Goal: Task Accomplishment & Management: Manage account settings

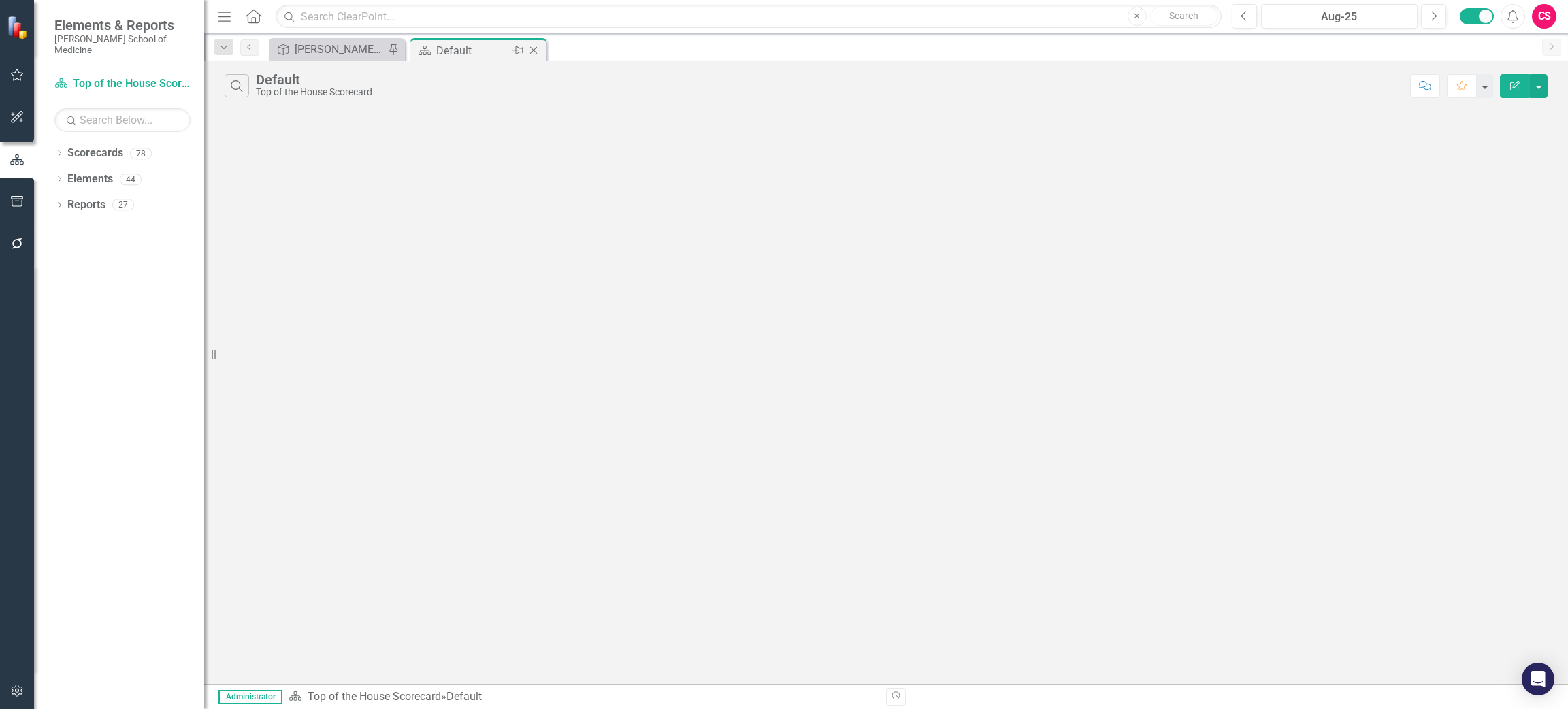
click at [534, 49] on icon "Close" at bounding box center [533, 50] width 14 height 11
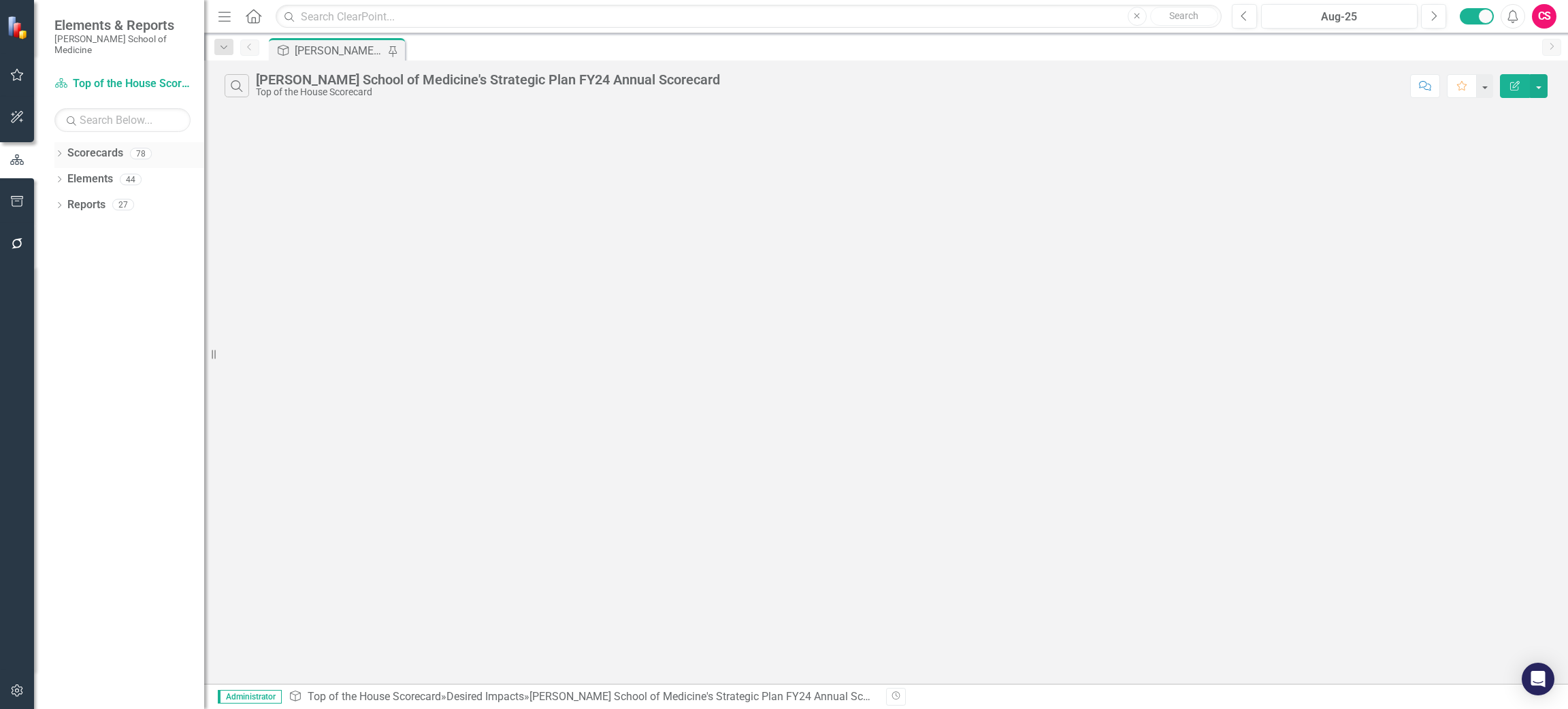
click at [59, 151] on icon "Dropdown" at bounding box center [59, 155] width 10 height 8
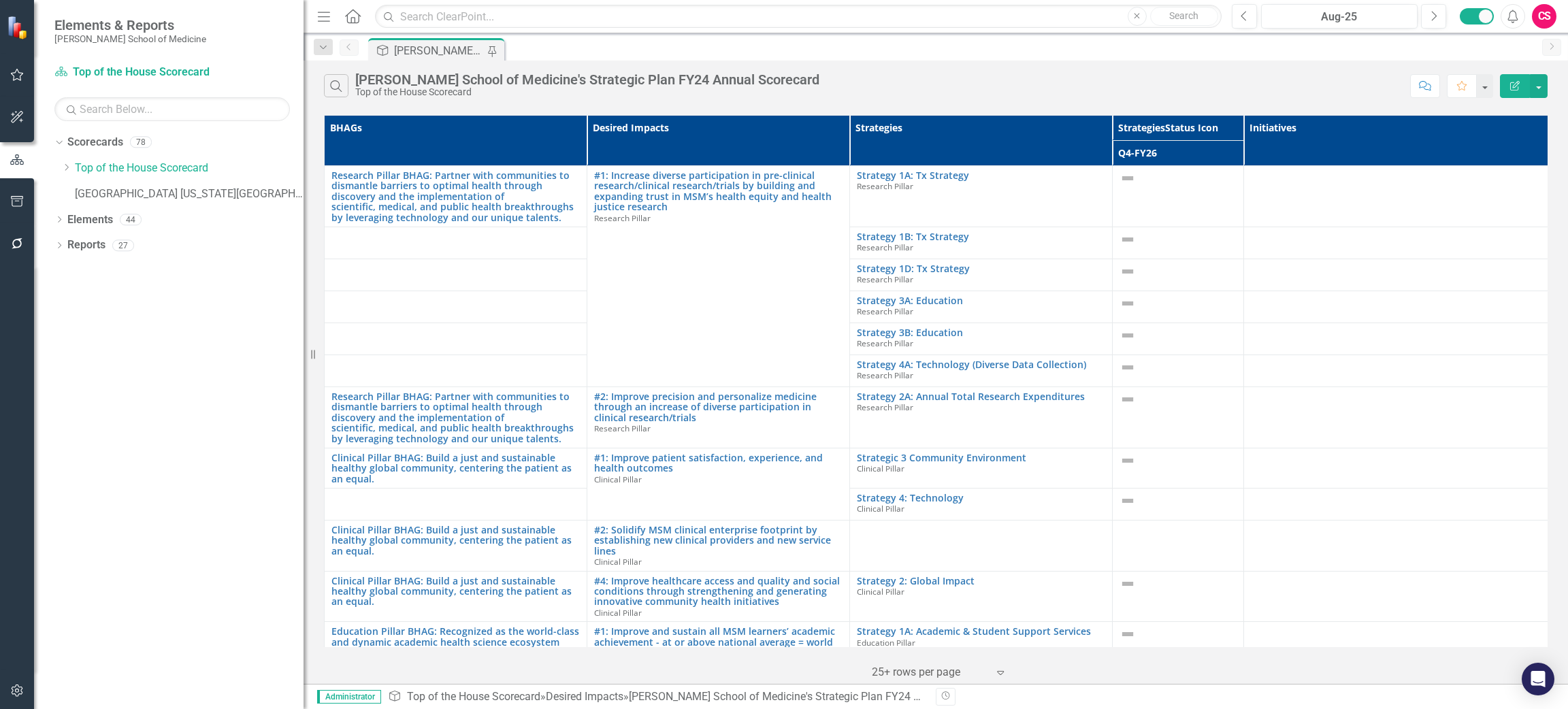
drag, startPoint x: 207, startPoint y: 352, endPoint x: 304, endPoint y: 347, distance: 97.1
click at [304, 347] on div "Resize" at bounding box center [309, 354] width 11 height 709
drag, startPoint x: 68, startPoint y: 169, endPoint x: 155, endPoint y: 292, distance: 150.7
click at [68, 169] on icon "Dropdown" at bounding box center [67, 167] width 11 height 8
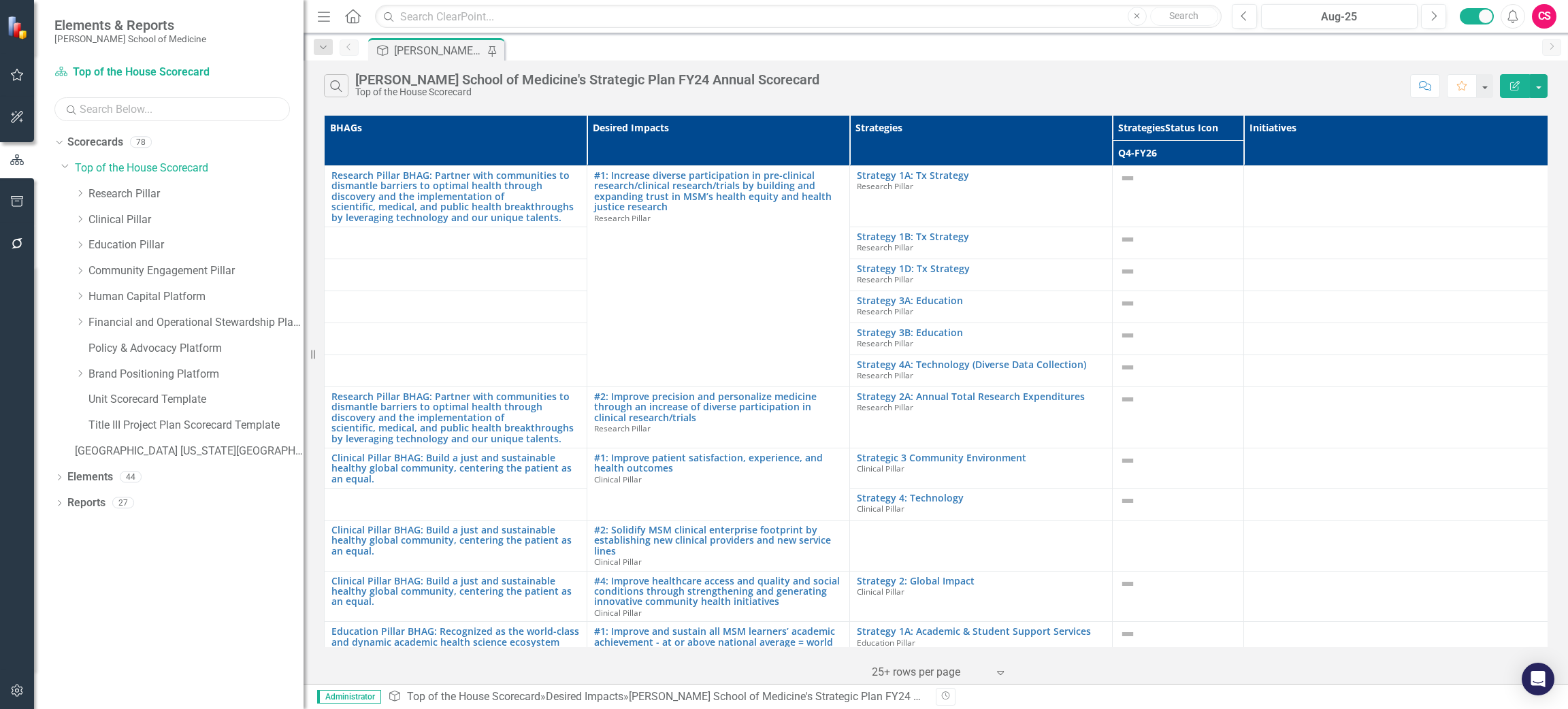
click at [130, 100] on input "text" at bounding box center [171, 110] width 235 height 24
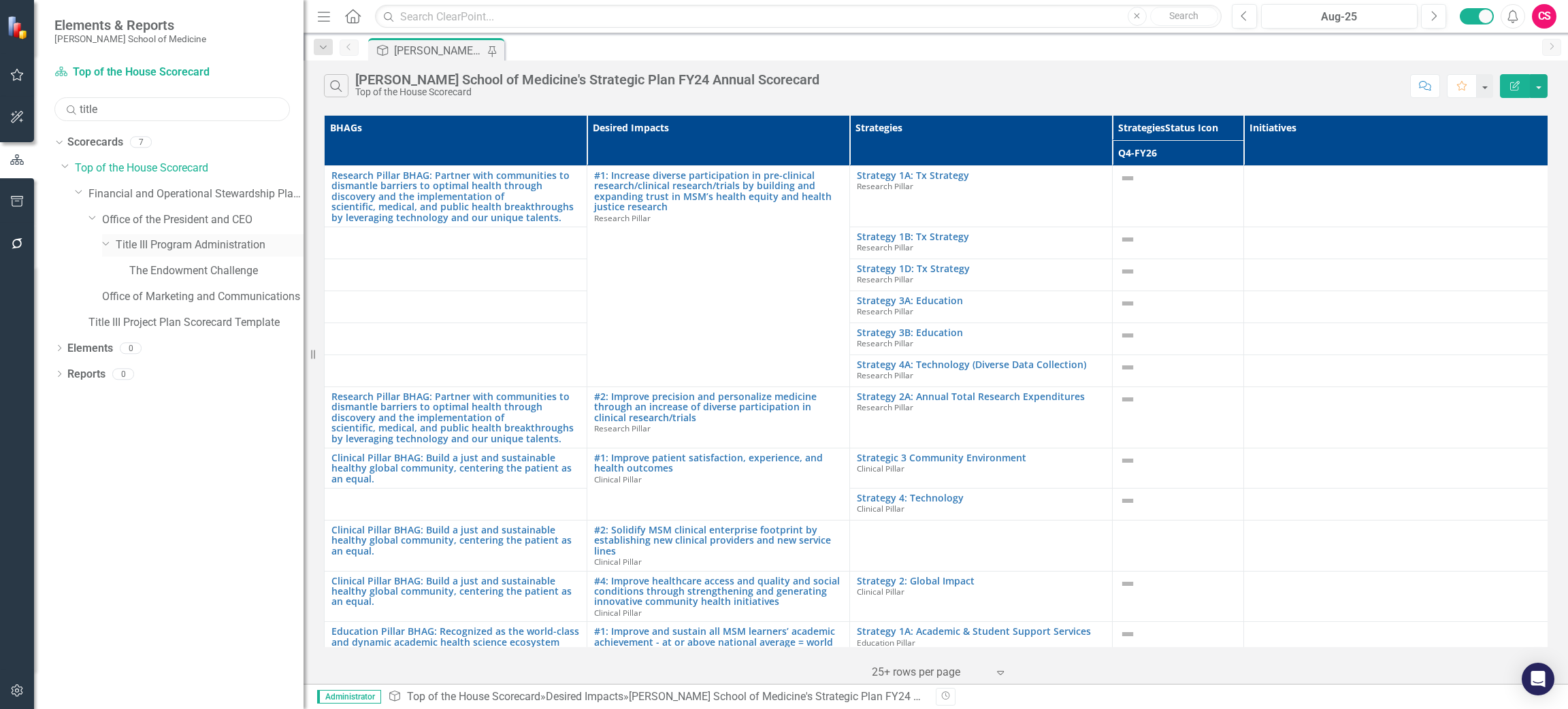
type input "title"
click at [183, 247] on link "Title III Program Administration" at bounding box center [210, 245] width 188 height 16
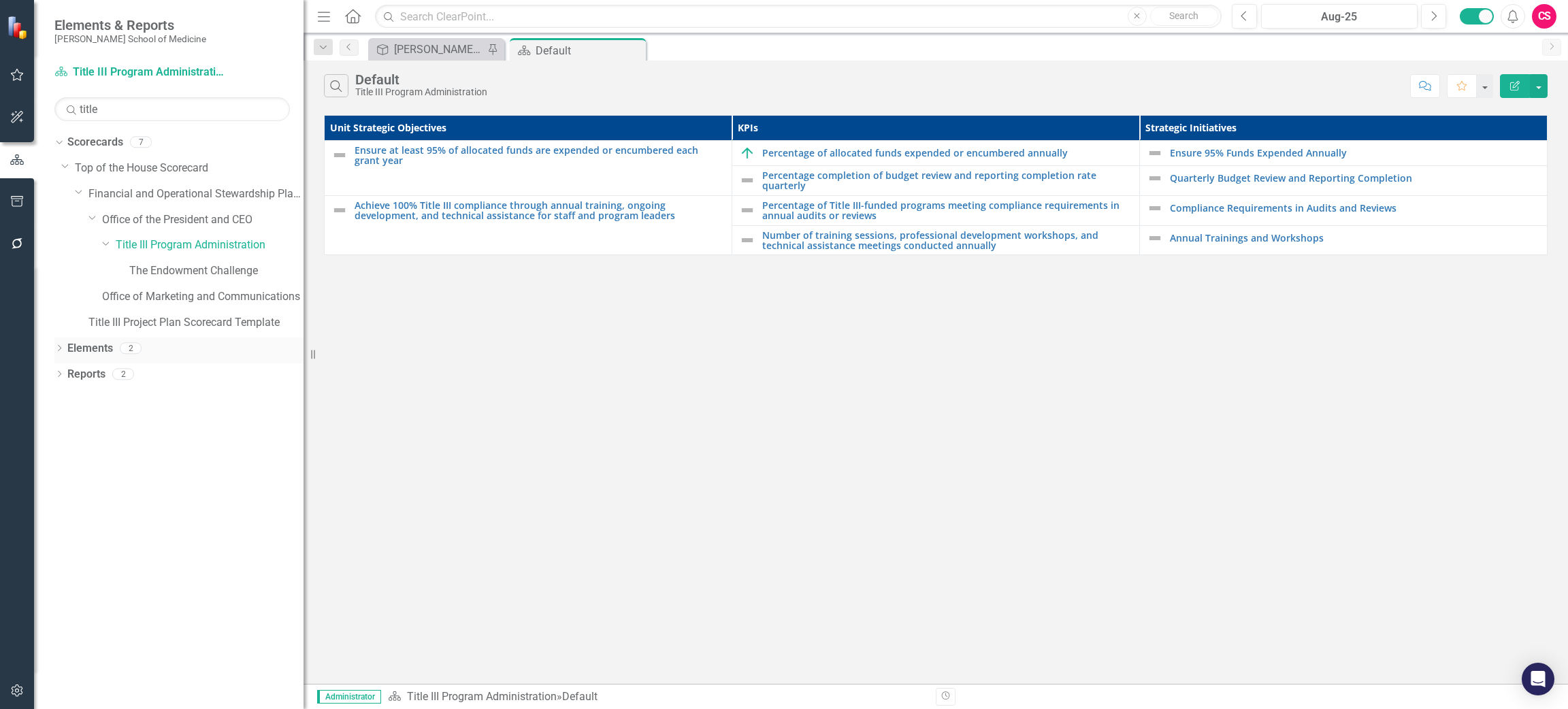
click at [81, 348] on link "Elements" at bounding box center [90, 348] width 46 height 16
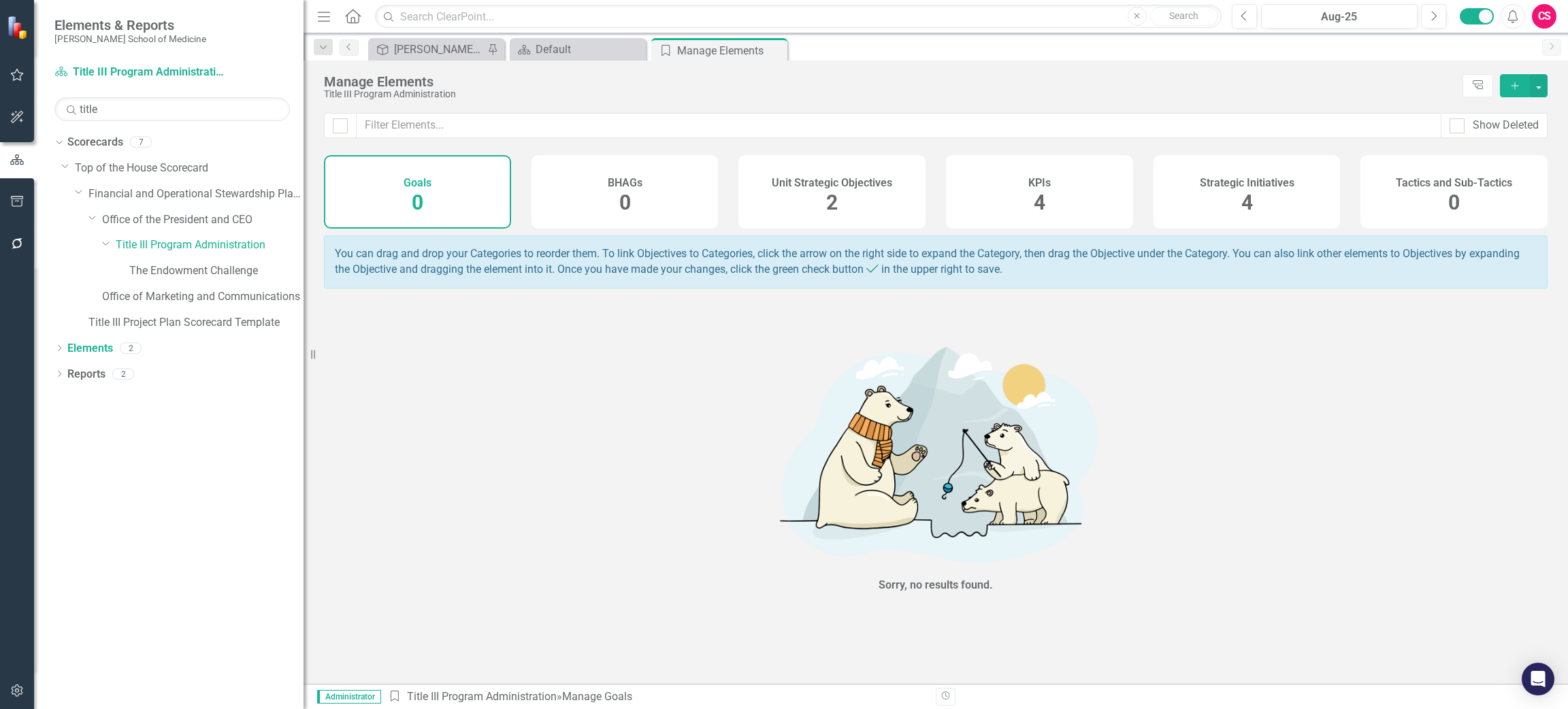
click at [1061, 213] on div "KPIs 4" at bounding box center [1039, 192] width 187 height 74
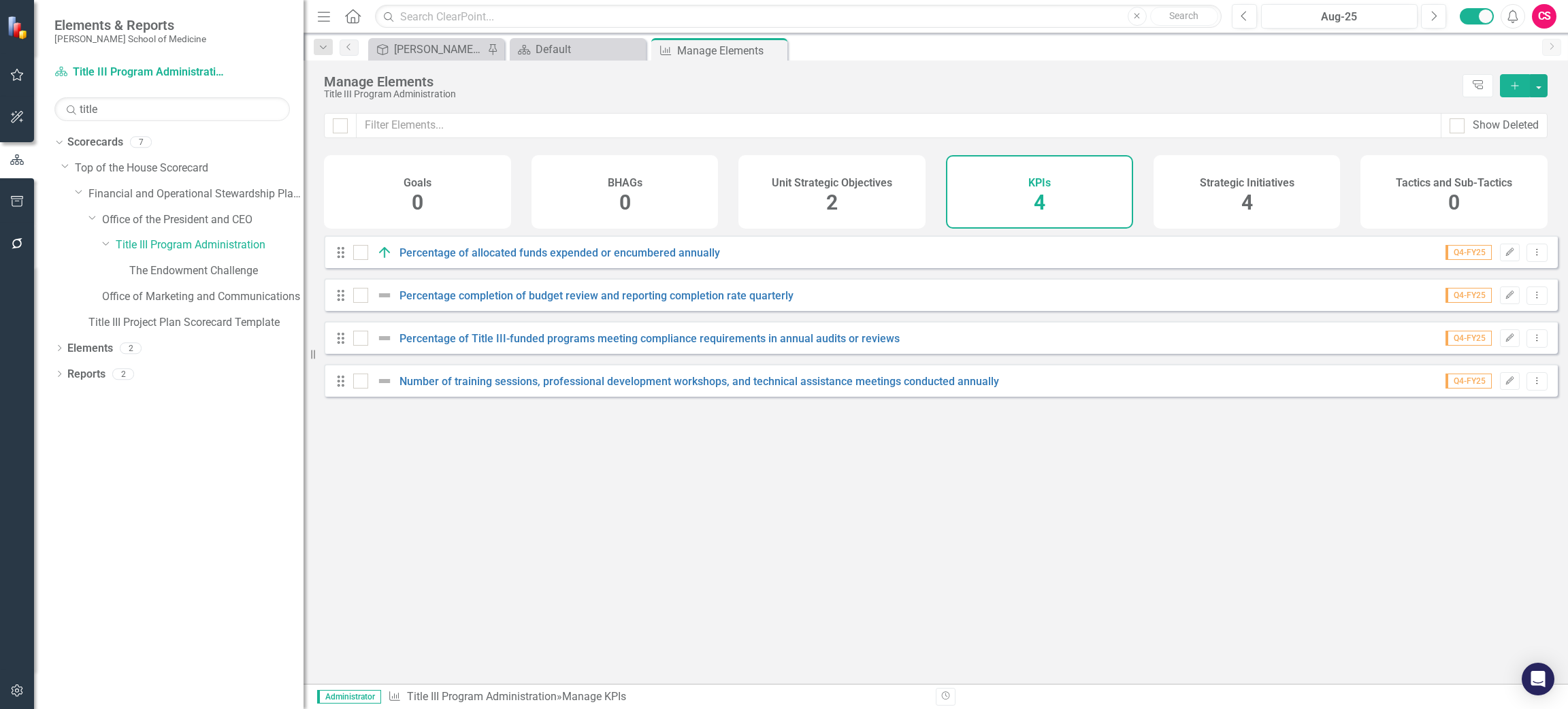
click at [1222, 203] on div "Strategic Initiatives 4" at bounding box center [1246, 192] width 187 height 74
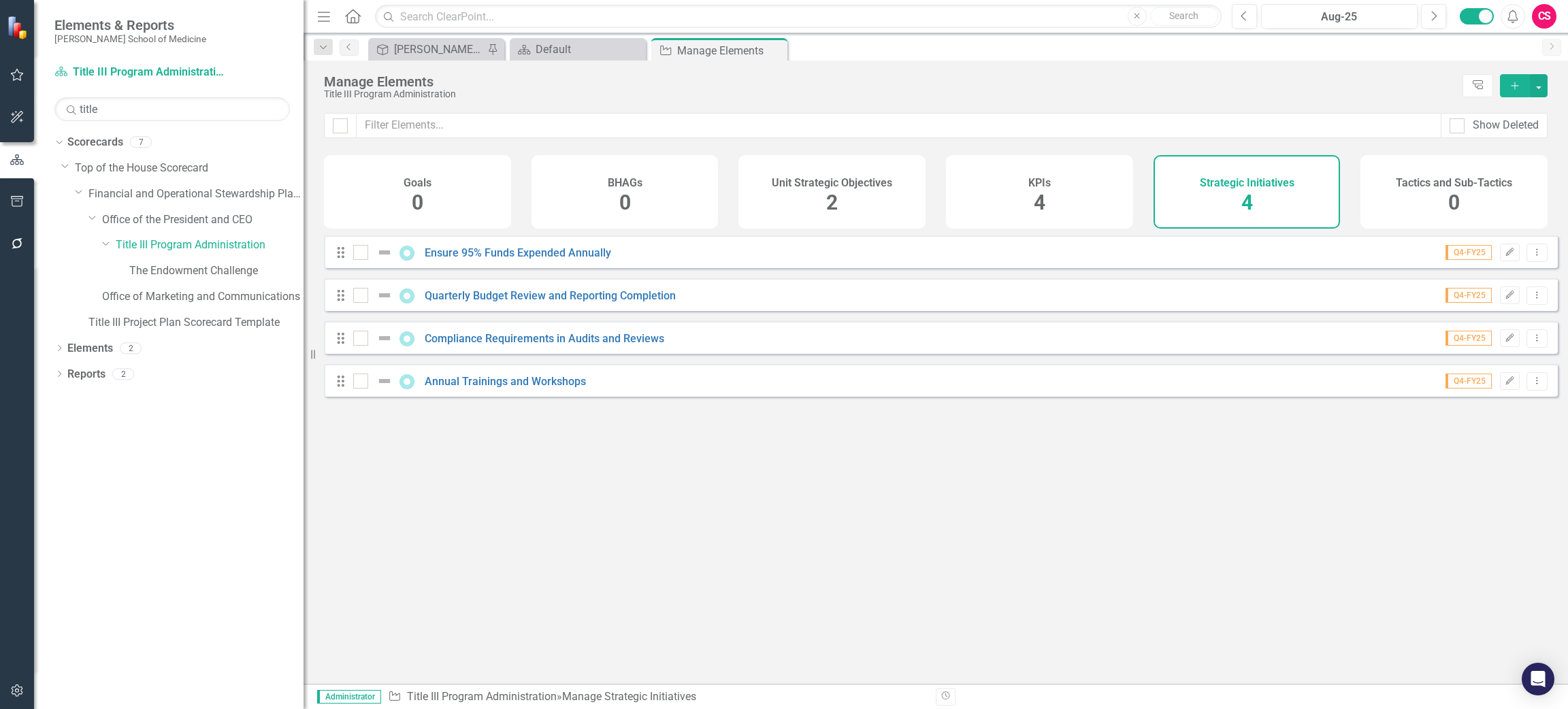
click at [838, 199] on div "Unit Strategic Objectives 2" at bounding box center [832, 192] width 187 height 74
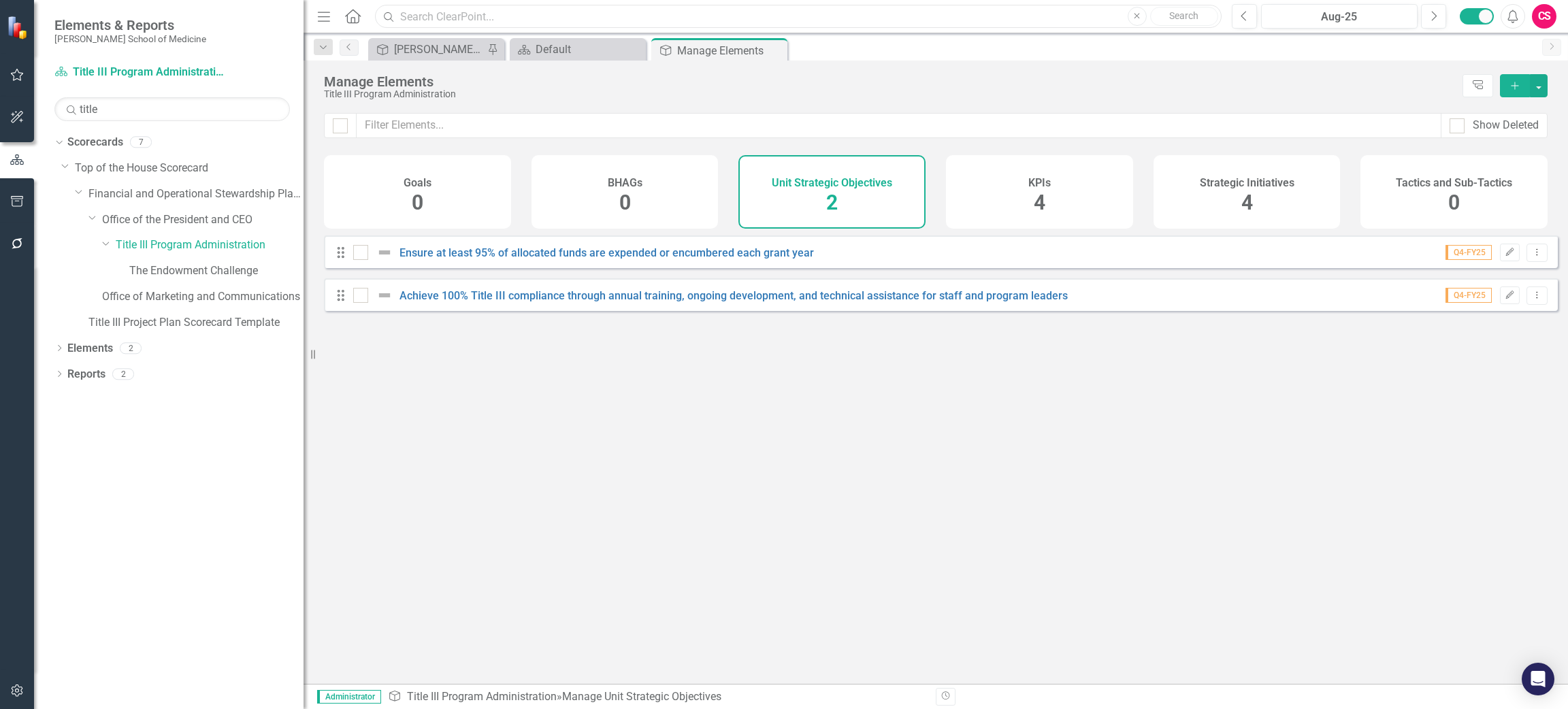
click at [509, 19] on input "text" at bounding box center [798, 17] width 847 height 24
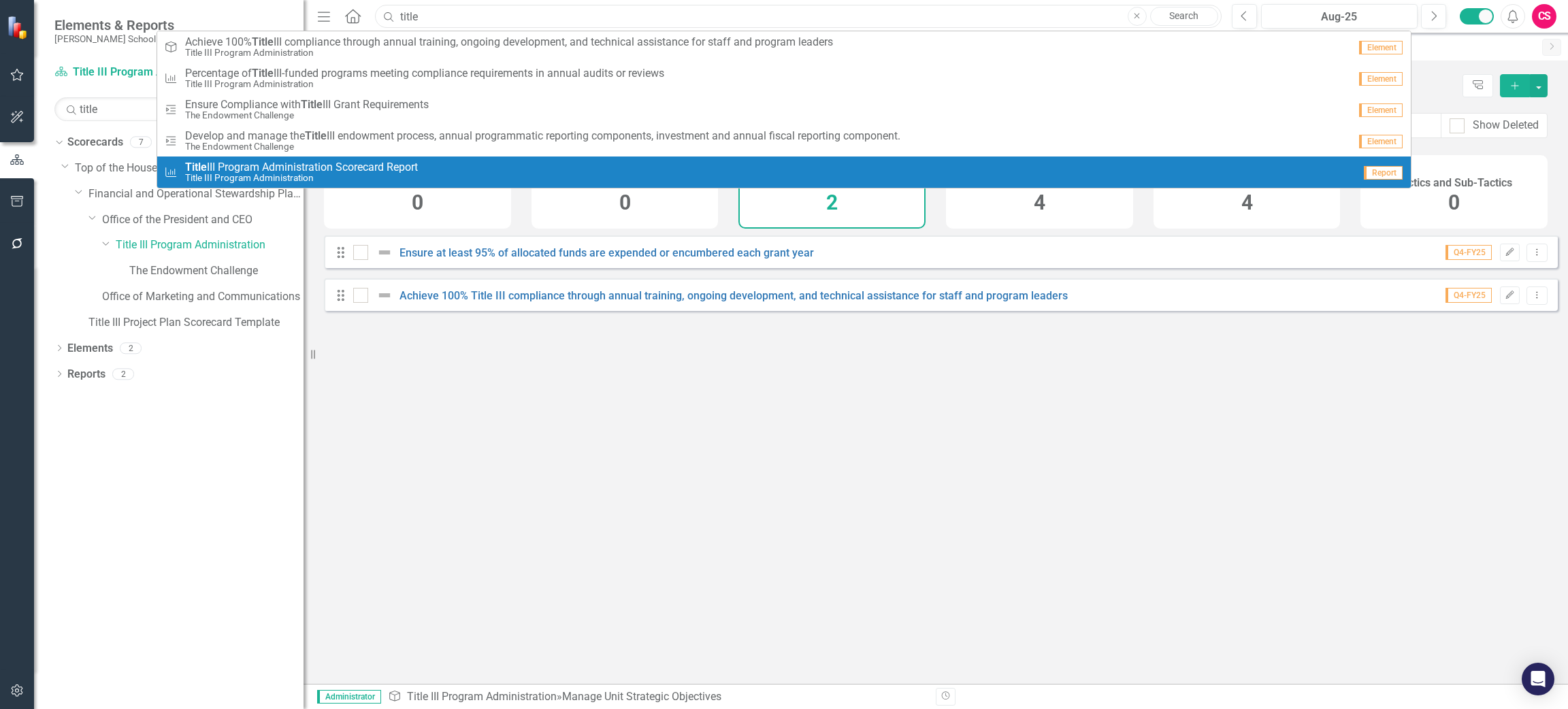
type input "title"
click at [376, 165] on span "Title III Program Administration Scorecard Report" at bounding box center [301, 167] width 233 height 12
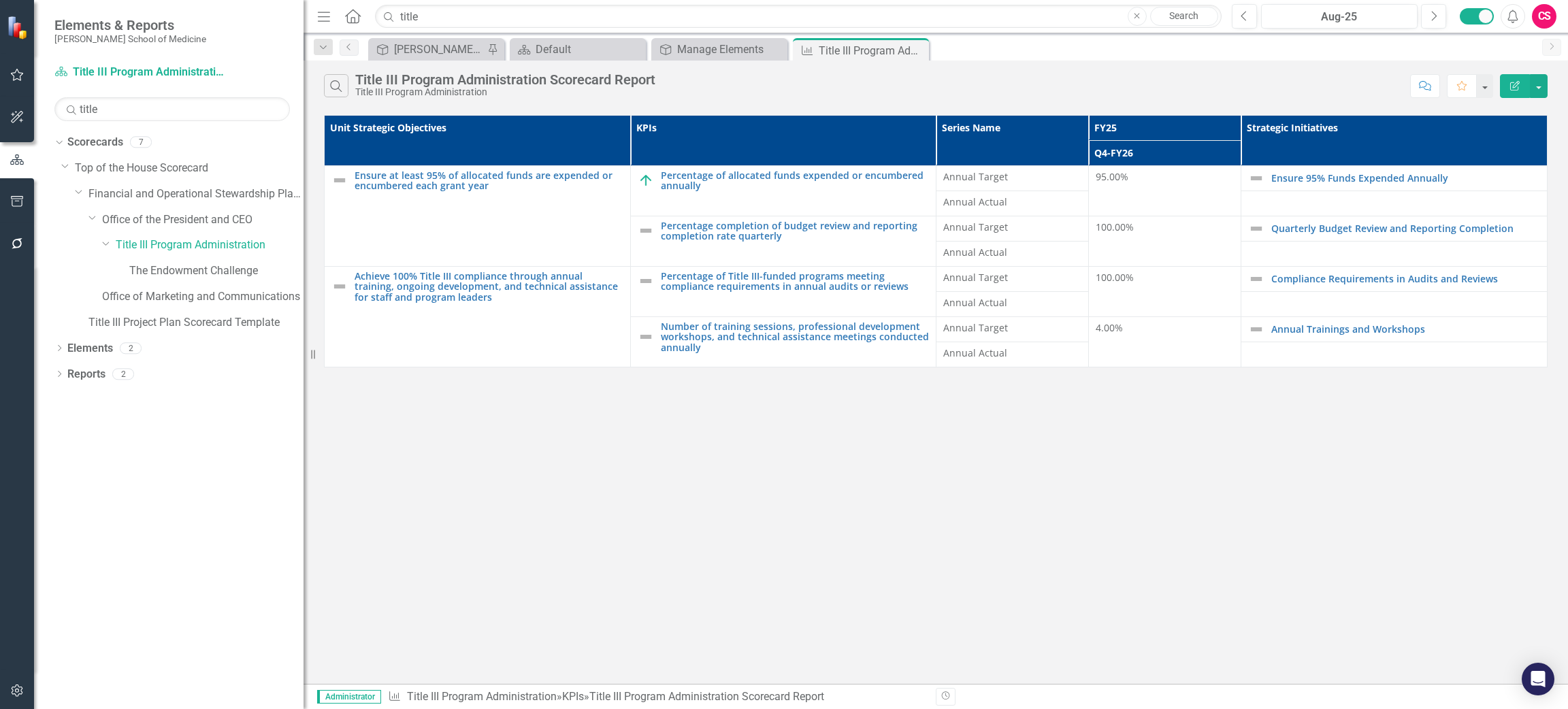
click at [1521, 82] on button "Edit Report" at bounding box center [1515, 86] width 30 height 24
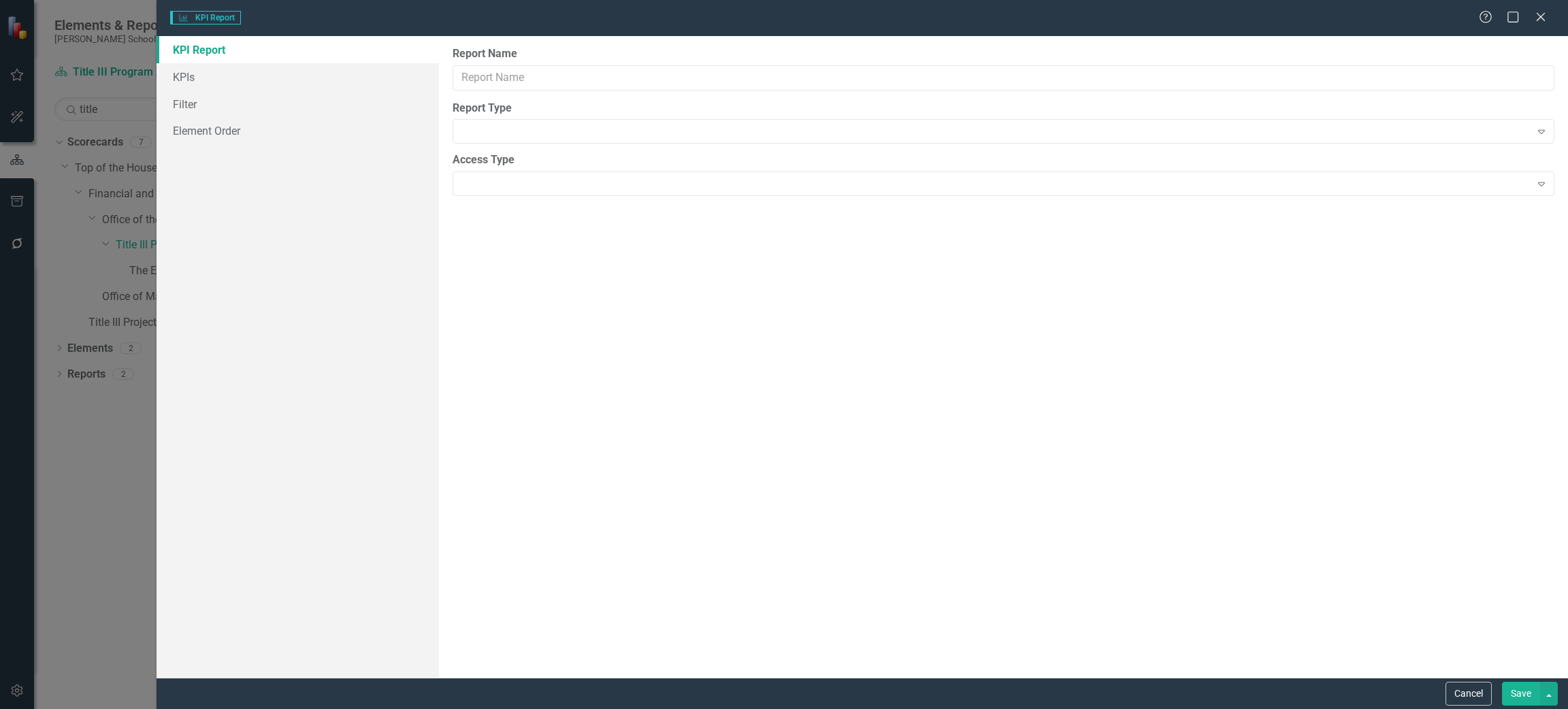
type input "Title III Program Administration Scorecard Report"
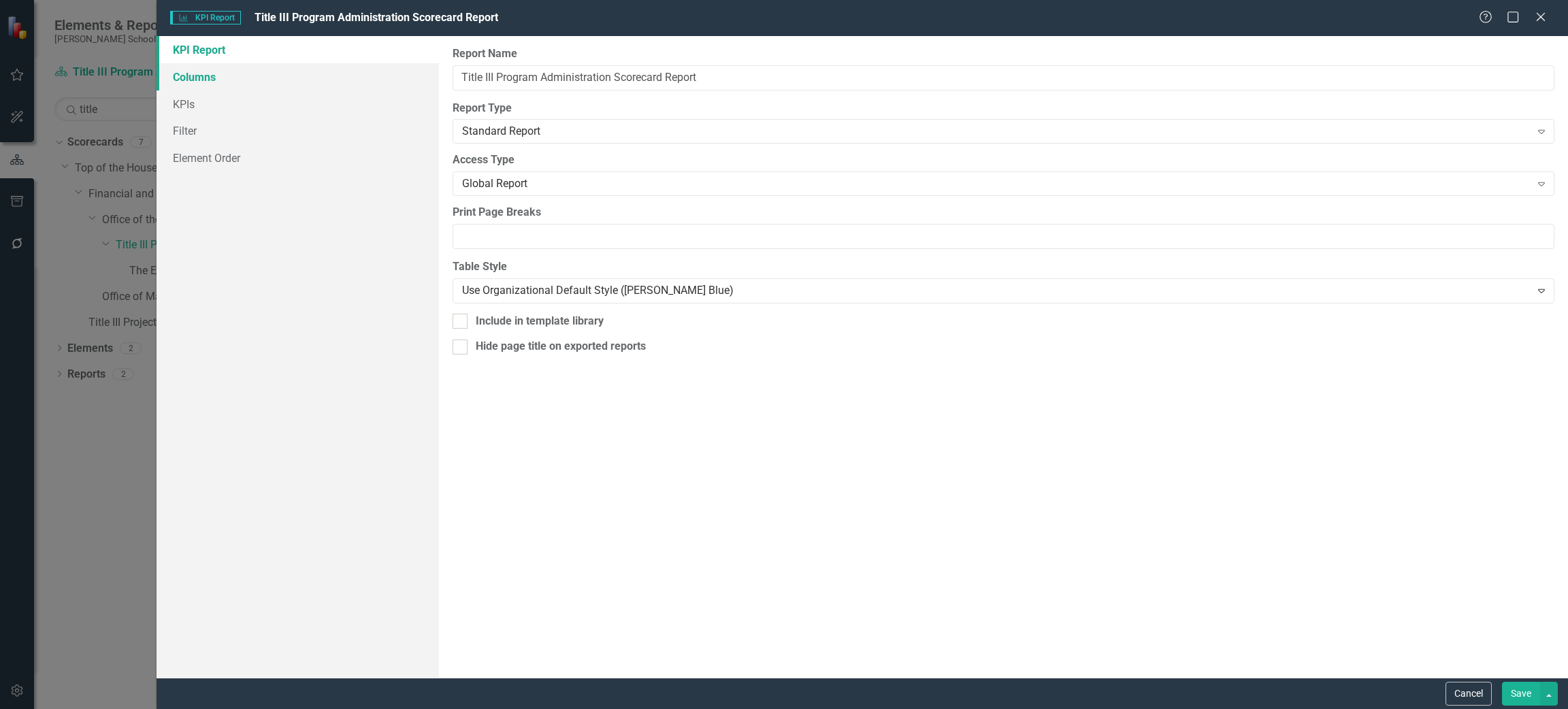
click at [231, 75] on link "Columns" at bounding box center [298, 77] width 282 height 27
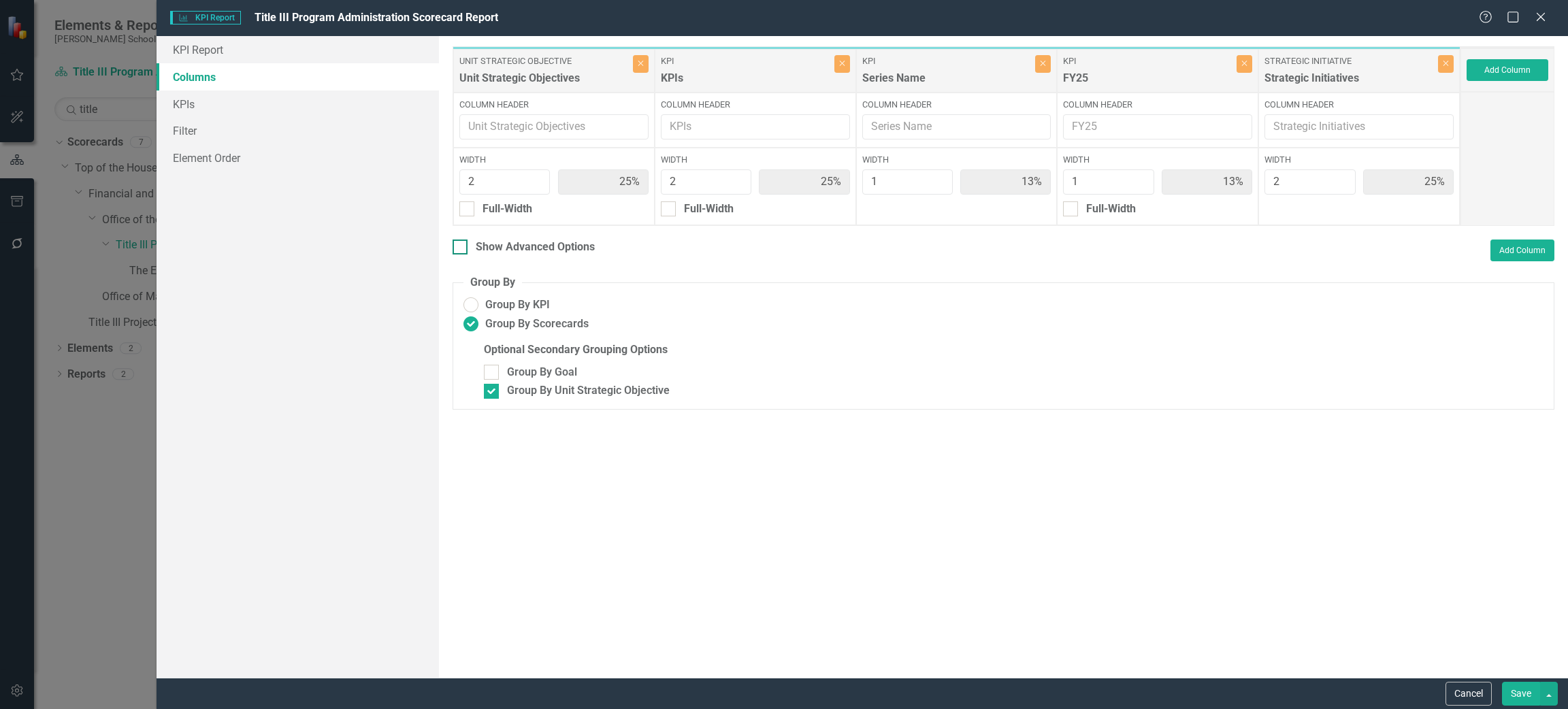
click at [454, 245] on input "Show Advanced Options" at bounding box center [457, 244] width 9 height 9
checkbox input "true"
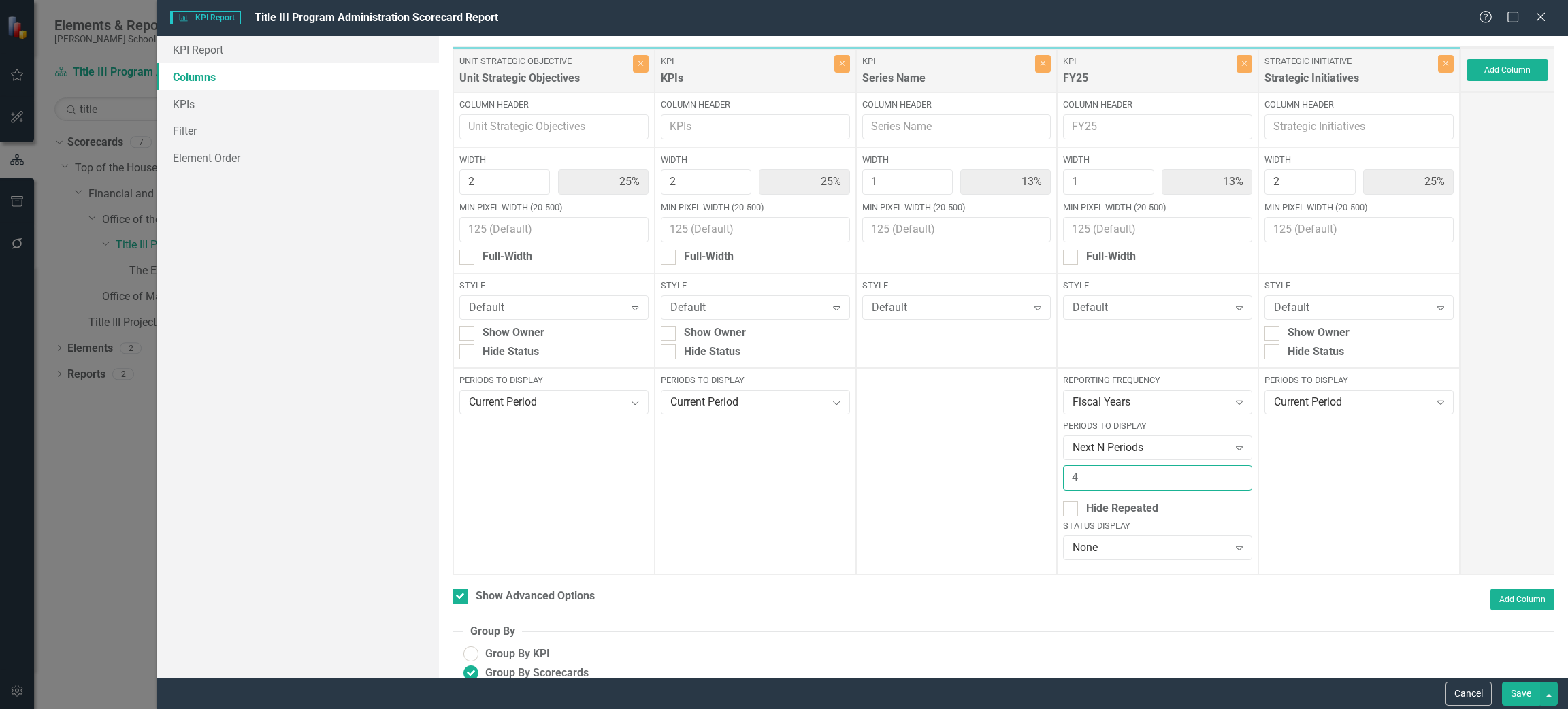
click at [1231, 472] on input "4" at bounding box center [1158, 478] width 189 height 26
click at [1228, 483] on input "3" at bounding box center [1158, 478] width 189 height 26
click at [1228, 483] on input "2" at bounding box center [1158, 478] width 189 height 26
type input "1"
click at [1228, 483] on input "1" at bounding box center [1158, 478] width 189 height 26
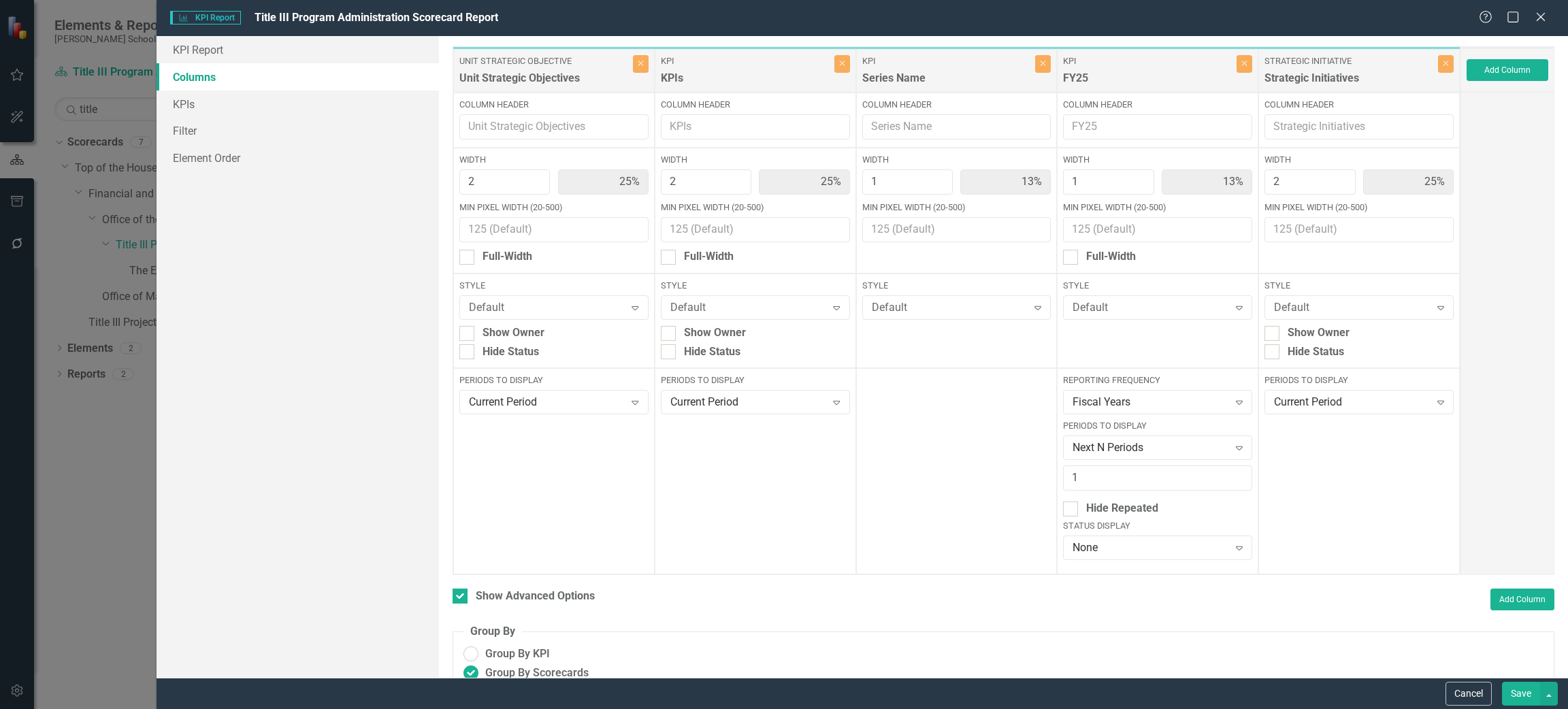
click at [1515, 688] on button "Save" at bounding box center [1521, 694] width 38 height 24
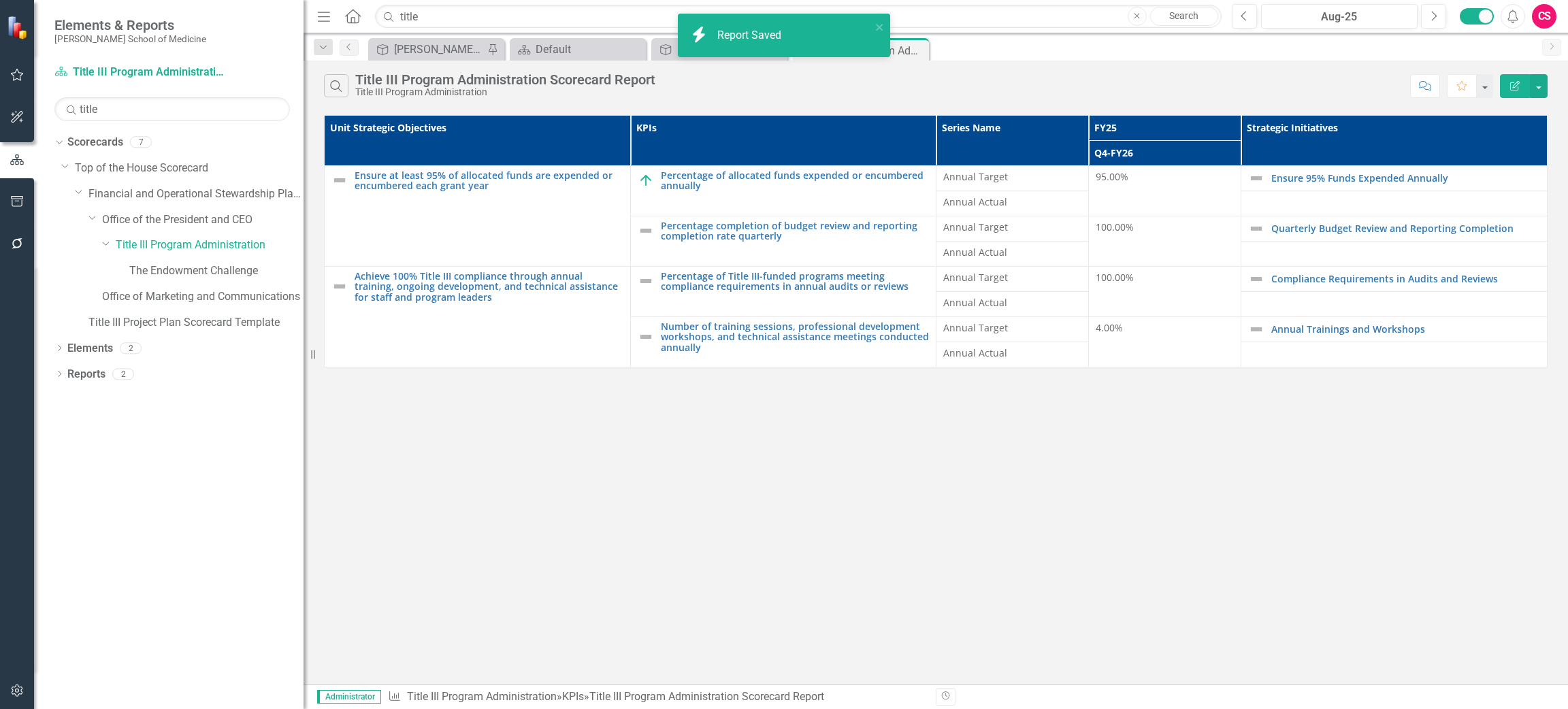
click at [1509, 89] on icon "Edit Report" at bounding box center [1515, 86] width 12 height 10
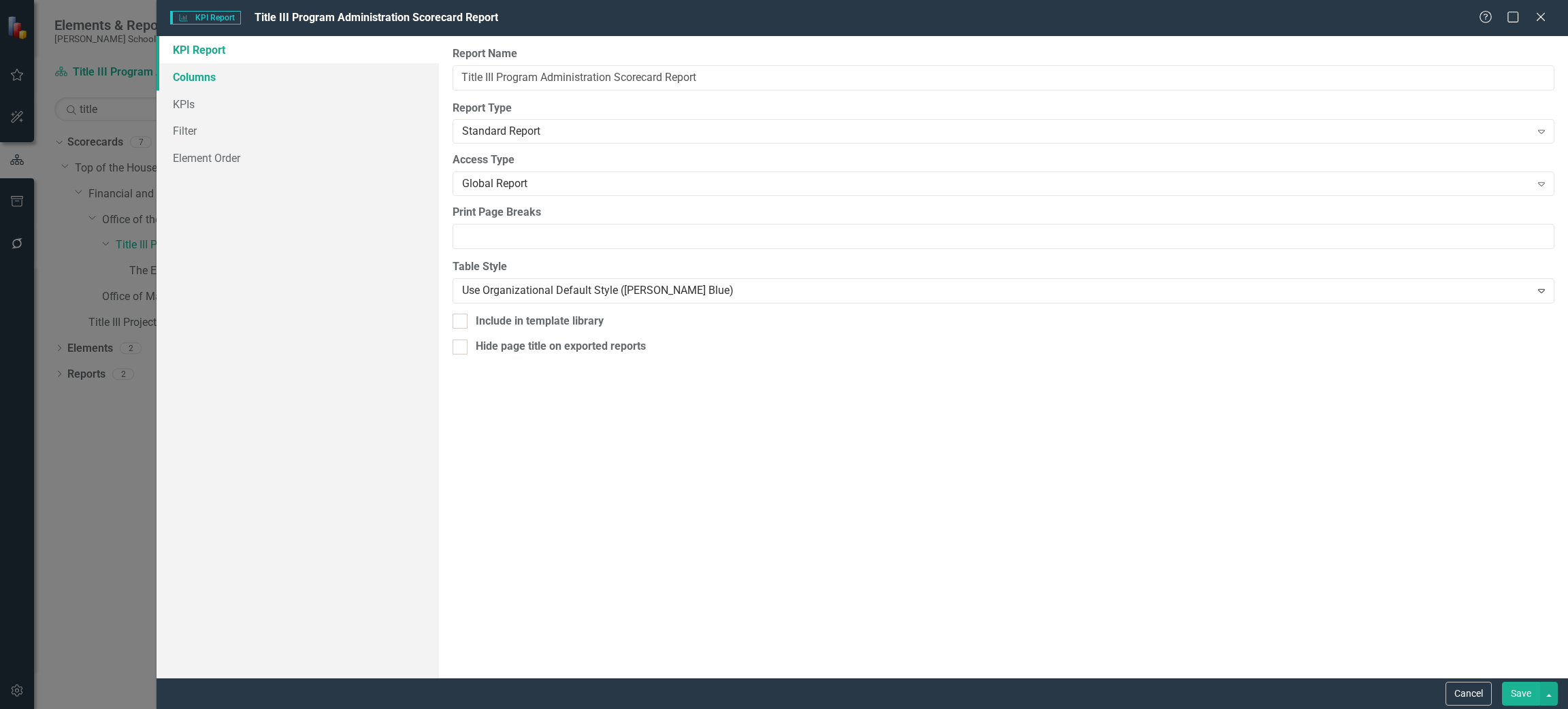
click at [249, 75] on link "Columns" at bounding box center [298, 77] width 282 height 27
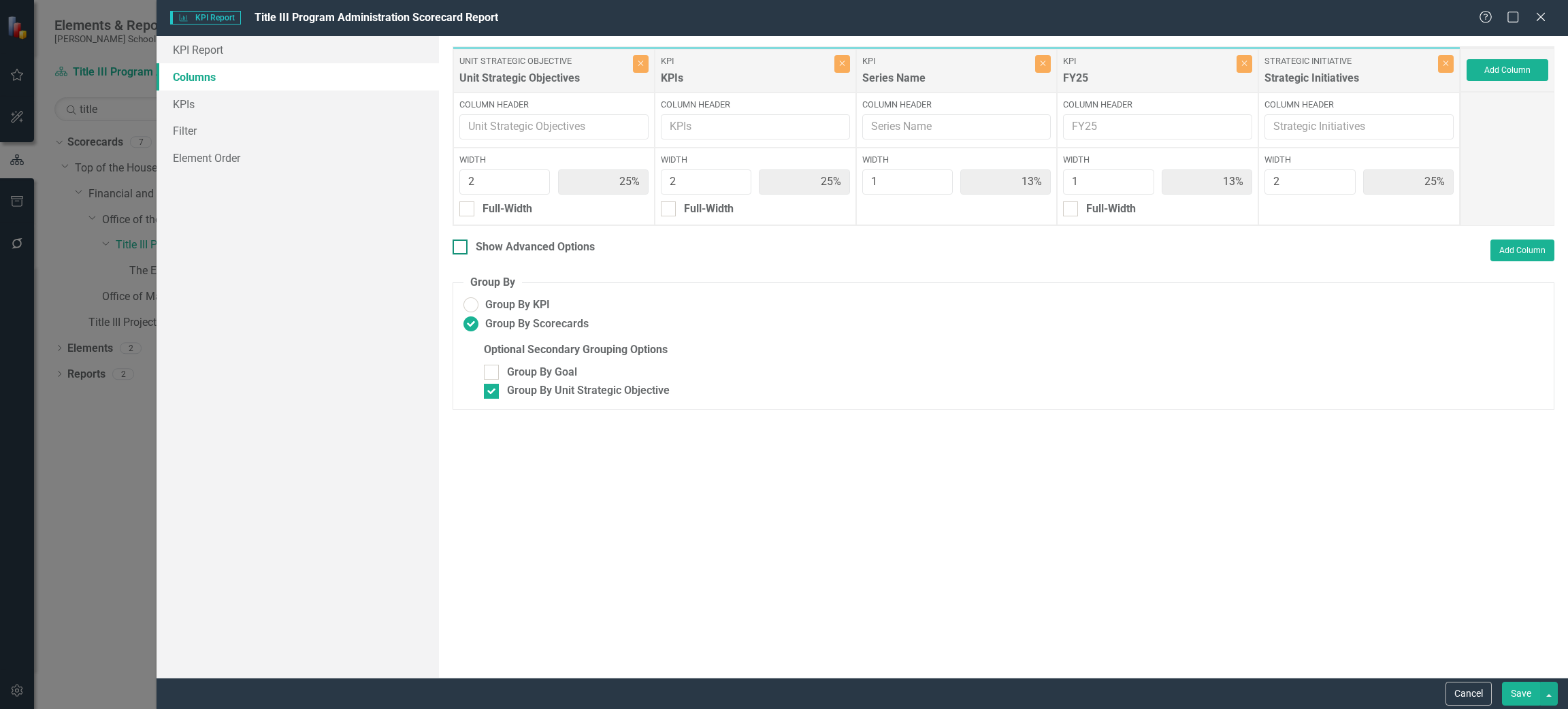
click at [462, 245] on div at bounding box center [460, 247] width 15 height 15
click at [461, 245] on input "Show Advanced Options" at bounding box center [457, 244] width 9 height 9
checkbox input "true"
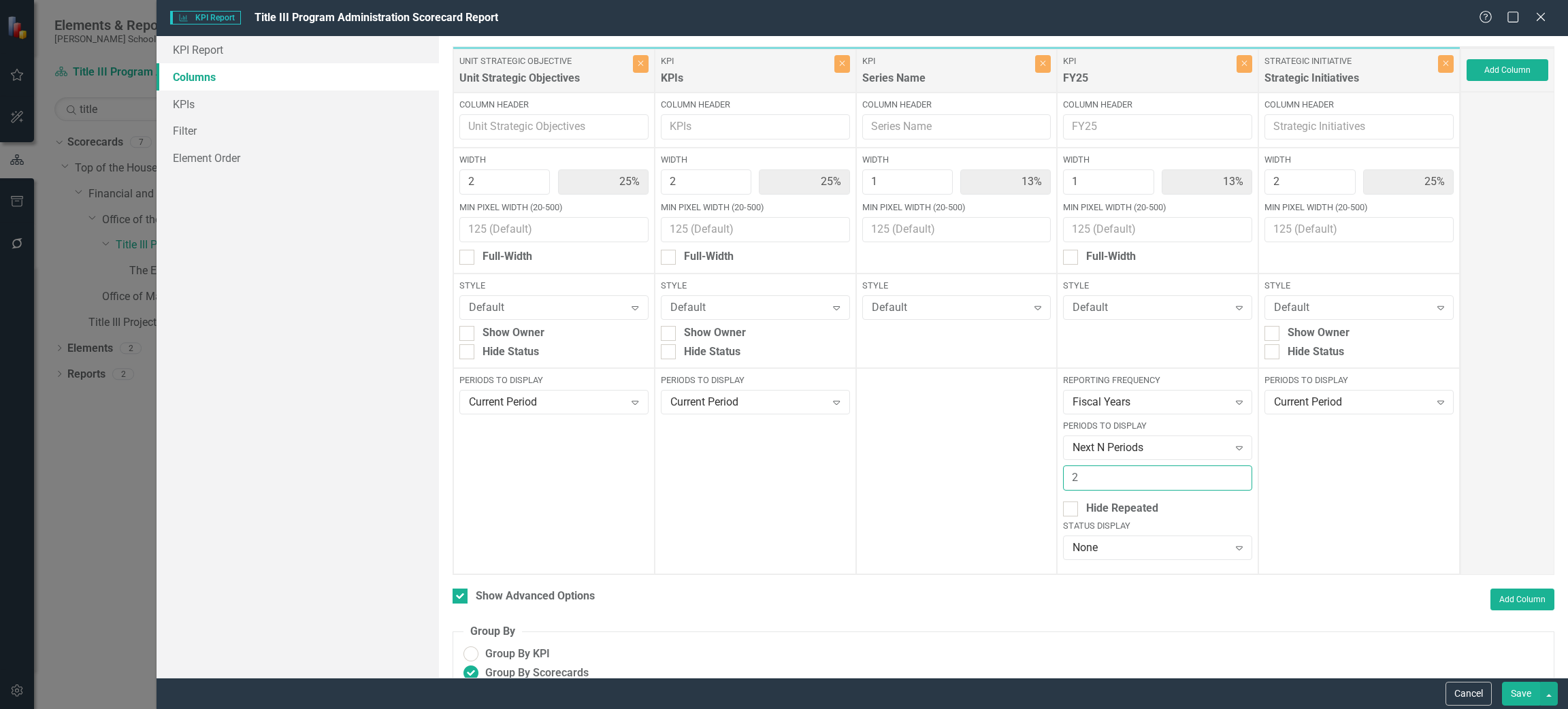
click at [1230, 472] on input "2" at bounding box center [1158, 478] width 189 height 26
type input "3"
click at [1230, 472] on input "3" at bounding box center [1158, 478] width 189 height 26
click at [1512, 689] on button "Save" at bounding box center [1521, 694] width 38 height 24
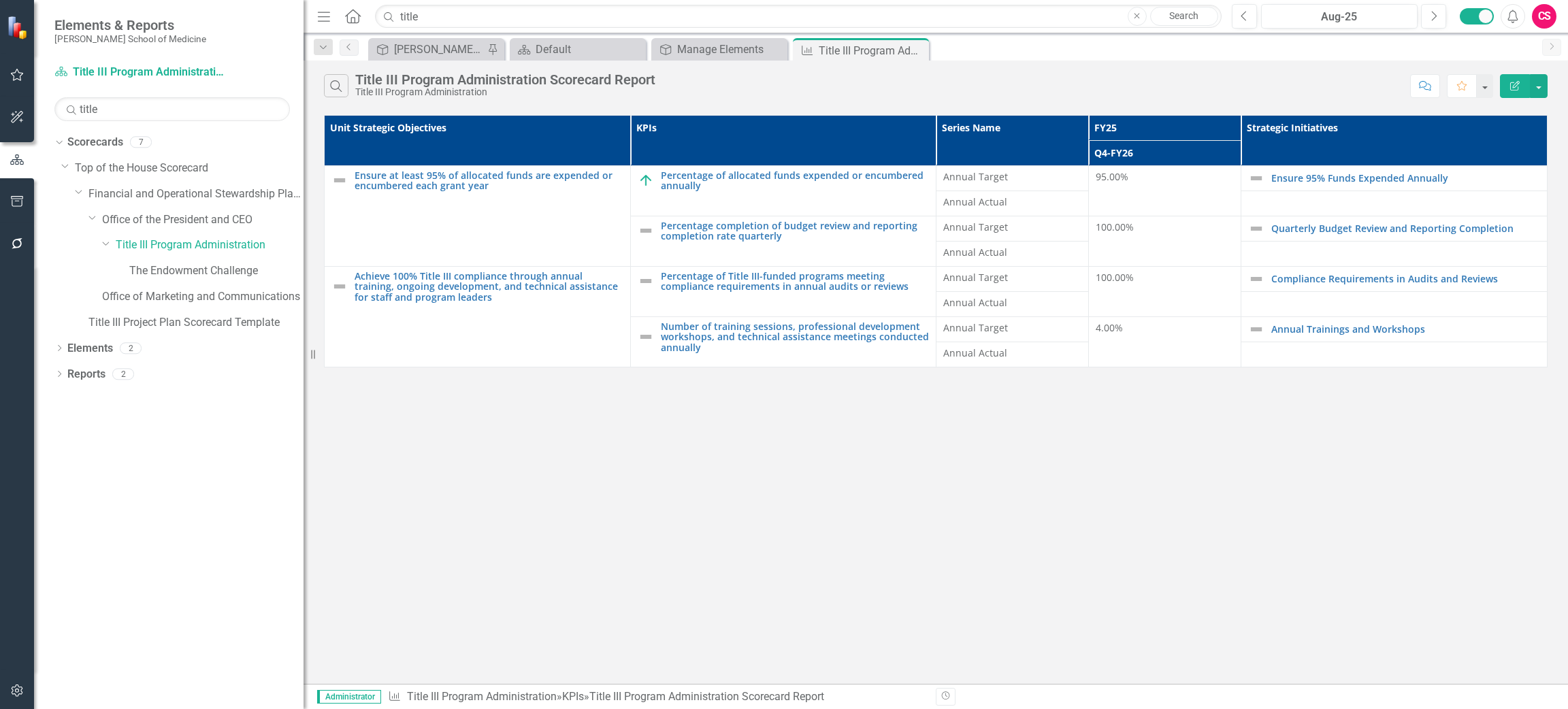
click at [1512, 88] on icon "Edit Report" at bounding box center [1515, 86] width 12 height 10
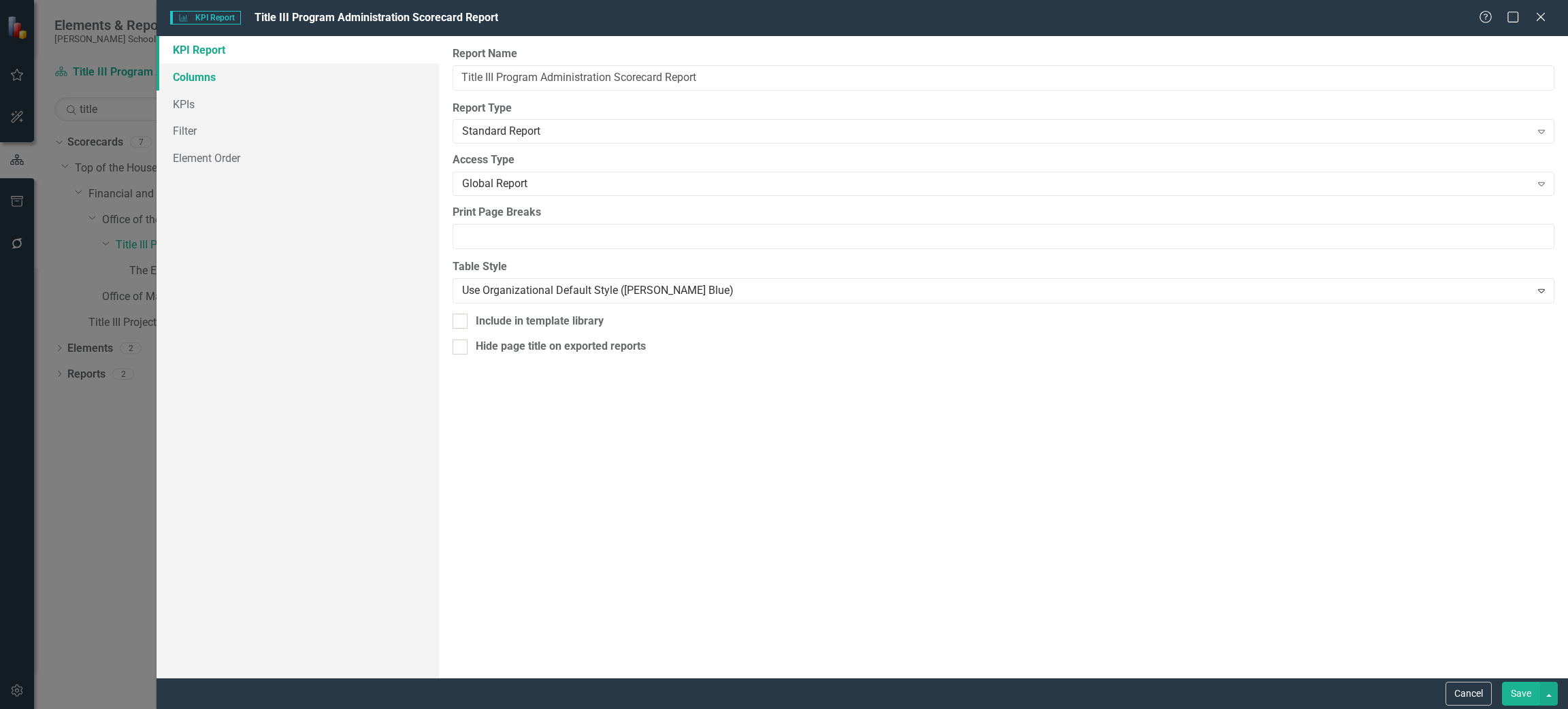
click at [207, 64] on link "Columns" at bounding box center [298, 77] width 282 height 27
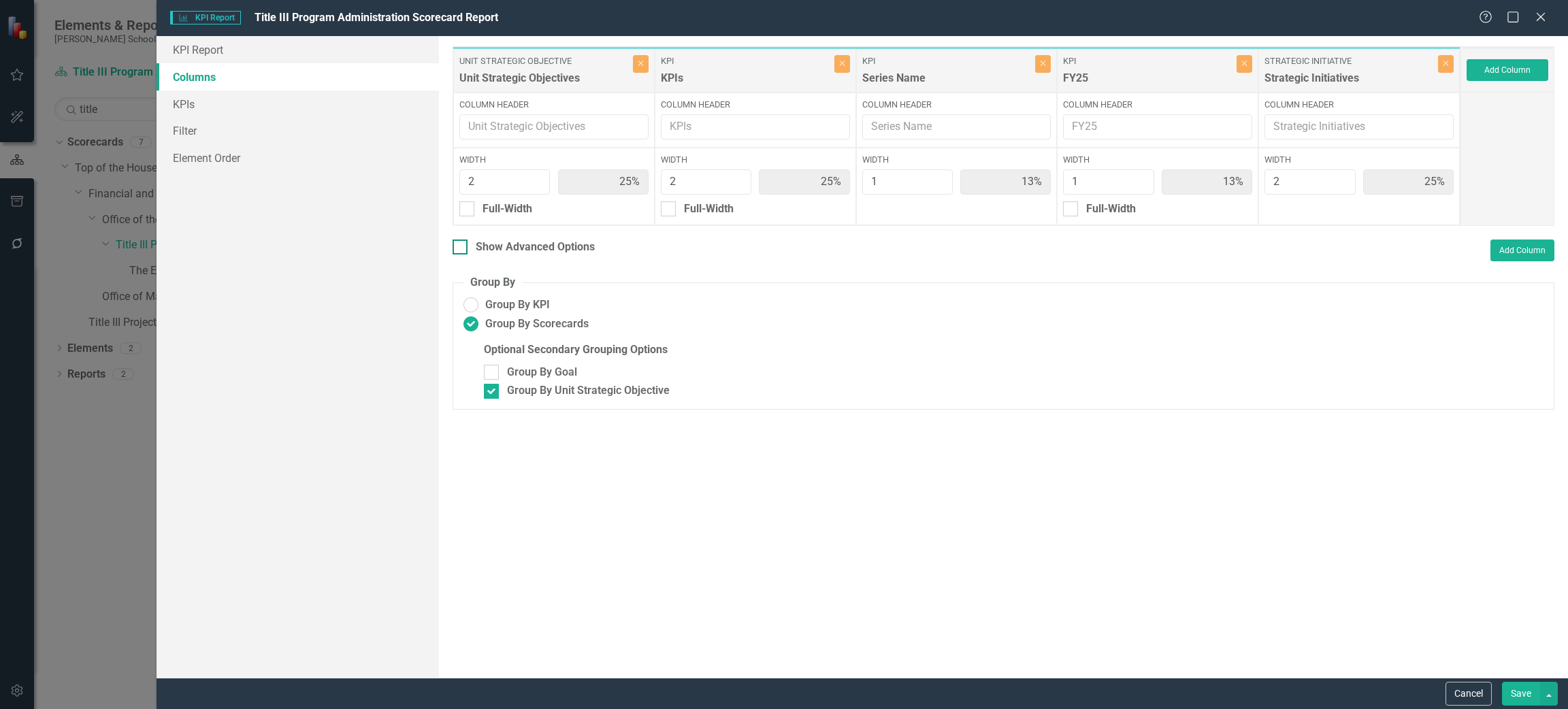
click at [462, 247] on div at bounding box center [460, 247] width 15 height 15
click at [461, 247] on input "Show Advanced Options" at bounding box center [457, 244] width 9 height 9
checkbox input "true"
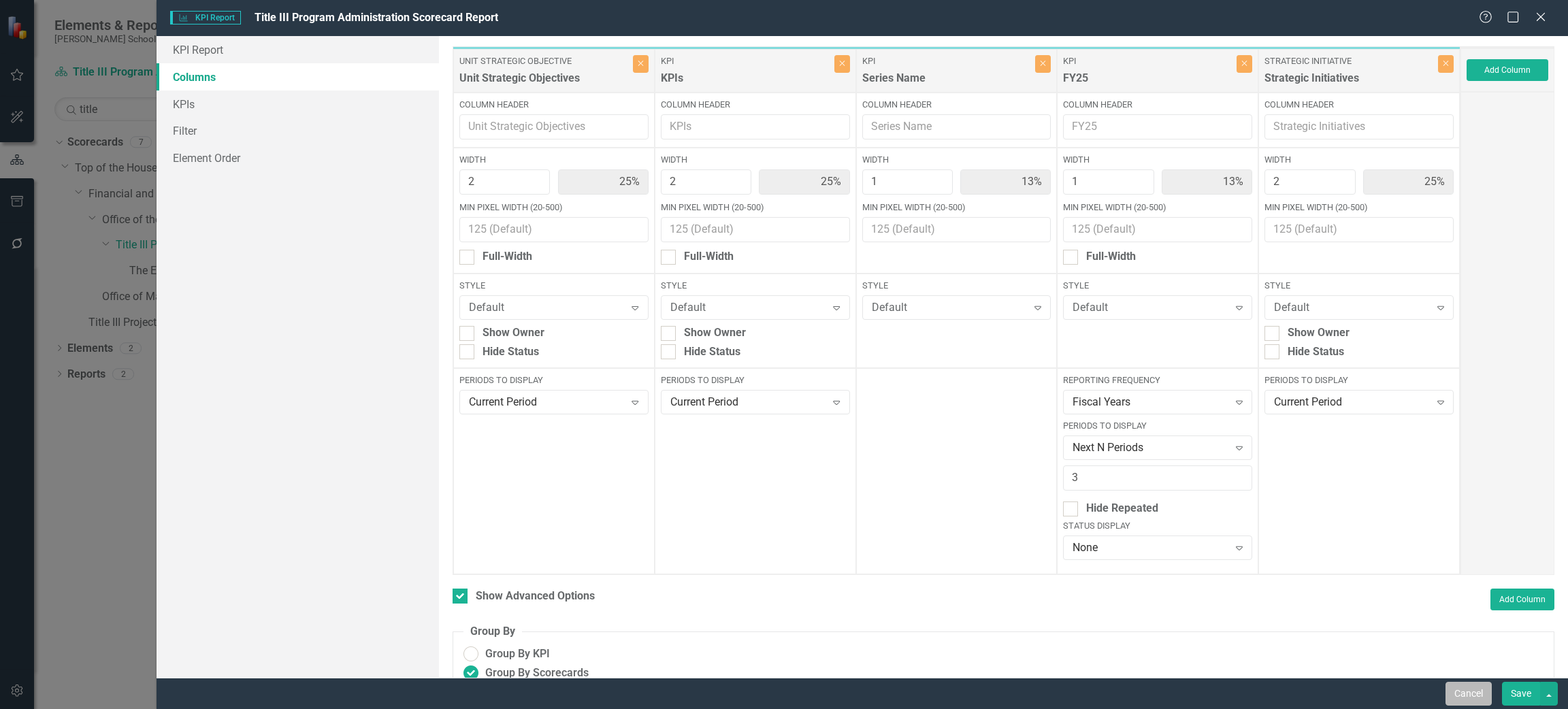
click at [1455, 696] on button "Cancel" at bounding box center [1469, 694] width 47 height 24
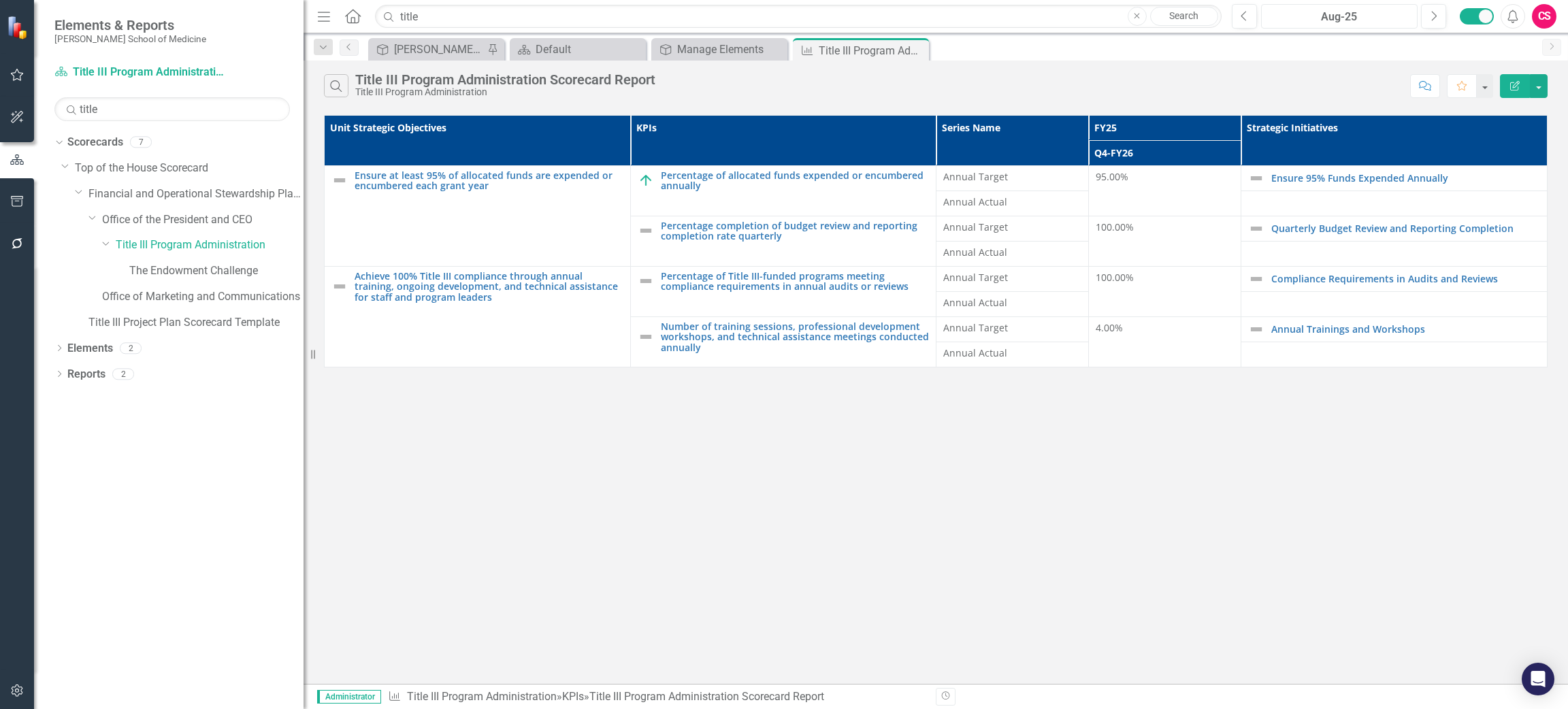
click at [1316, 14] on div "Aug-25" at bounding box center [1340, 17] width 147 height 17
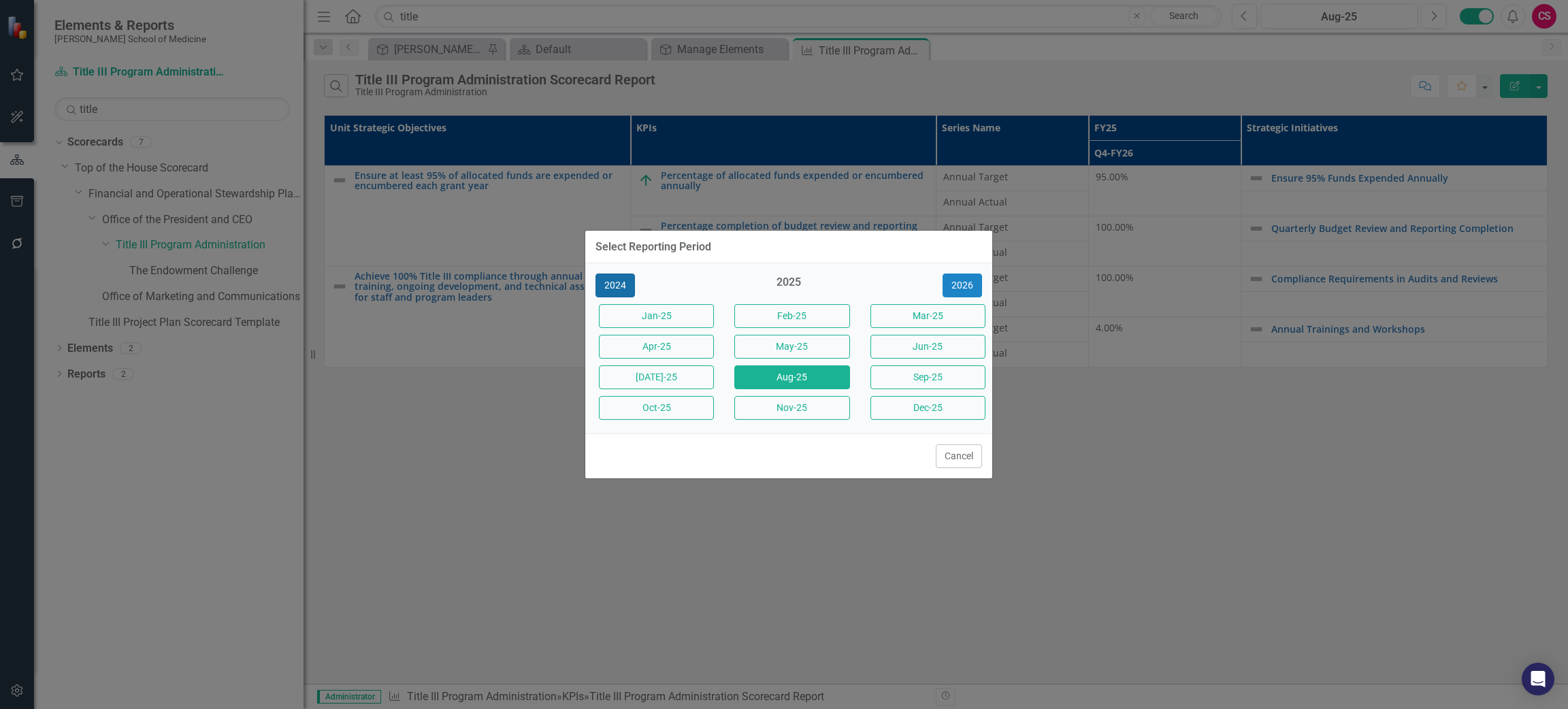
click at [616, 285] on button "2024" at bounding box center [615, 285] width 40 height 24
click at [908, 347] on button "Jun-24" at bounding box center [927, 347] width 115 height 24
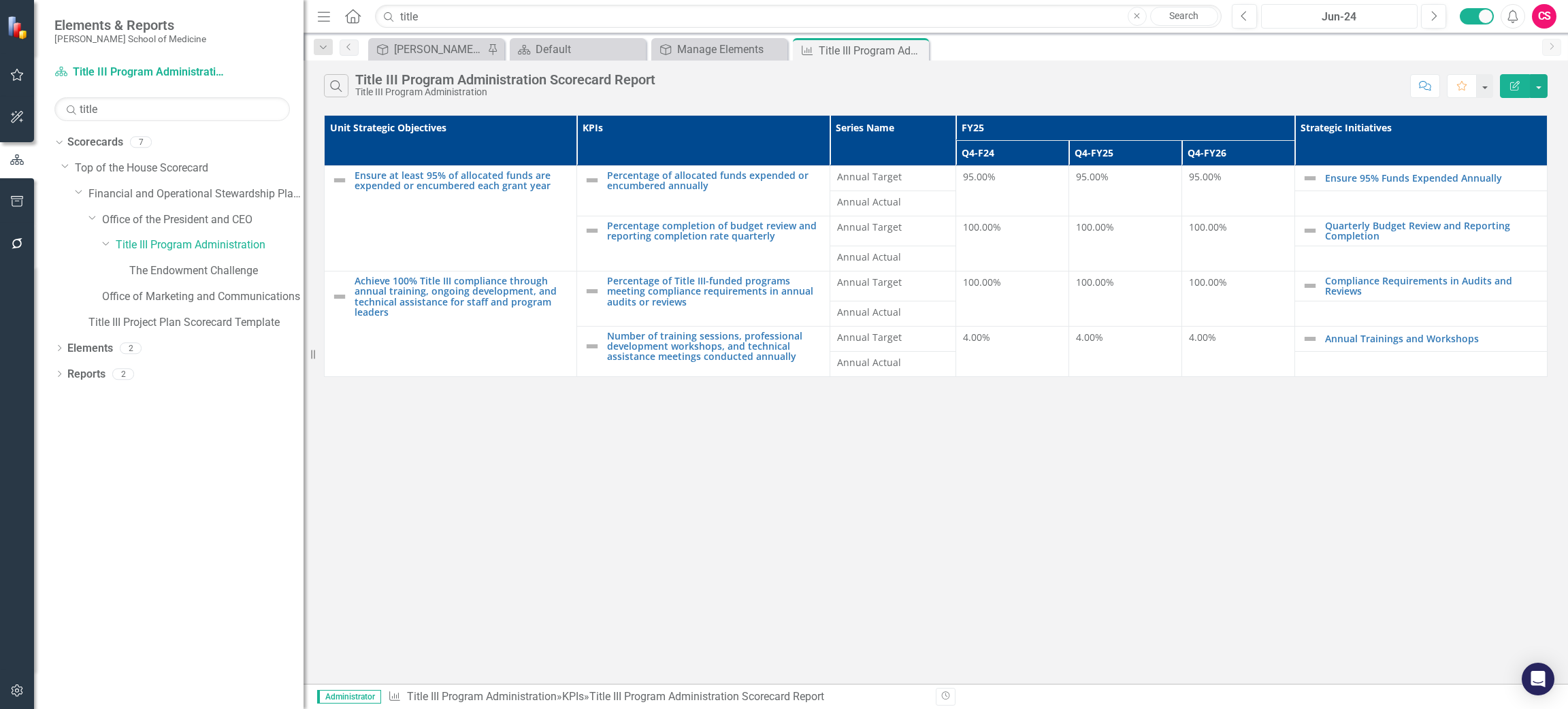
click at [1329, 20] on div "Jun-24" at bounding box center [1340, 17] width 147 height 17
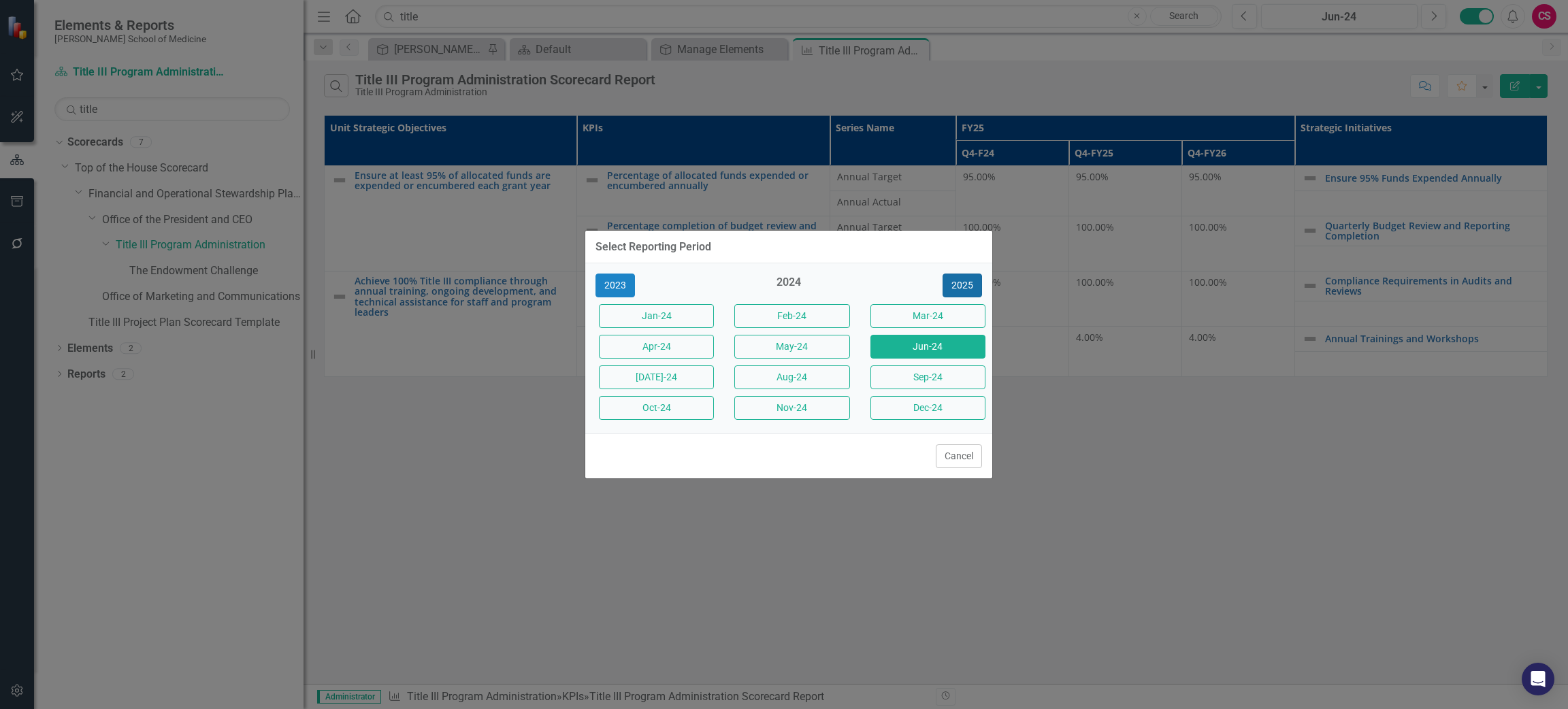
click at [962, 281] on button "2025" at bounding box center [962, 285] width 40 height 24
click at [899, 347] on button "Jun-25" at bounding box center [927, 347] width 115 height 24
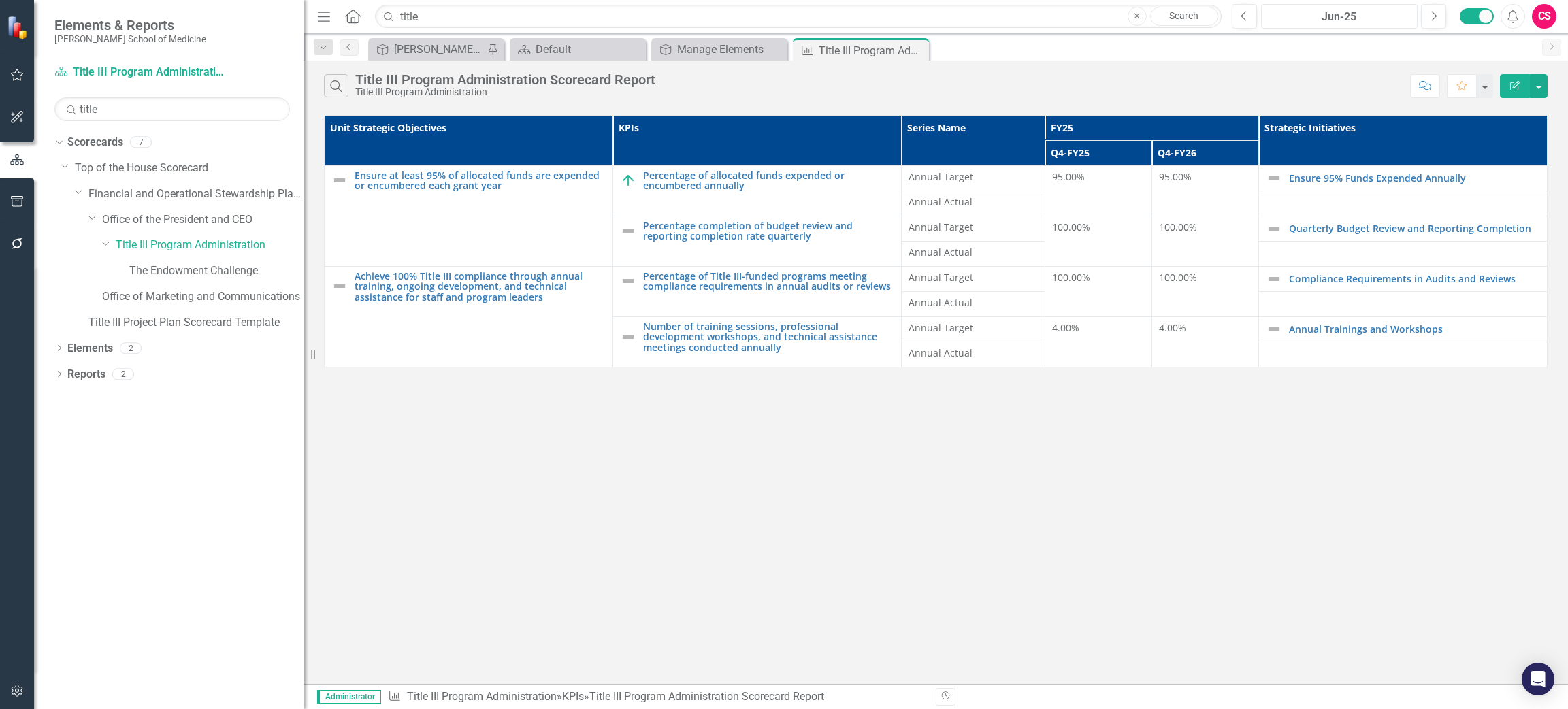
click at [1370, 18] on div "Jun-25" at bounding box center [1340, 17] width 147 height 17
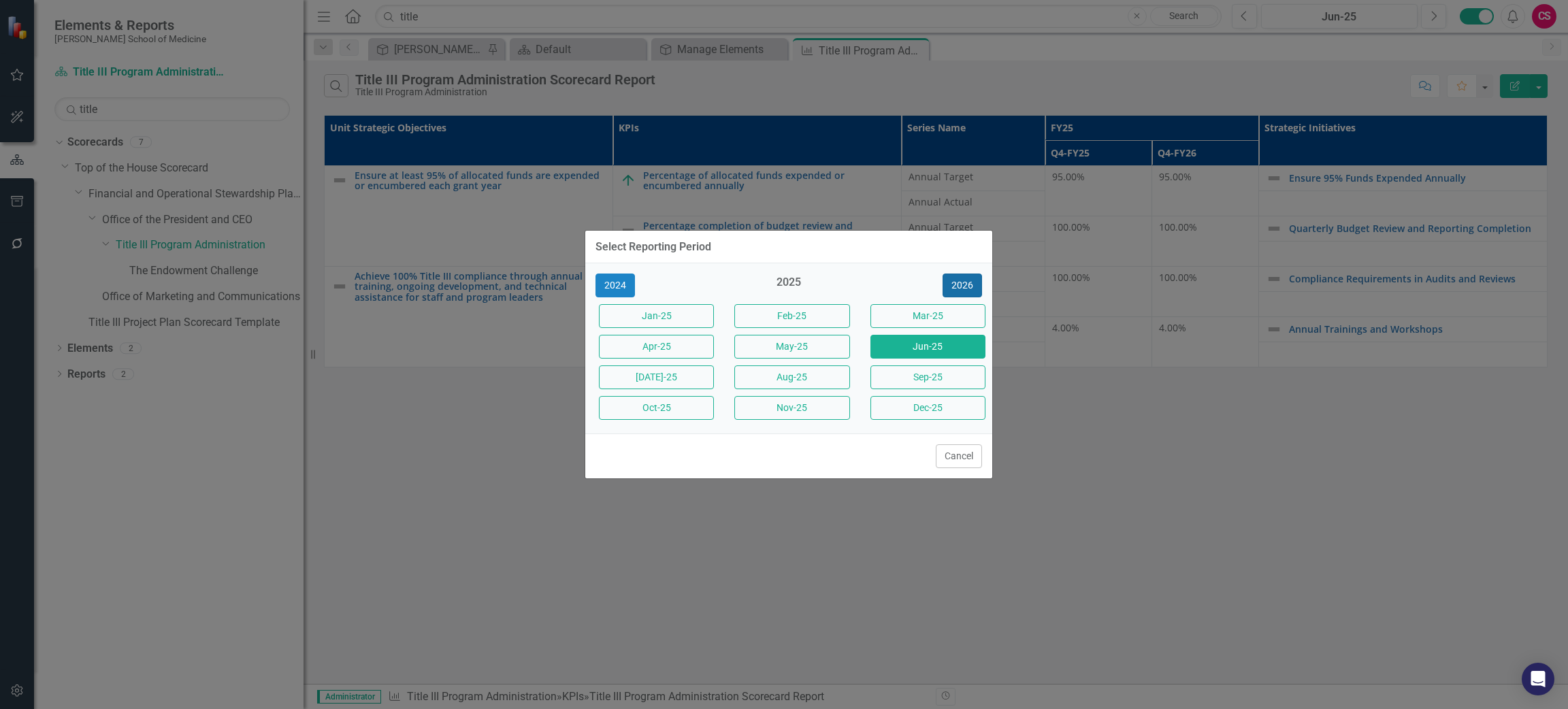
click at [966, 278] on button "2026" at bounding box center [962, 285] width 40 height 24
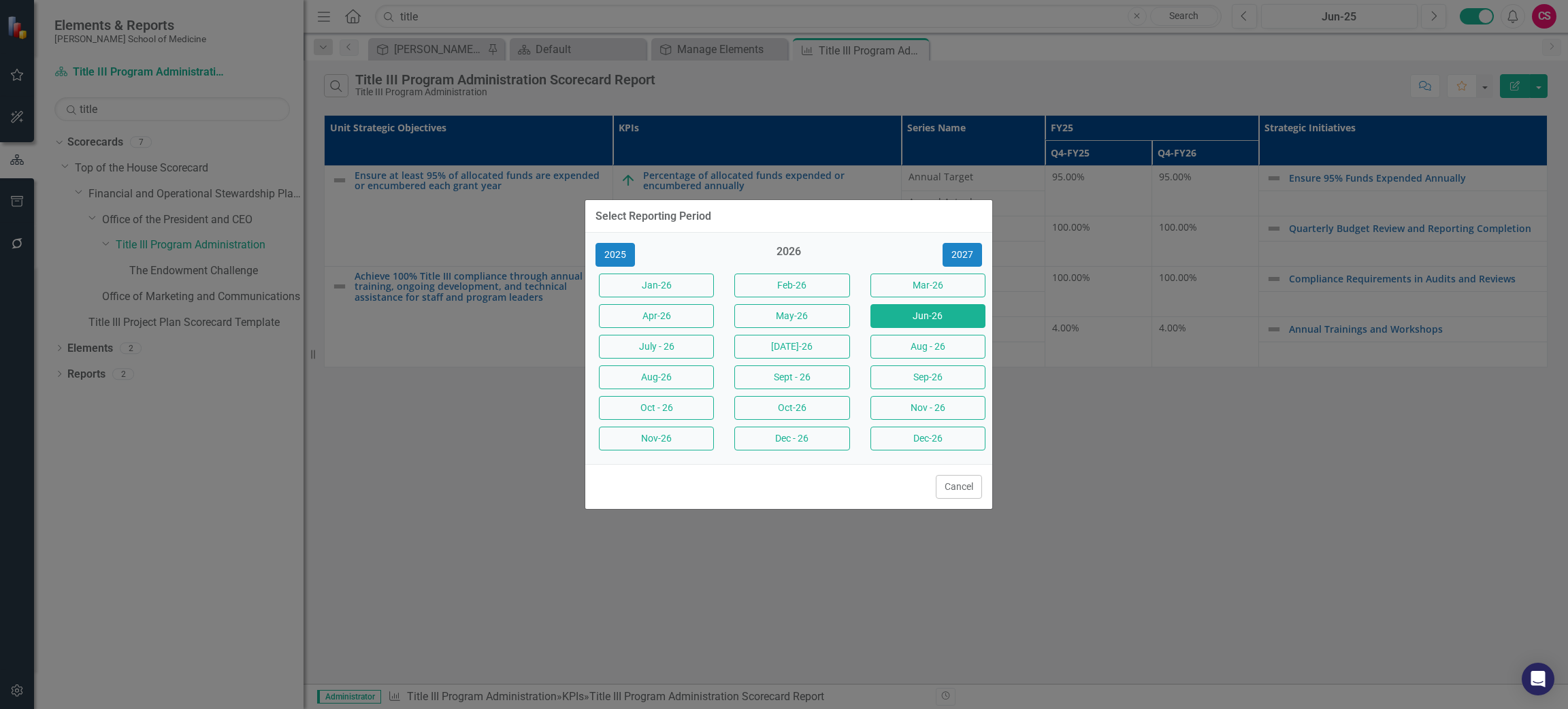
click at [908, 314] on button "Jun-26" at bounding box center [927, 316] width 115 height 24
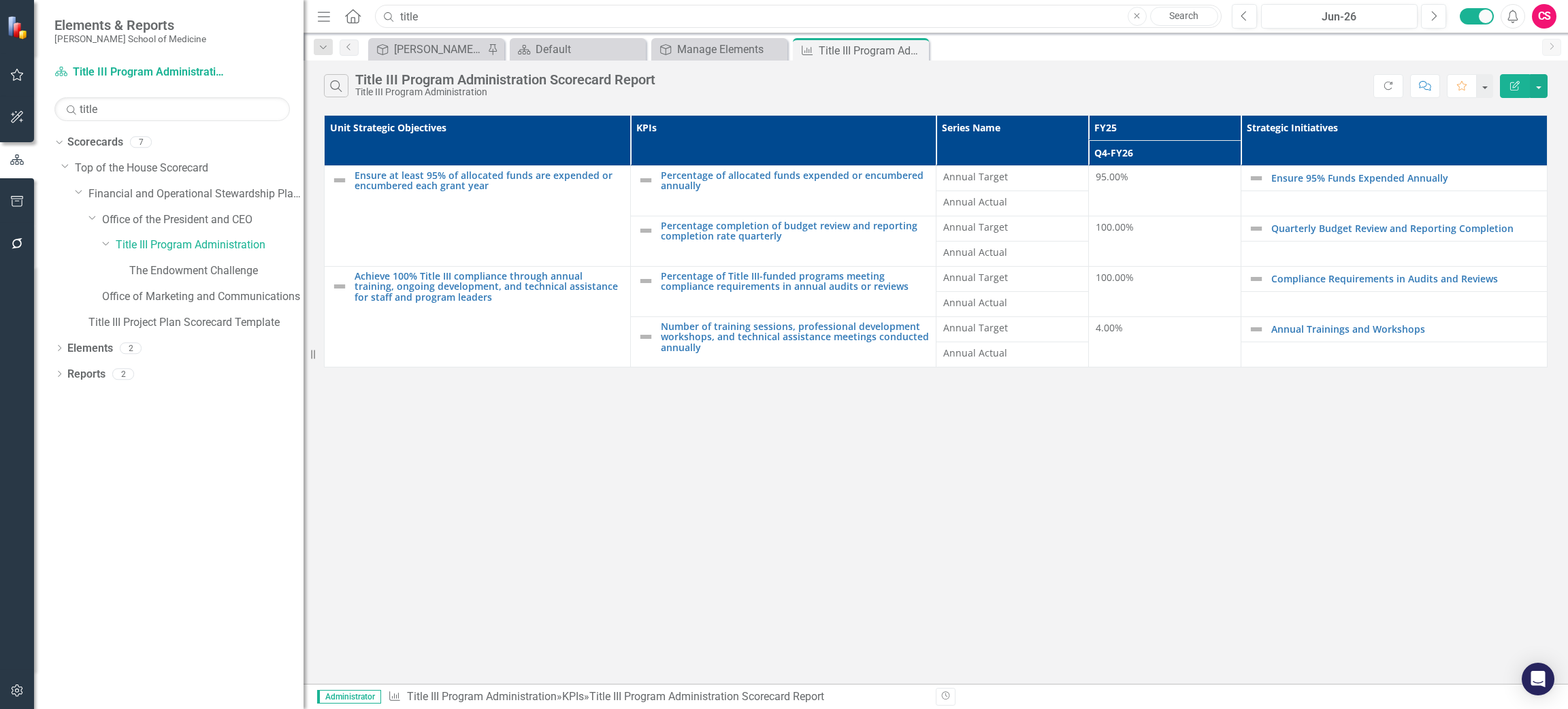
click at [533, 7] on input "title" at bounding box center [798, 17] width 847 height 24
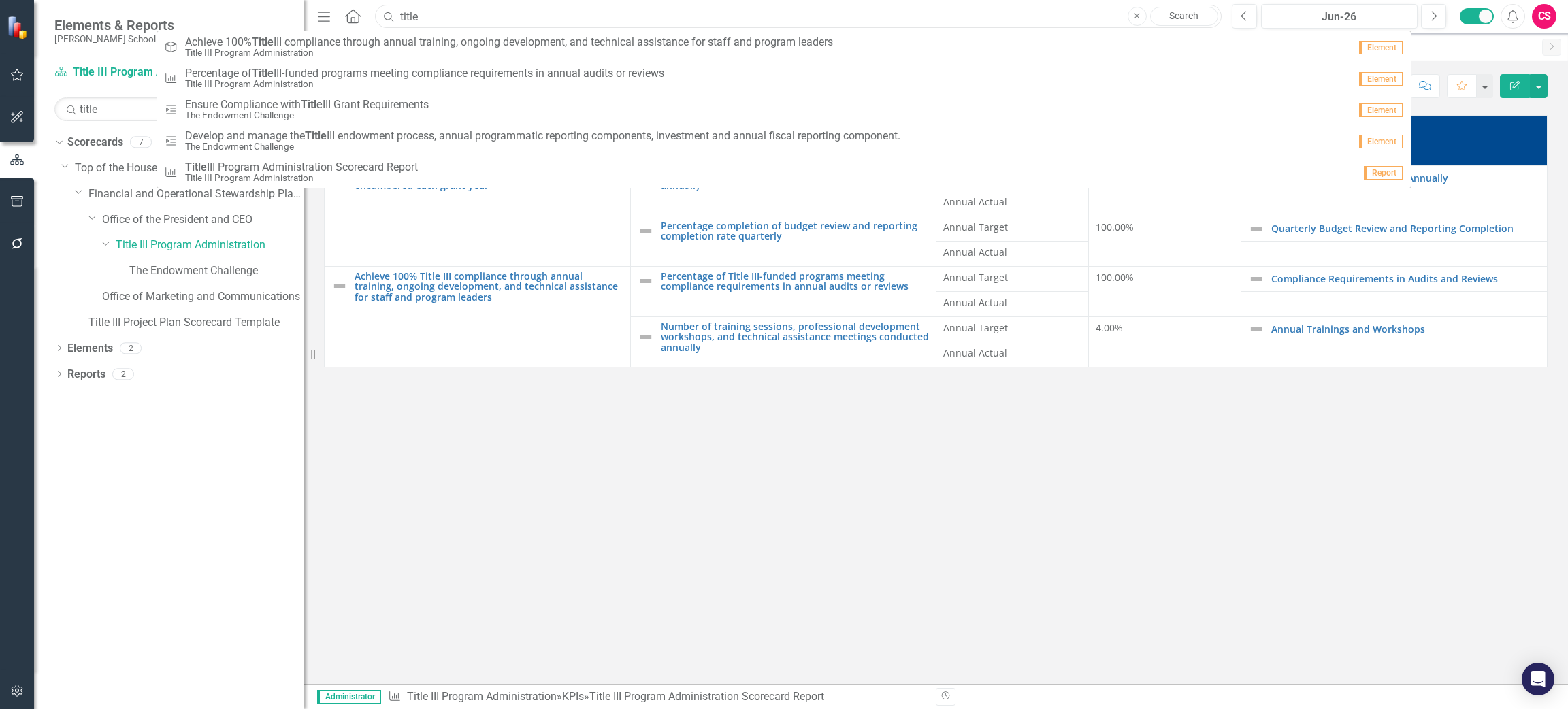
click at [533, 7] on input "title" at bounding box center [798, 17] width 847 height 24
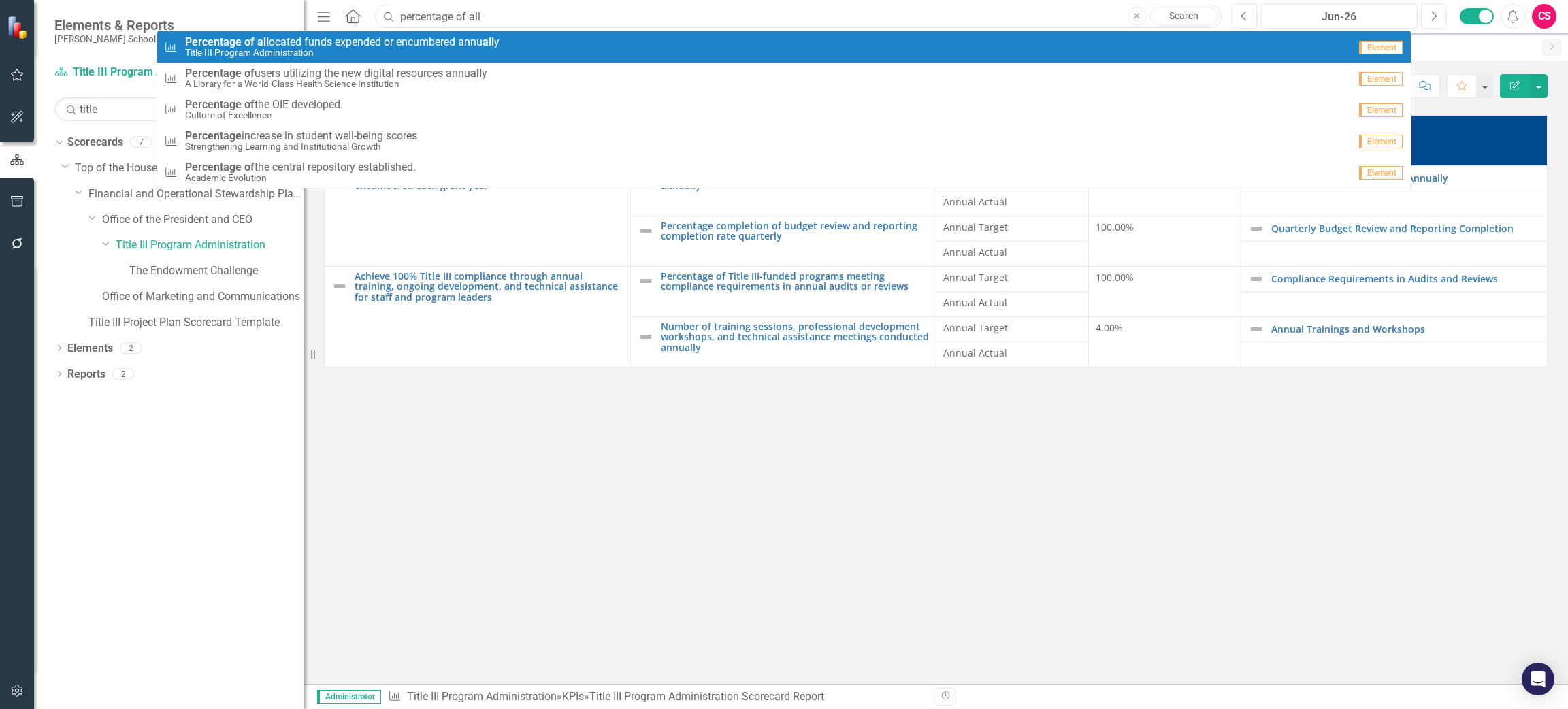
type input "percentage of all"
click at [461, 51] on small "Title III Program Administration" at bounding box center [342, 53] width 314 height 11
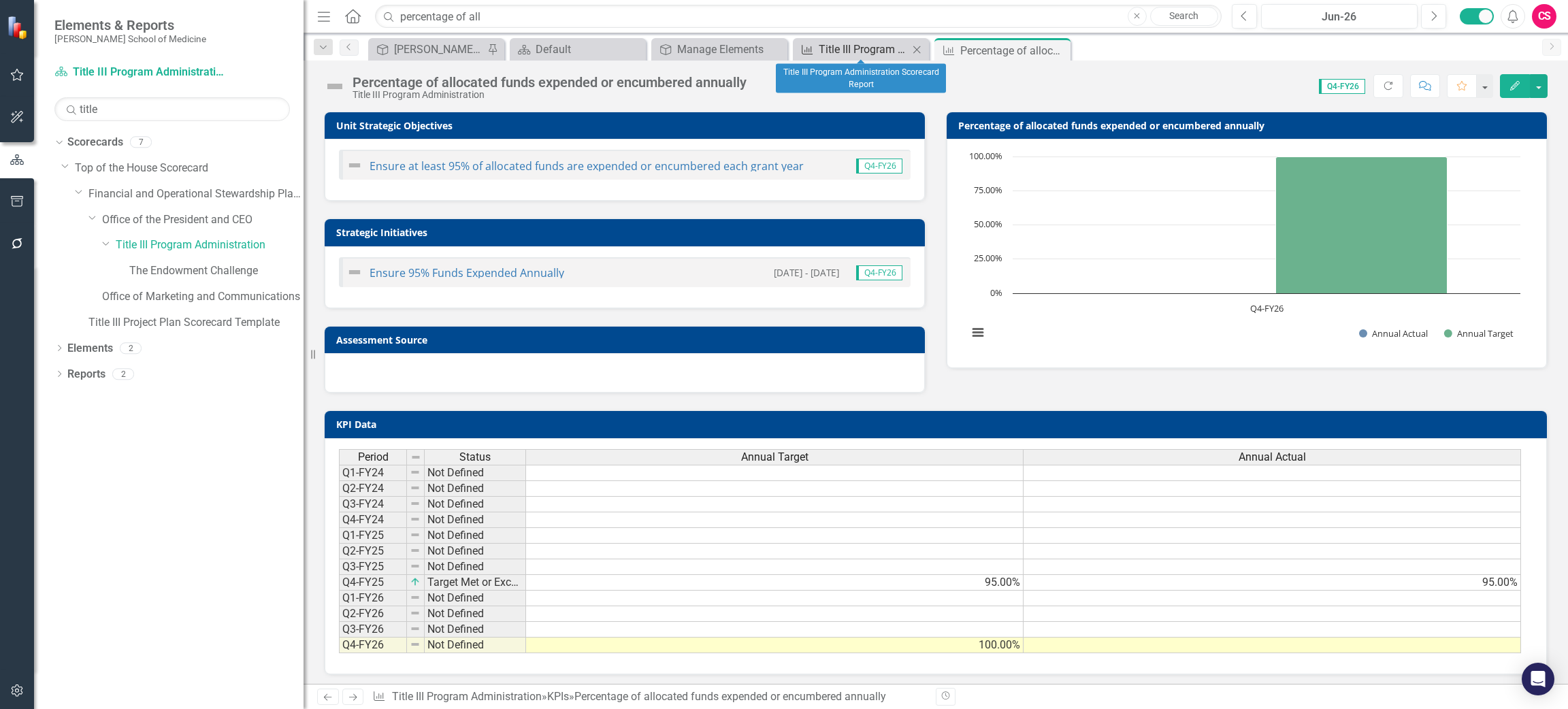
click at [847, 50] on div "Title III Program Administration Scorecard Report" at bounding box center [864, 49] width 90 height 17
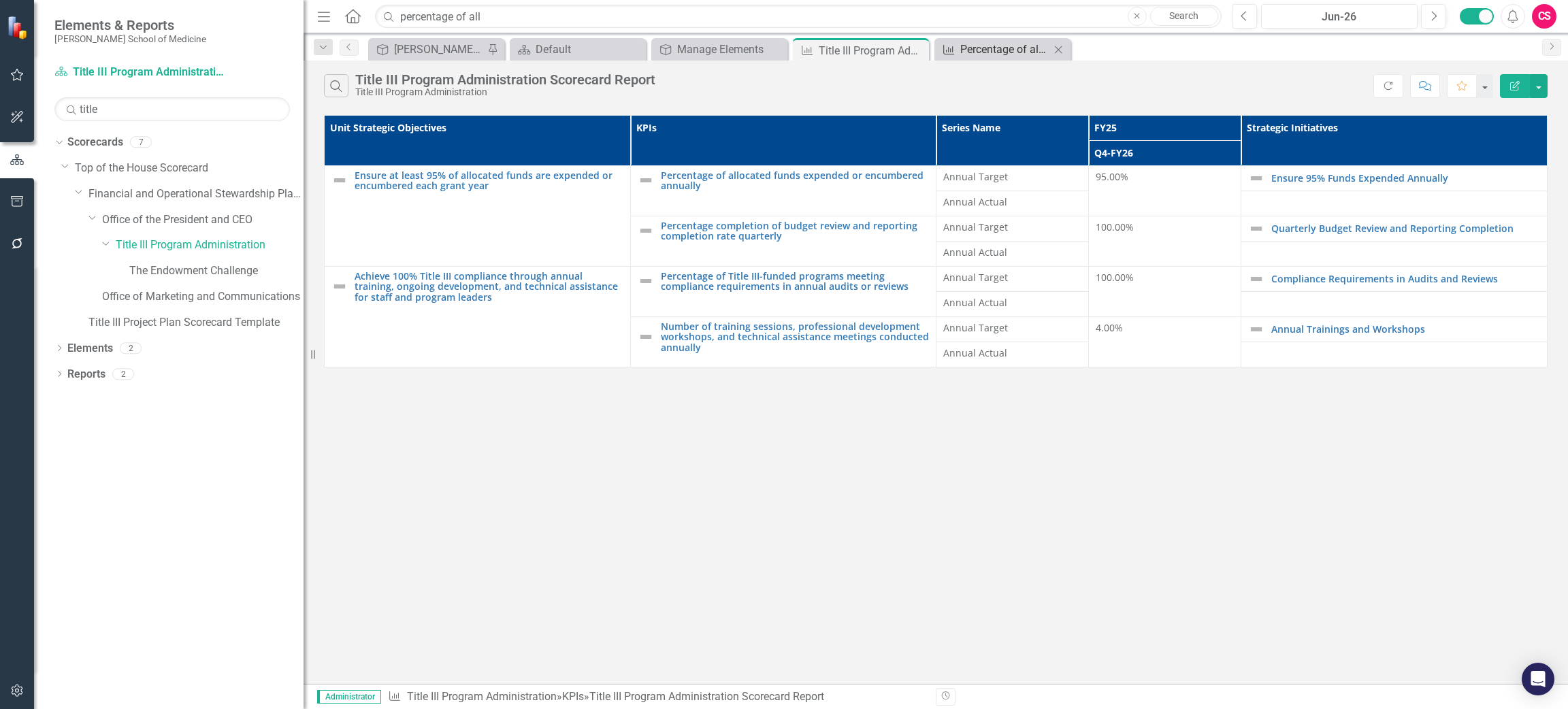
click at [992, 49] on div "Percentage of allocated funds expended or encumbered annually" at bounding box center [1005, 49] width 90 height 17
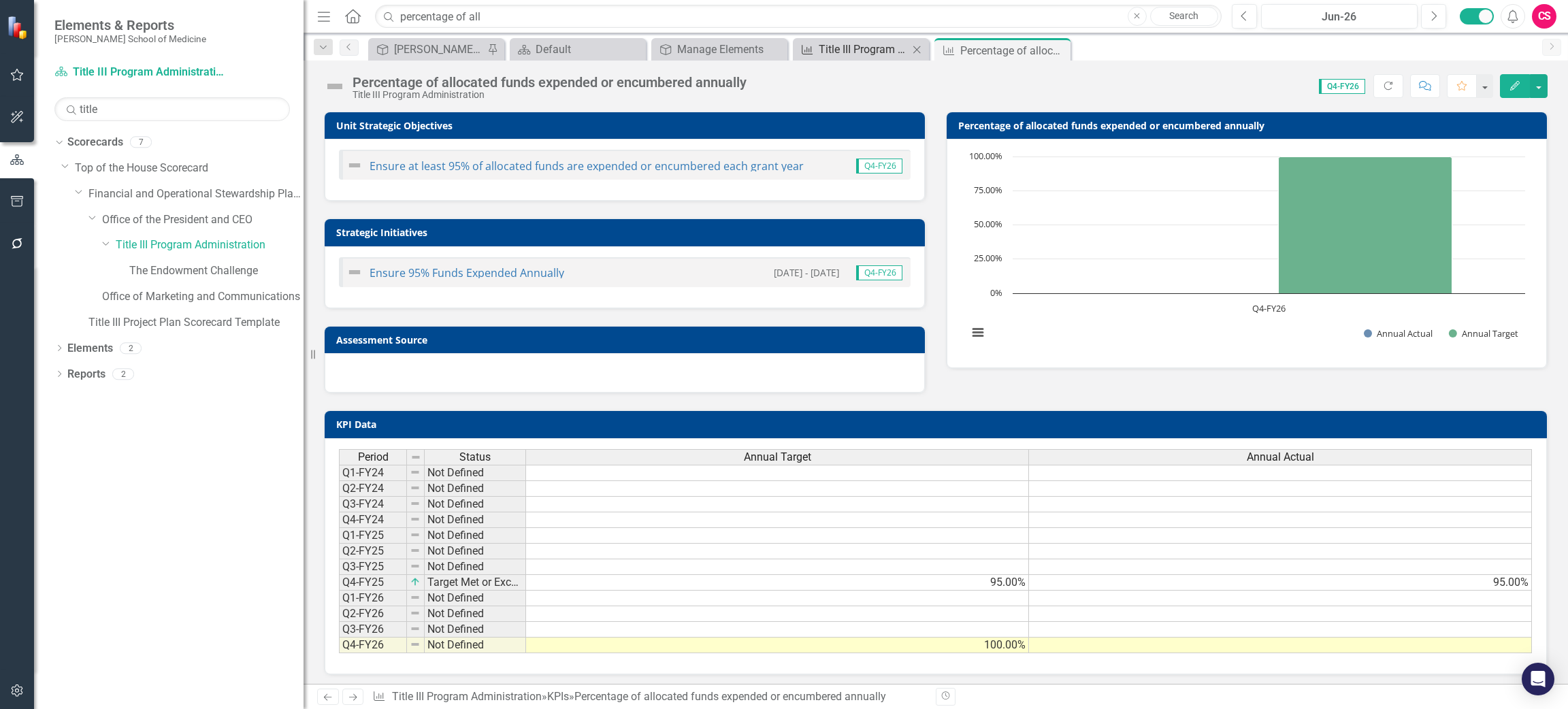
click at [848, 44] on div "Title III Program Administration Scorecard Report" at bounding box center [864, 49] width 90 height 17
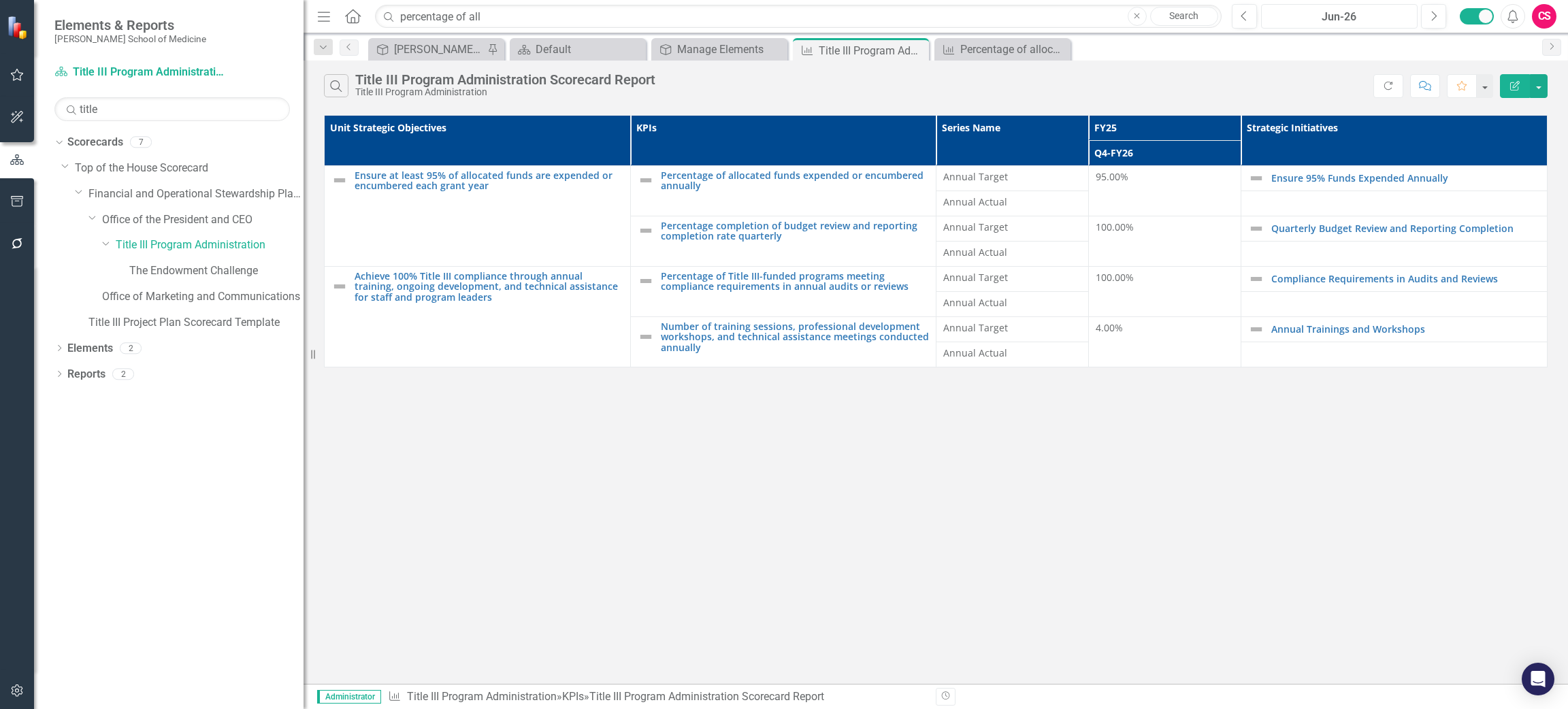
click at [1287, 11] on div "Jun-26" at bounding box center [1340, 17] width 147 height 17
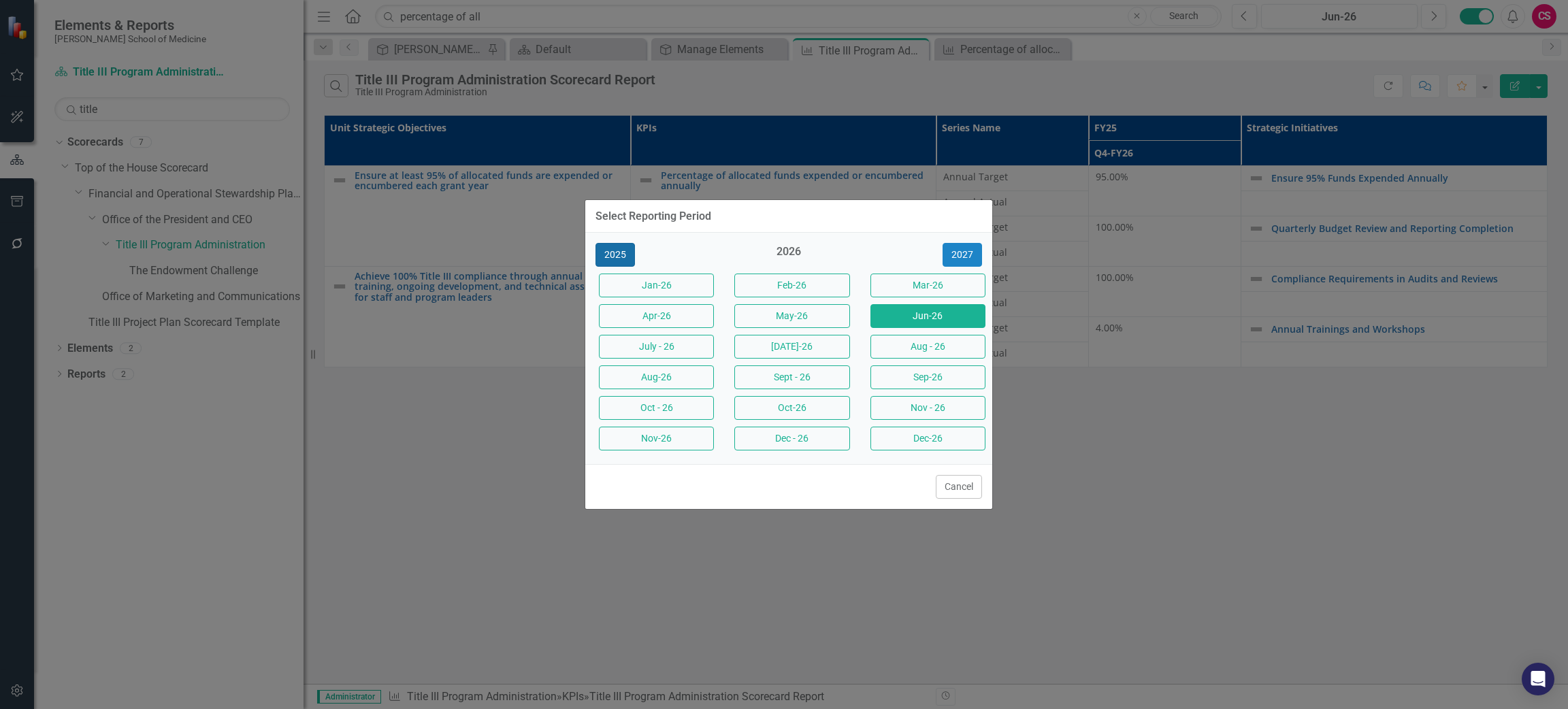
click at [618, 255] on button "2025" at bounding box center [615, 255] width 40 height 24
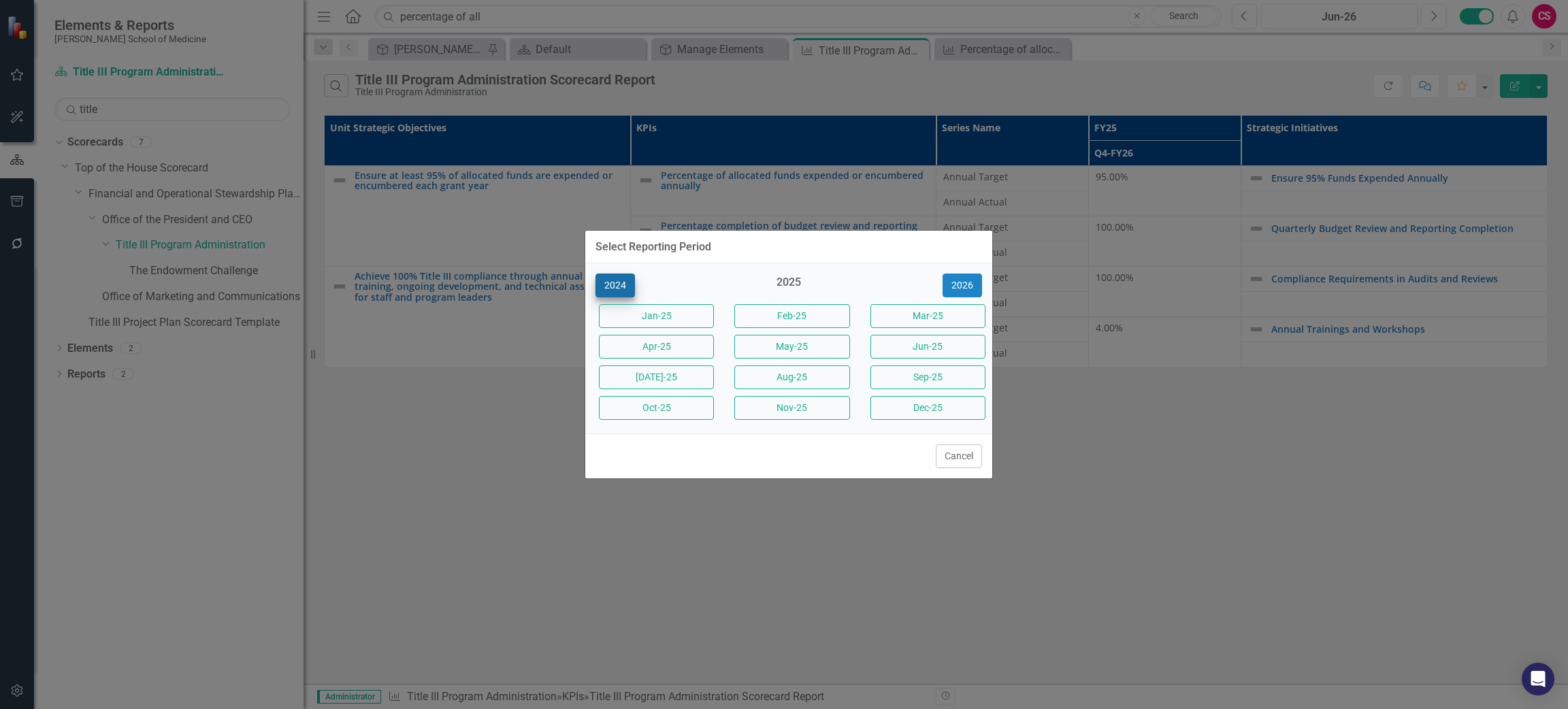
click at [618, 255] on div "Select Reporting Period" at bounding box center [789, 247] width 407 height 33
click at [605, 284] on button "2024" at bounding box center [615, 285] width 40 height 24
click at [905, 342] on button "Jun-24" at bounding box center [927, 347] width 115 height 24
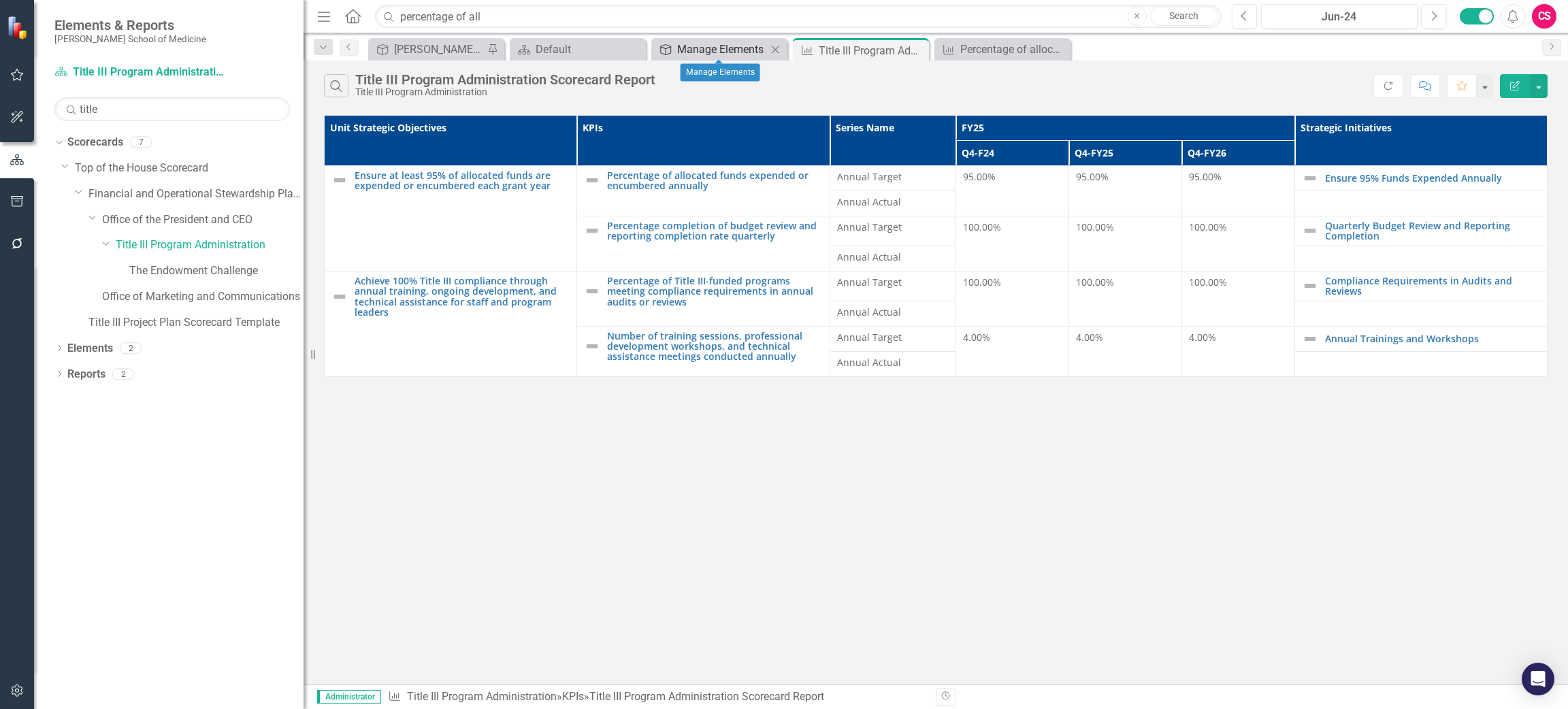
click at [714, 51] on div "Manage Elements" at bounding box center [722, 49] width 90 height 17
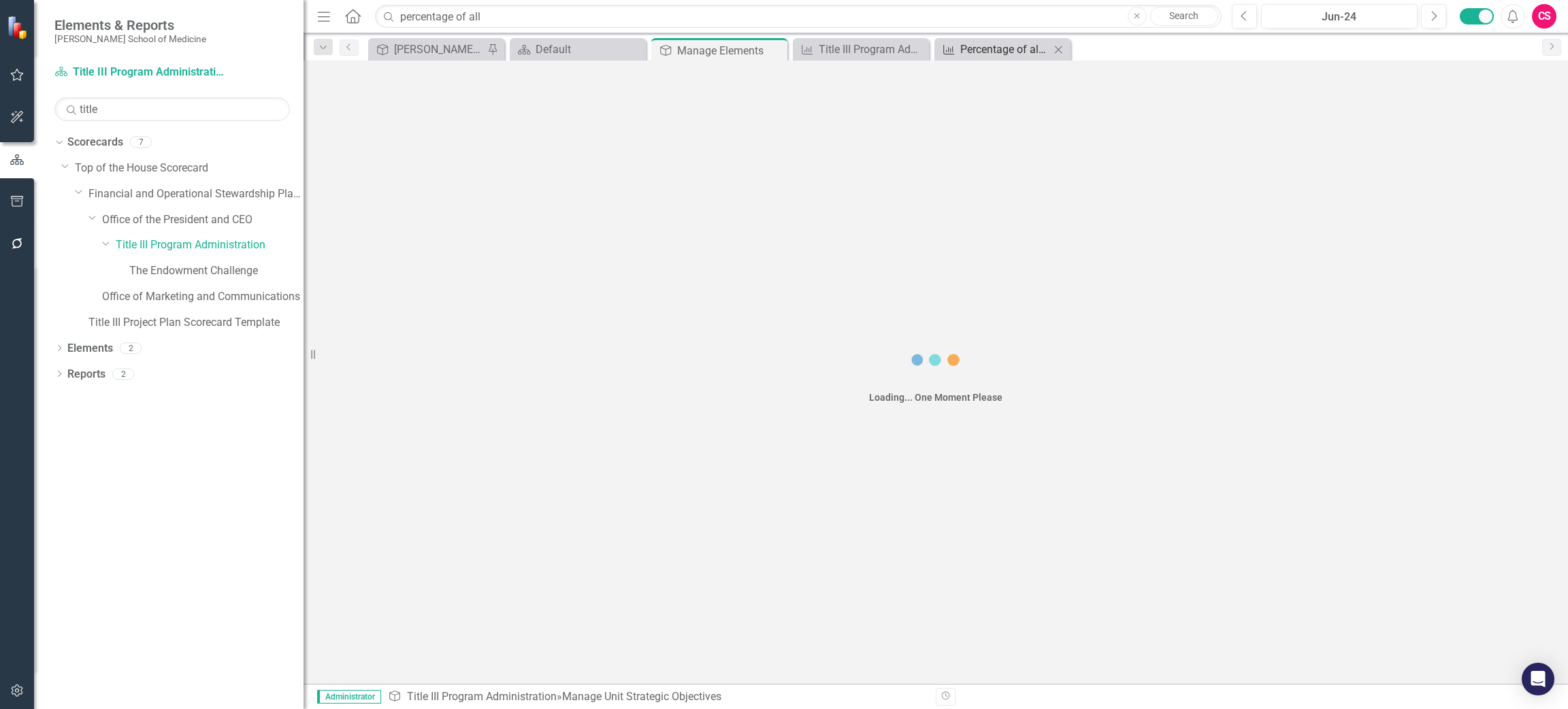
click at [989, 51] on div "Percentage of allocated funds expended or encumbered annually" at bounding box center [1005, 49] width 90 height 17
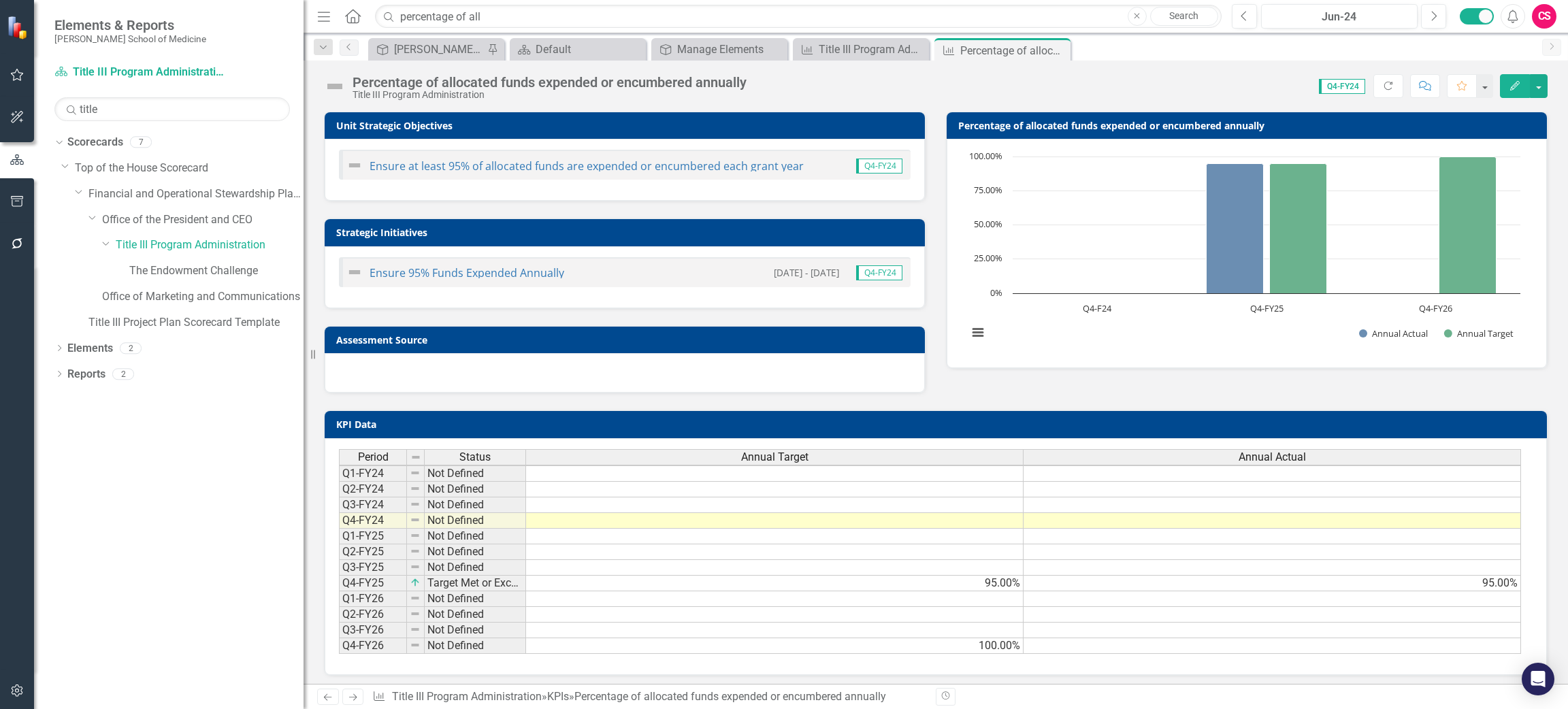
scroll to position [1, 0]
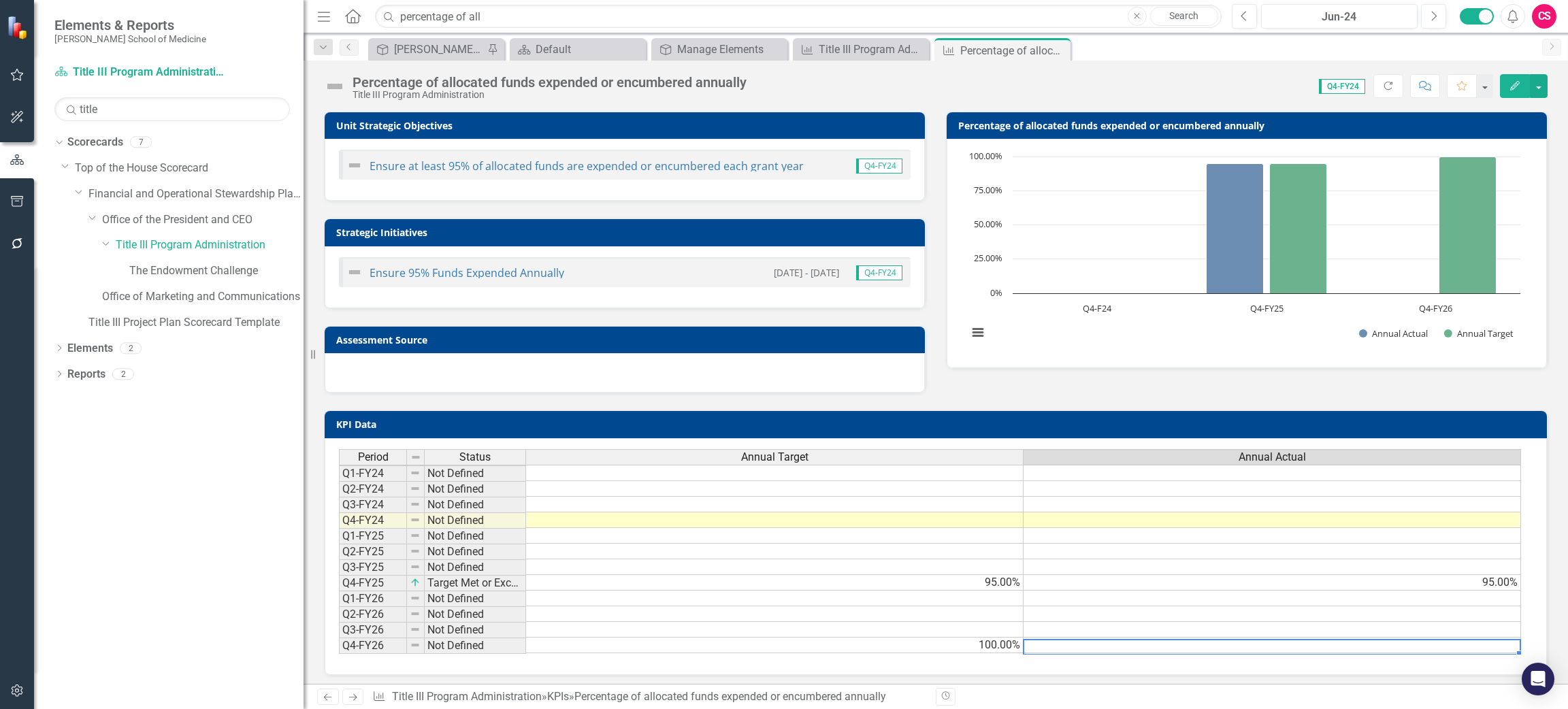
click at [1057, 640] on td at bounding box center [1272, 645] width 497 height 16
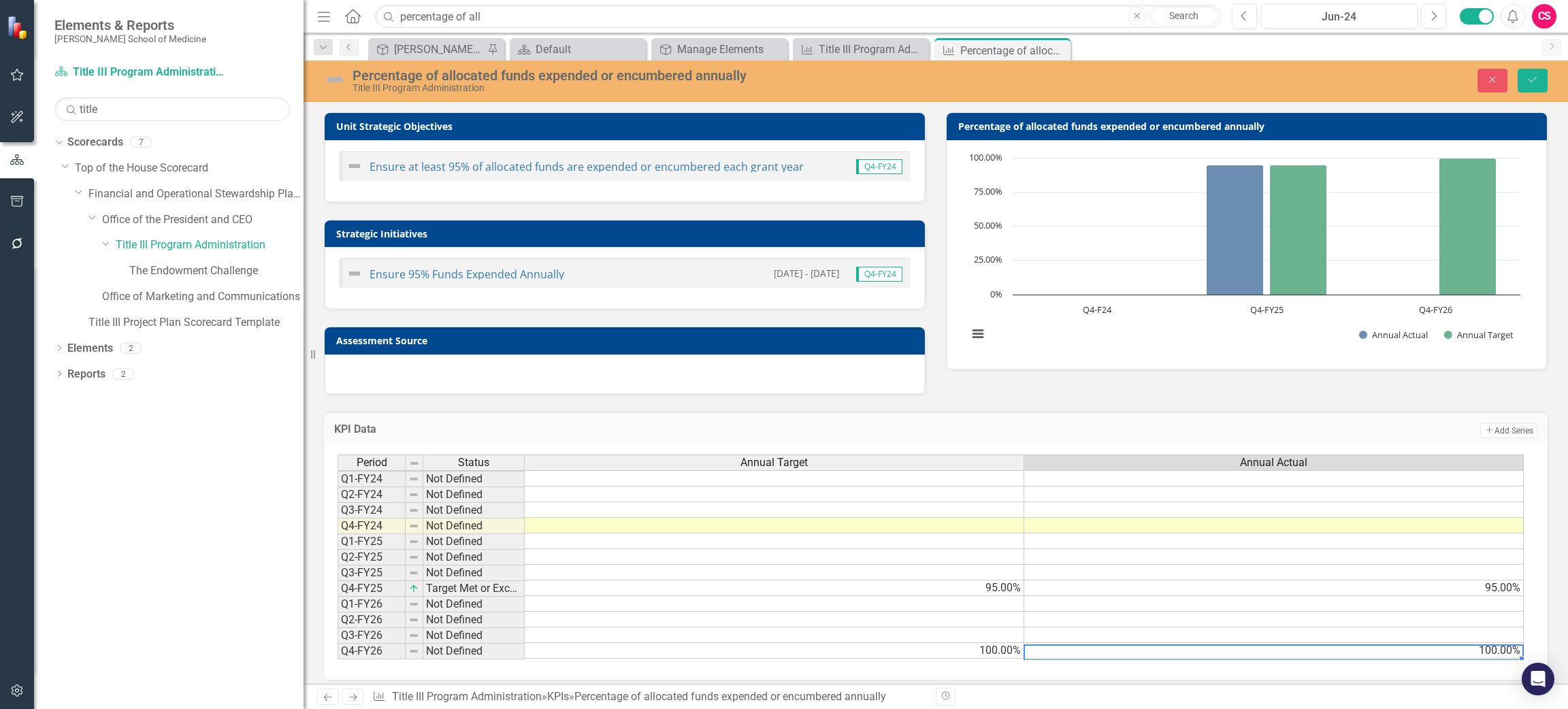
scroll to position [18, 0]
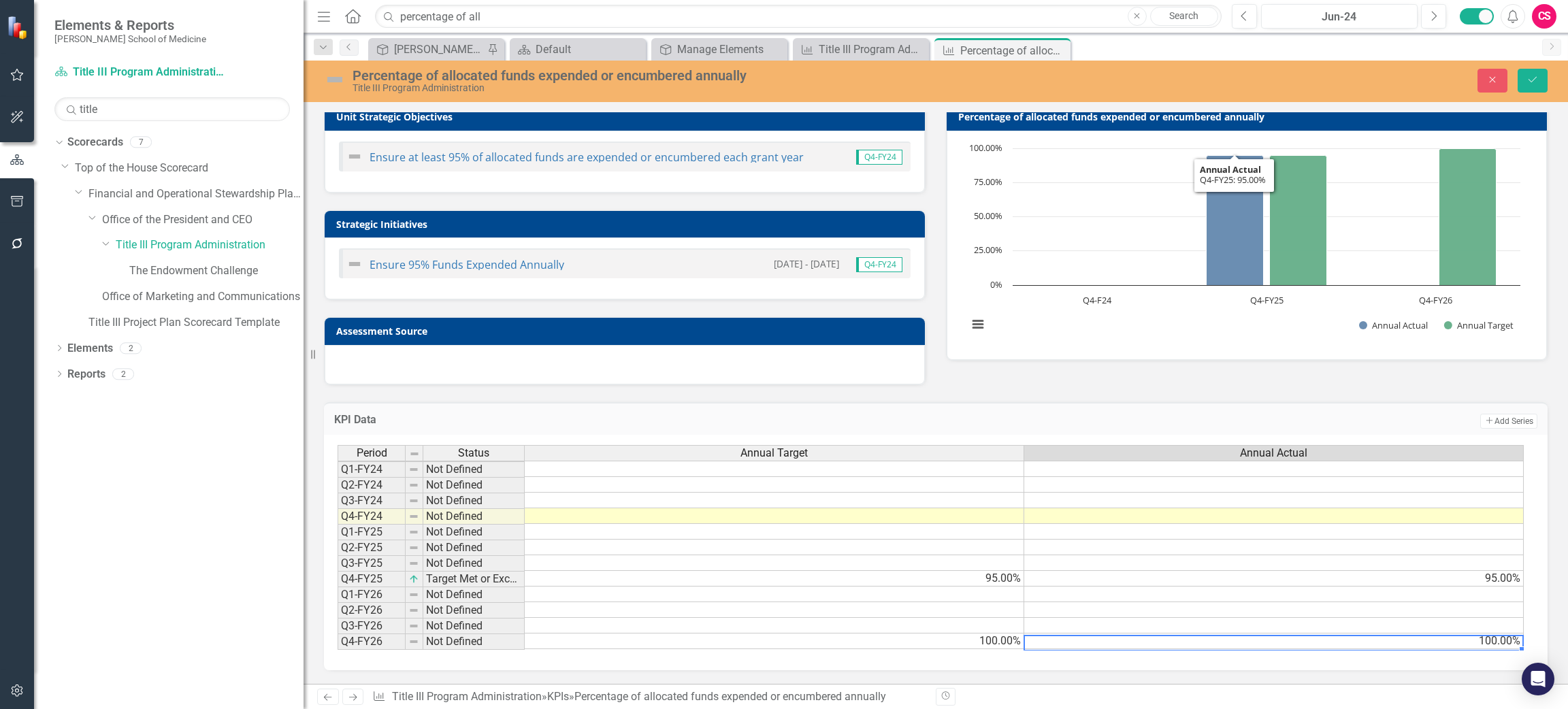
type textarea "100"
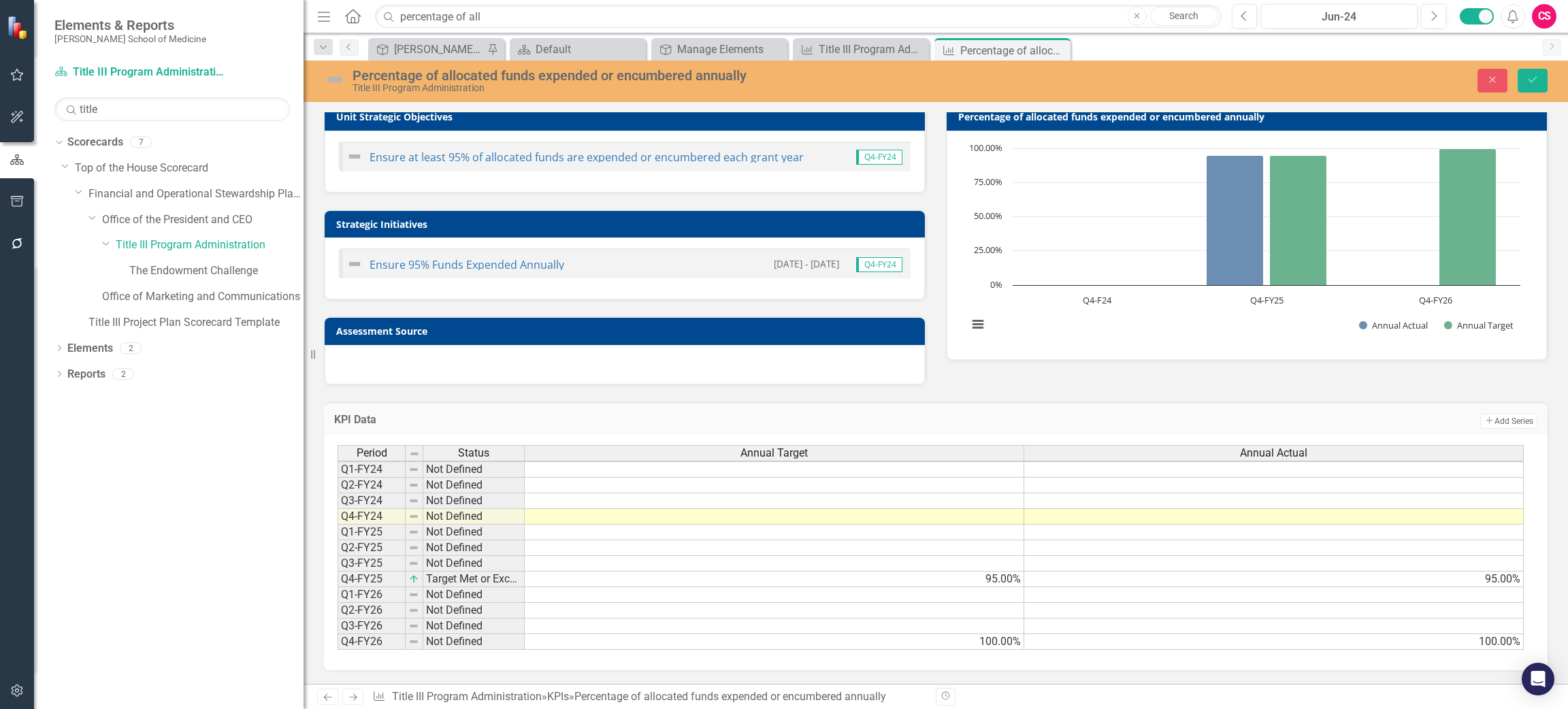
click at [1554, 77] on div "Close Save" at bounding box center [1304, 80] width 506 height 24
click at [1540, 77] on button "Save" at bounding box center [1533, 80] width 30 height 24
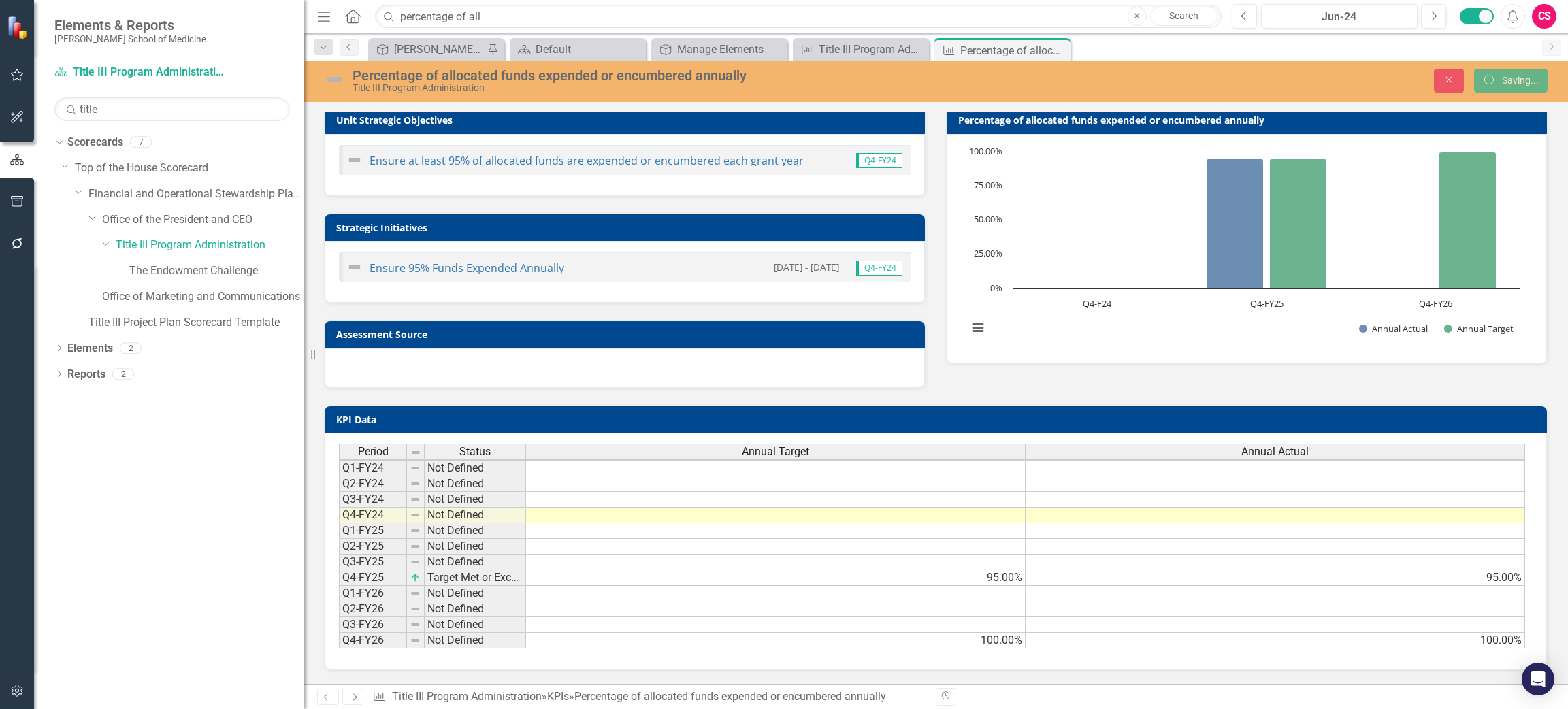
scroll to position [15, 0]
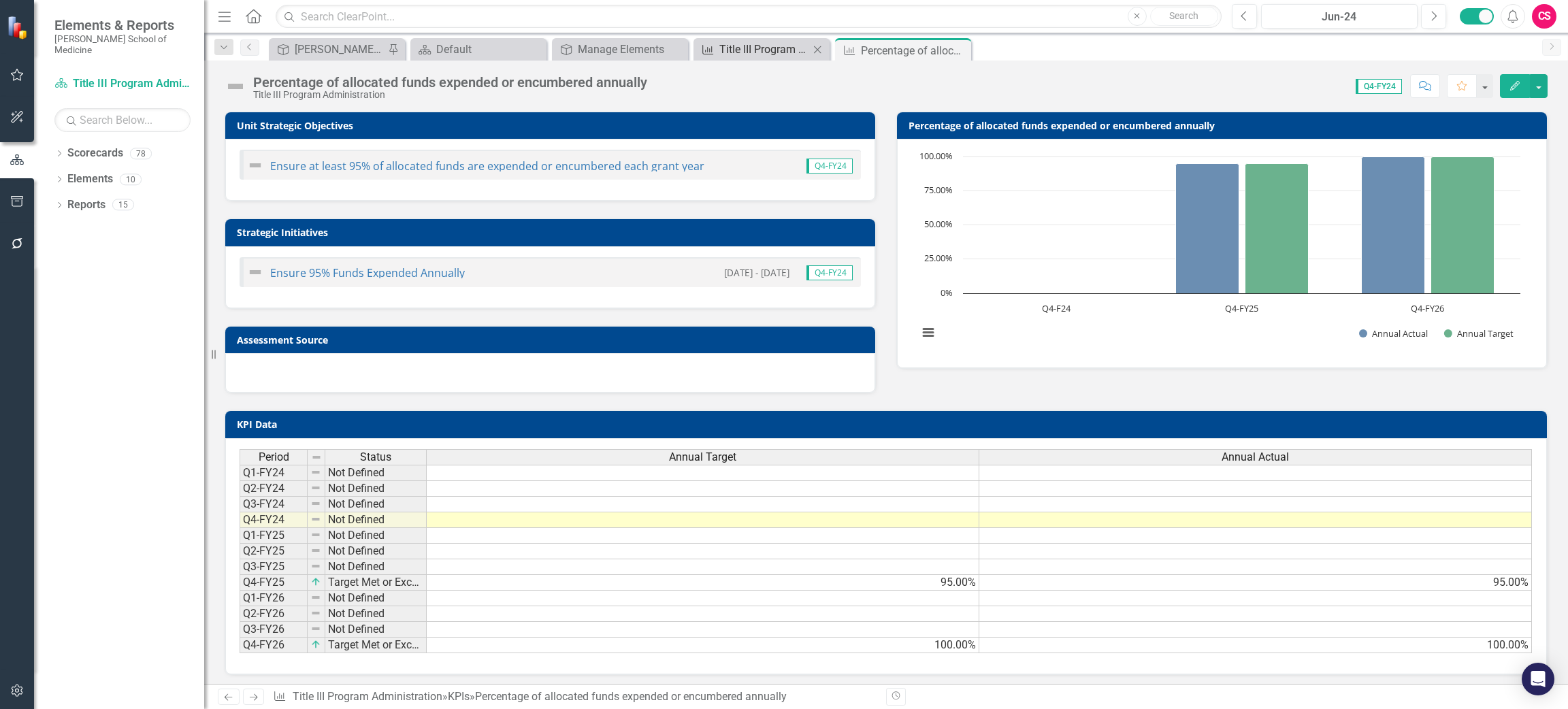
click at [742, 45] on div "Title III Program Administration Scorecard Report" at bounding box center [764, 49] width 90 height 17
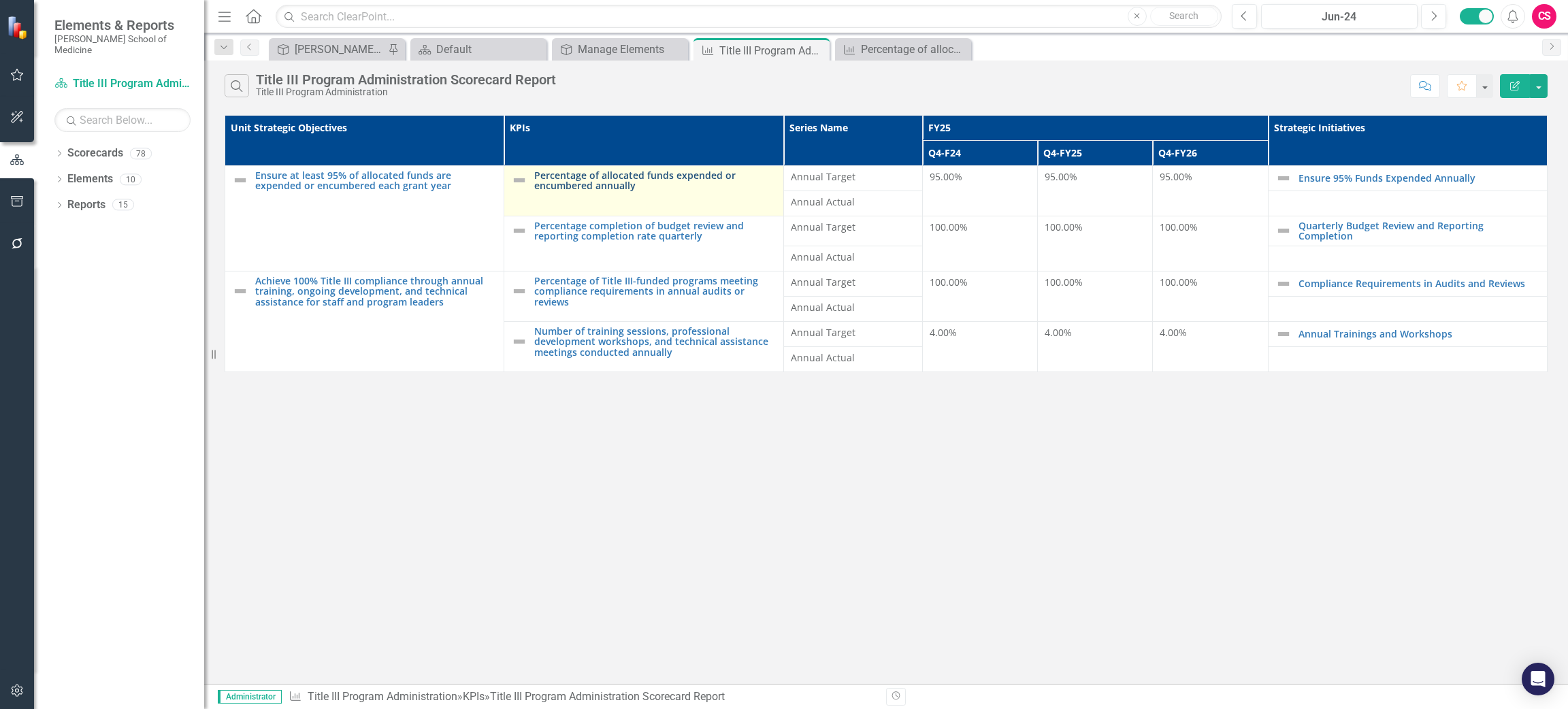
click at [606, 177] on link "Percentage of allocated funds expended or encumbered annually" at bounding box center [655, 180] width 242 height 21
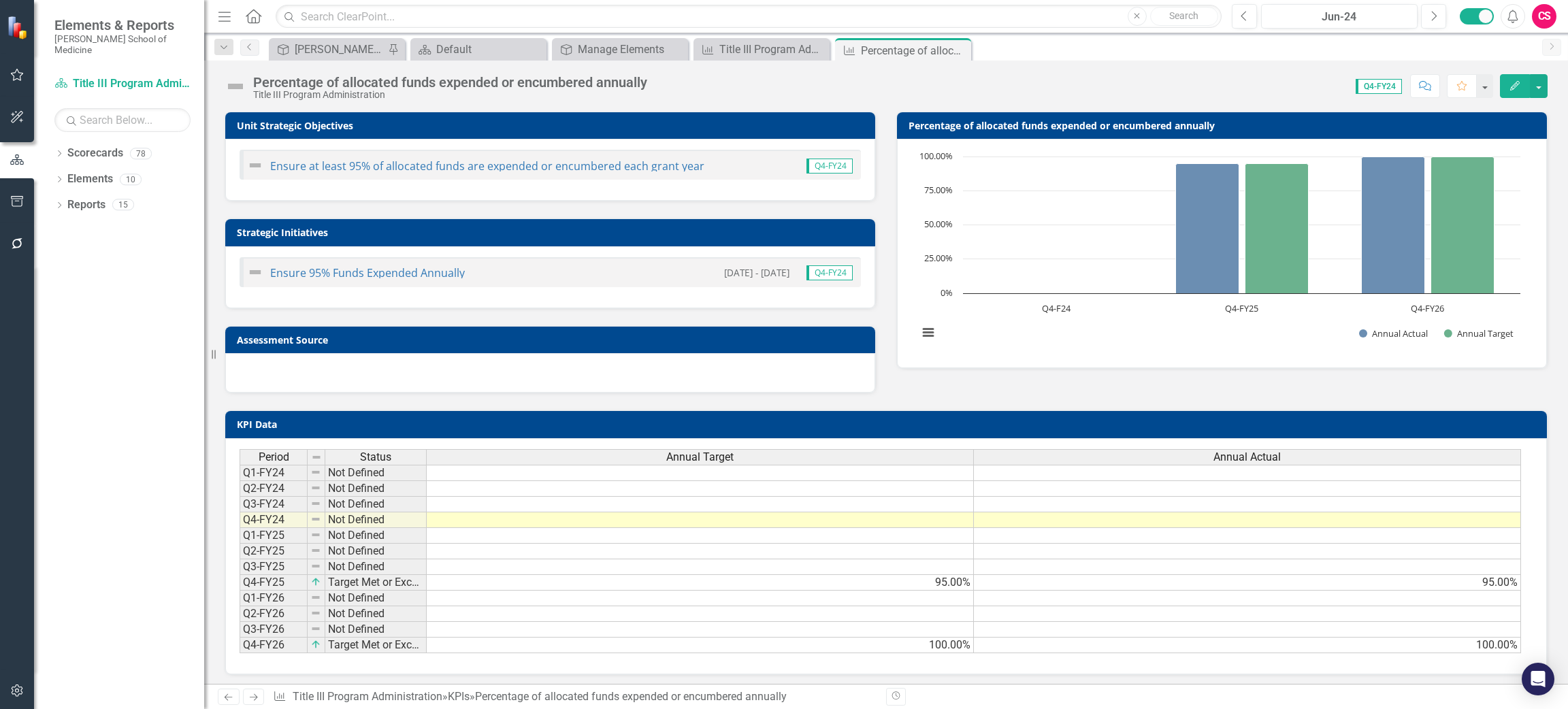
click at [935, 517] on td at bounding box center [700, 520] width 547 height 16
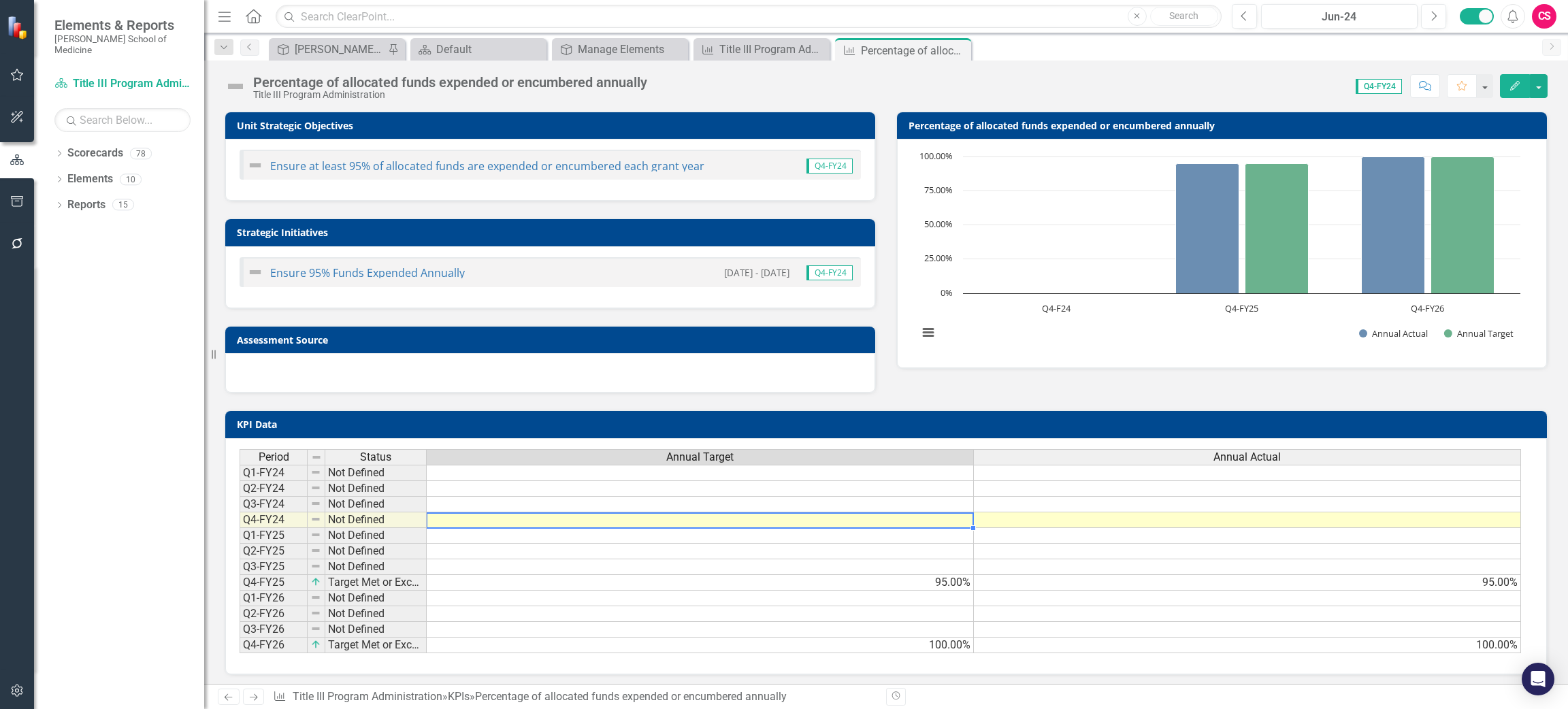
click at [935, 517] on td at bounding box center [700, 520] width 547 height 16
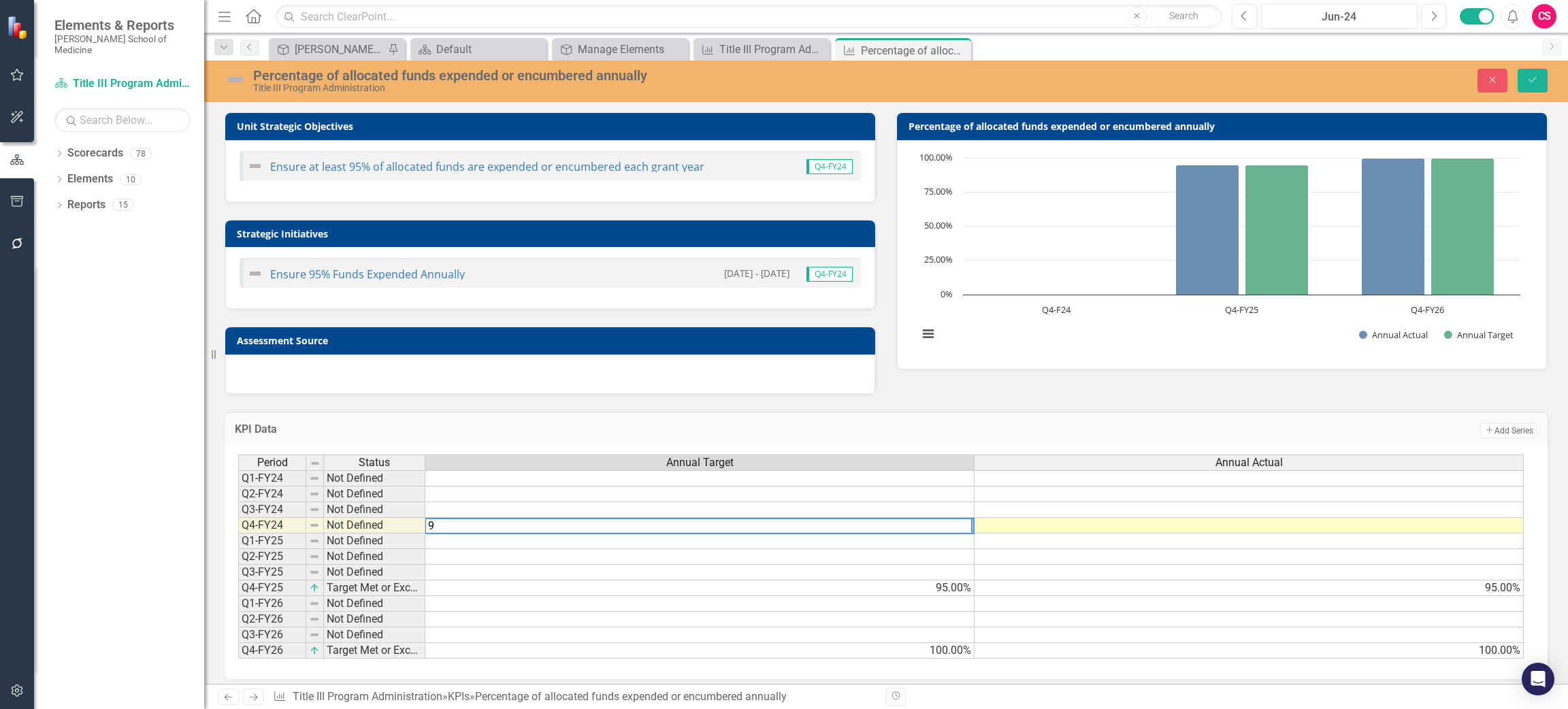
type textarea "97"
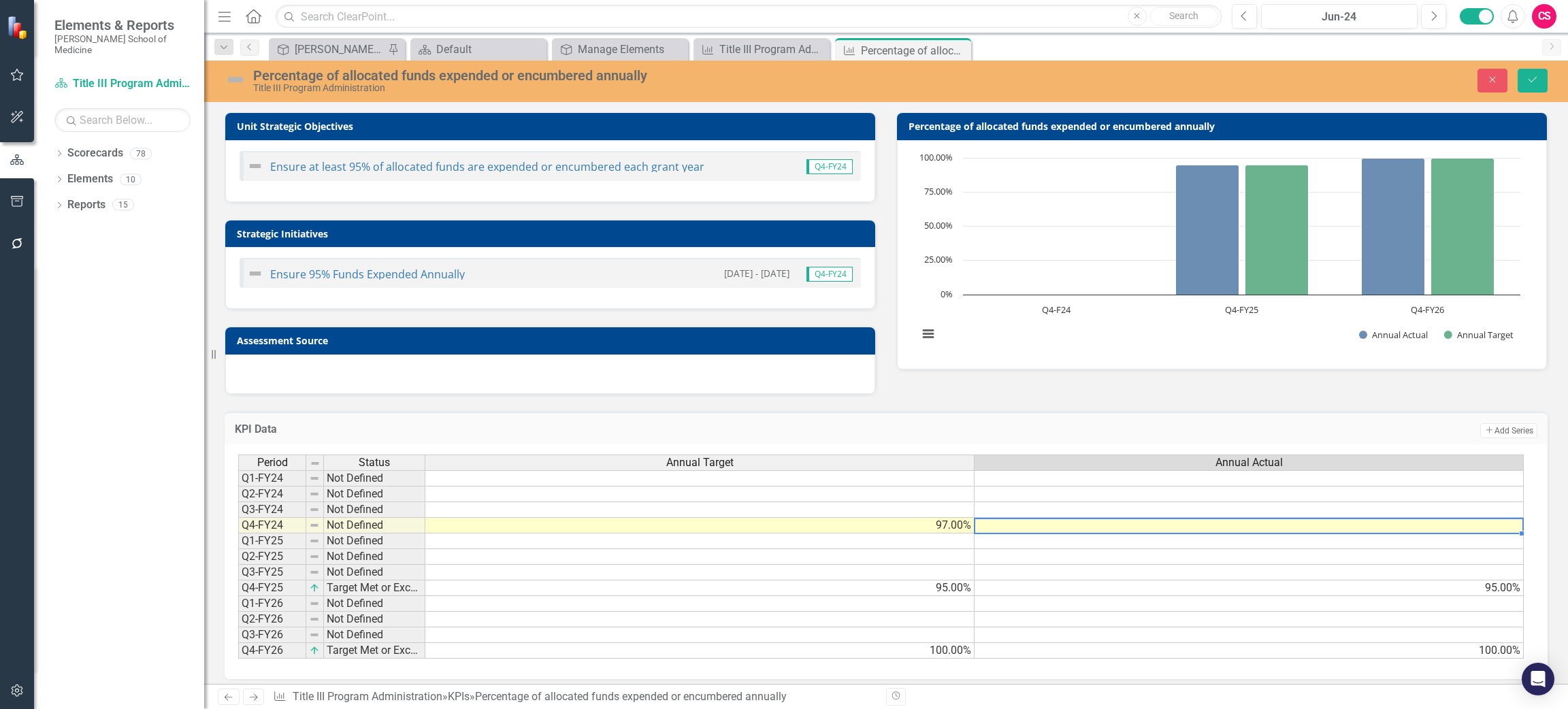
click at [1028, 521] on td at bounding box center [1249, 525] width 549 height 16
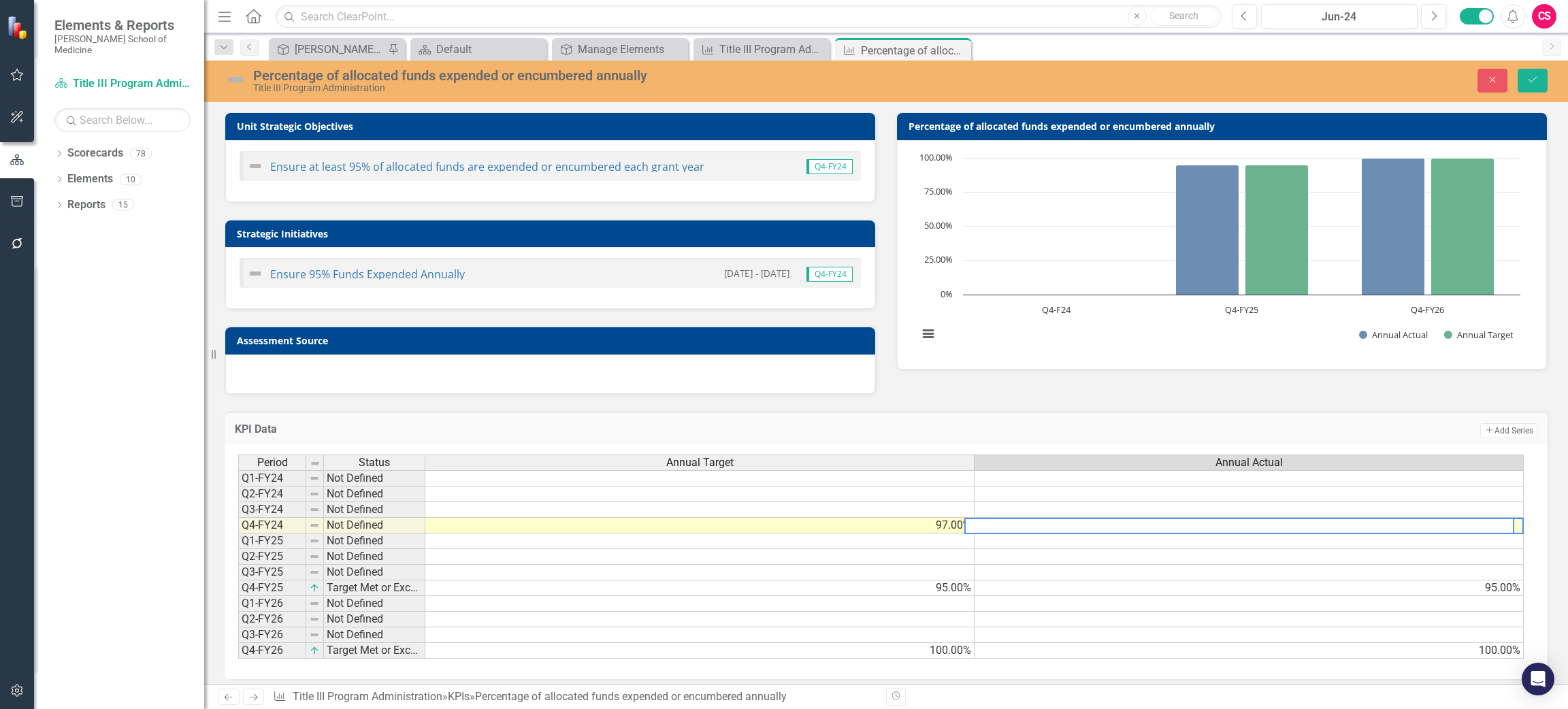
scroll to position [0, 10]
type textarea "97"
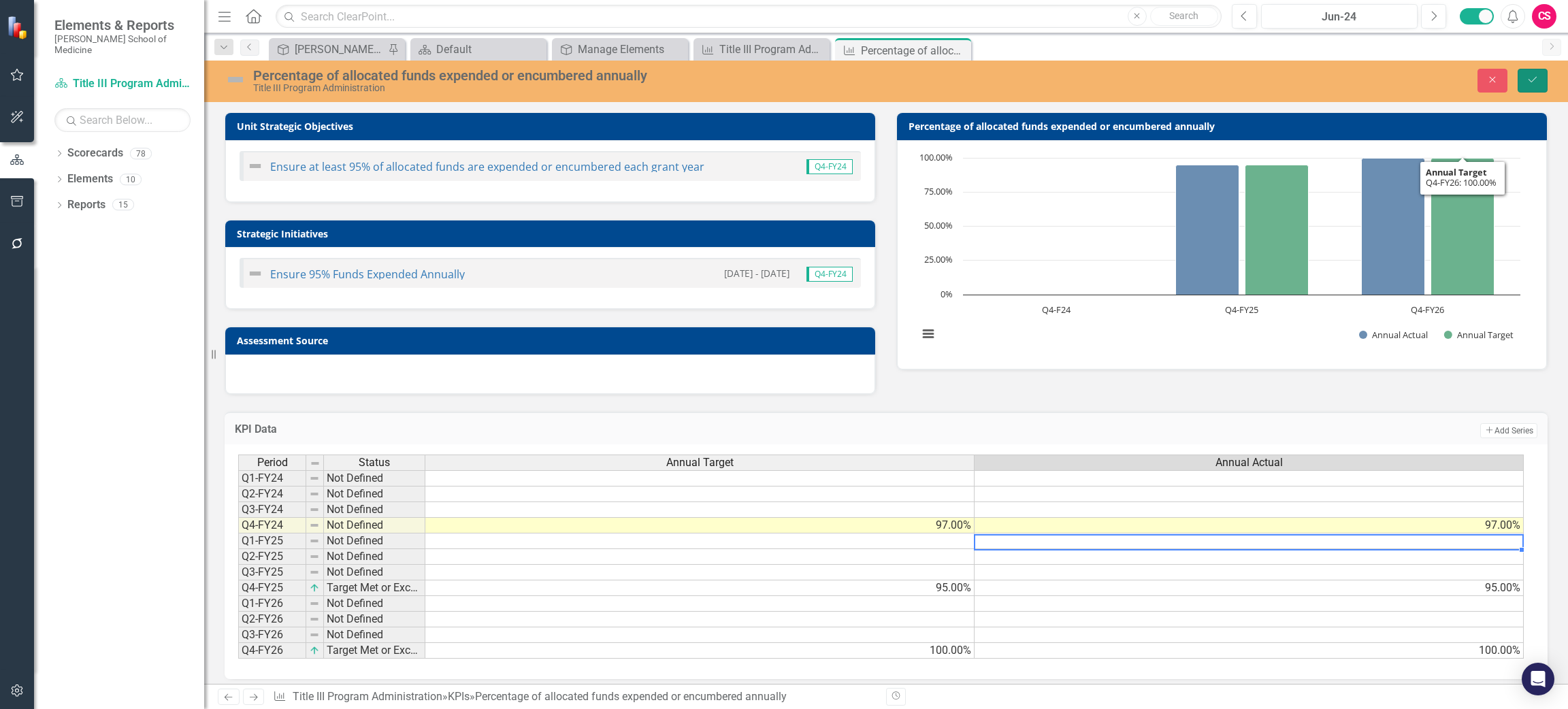
click at [1530, 73] on button "Save" at bounding box center [1533, 80] width 30 height 24
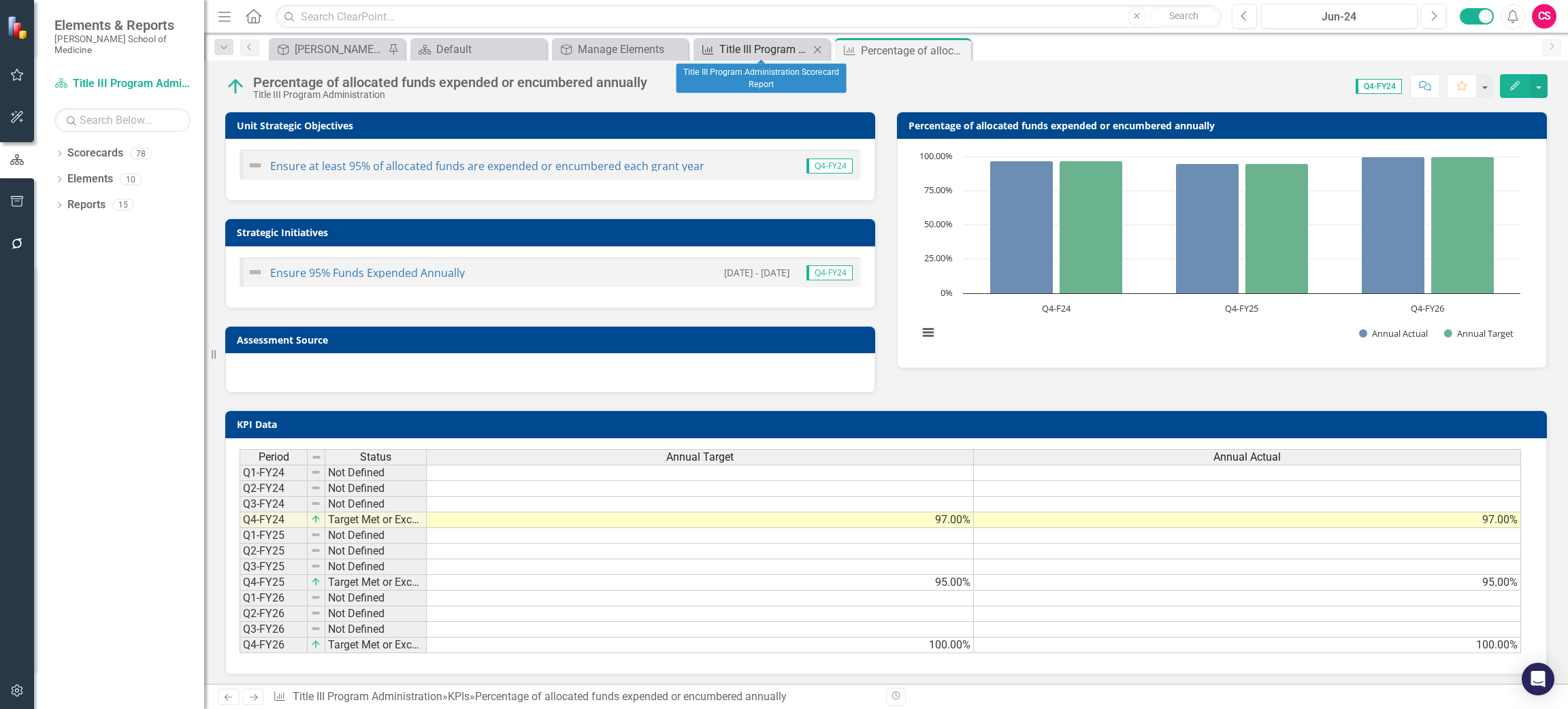
click at [736, 43] on div "Title III Program Administration Scorecard Report" at bounding box center [764, 49] width 90 height 17
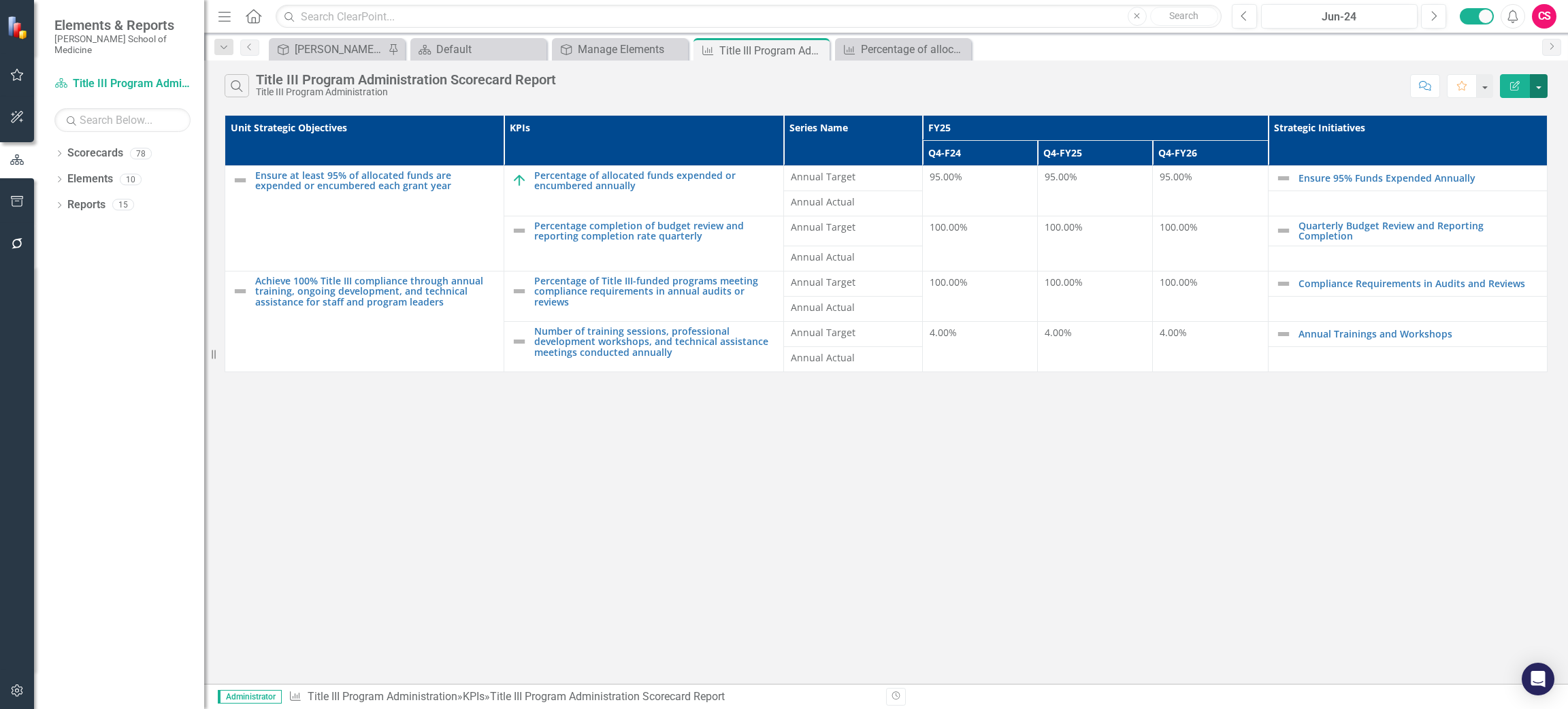
click at [1534, 90] on button "button" at bounding box center [1539, 86] width 18 height 24
click at [1497, 116] on link "Edit Report Edit Report" at bounding box center [1493, 111] width 107 height 26
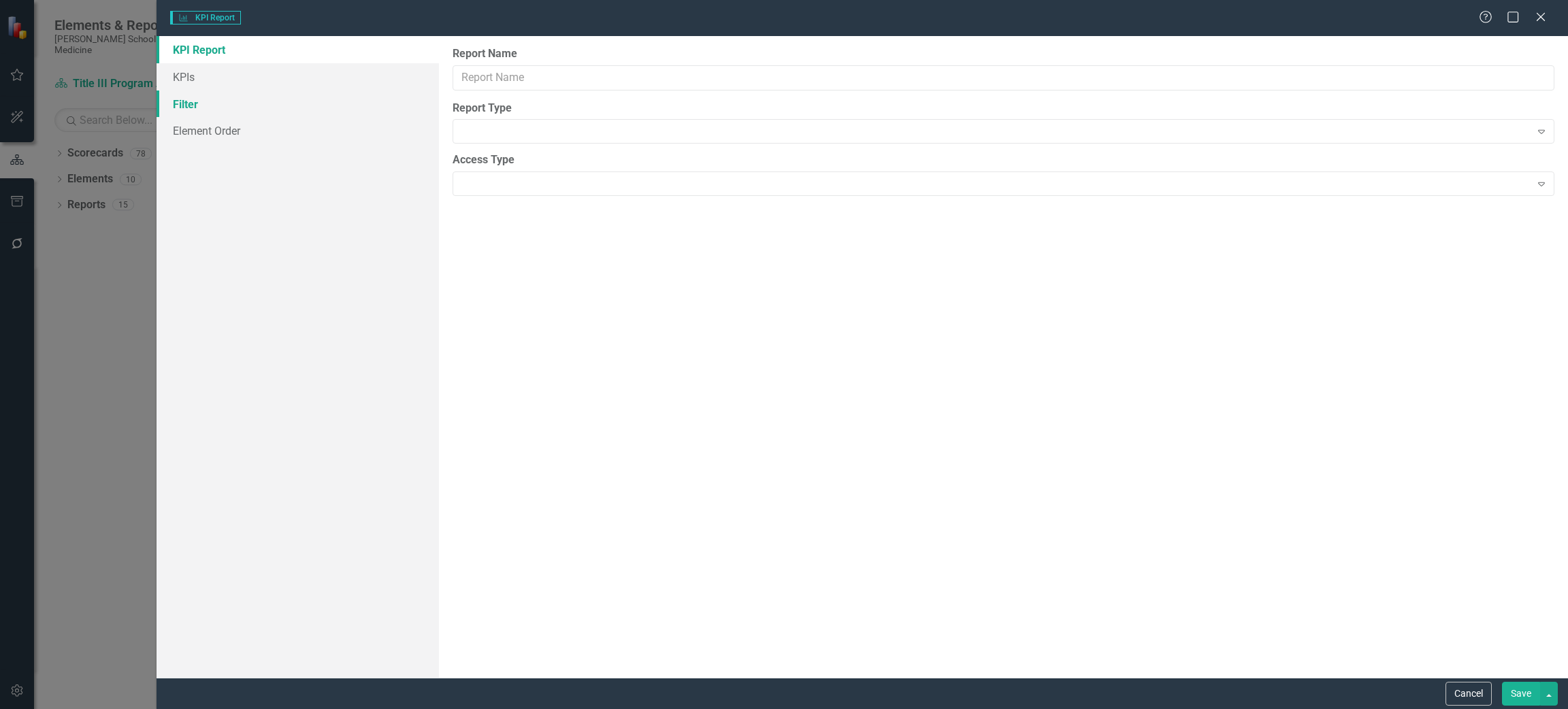
type input "Title III Program Administration Scorecard Report"
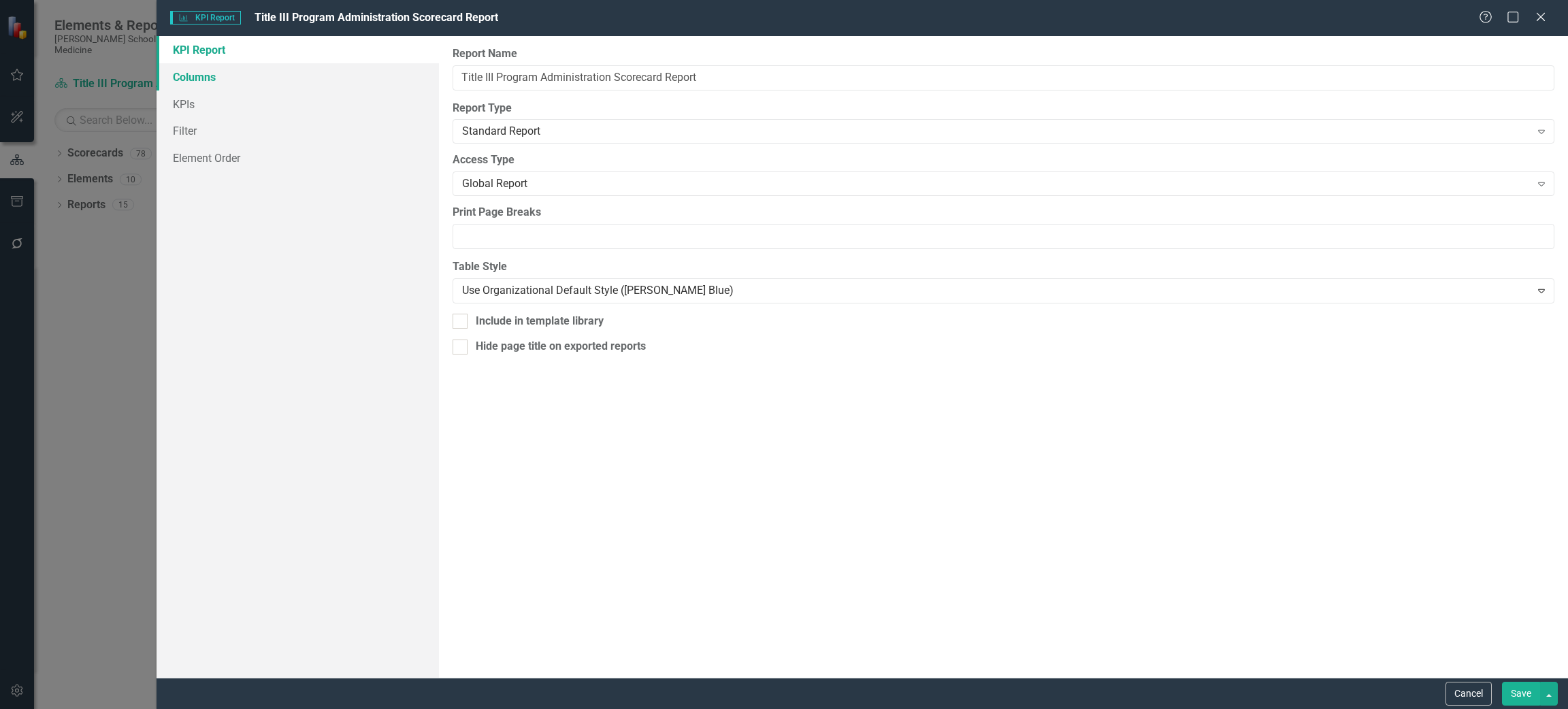
click at [229, 77] on link "Columns" at bounding box center [298, 77] width 282 height 27
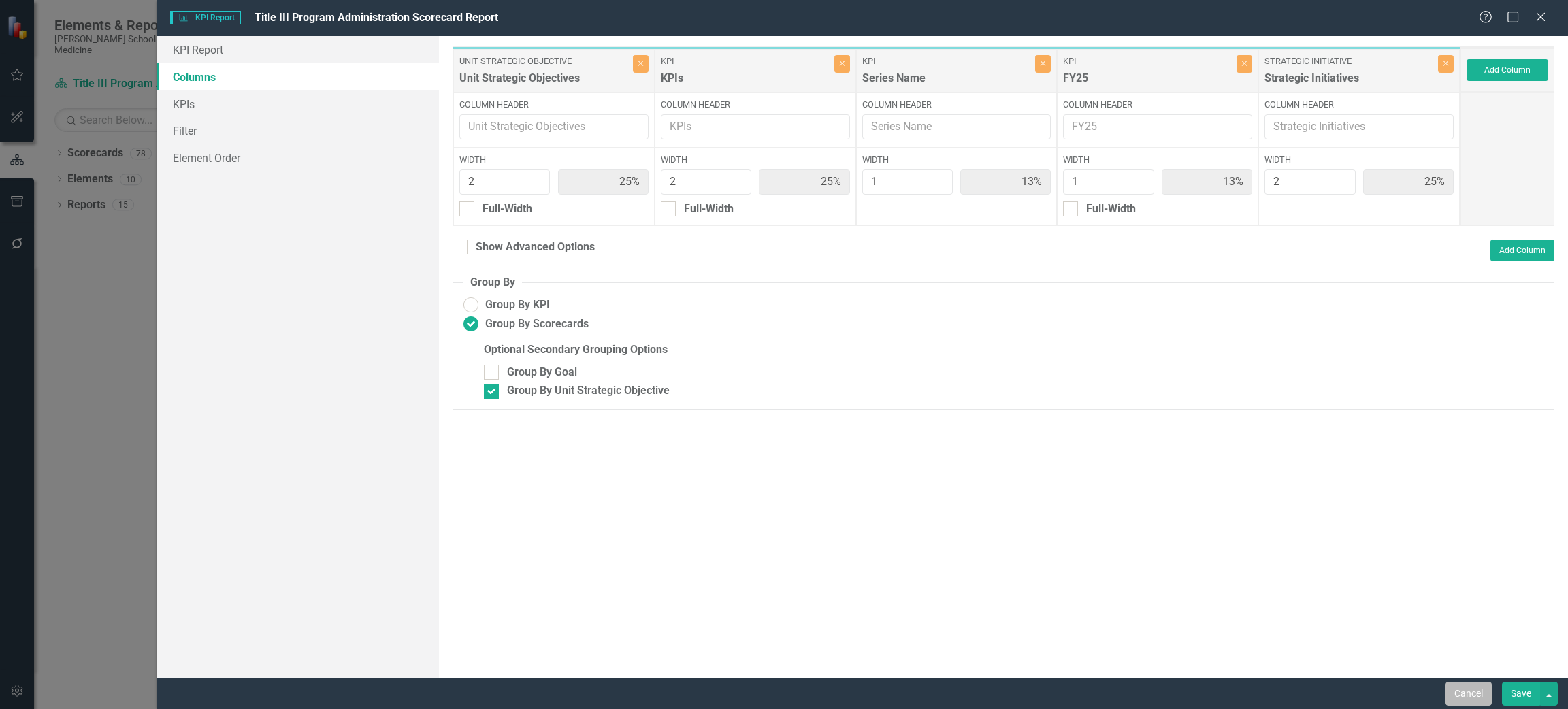
click at [1483, 696] on button "Cancel" at bounding box center [1469, 694] width 47 height 24
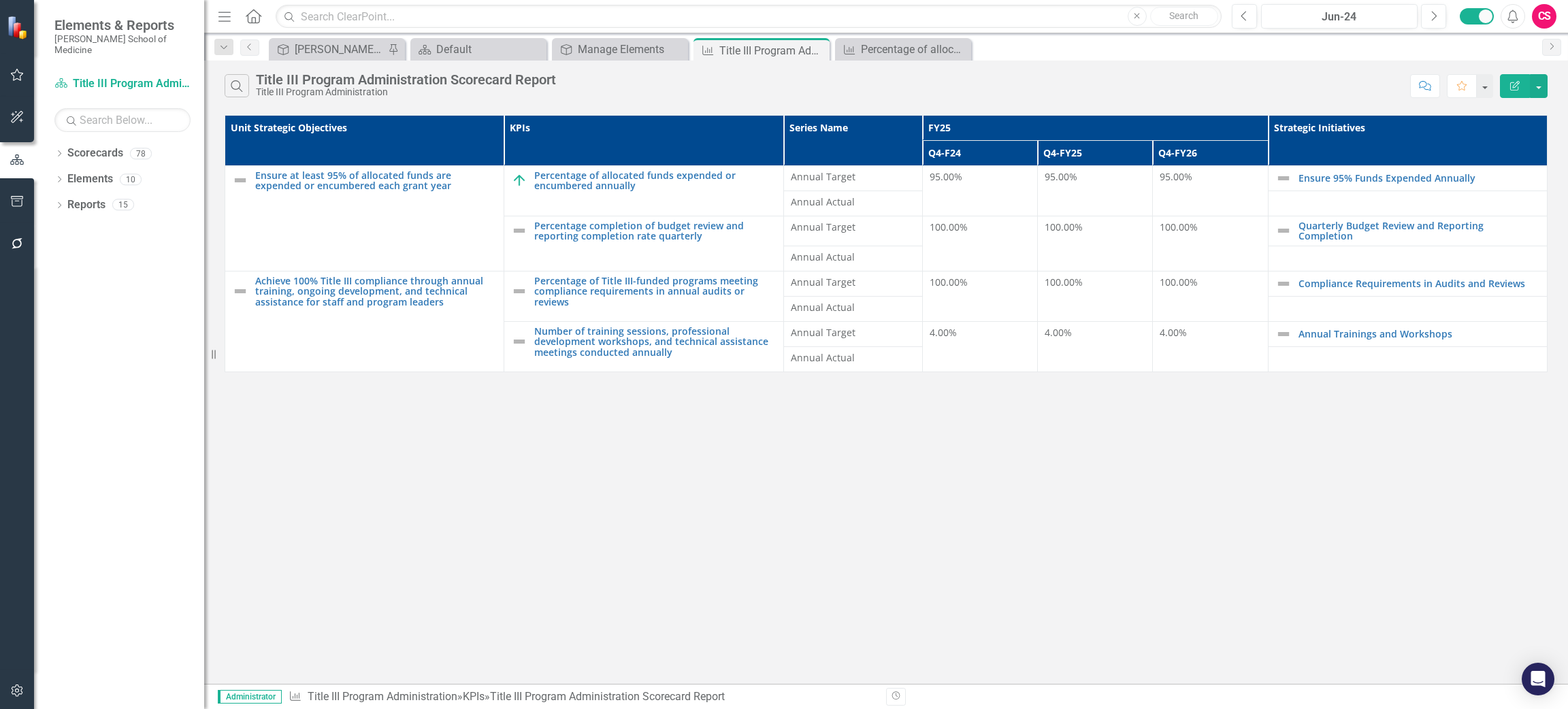
click at [1512, 89] on icon "Edit Report" at bounding box center [1515, 86] width 12 height 10
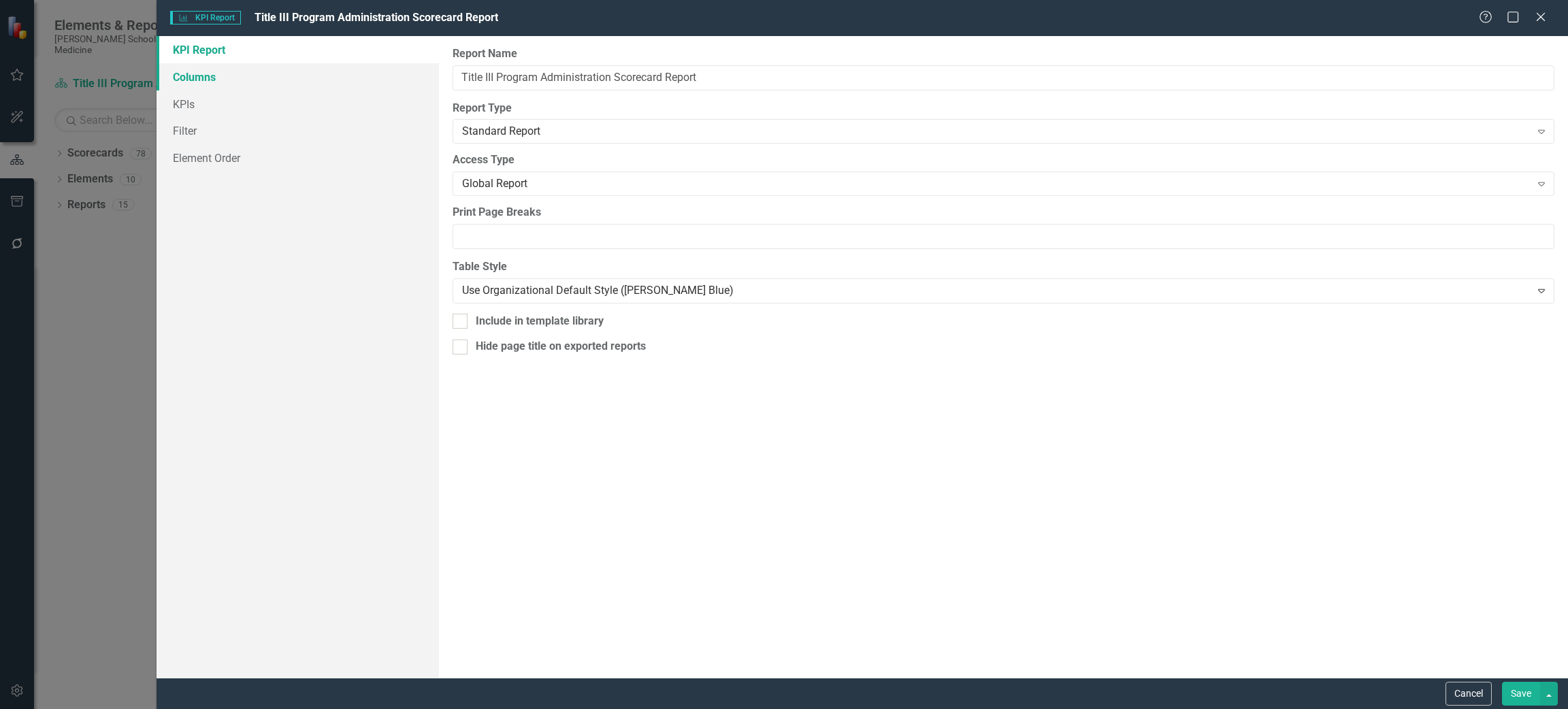
click at [207, 83] on link "Columns" at bounding box center [298, 77] width 282 height 27
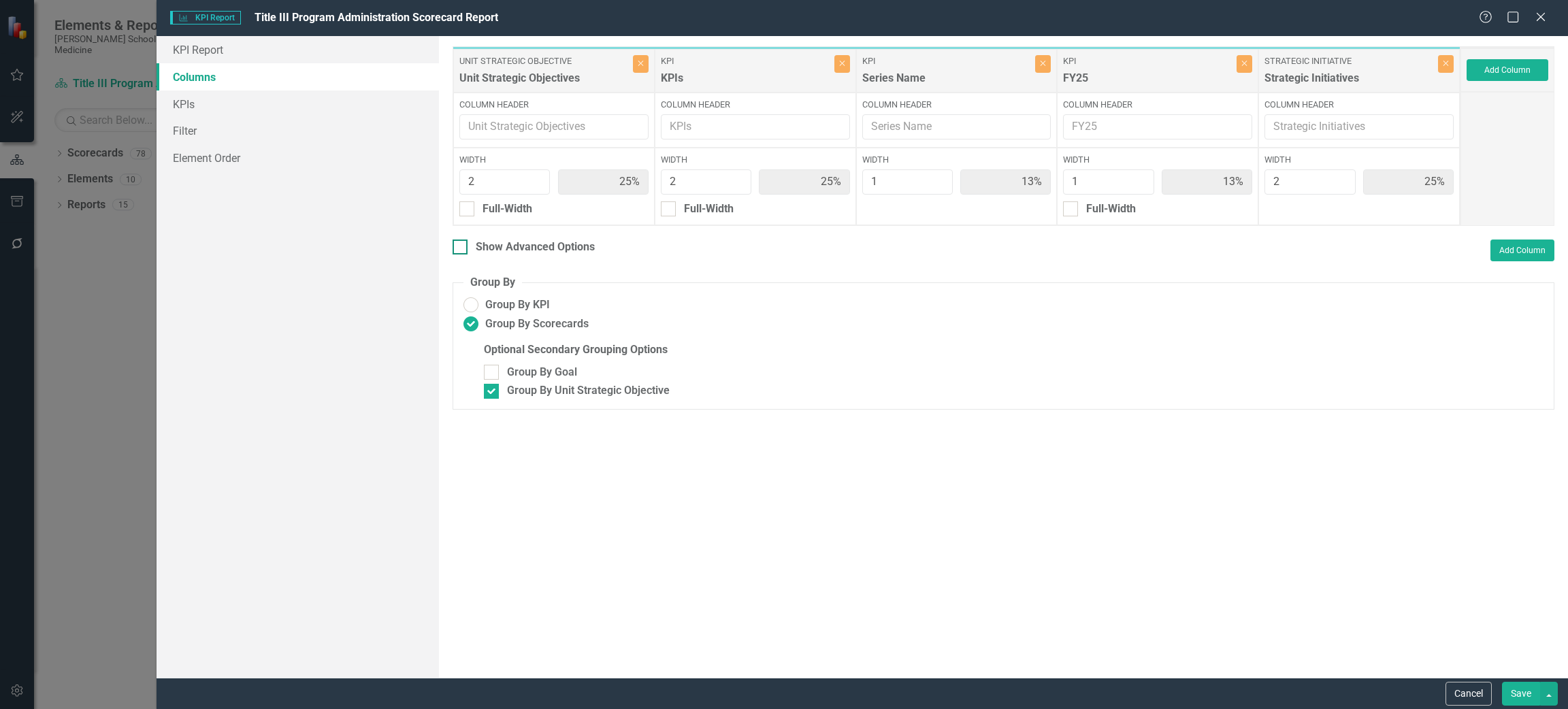
click at [468, 250] on div "Show Advanced Options" at bounding box center [523, 247] width 142 height 16
click at [461, 249] on input "Show Advanced Options" at bounding box center [457, 244] width 9 height 9
checkbox input "true"
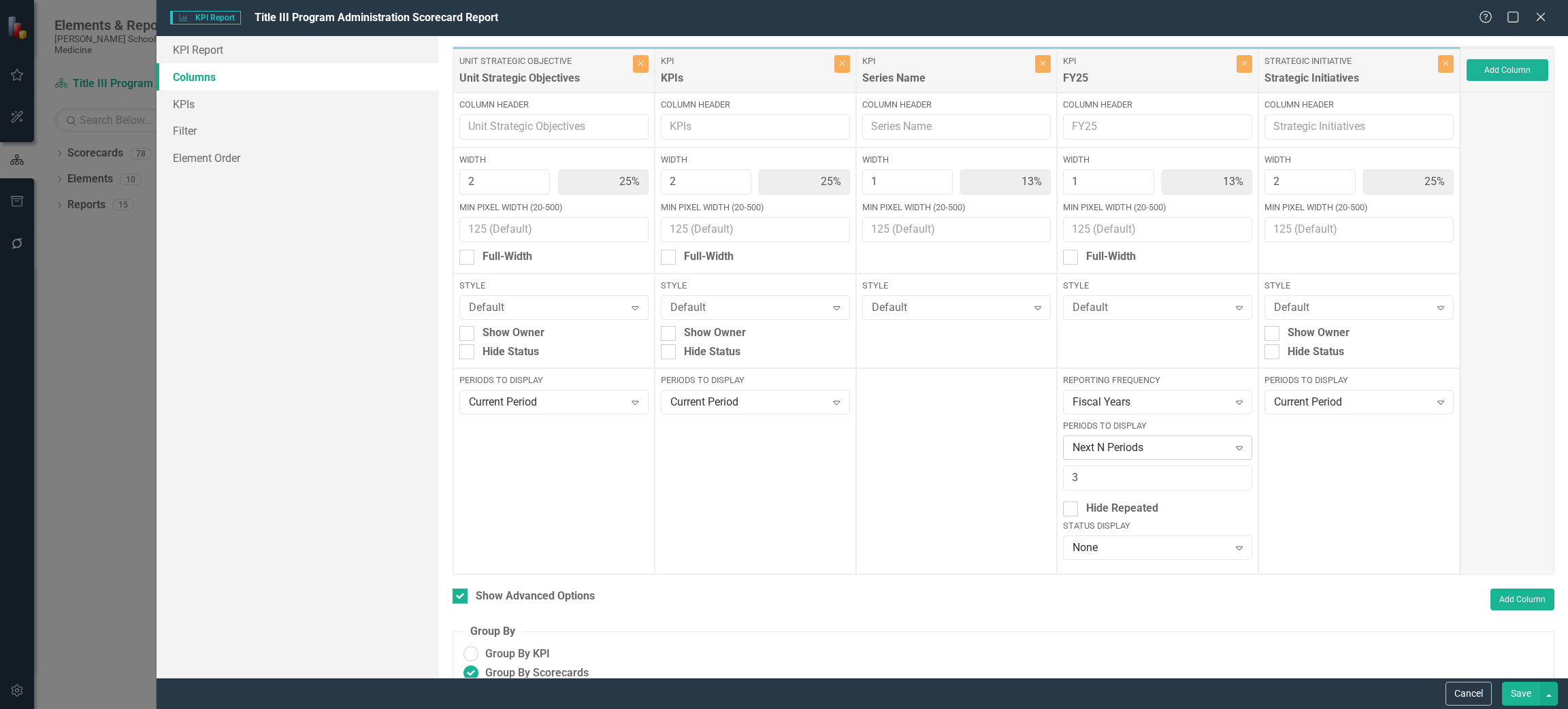
click at [1103, 438] on div "Next N Periods Expand" at bounding box center [1158, 448] width 189 height 25
click at [1268, 503] on div "Periods to Display Current Period Expand" at bounding box center [1359, 471] width 201 height 206
click at [1123, 444] on div "Next N Periods" at bounding box center [1150, 448] width 156 height 16
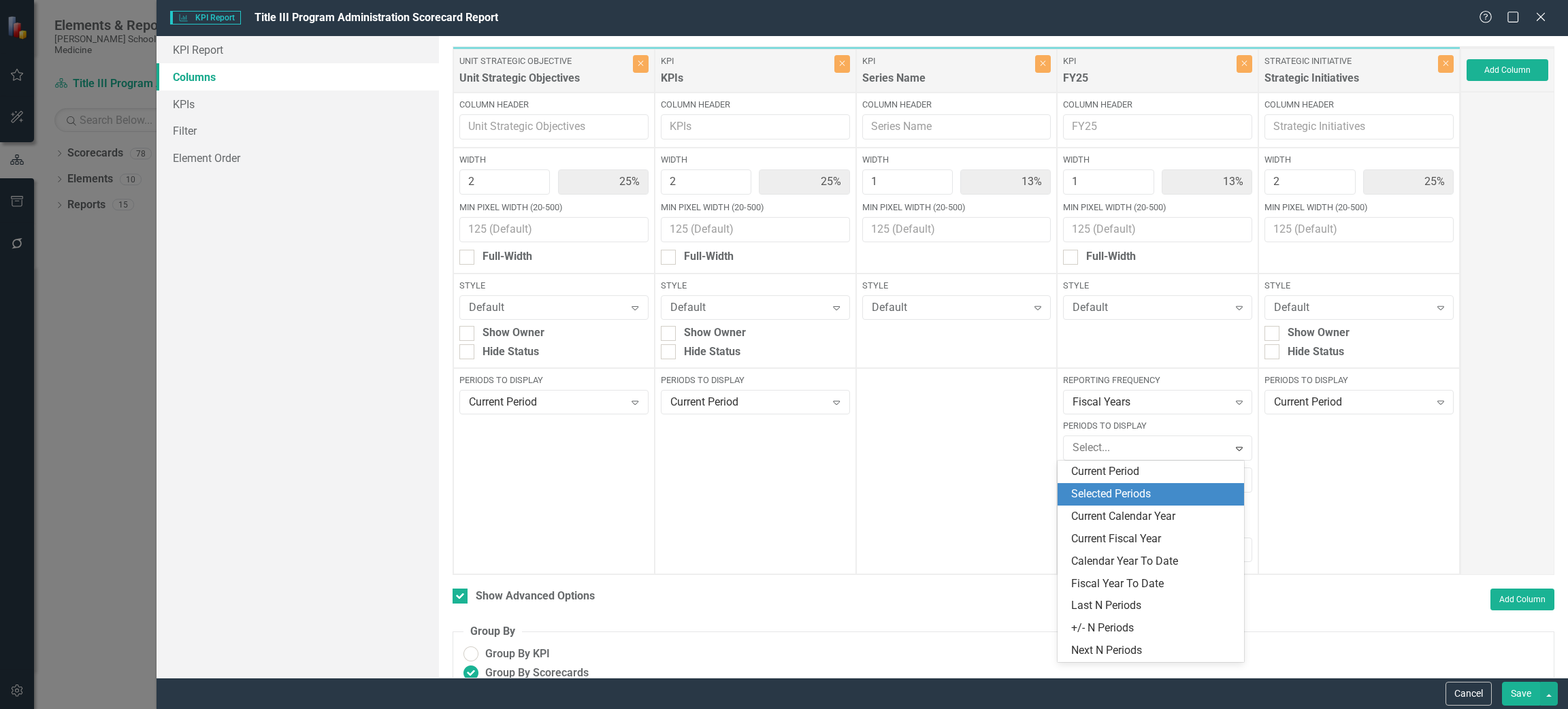
click at [1162, 496] on div "Selected Periods" at bounding box center [1153, 494] width 165 height 16
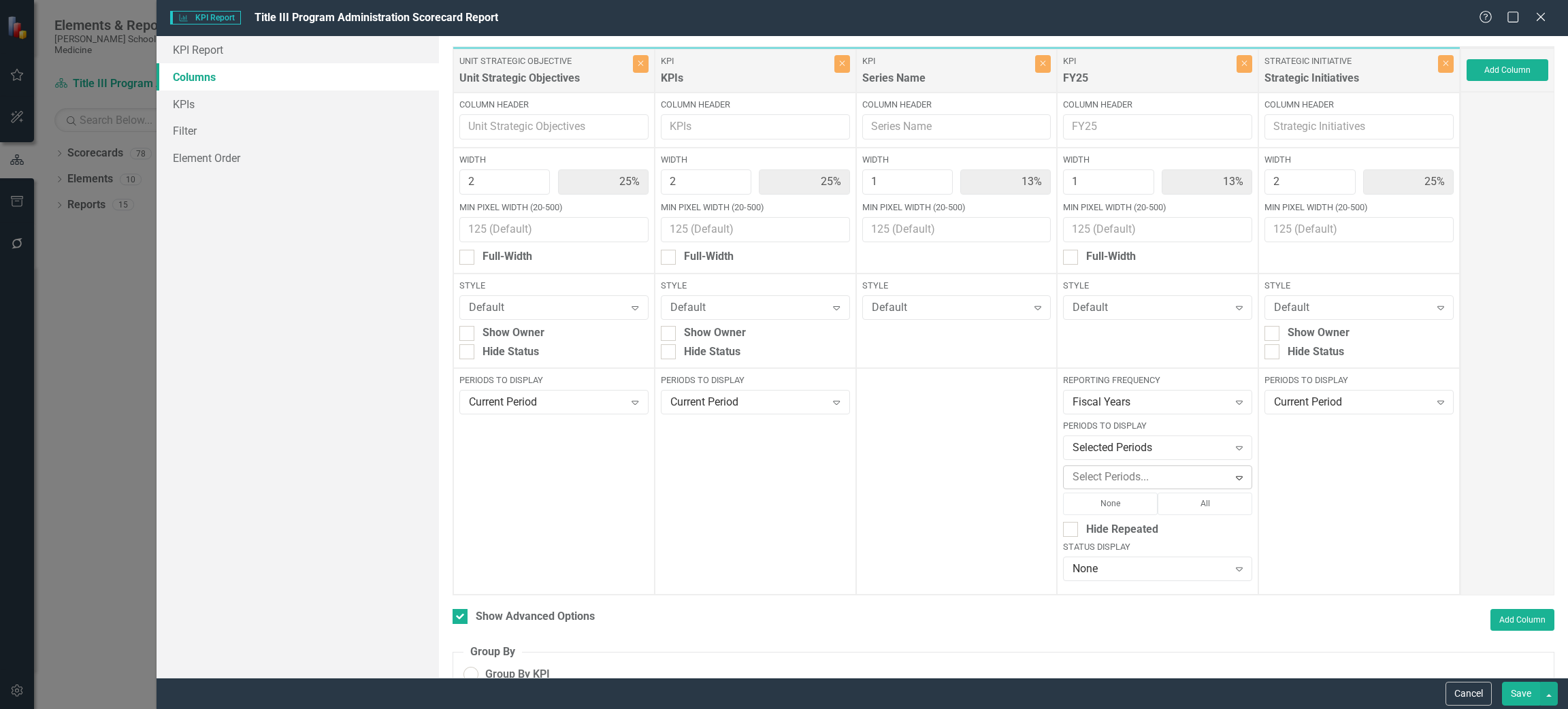
click at [1108, 481] on div at bounding box center [1147, 477] width 161 height 18
click at [1140, 526] on div "Q4-F24" at bounding box center [1153, 523] width 165 height 16
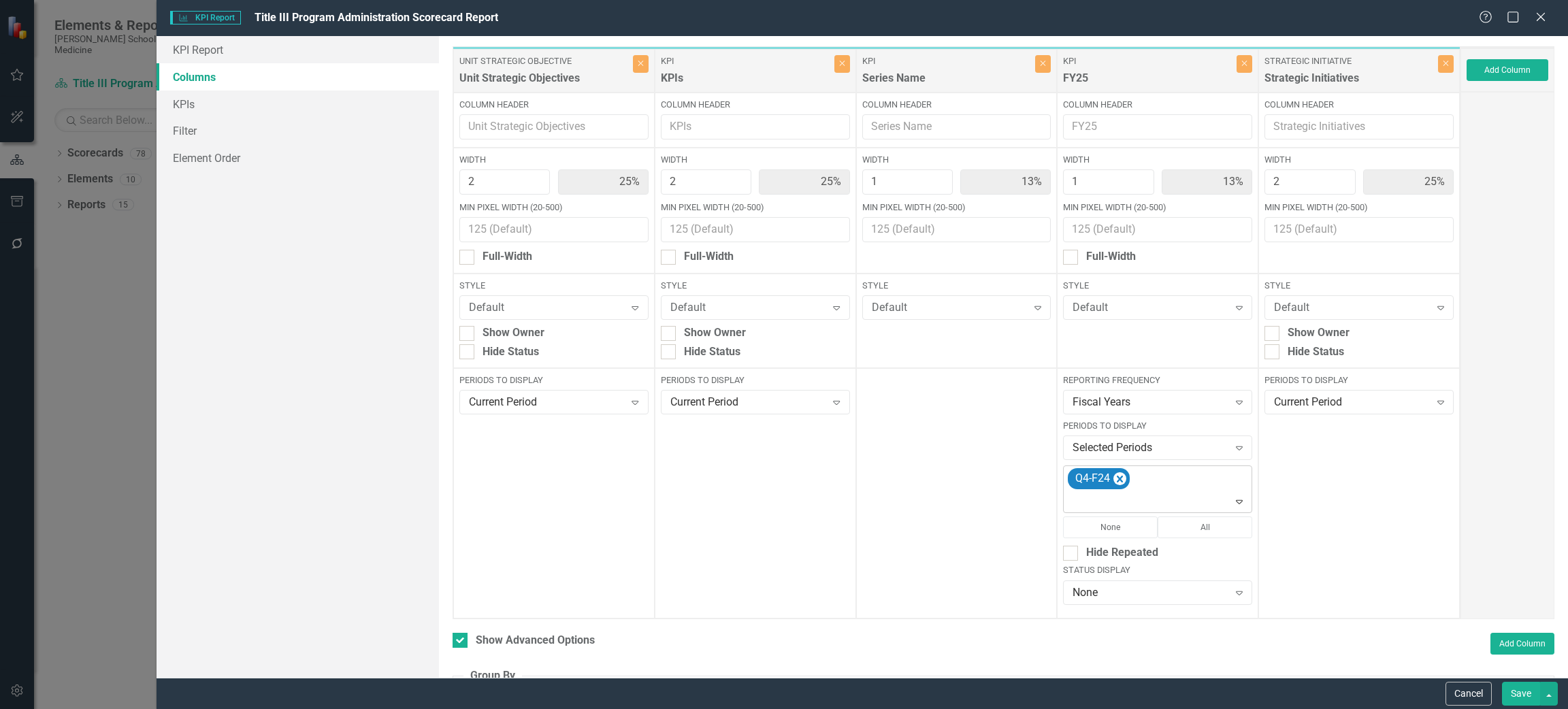
click at [1232, 501] on icon "Expand" at bounding box center [1239, 501] width 14 height 11
click at [1187, 487] on div "Q4-F24" at bounding box center [1158, 489] width 186 height 47
click at [1116, 424] on div "Q4-FY25" at bounding box center [1153, 431] width 165 height 16
click at [1222, 487] on div "Q4-F24 Q4-FY25" at bounding box center [1158, 489] width 186 height 47
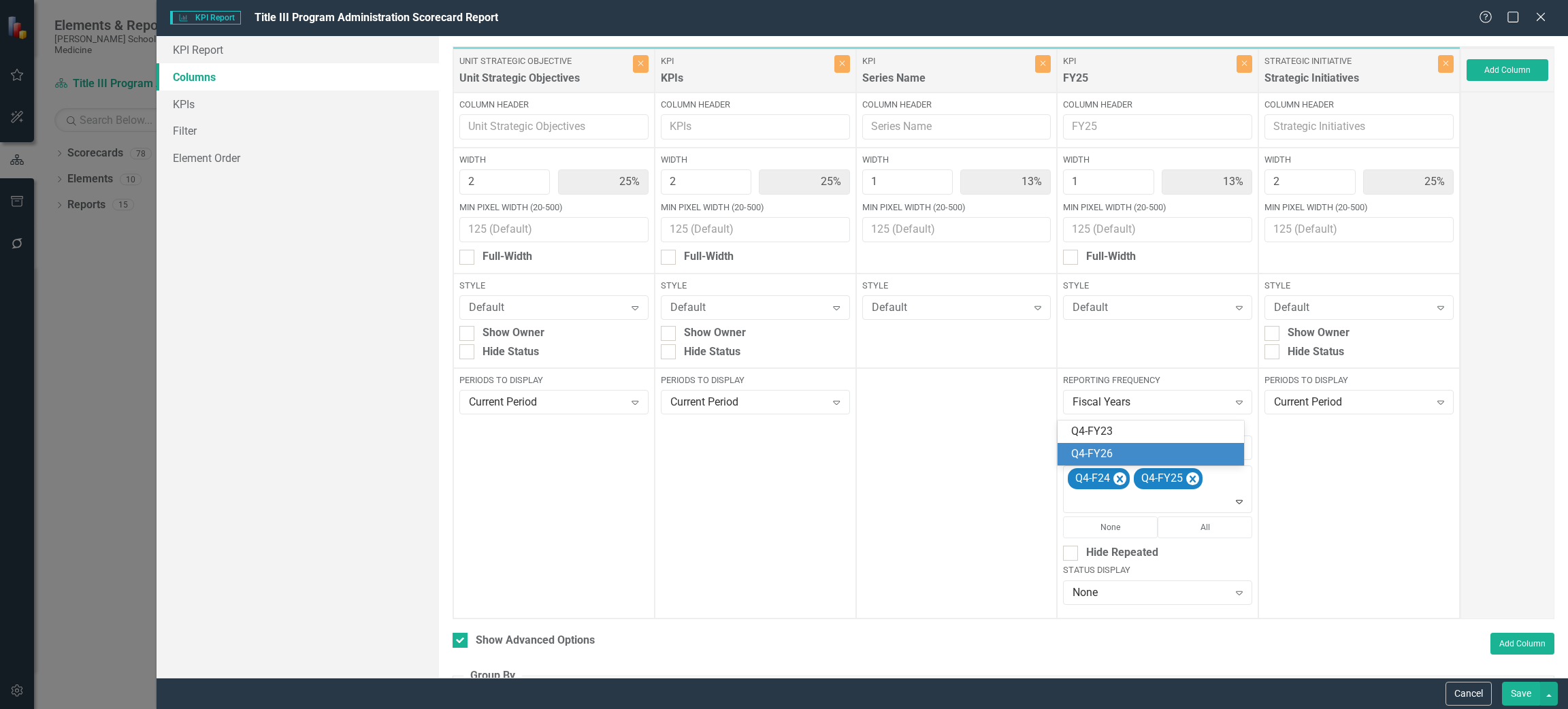
click at [1104, 457] on div "Q4-FY26" at bounding box center [1153, 454] width 165 height 16
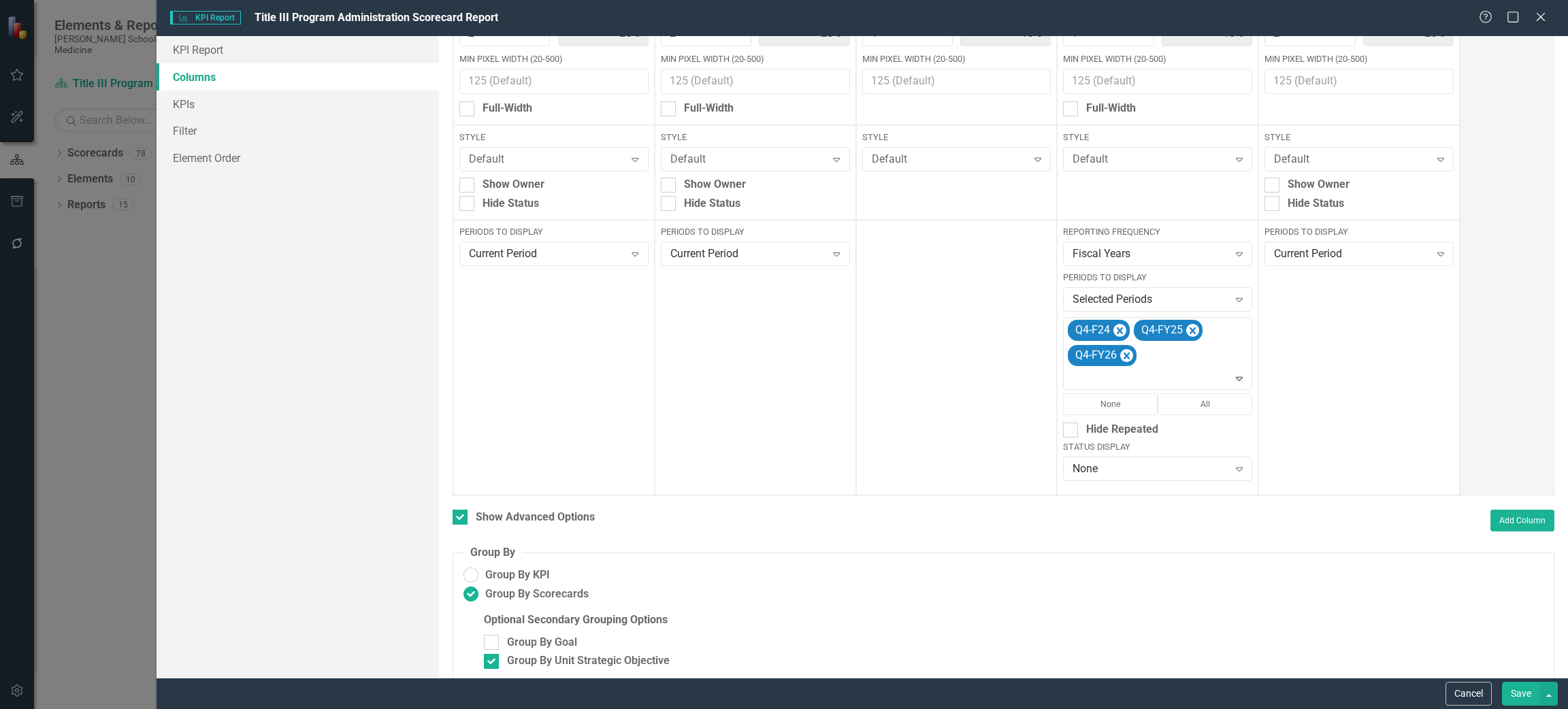
scroll to position [160, 0]
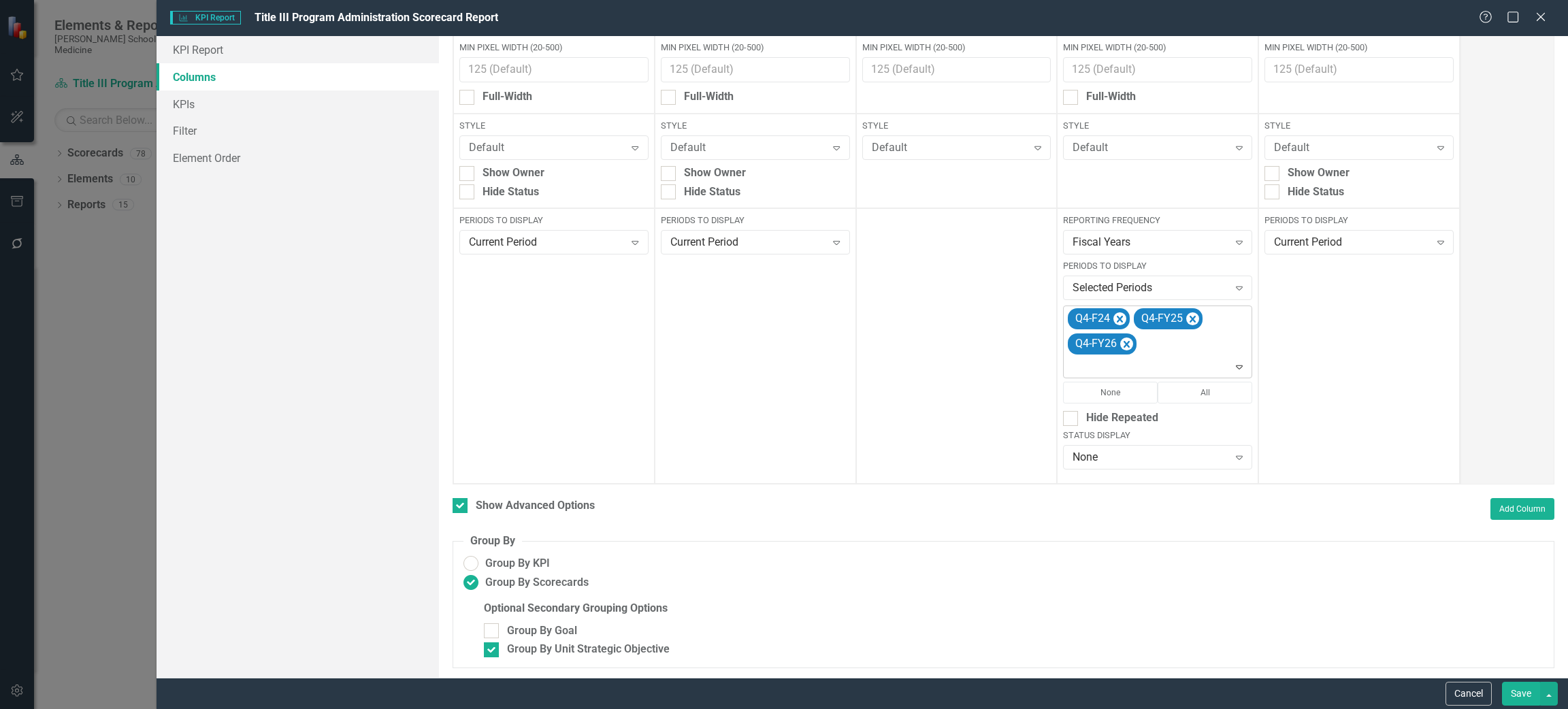
click at [1207, 342] on div "Q4-F24 Q4-FY25 Q4-FY26" at bounding box center [1158, 342] width 186 height 71
click at [1484, 379] on div at bounding box center [1507, 207] width 94 height 552
click at [1515, 700] on button "Save" at bounding box center [1521, 694] width 38 height 24
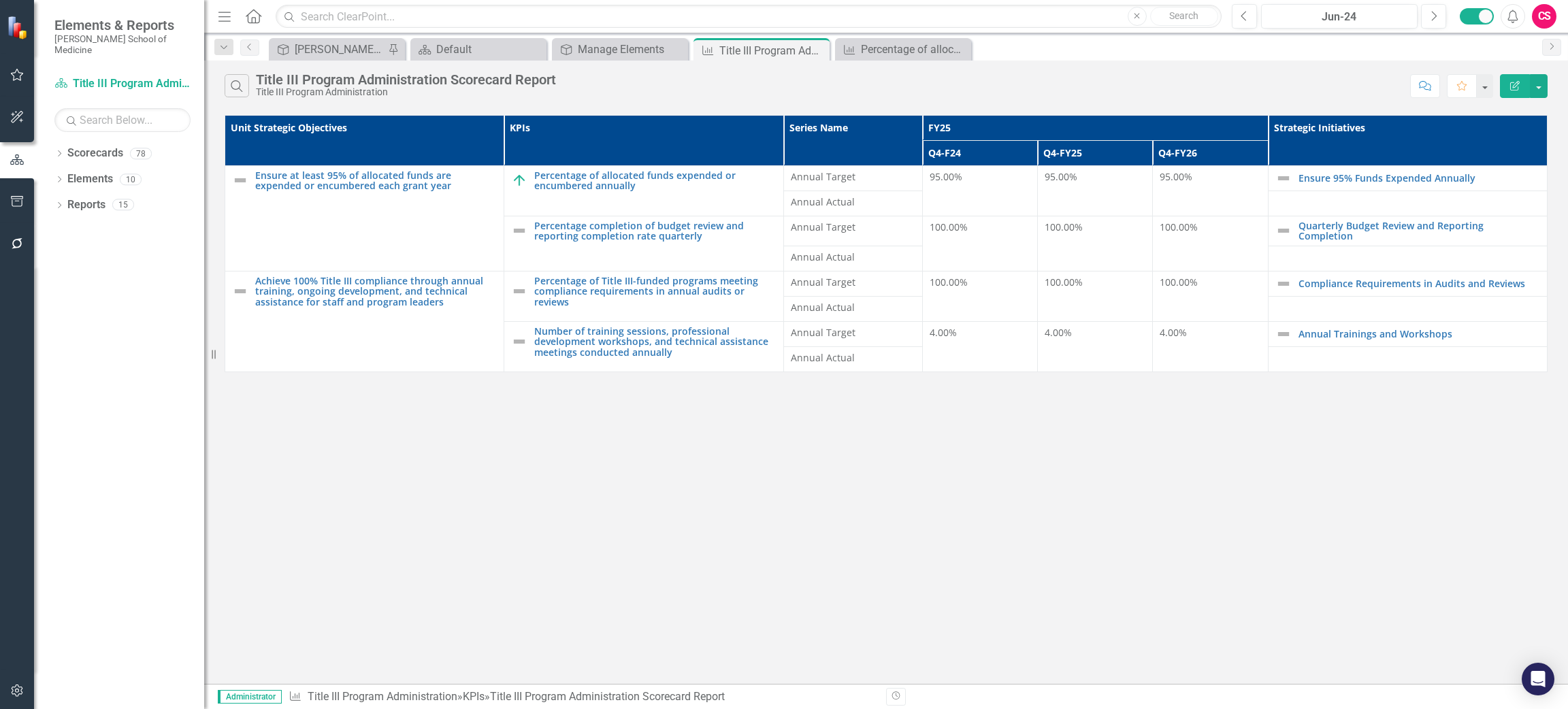
click at [959, 131] on th "FY25" at bounding box center [1095, 128] width 346 height 26
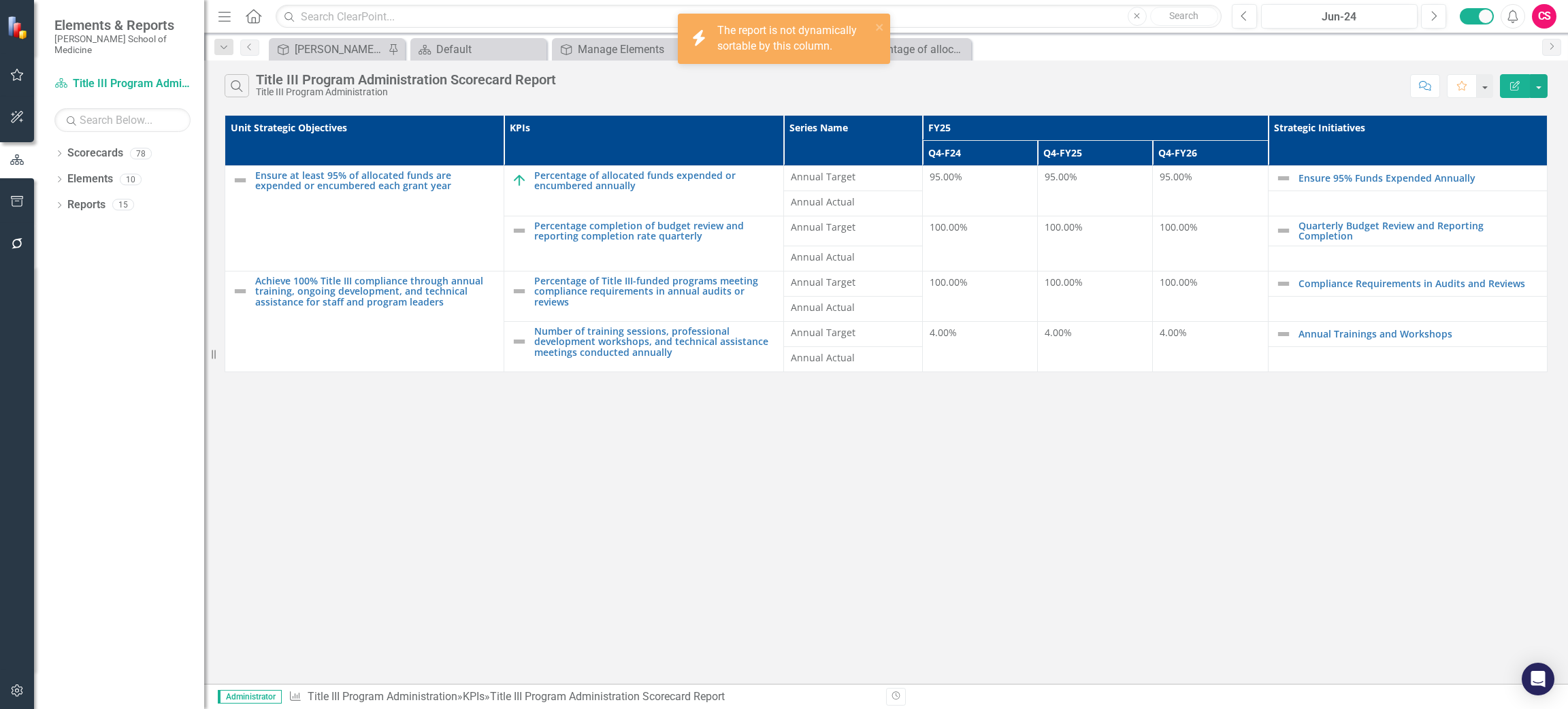
click at [956, 117] on th "FY25" at bounding box center [1095, 128] width 346 height 26
click at [1521, 89] on button "Edit Report" at bounding box center [1515, 86] width 30 height 24
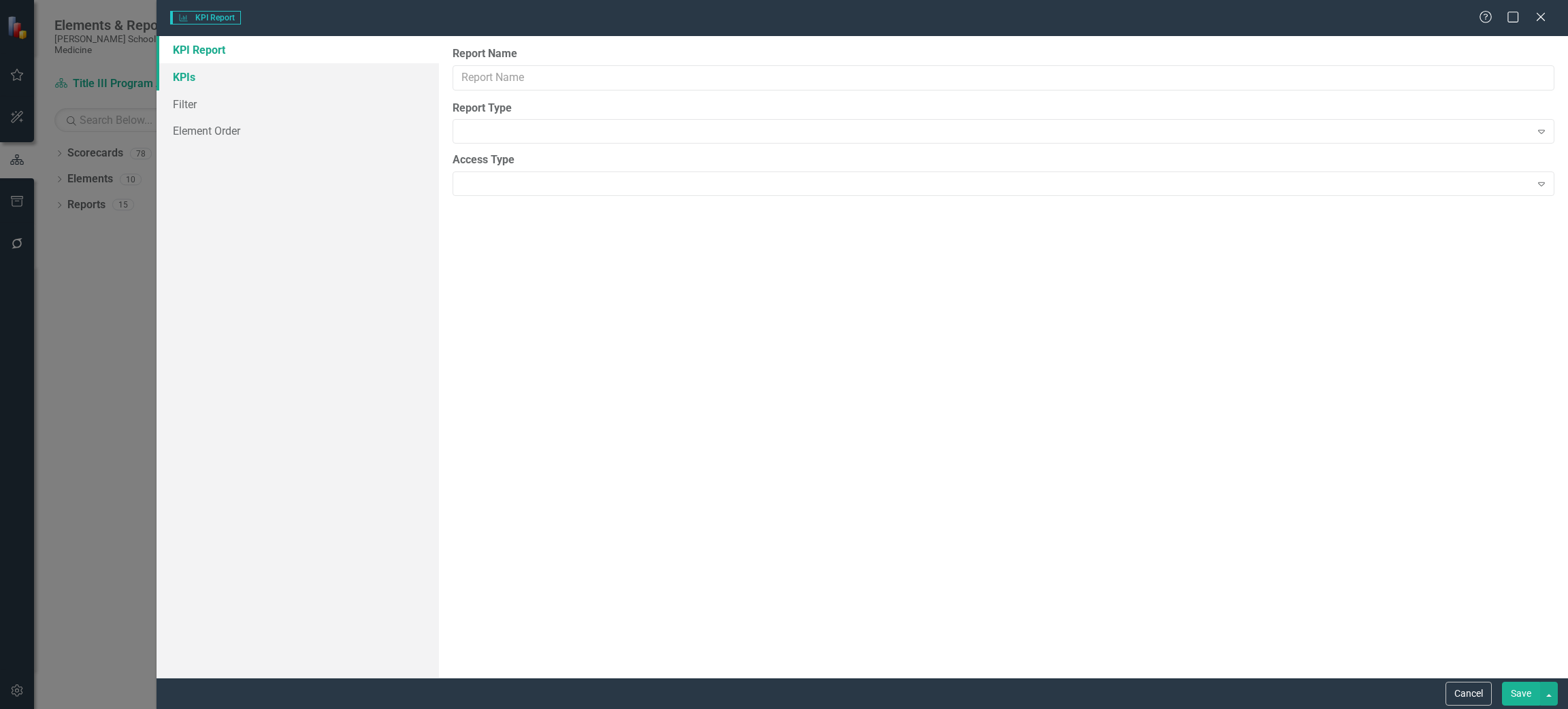
type input "Title III Program Administration Scorecard Report"
click at [191, 80] on div "KPI Report KPIs Filter Element Order" at bounding box center [298, 357] width 282 height 641
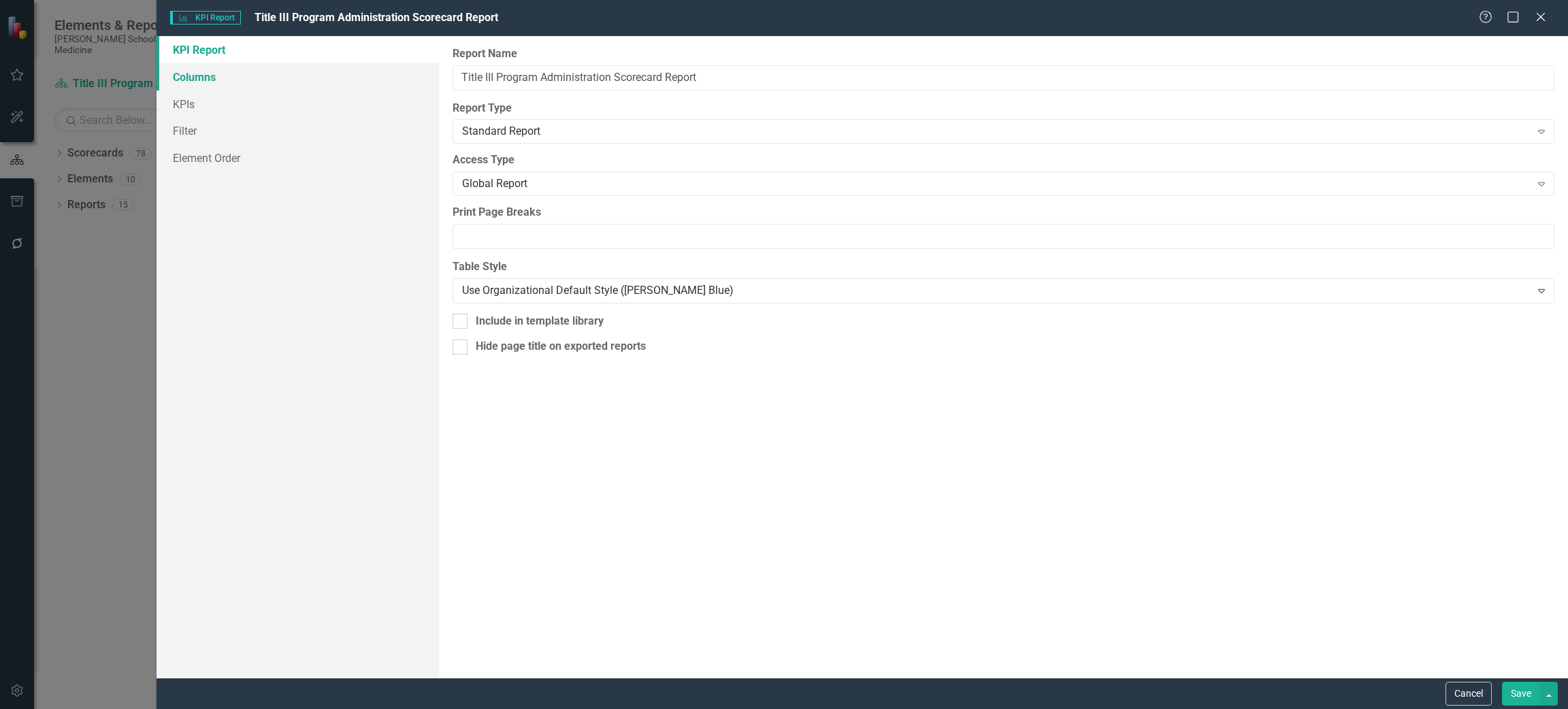
click at [204, 73] on link "Columns" at bounding box center [298, 77] width 282 height 27
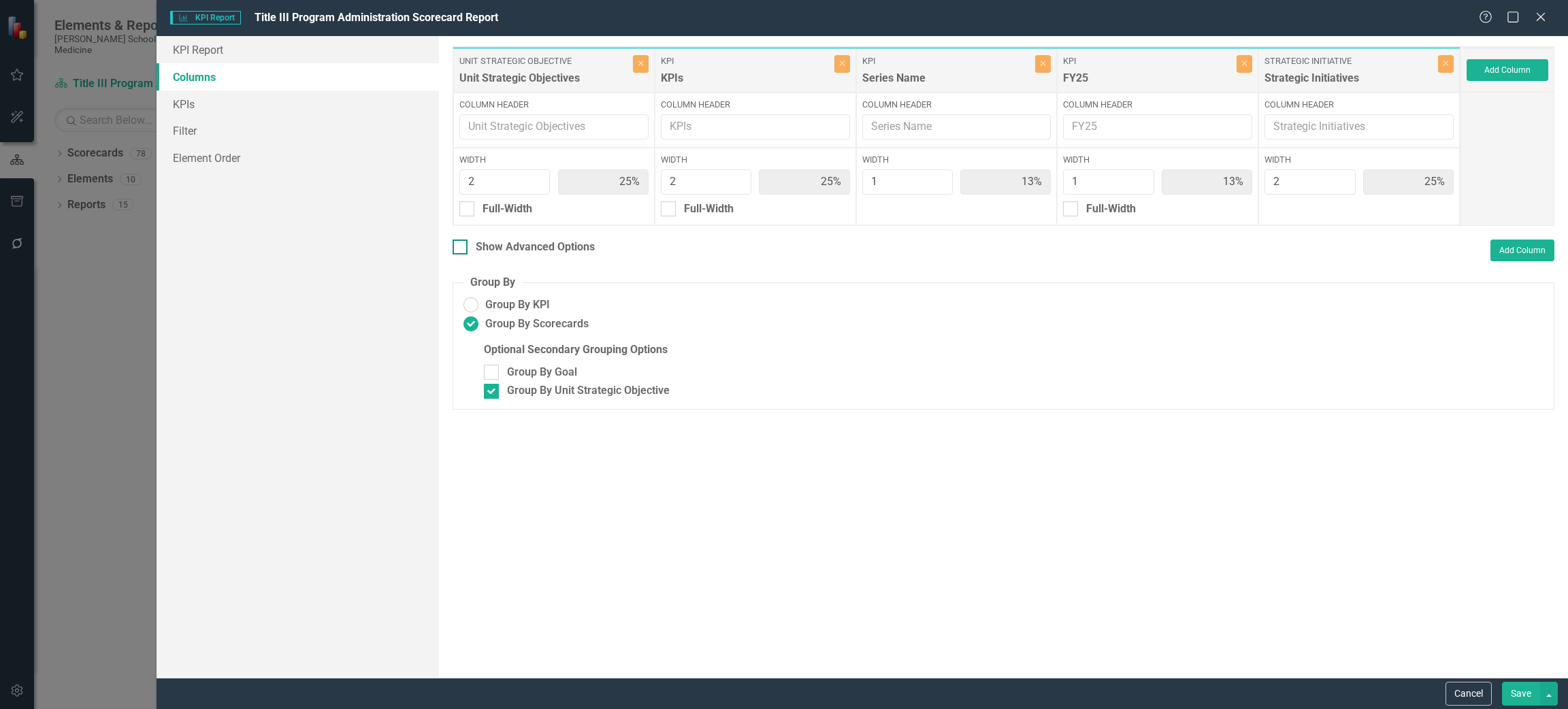
click at [456, 243] on input "Show Advanced Options" at bounding box center [457, 244] width 9 height 9
checkbox input "true"
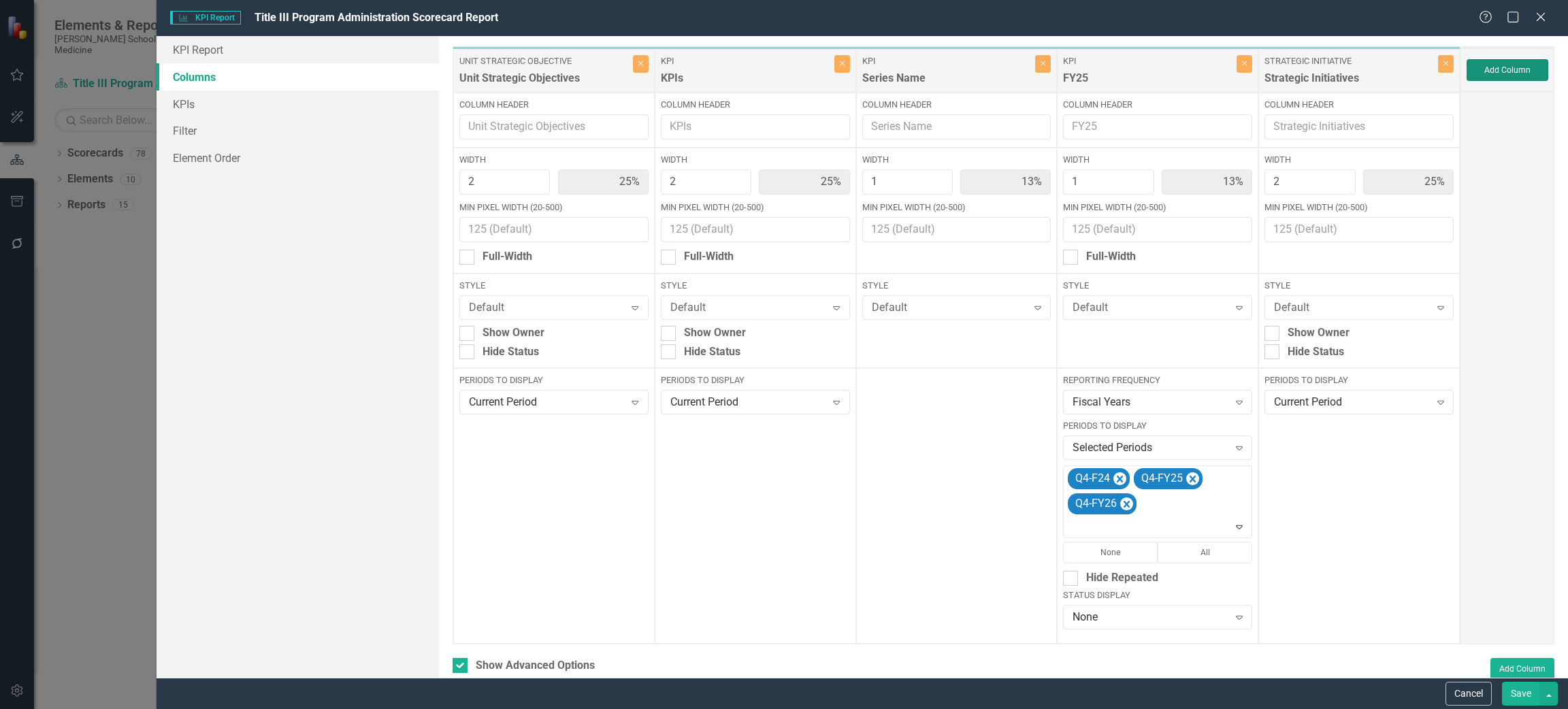
click at [1501, 71] on button "Add Column" at bounding box center [1507, 70] width 82 height 22
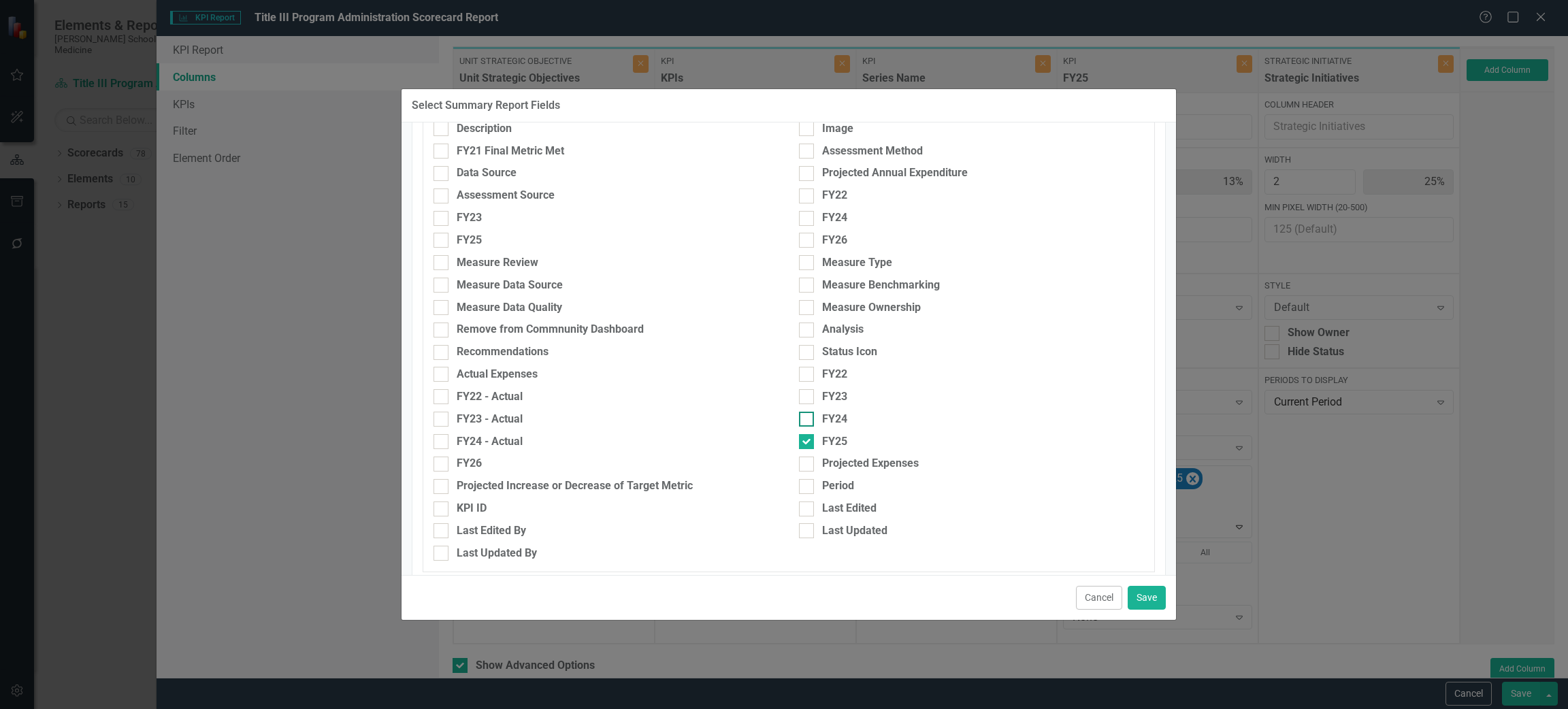
scroll to position [306, 0]
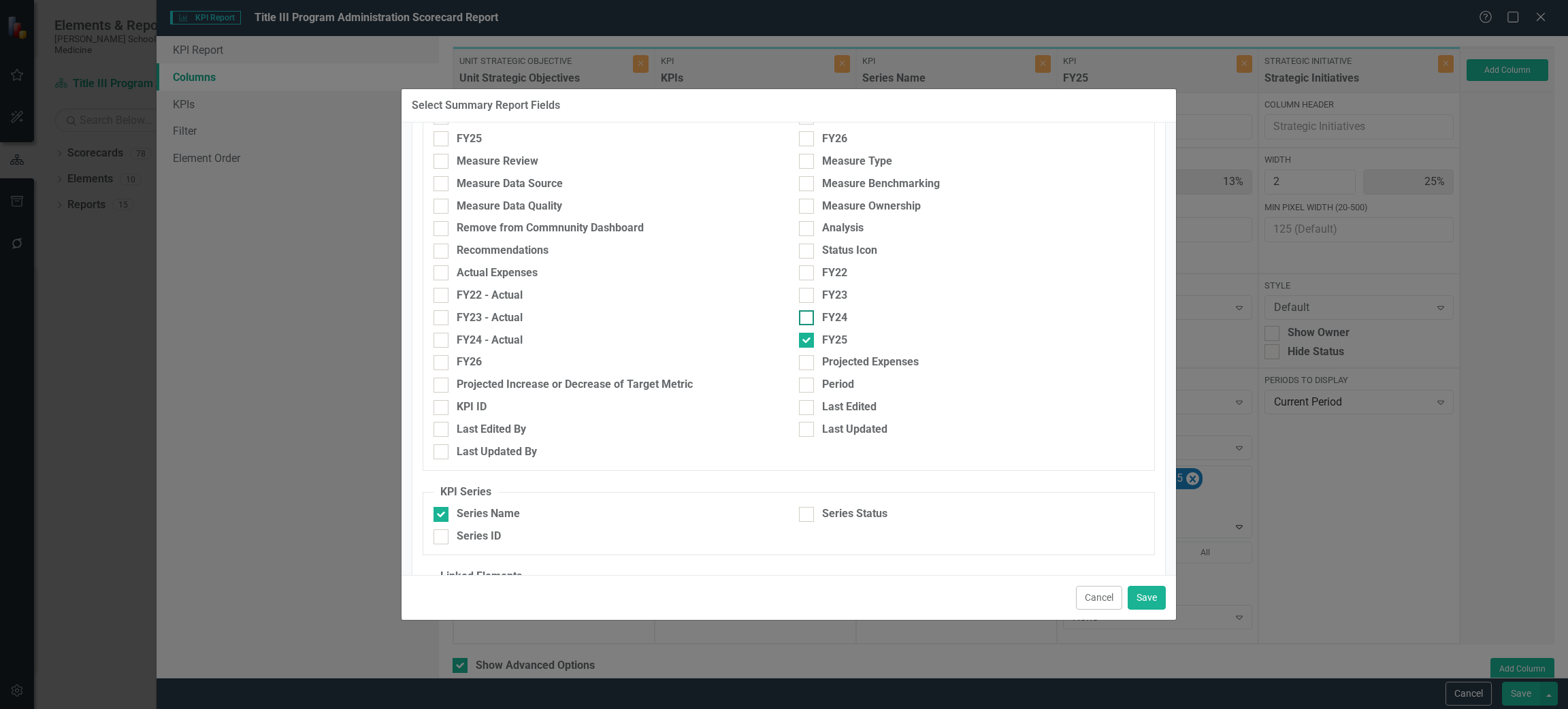
click at [808, 318] on div at bounding box center [806, 318] width 15 height 15
click at [808, 318] on input "FY24" at bounding box center [803, 315] width 9 height 9
checkbox input "true"
click at [807, 339] on div at bounding box center [806, 340] width 15 height 15
click at [807, 339] on input "FY25" at bounding box center [803, 337] width 9 height 9
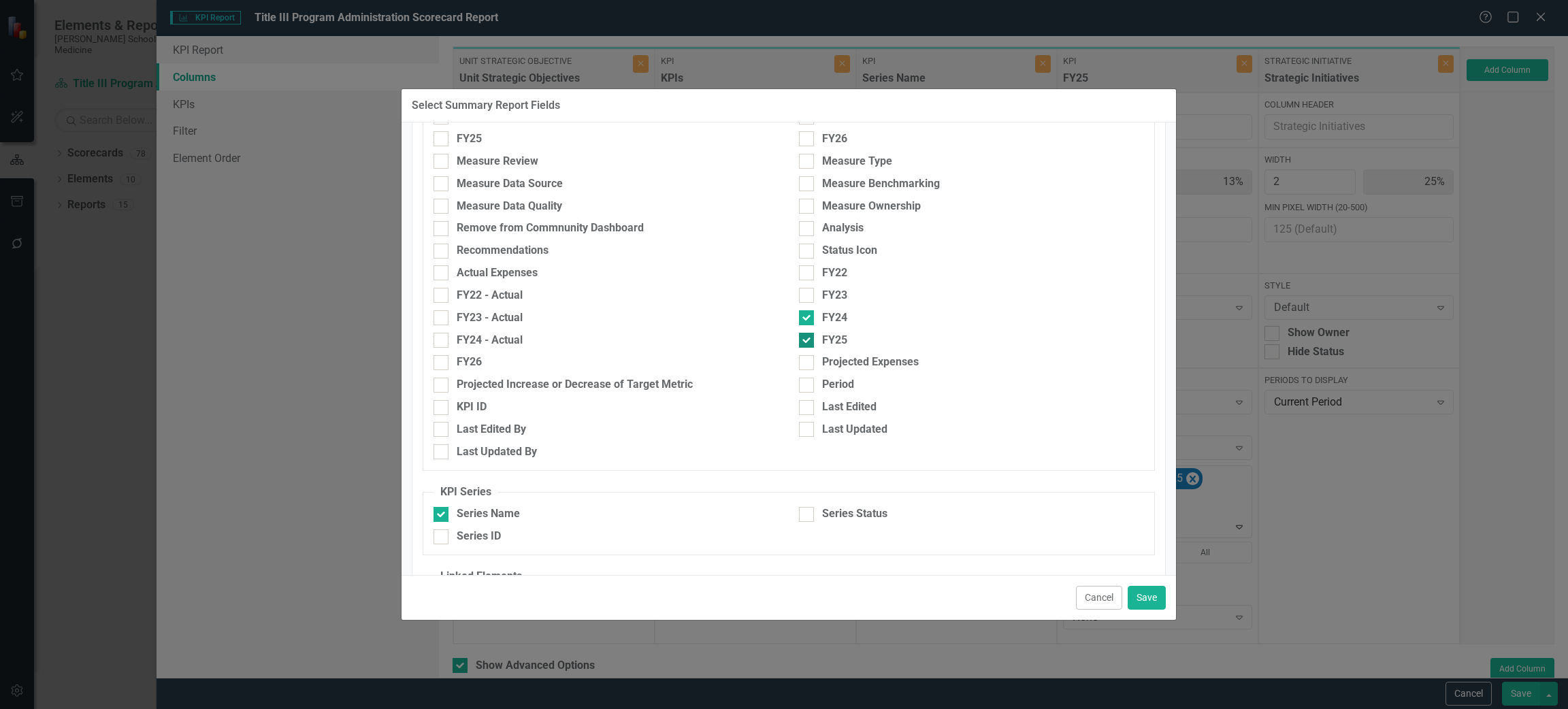
checkbox input "false"
click at [1152, 593] on button "Save" at bounding box center [1147, 598] width 38 height 24
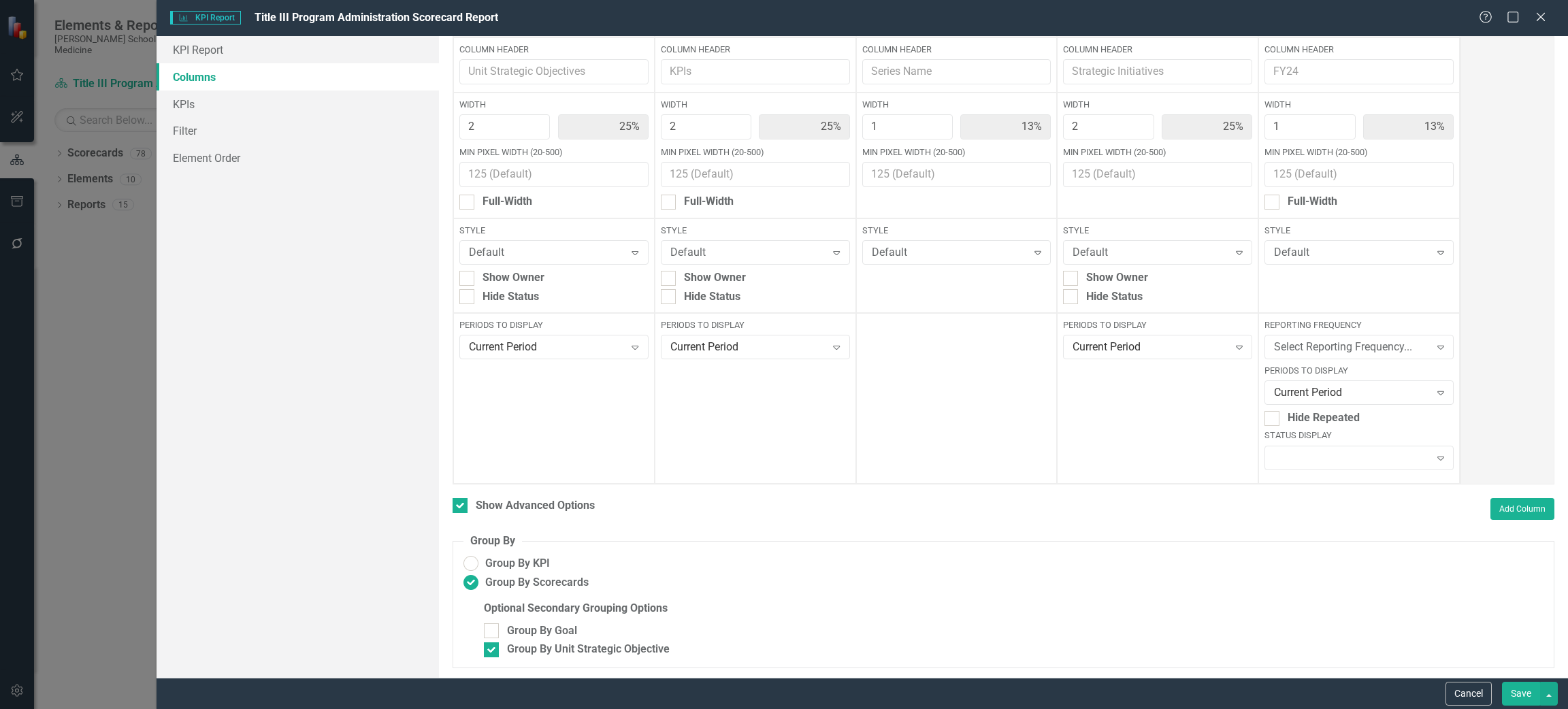
scroll to position [0, 0]
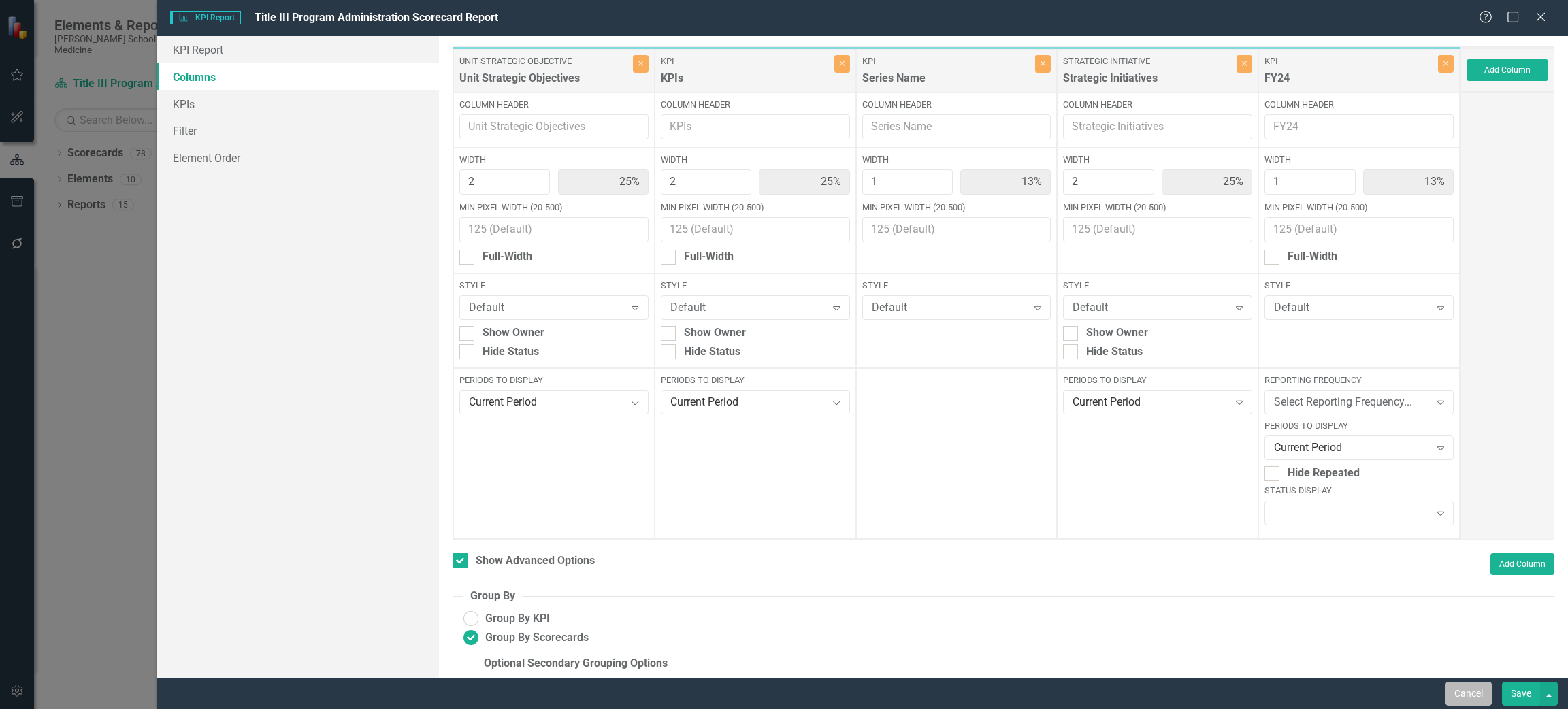
click at [1467, 688] on button "Cancel" at bounding box center [1469, 694] width 47 height 24
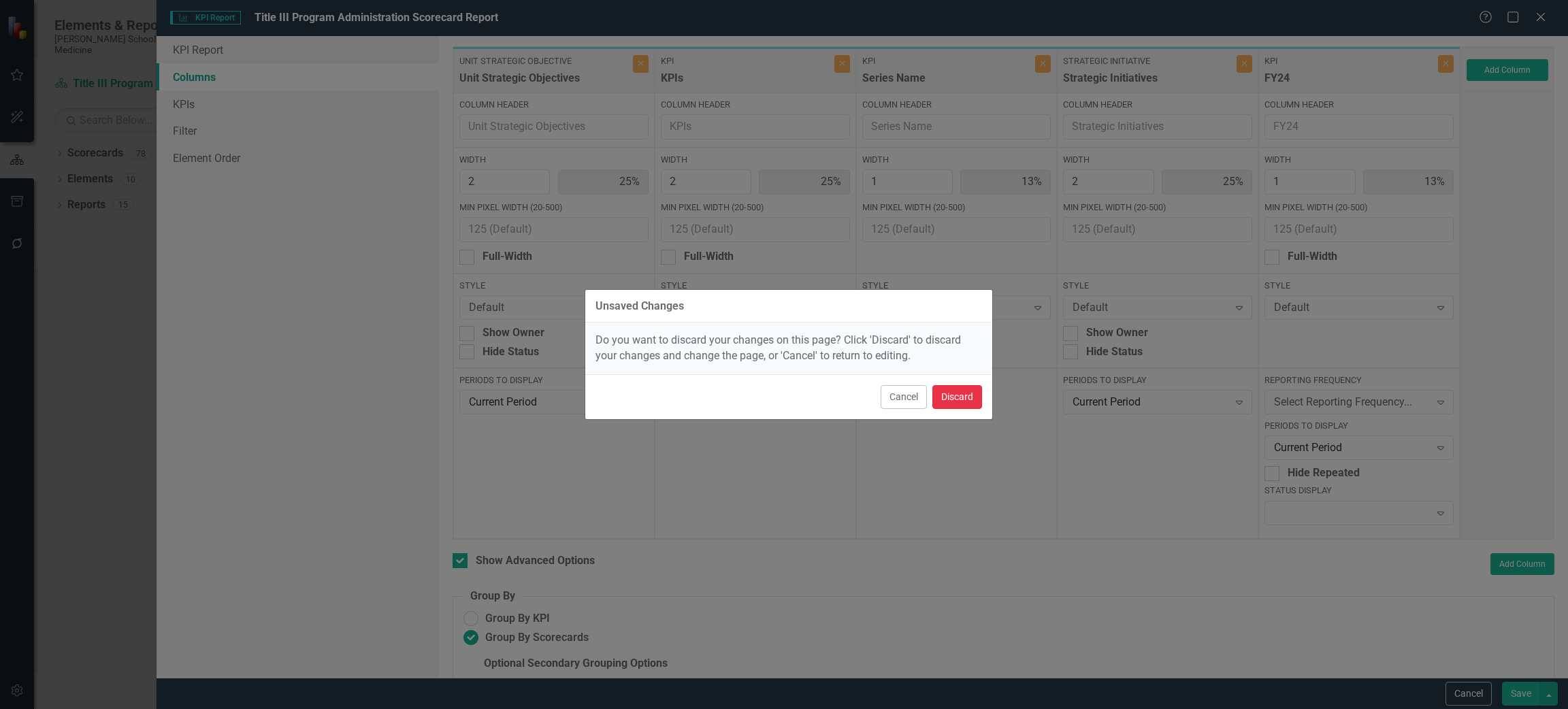
click at [956, 399] on button "Discard" at bounding box center [957, 397] width 50 height 24
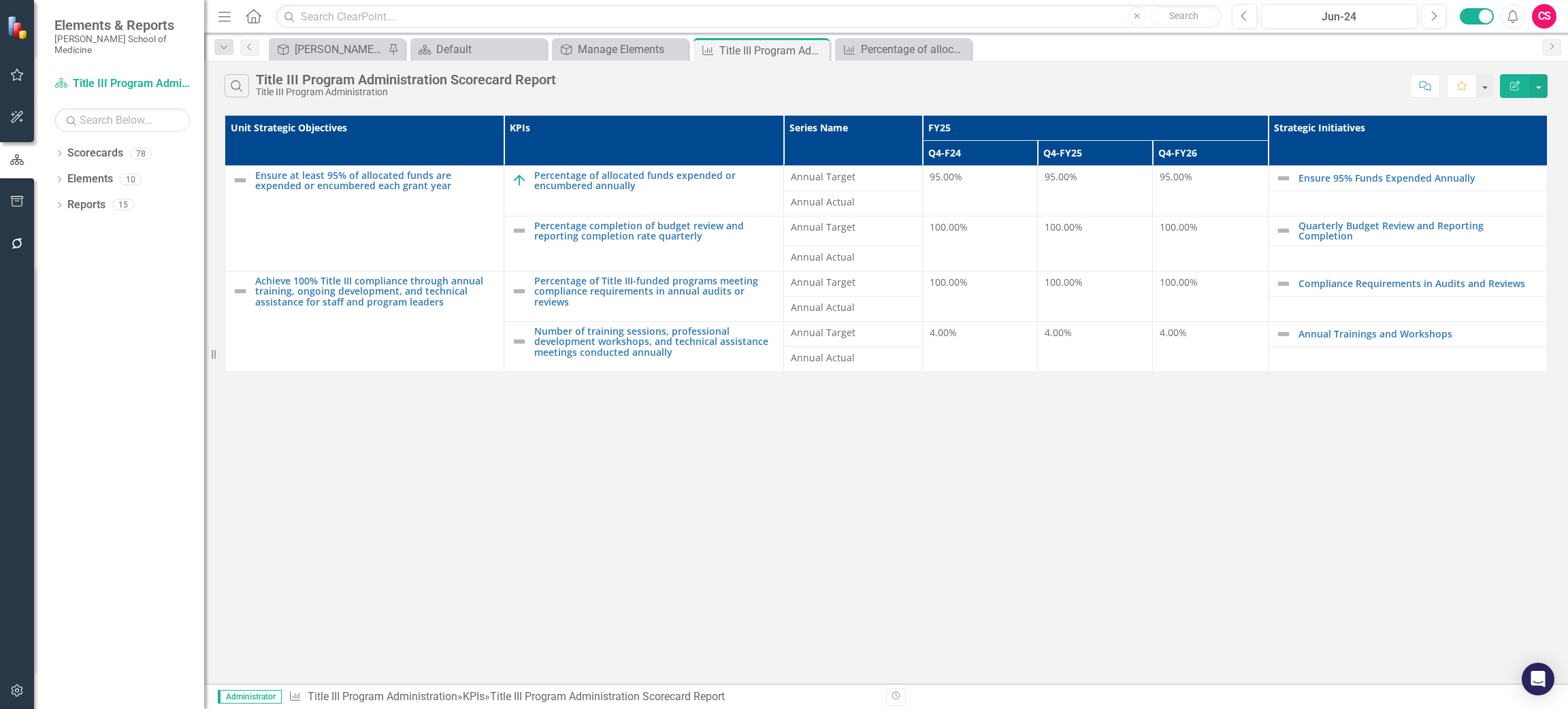
click at [1514, 81] on icon "Edit Report" at bounding box center [1515, 86] width 12 height 10
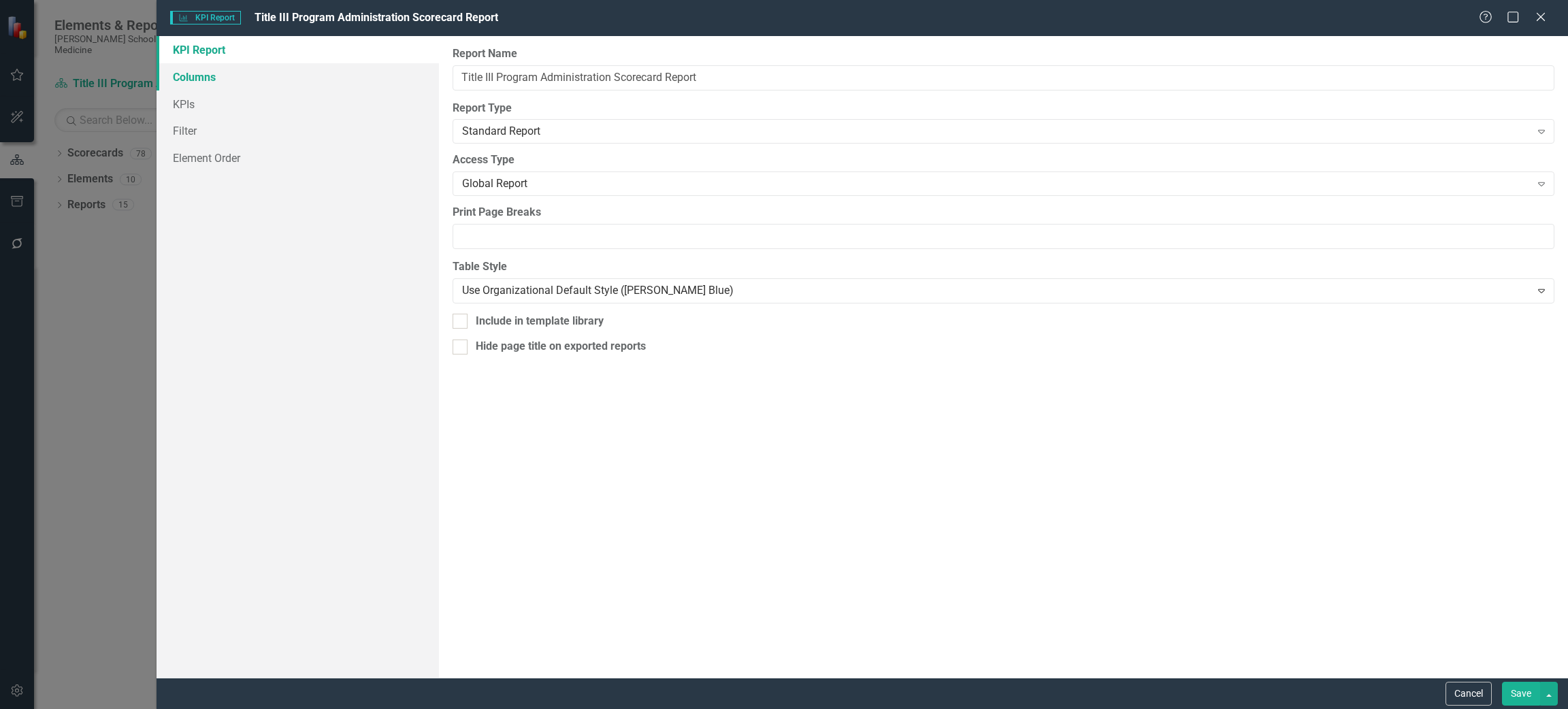
click at [217, 76] on link "Columns" at bounding box center [298, 77] width 282 height 27
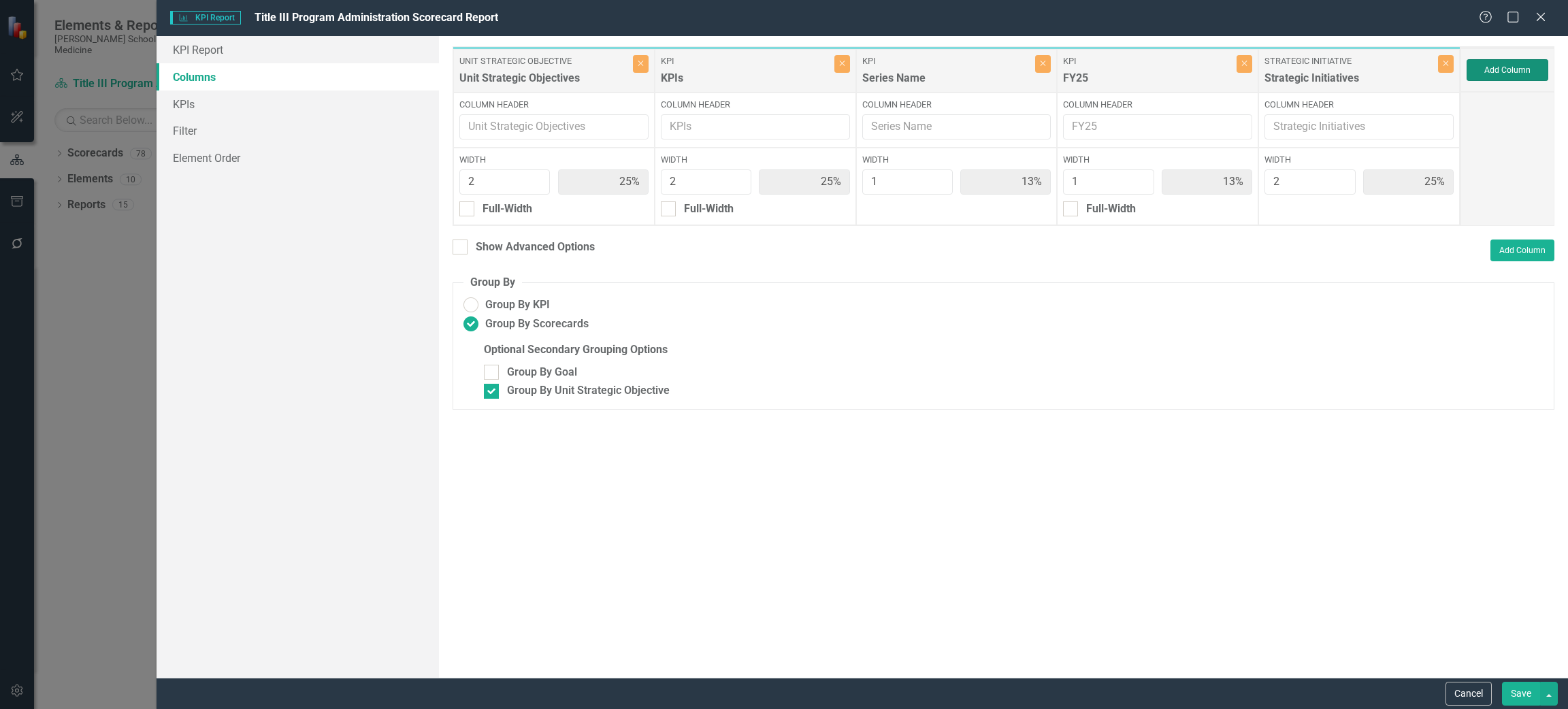
click at [1504, 68] on button "Add Column" at bounding box center [1507, 70] width 82 height 22
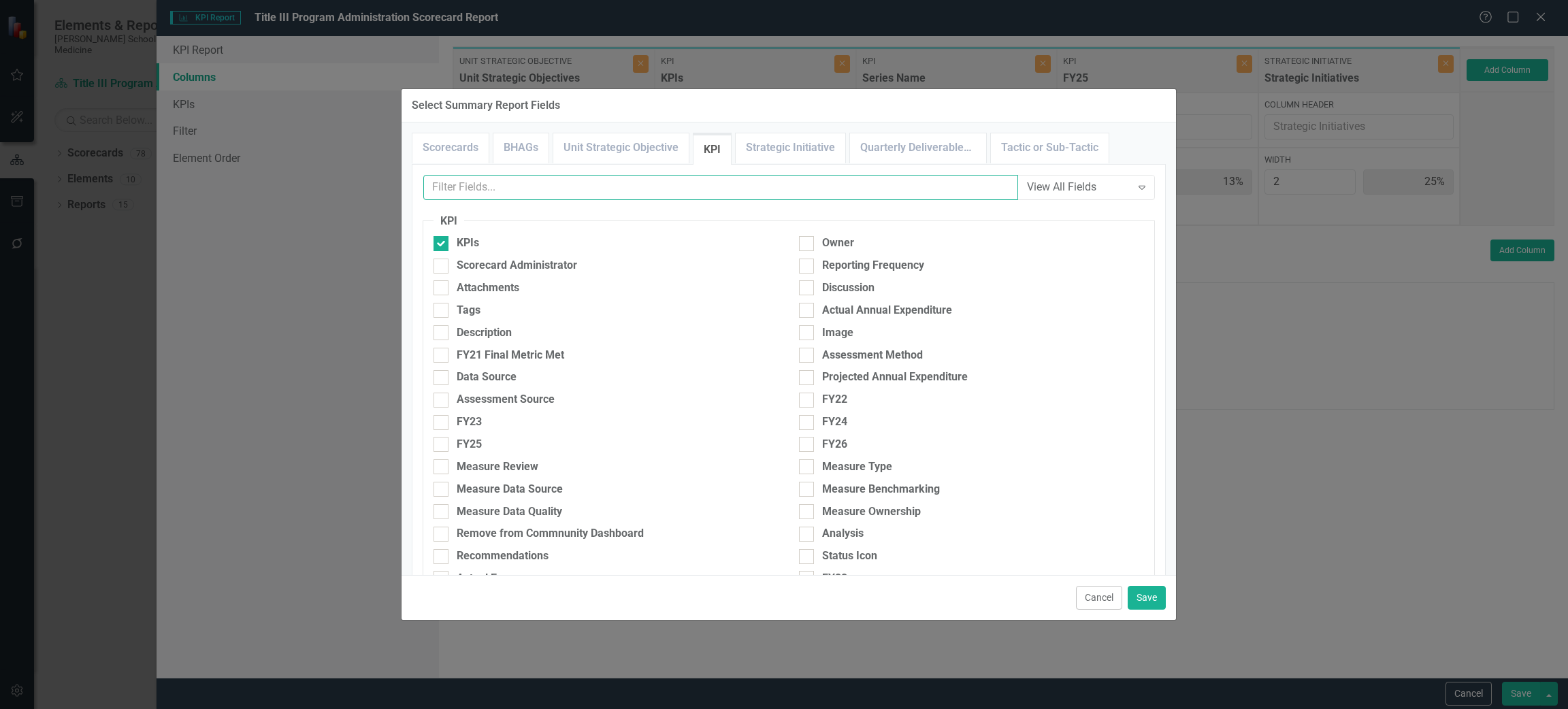
click at [521, 183] on input "text" at bounding box center [721, 188] width 595 height 26
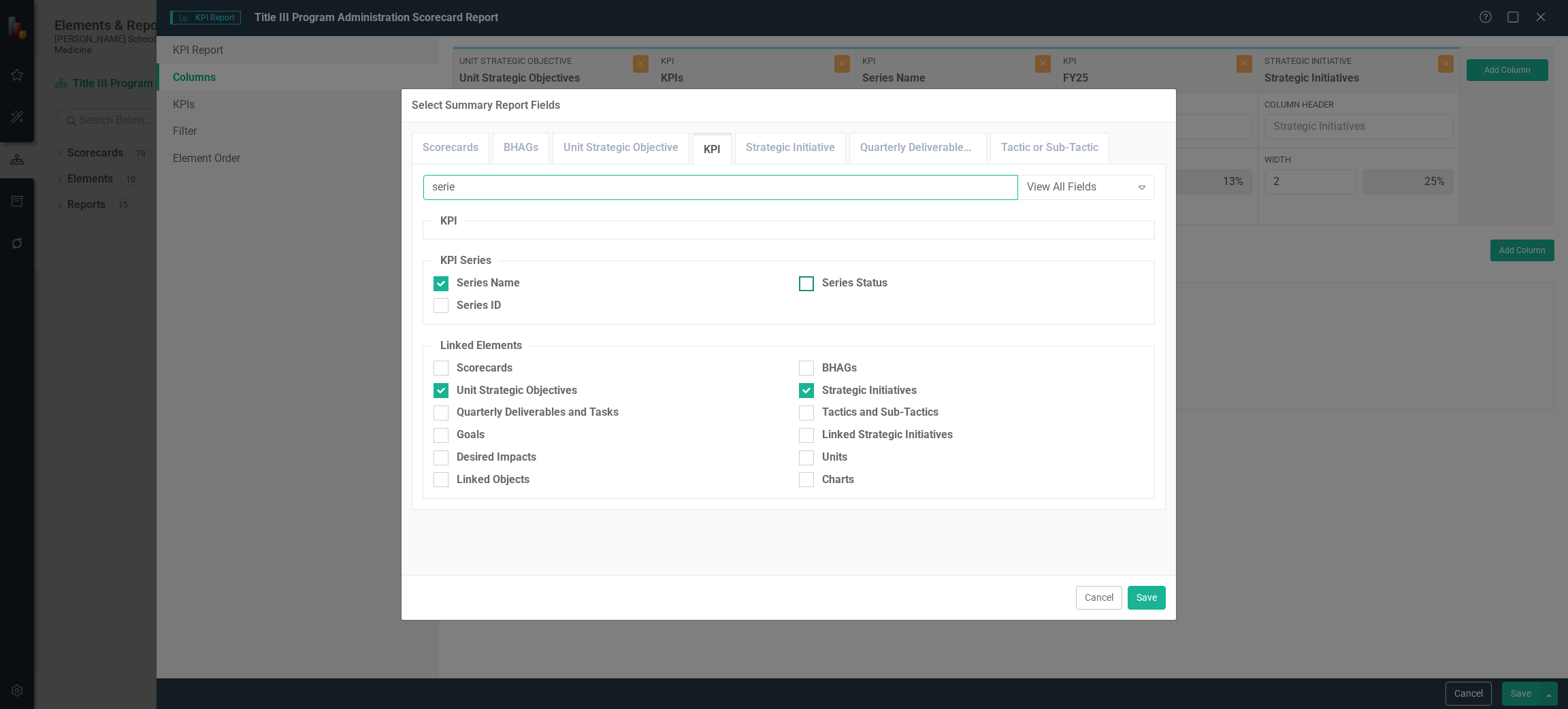
type input "serie"
click at [814, 285] on div "Series Status" at bounding box center [971, 283] width 345 height 16
click at [808, 285] on input "Series Status" at bounding box center [803, 281] width 9 height 9
checkbox input "true"
click at [607, 583] on div "Cancel Save" at bounding box center [788, 597] width 775 height 45
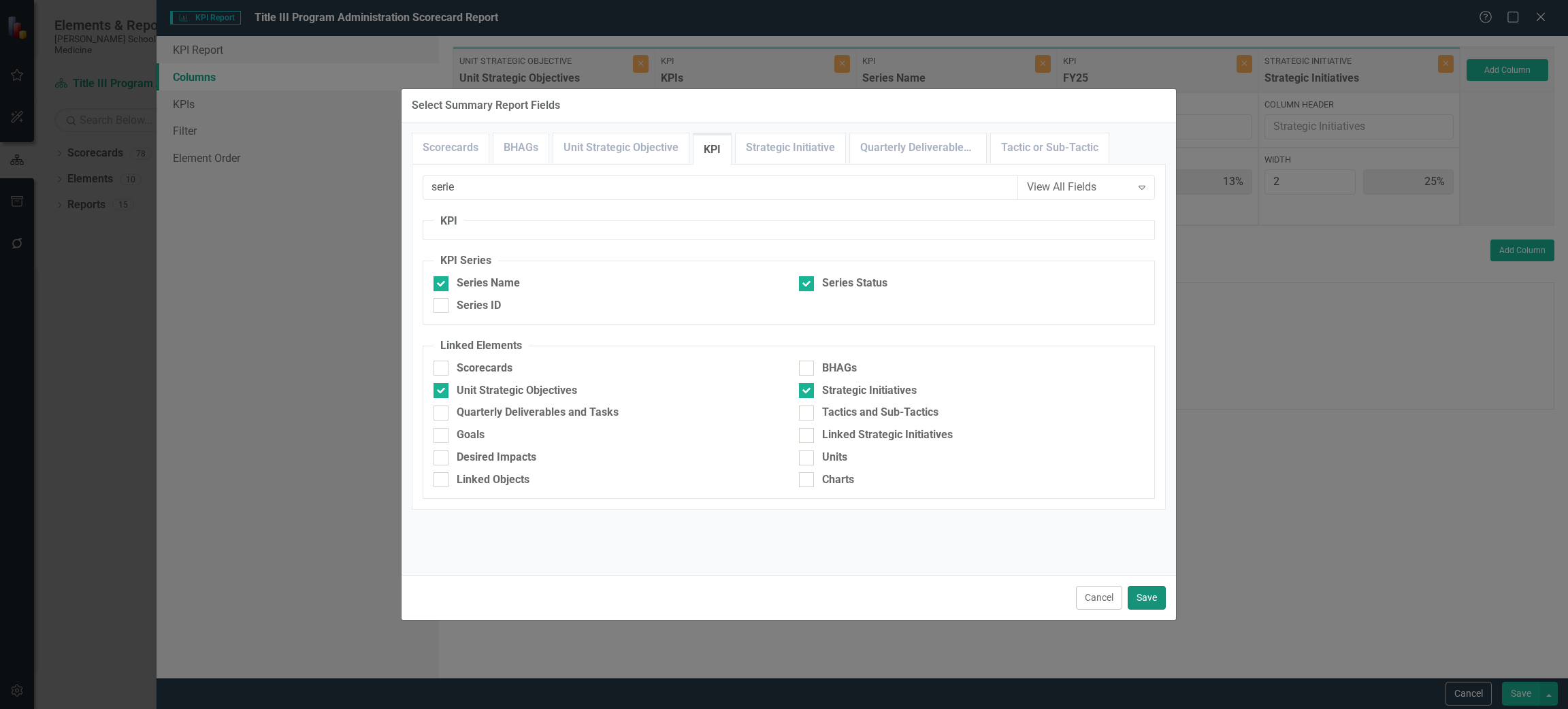
click at [1154, 599] on button "Save" at bounding box center [1147, 598] width 38 height 24
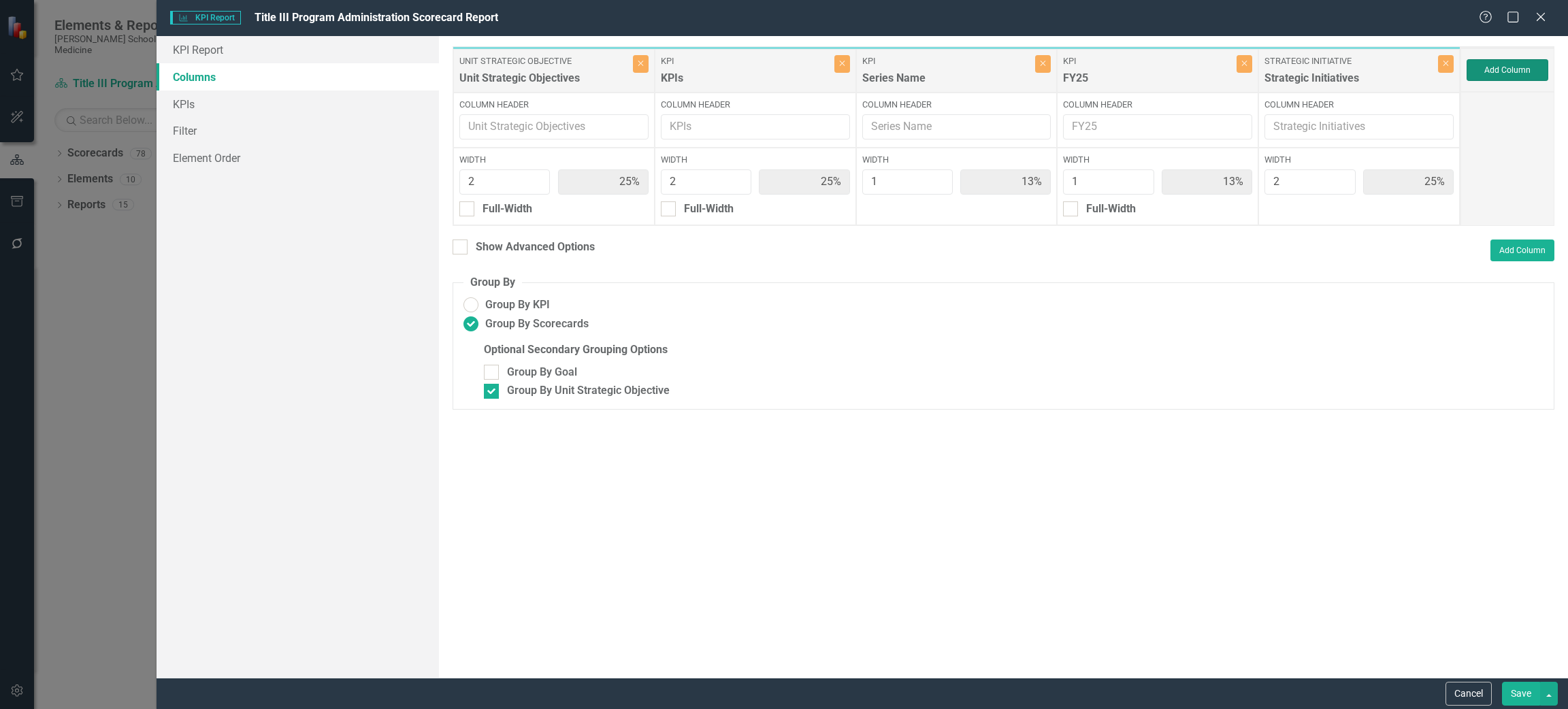
type input "22%"
type input "11%"
type input "22%"
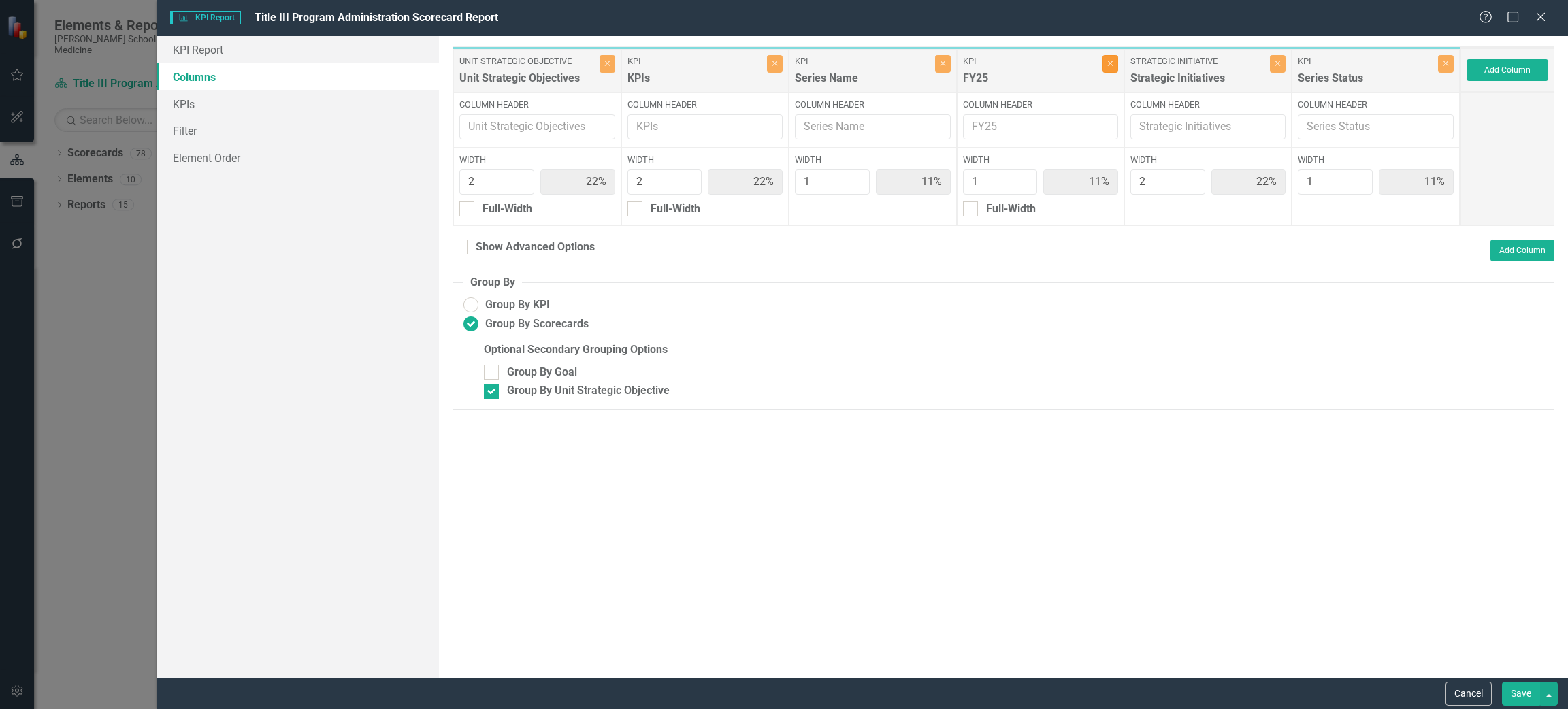
click at [1108, 63] on icon "Close" at bounding box center [1110, 63] width 6 height 8
type input "25%"
type input "13%"
type input "25%"
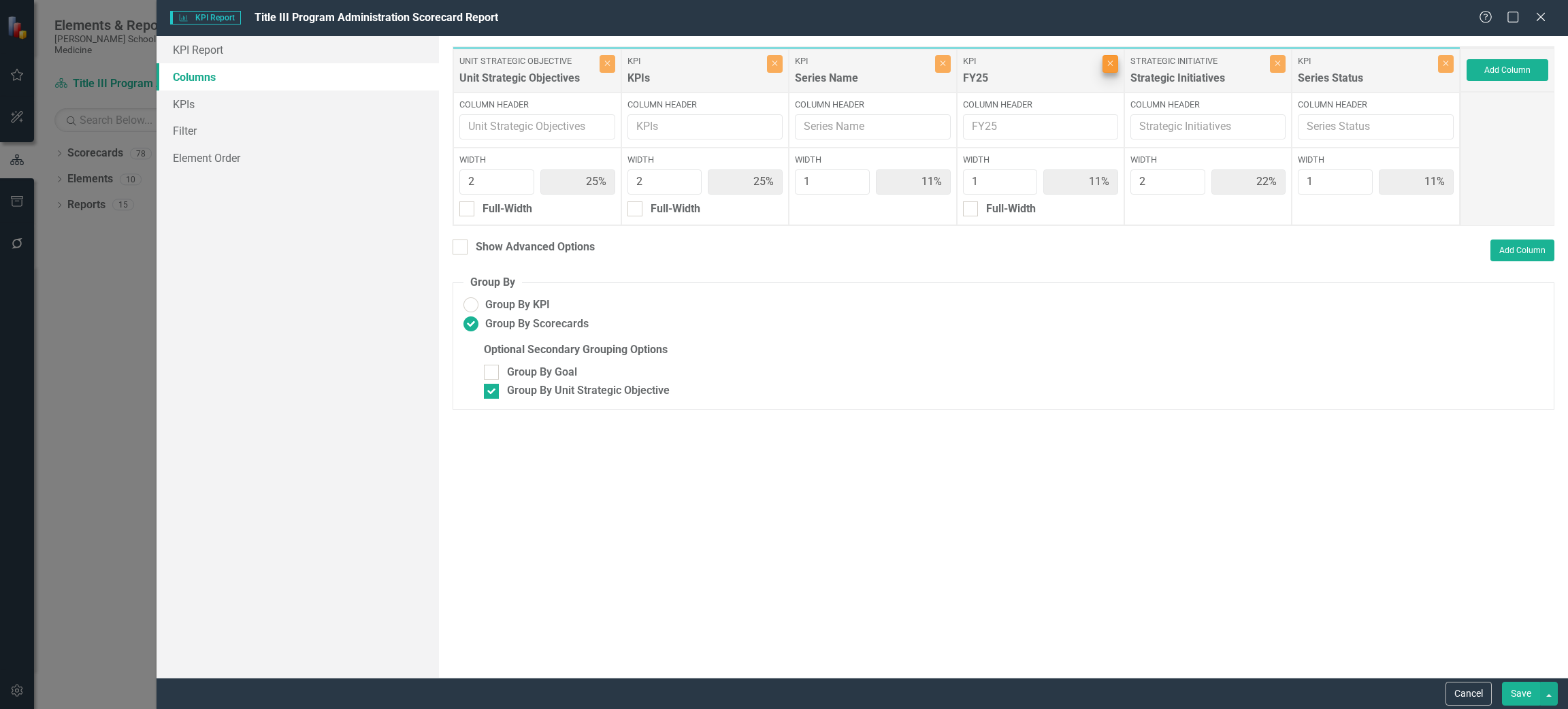
type input "13%"
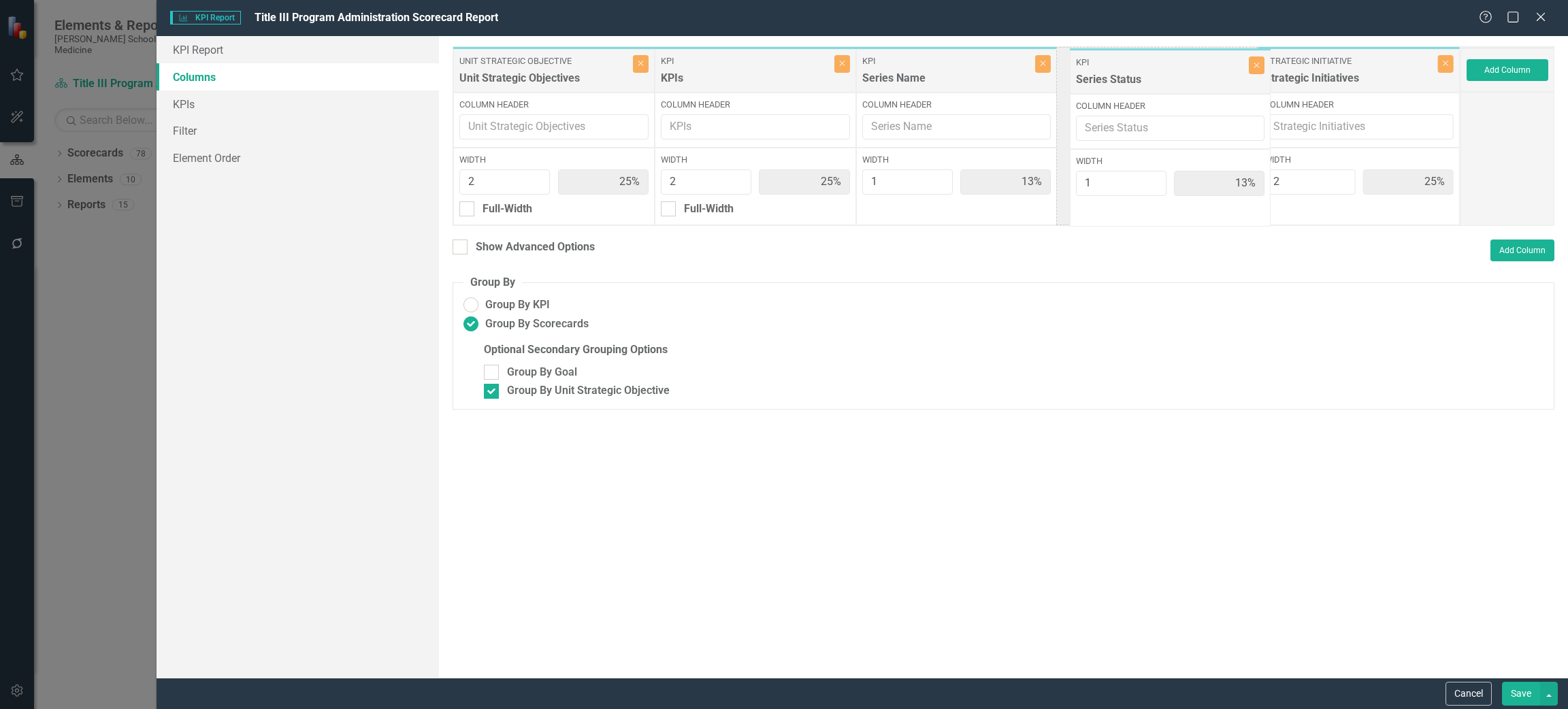
drag, startPoint x: 1337, startPoint y: 67, endPoint x: 1149, endPoint y: 68, distance: 188.0
click at [1149, 68] on div "Unit Strategic Objective Unit Strategic Objectives Close Column Header Width 2 …" at bounding box center [956, 136] width 1008 height 180
click at [457, 247] on input "Show Advanced Options" at bounding box center [457, 244] width 9 height 9
checkbox input "true"
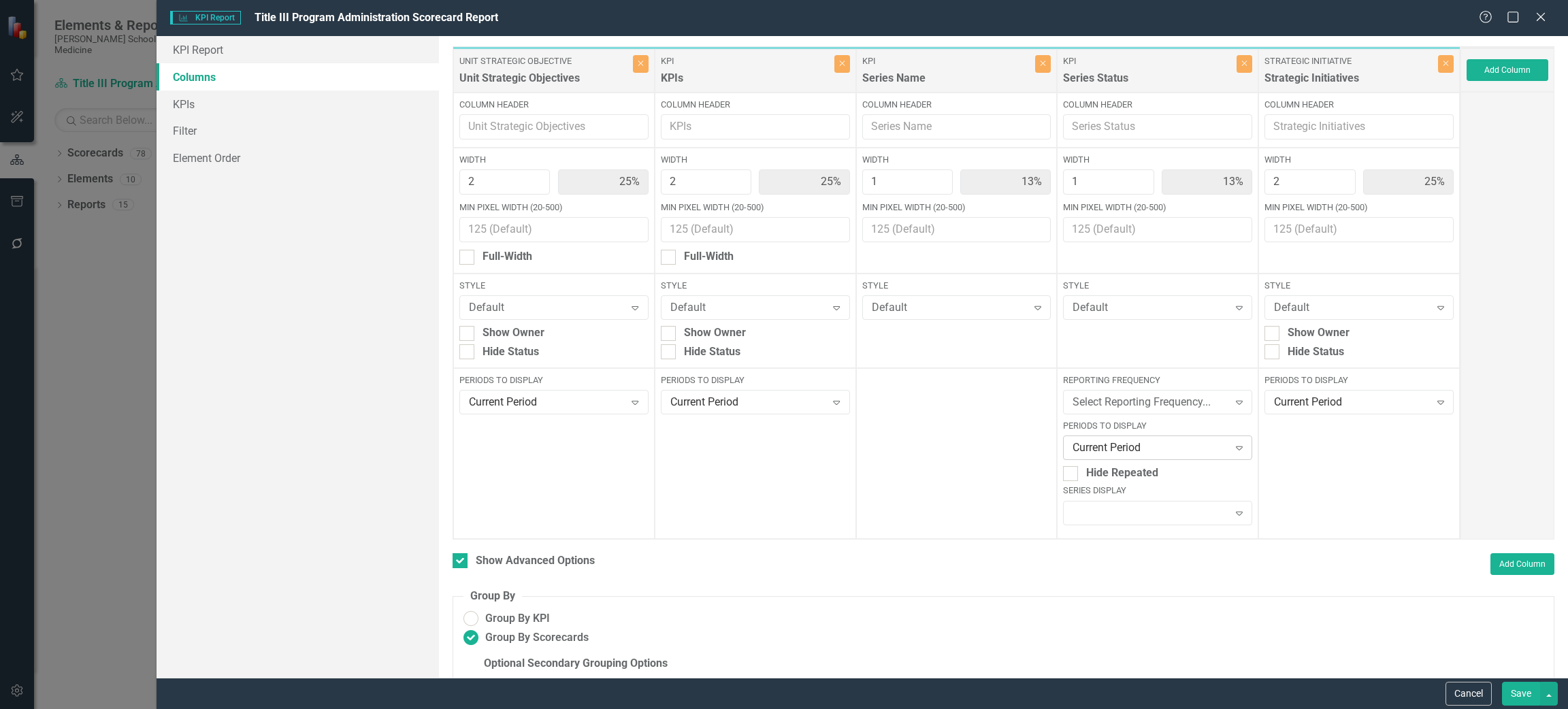
click at [1156, 448] on div "Current Period" at bounding box center [1150, 448] width 156 height 16
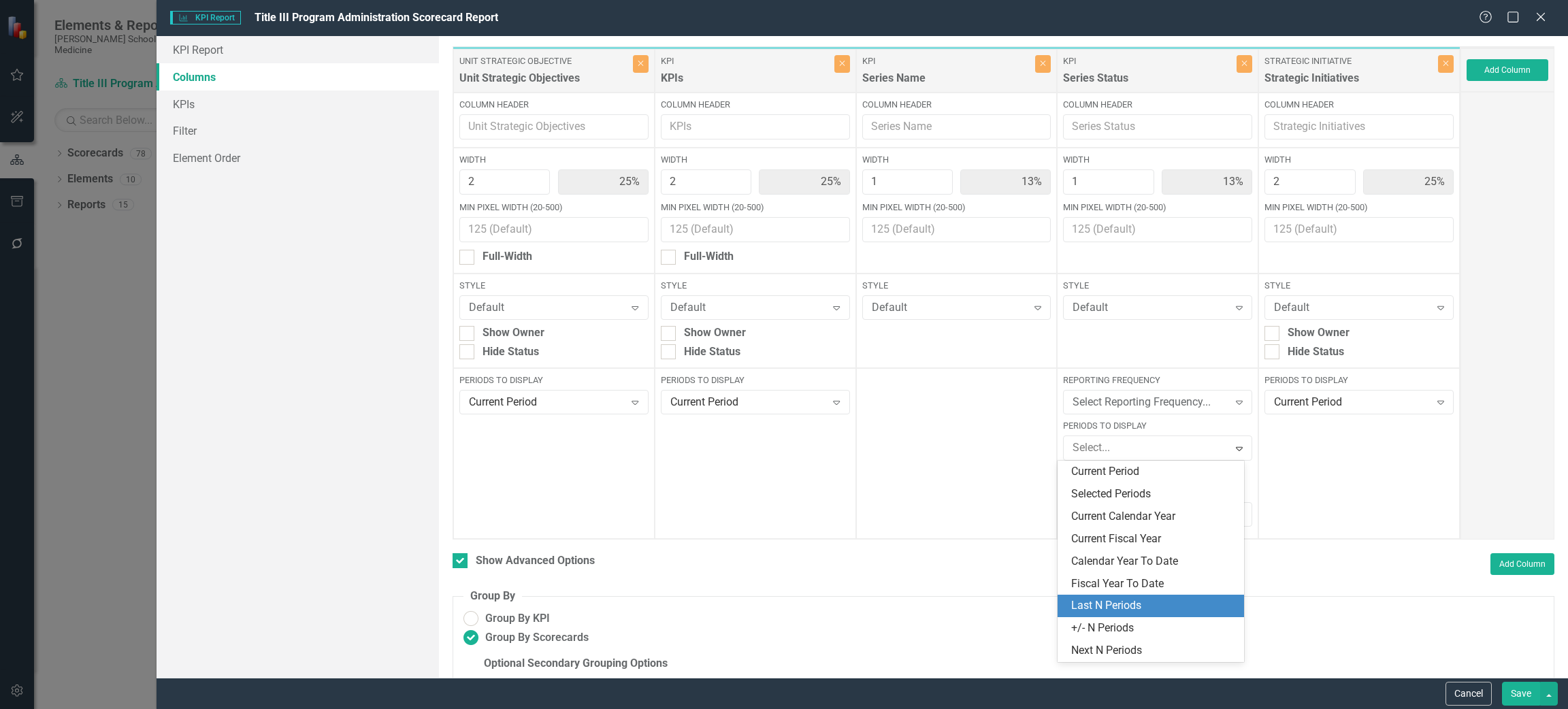
click at [1130, 606] on div "Last N Periods" at bounding box center [1153, 605] width 165 height 16
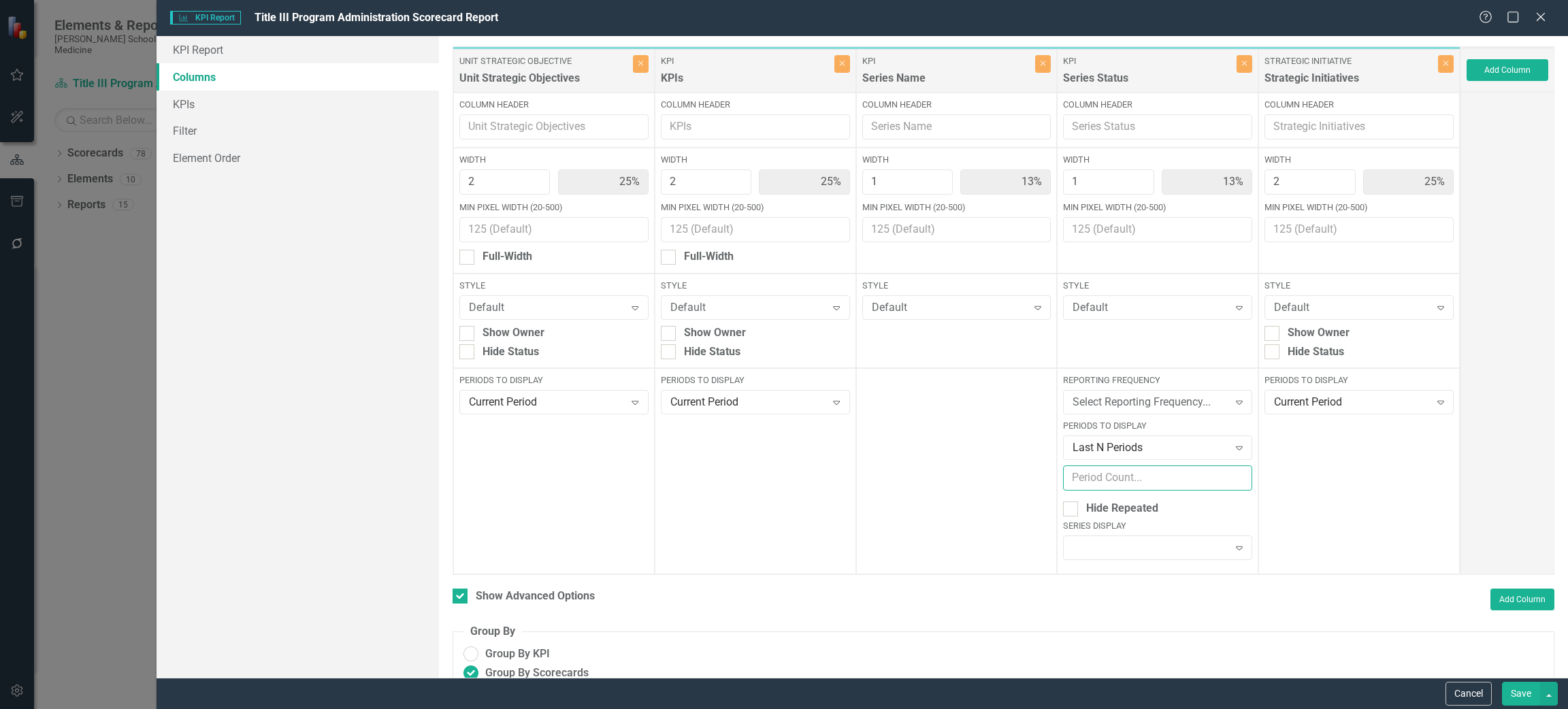
click at [1134, 472] on input "number" at bounding box center [1158, 478] width 189 height 26
click at [1228, 472] on input "1" at bounding box center [1158, 478] width 189 height 26
click at [1228, 472] on input "2" at bounding box center [1158, 478] width 189 height 26
type input "3"
click at [1228, 472] on input "3" at bounding box center [1158, 478] width 189 height 26
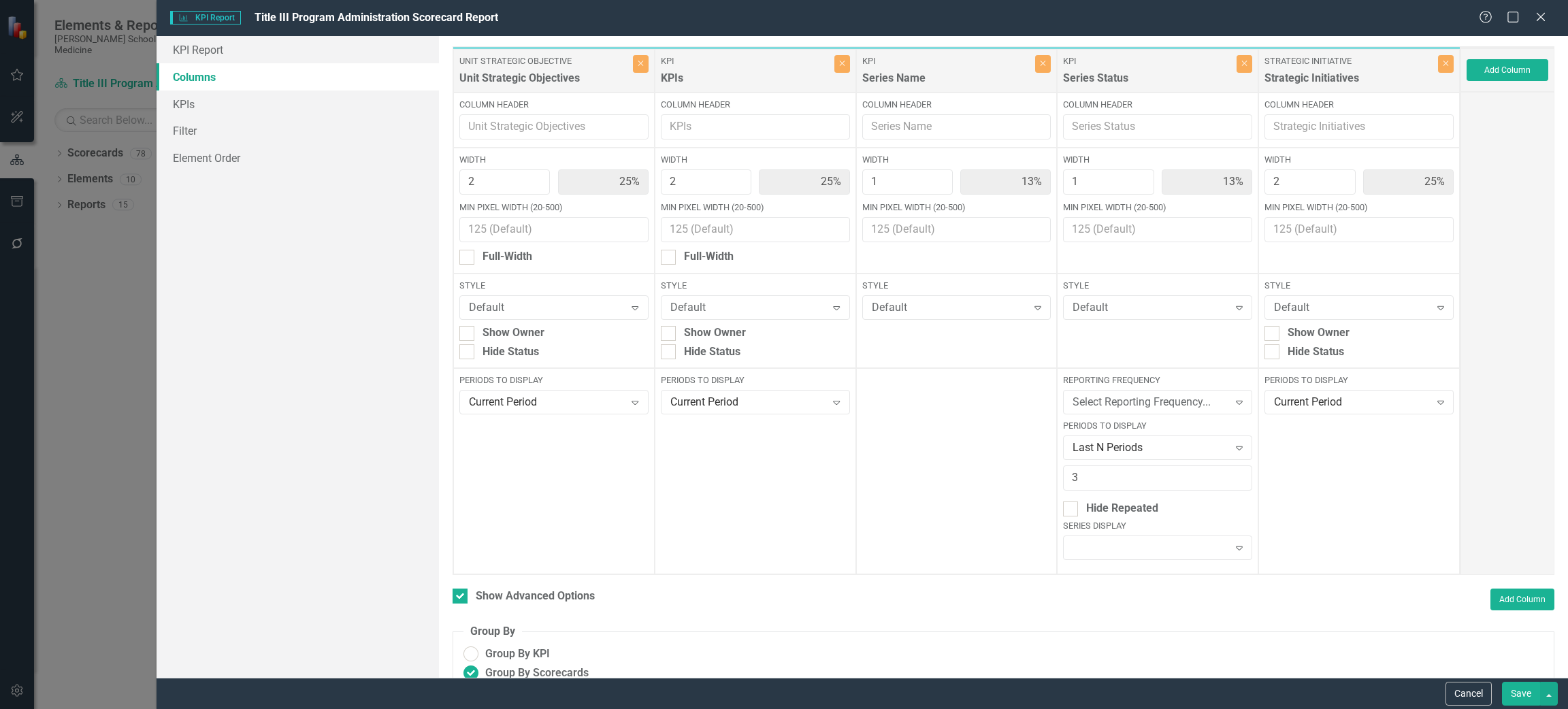
click at [1512, 692] on button "Save" at bounding box center [1521, 694] width 38 height 24
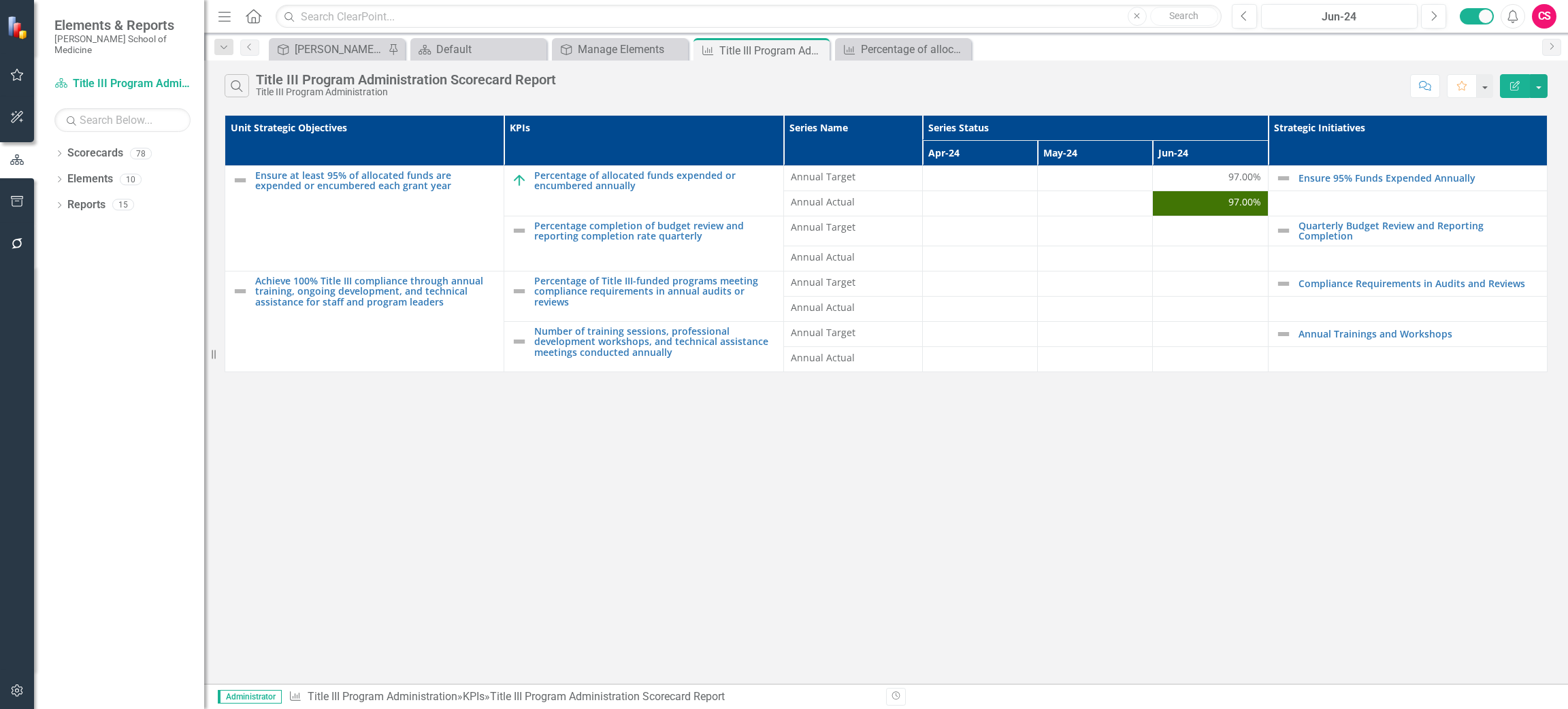
click at [1515, 81] on icon "Edit Report" at bounding box center [1515, 86] width 12 height 10
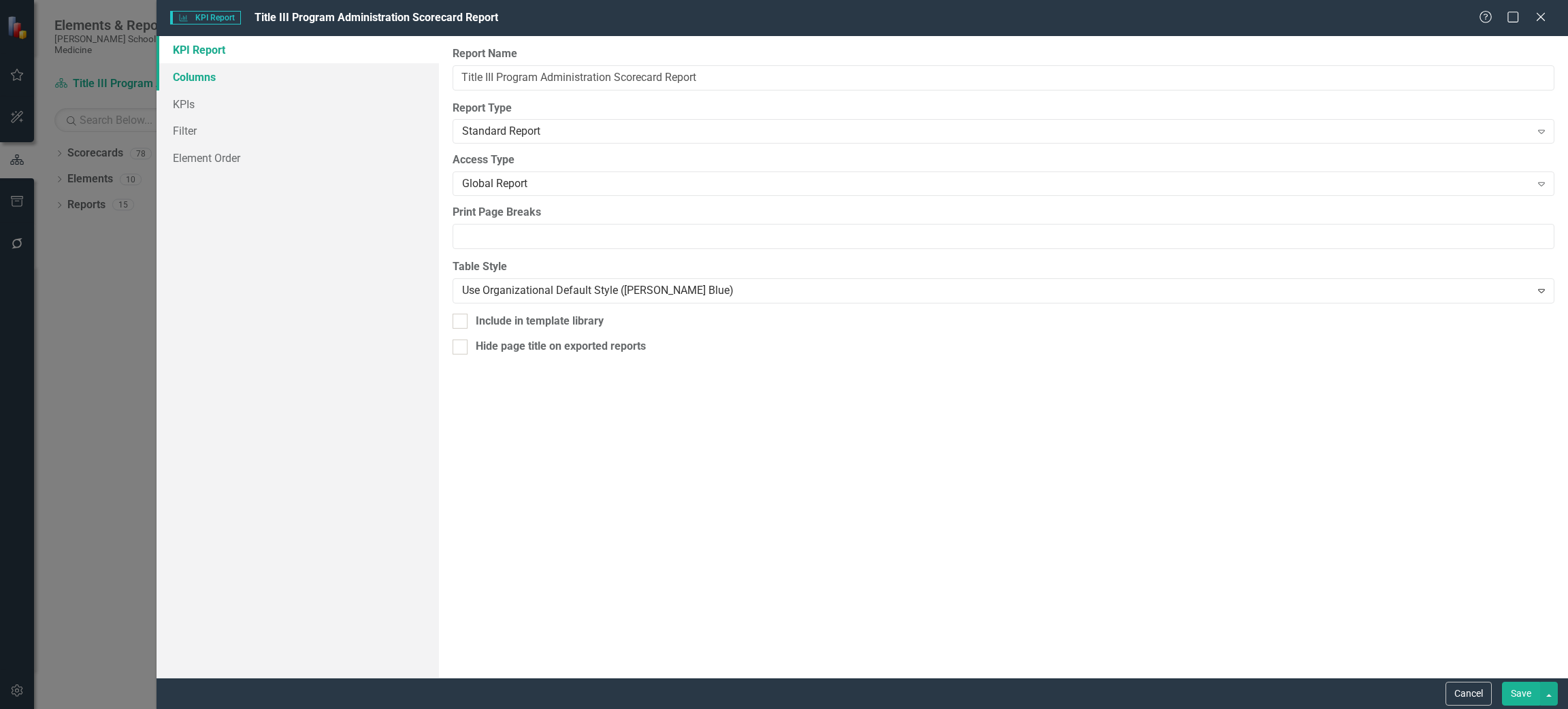
click at [225, 80] on link "Columns" at bounding box center [298, 77] width 282 height 27
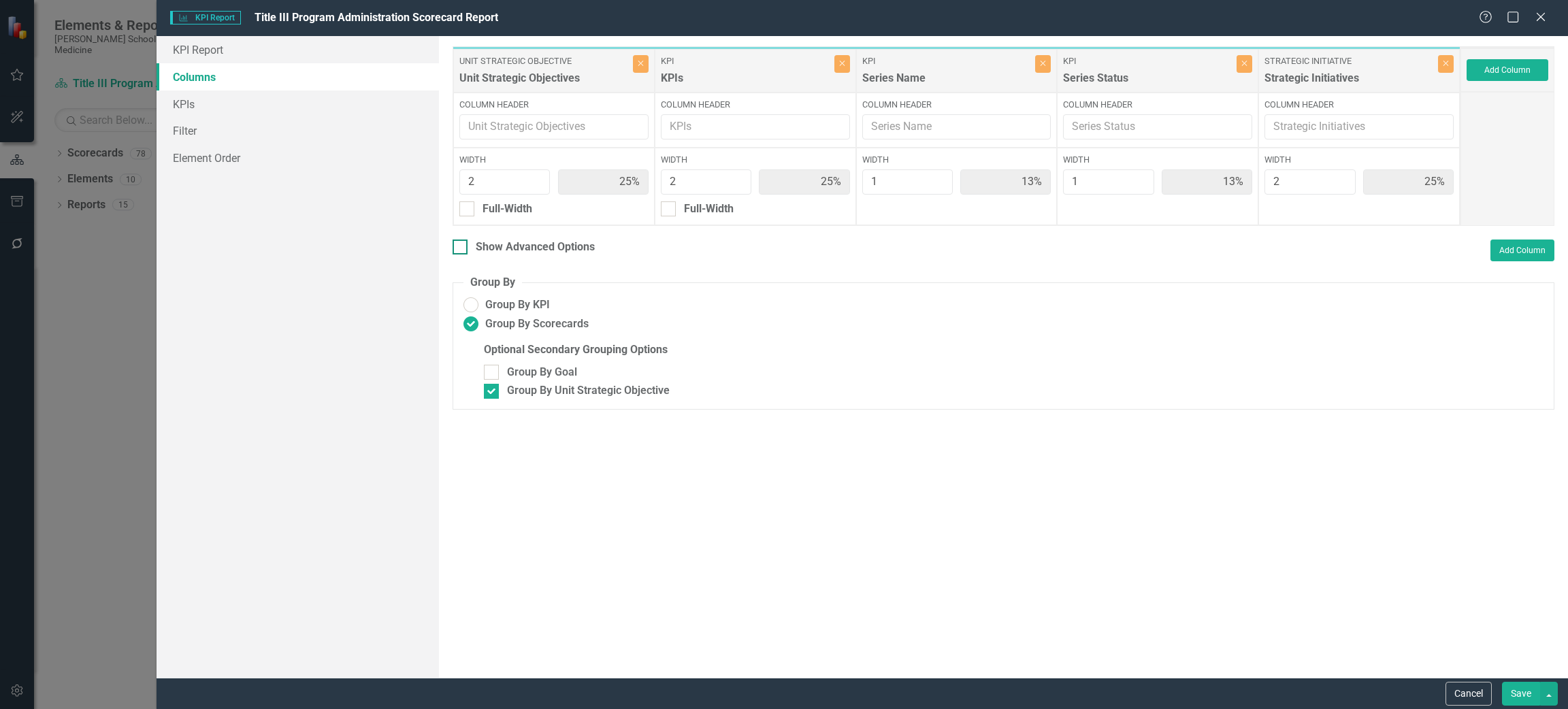
click at [458, 244] on input "Show Advanced Options" at bounding box center [457, 244] width 9 height 9
checkbox input "true"
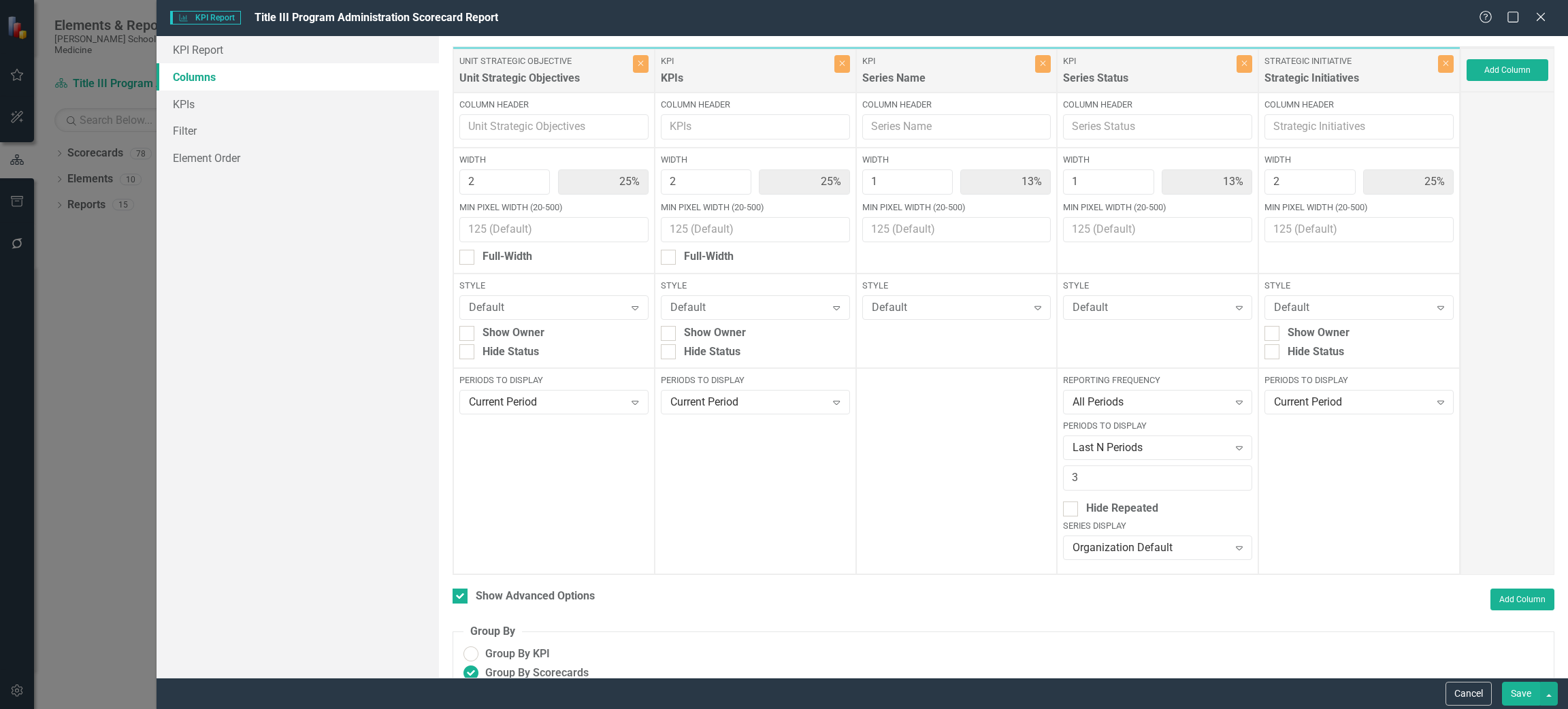
scroll to position [90, 0]
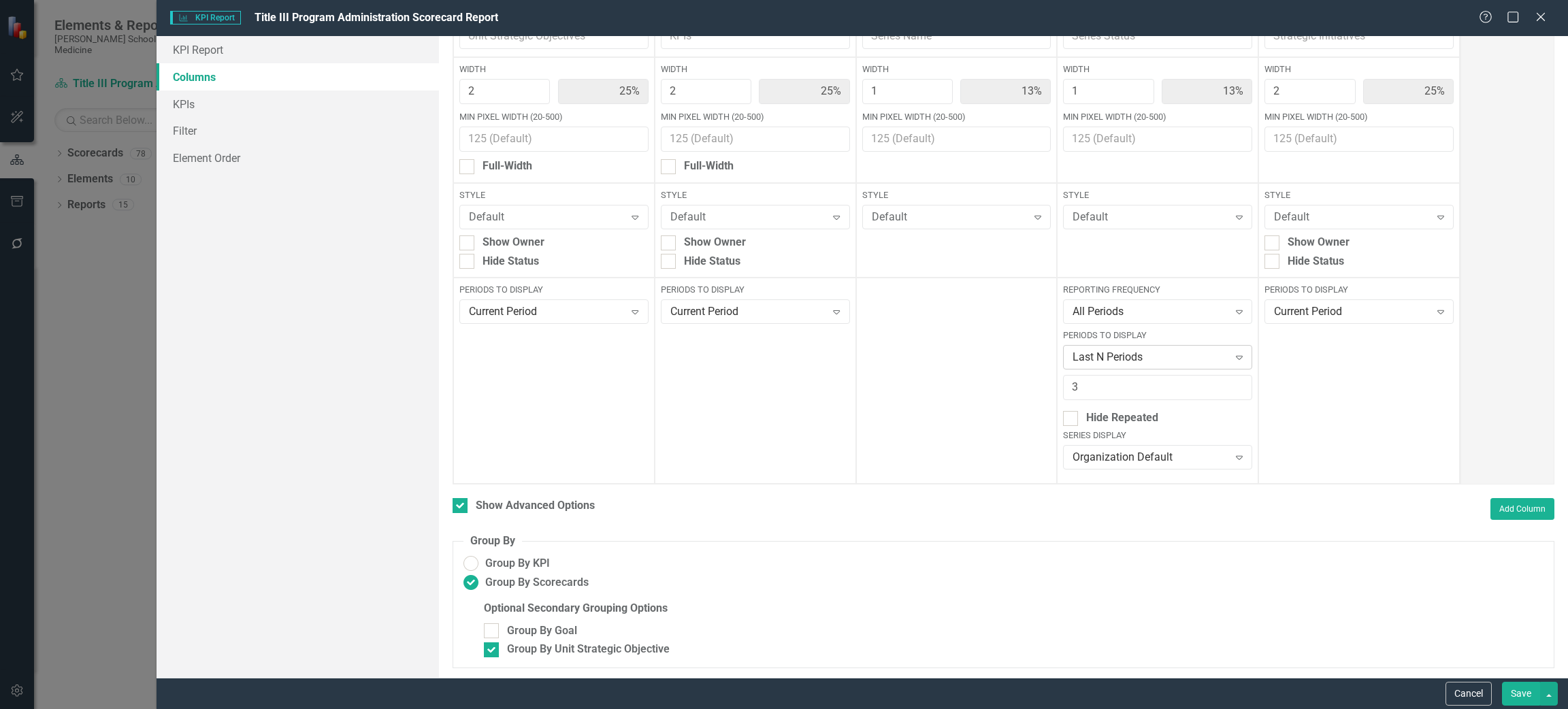
click at [1166, 366] on div "Last N Periods Expand" at bounding box center [1158, 357] width 189 height 25
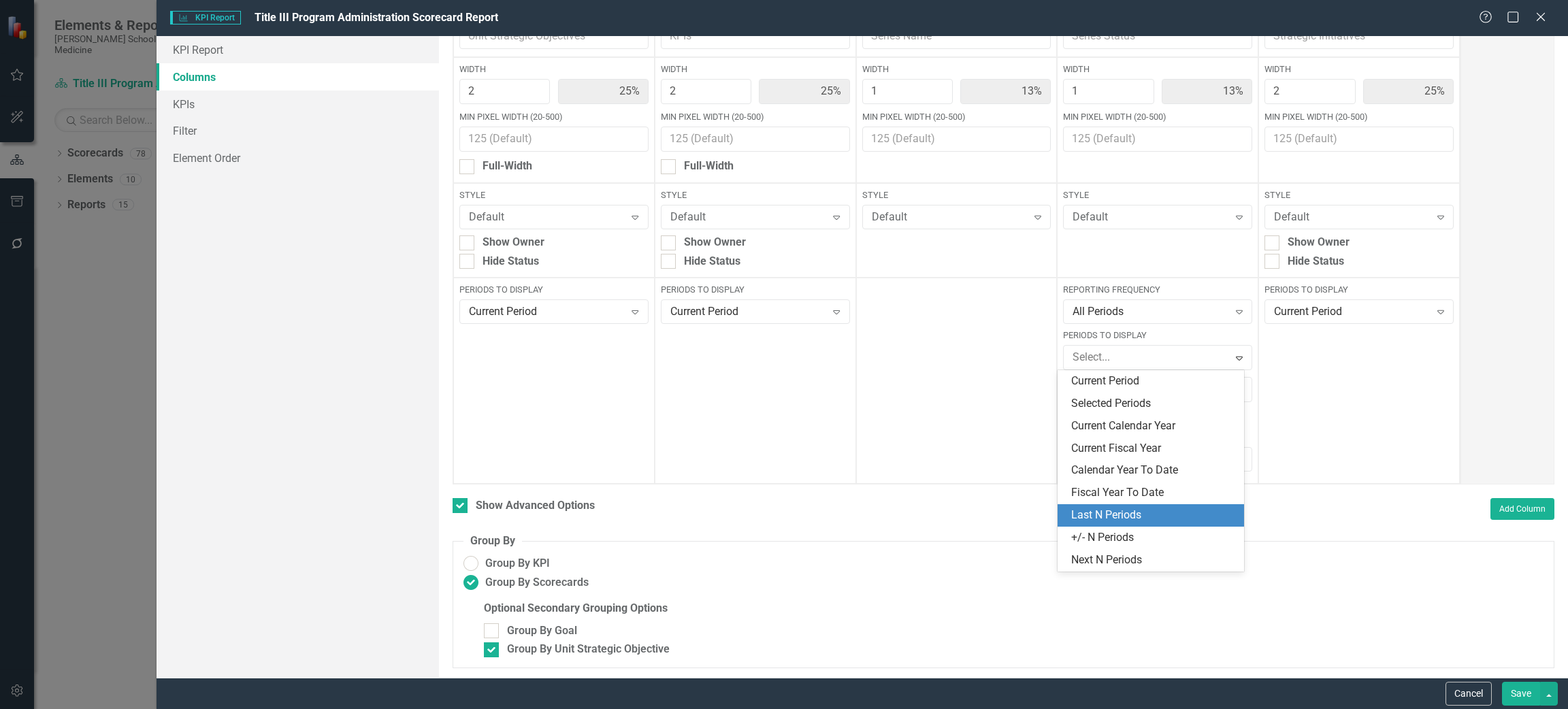
click at [1166, 520] on div "Last N Periods" at bounding box center [1153, 515] width 165 height 16
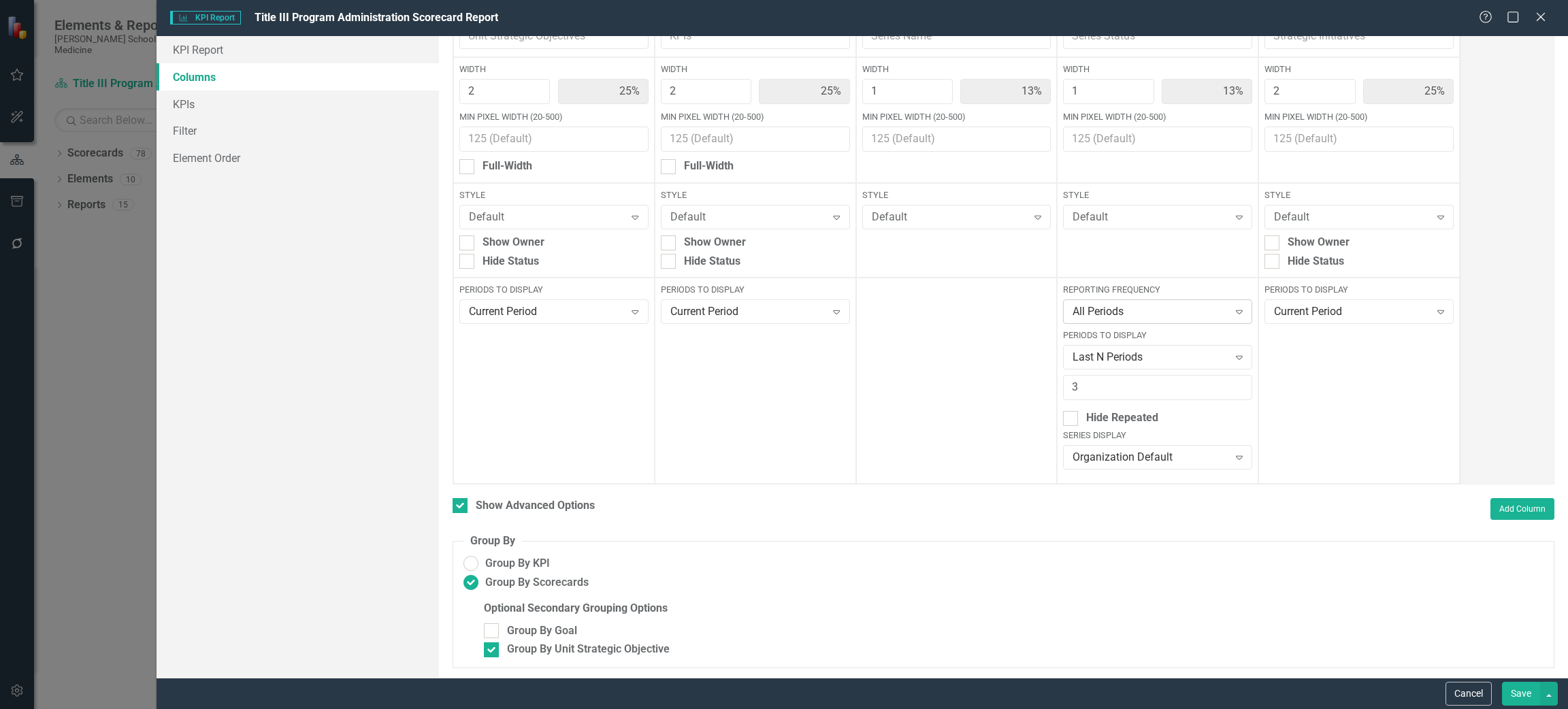
click at [1133, 309] on div "All Periods" at bounding box center [1150, 312] width 156 height 16
click at [1126, 361] on div "Annual" at bounding box center [1153, 358] width 165 height 16
click at [1131, 362] on div "Last N Periods" at bounding box center [1150, 358] width 156 height 16
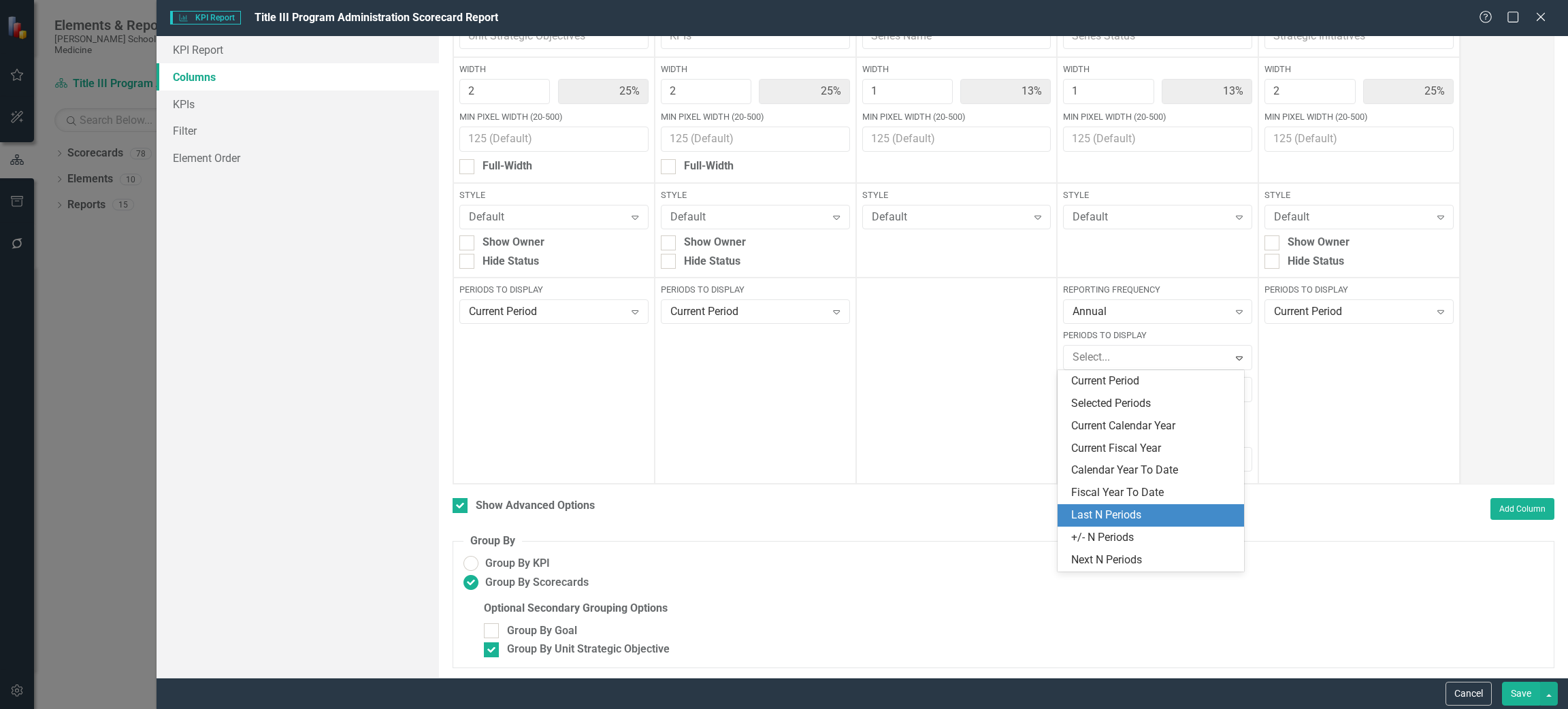
click at [1121, 510] on div "Last N Periods" at bounding box center [1153, 515] width 165 height 16
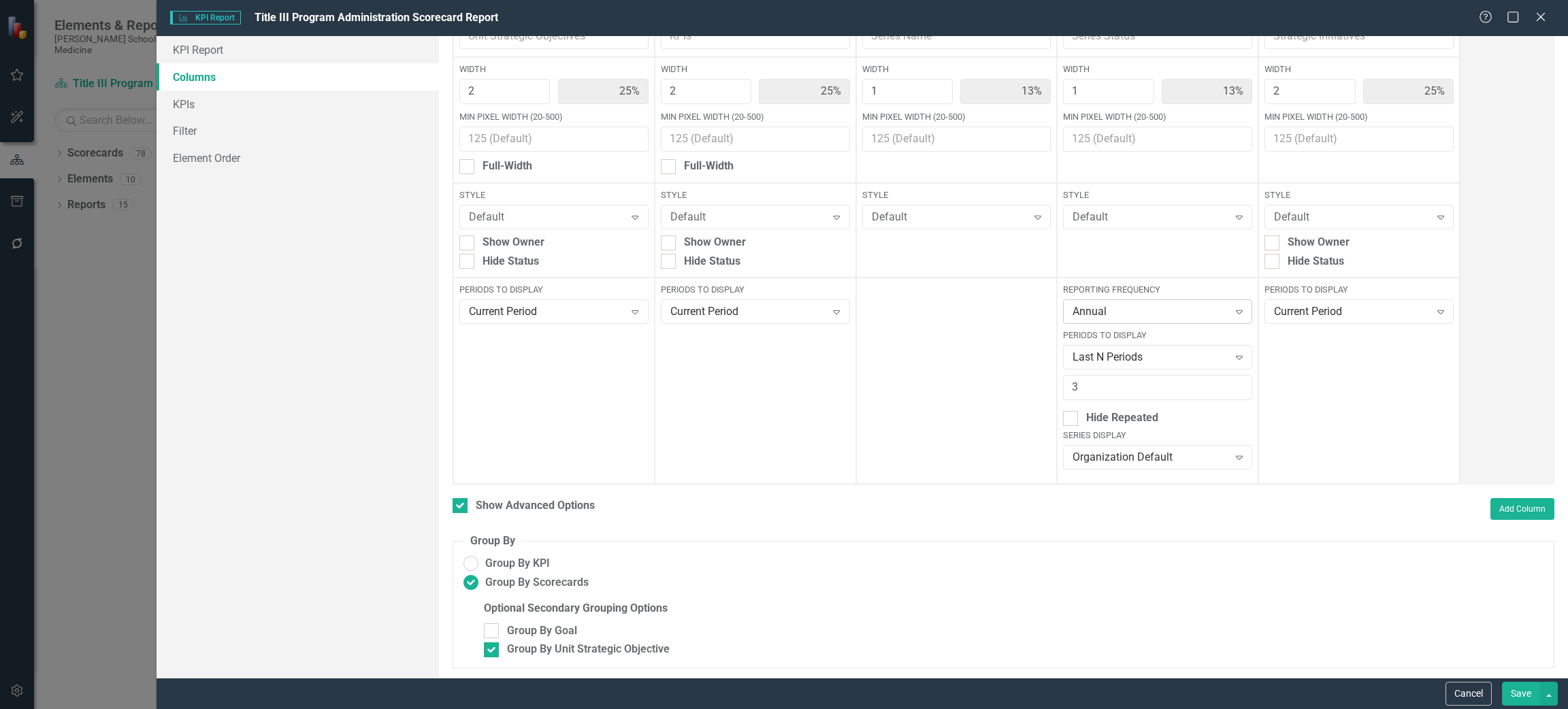
click at [1129, 320] on div "Annual Expand" at bounding box center [1158, 312] width 189 height 25
click at [1118, 378] on div "Fiscal Years" at bounding box center [1153, 380] width 165 height 16
click at [1518, 698] on button "Save" at bounding box center [1521, 694] width 38 height 24
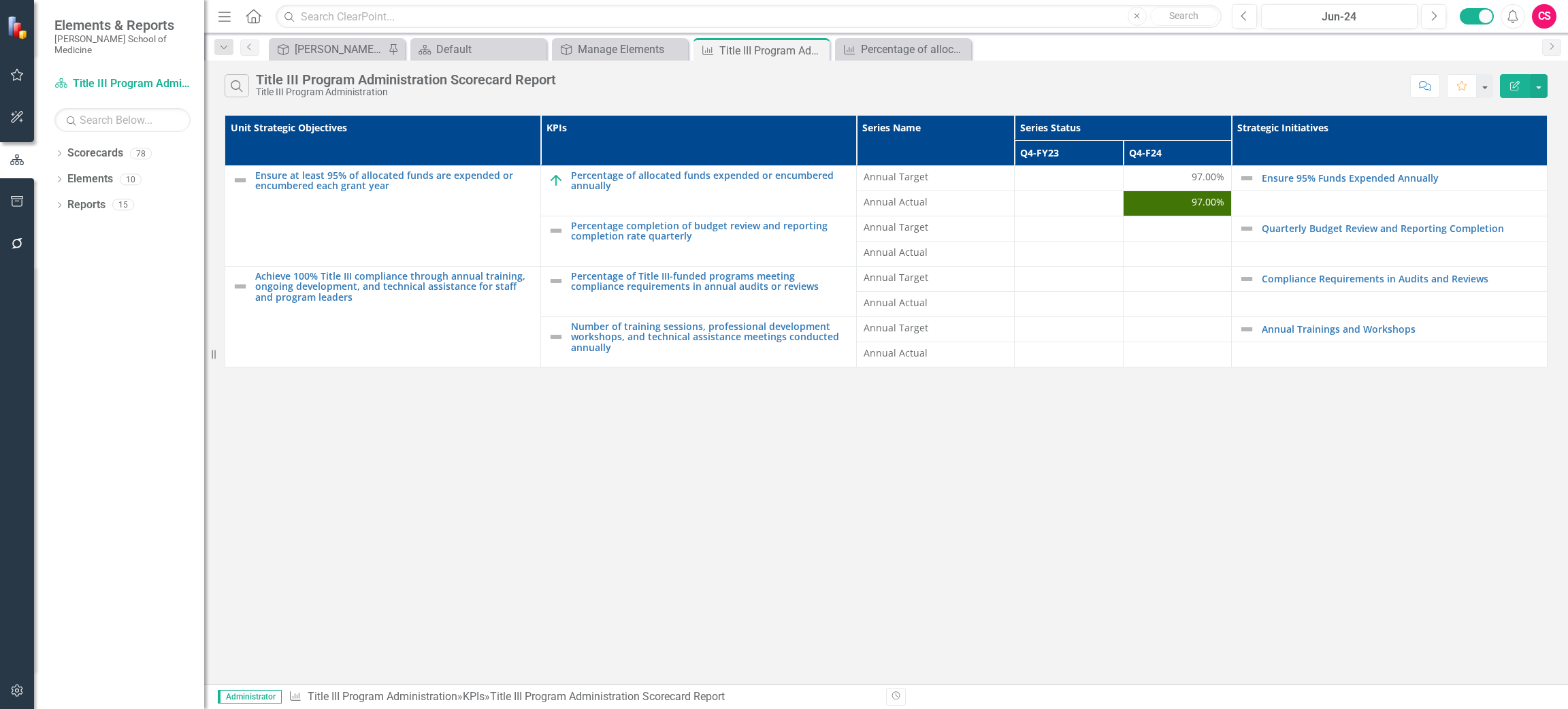
click at [1515, 89] on icon "button" at bounding box center [1515, 86] width 10 height 10
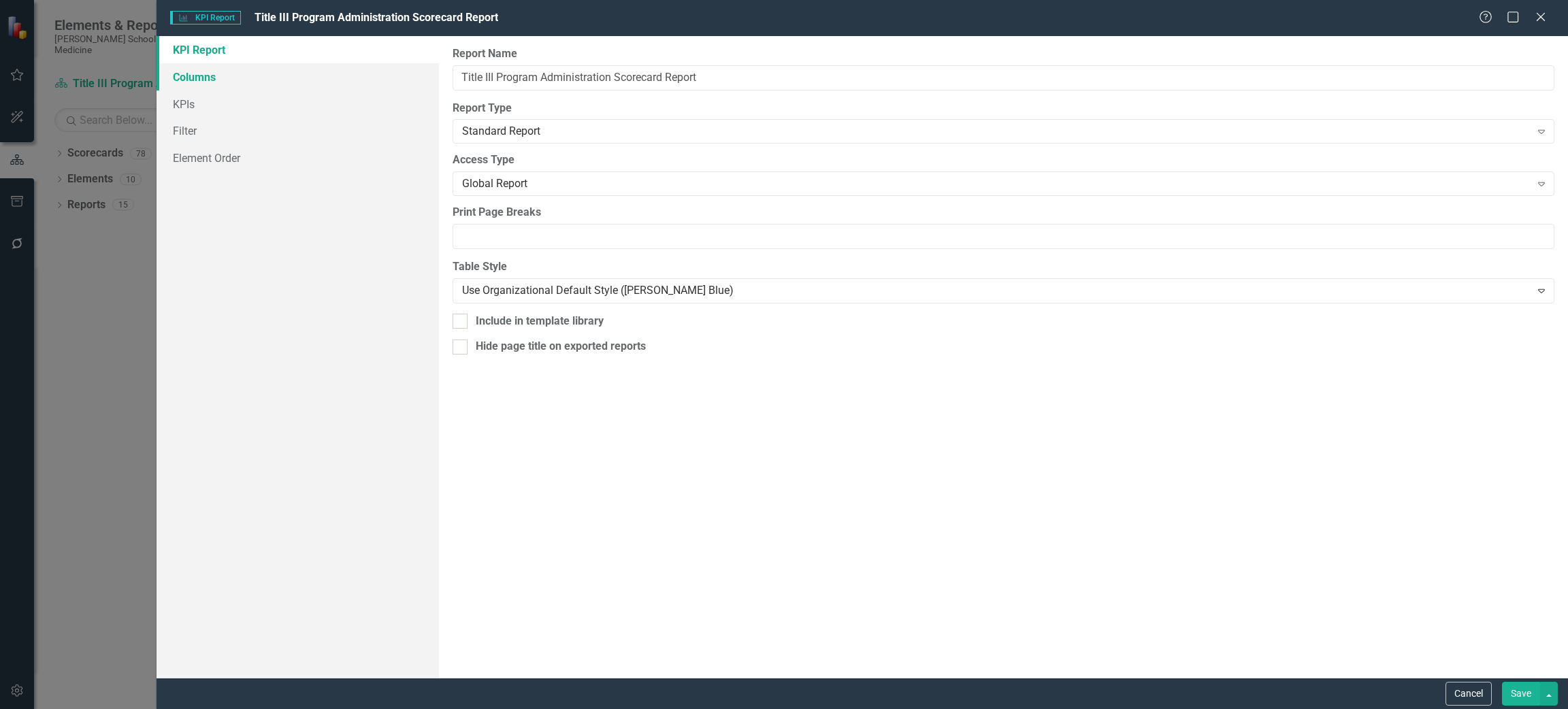
click at [213, 77] on link "Columns" at bounding box center [298, 77] width 282 height 27
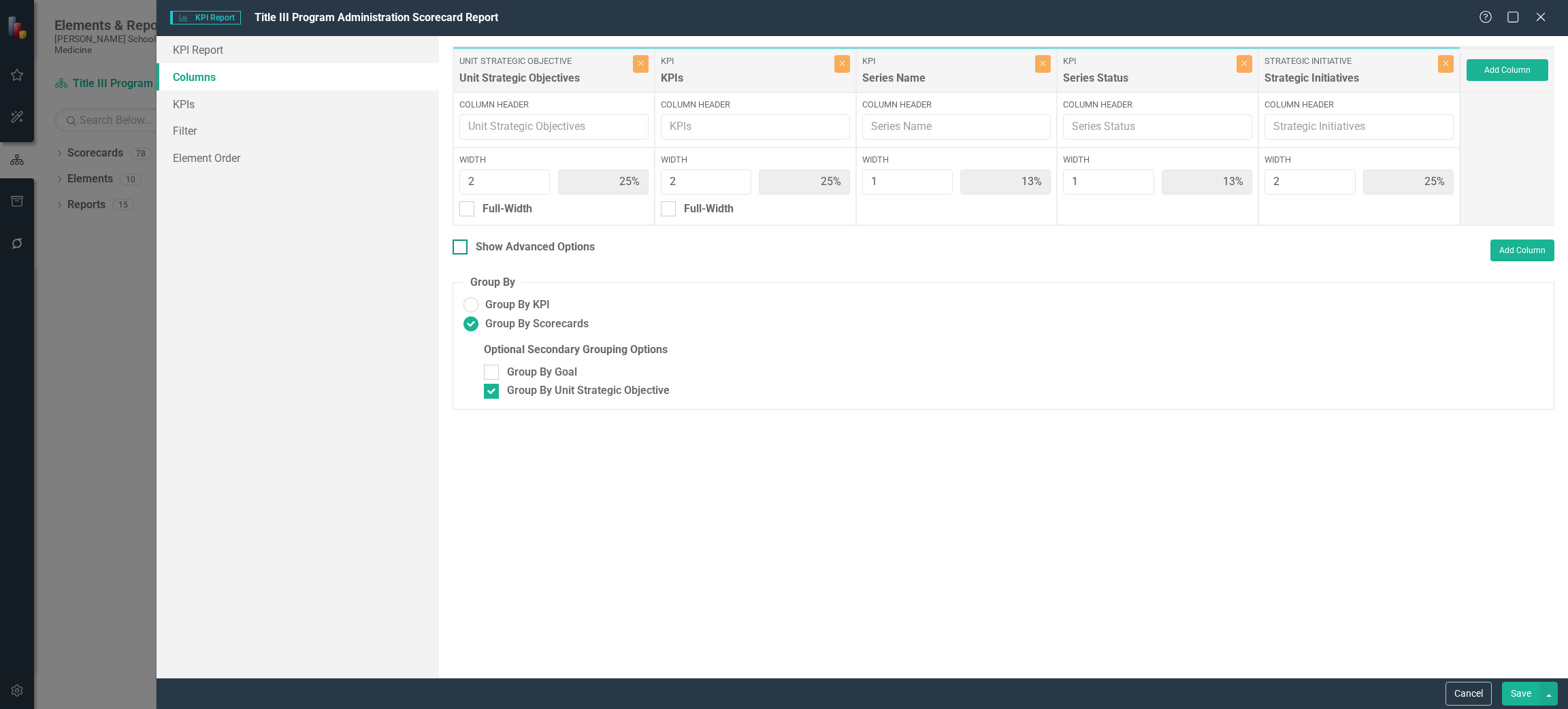
click at [457, 250] on div at bounding box center [460, 247] width 15 height 15
click at [457, 249] on input "Show Advanced Options" at bounding box center [457, 244] width 9 height 9
checkbox input "true"
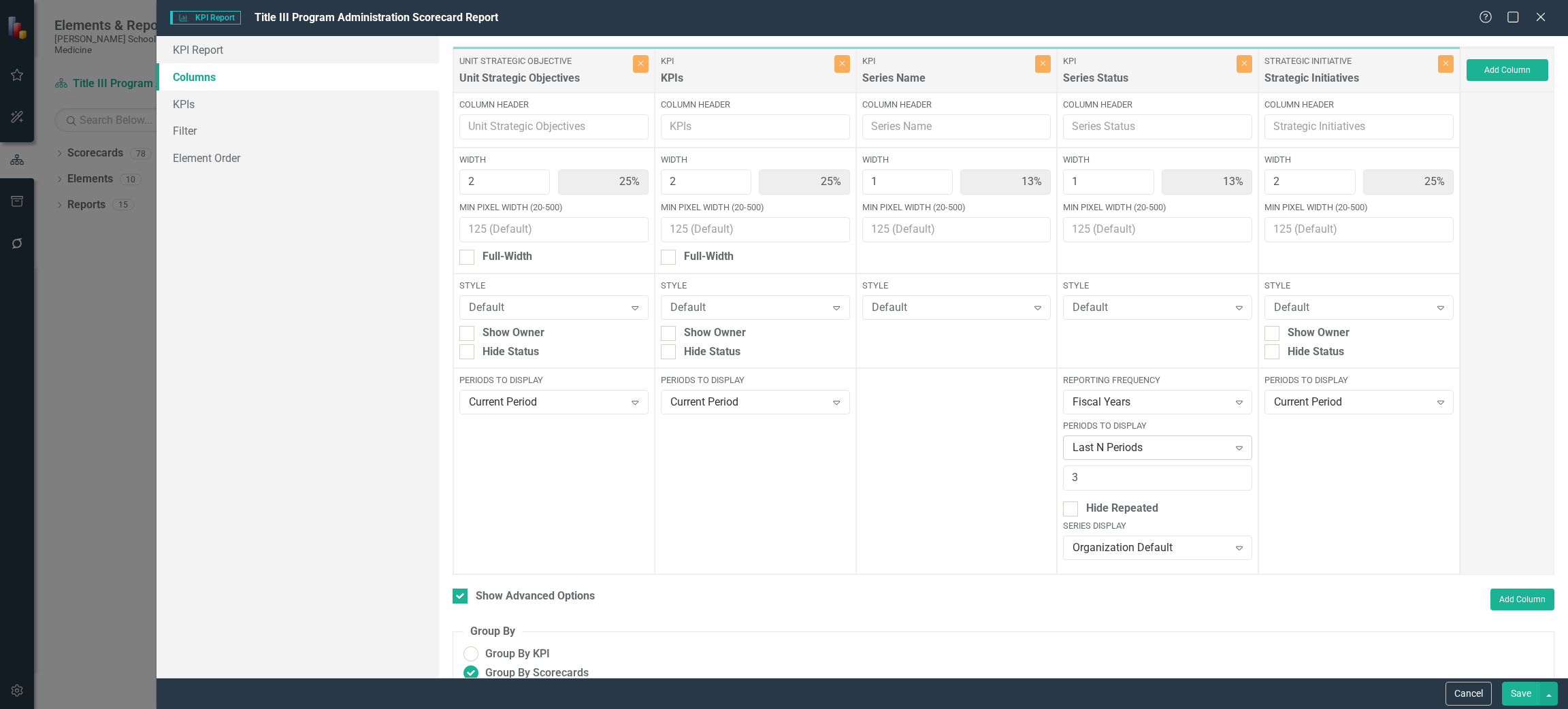
click at [1232, 448] on icon "Expand" at bounding box center [1239, 448] width 14 height 11
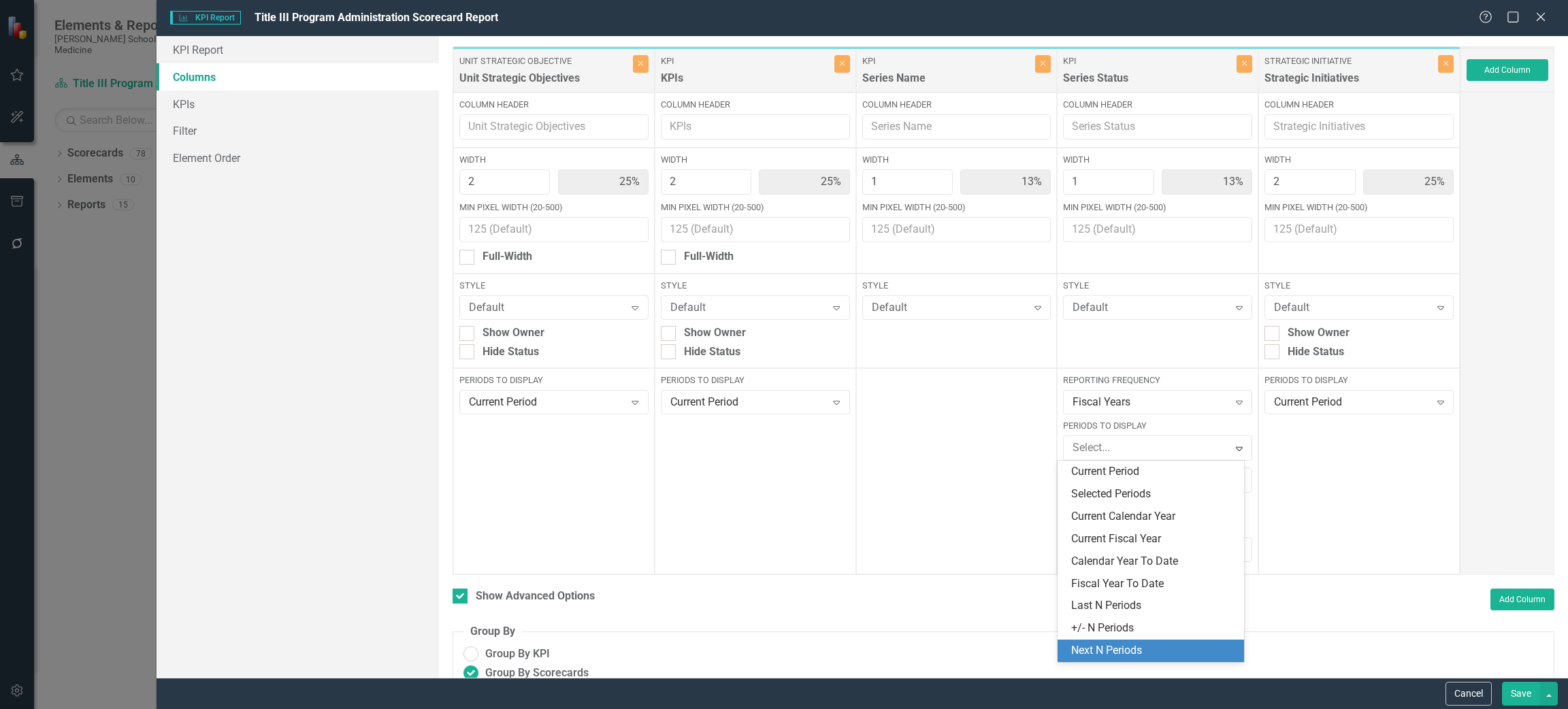
click at [1121, 652] on div "Next N Periods" at bounding box center [1153, 650] width 165 height 16
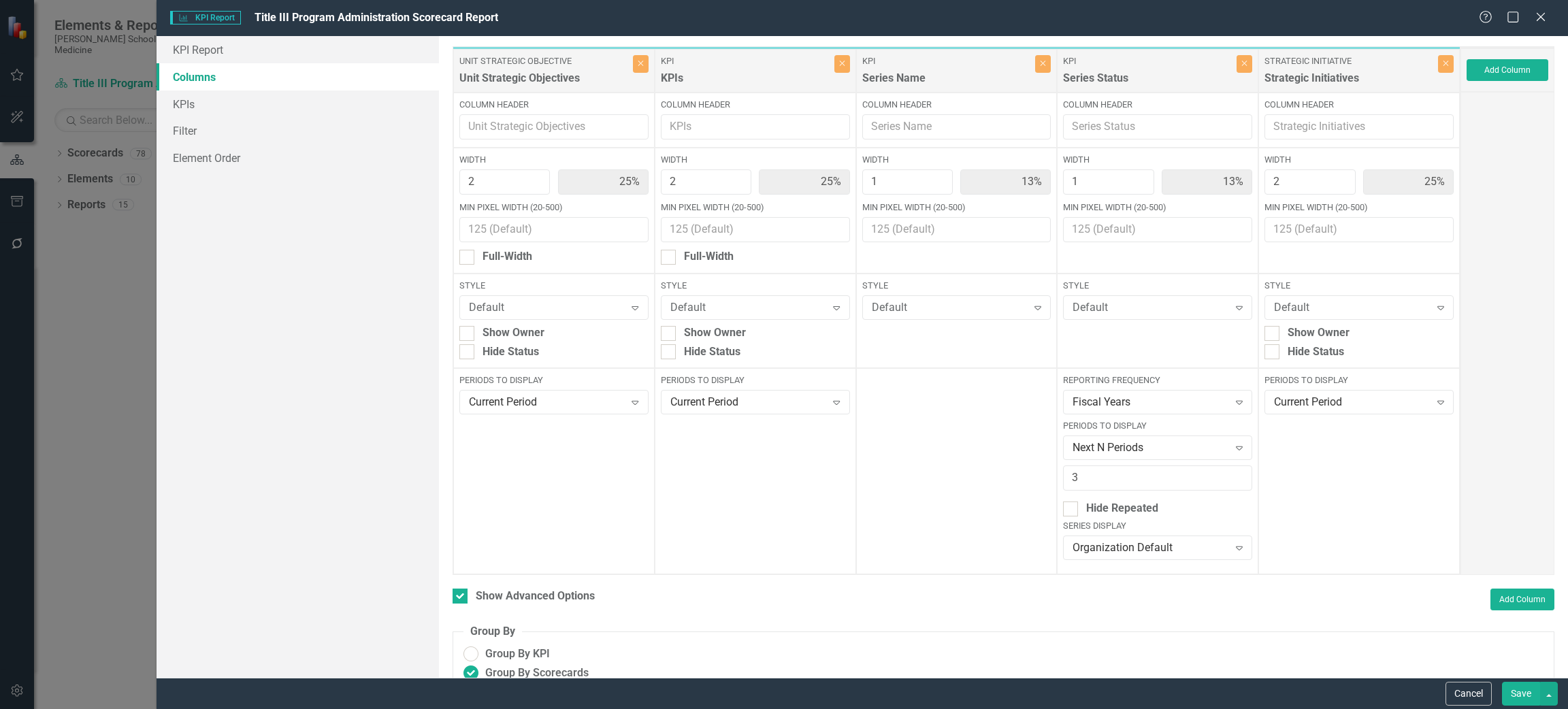
click at [1527, 689] on button "Save" at bounding box center [1521, 694] width 38 height 24
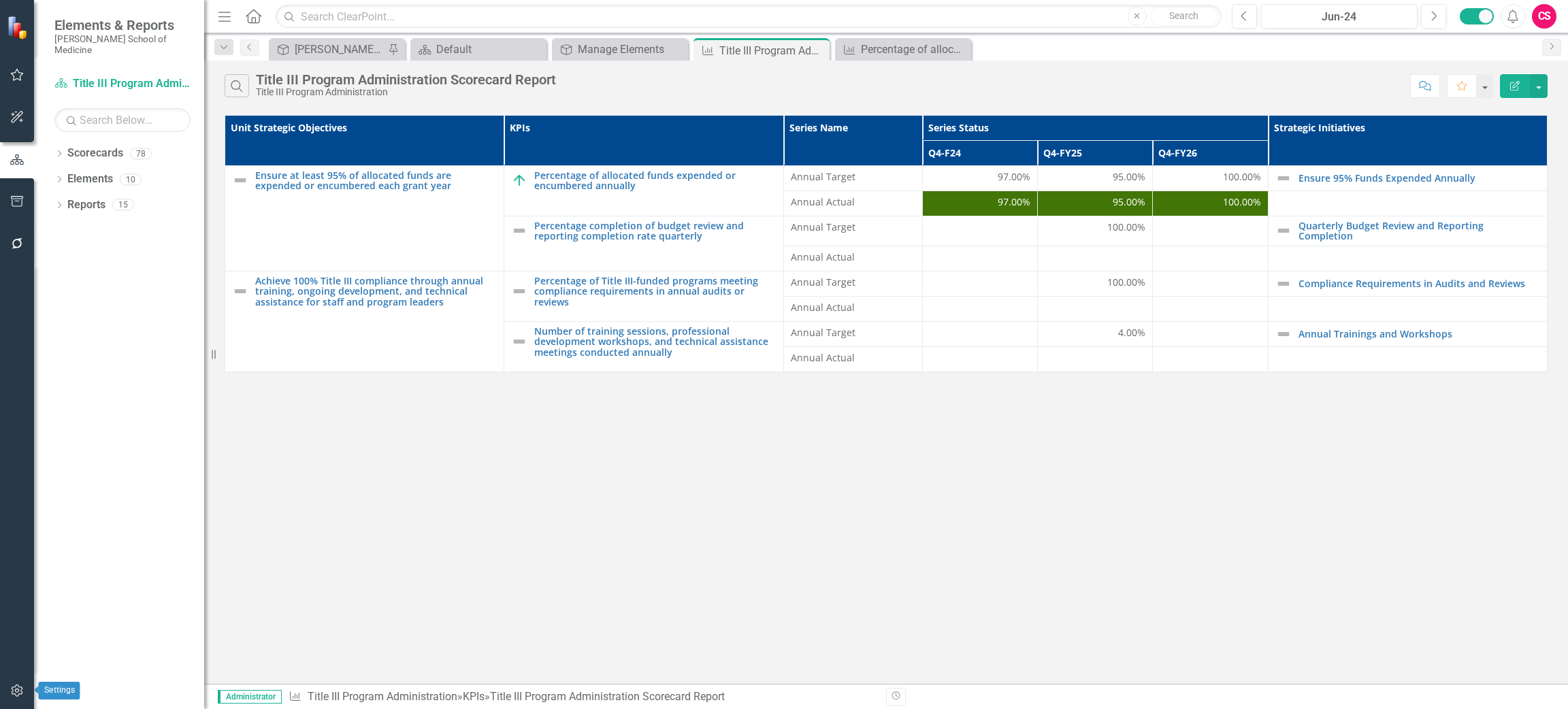
click at [14, 695] on icon "button" at bounding box center [17, 690] width 14 height 11
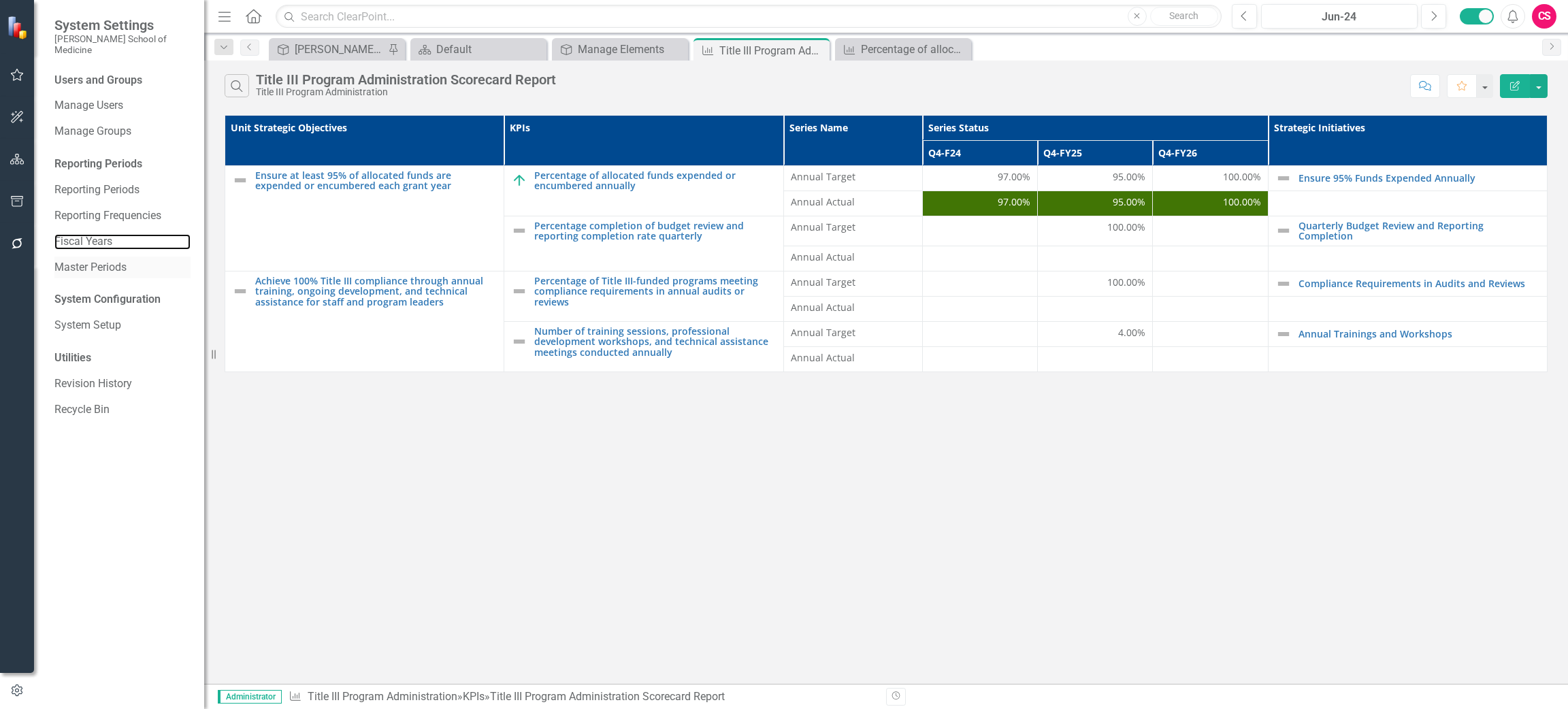
drag, startPoint x: 101, startPoint y: 228, endPoint x: 140, endPoint y: 252, distance: 45.8
click at [101, 234] on link "Fiscal Years" at bounding box center [122, 242] width 136 height 16
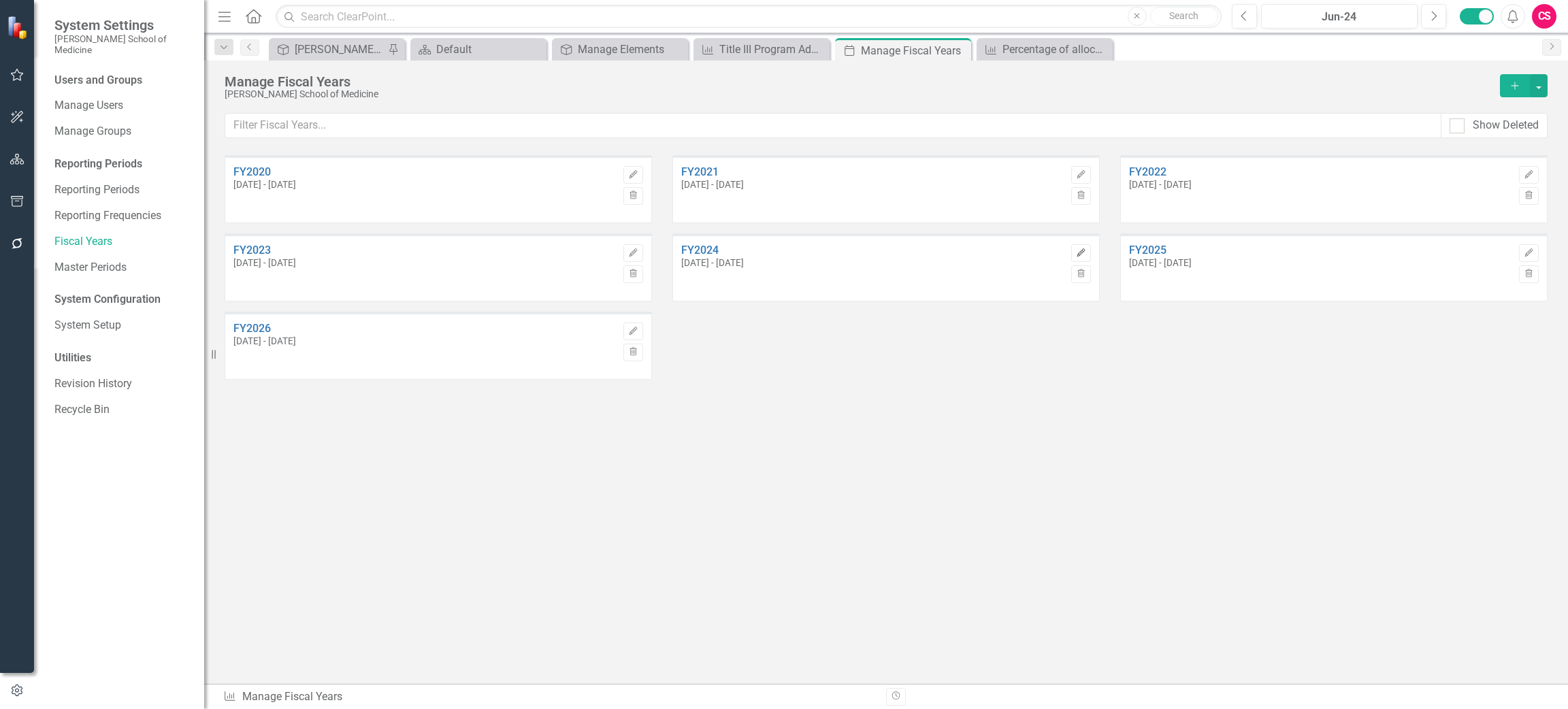
click at [1077, 255] on icon "Edit" at bounding box center [1081, 253] width 11 height 8
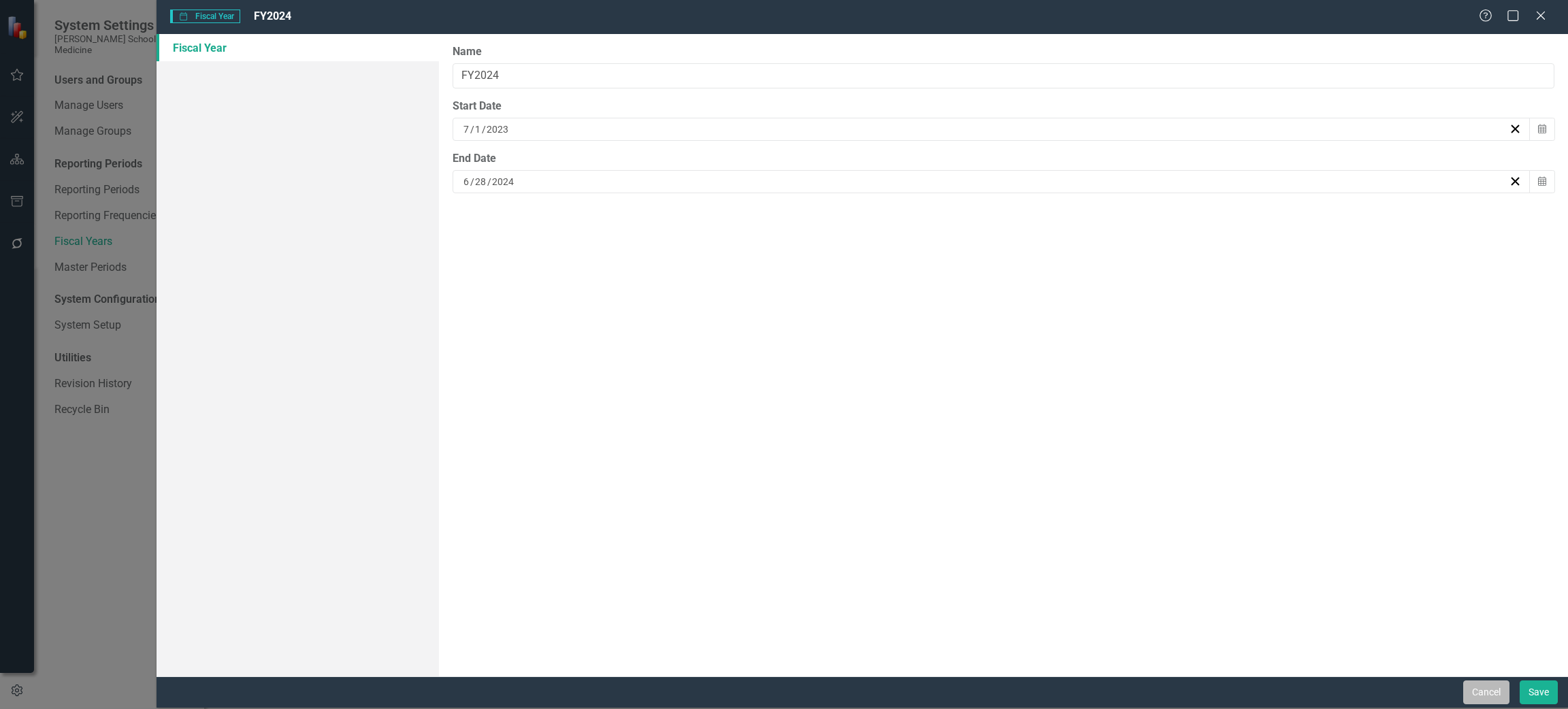
click at [1487, 689] on button "Cancel" at bounding box center [1486, 692] width 47 height 24
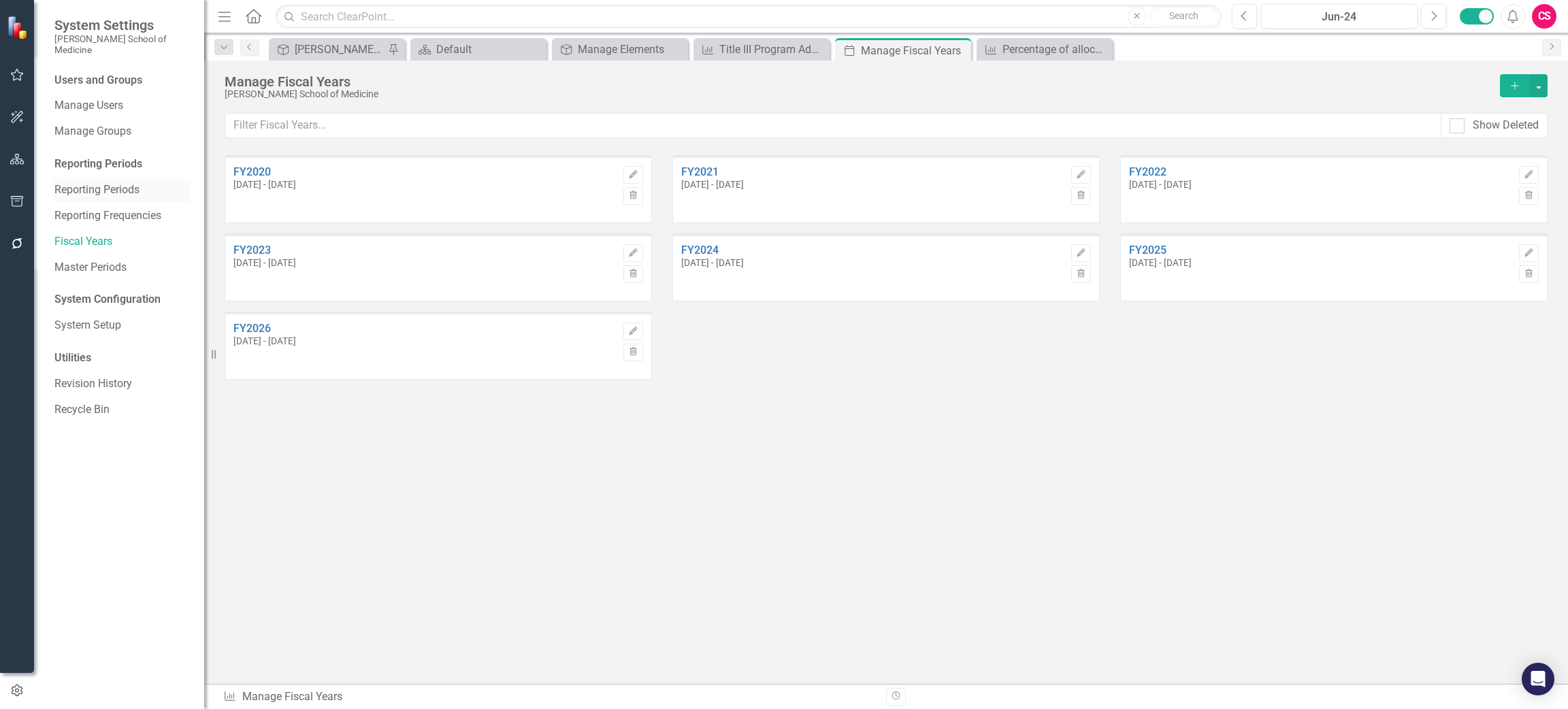
click at [116, 183] on link "Reporting Periods" at bounding box center [122, 190] width 136 height 16
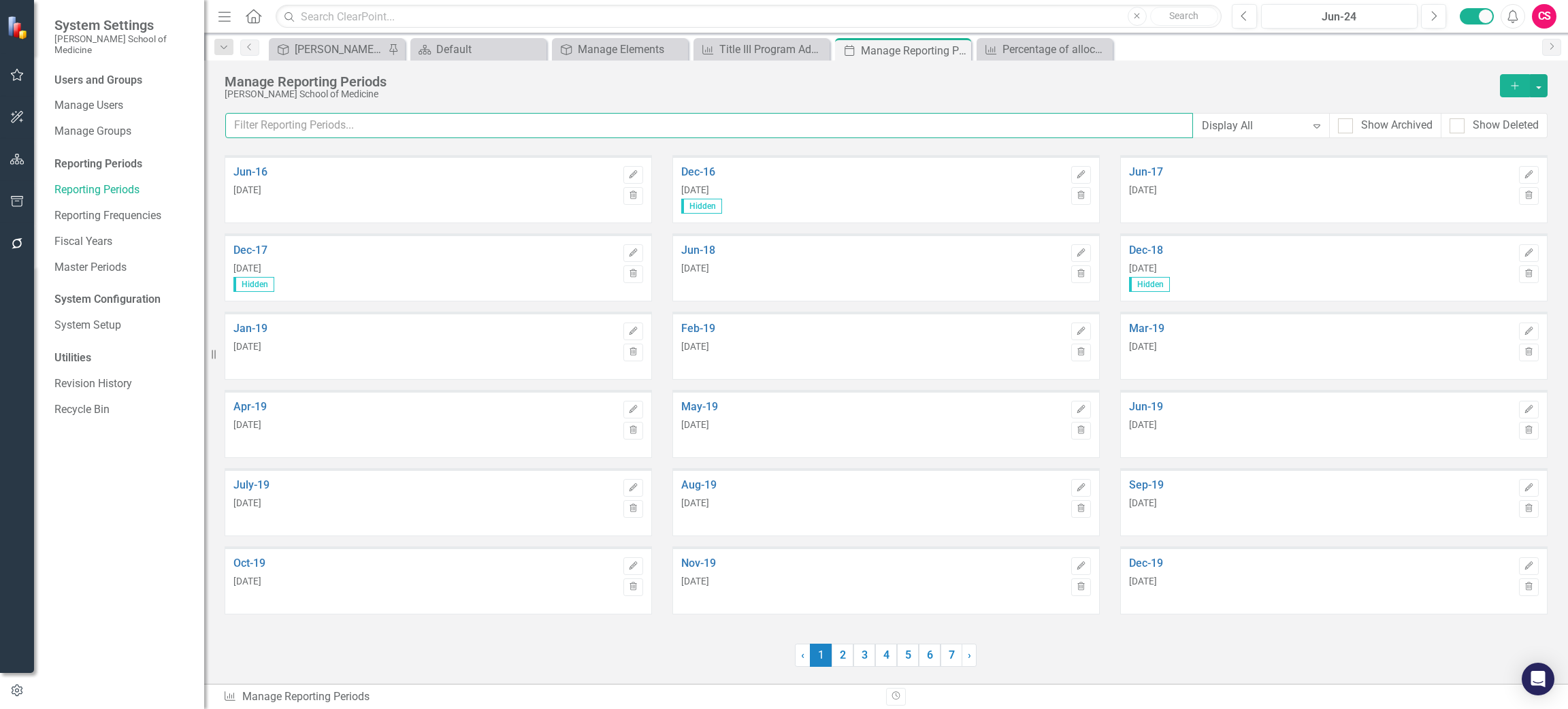
click at [480, 134] on input "text" at bounding box center [709, 125] width 968 height 26
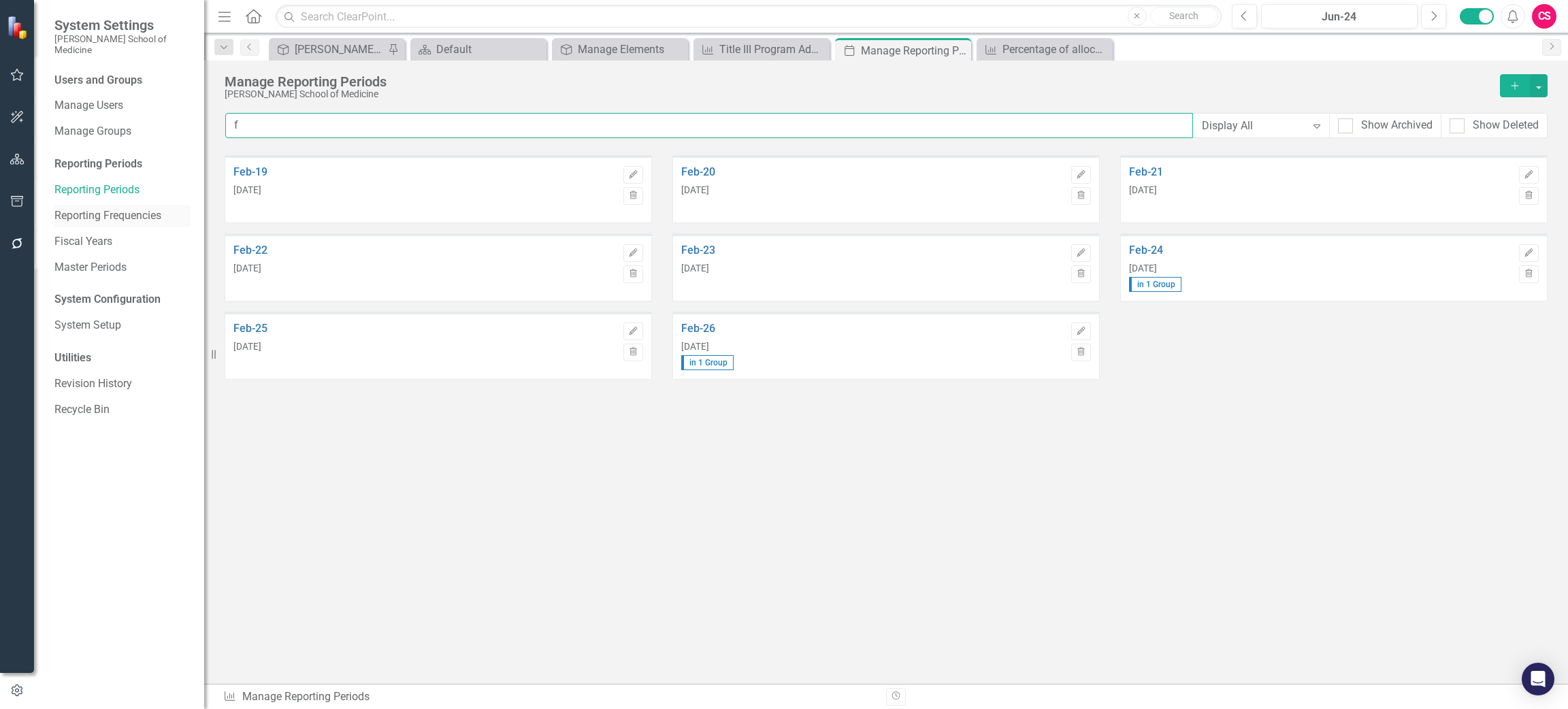
type input "f"
click at [115, 208] on link "Reporting Frequencies" at bounding box center [122, 216] width 136 height 16
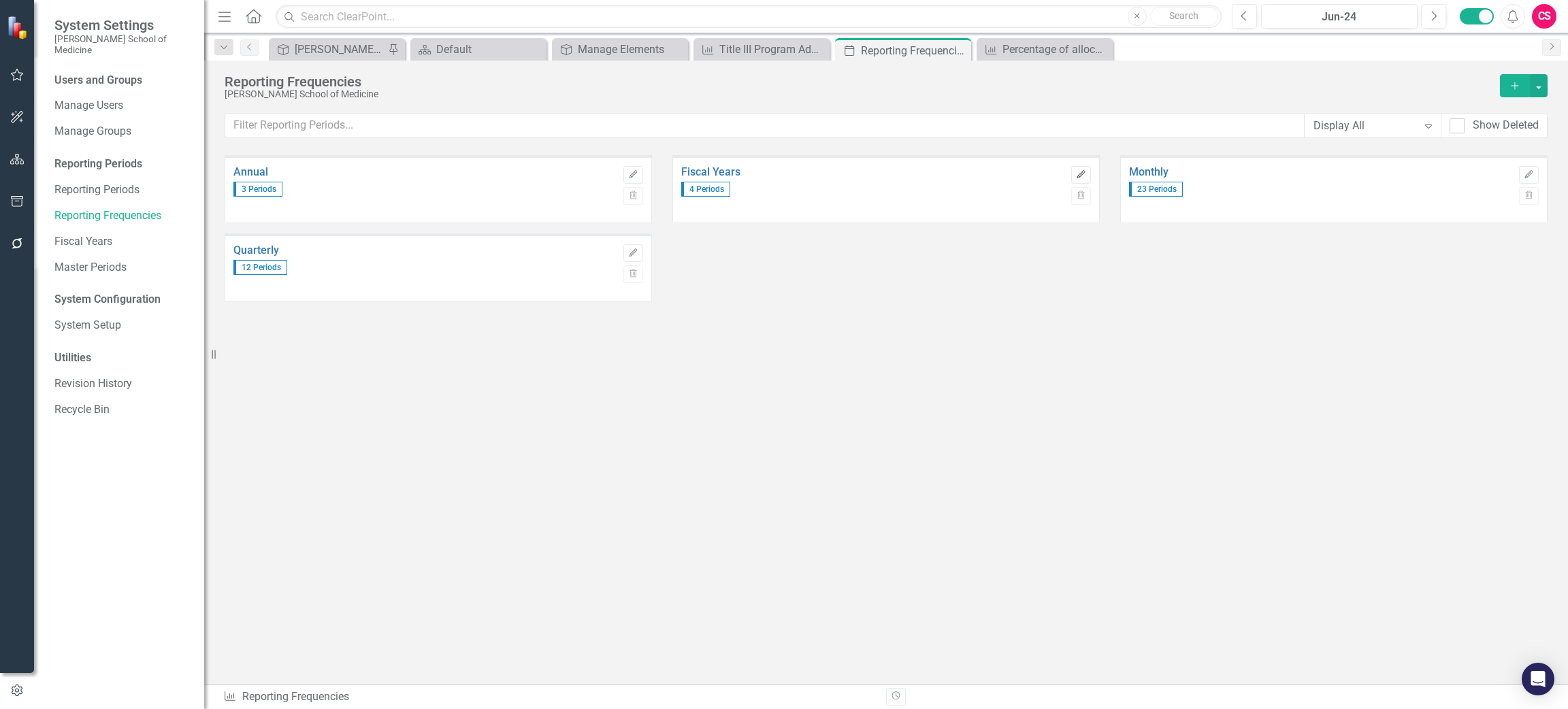
click at [1081, 170] on icon "button" at bounding box center [1080, 173] width 8 height 8
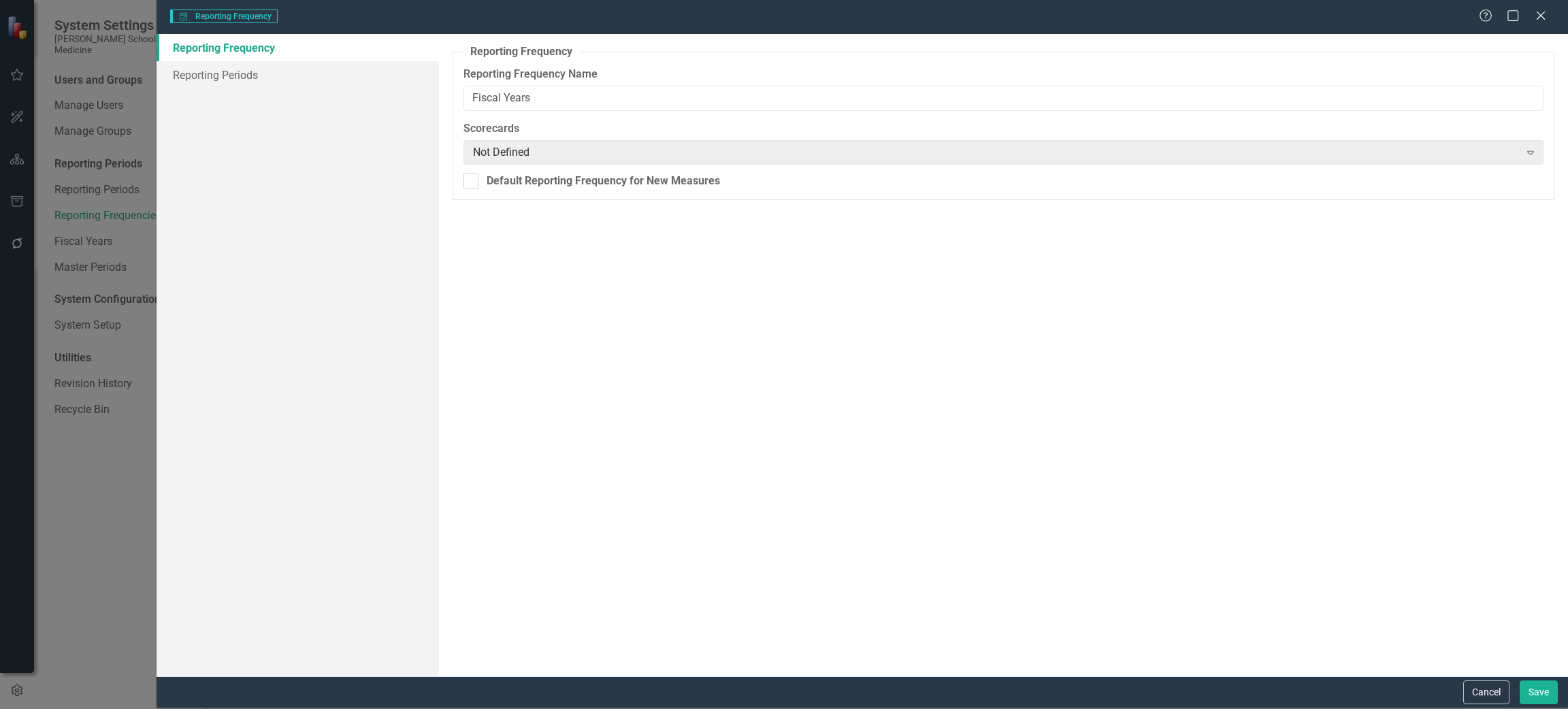
type input "Fiscal Years"
click at [231, 77] on link "Reporting Periods" at bounding box center [298, 75] width 282 height 27
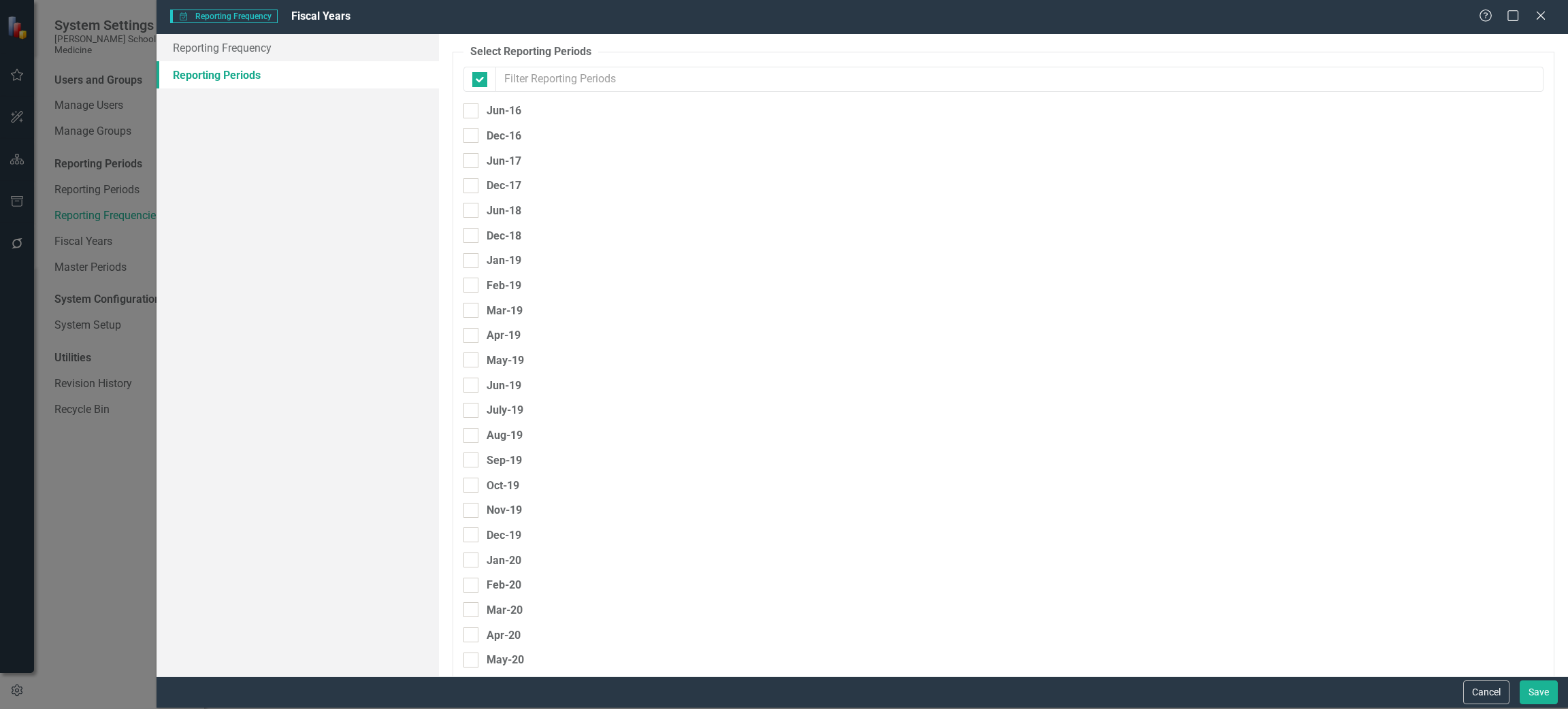
checkbox input "false"
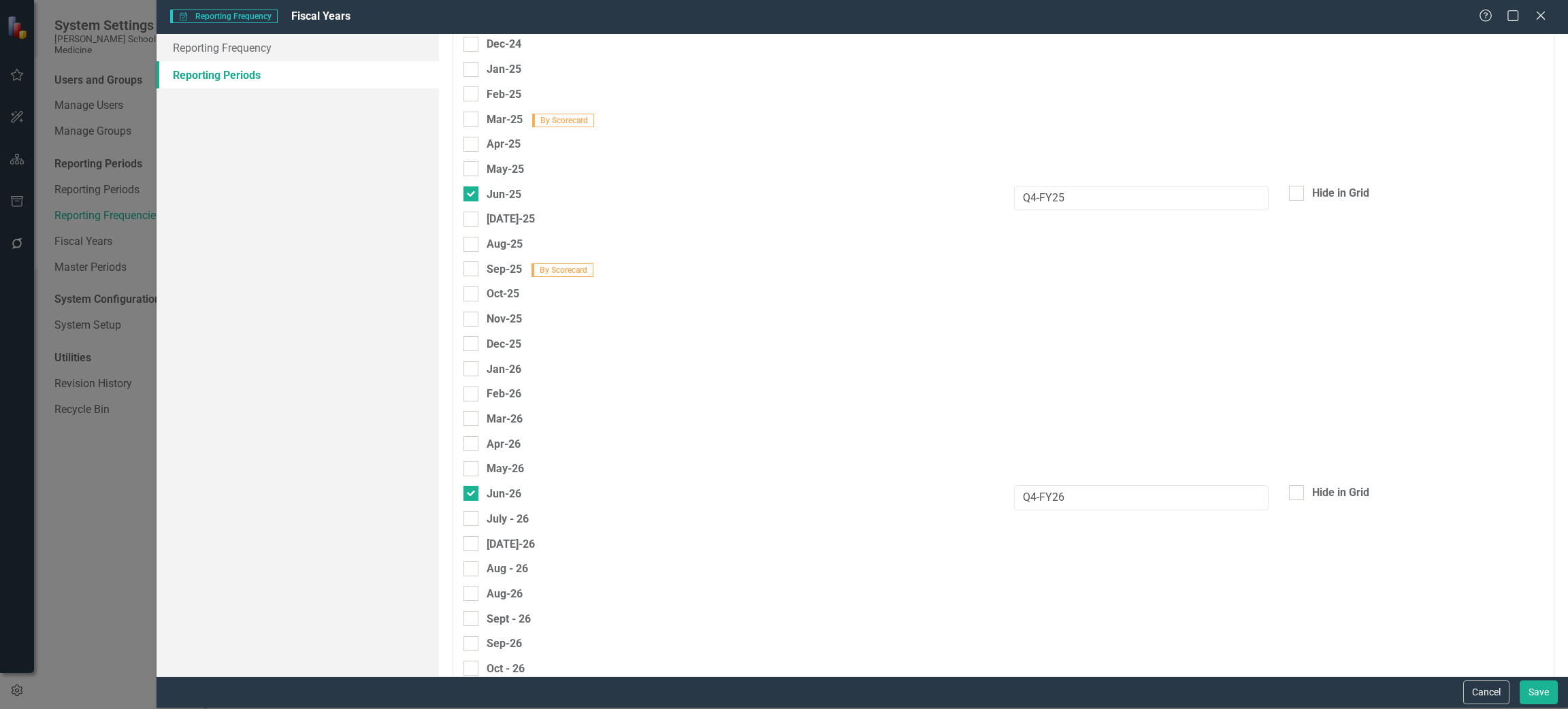
scroll to position [2124, 0]
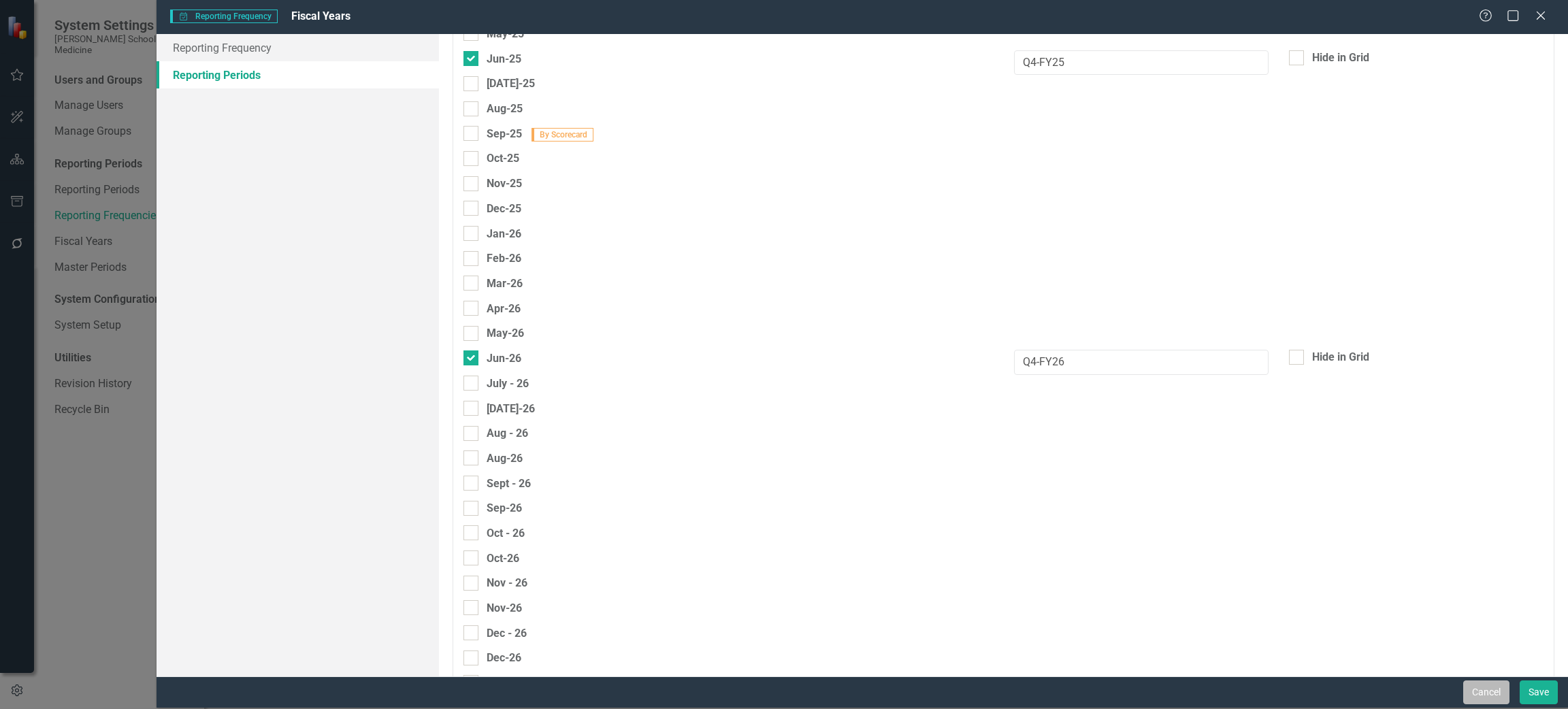
click at [1487, 695] on button "Cancel" at bounding box center [1486, 692] width 47 height 24
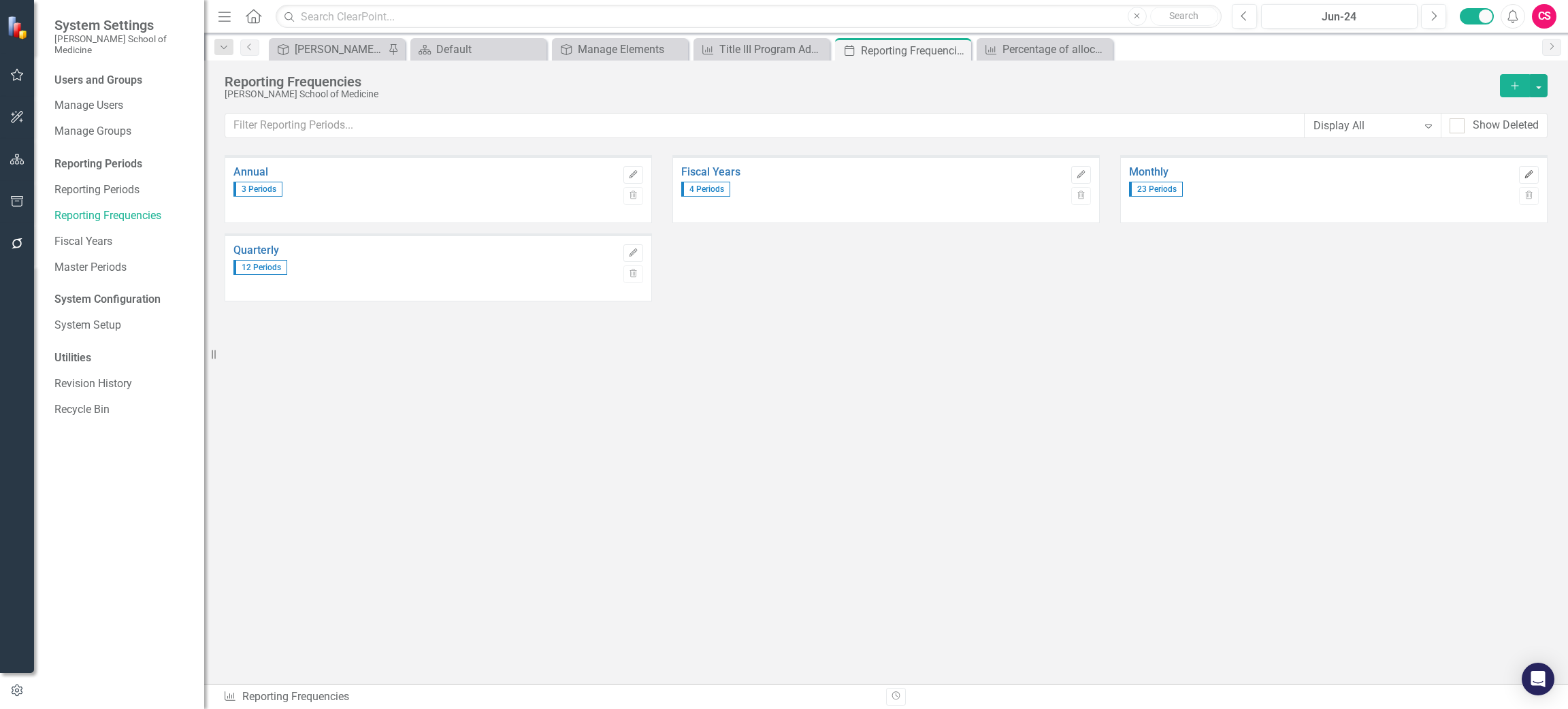
click at [1533, 173] on icon "Edit" at bounding box center [1529, 174] width 11 height 8
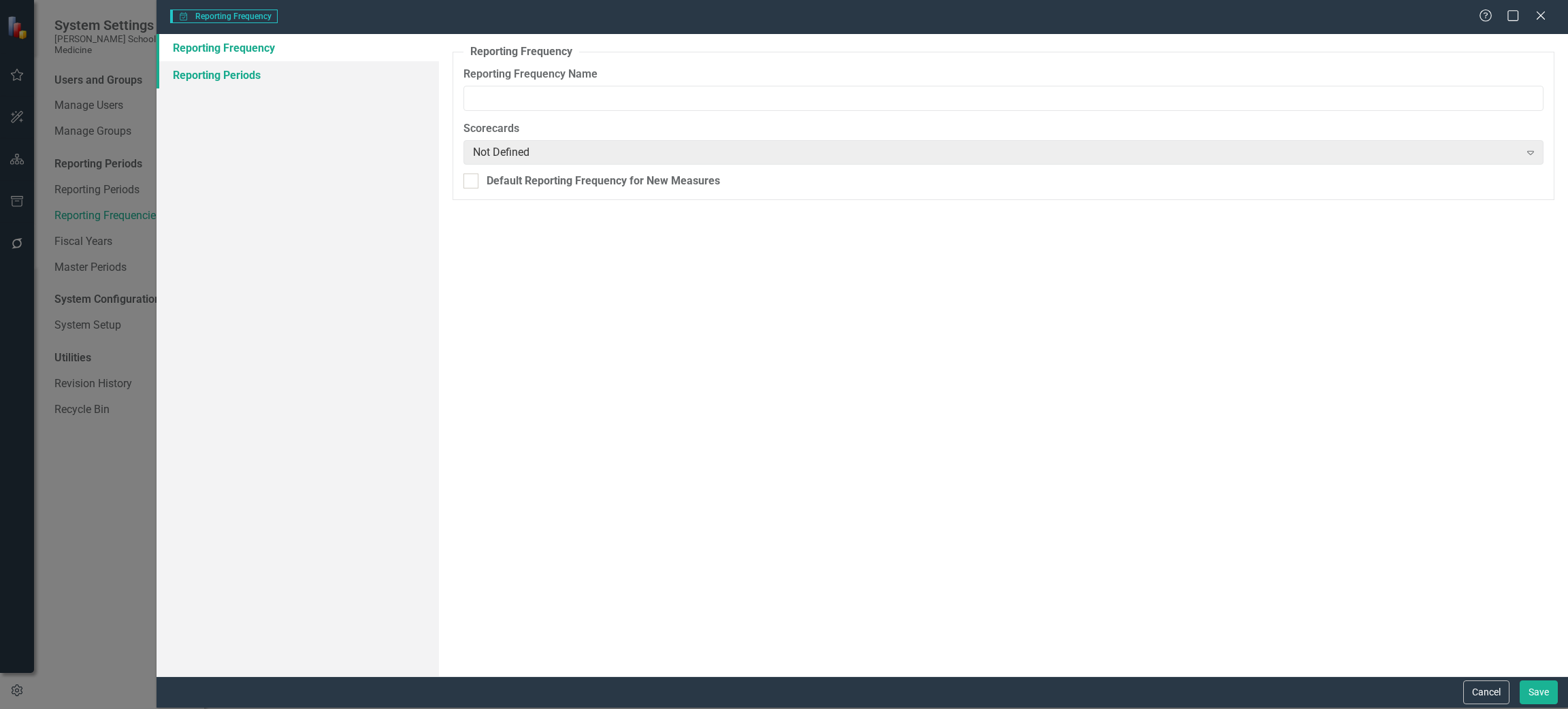
type input "Monthly"
click at [246, 68] on link "Reporting Periods" at bounding box center [298, 75] width 282 height 27
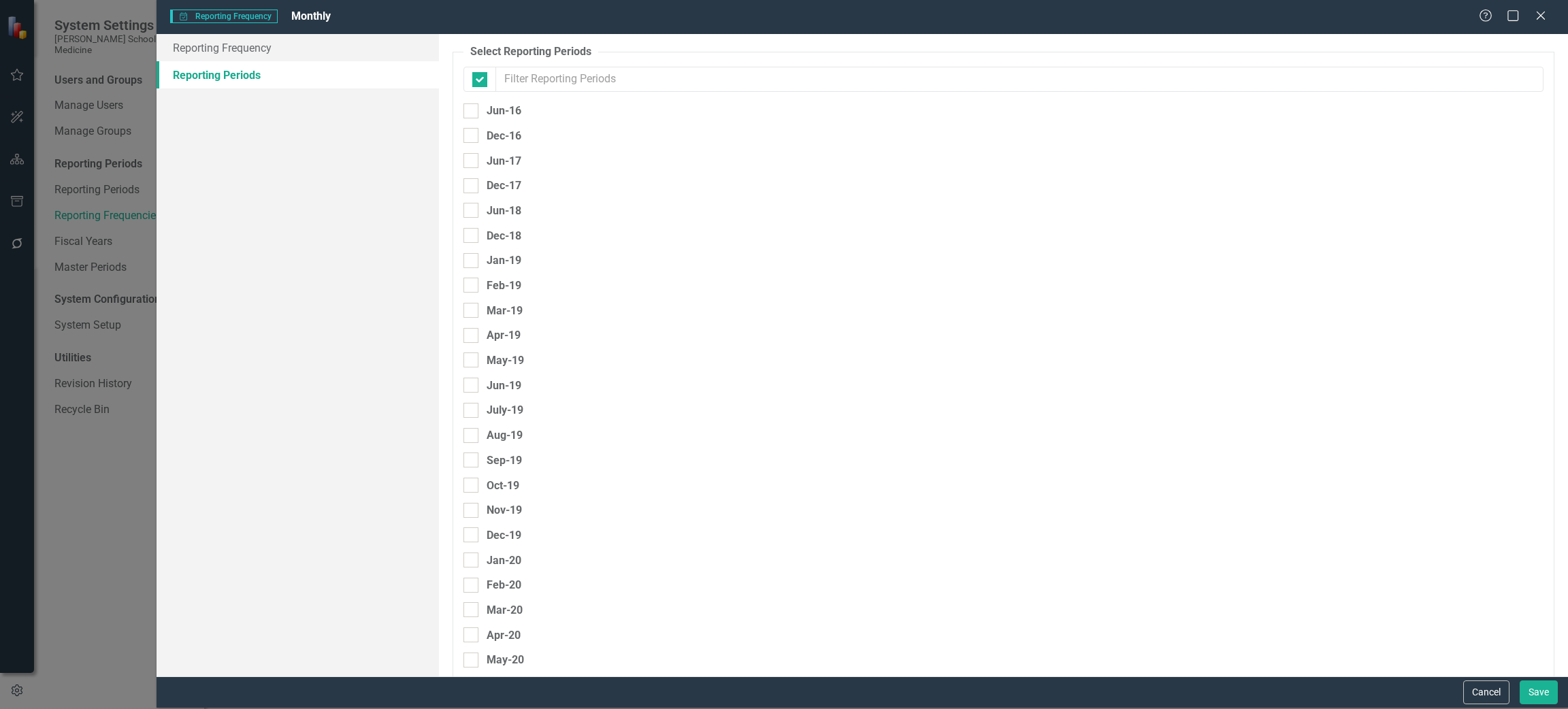
checkbox input "false"
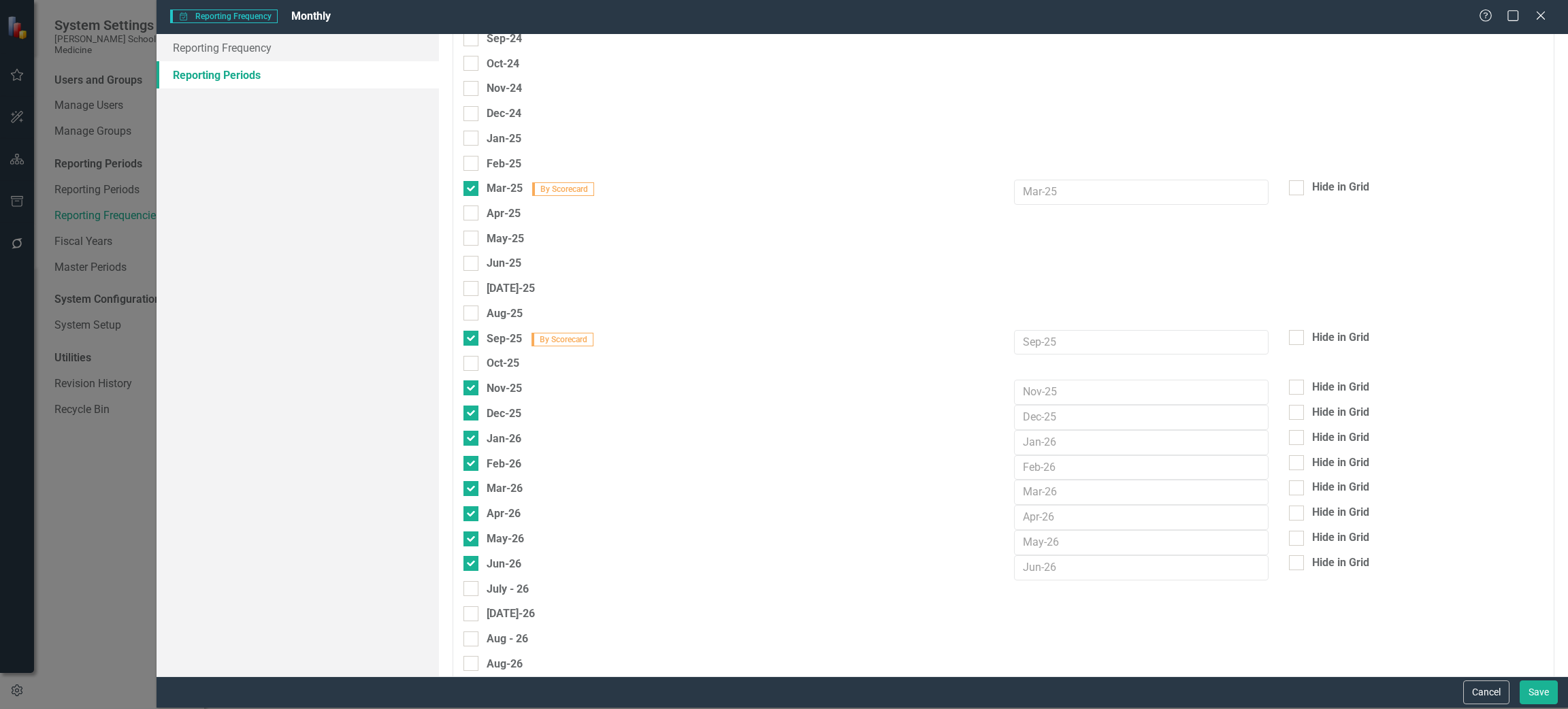
scroll to position [2141, 0]
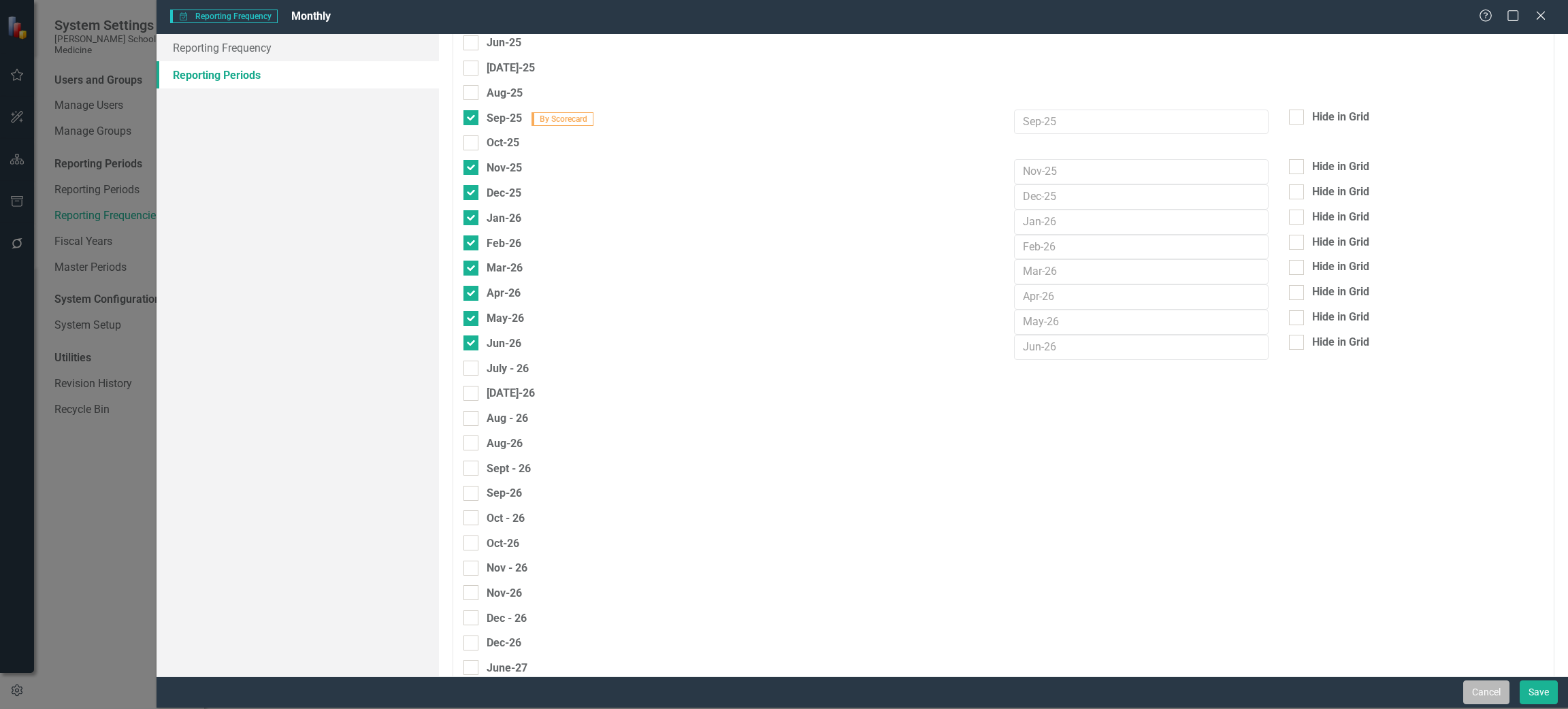
click at [1479, 689] on button "Cancel" at bounding box center [1486, 692] width 47 height 24
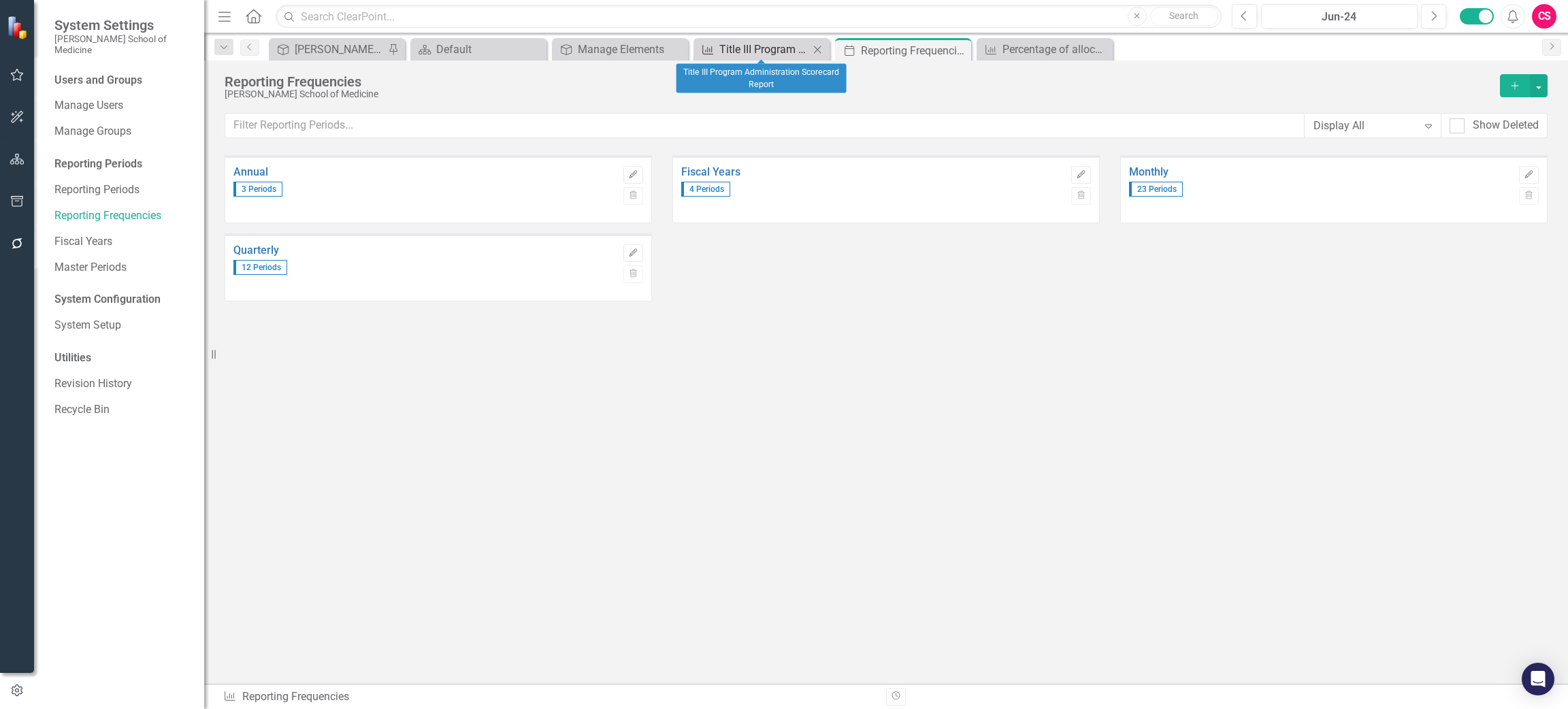
click at [740, 47] on div "Title III Program Administration Scorecard Report" at bounding box center [764, 49] width 90 height 17
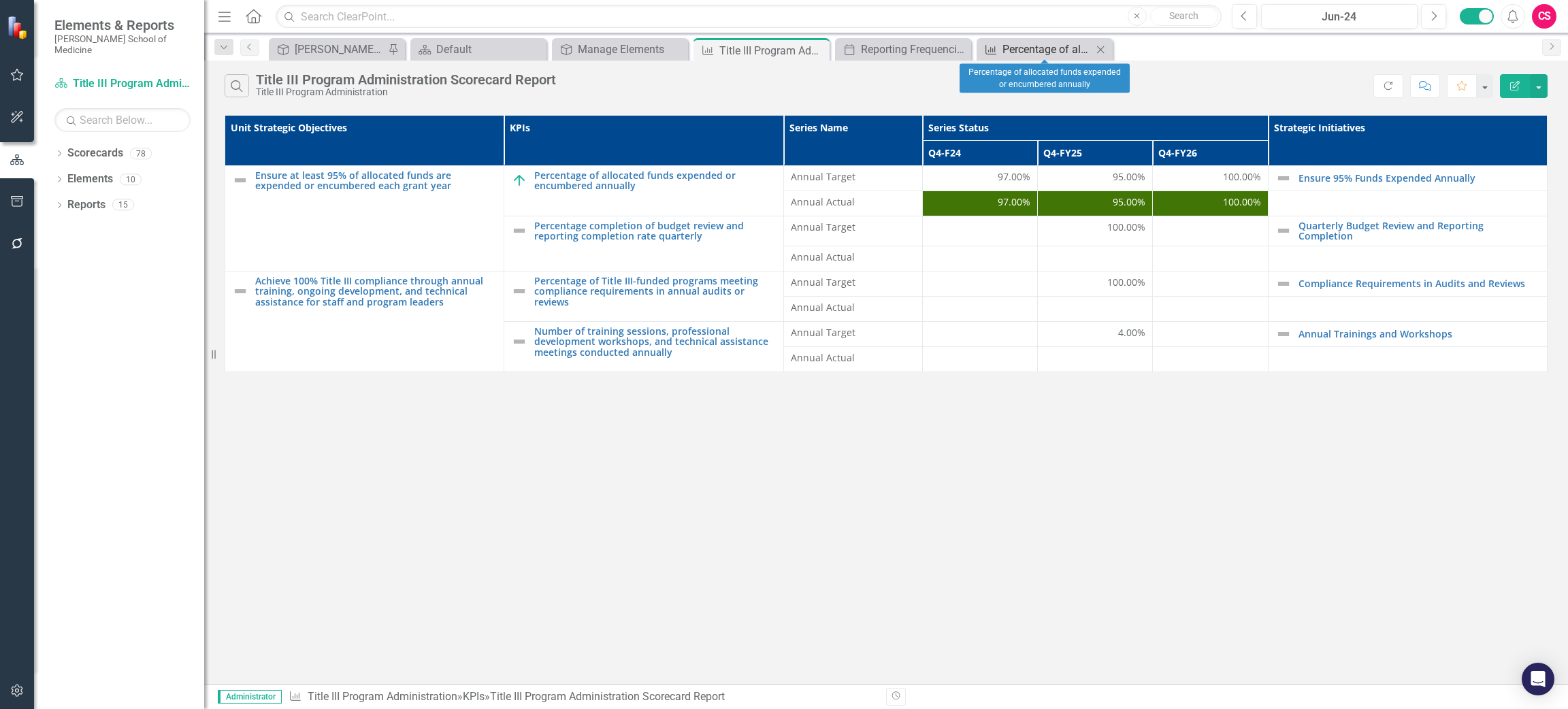
click at [1029, 47] on div "Percentage of allocated funds expended or encumbered annually" at bounding box center [1047, 49] width 90 height 17
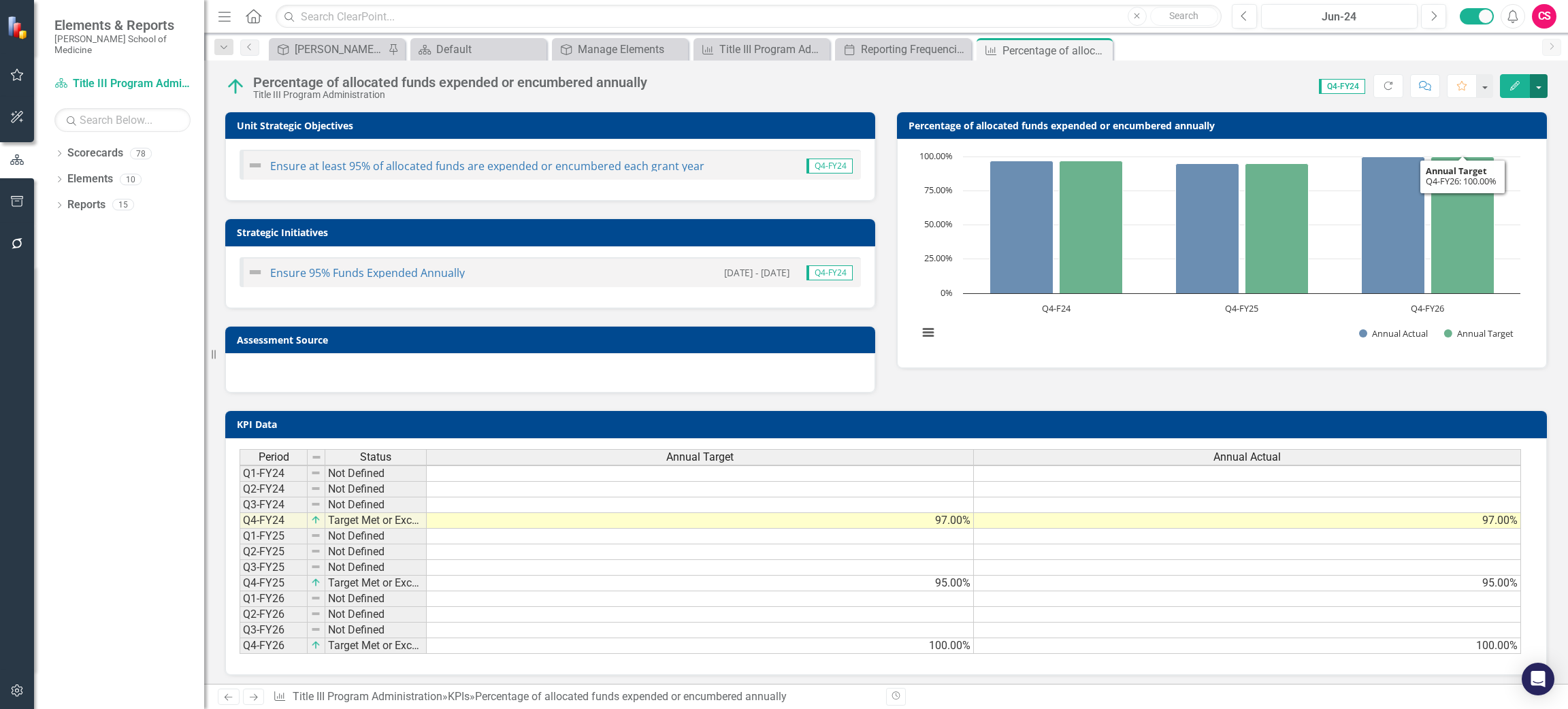
click at [1542, 88] on button "button" at bounding box center [1539, 86] width 18 height 24
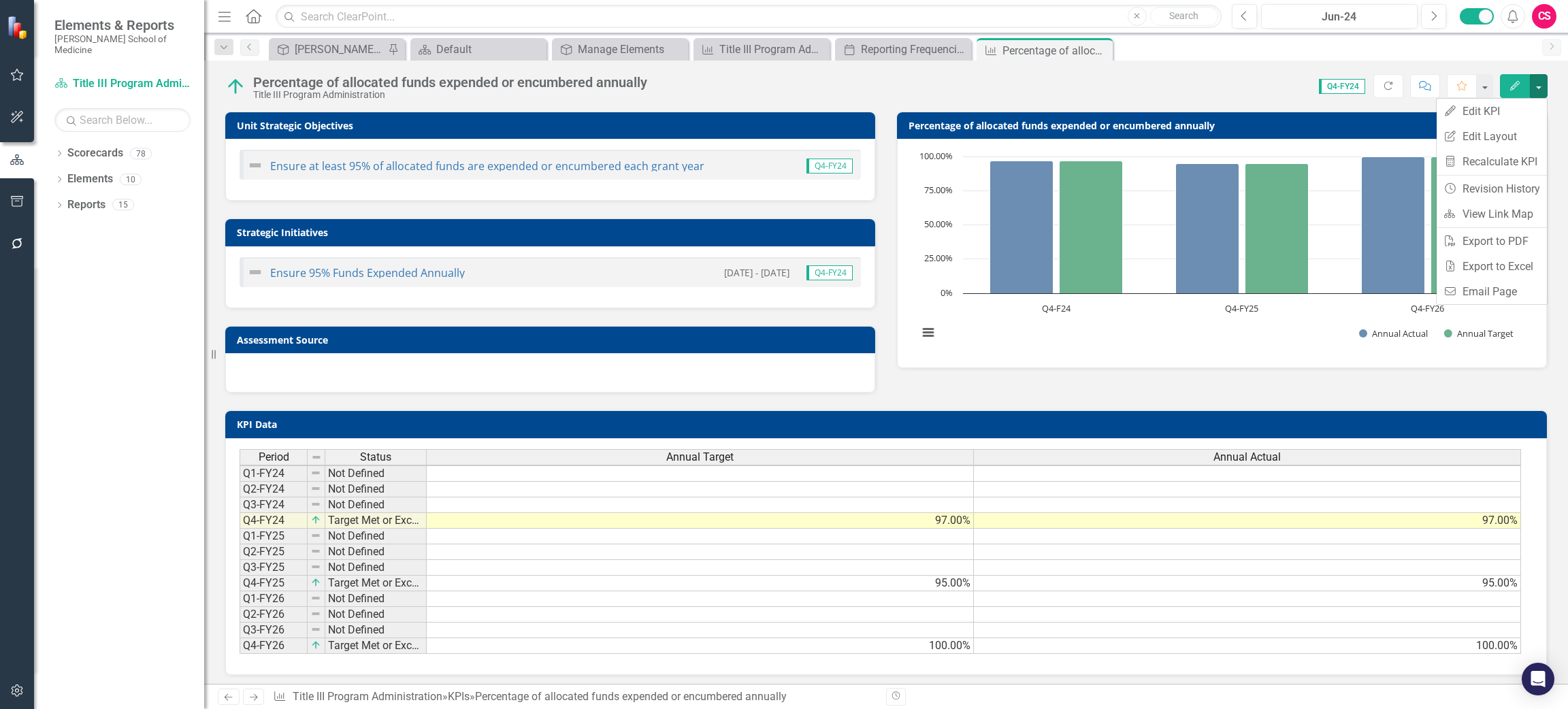
click at [928, 521] on td "97.00%" at bounding box center [700, 520] width 547 height 16
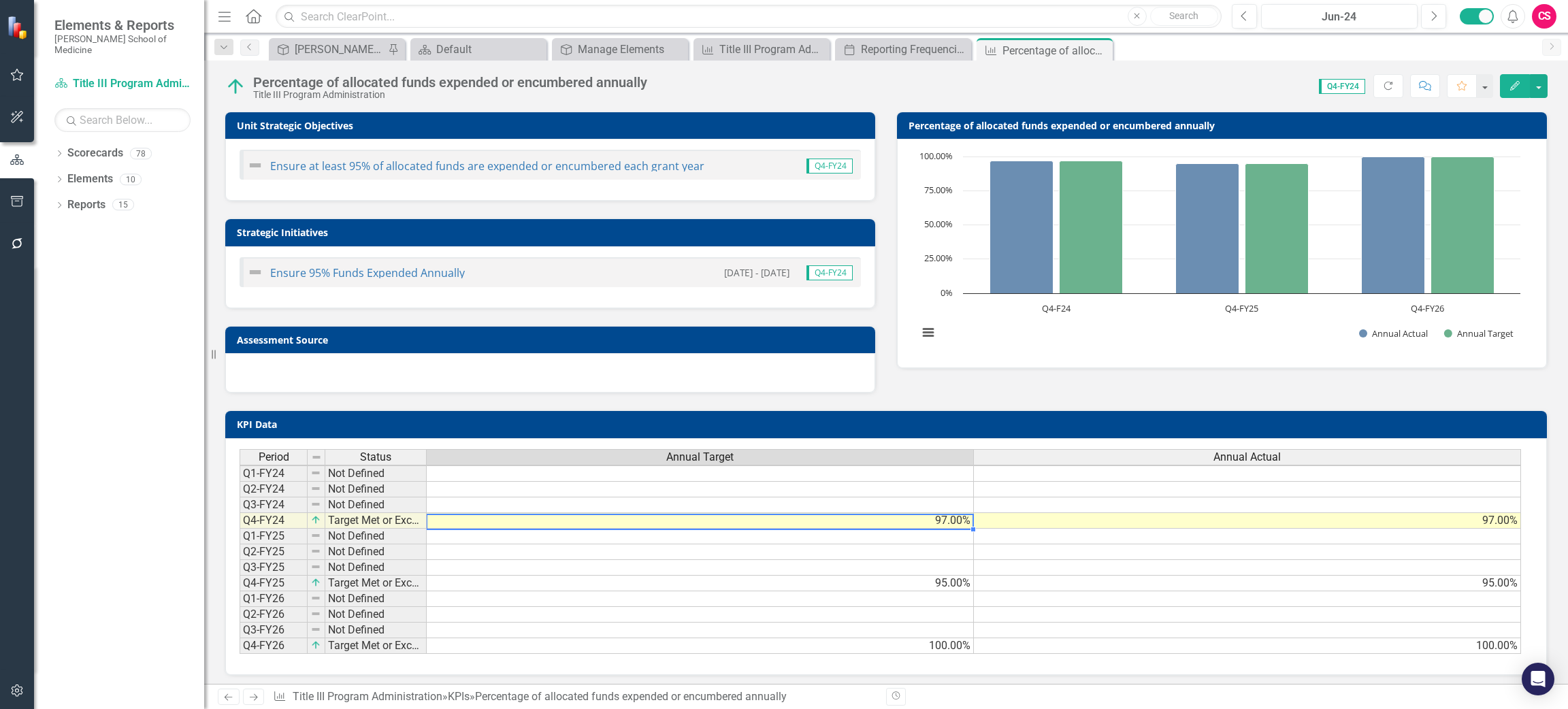
click at [928, 521] on td "97.00%" at bounding box center [700, 520] width 547 height 16
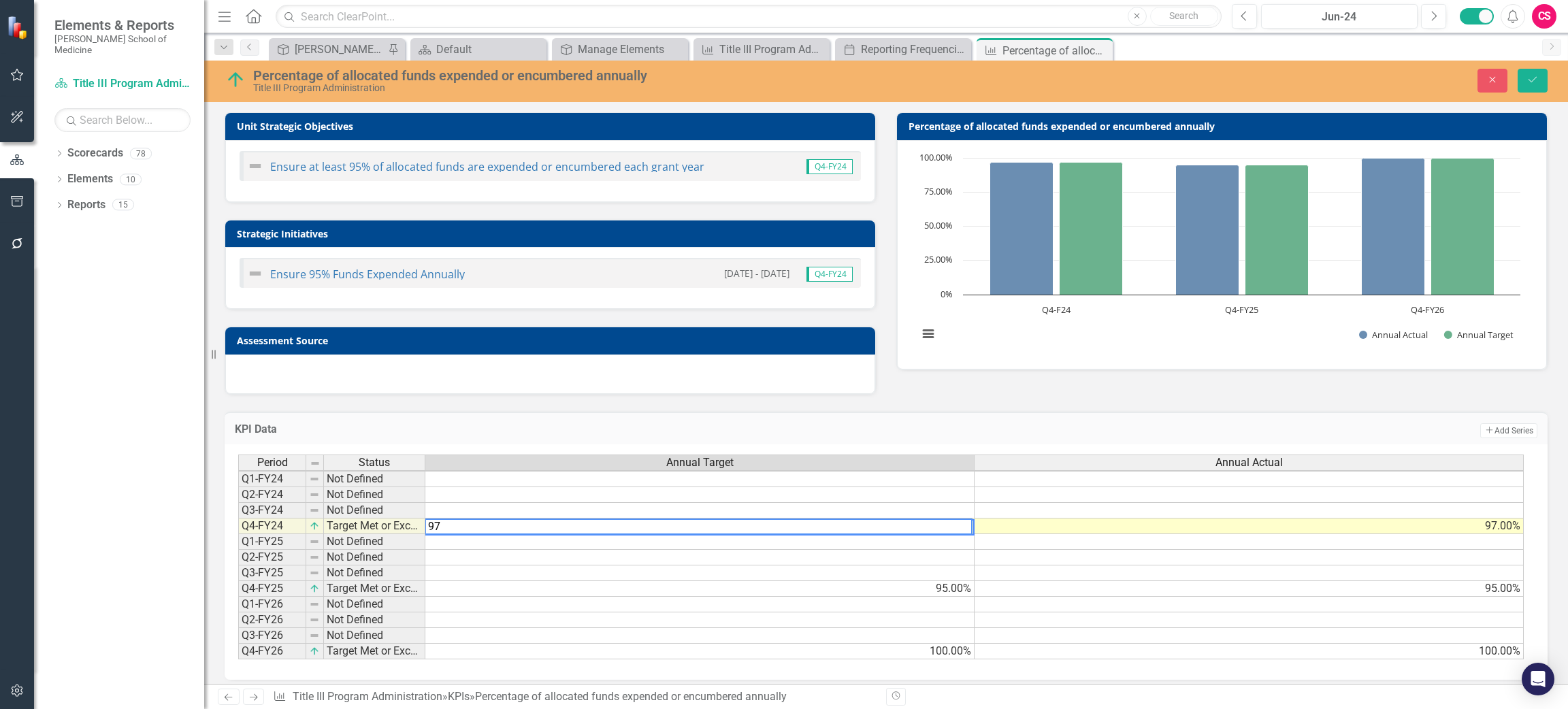
type textarea "9"
click at [1159, 526] on td "97.00%" at bounding box center [1249, 526] width 549 height 16
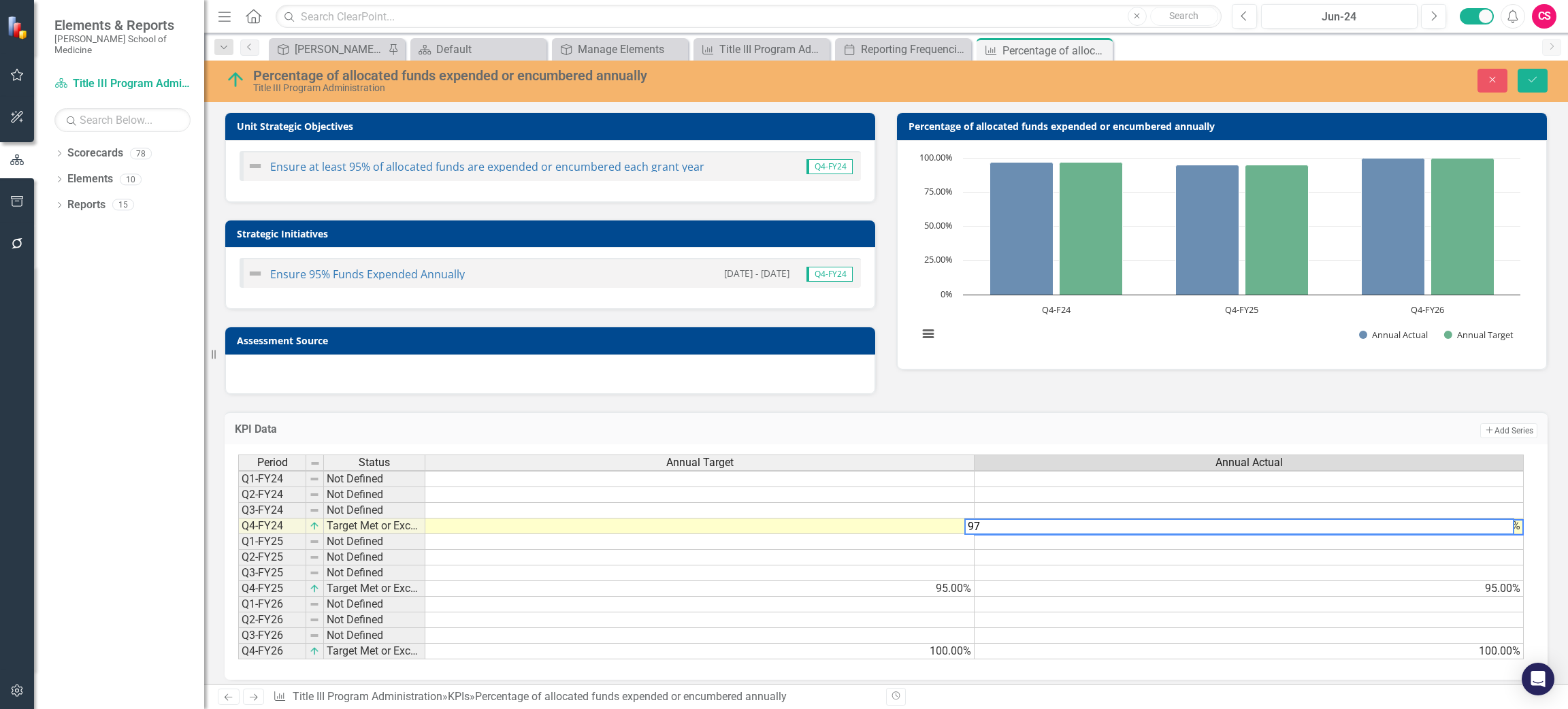
scroll to position [1, 10]
type textarea "9"
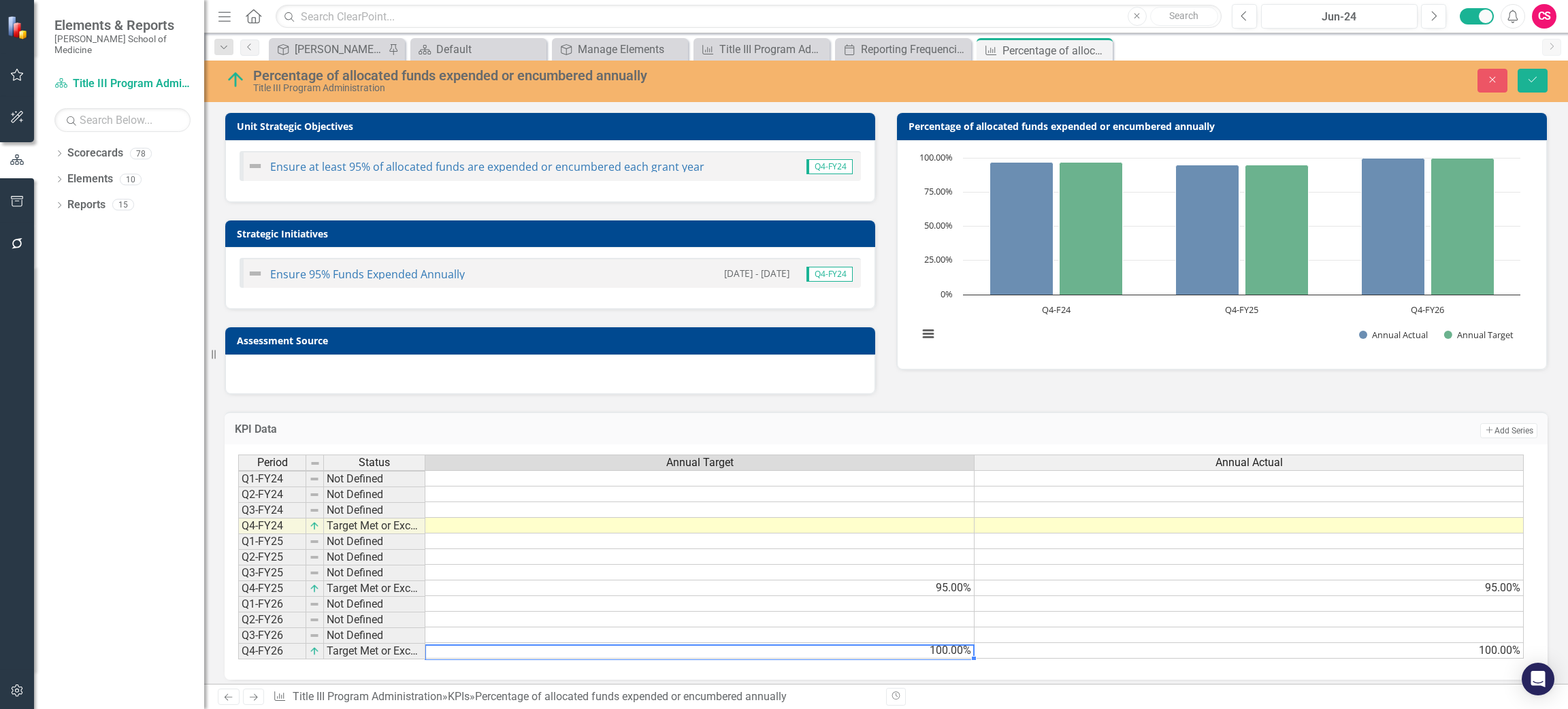
click at [938, 653] on td "100.00%" at bounding box center [699, 650] width 549 height 16
type textarea "1"
click at [1145, 648] on td "100.00%" at bounding box center [1249, 650] width 549 height 16
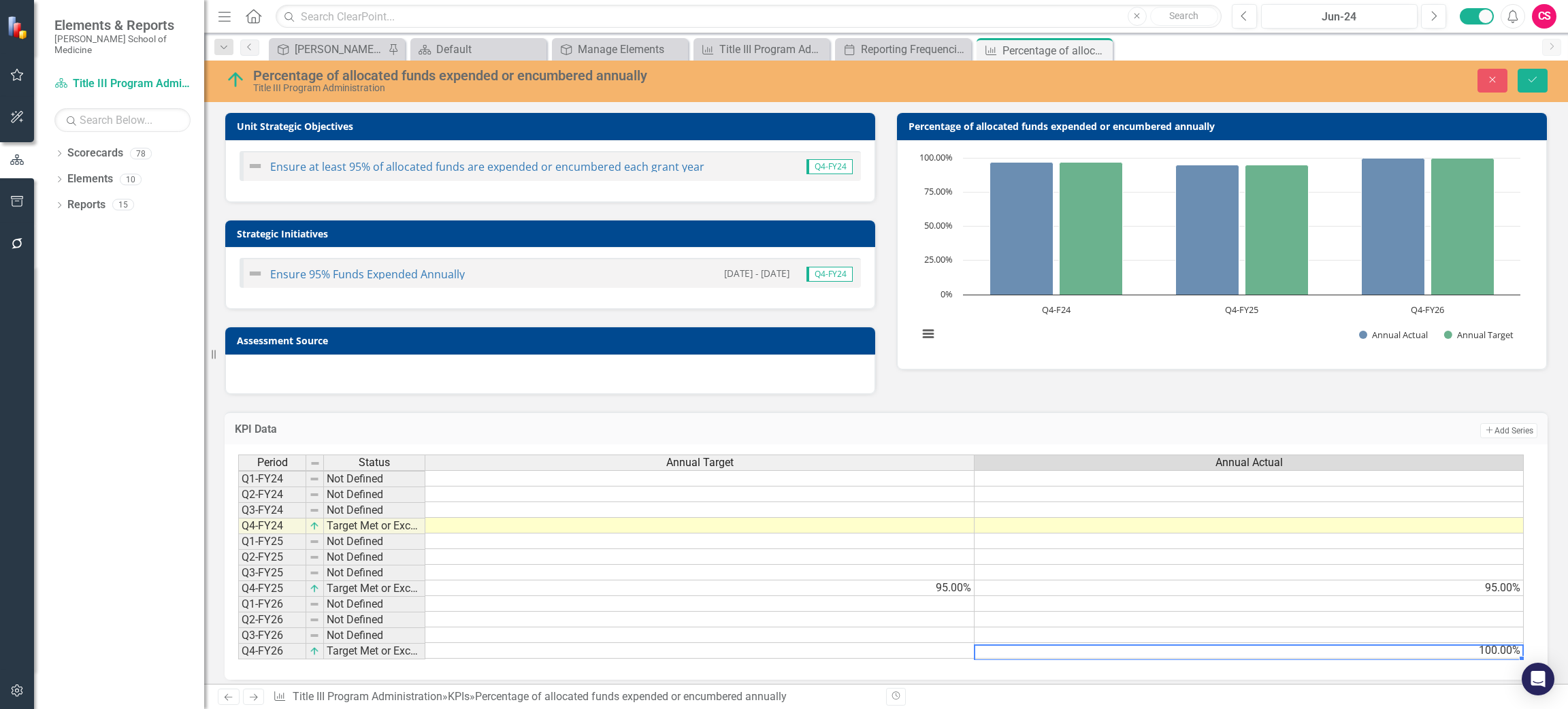
click at [1145, 648] on td "100.00%" at bounding box center [1249, 650] width 549 height 16
type textarea "1"
click at [1522, 73] on button "Save" at bounding box center [1533, 80] width 30 height 24
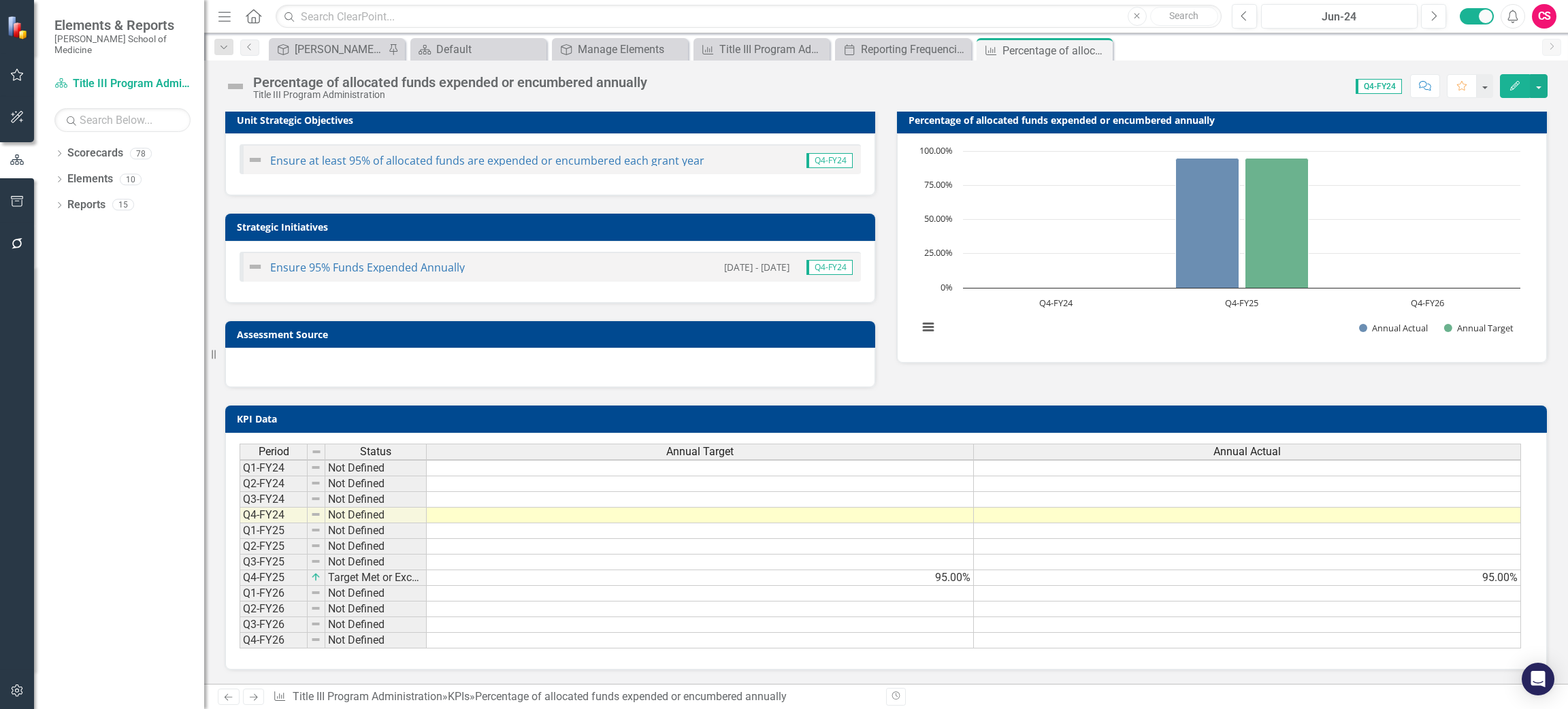
scroll to position [1, 0]
click at [1537, 88] on button "button" at bounding box center [1539, 86] width 18 height 24
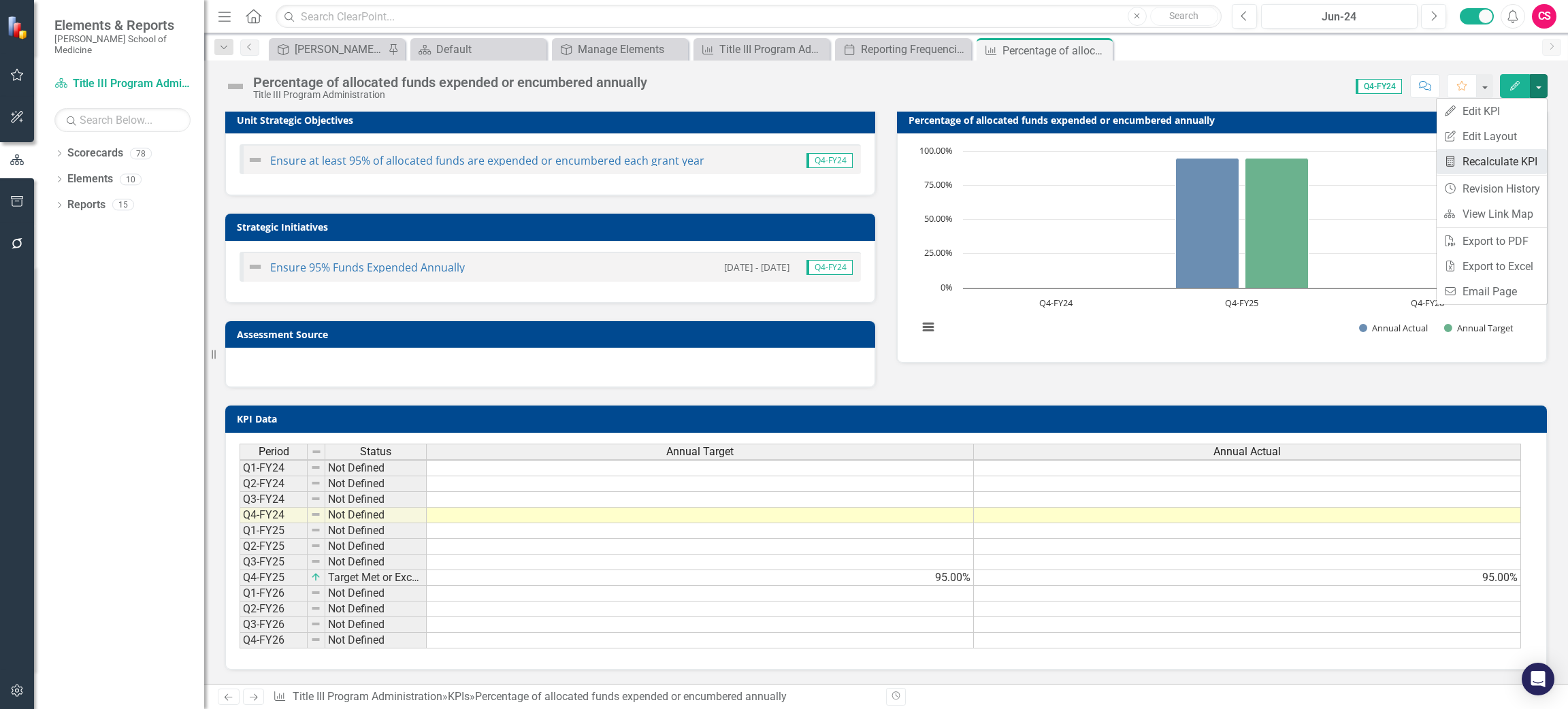
click at [1506, 162] on link "Recalculate KPI Recalculate KPI" at bounding box center [1491, 161] width 110 height 26
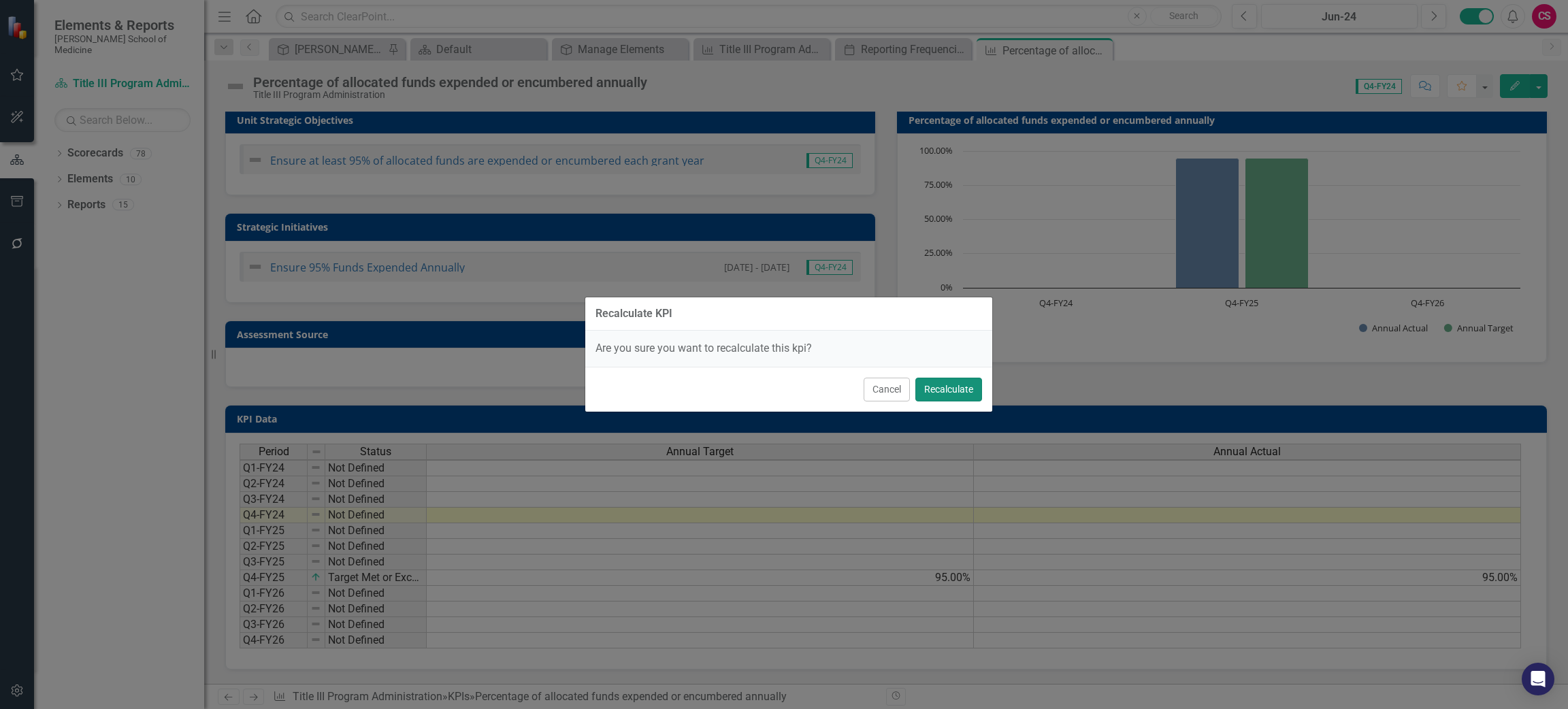
click at [958, 392] on button "Recalculate" at bounding box center [948, 390] width 67 height 24
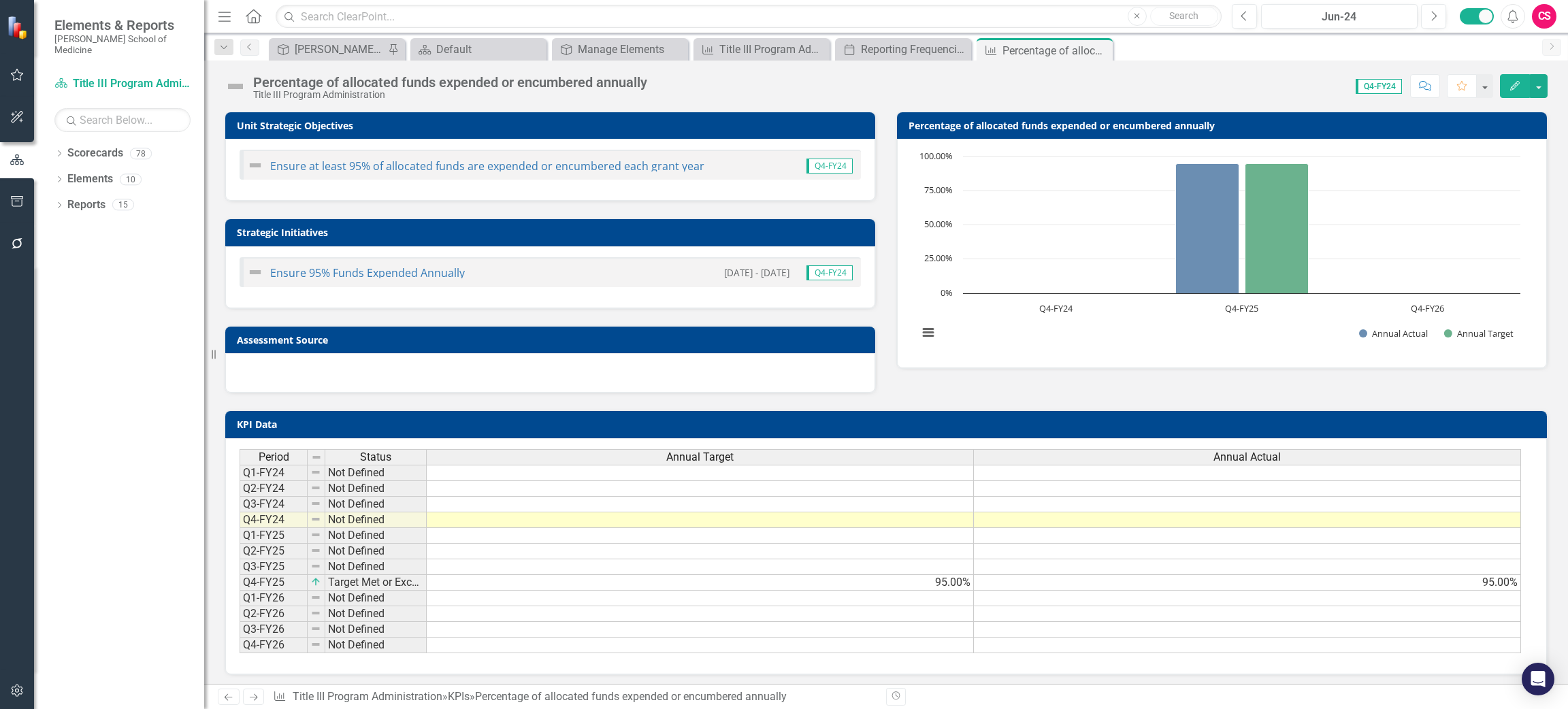
scroll to position [14, 0]
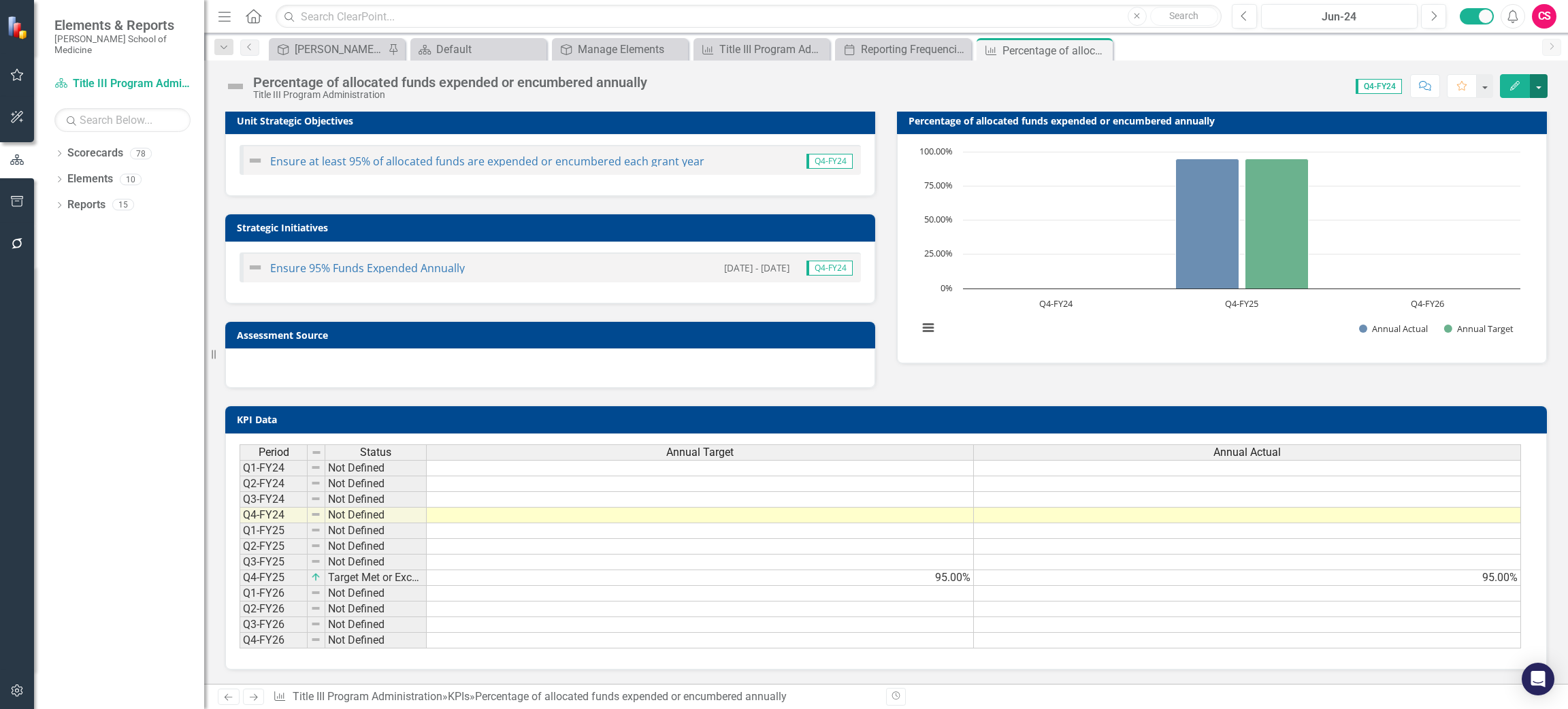
click at [1542, 82] on button "button" at bounding box center [1539, 86] width 18 height 24
click at [1509, 112] on link "Edit Edit KPI" at bounding box center [1491, 111] width 110 height 26
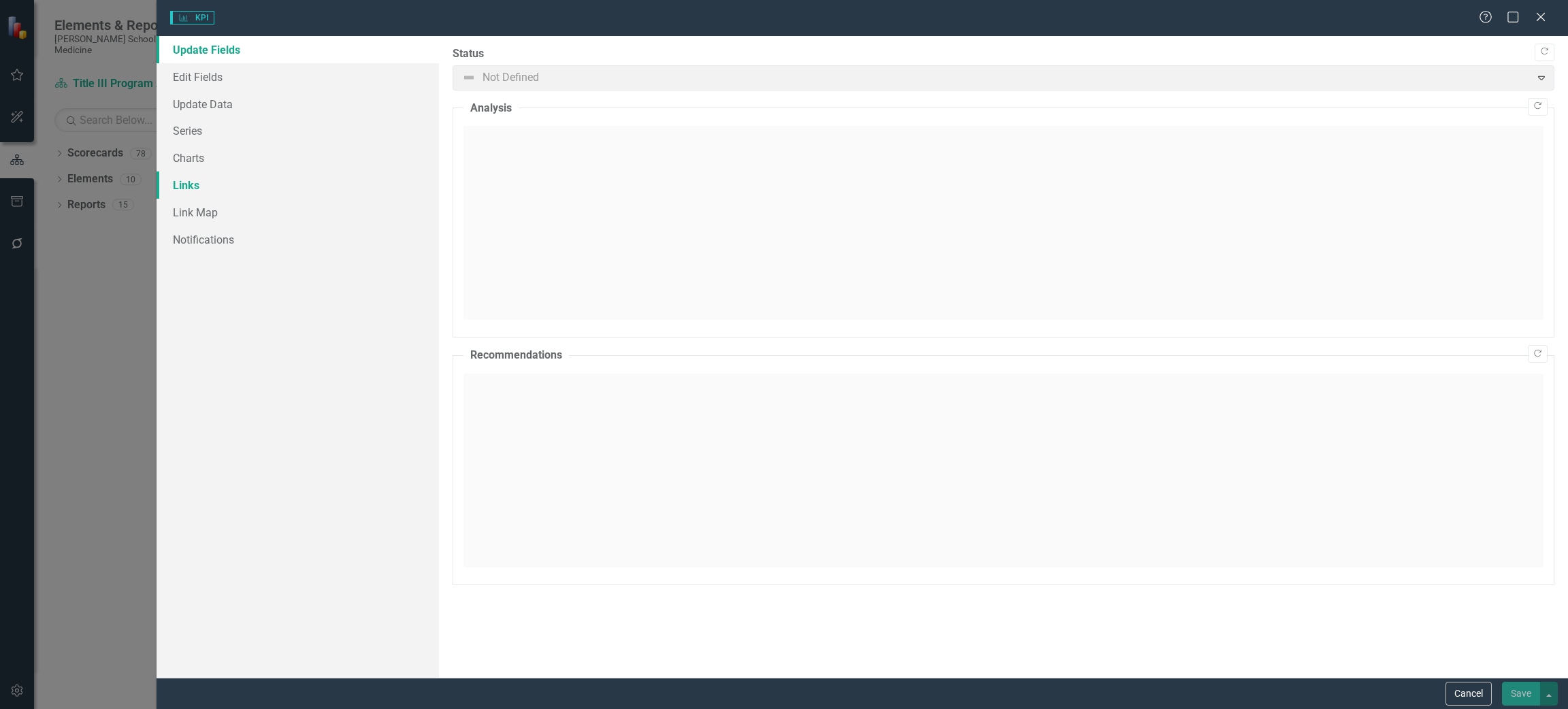
click at [189, 187] on link "Links" at bounding box center [298, 185] width 282 height 27
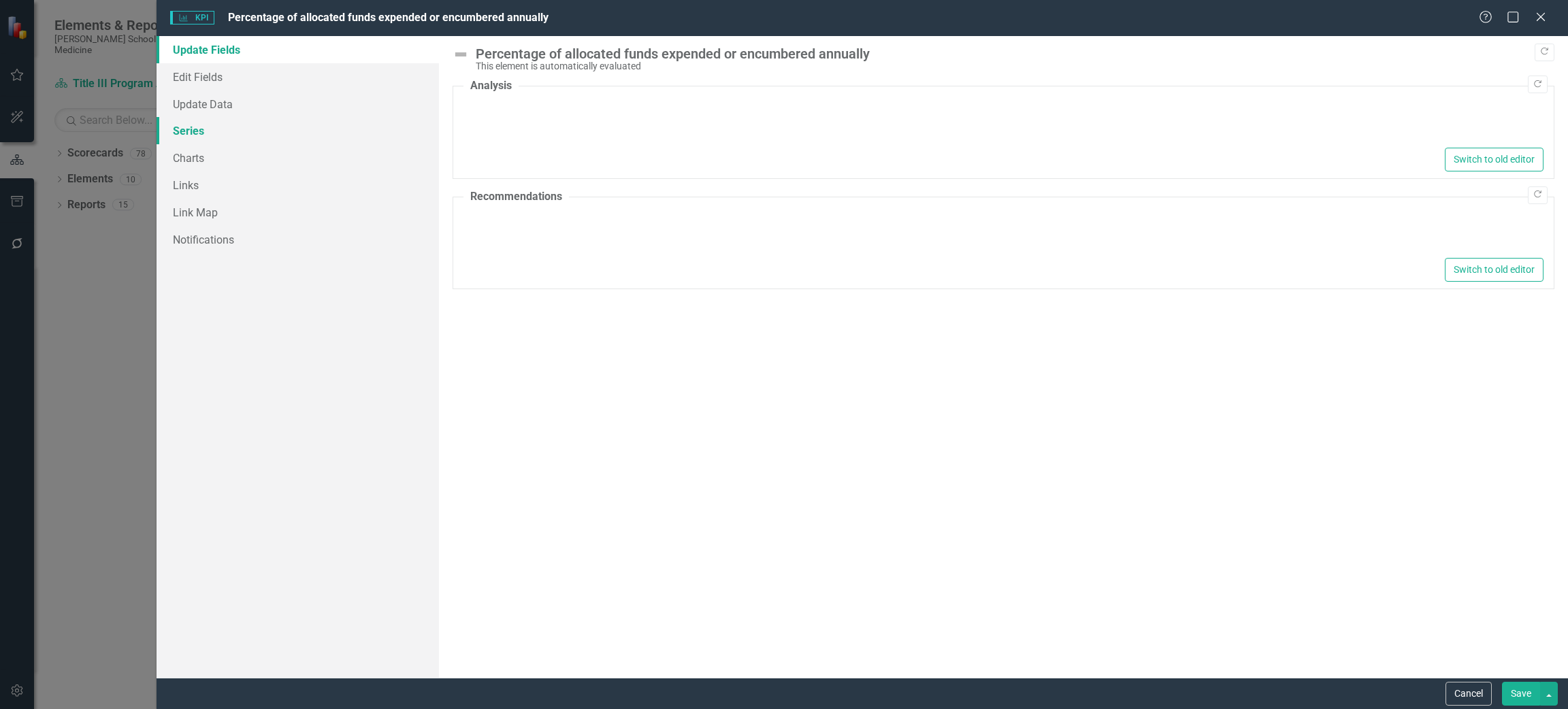
click at [198, 133] on link "Series" at bounding box center [298, 131] width 282 height 27
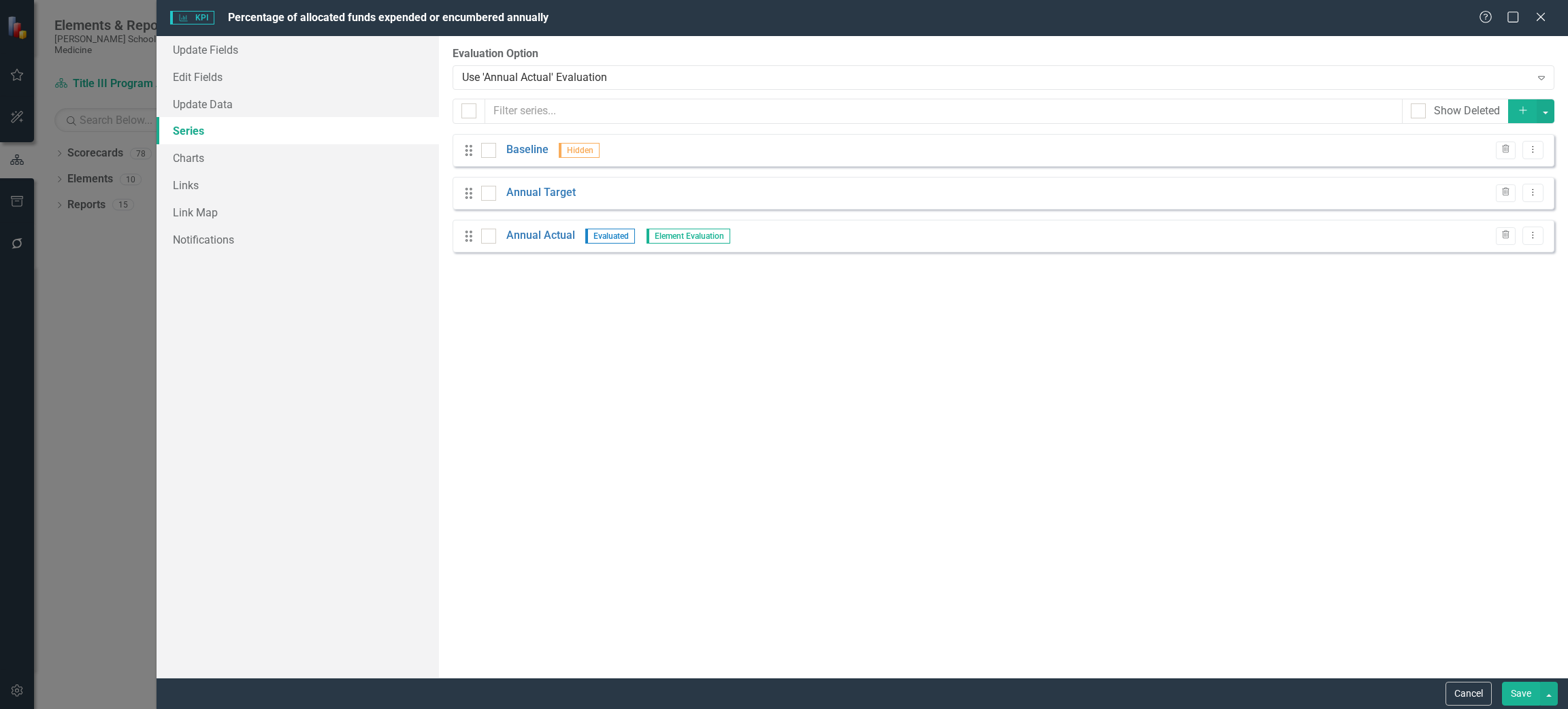
checkbox input "false"
click at [239, 107] on link "Update Data" at bounding box center [298, 104] width 282 height 27
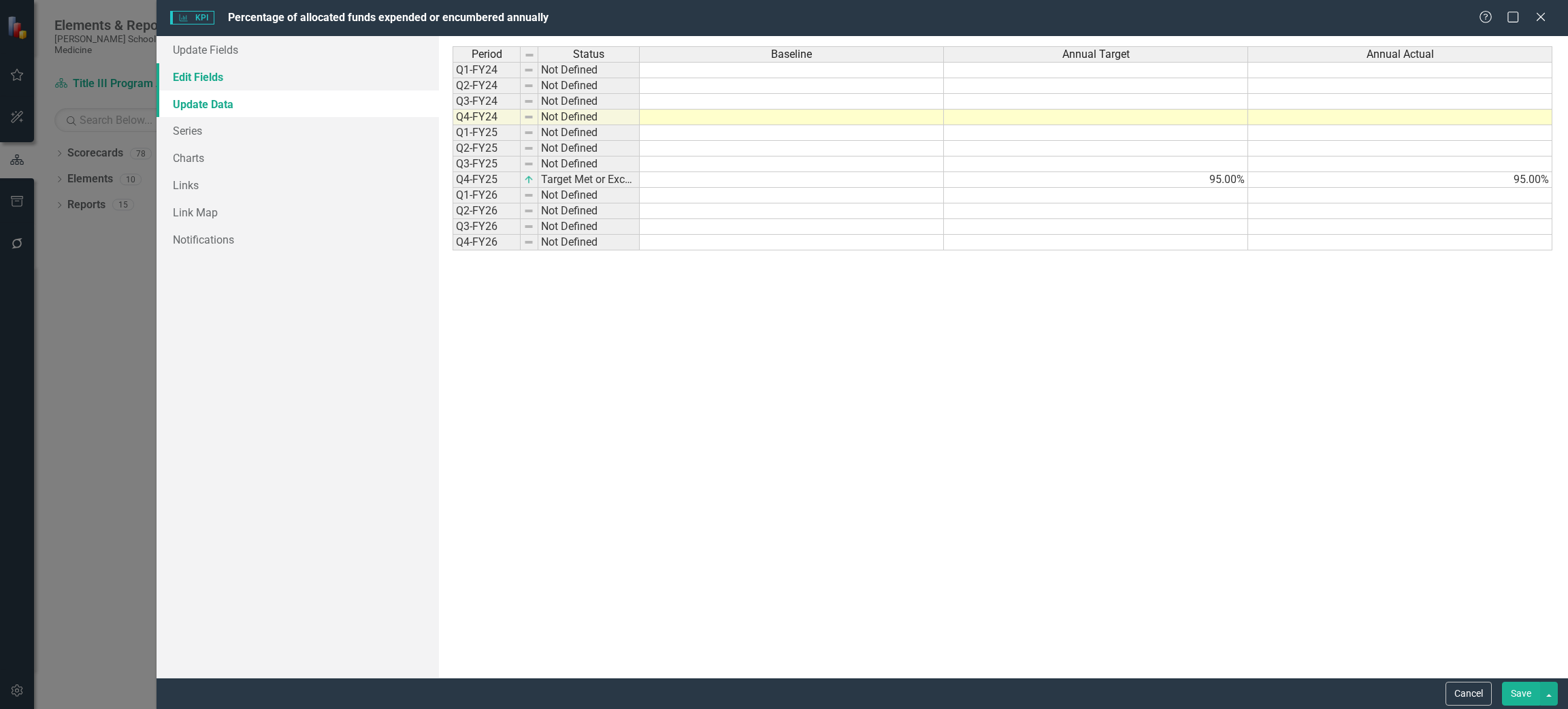
click at [229, 76] on link "Edit Fields" at bounding box center [298, 77] width 282 height 27
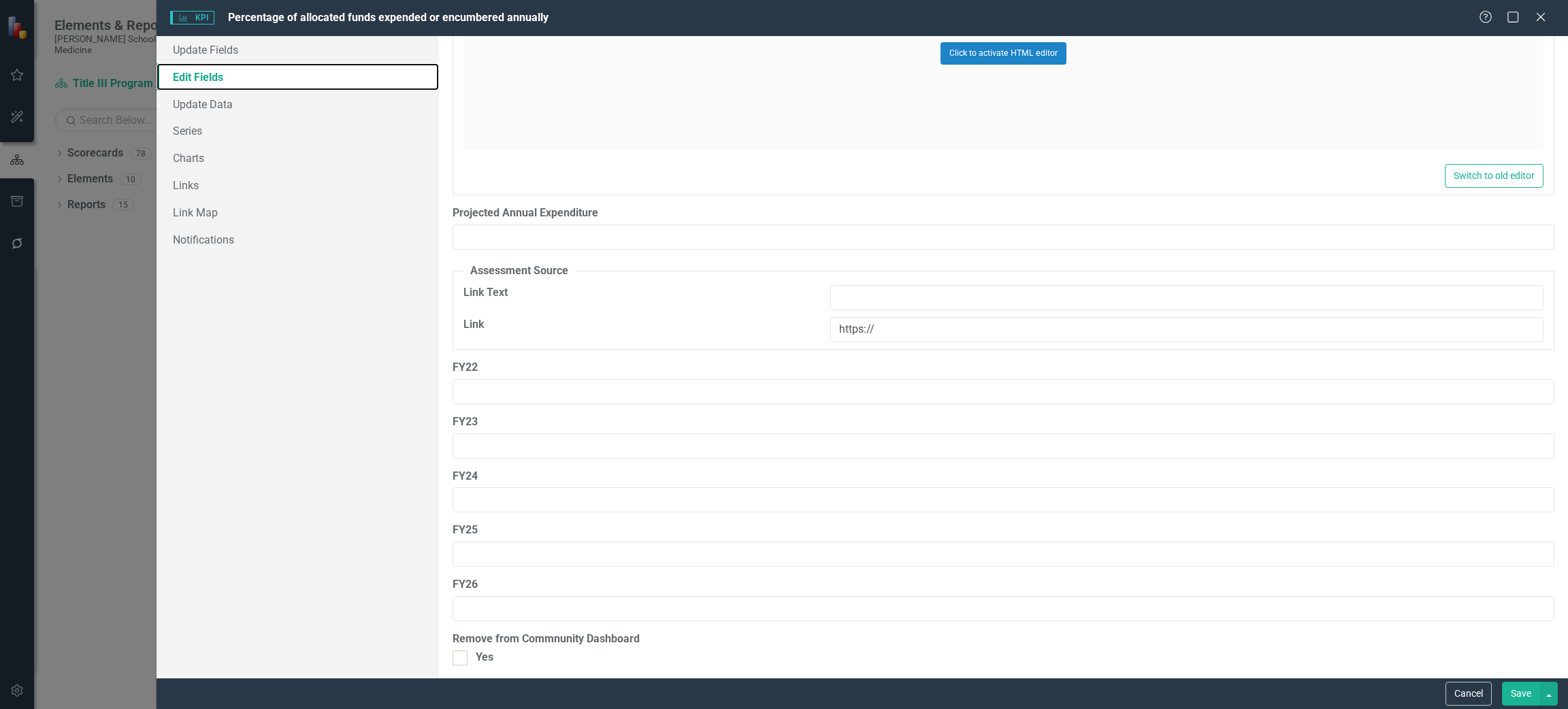
scroll to position [1317, 0]
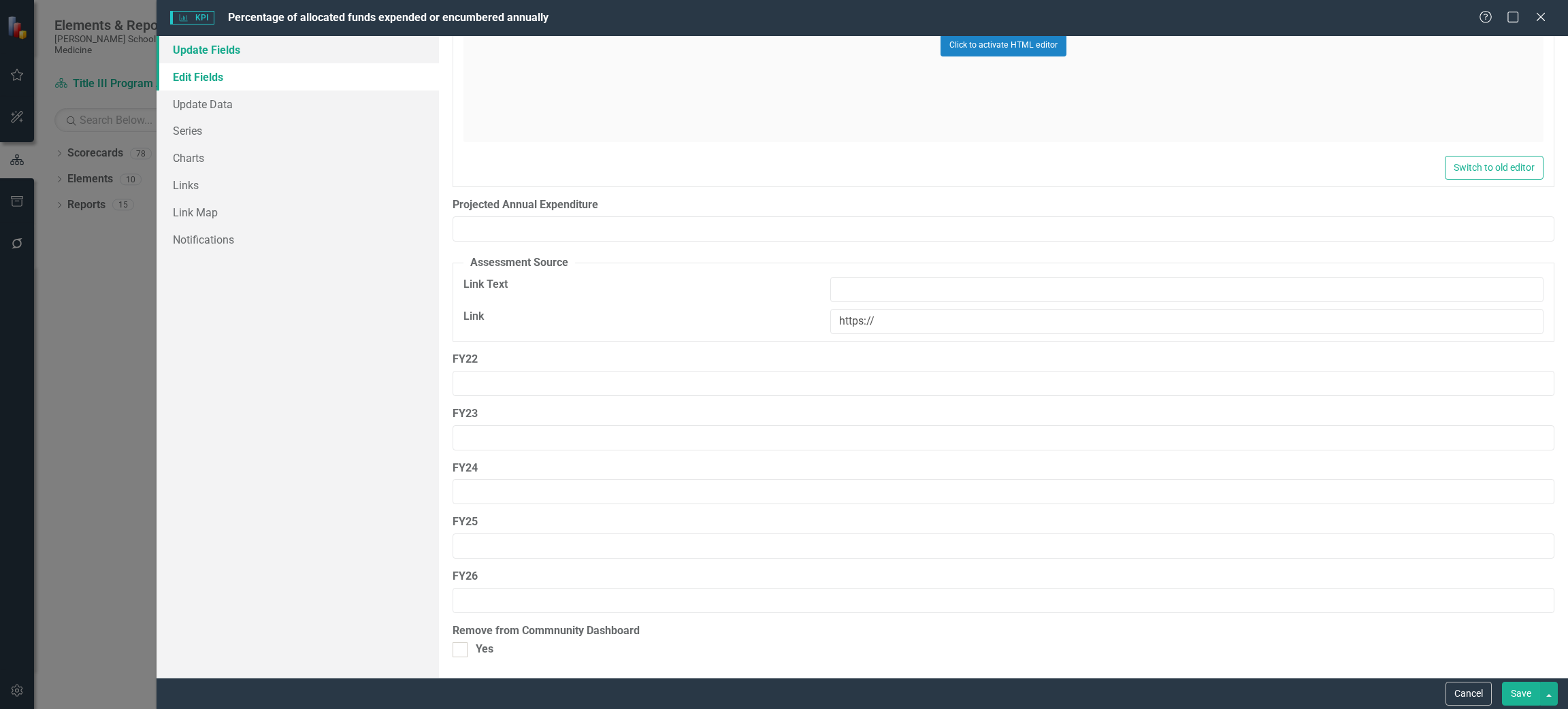
click at [214, 47] on link "Update Fields" at bounding box center [298, 50] width 282 height 27
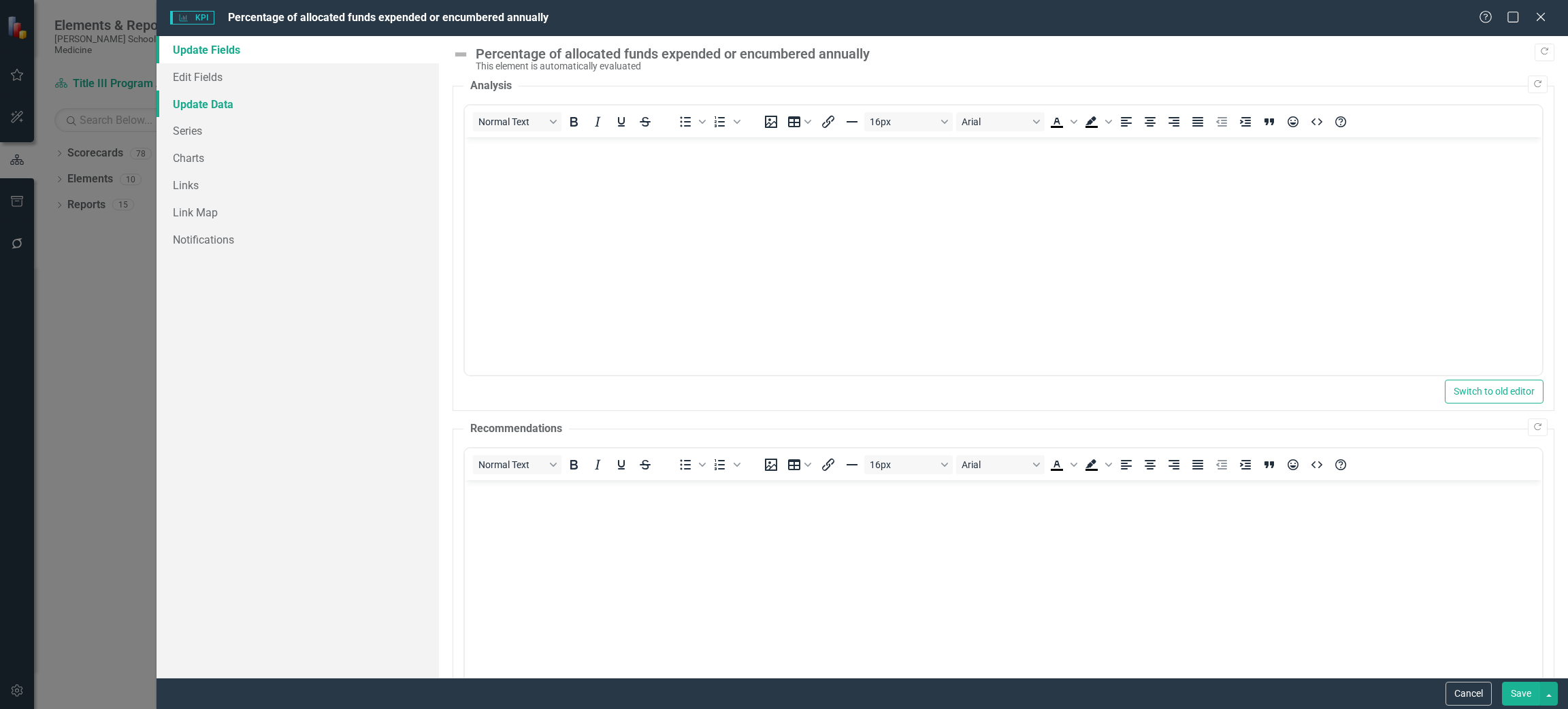
click at [212, 101] on link "Update Data" at bounding box center [298, 104] width 282 height 27
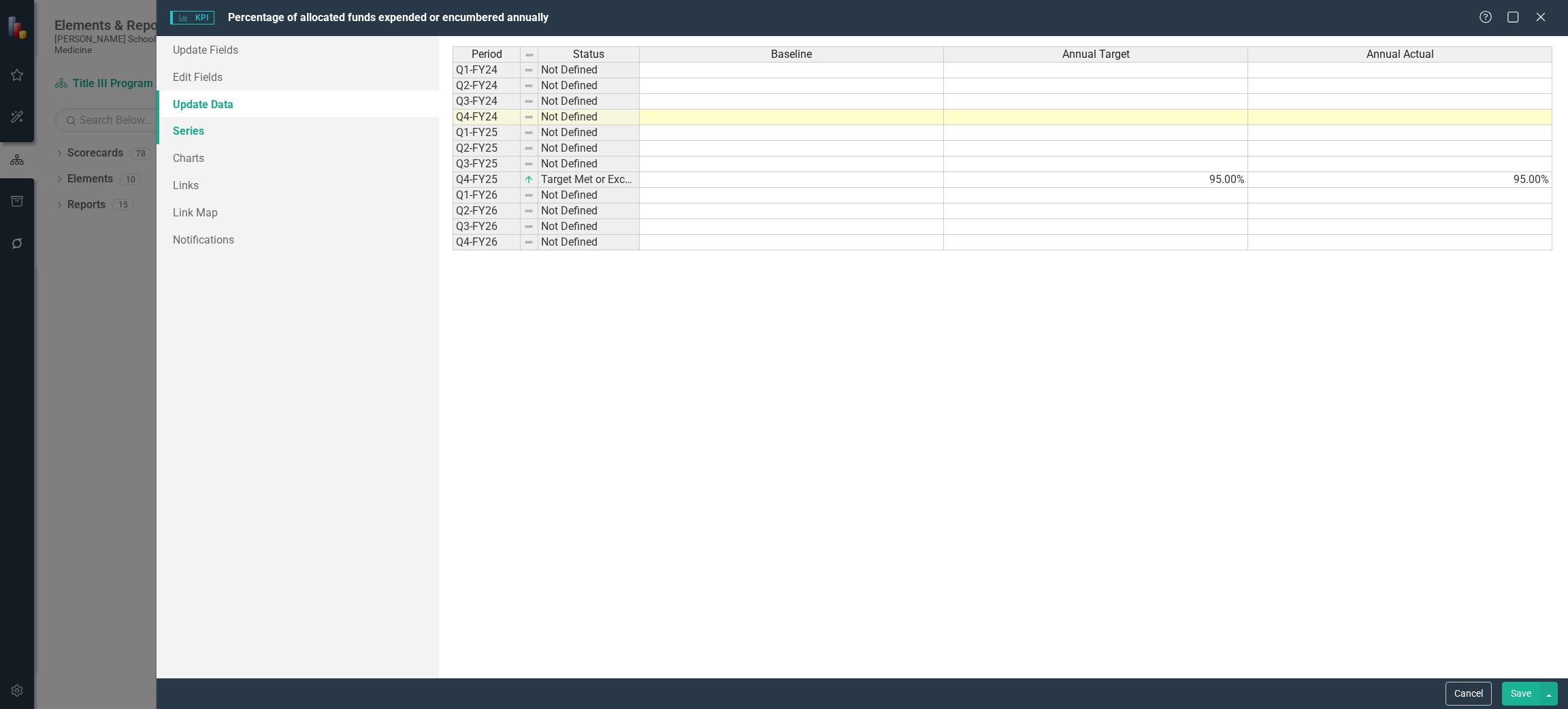
click at [218, 134] on link "Series" at bounding box center [298, 131] width 282 height 27
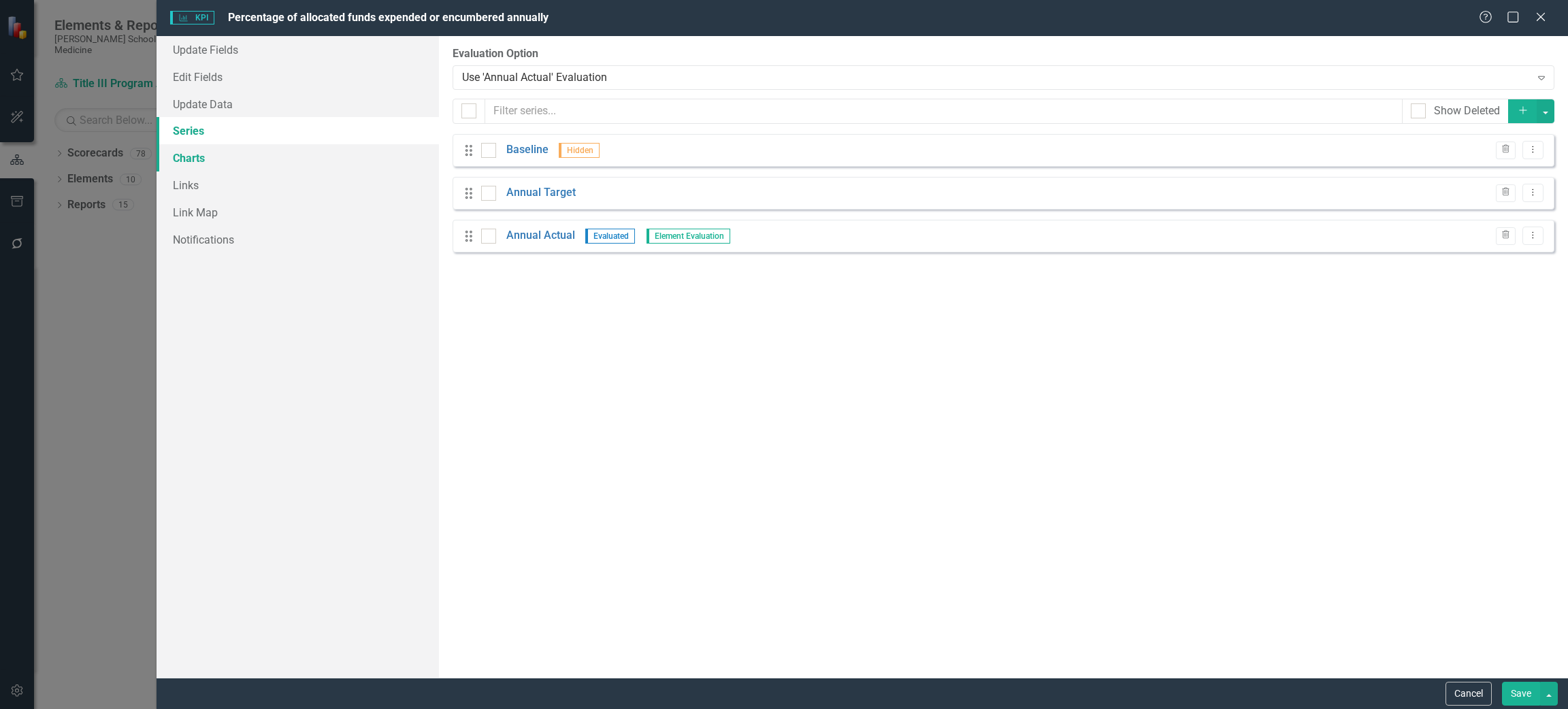
click at [201, 165] on link "Charts" at bounding box center [298, 158] width 282 height 27
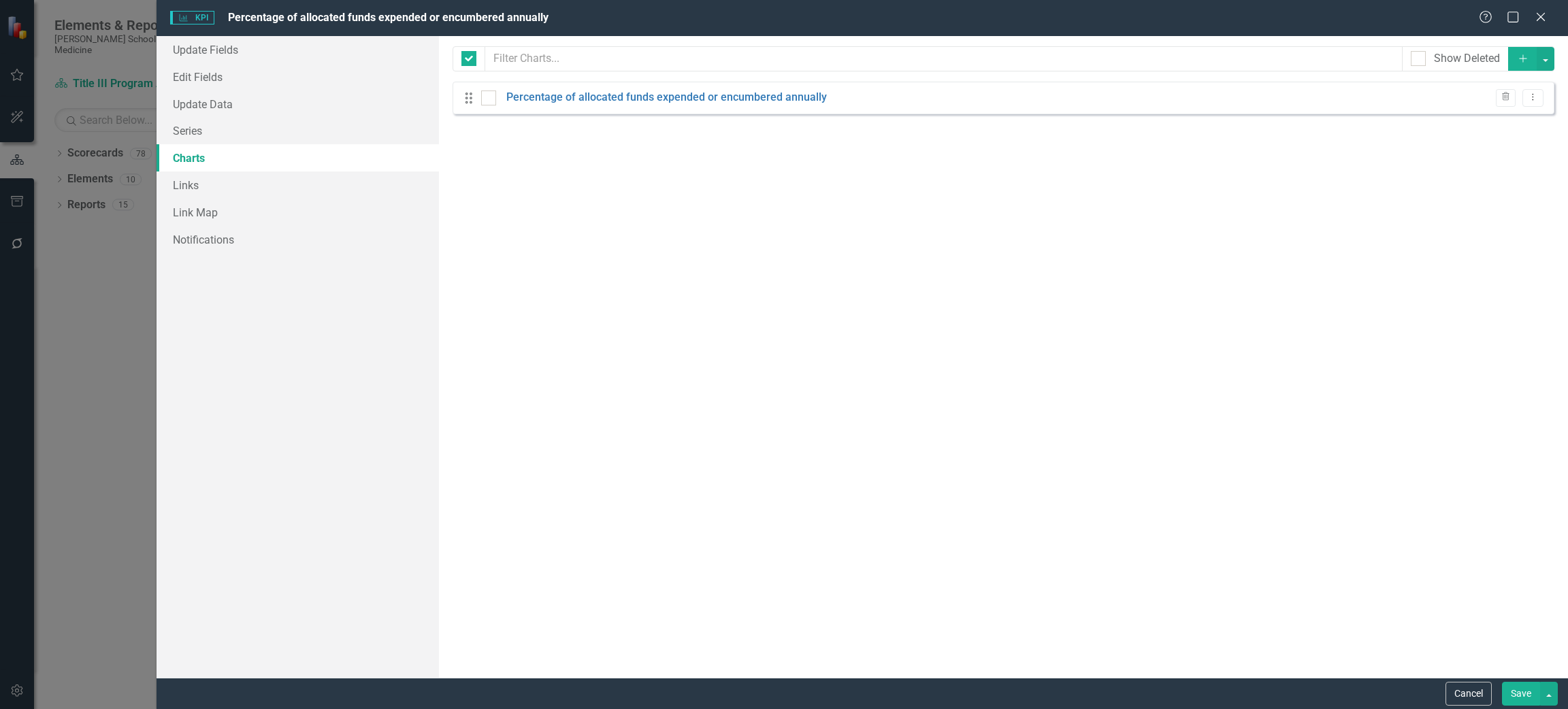
checkbox input "false"
click at [202, 204] on link "Link Map" at bounding box center [298, 212] width 282 height 27
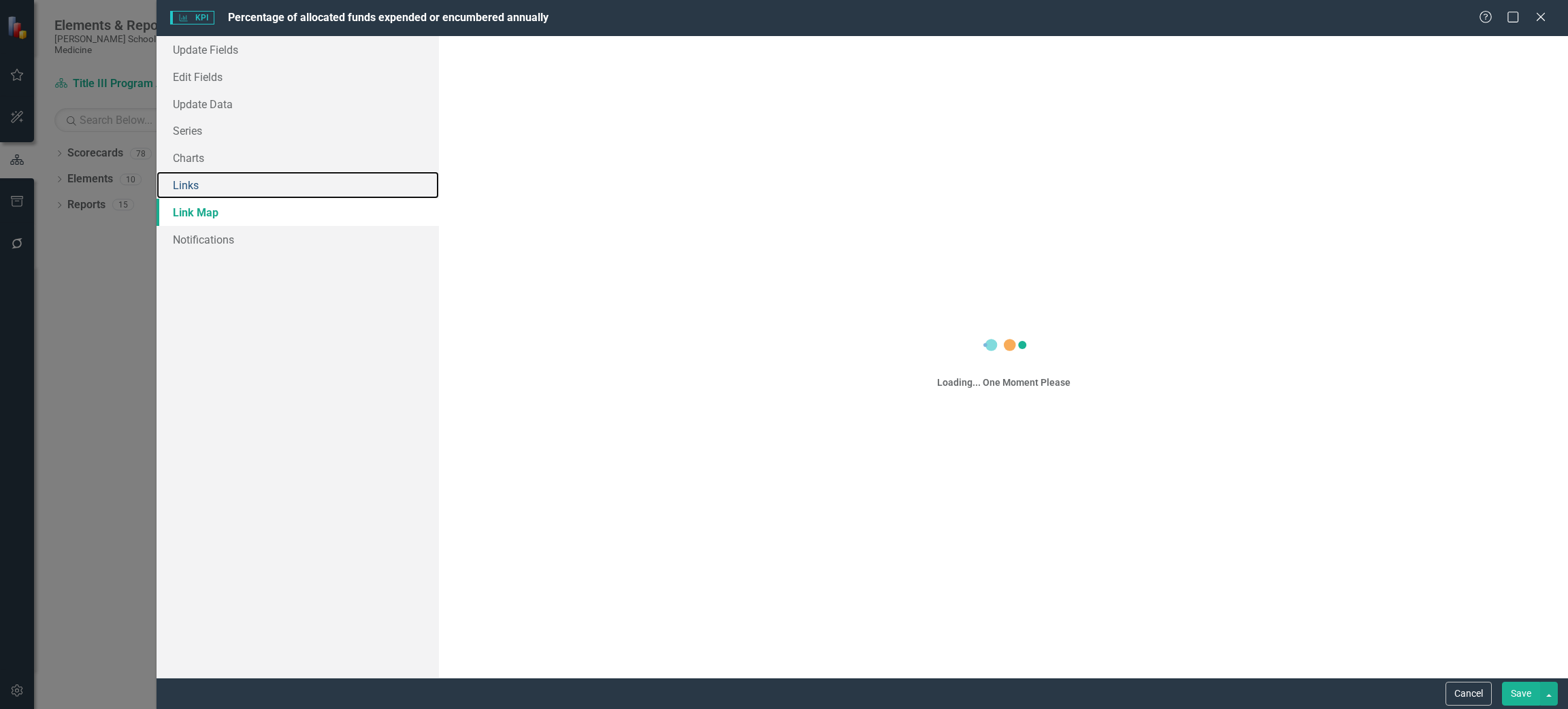
click at [198, 186] on link "Links" at bounding box center [298, 185] width 282 height 27
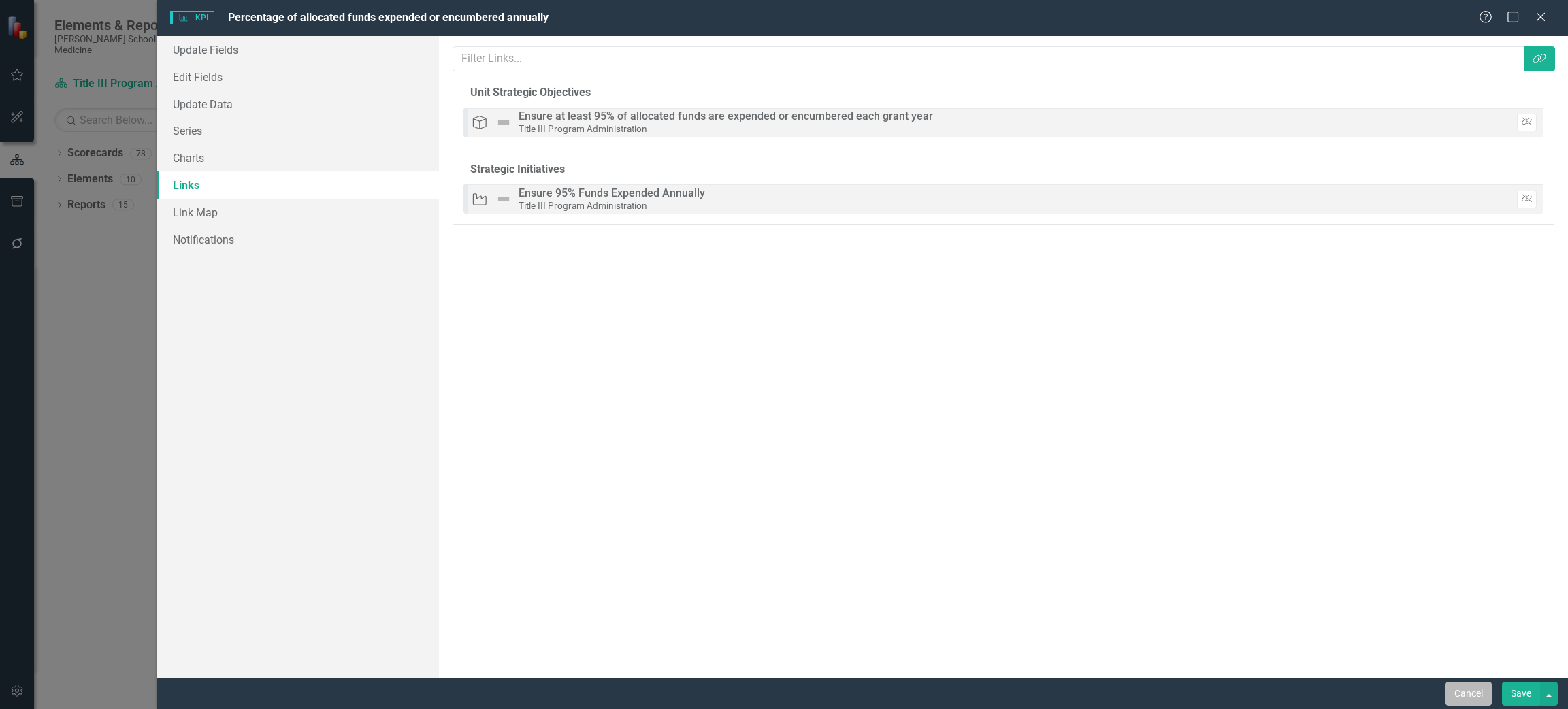
click at [1467, 696] on button "Cancel" at bounding box center [1469, 694] width 47 height 24
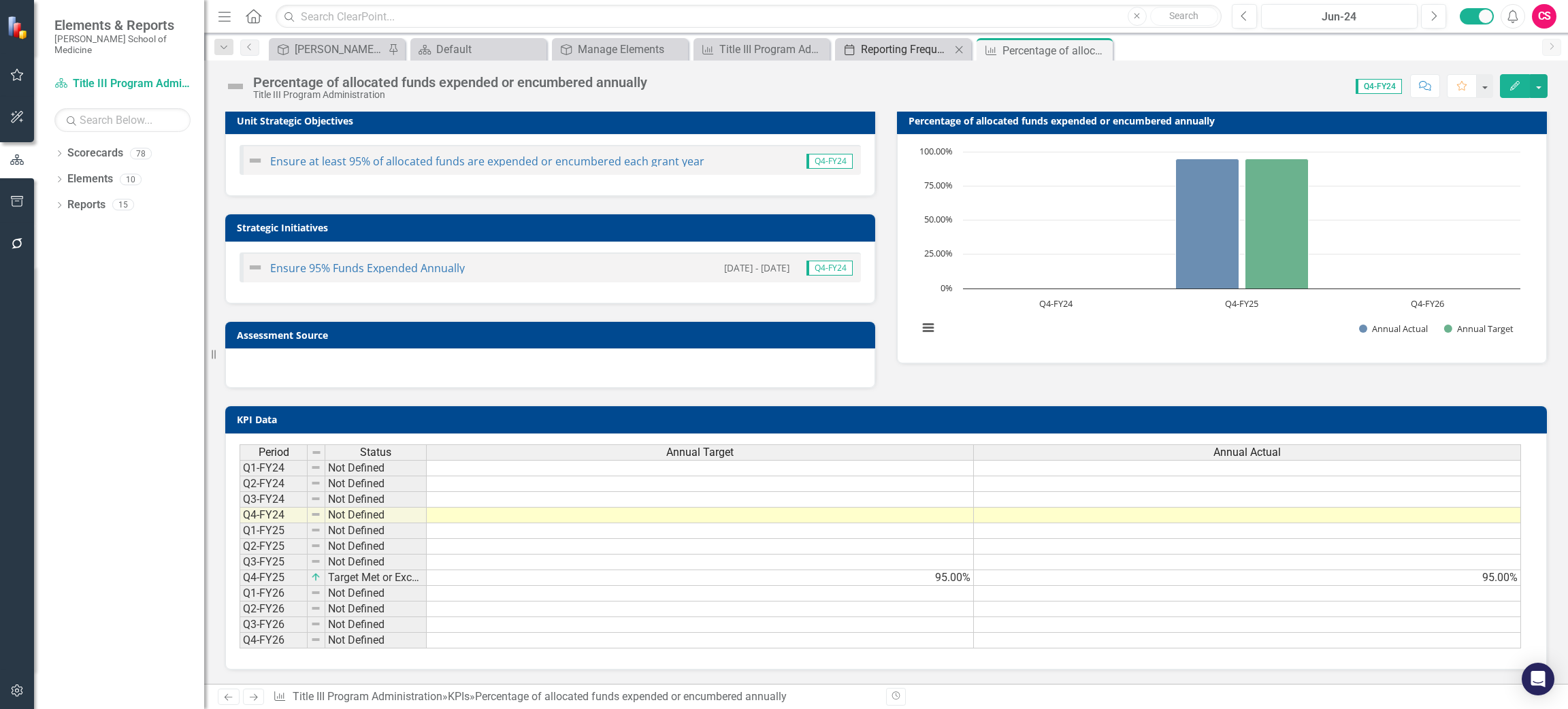
click at [883, 51] on div "Reporting Frequencies" at bounding box center [906, 49] width 90 height 17
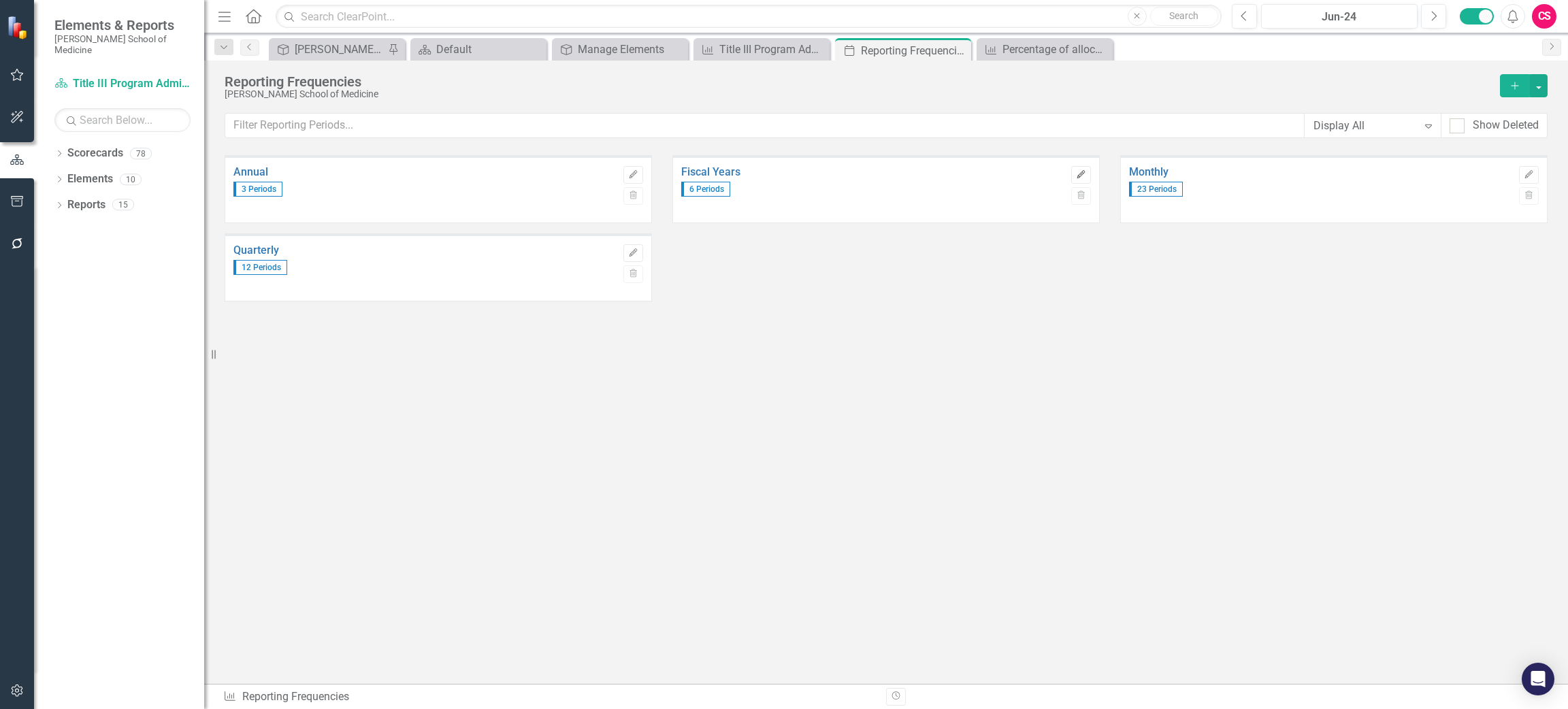
click at [1083, 173] on icon "button" at bounding box center [1080, 173] width 8 height 8
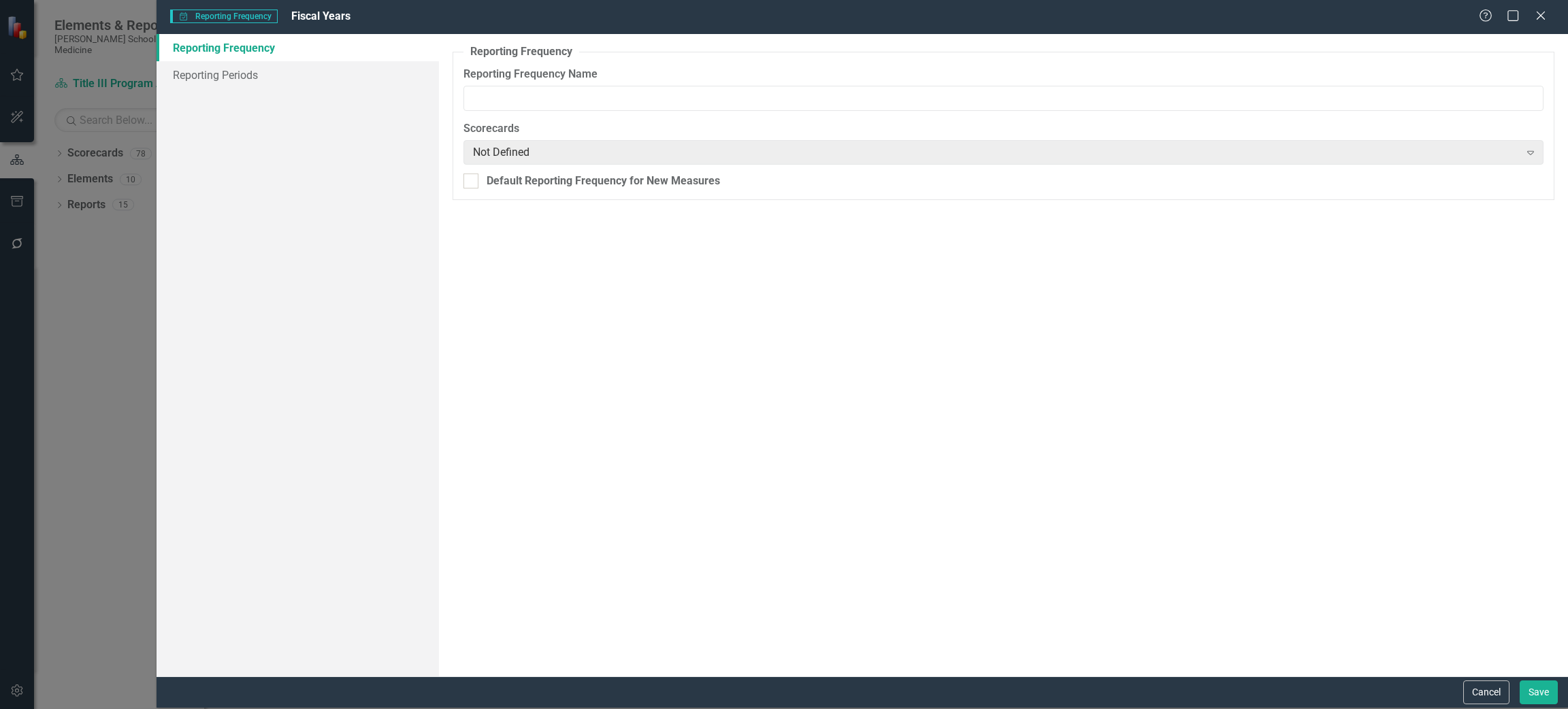
type input "Fiscal Years"
click at [247, 72] on link "Reporting Periods" at bounding box center [298, 75] width 282 height 27
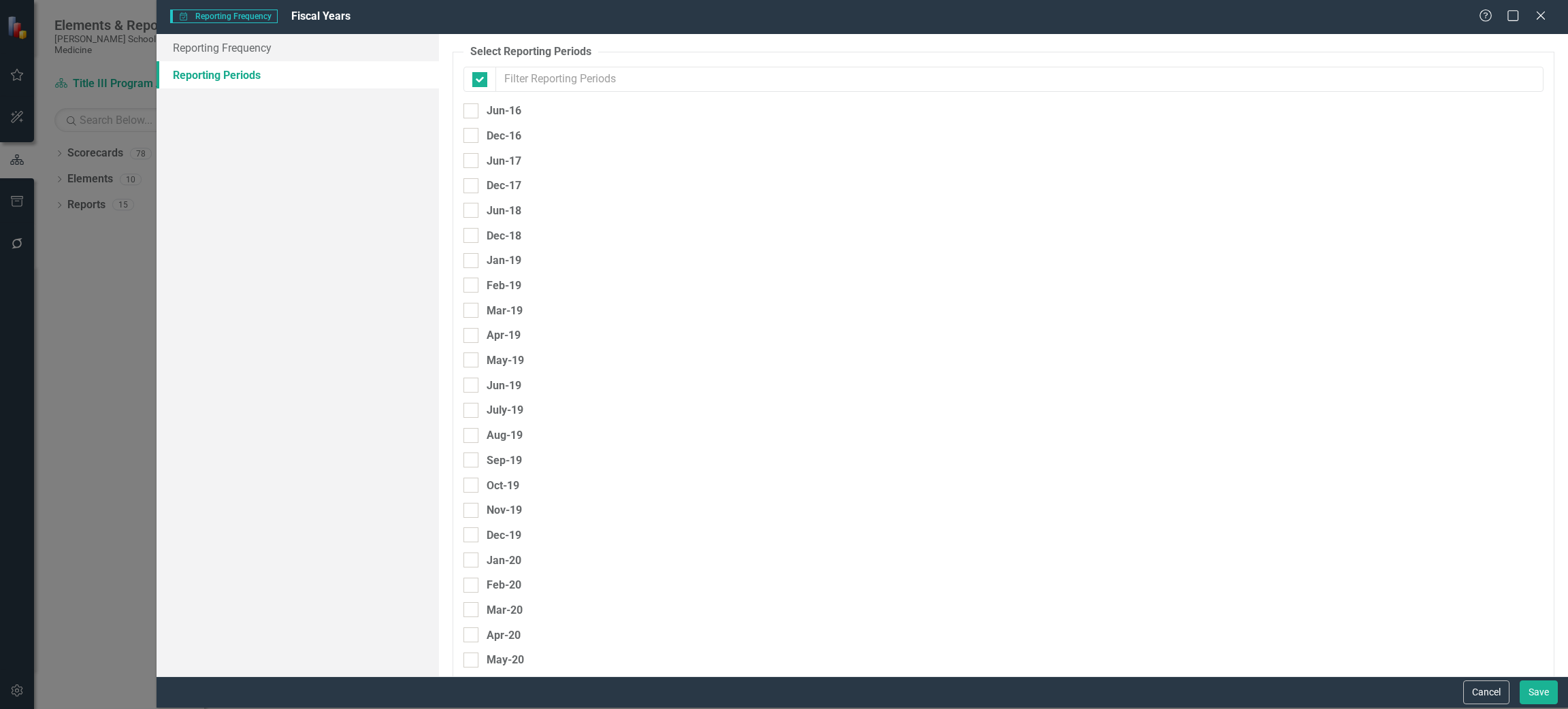
checkbox input "false"
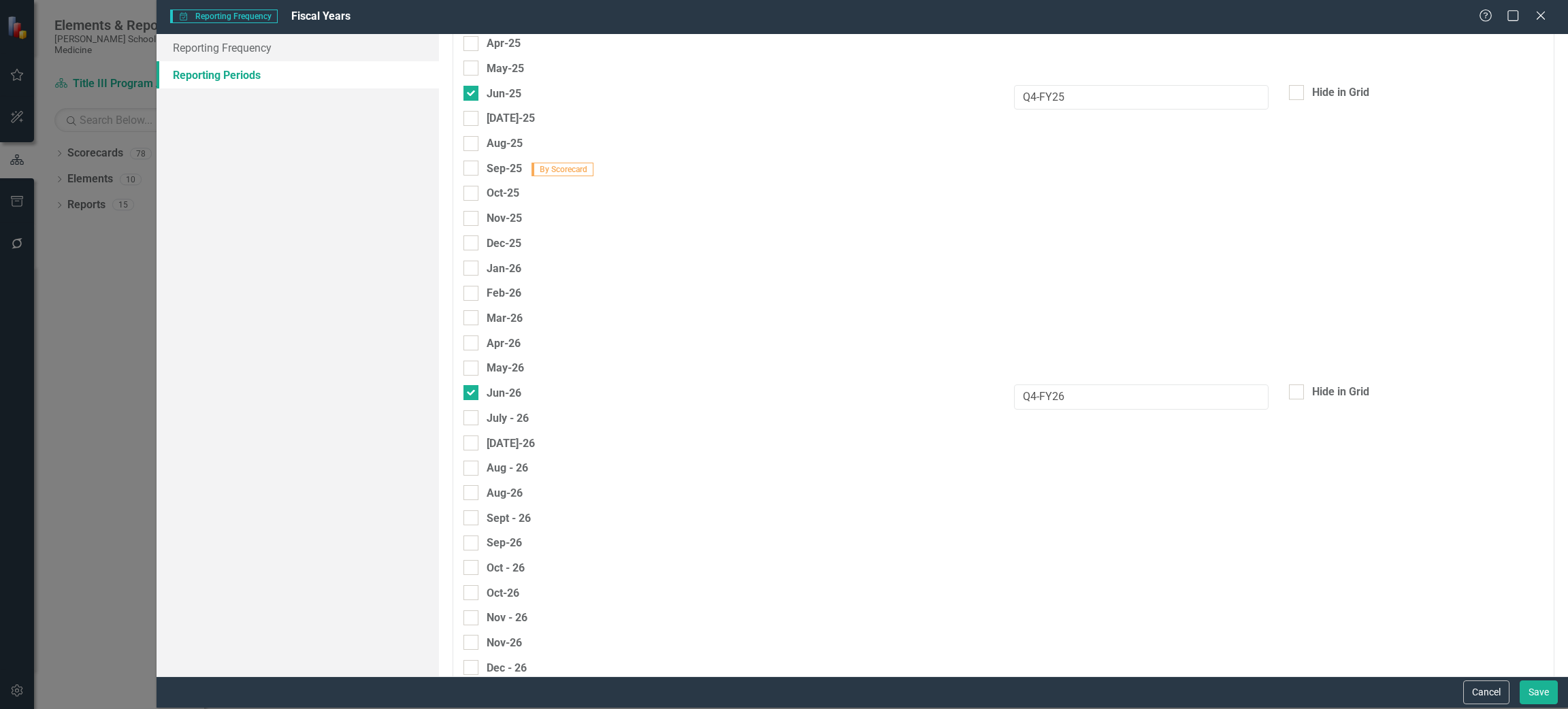
scroll to position [2125, 0]
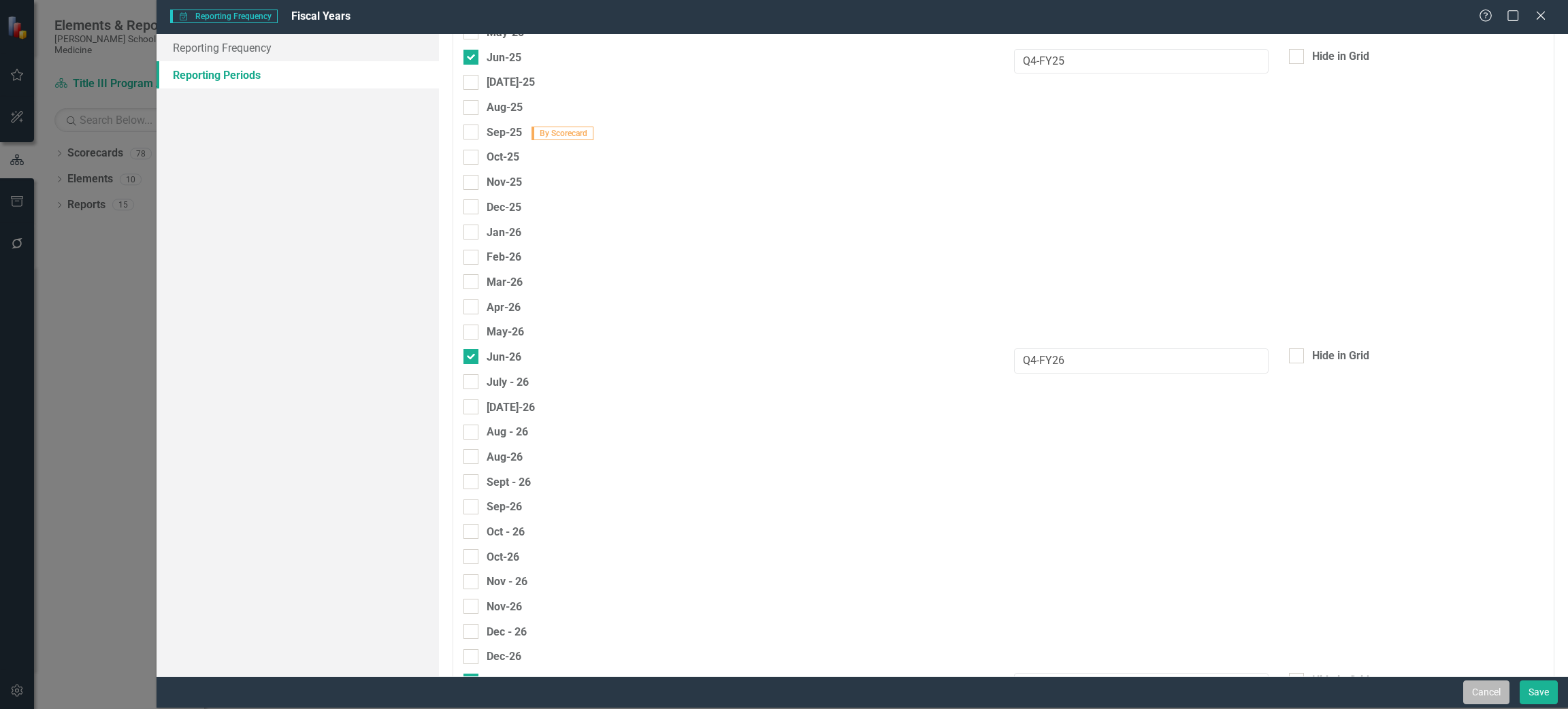
click at [1482, 686] on button "Cancel" at bounding box center [1486, 692] width 47 height 24
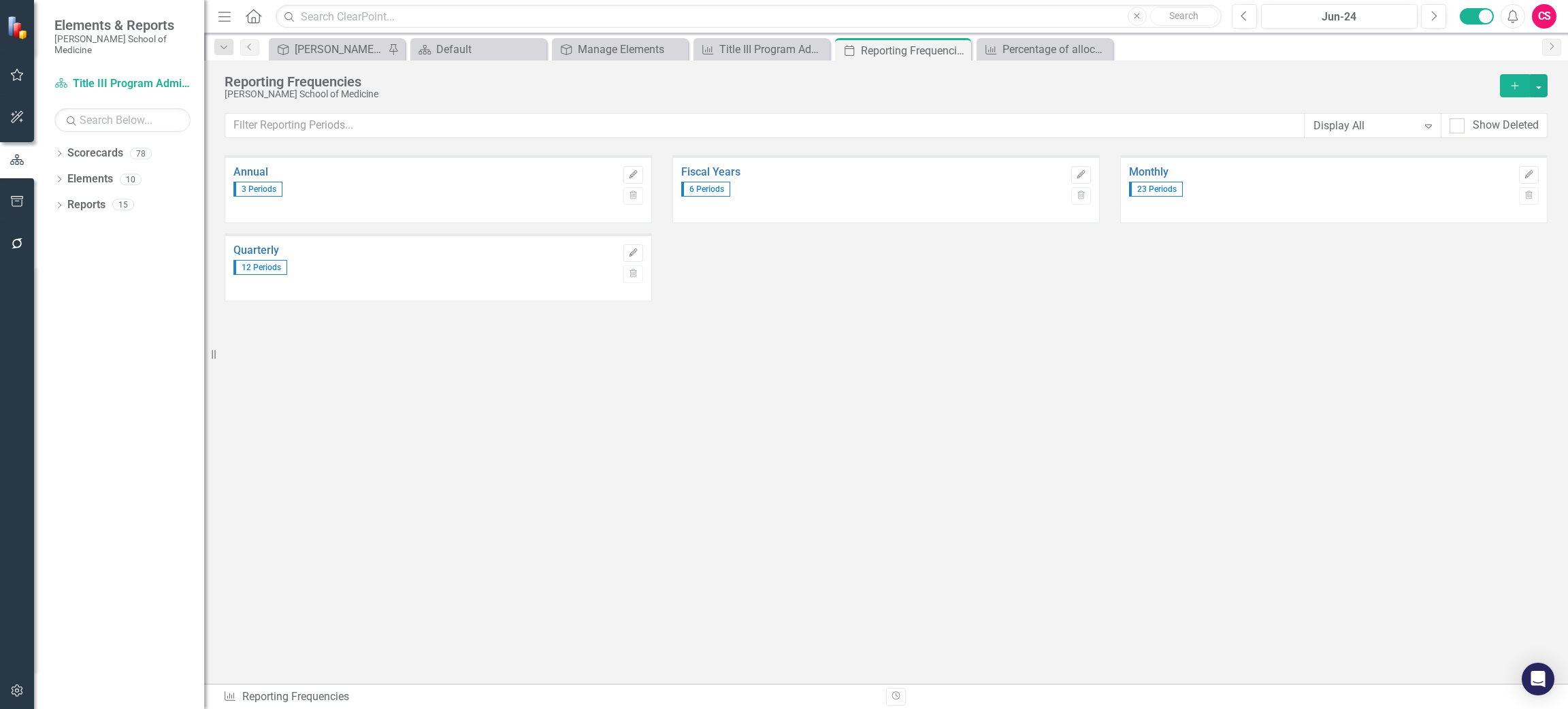
click at [13, 694] on icon "button" at bounding box center [16, 690] width 11 height 12
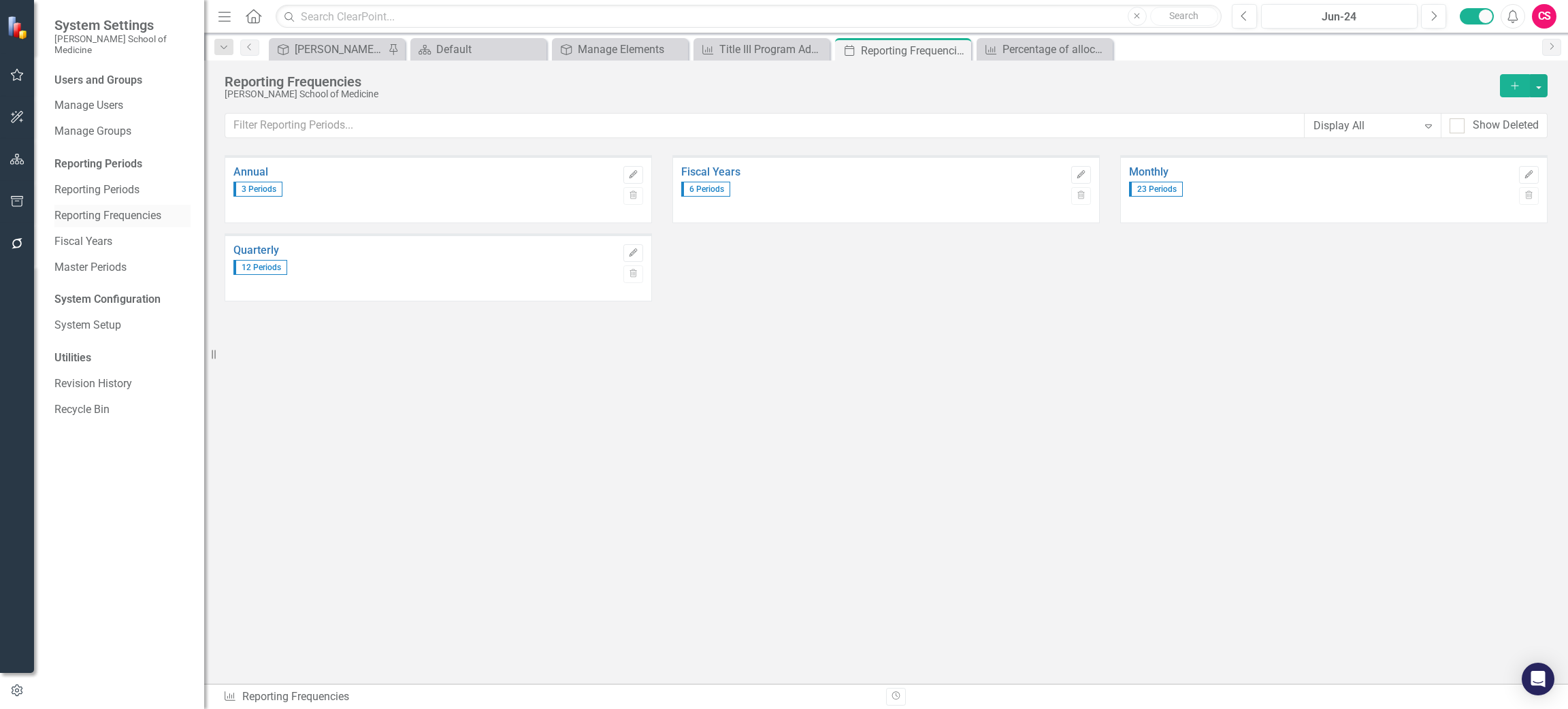
click at [140, 208] on link "Reporting Frequencies" at bounding box center [122, 216] width 136 height 16
click at [75, 234] on link "Fiscal Years" at bounding box center [122, 242] width 136 height 16
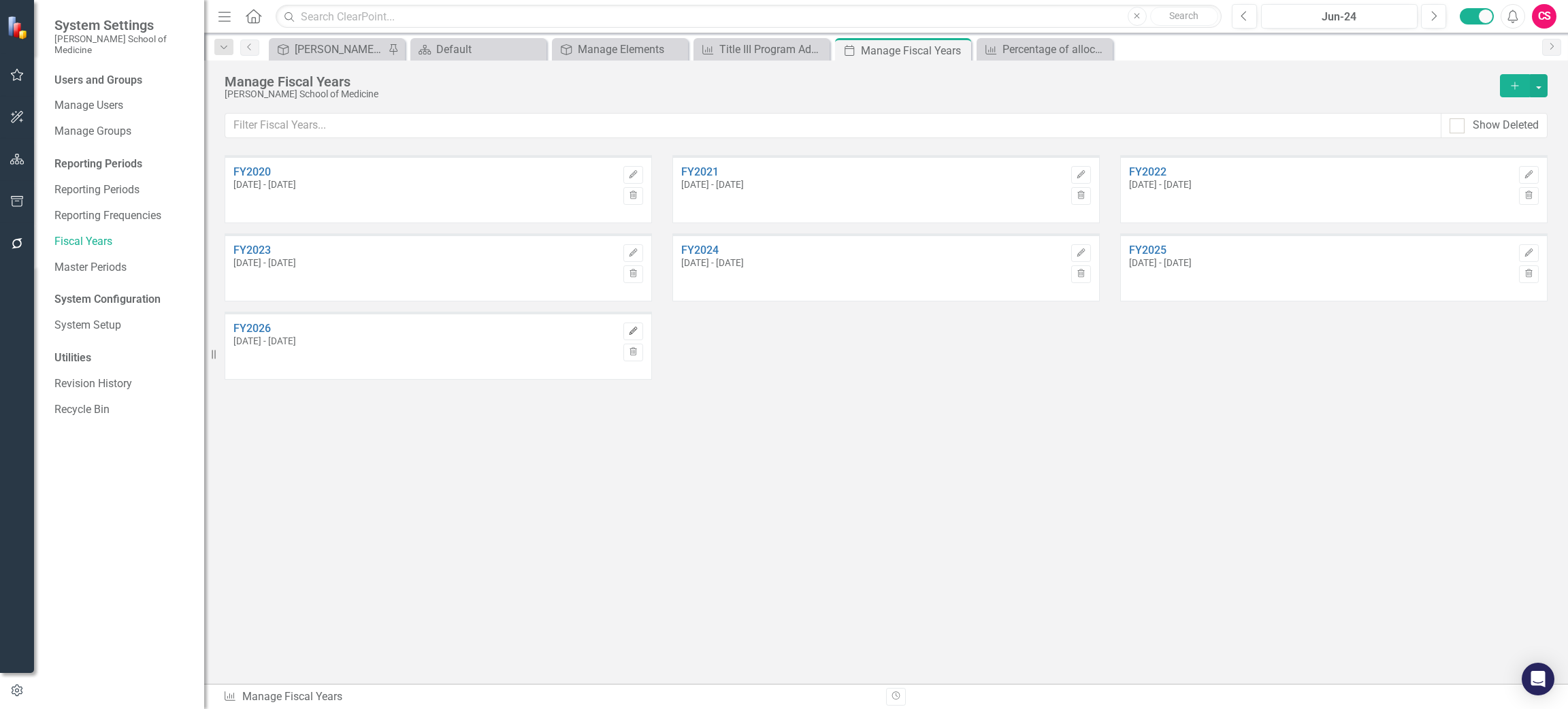
click at [633, 330] on icon "Edit" at bounding box center [633, 331] width 11 height 8
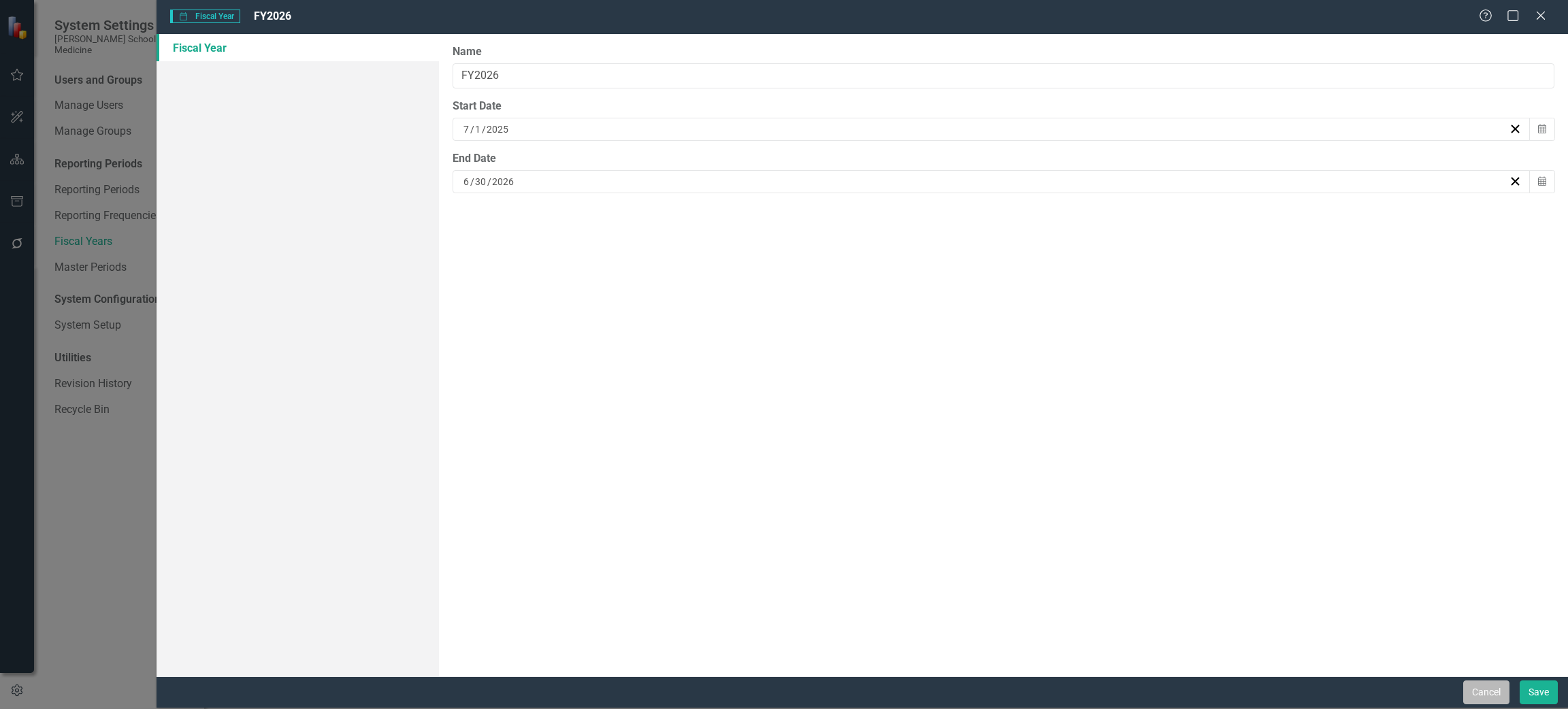
click at [1497, 700] on button "Cancel" at bounding box center [1486, 692] width 47 height 24
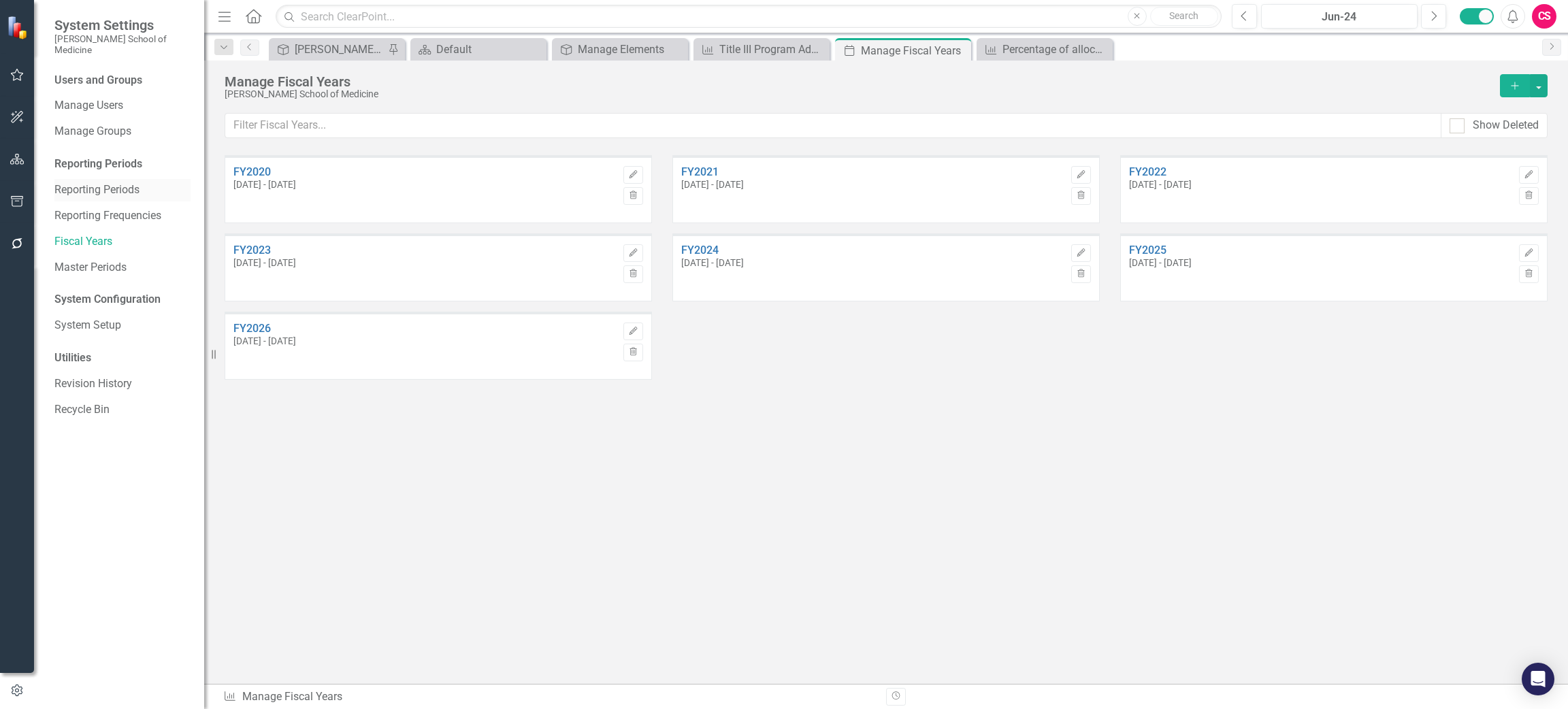
click at [100, 183] on link "Reporting Periods" at bounding box center [122, 190] width 136 height 16
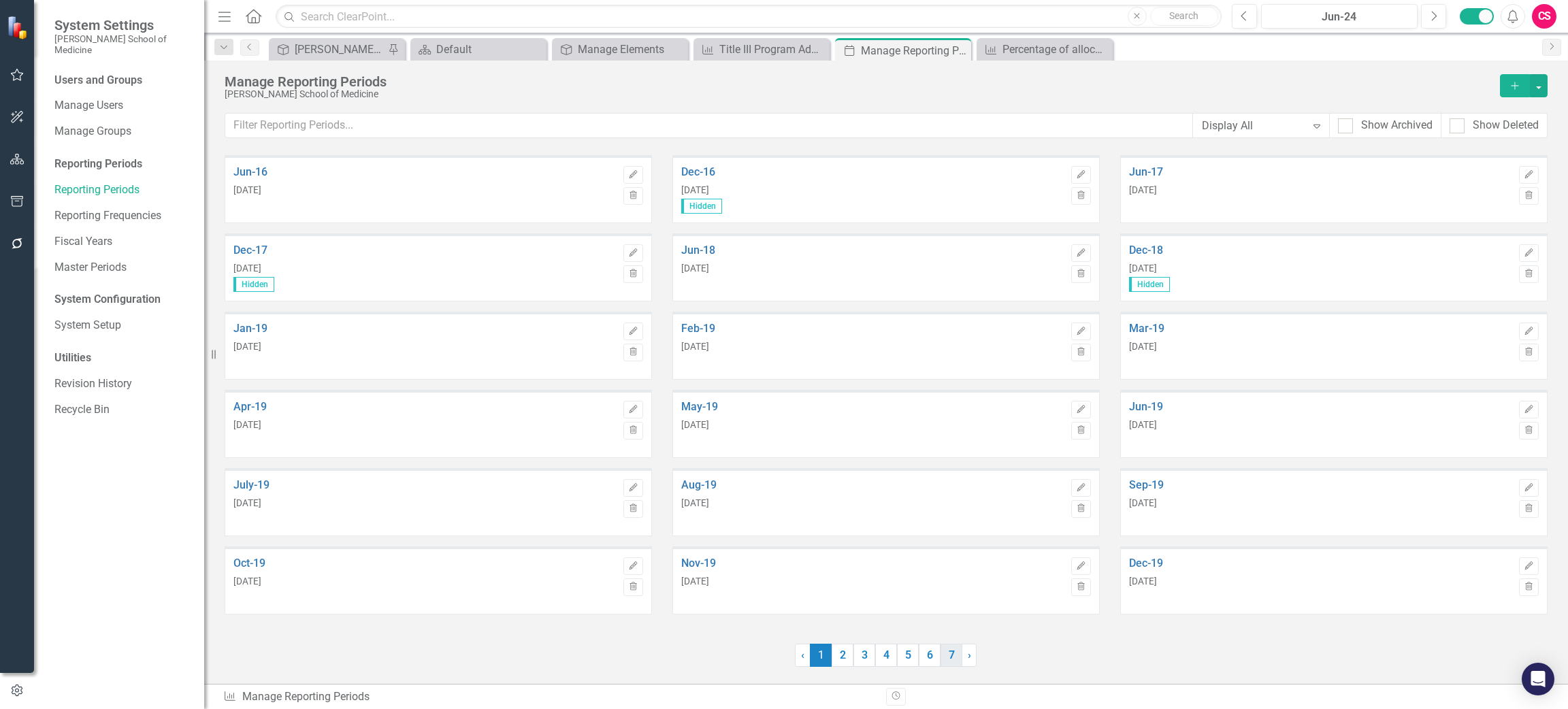
click at [953, 656] on link "7" at bounding box center [951, 655] width 22 height 23
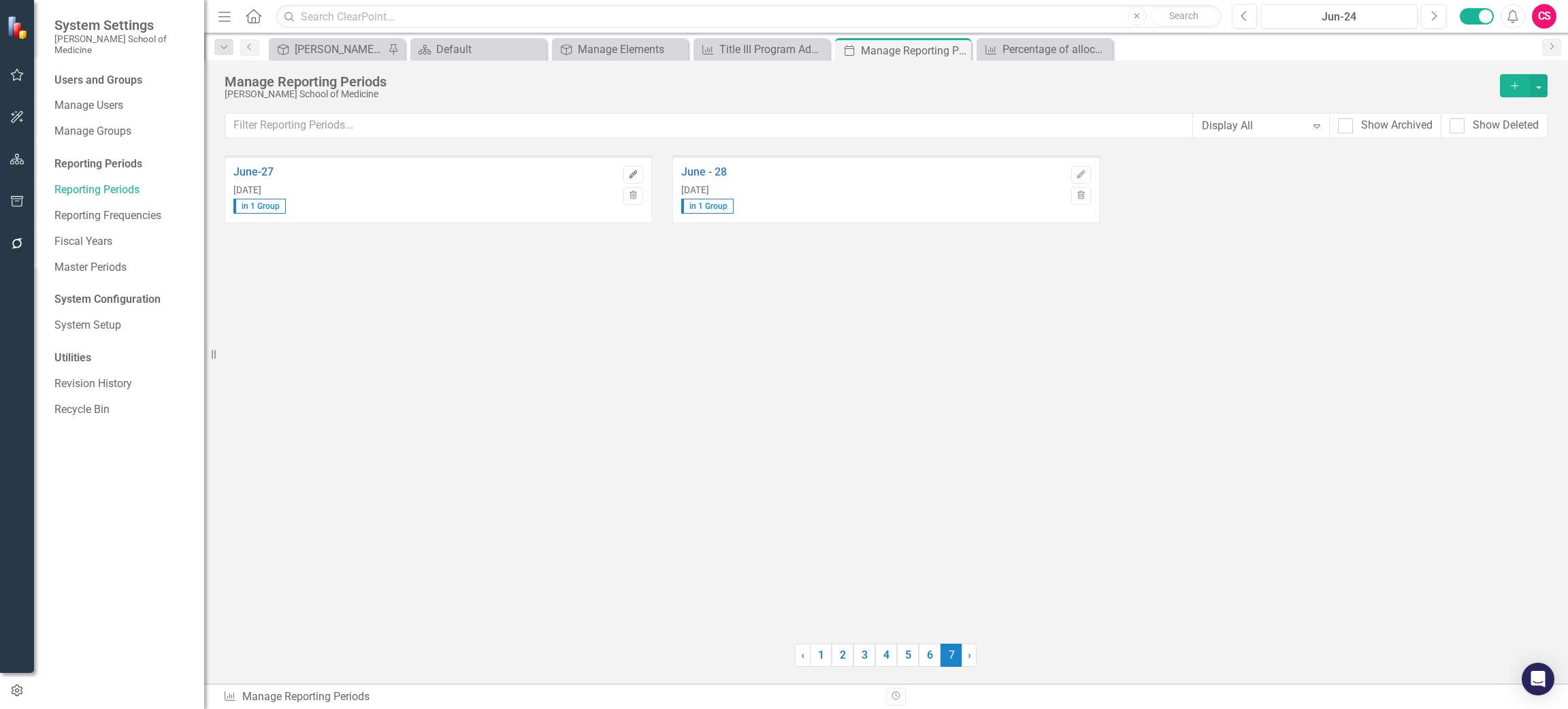
click at [639, 170] on button "Edit" at bounding box center [633, 175] width 20 height 18
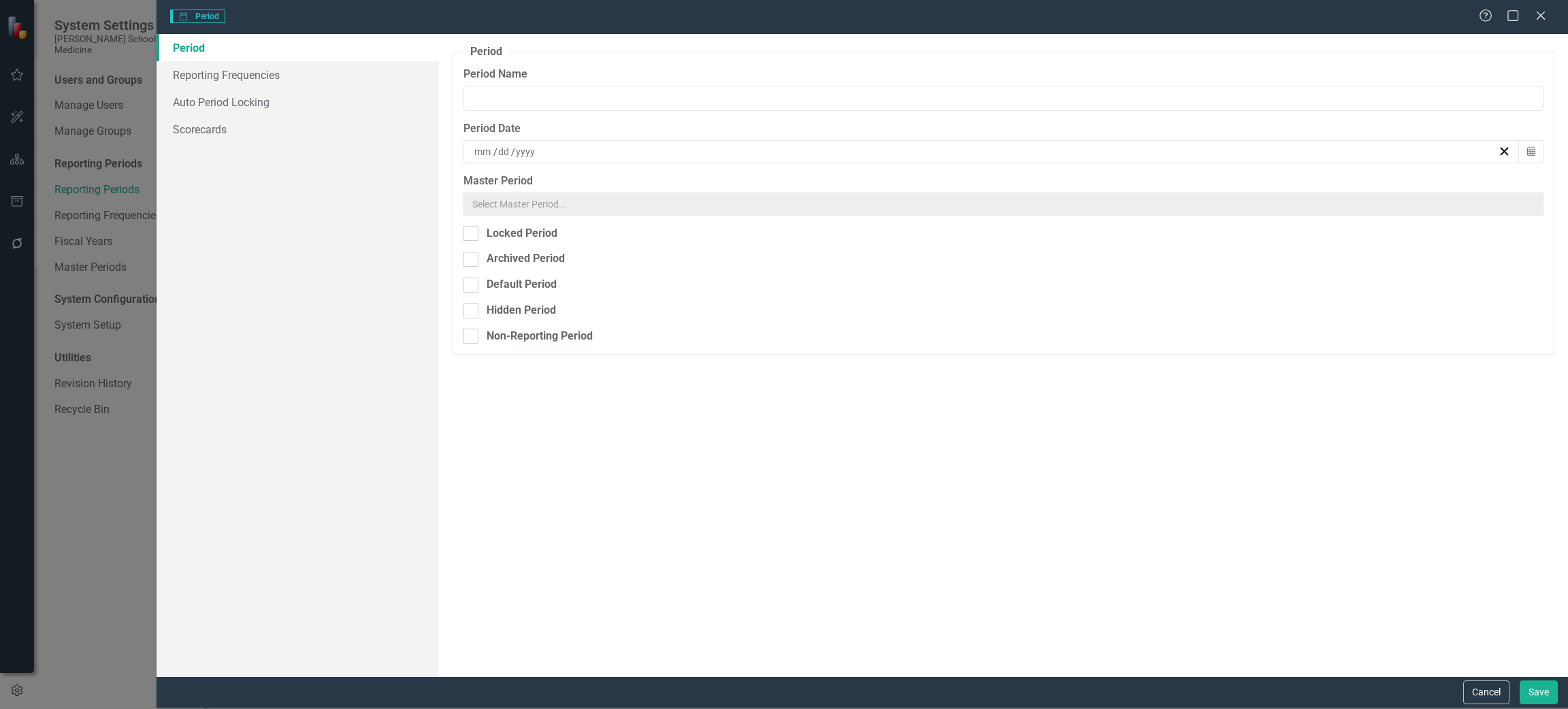
type input "June-27"
type input "6"
type input "30"
type input "2027"
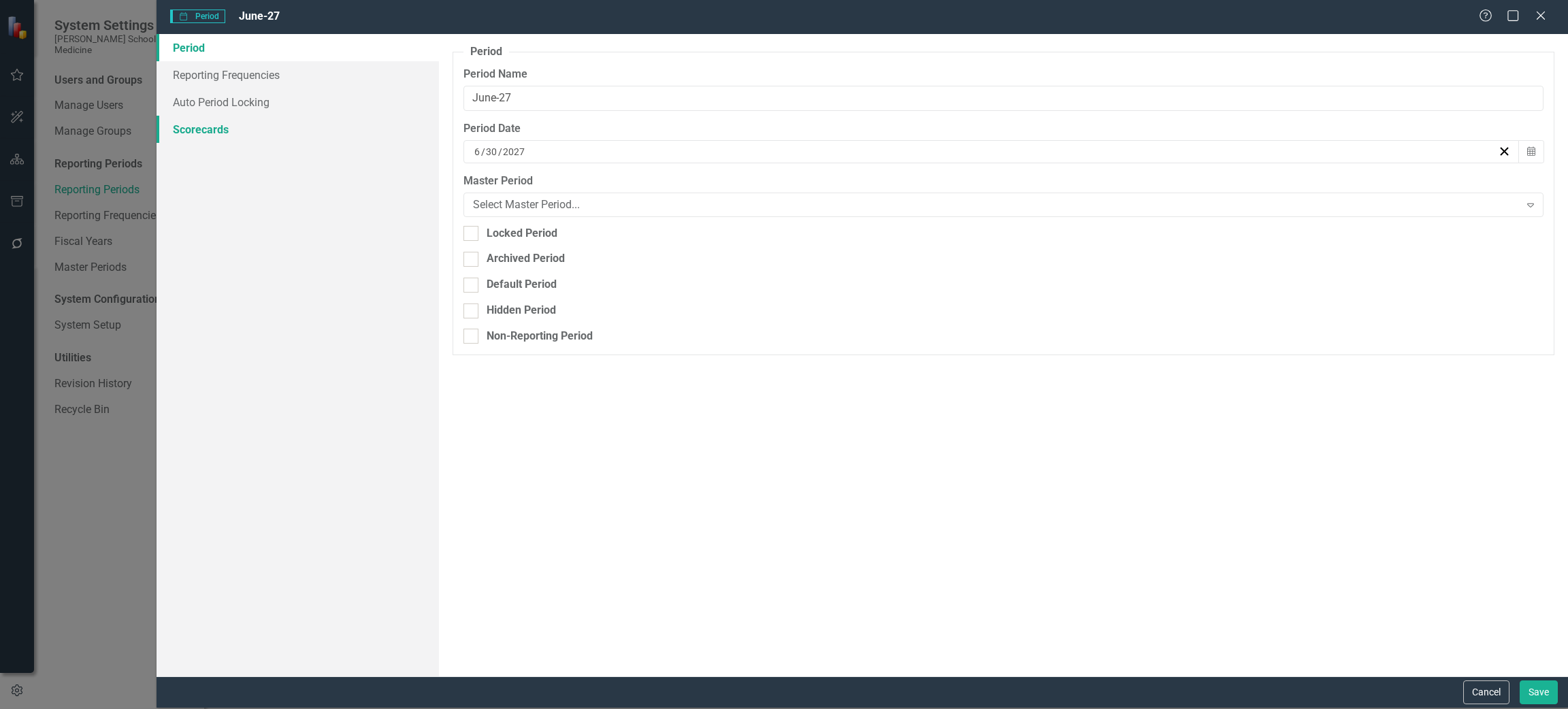
click at [230, 134] on link "Scorecards" at bounding box center [298, 129] width 282 height 27
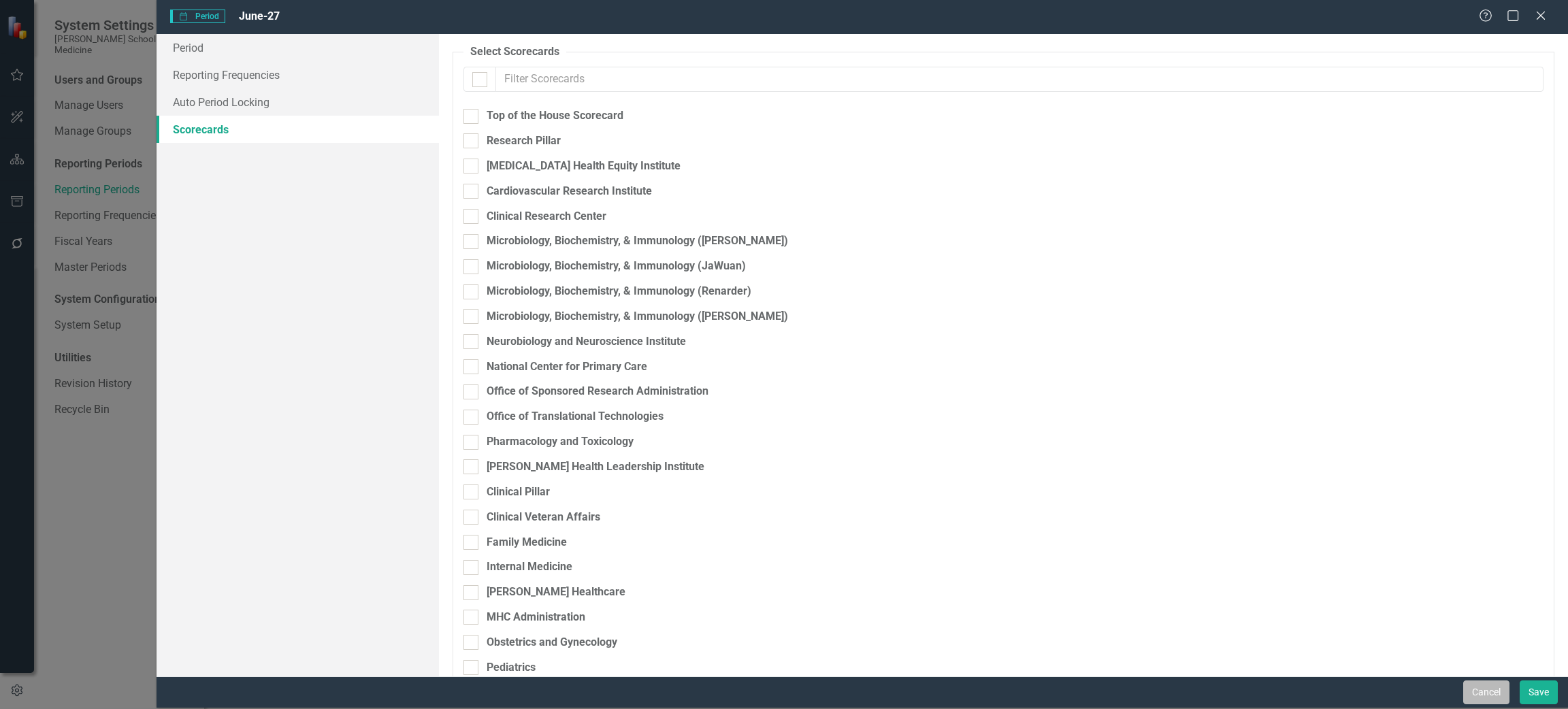
click at [1480, 689] on button "Cancel" at bounding box center [1486, 692] width 47 height 24
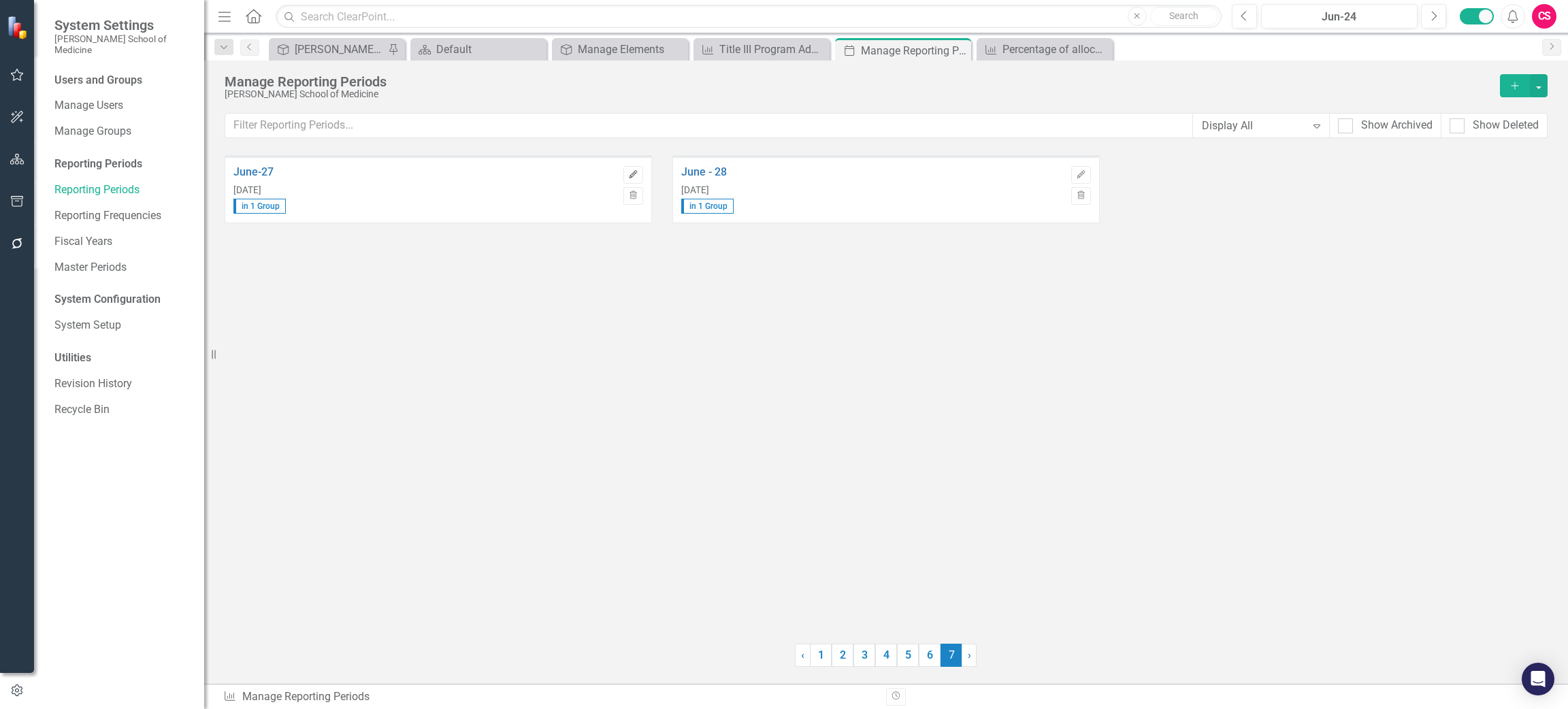
click at [631, 175] on icon "Edit" at bounding box center [633, 174] width 11 height 8
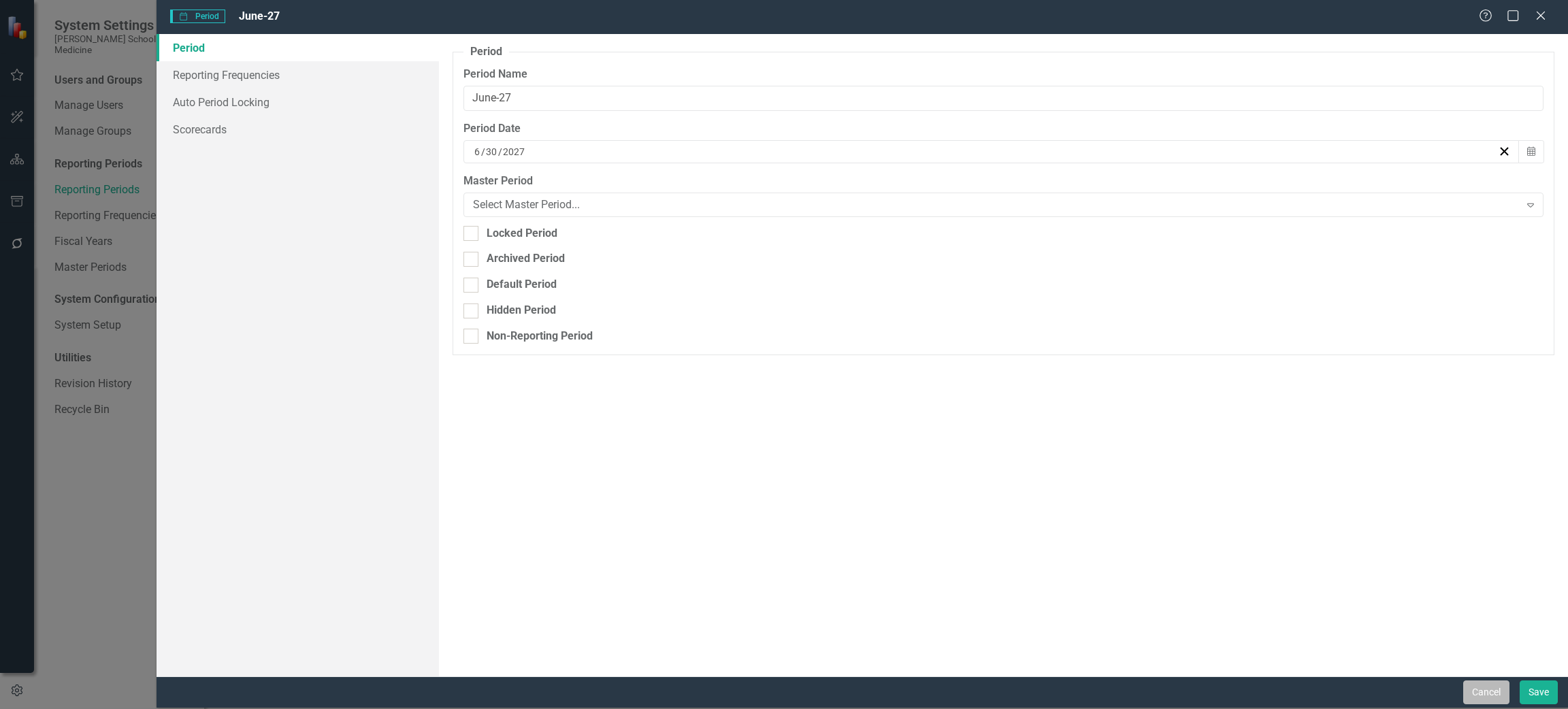
click at [1476, 686] on button "Cancel" at bounding box center [1486, 692] width 47 height 24
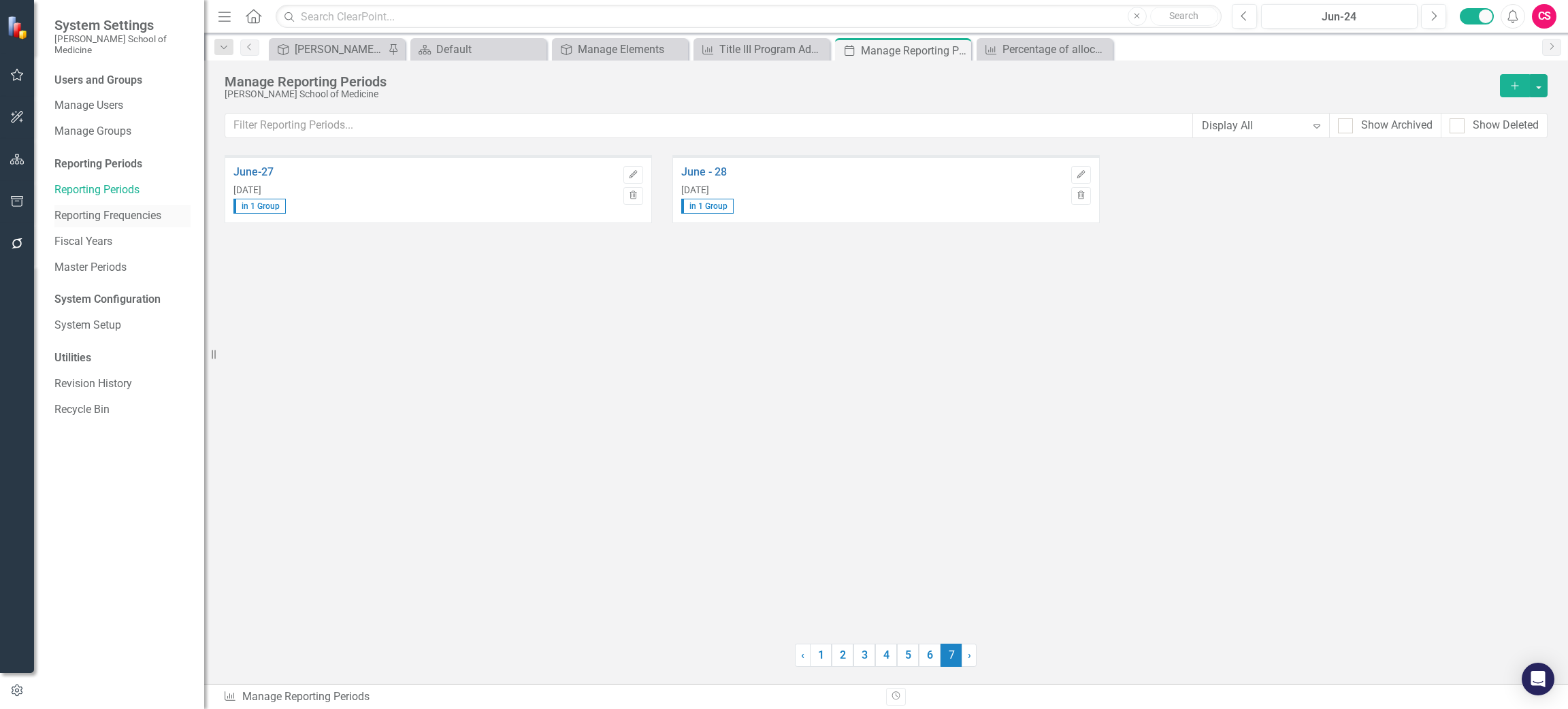
click at [115, 208] on link "Reporting Frequencies" at bounding box center [122, 216] width 136 height 16
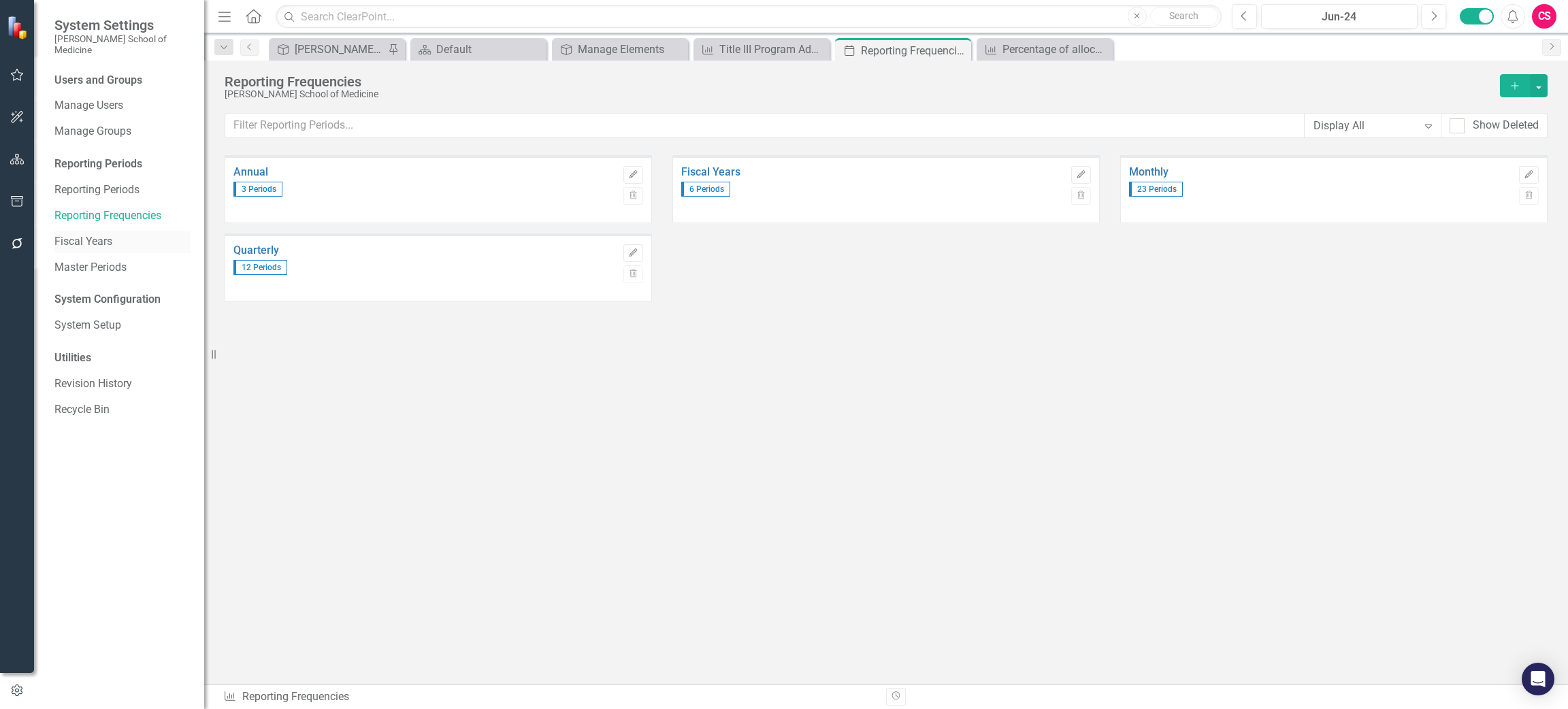
click at [103, 234] on link "Fiscal Years" at bounding box center [122, 242] width 136 height 16
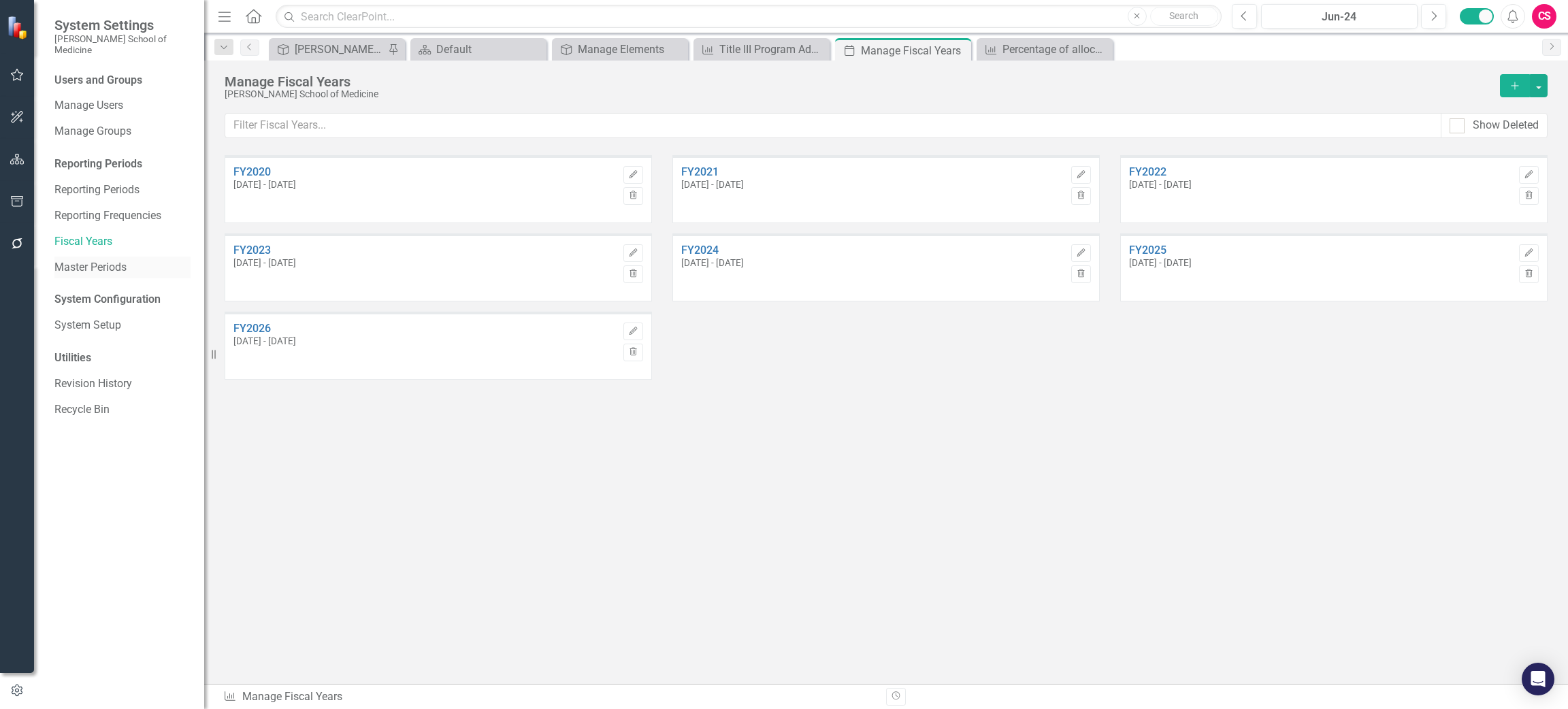
click at [97, 260] on link "Master Periods" at bounding box center [122, 267] width 136 height 16
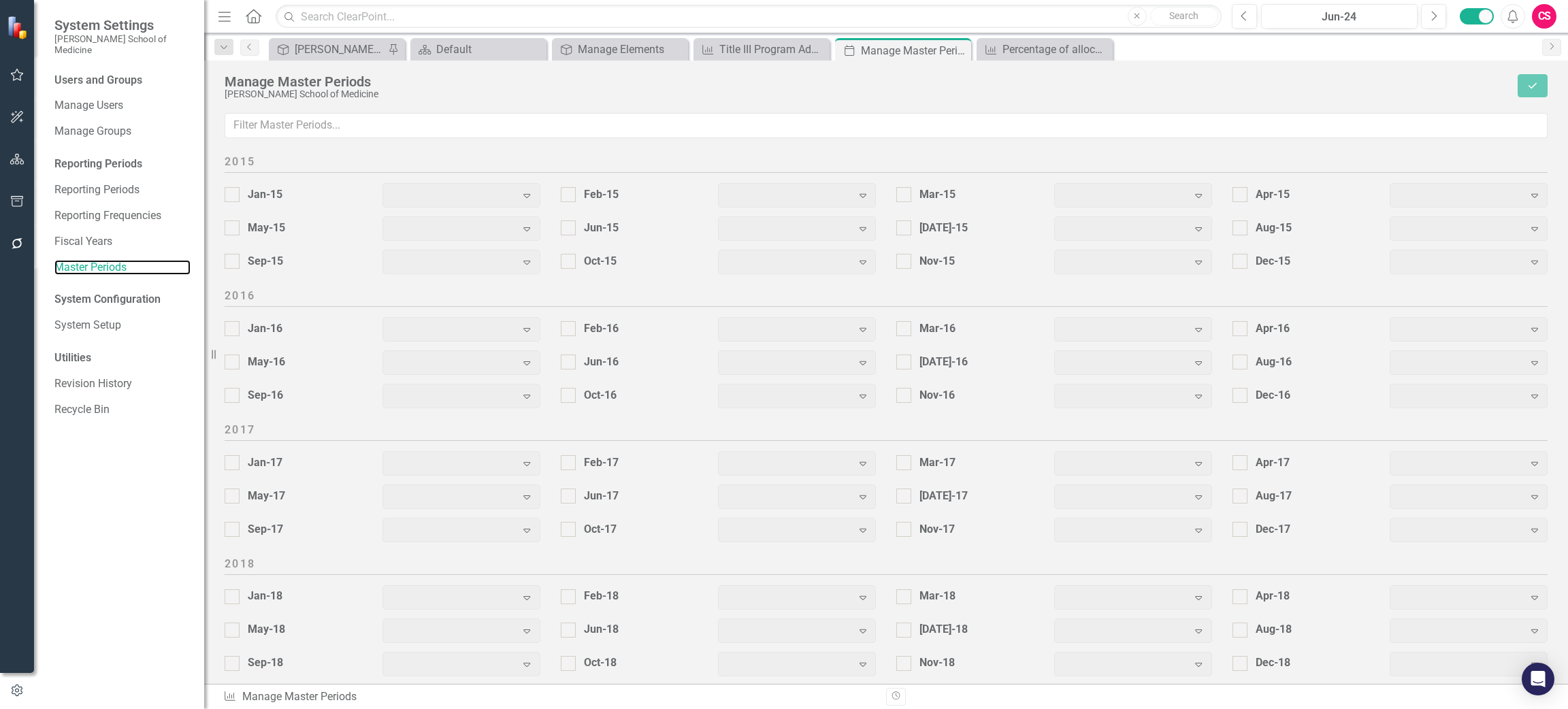
scroll to position [385, 0]
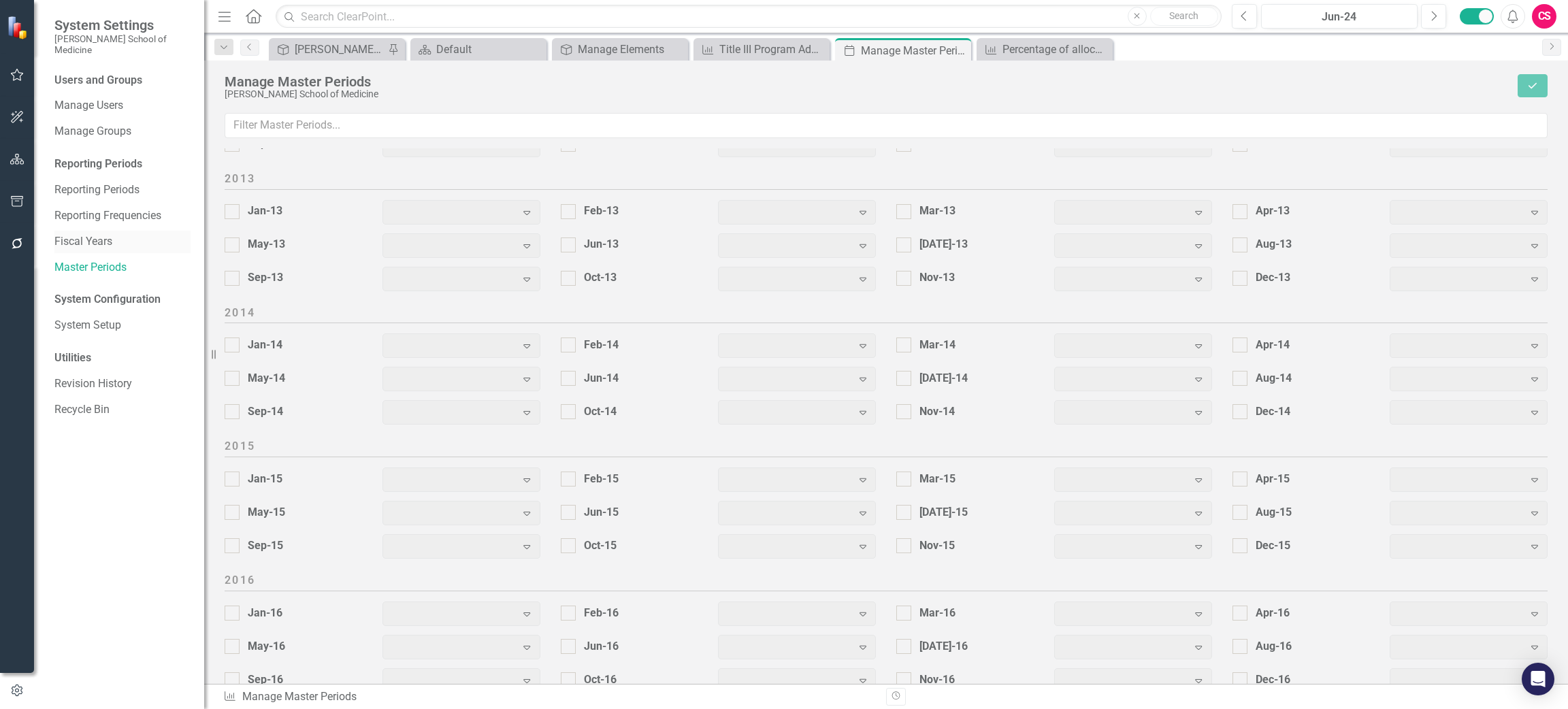
click at [103, 234] on link "Fiscal Years" at bounding box center [122, 242] width 136 height 16
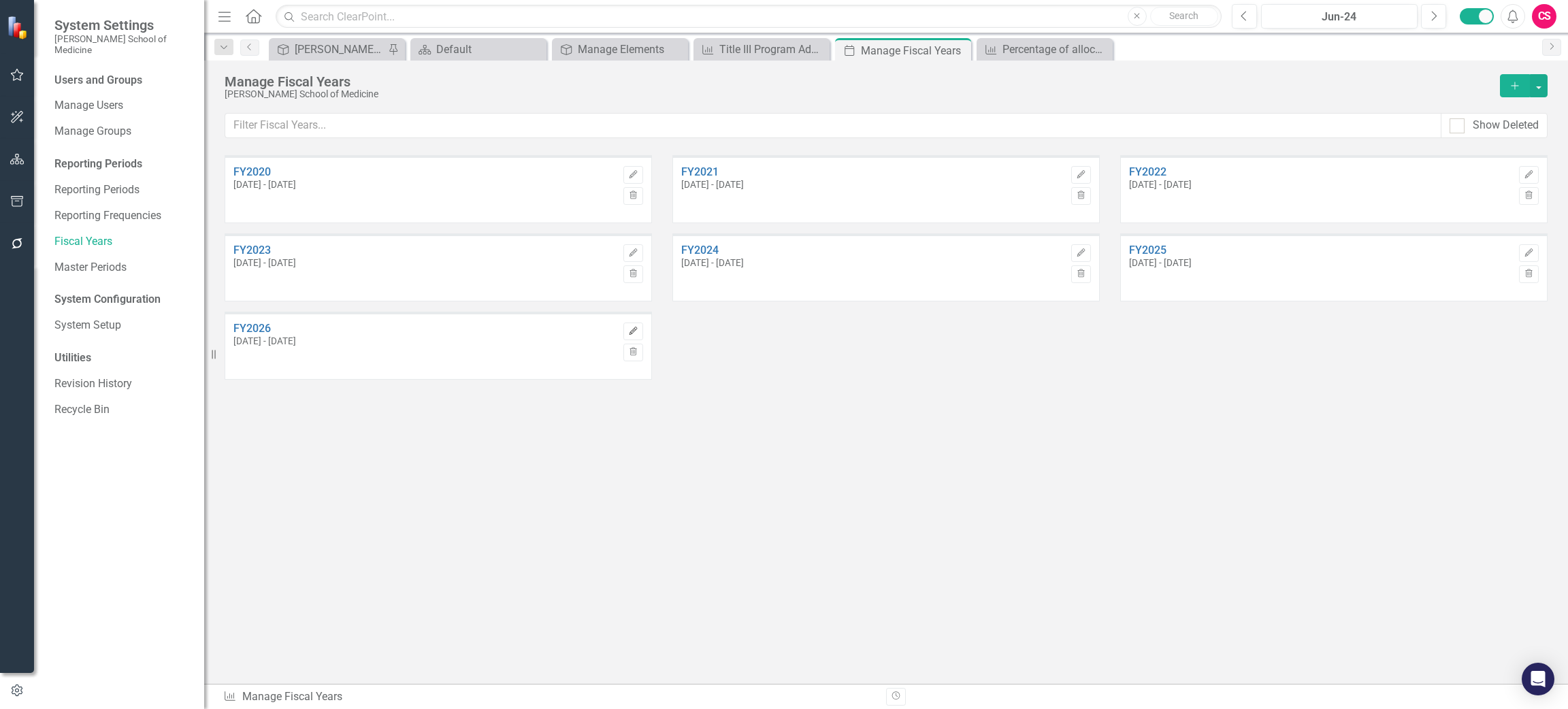
click at [631, 333] on icon "button" at bounding box center [633, 330] width 8 height 8
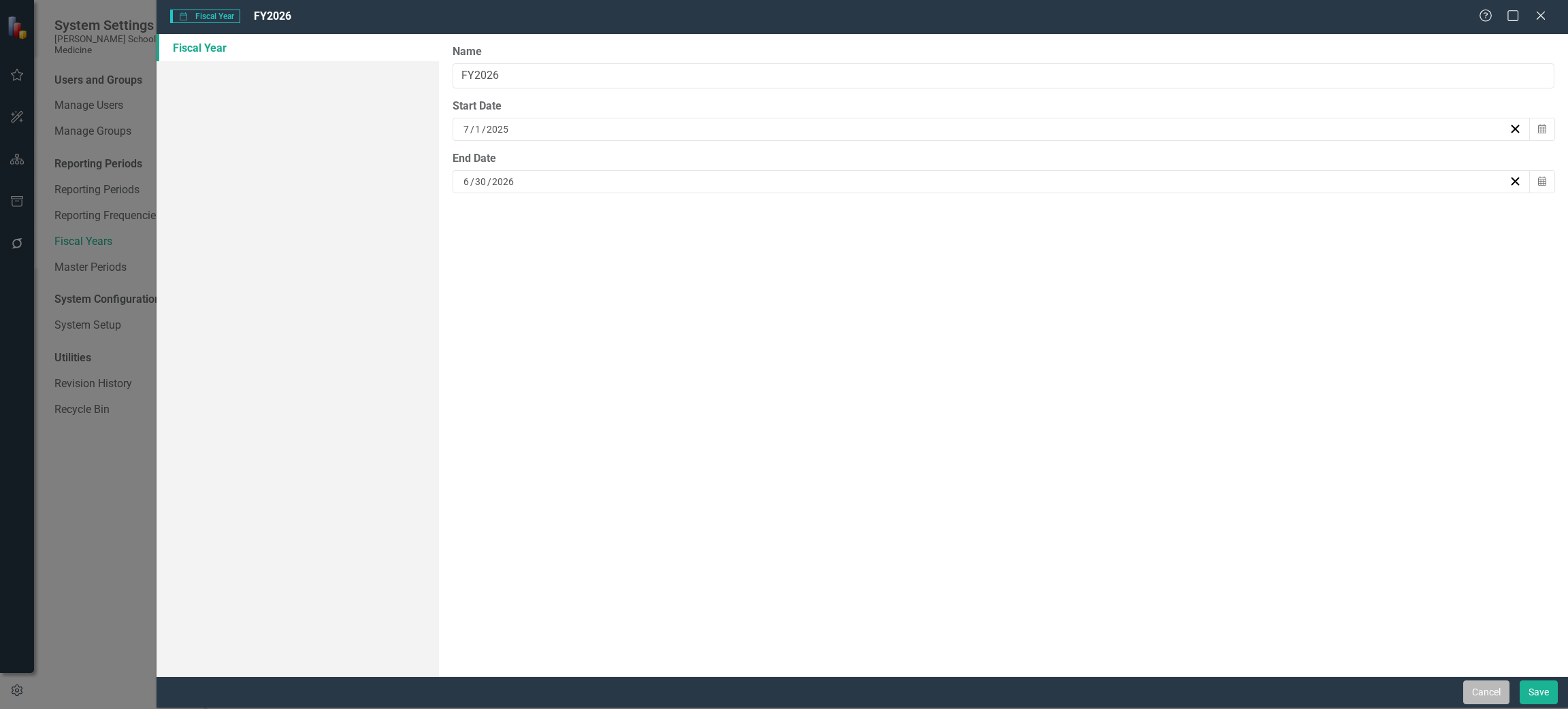
click at [1491, 692] on button "Cancel" at bounding box center [1486, 692] width 47 height 24
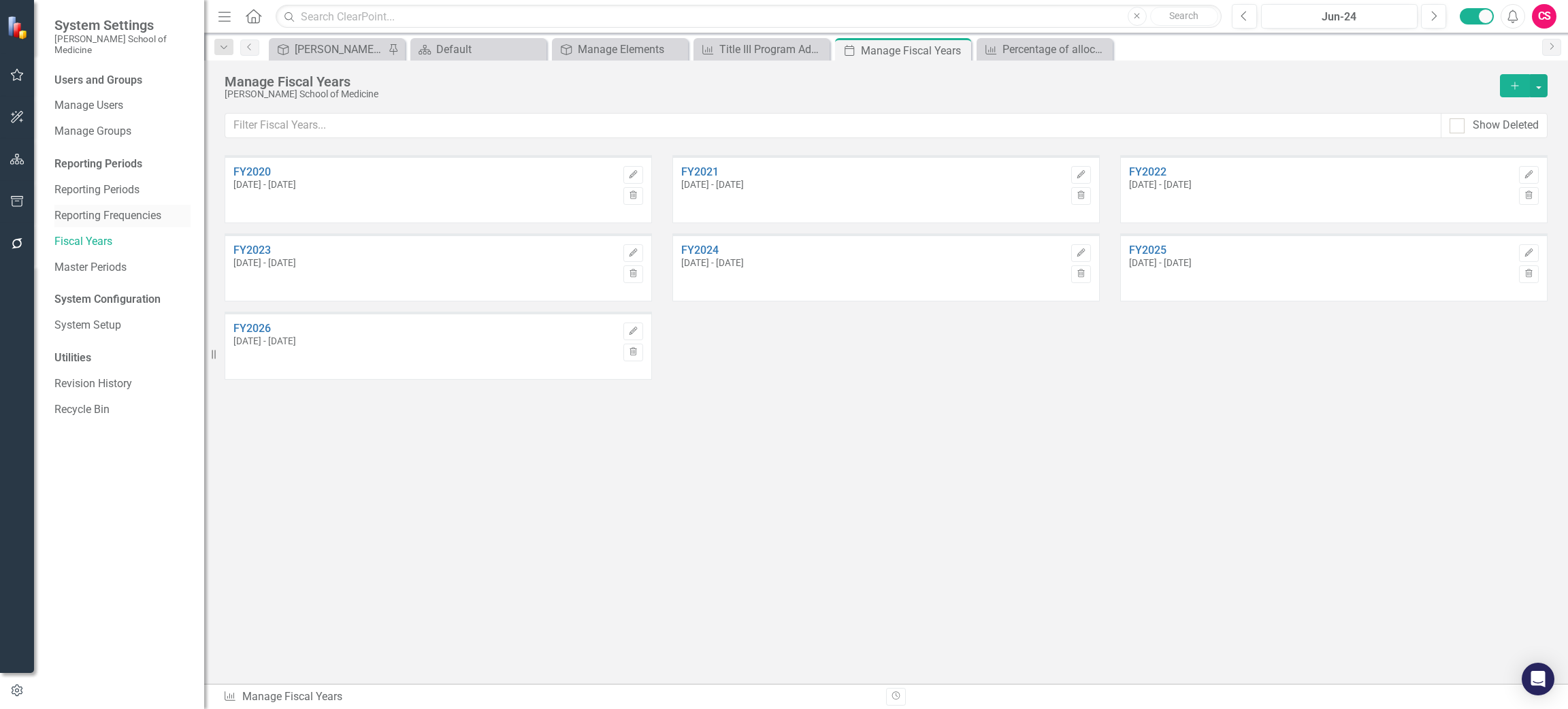
click at [144, 208] on link "Reporting Frequencies" at bounding box center [122, 216] width 136 height 16
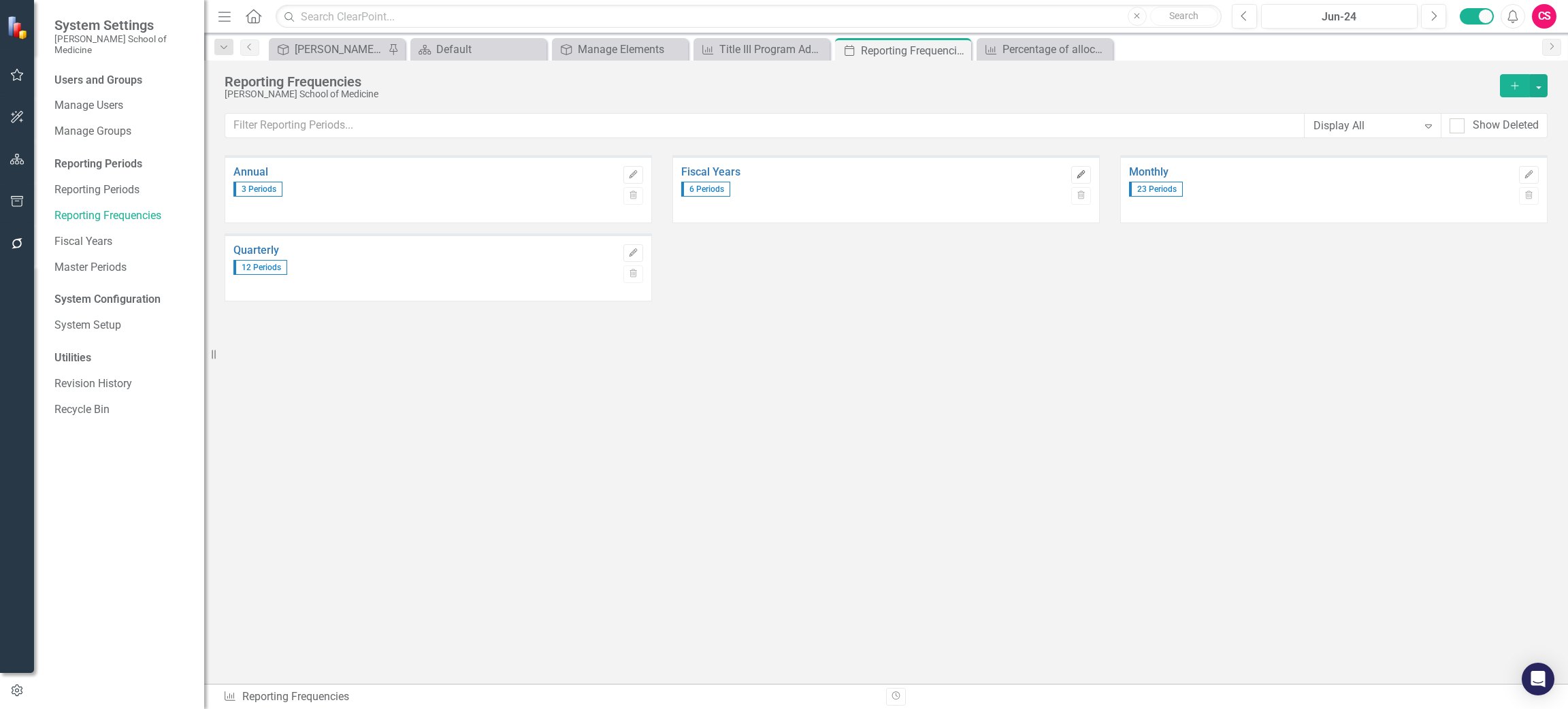
click at [1083, 176] on icon "Edit" at bounding box center [1081, 174] width 11 height 8
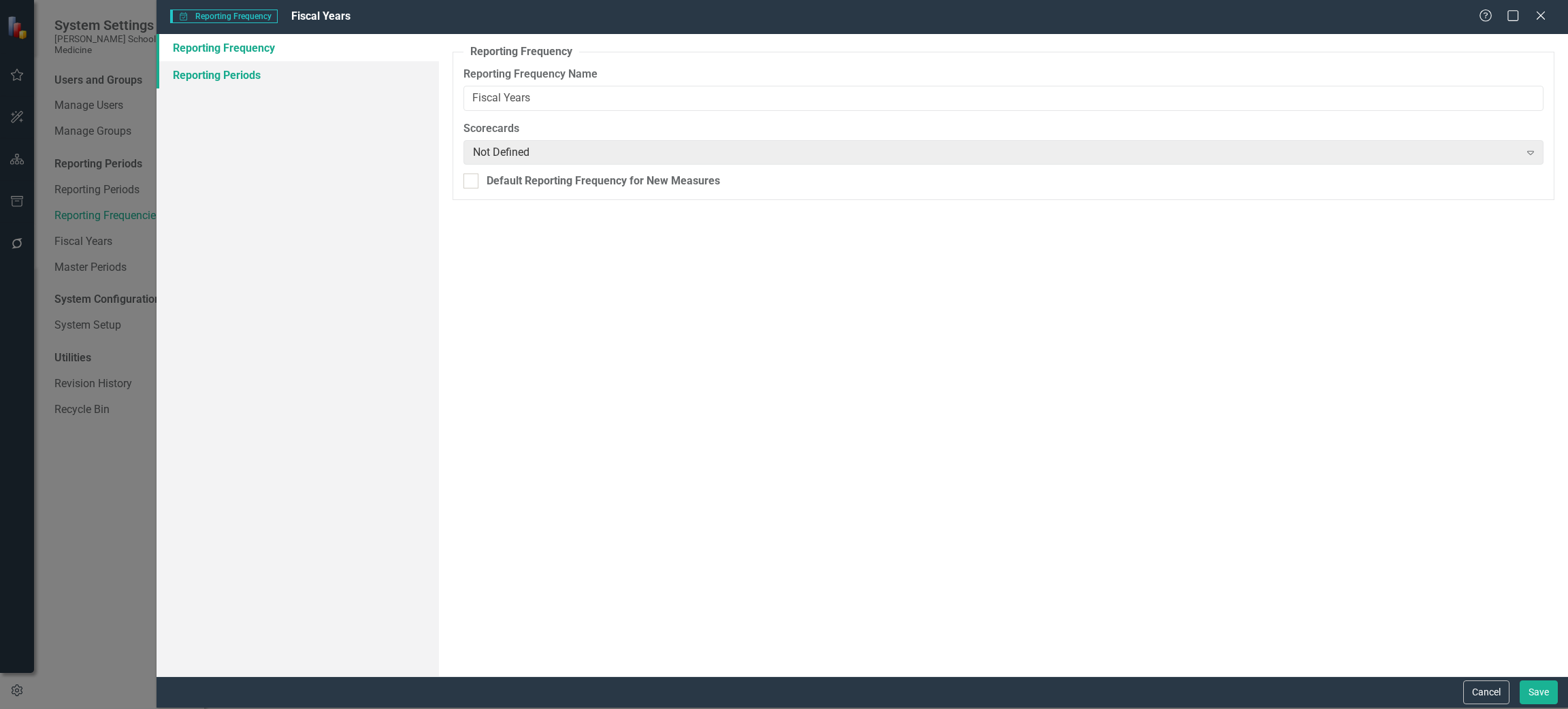
click at [276, 71] on link "Reporting Periods" at bounding box center [298, 75] width 282 height 27
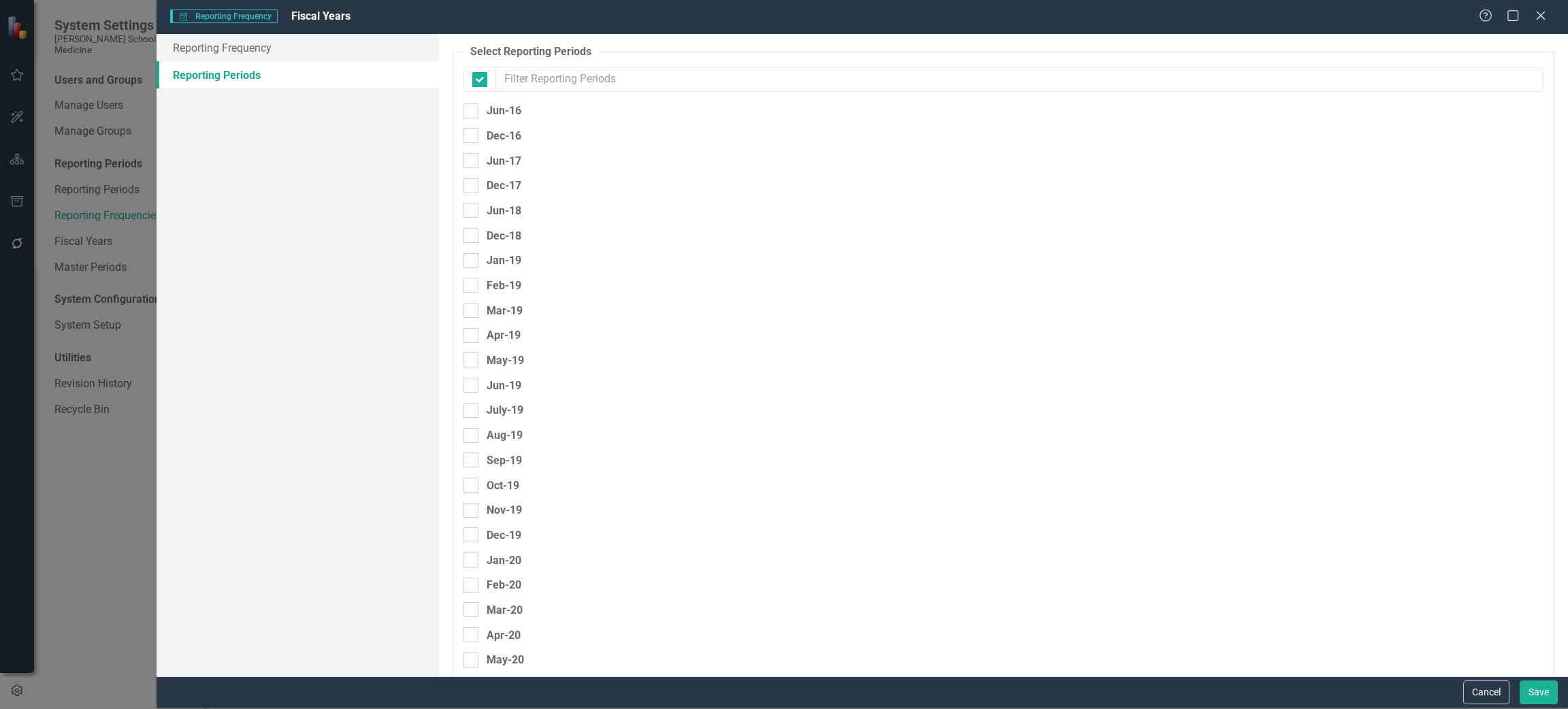
checkbox input "false"
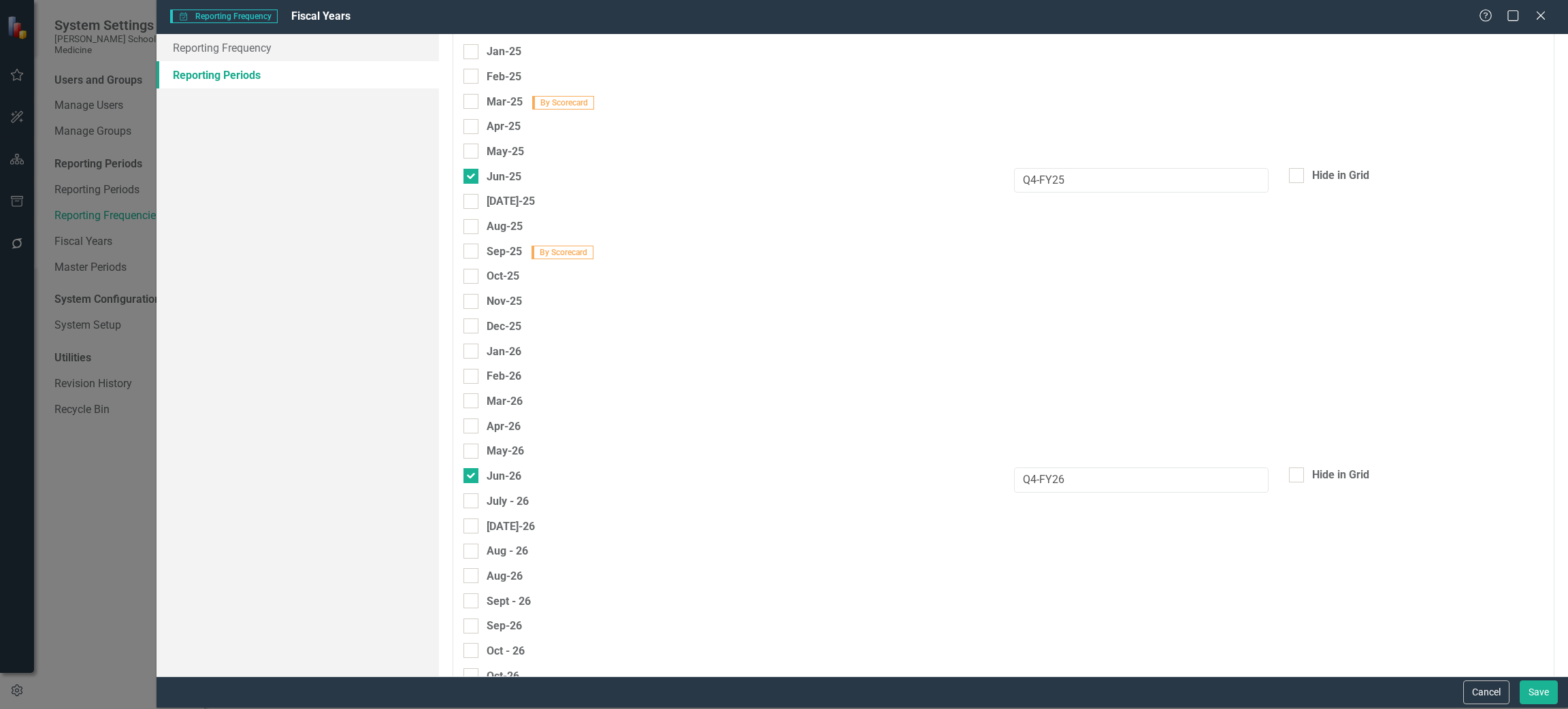
scroll to position [2125, 0]
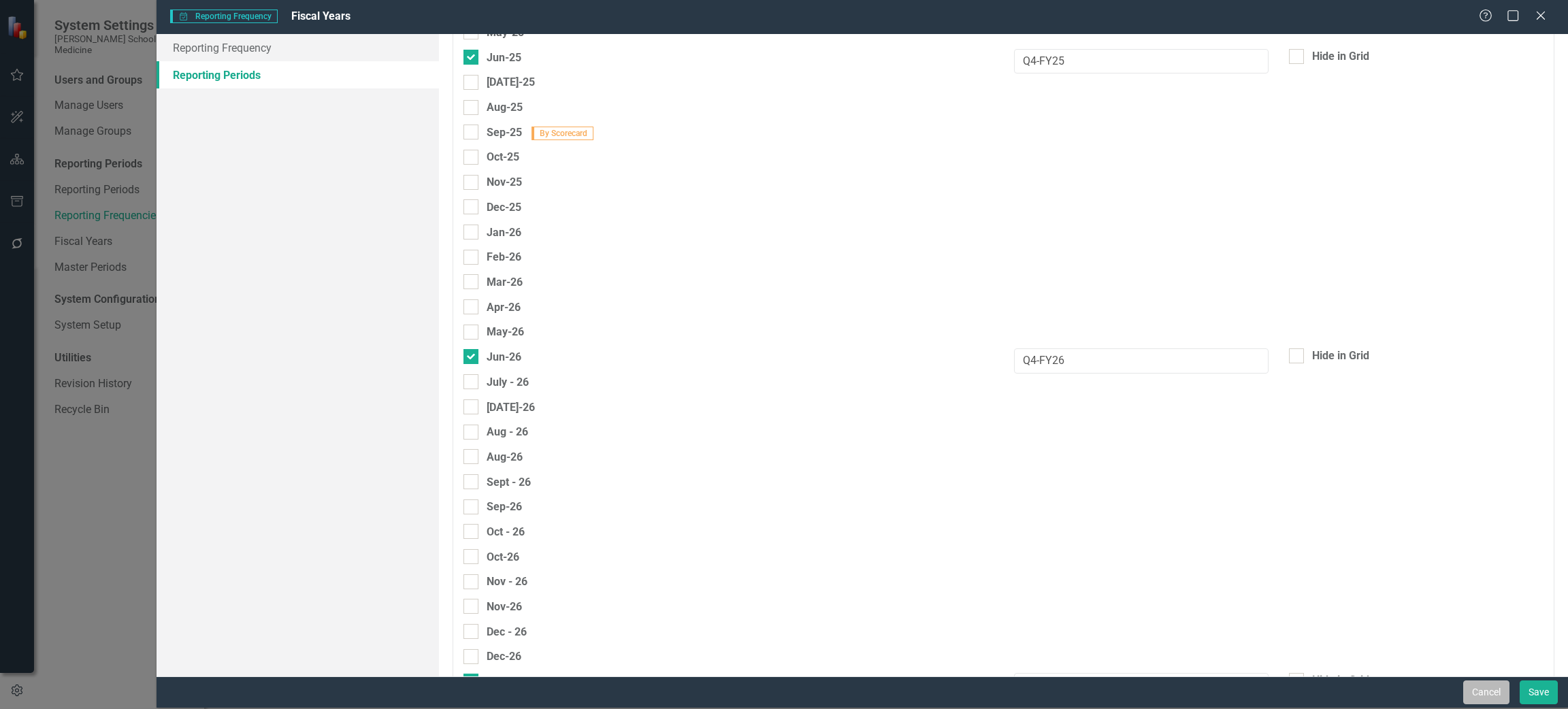
click at [1484, 683] on button "Cancel" at bounding box center [1486, 692] width 47 height 24
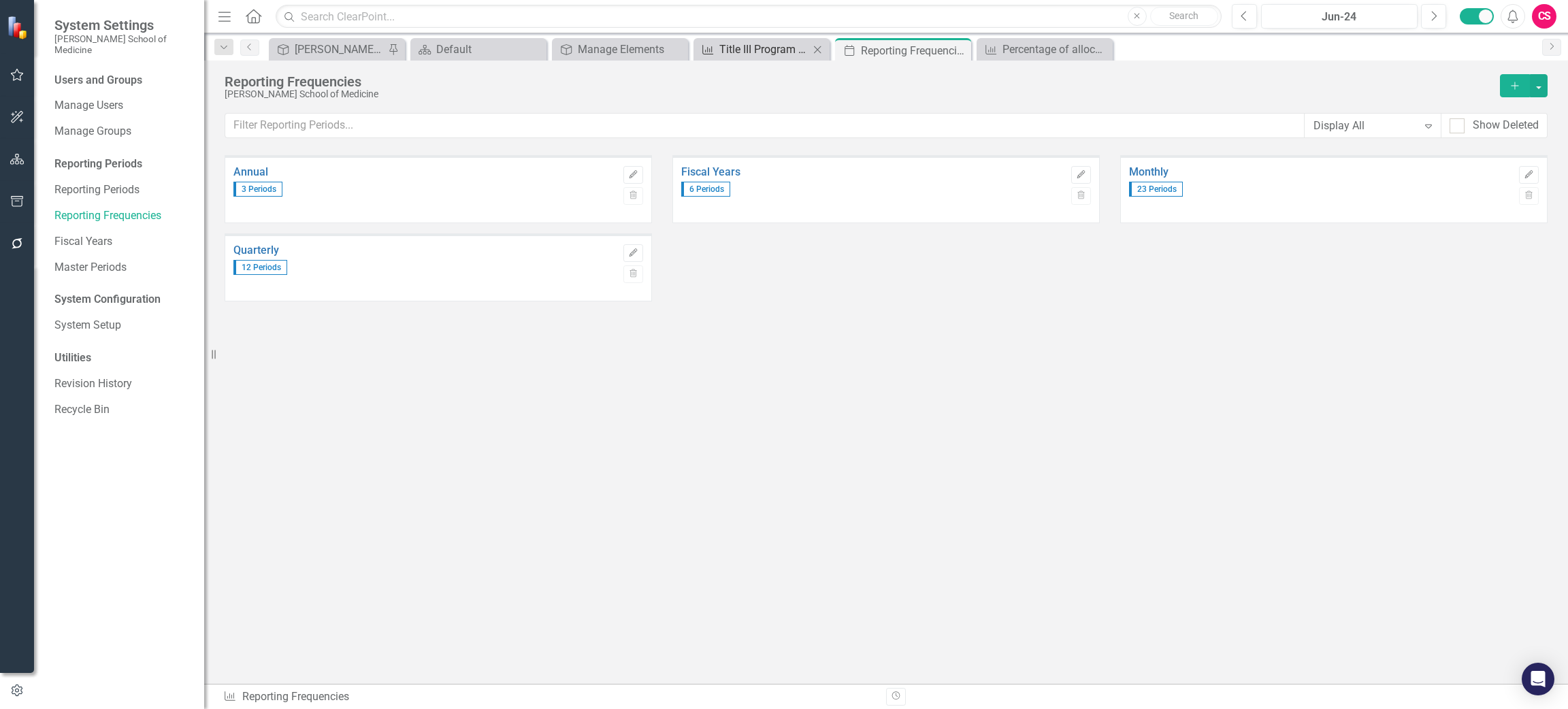
click at [748, 50] on div "Title III Program Administration Scorecard Report" at bounding box center [764, 49] width 90 height 17
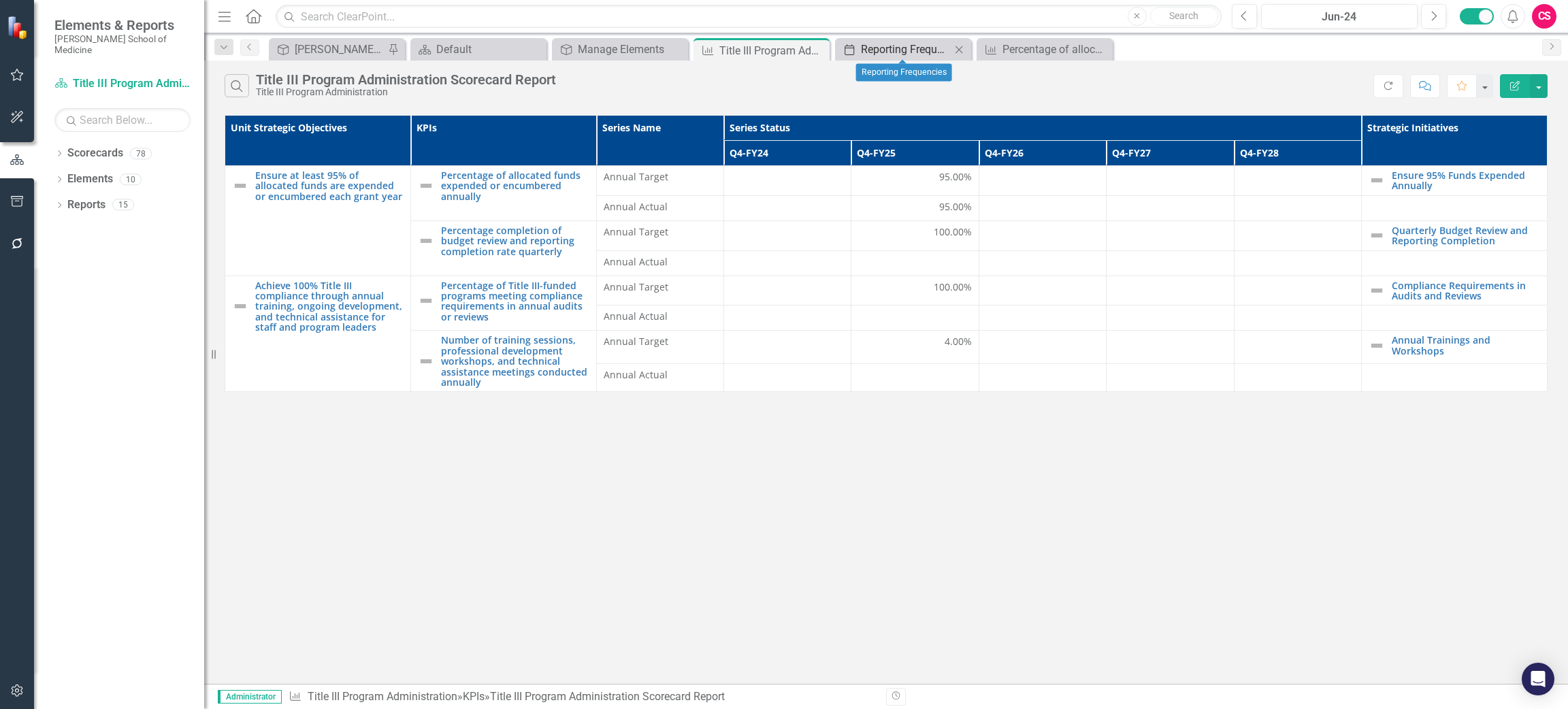
click at [868, 48] on div "Reporting Frequencies" at bounding box center [906, 49] width 90 height 17
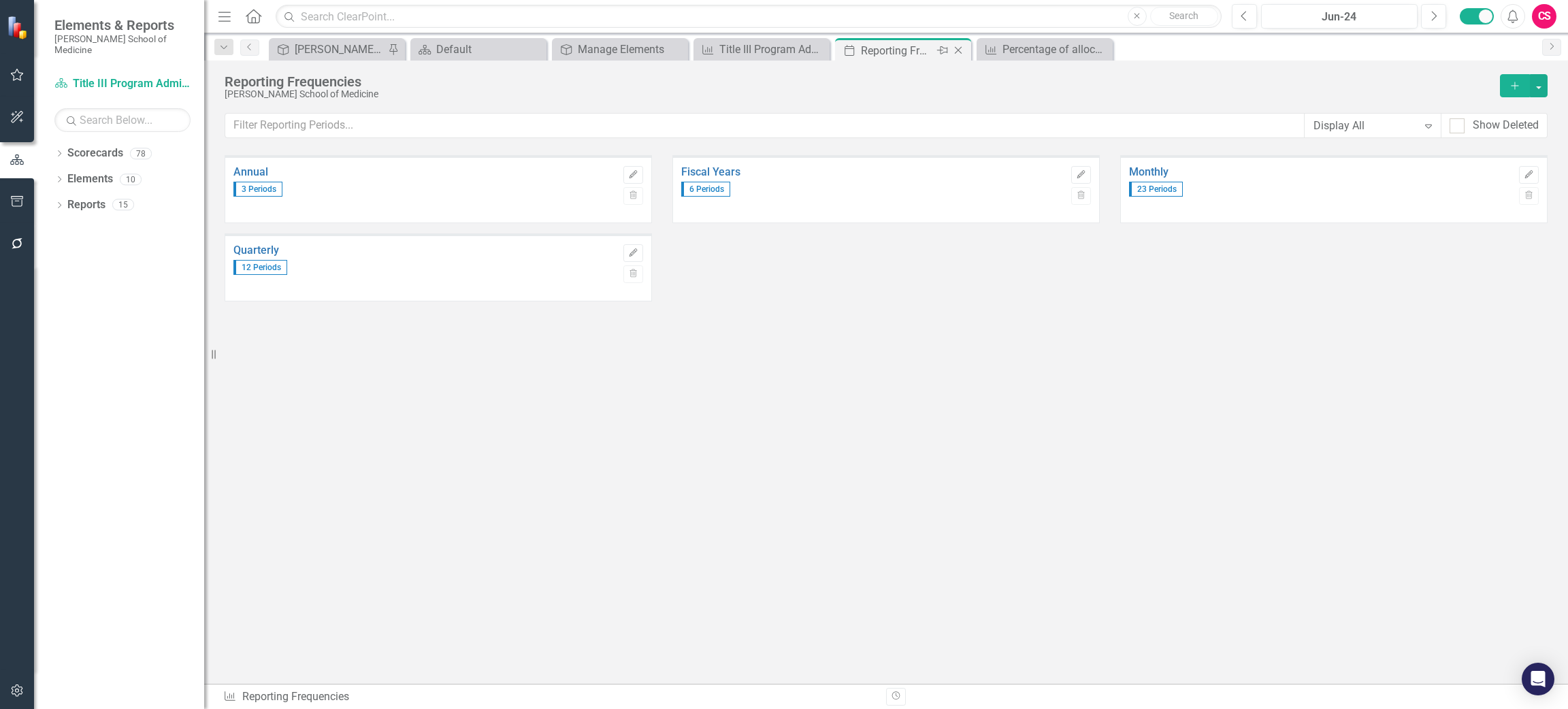
click at [956, 53] on icon "Close" at bounding box center [958, 50] width 14 height 11
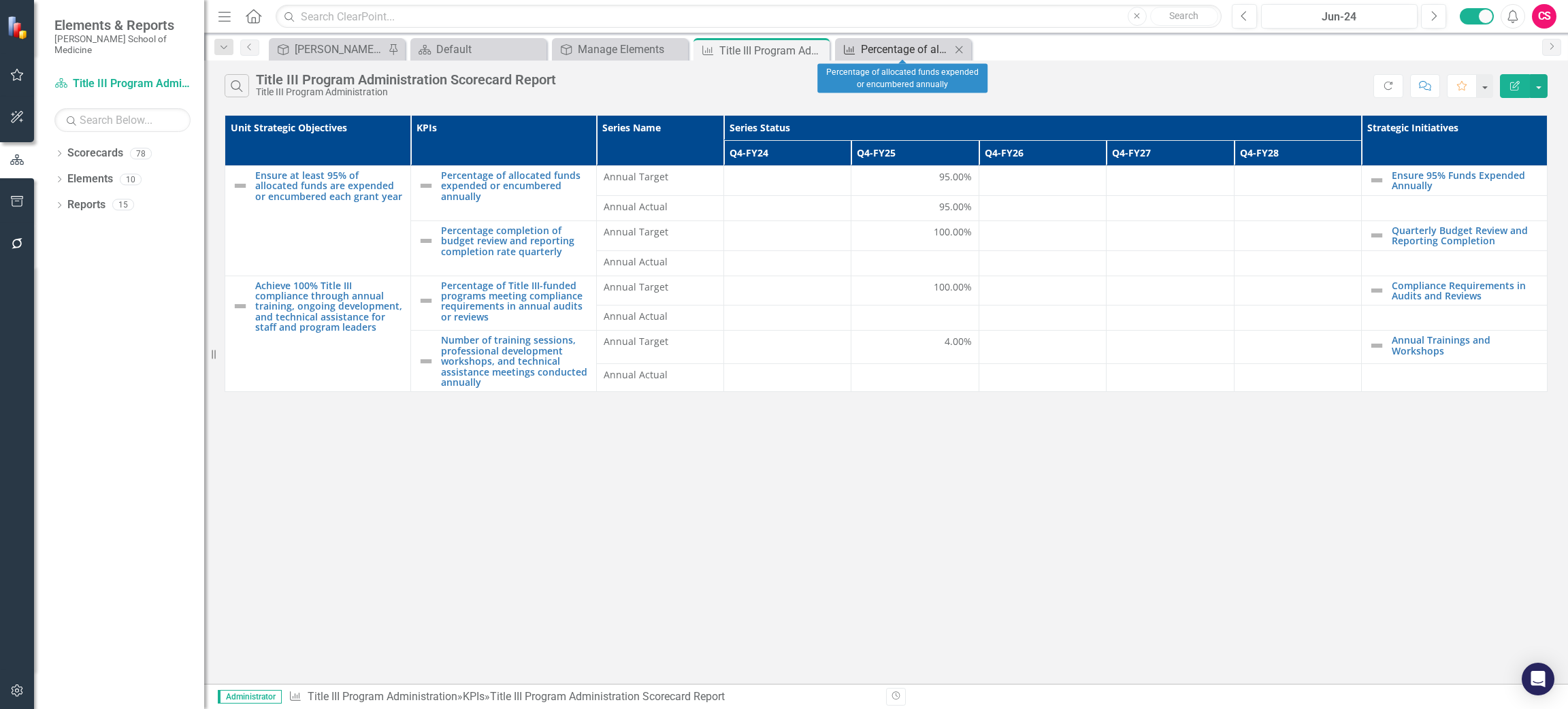
click at [905, 50] on div "Percentage of allocated funds expended or encumbered annually" at bounding box center [906, 49] width 90 height 17
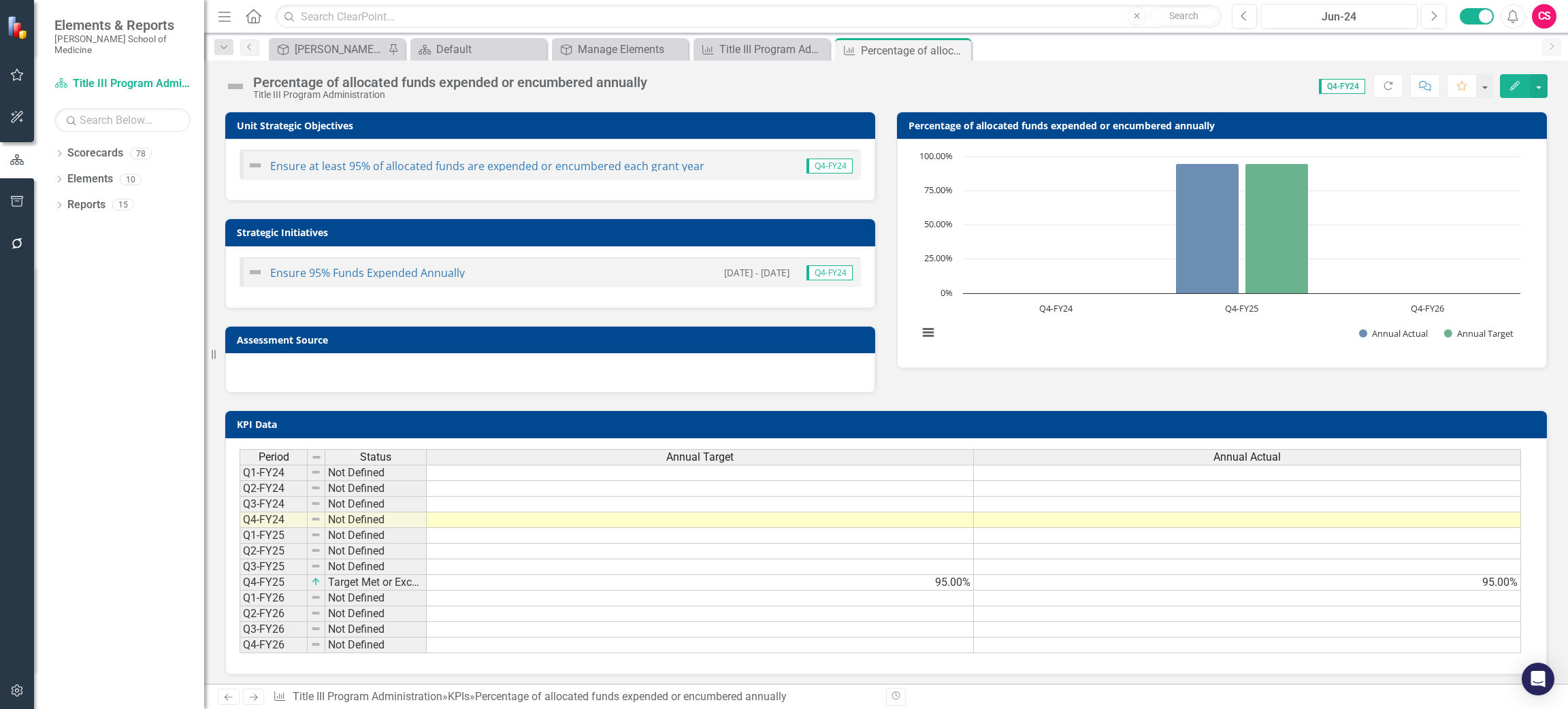
click at [847, 419] on h3 "KPI Data" at bounding box center [888, 424] width 1303 height 11
click at [847, 419] on div "KPI Data Last Calculated" at bounding box center [886, 424] width 1322 height 26
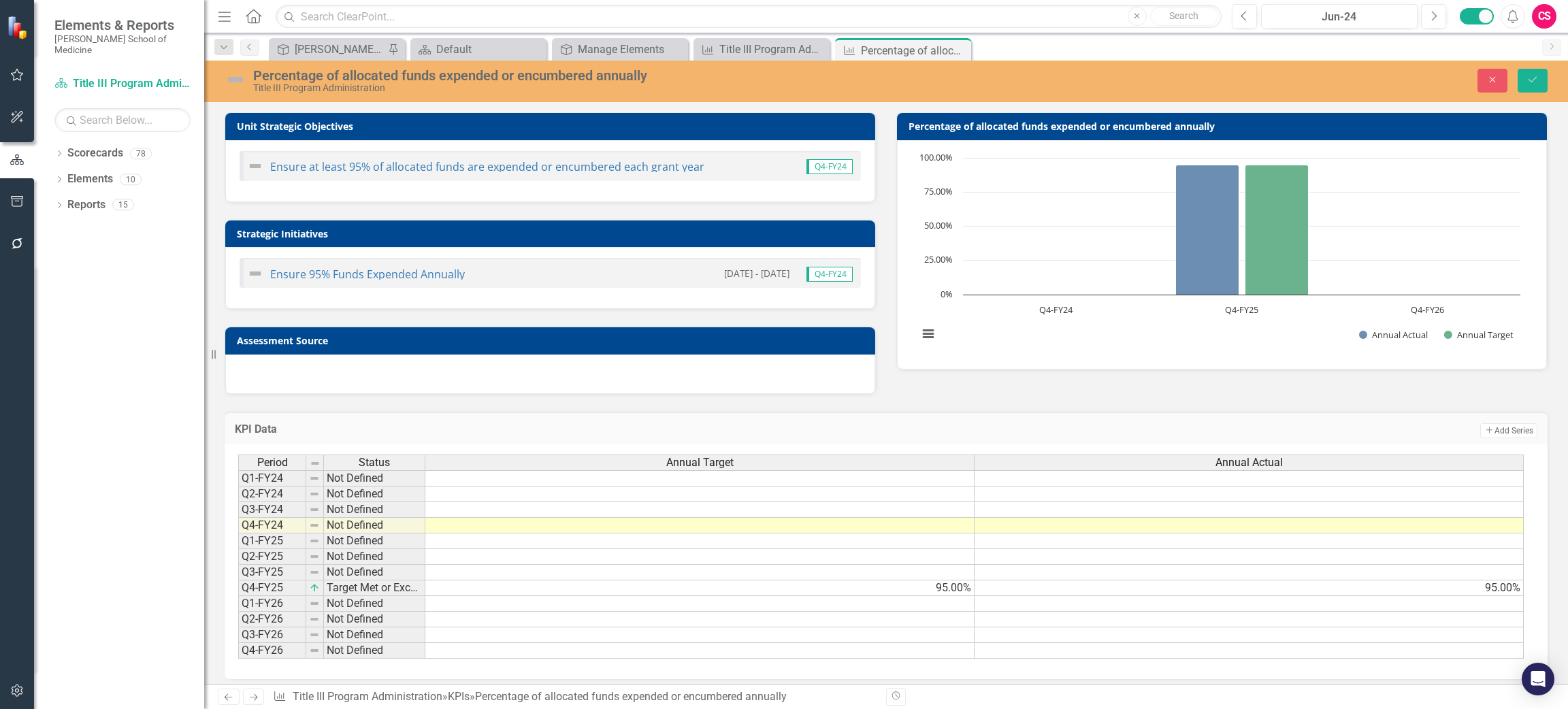
scroll to position [18, 0]
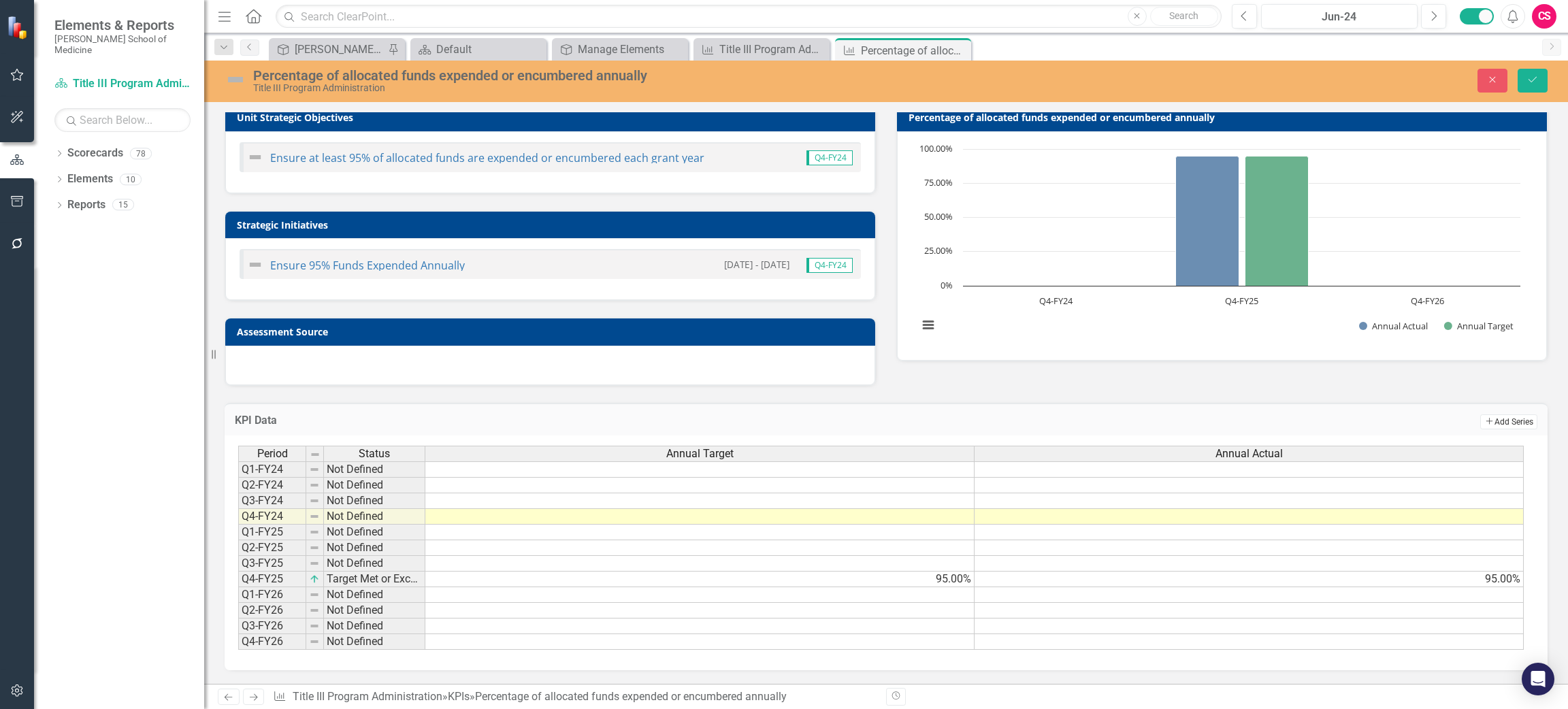
click at [1492, 418] on button "Add Add Series" at bounding box center [1509, 422] width 57 height 15
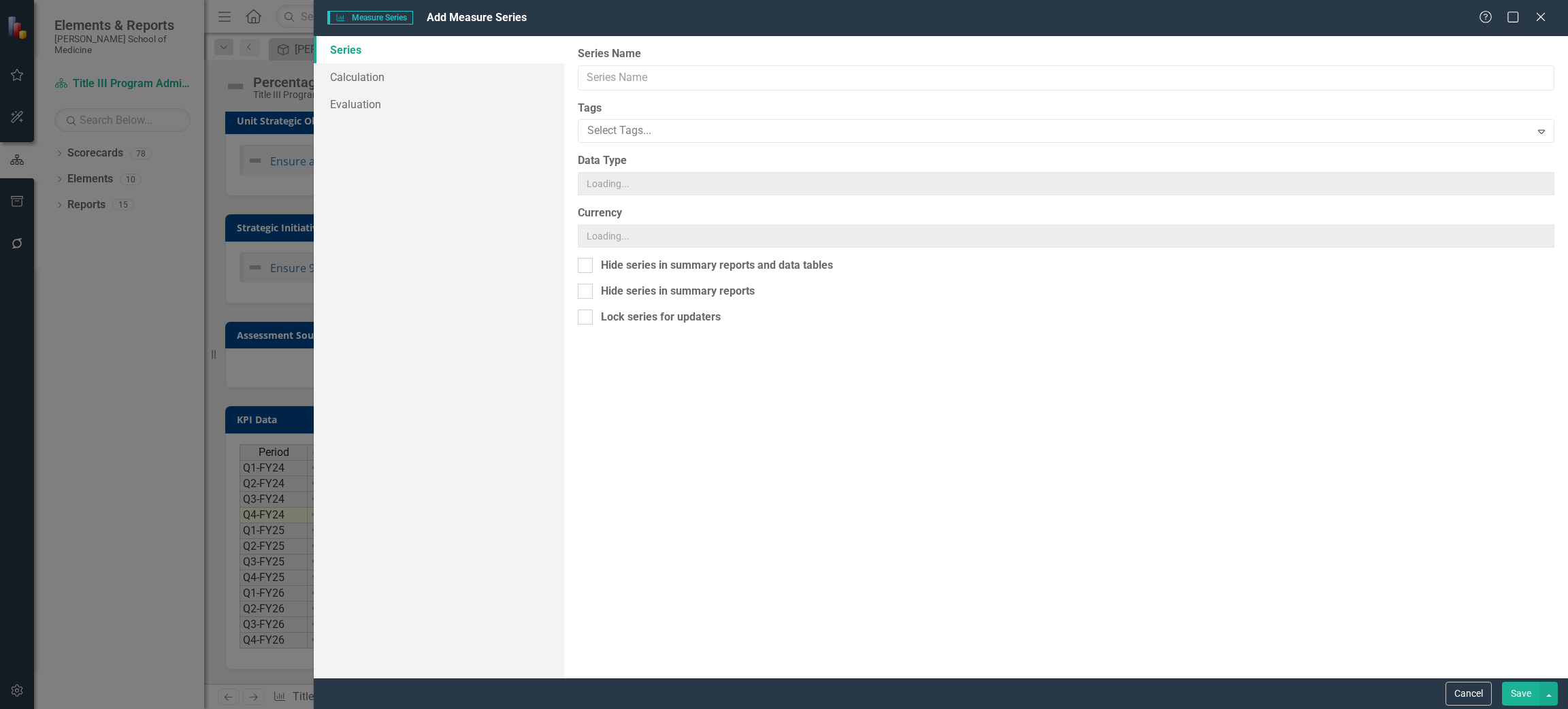
scroll to position [14, 0]
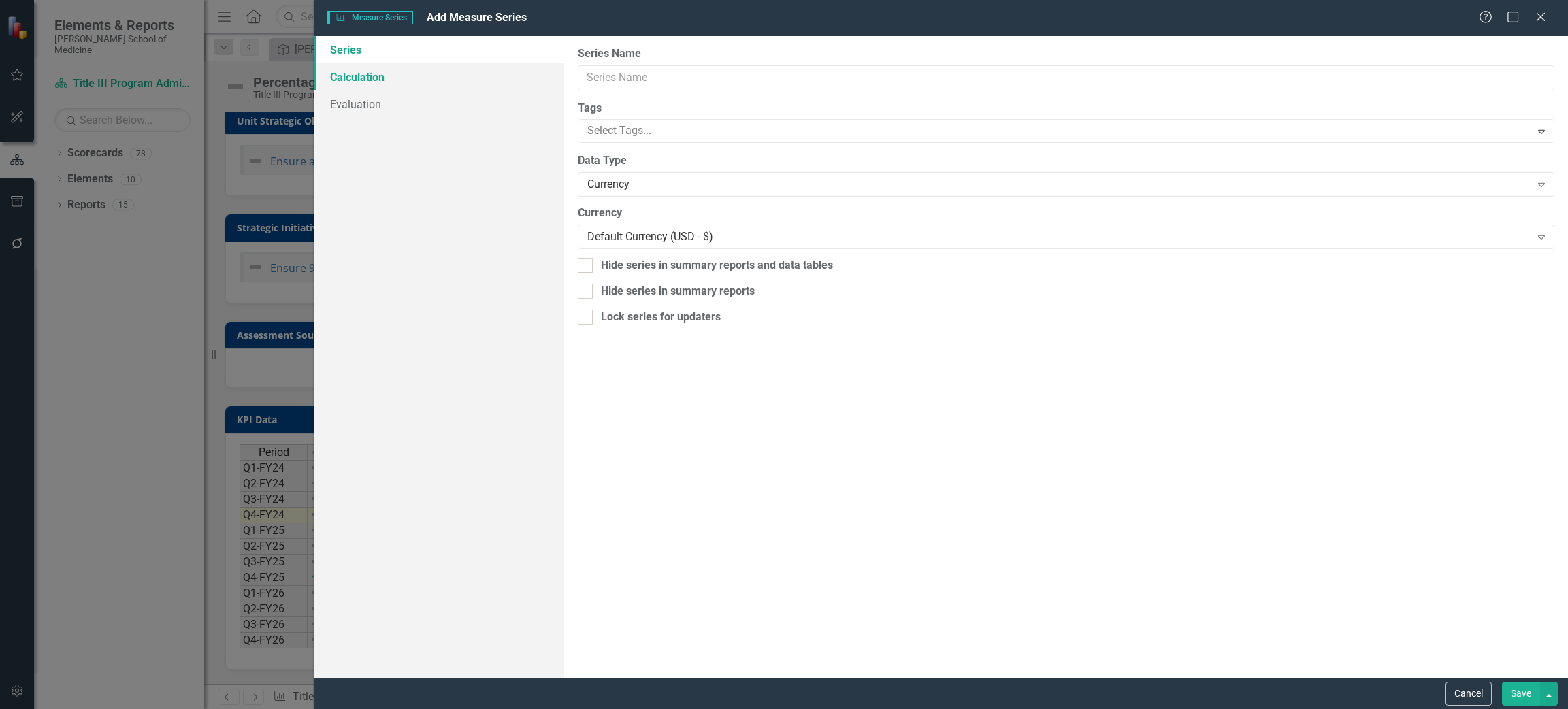
click at [391, 77] on link "Calculation" at bounding box center [440, 77] width 251 height 27
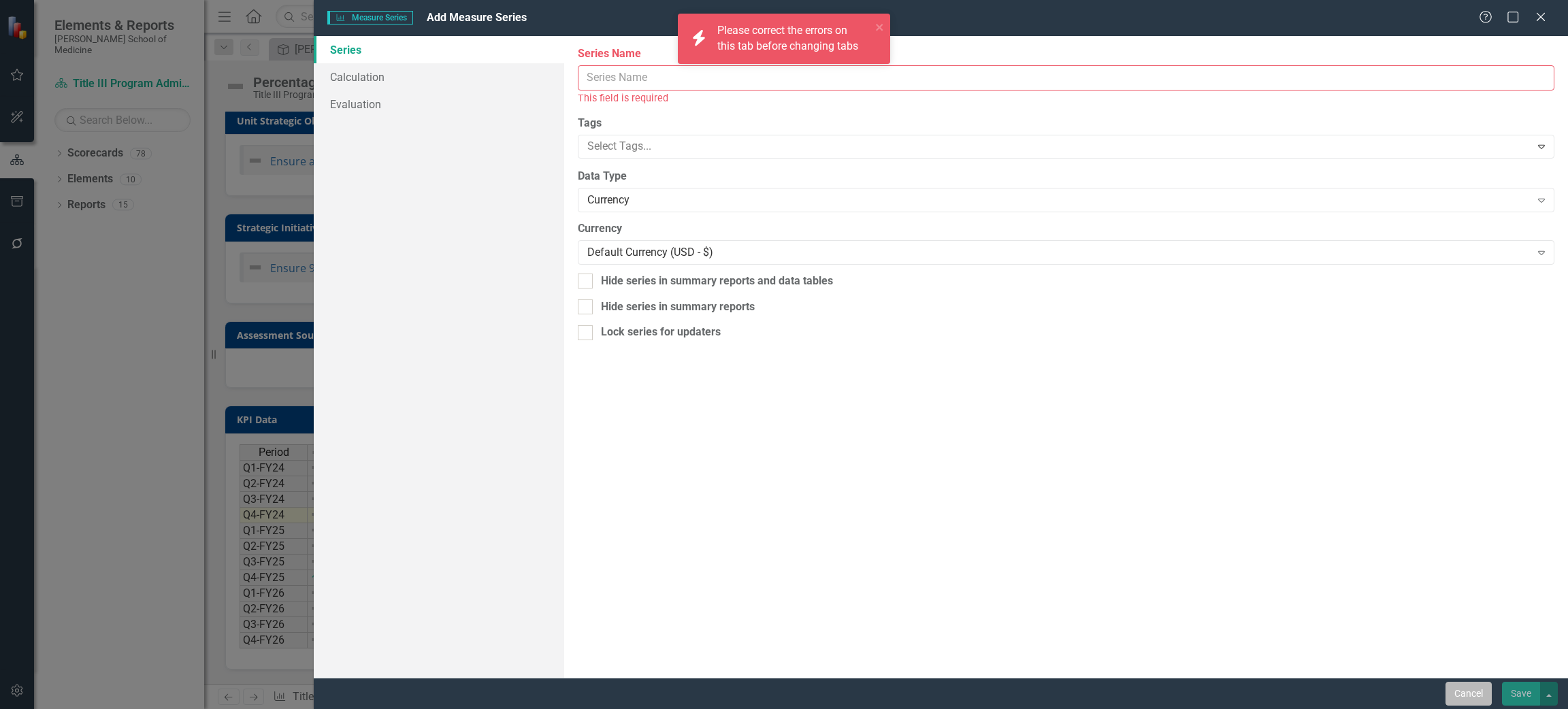
click at [1480, 689] on button "Cancel" at bounding box center [1469, 694] width 47 height 24
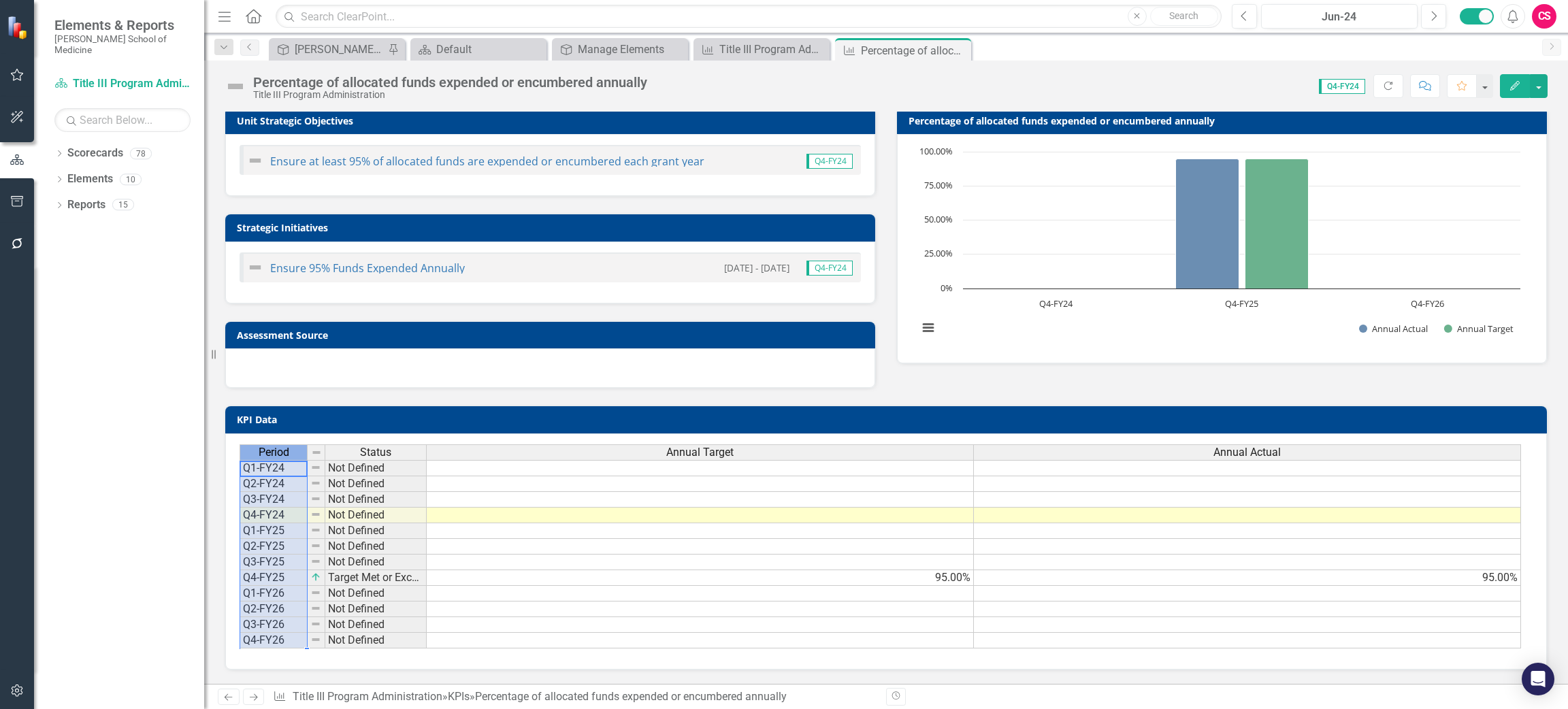
click at [270, 446] on span "Period" at bounding box center [273, 452] width 31 height 12
click at [379, 460] on td "Not Defined" at bounding box center [376, 468] width 101 height 17
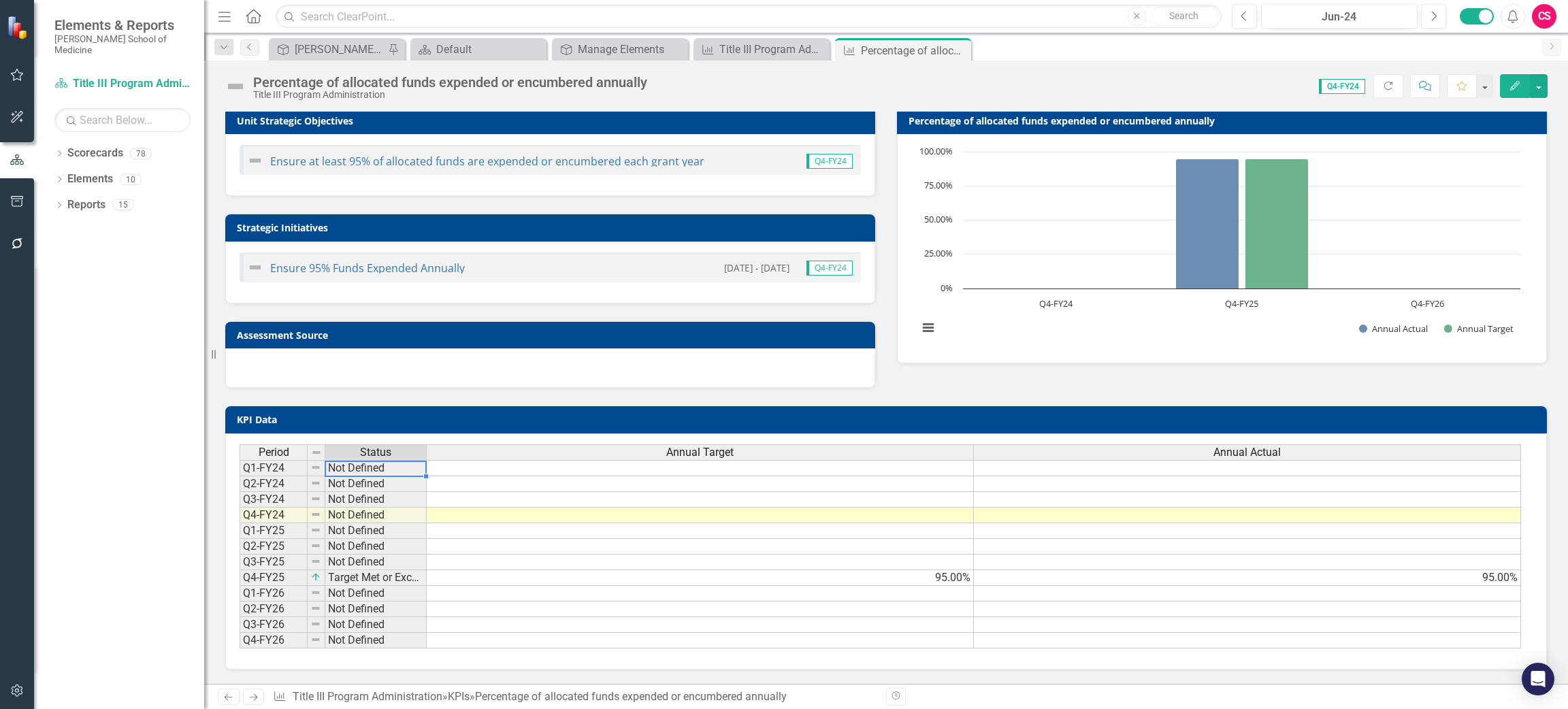
click at [386, 446] on span "Status" at bounding box center [376, 452] width 32 height 12
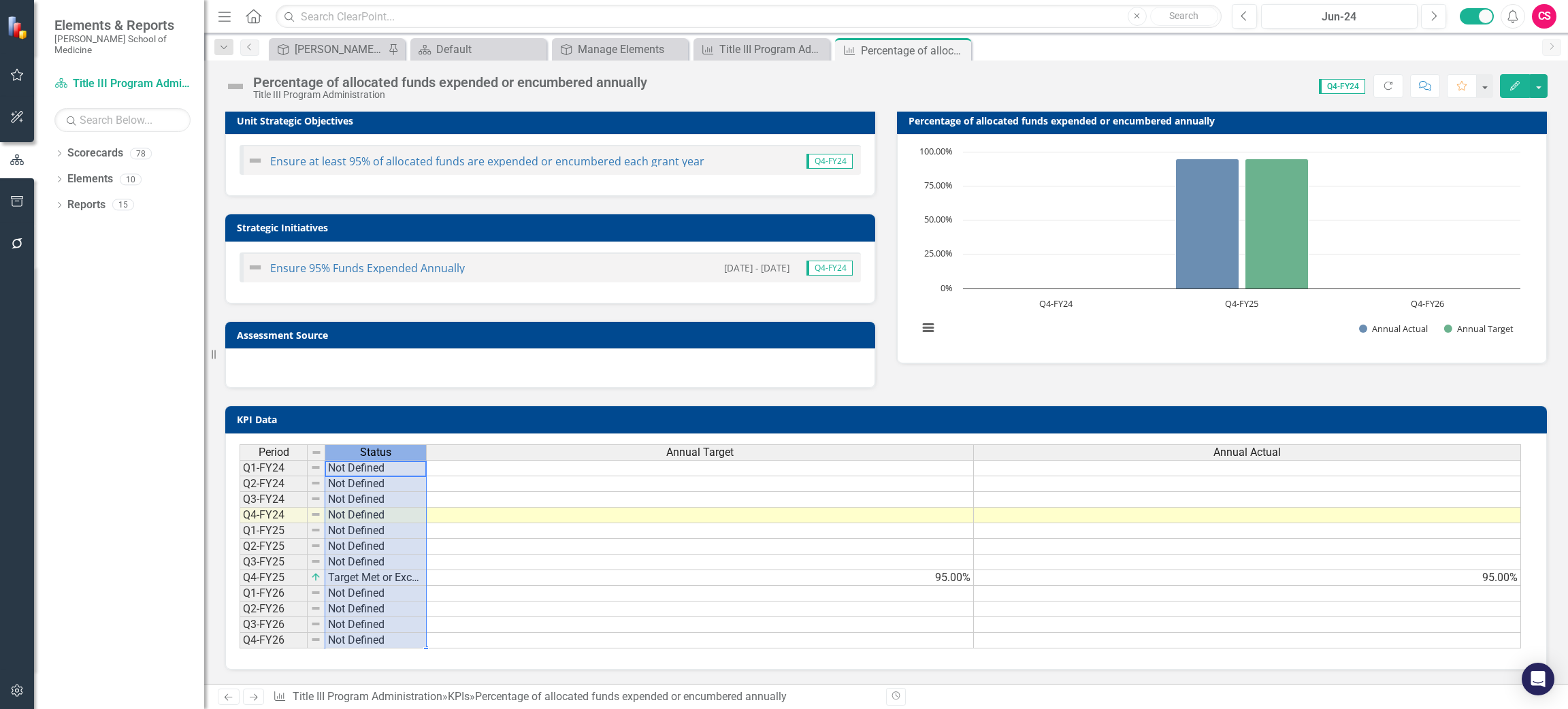
click at [386, 446] on span "Status" at bounding box center [376, 452] width 32 height 12
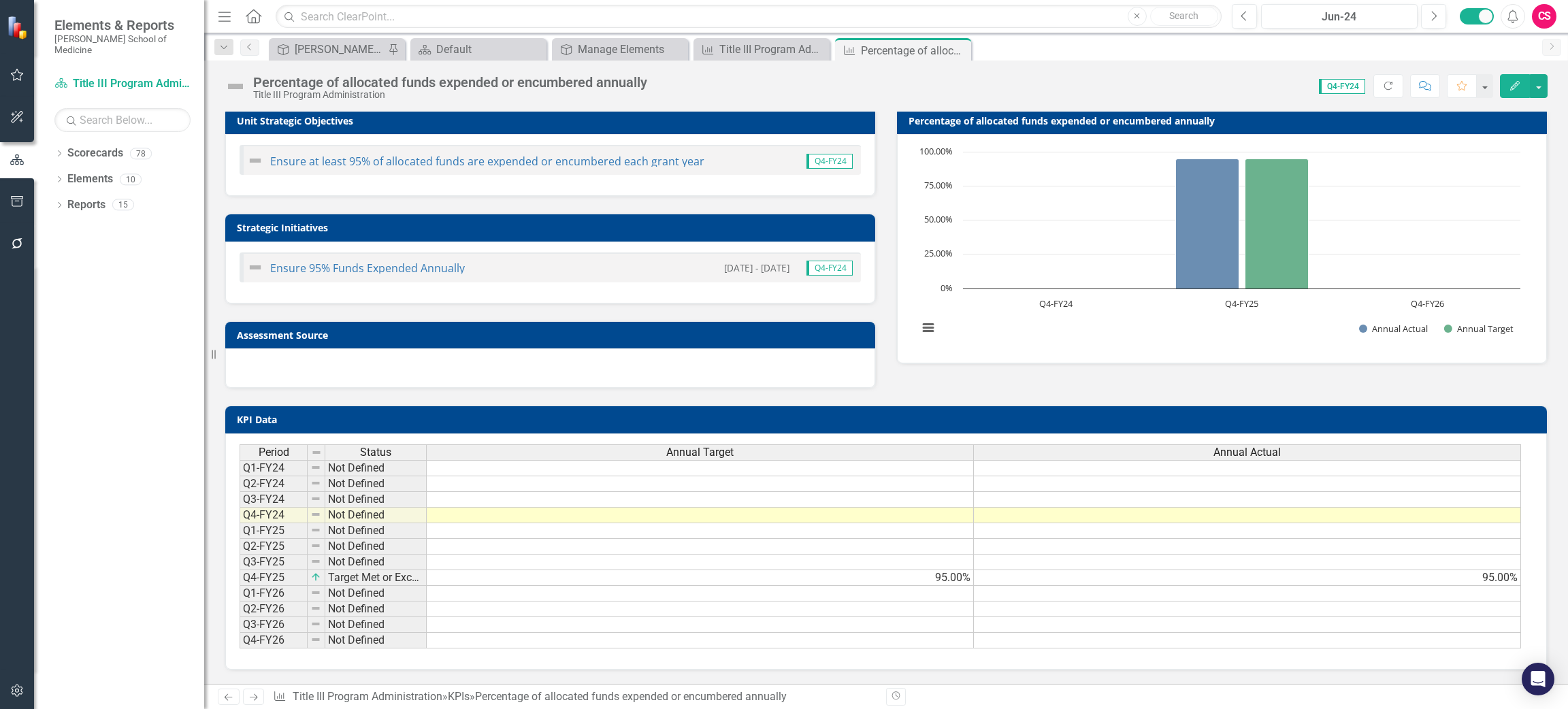
click at [479, 418] on td "KPI Data" at bounding box center [888, 421] width 1303 height 20
click at [1548, 87] on div "Percentage of allocated funds expended or encumbered annually Title III Program…" at bounding box center [886, 81] width 1364 height 41
click at [1541, 83] on button "button" at bounding box center [1539, 86] width 18 height 24
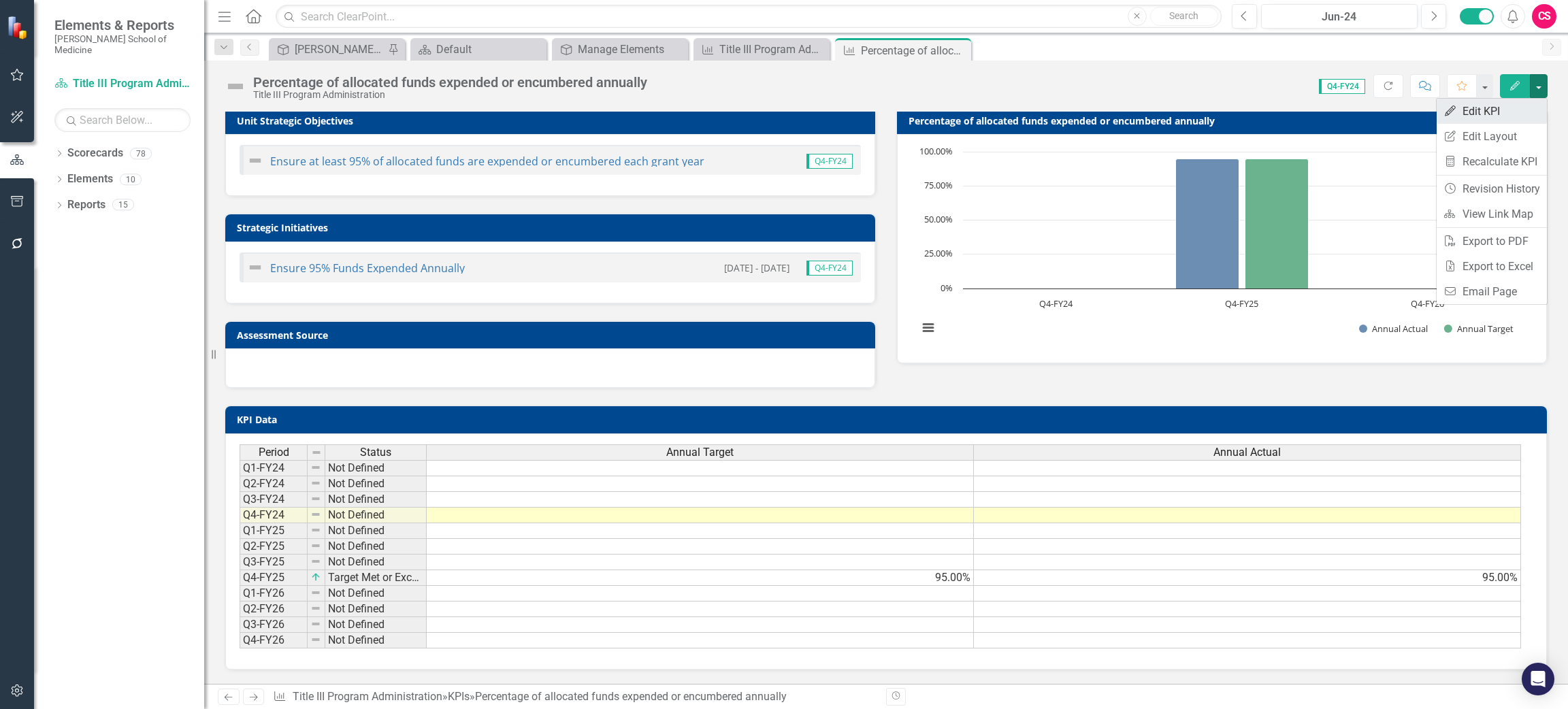
click at [1512, 106] on link "Edit Edit KPI" at bounding box center [1491, 111] width 110 height 26
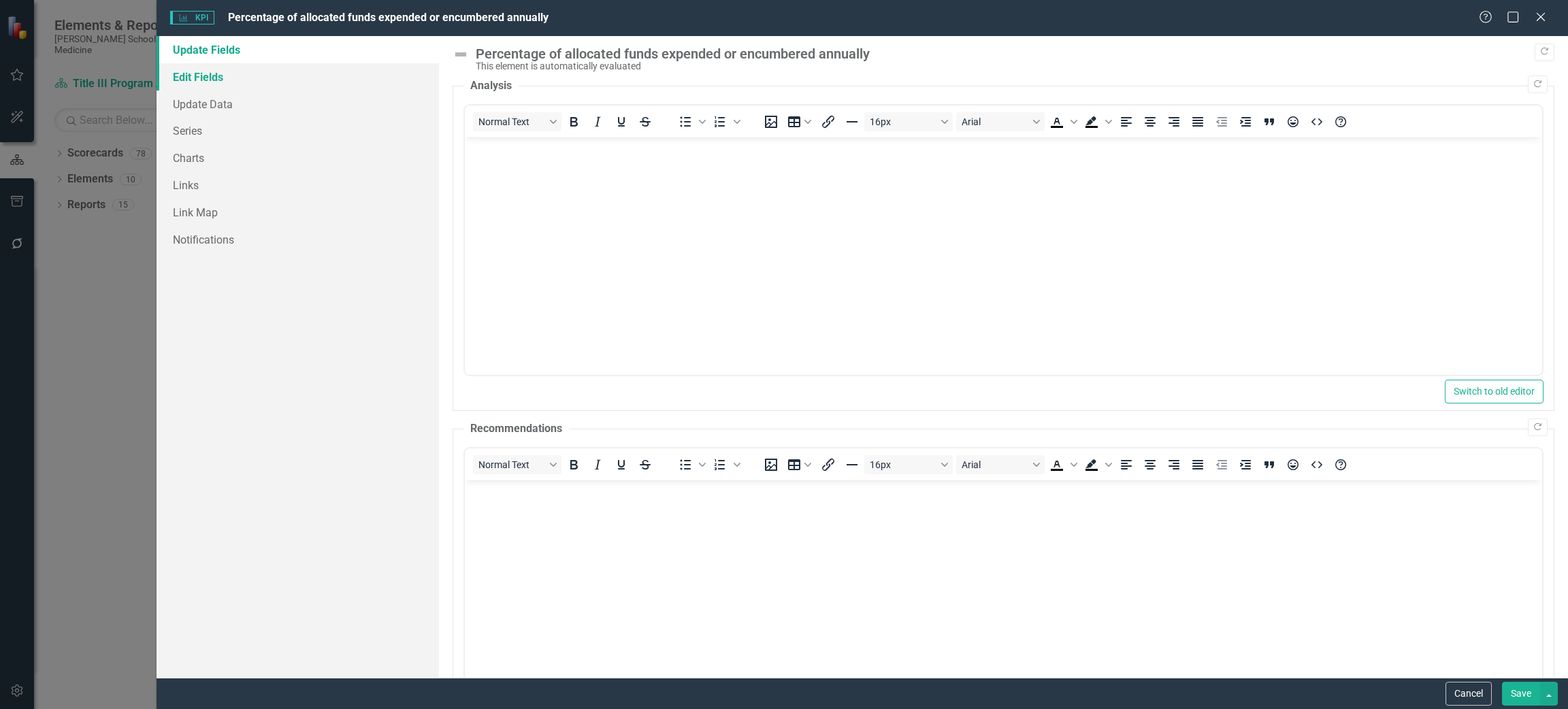
scroll to position [0, 0]
click at [227, 83] on link "Edit Fields" at bounding box center [298, 77] width 282 height 27
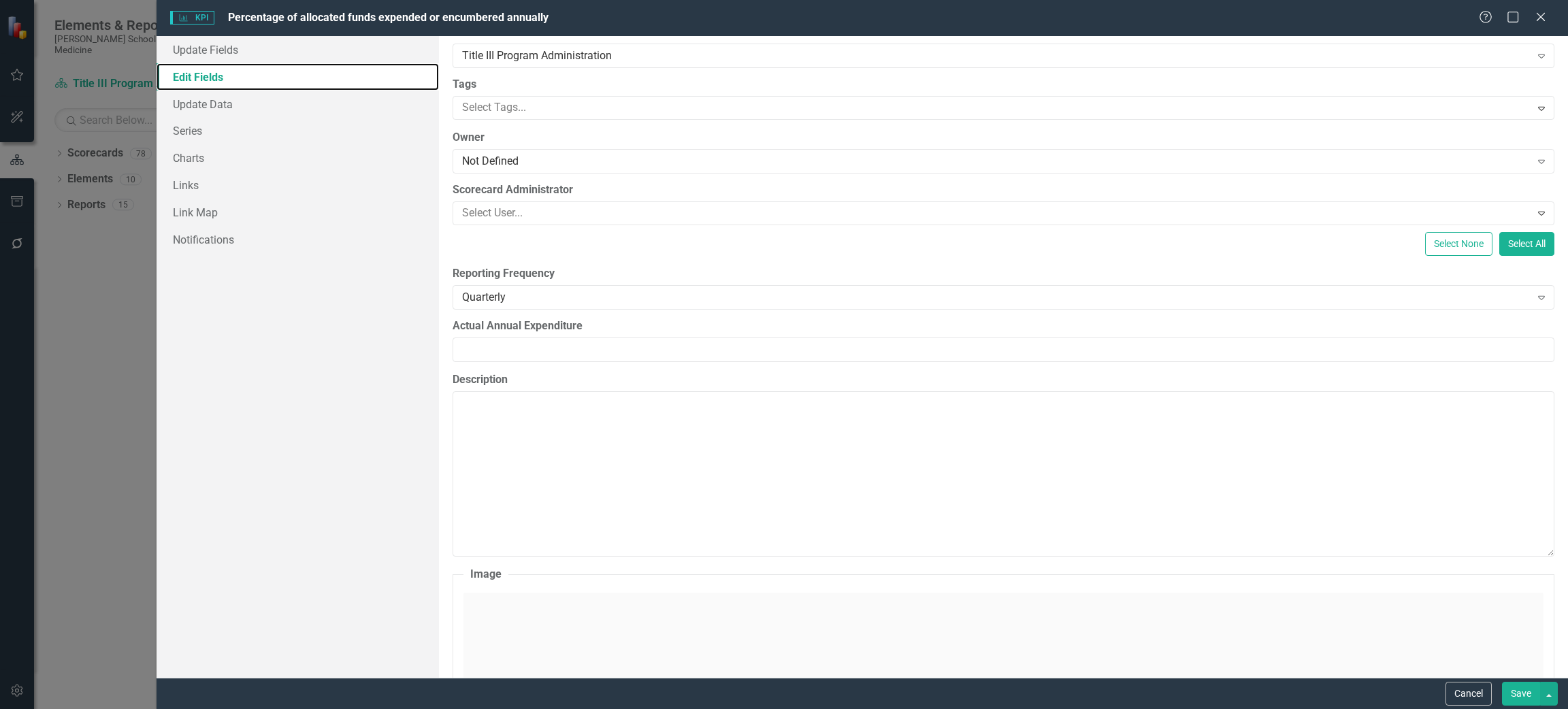
scroll to position [204, 0]
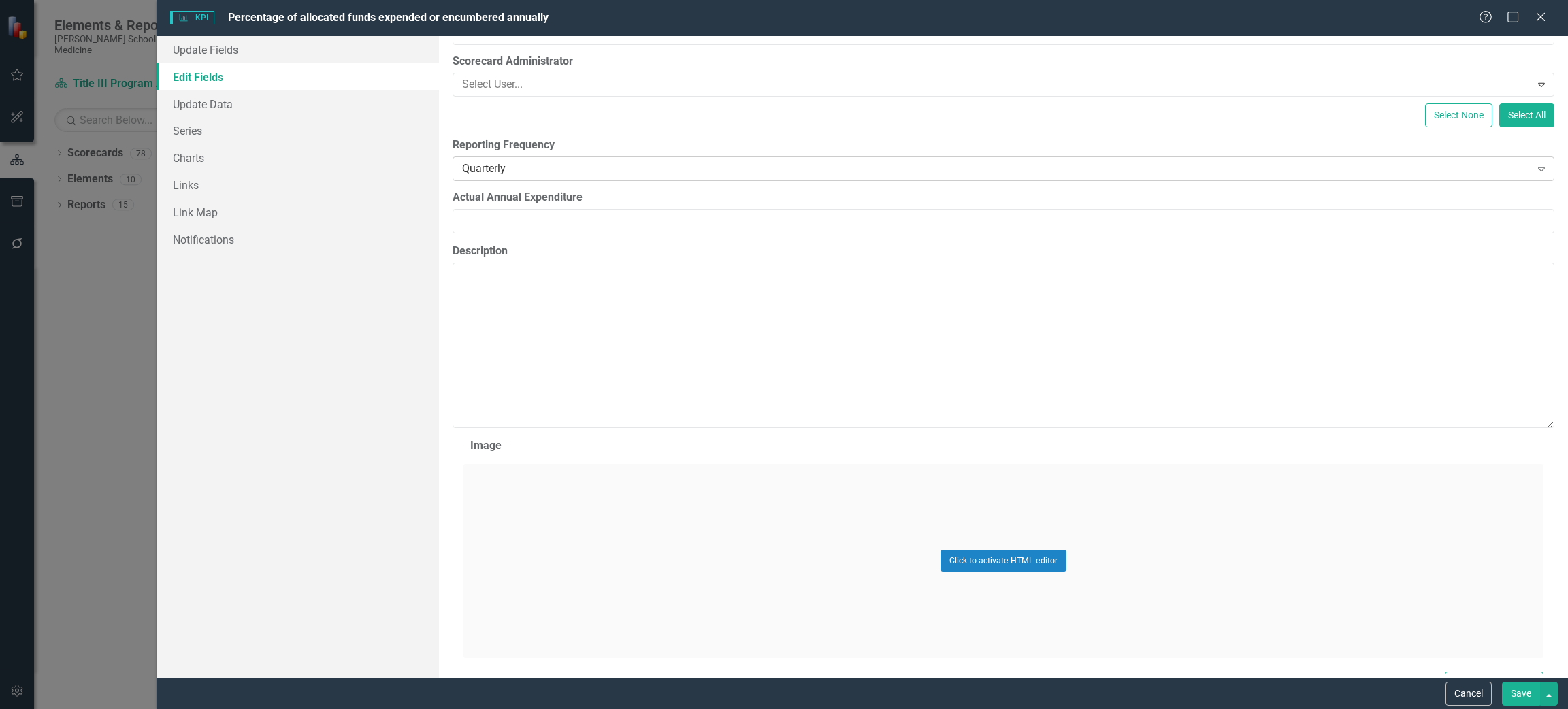
click at [528, 166] on div "Quarterly" at bounding box center [995, 168] width 1068 height 16
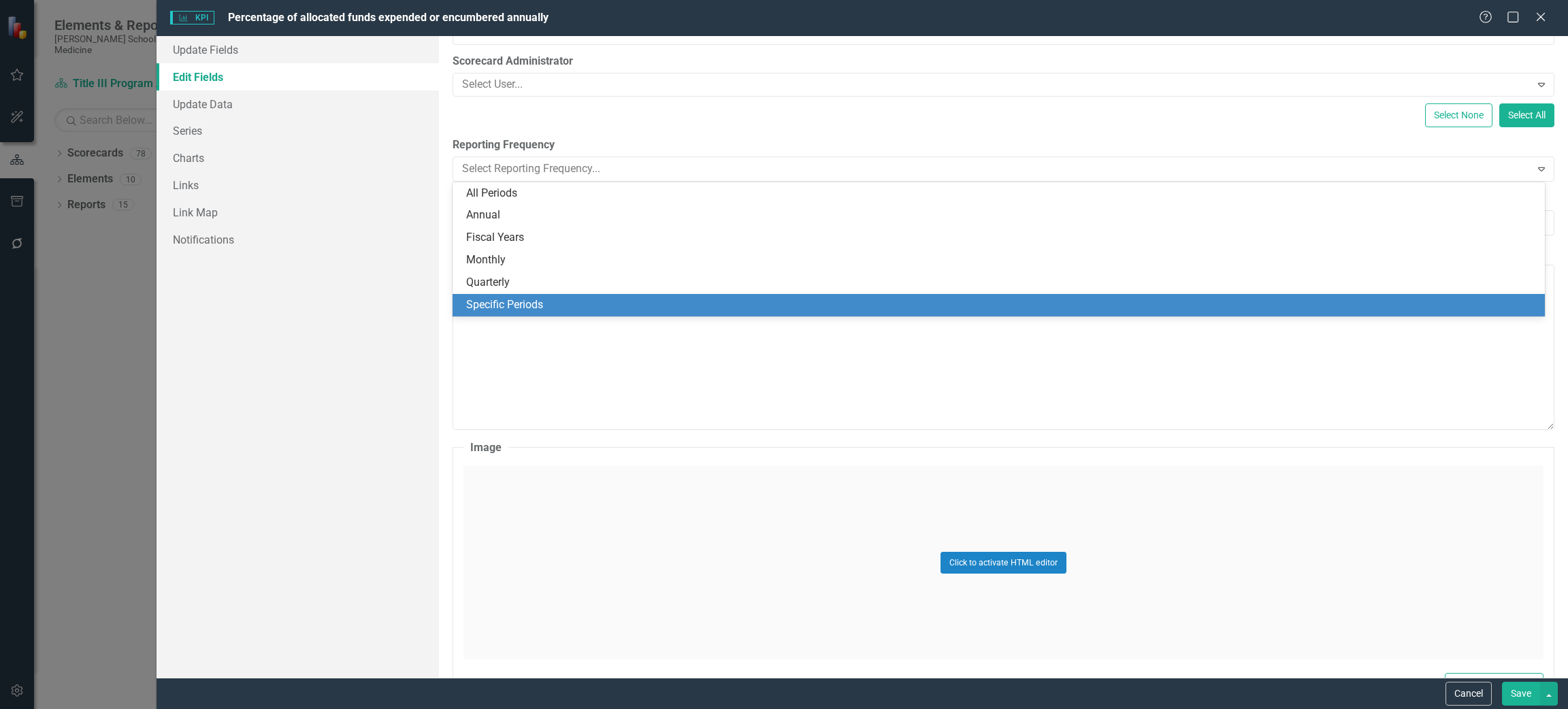
click at [505, 297] on div "Specific Periods" at bounding box center [1001, 305] width 1071 height 16
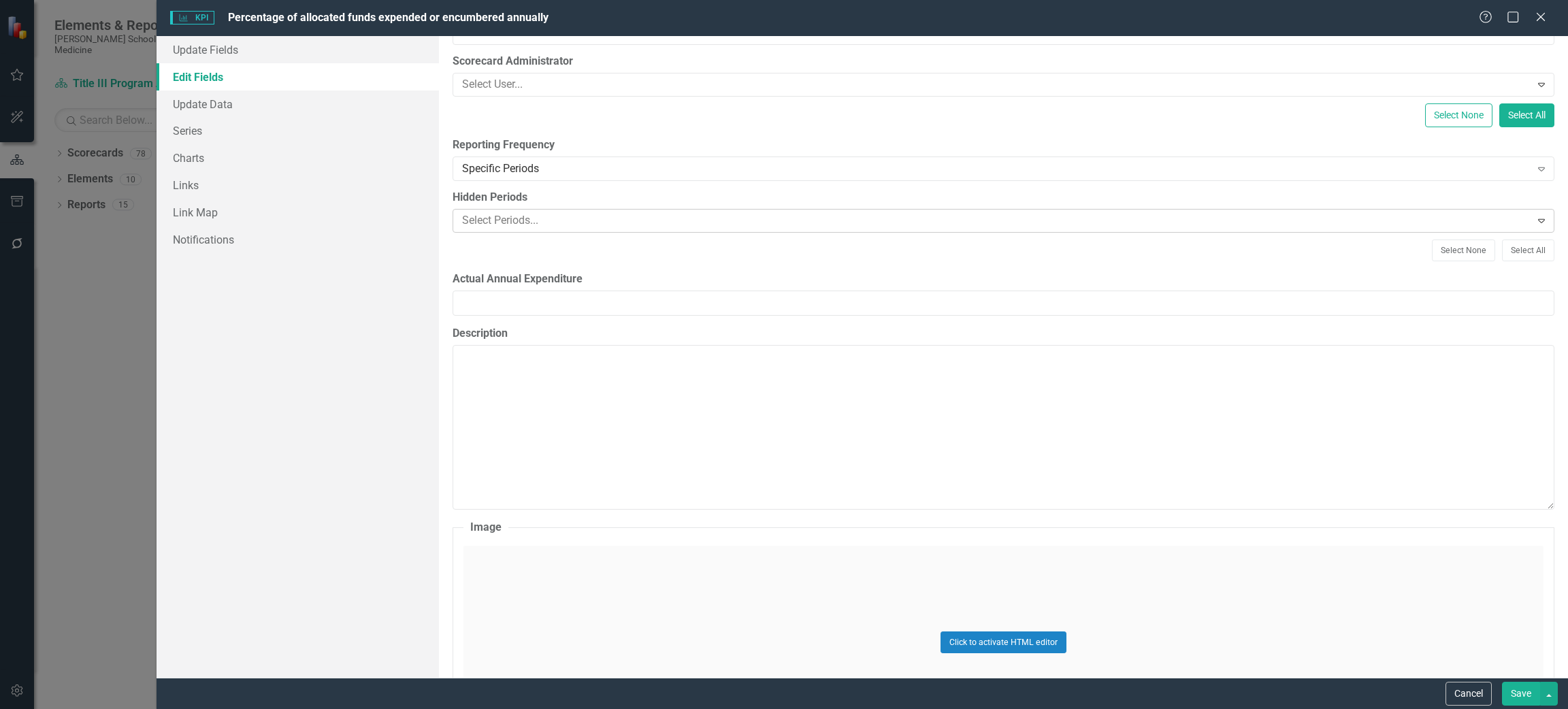
click at [519, 215] on div at bounding box center [993, 221] width 1073 height 18
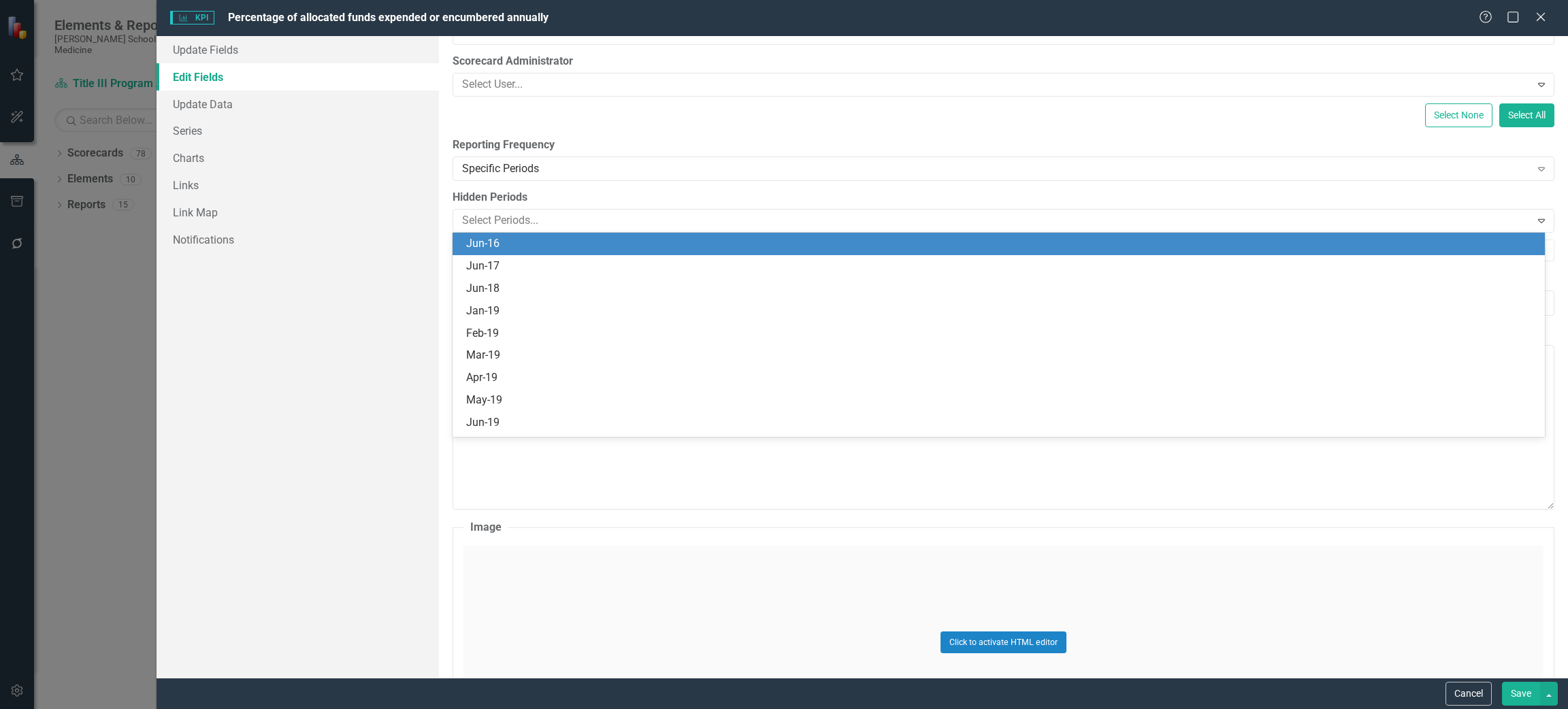
click at [385, 363] on div "Update Fields Edit Fields Update Data Series Charts Links Link Map Notifications" at bounding box center [298, 357] width 282 height 641
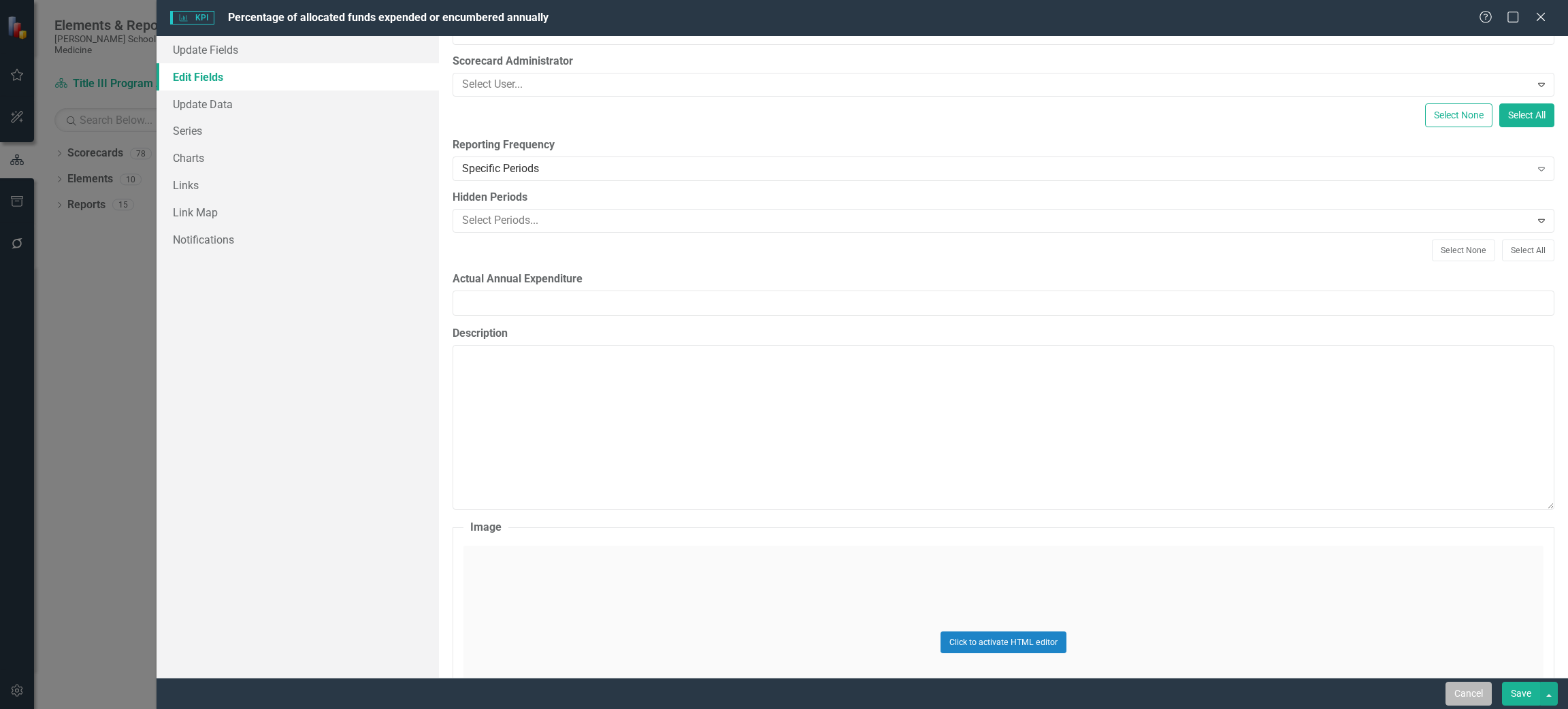
click at [1473, 692] on button "Cancel" at bounding box center [1469, 694] width 47 height 24
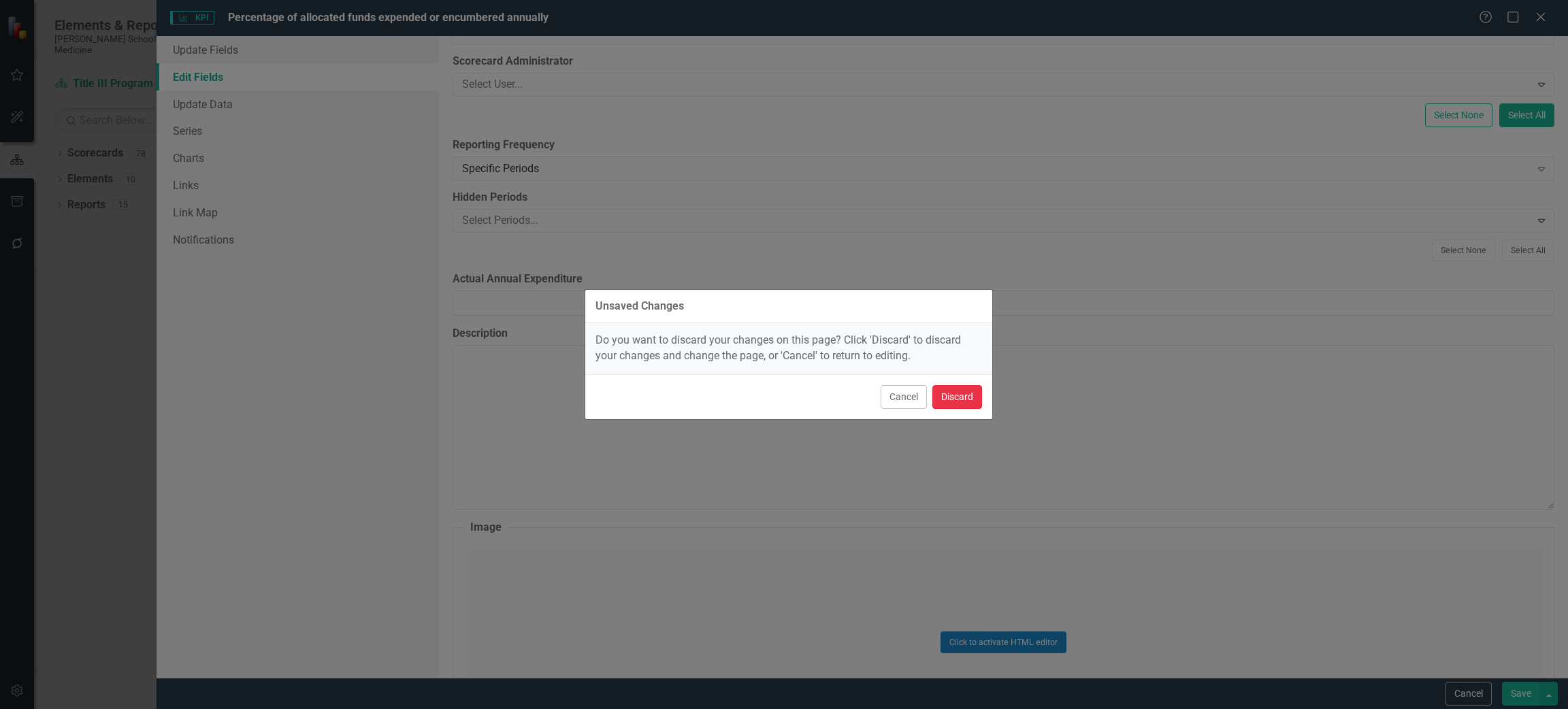
click at [959, 408] on button "Discard" at bounding box center [957, 397] width 50 height 24
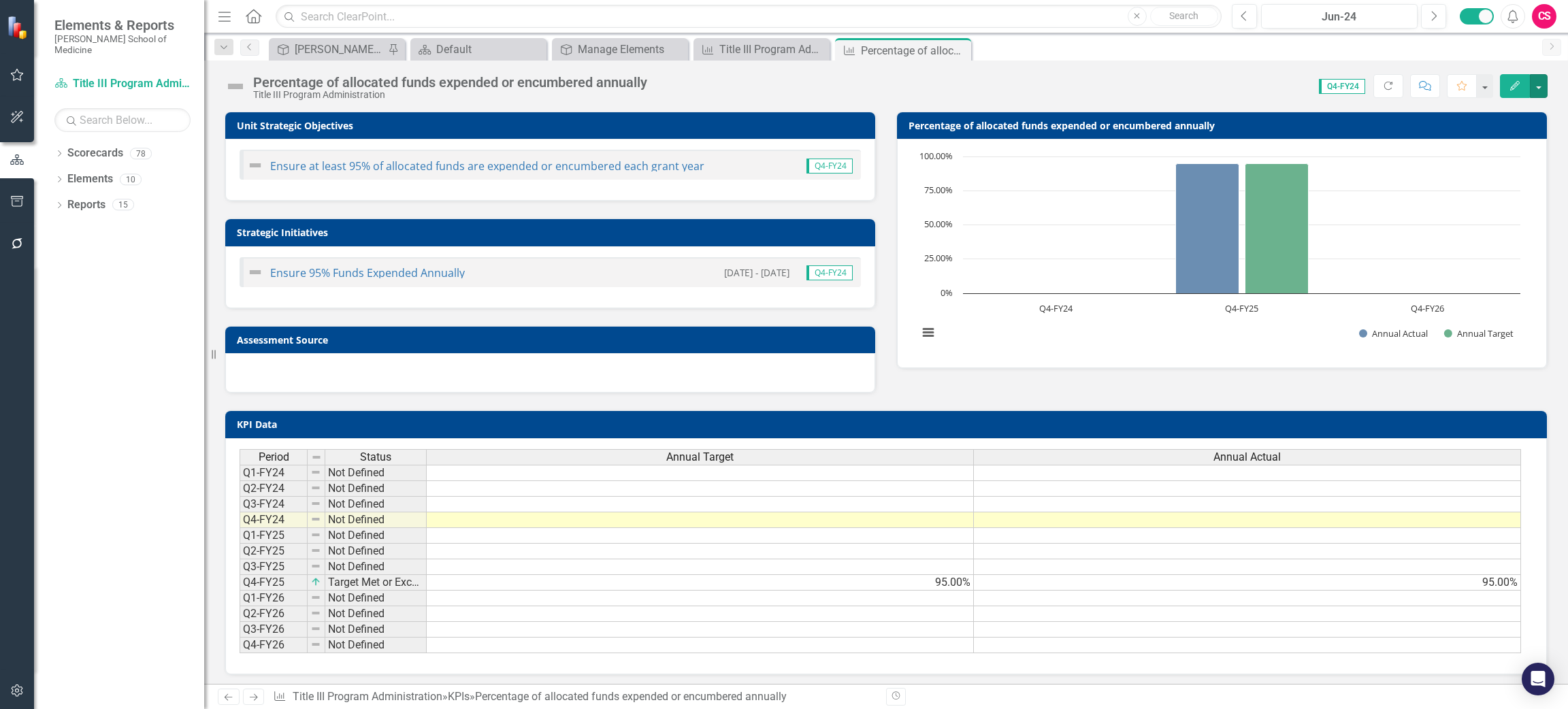
scroll to position [14, 0]
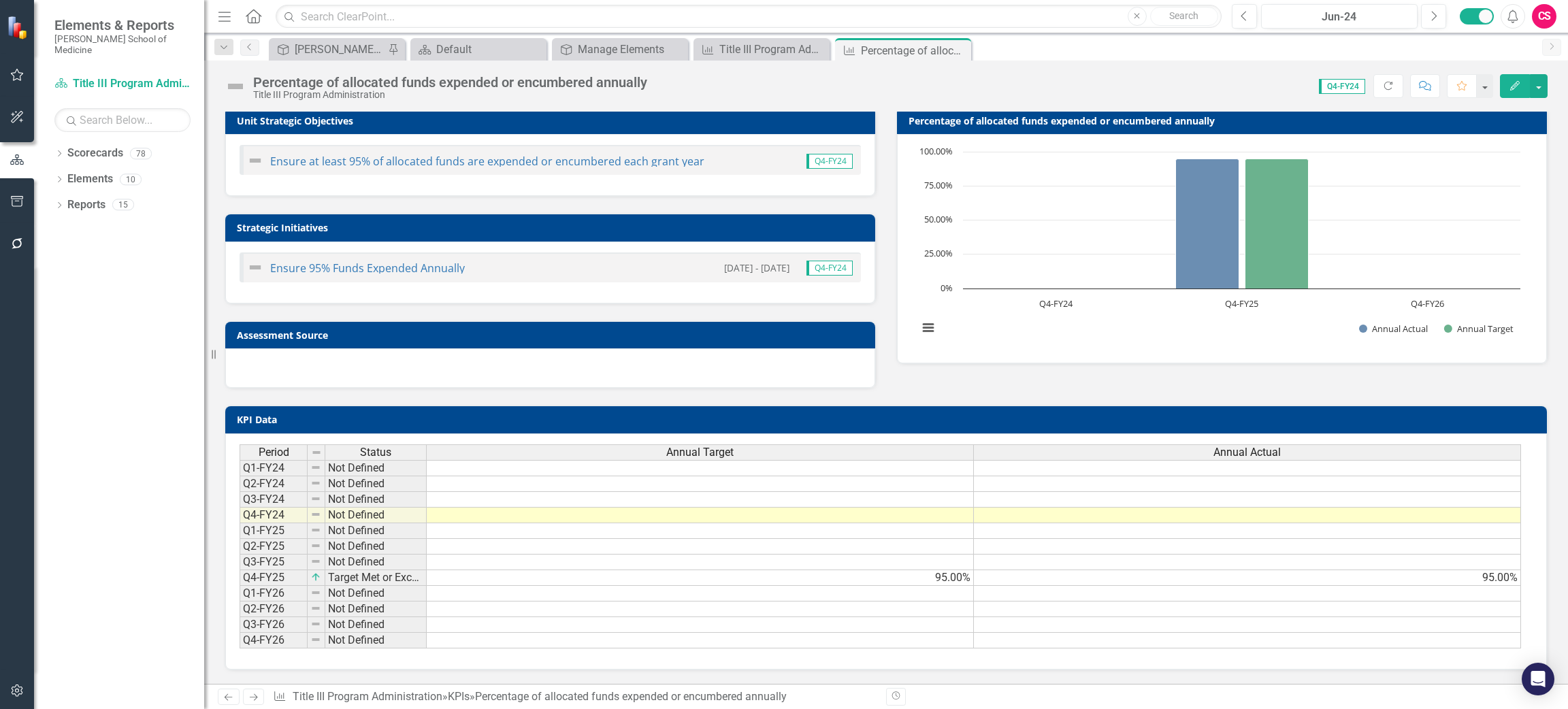
click at [1509, 85] on icon "Edit" at bounding box center [1515, 86] width 12 height 10
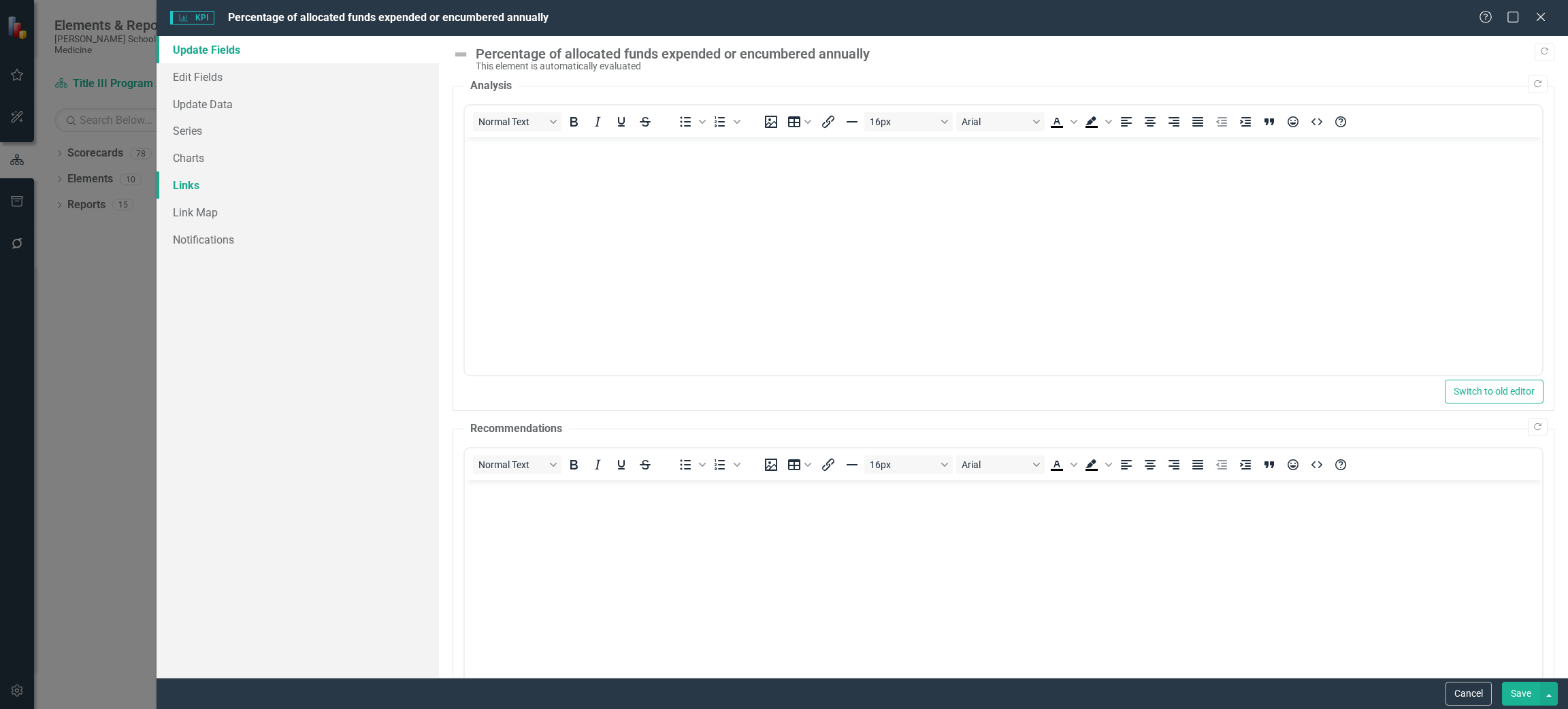
scroll to position [0, 0]
click at [201, 182] on link "Links" at bounding box center [298, 185] width 282 height 27
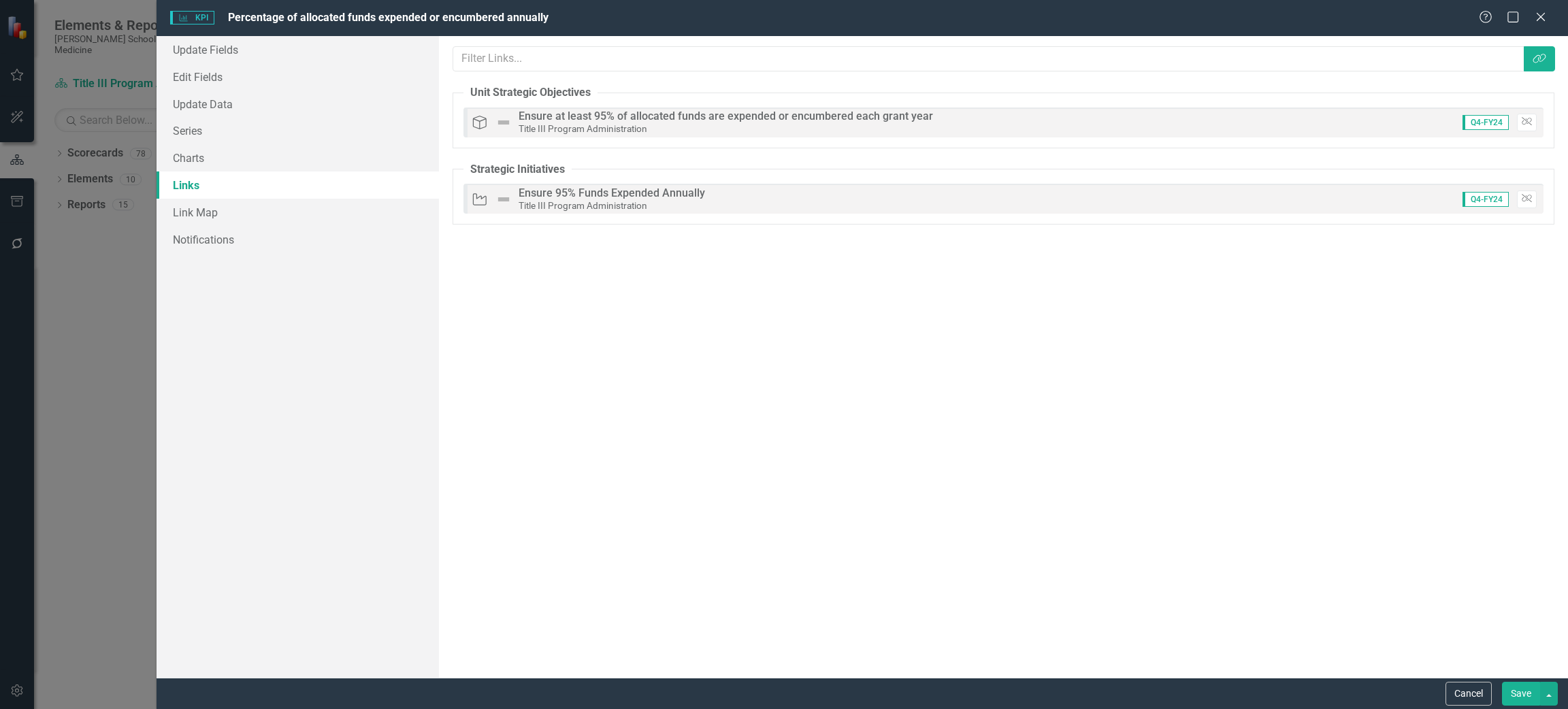
click at [1279, 524] on div "Links are one of the most powerful features of ClearPoint. By configuring the l…" at bounding box center [1003, 357] width 1129 height 641
click at [1476, 692] on button "Cancel" at bounding box center [1469, 694] width 47 height 24
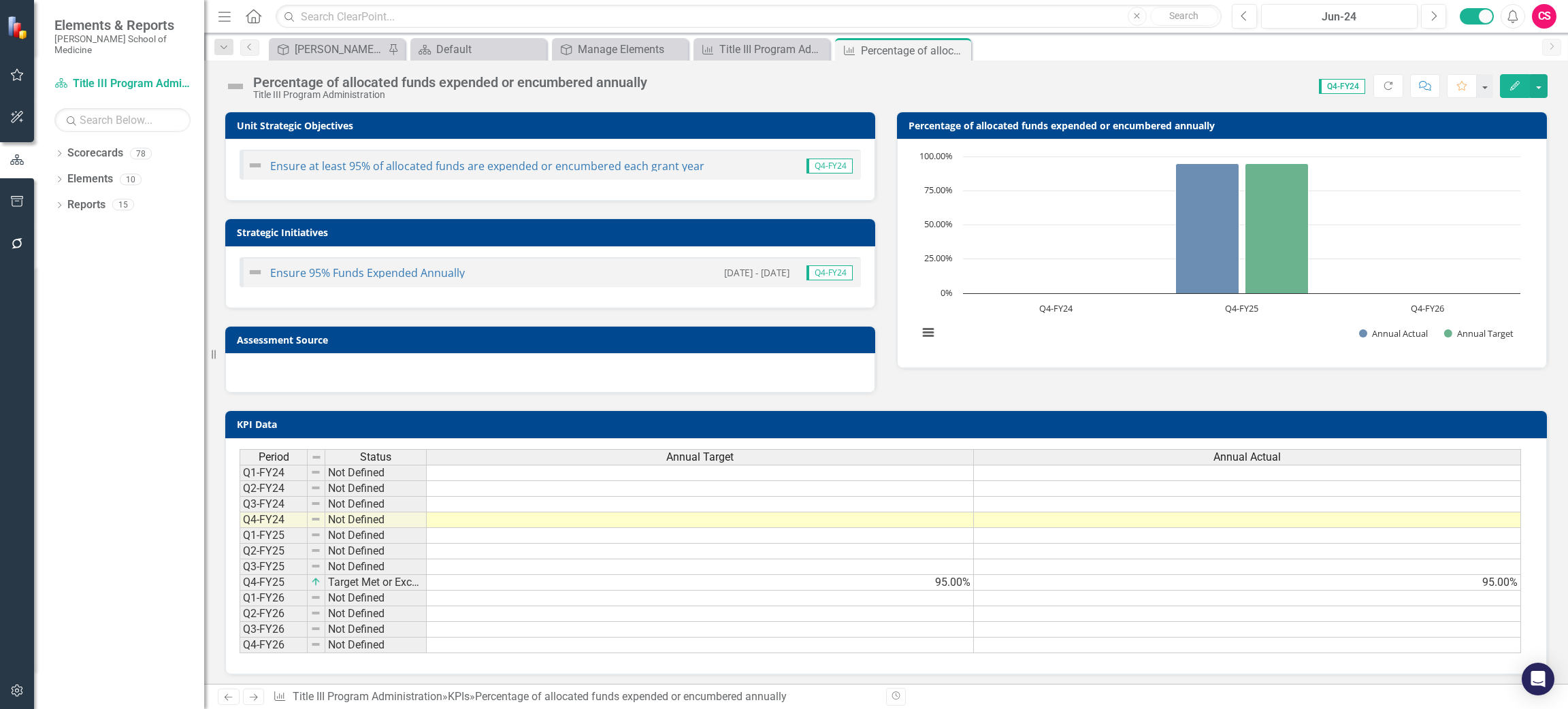
scroll to position [14, 0]
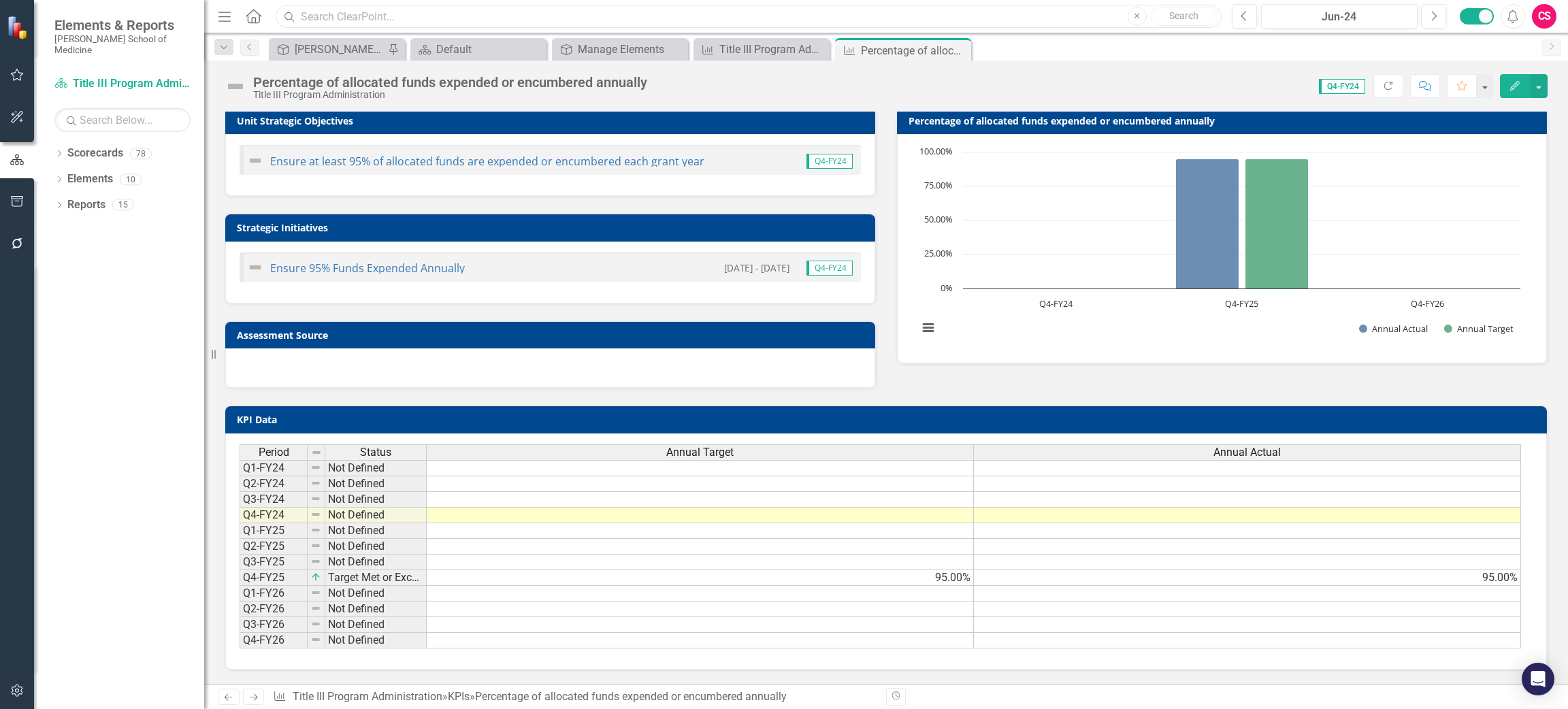
click at [415, 10] on input "text" at bounding box center [748, 17] width 946 height 24
type input "n"
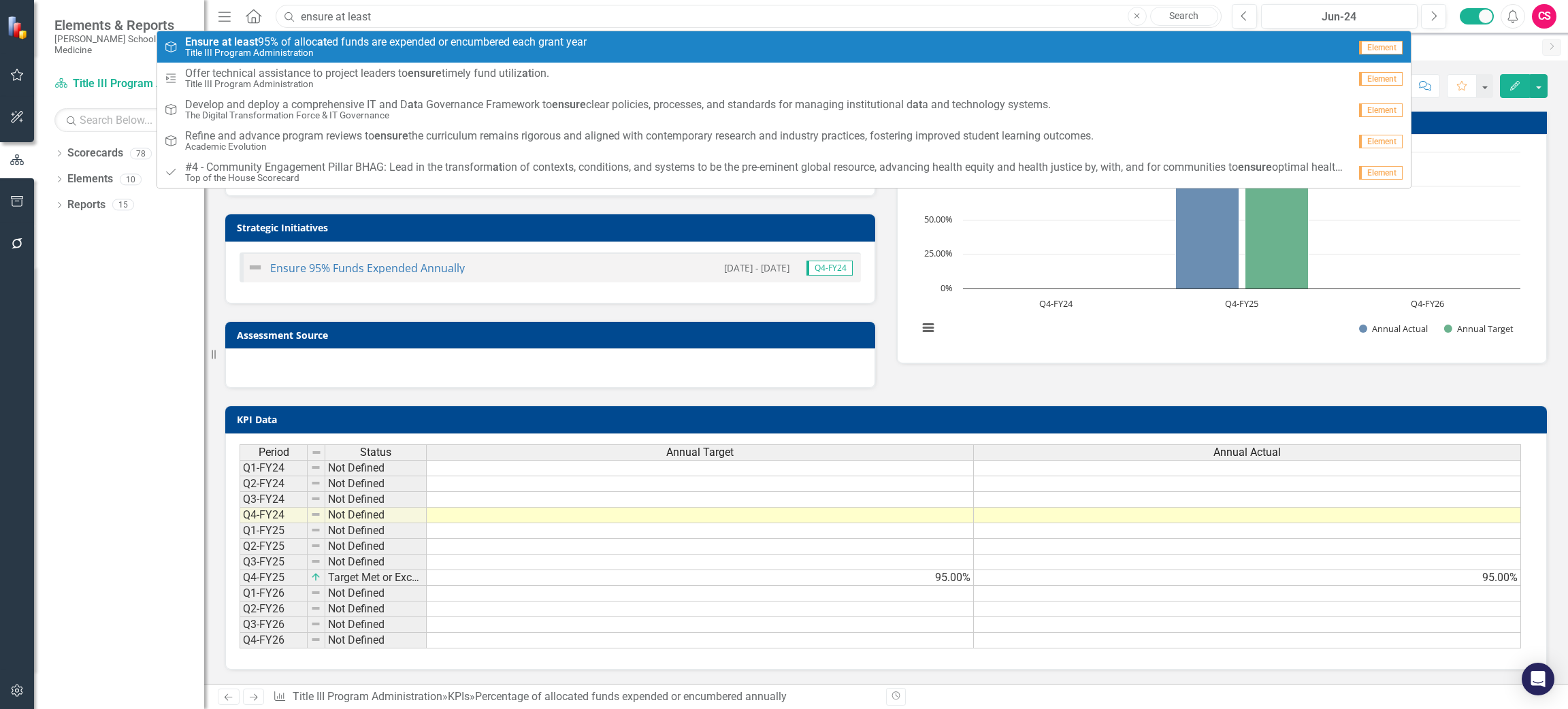
type input "ensure at least"
click at [343, 47] on span "Ensure at least 95% of alloc at ed funds are expended or encumbered each grant …" at bounding box center [385, 42] width 401 height 12
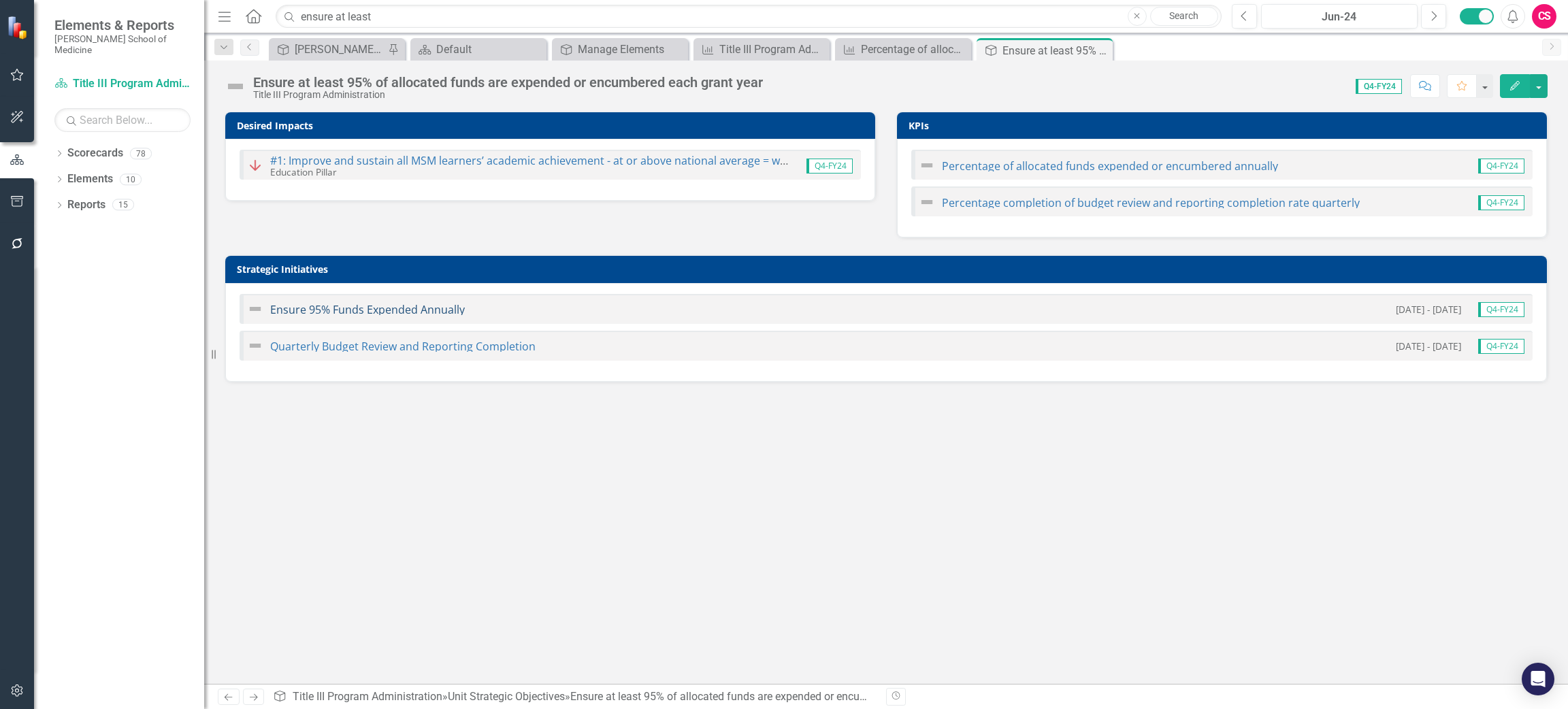
click at [375, 308] on link "Ensure 95% Funds Expended Annually" at bounding box center [367, 309] width 195 height 15
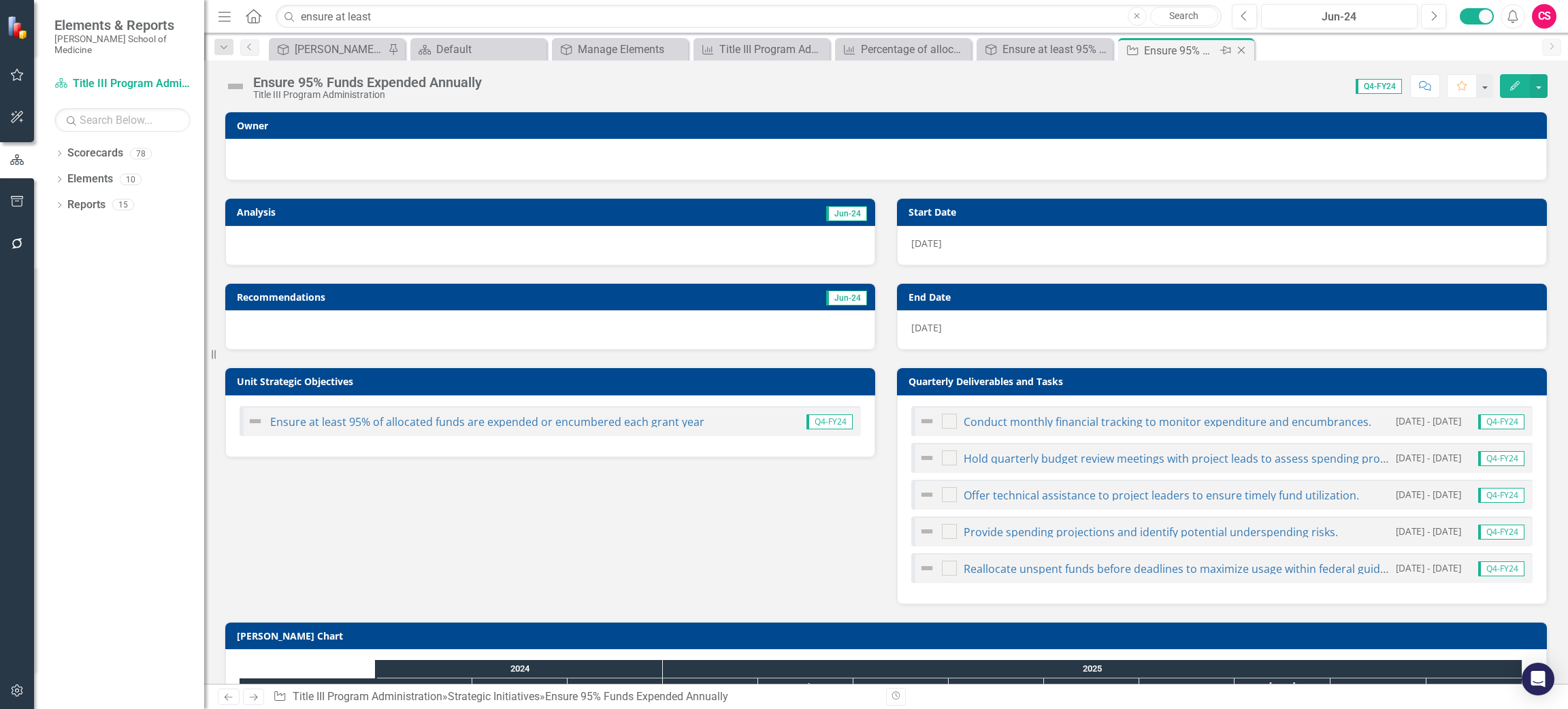
click at [1242, 47] on icon "Close" at bounding box center [1241, 50] width 14 height 11
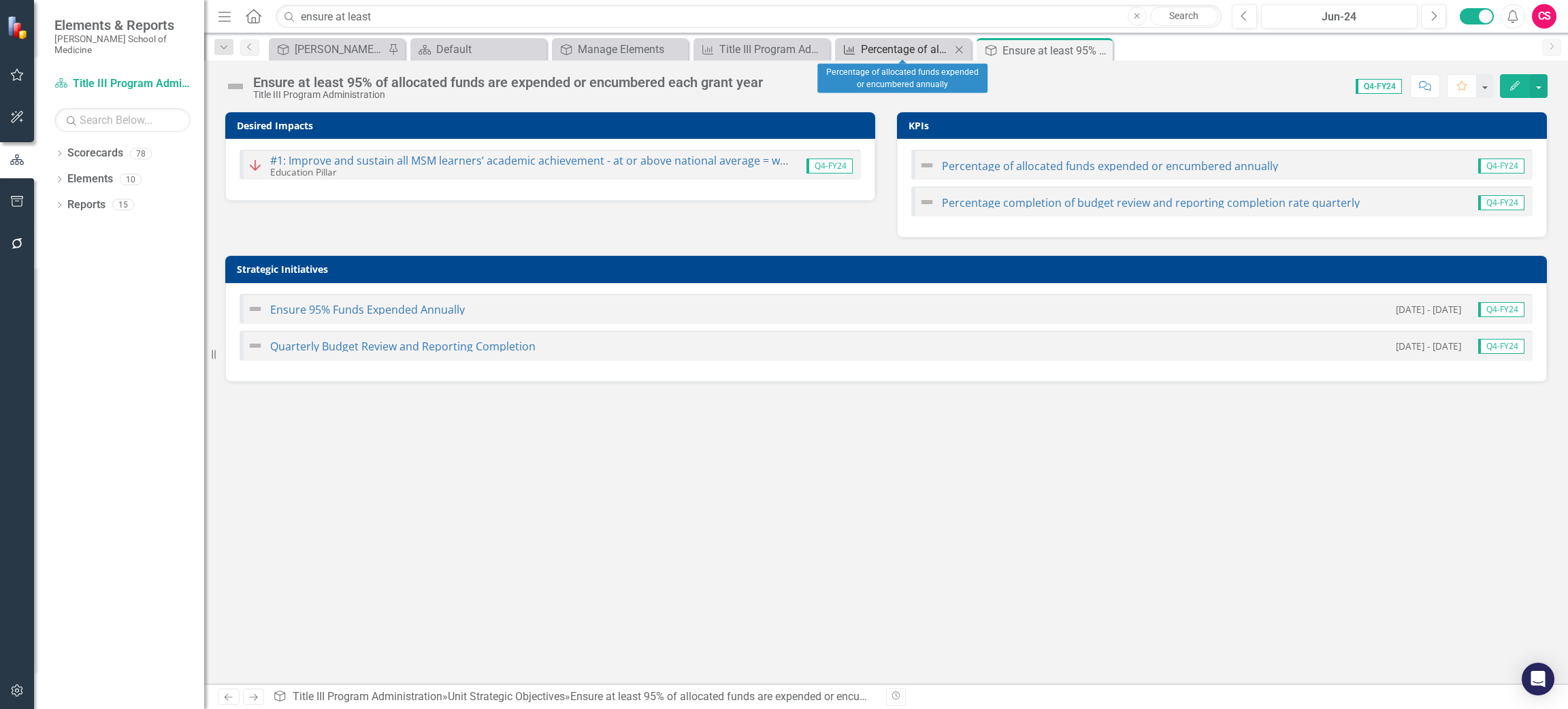
click at [875, 47] on div "Percentage of allocated funds expended or encumbered annually" at bounding box center [906, 49] width 90 height 17
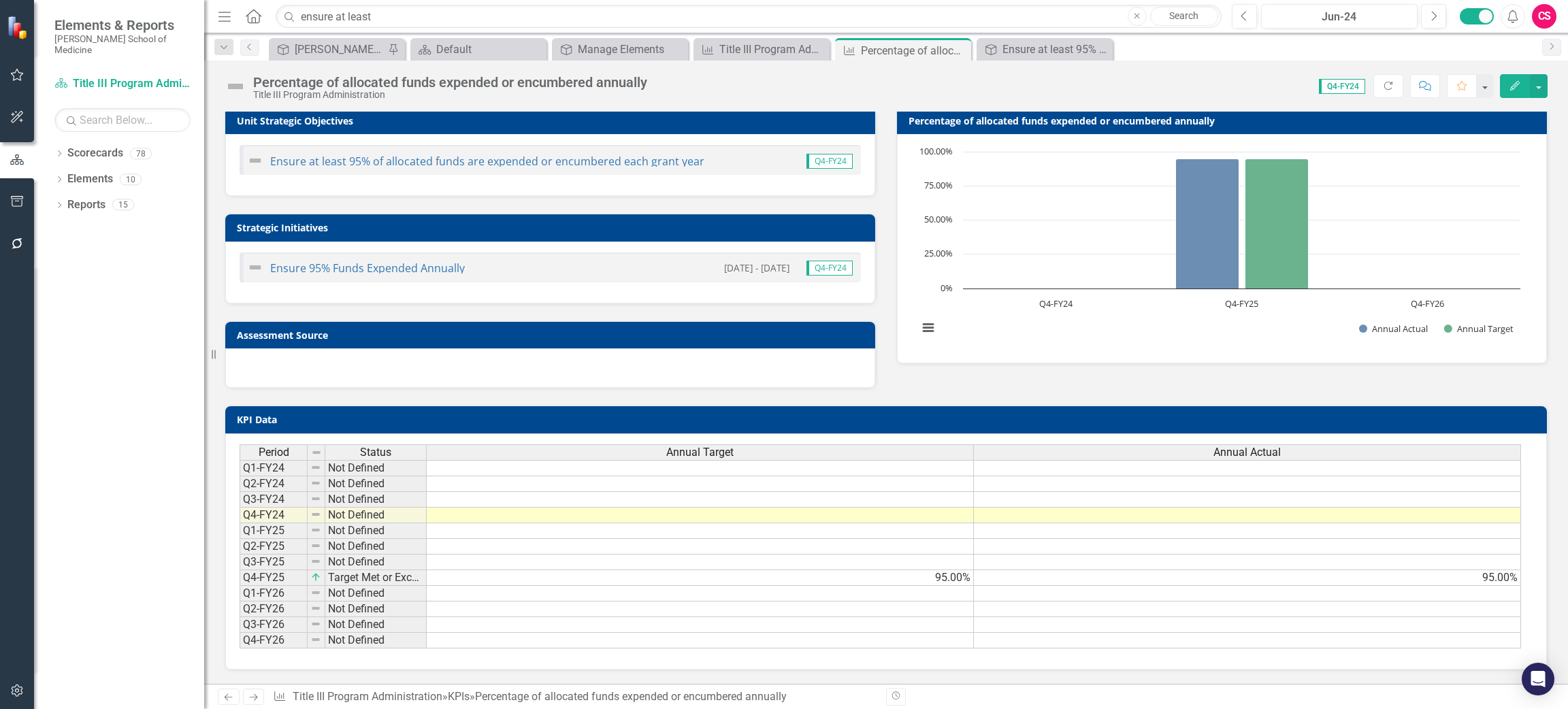
scroll to position [14, 0]
click at [324, 415] on td "KPI Data" at bounding box center [888, 421] width 1303 height 20
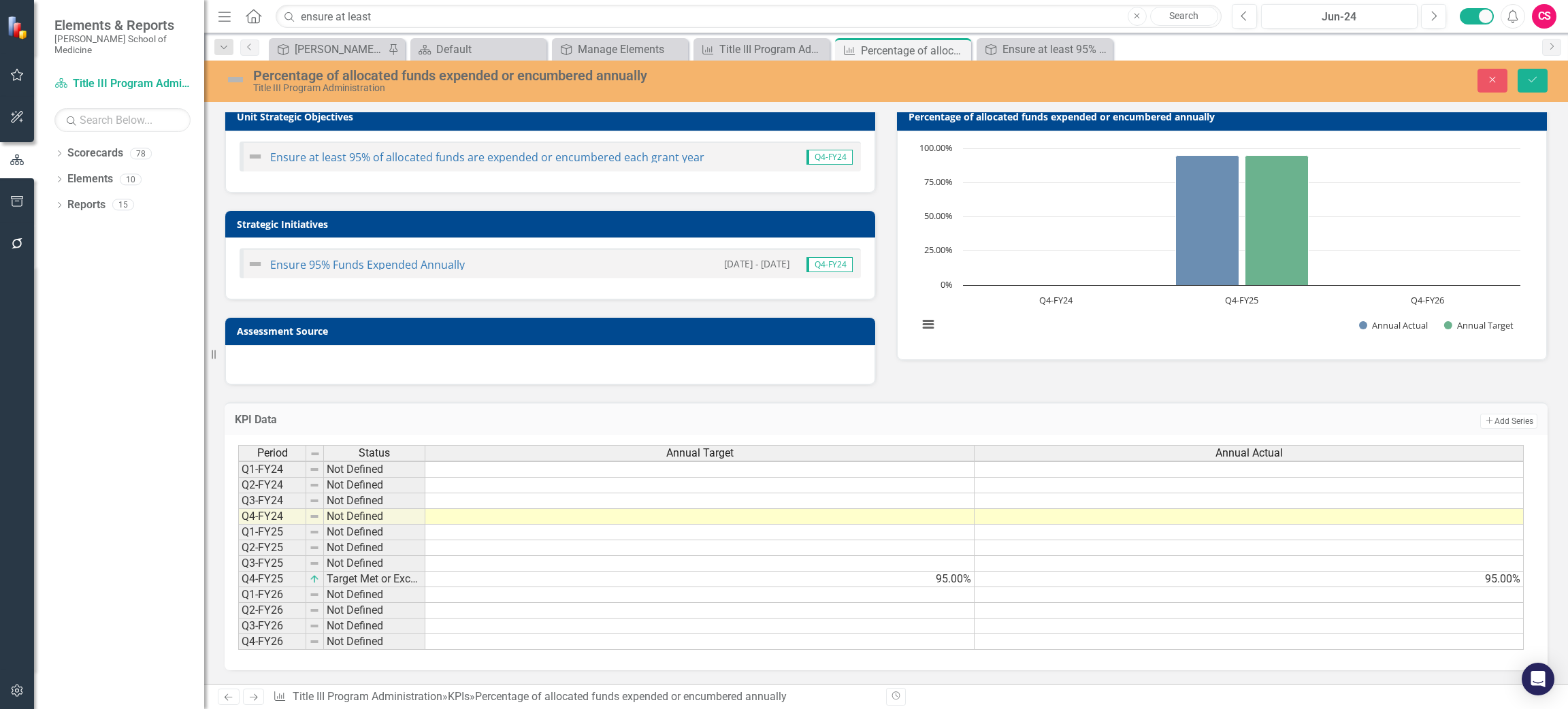
scroll to position [1, 0]
click at [1493, 79] on icon "Close" at bounding box center [1492, 80] width 12 height 10
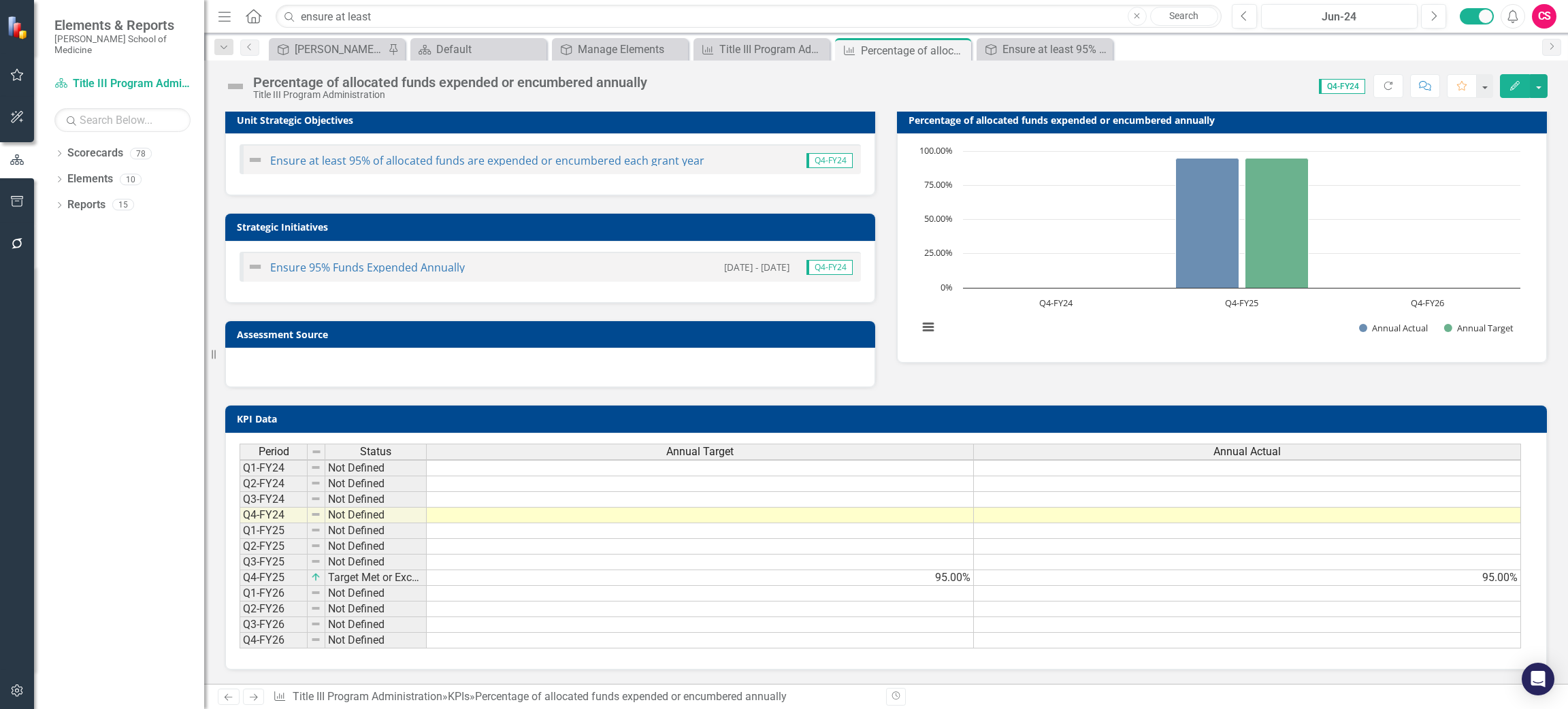
click at [1513, 83] on icon "button" at bounding box center [1515, 86] width 10 height 10
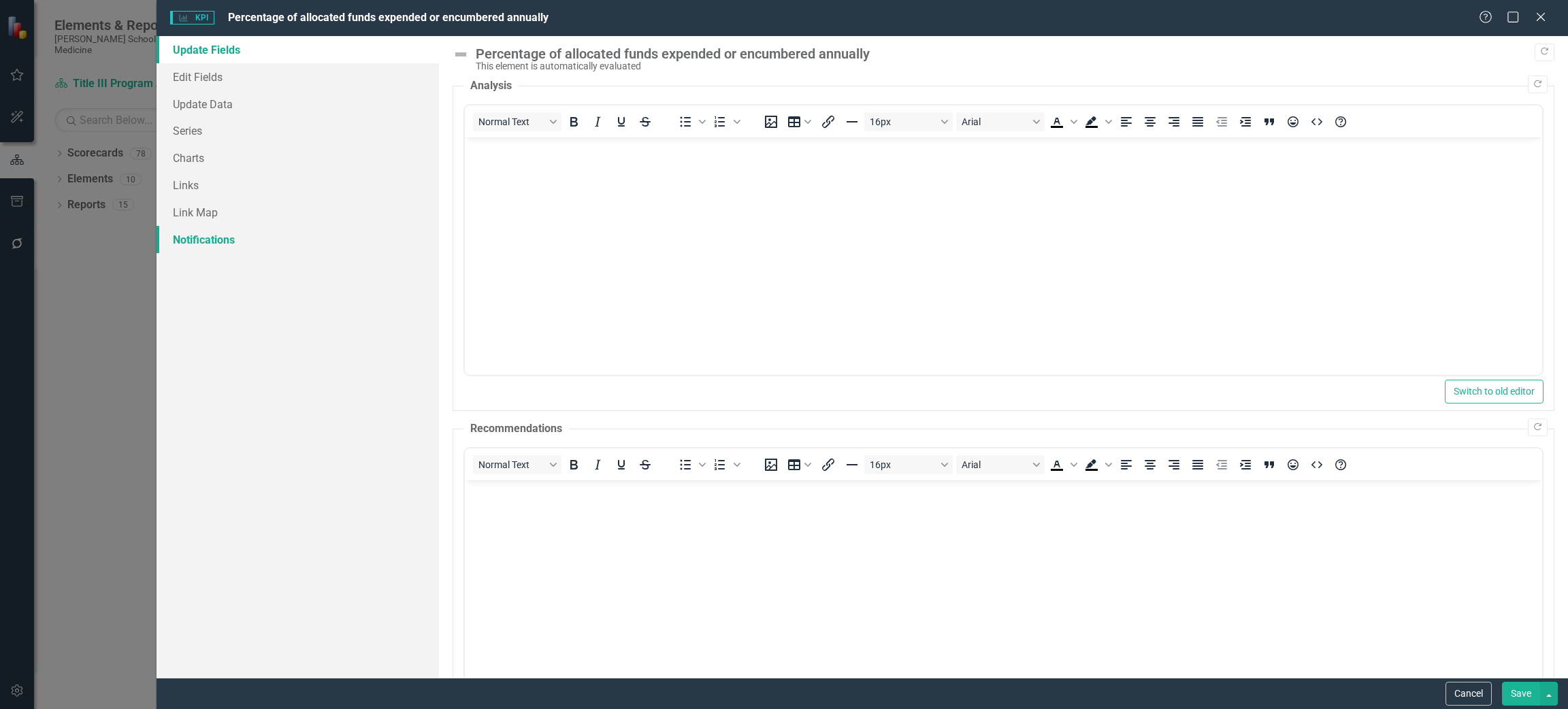
scroll to position [0, 0]
click at [226, 67] on link "Edit Fields" at bounding box center [298, 77] width 282 height 27
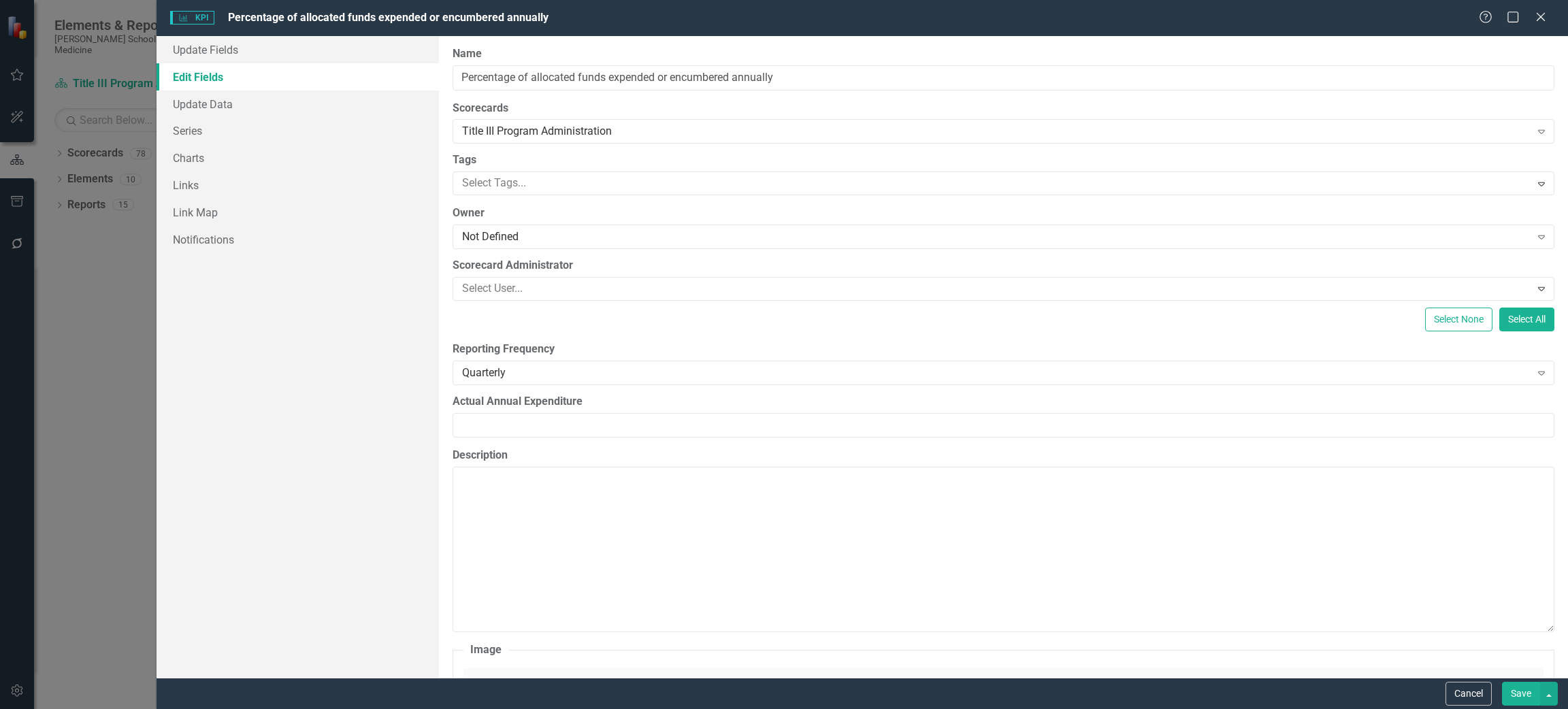
click at [231, 89] on link "Edit Fields" at bounding box center [298, 77] width 282 height 27
click at [231, 98] on link "Update Data" at bounding box center [298, 104] width 282 height 27
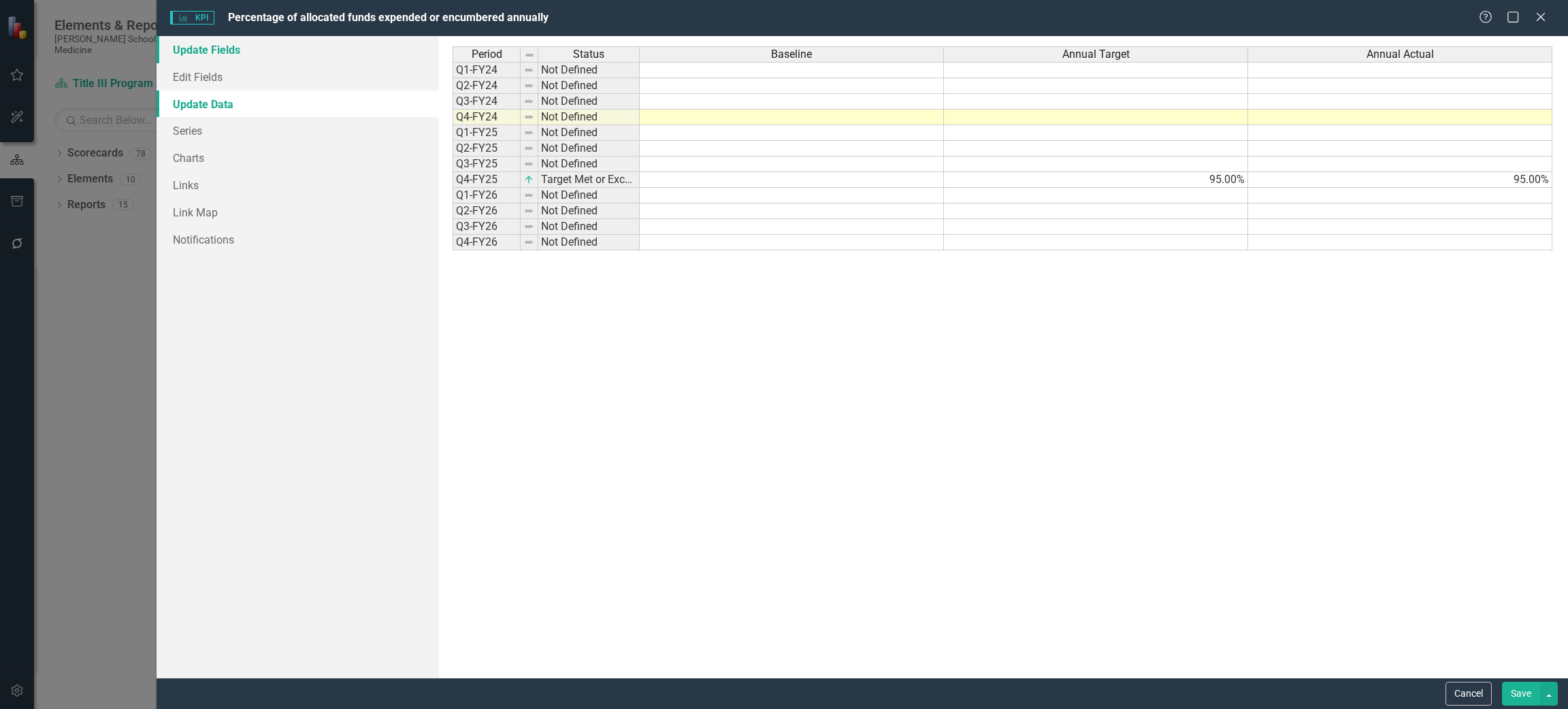
click at [218, 49] on link "Update Fields" at bounding box center [298, 50] width 282 height 27
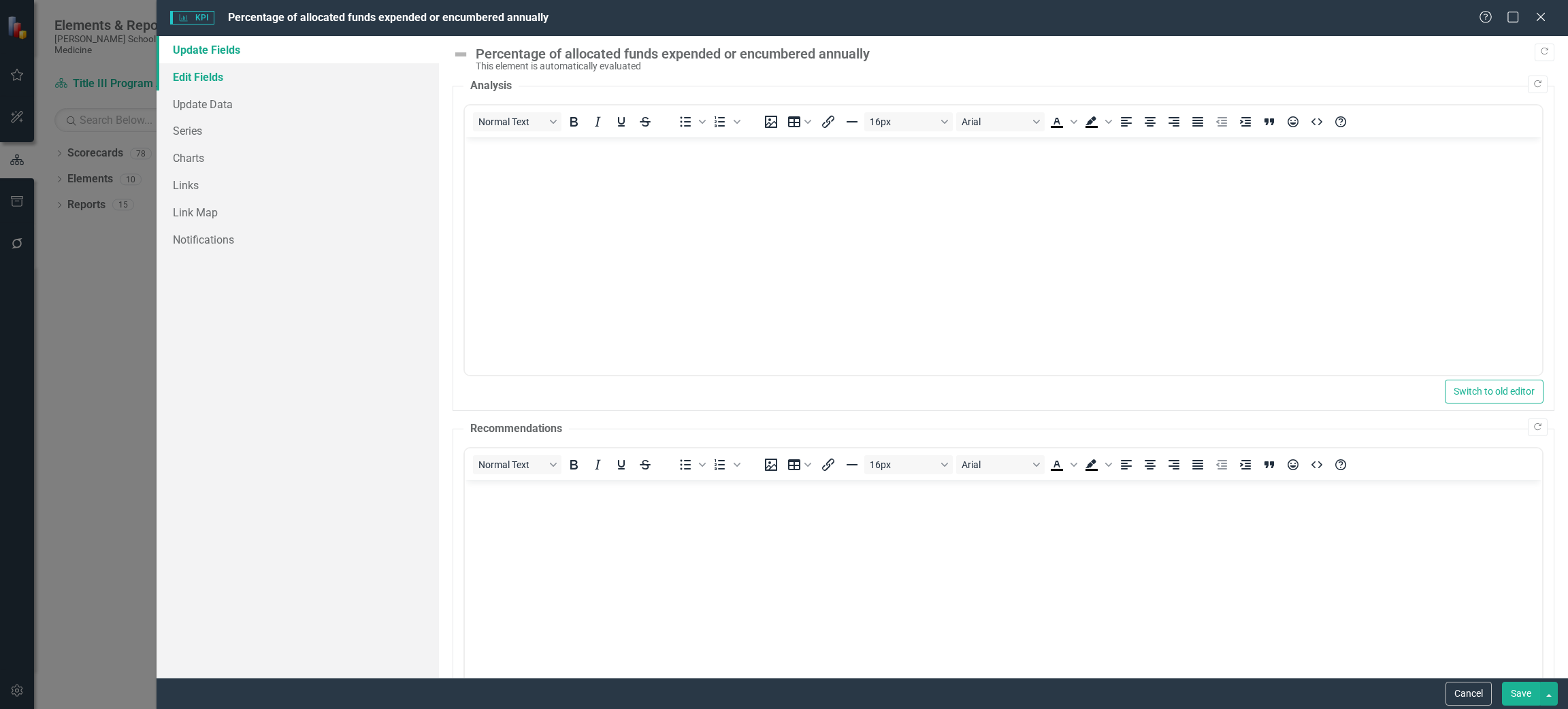
click at [218, 76] on link "Edit Fields" at bounding box center [298, 77] width 282 height 27
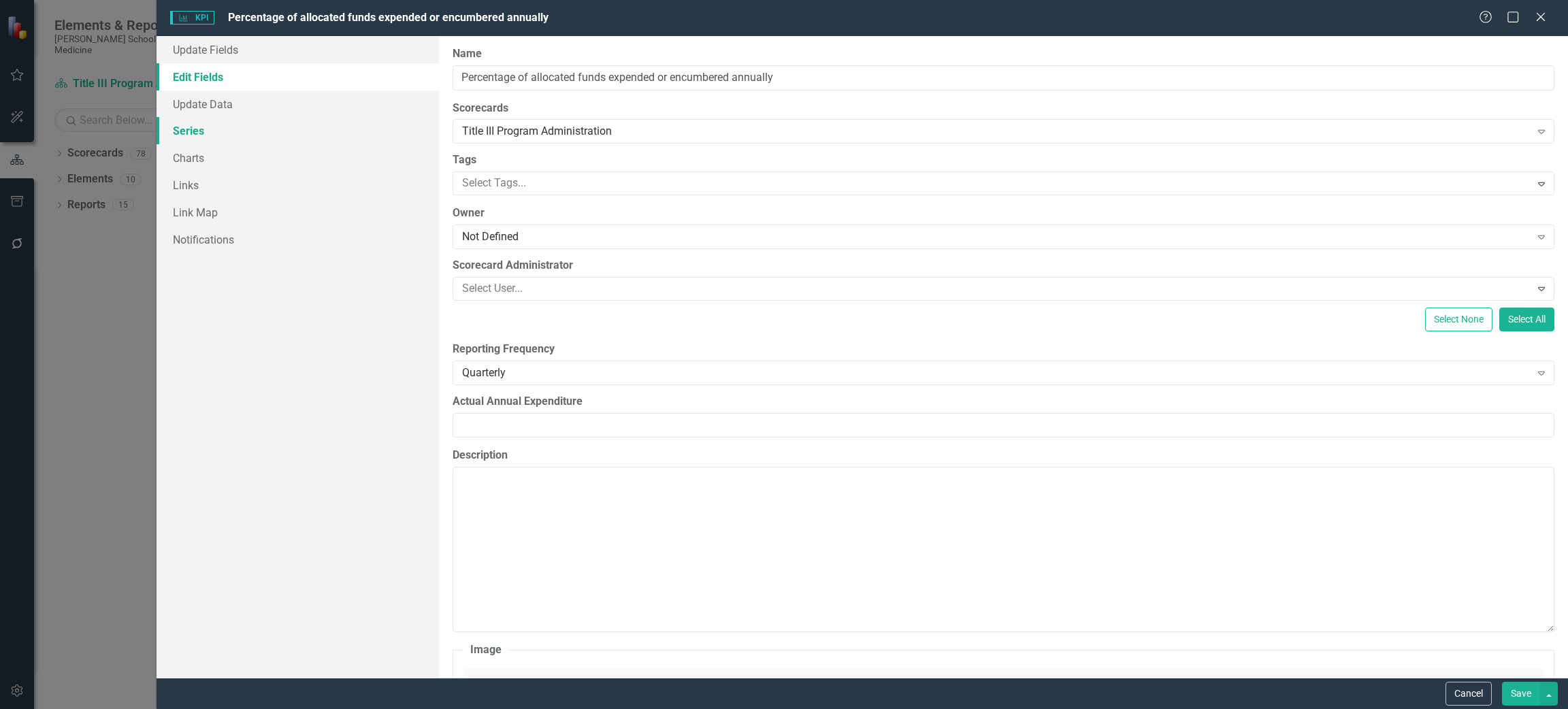
click at [231, 134] on link "Series" at bounding box center [298, 131] width 282 height 27
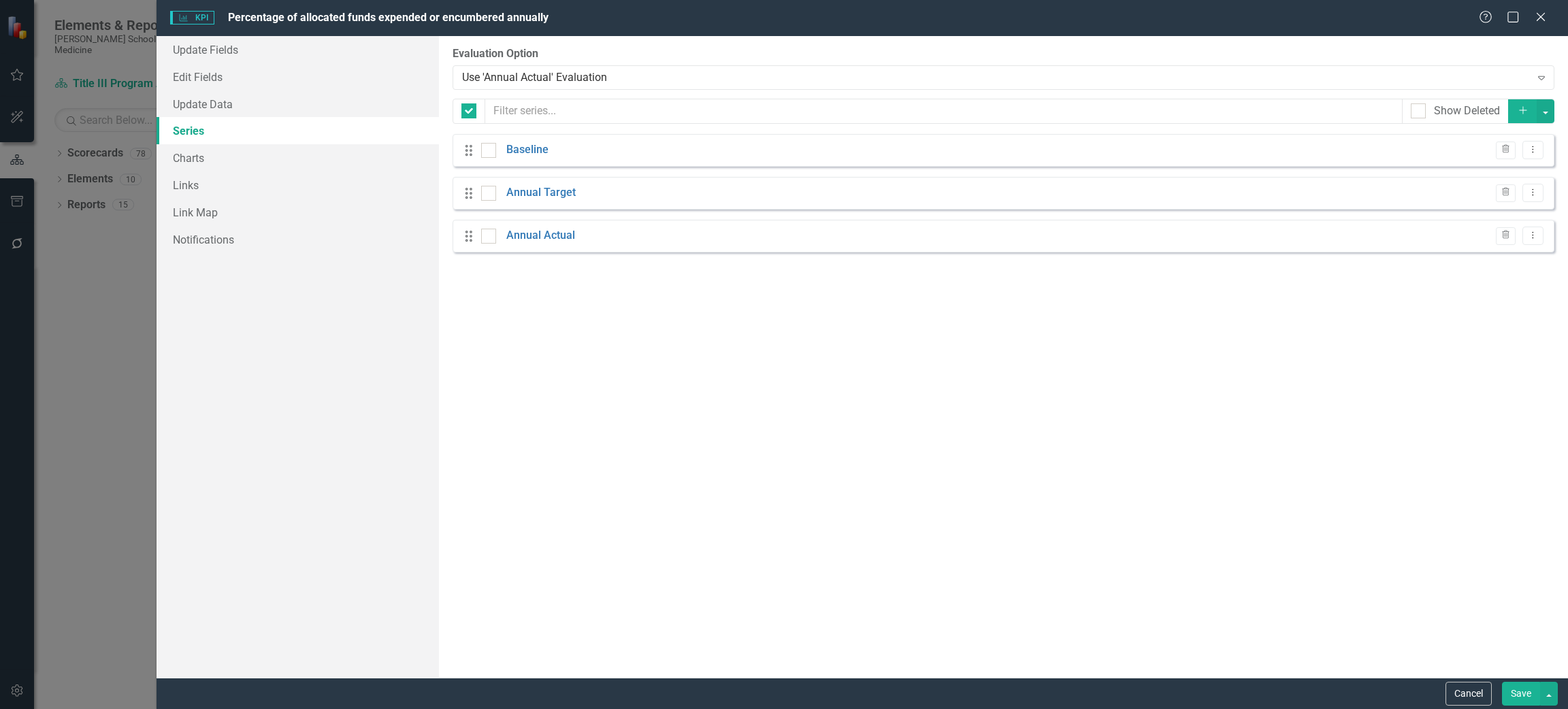
checkbox input "false"
click at [1530, 147] on icon "Dropdown Menu" at bounding box center [1532, 149] width 11 height 9
click at [528, 151] on link "Baseline" at bounding box center [527, 149] width 42 height 16
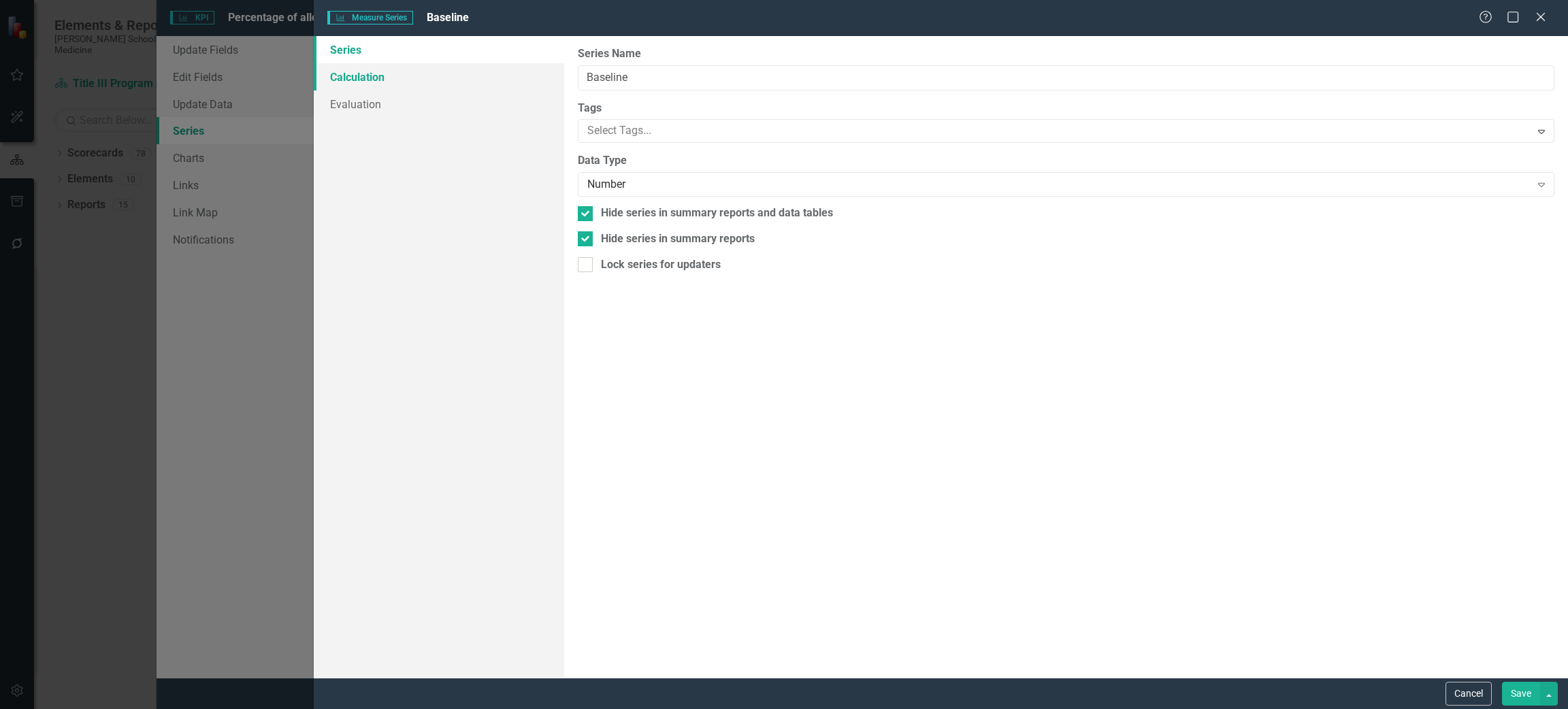
click at [383, 76] on link "Calculation" at bounding box center [440, 77] width 251 height 27
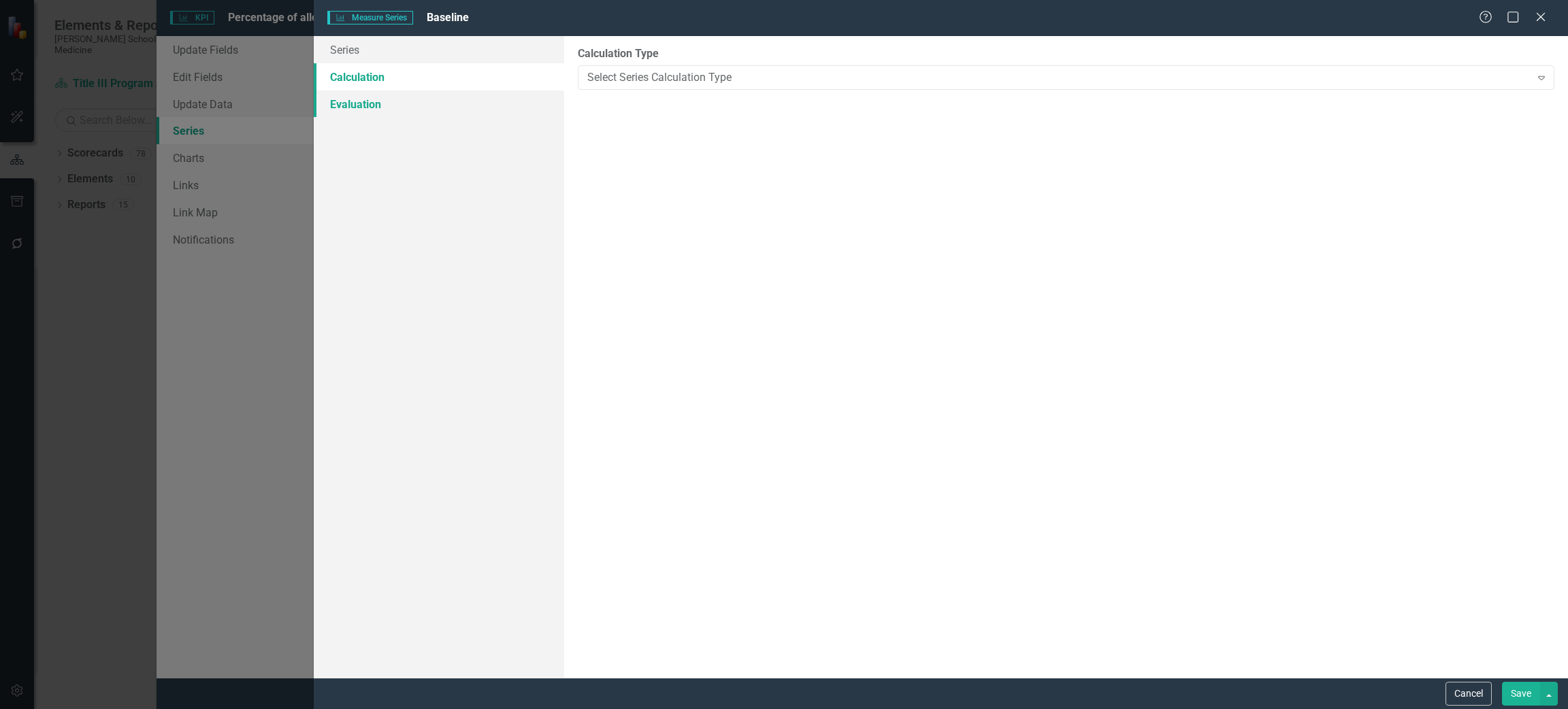
click at [373, 100] on link "Evaluation" at bounding box center [440, 104] width 251 height 27
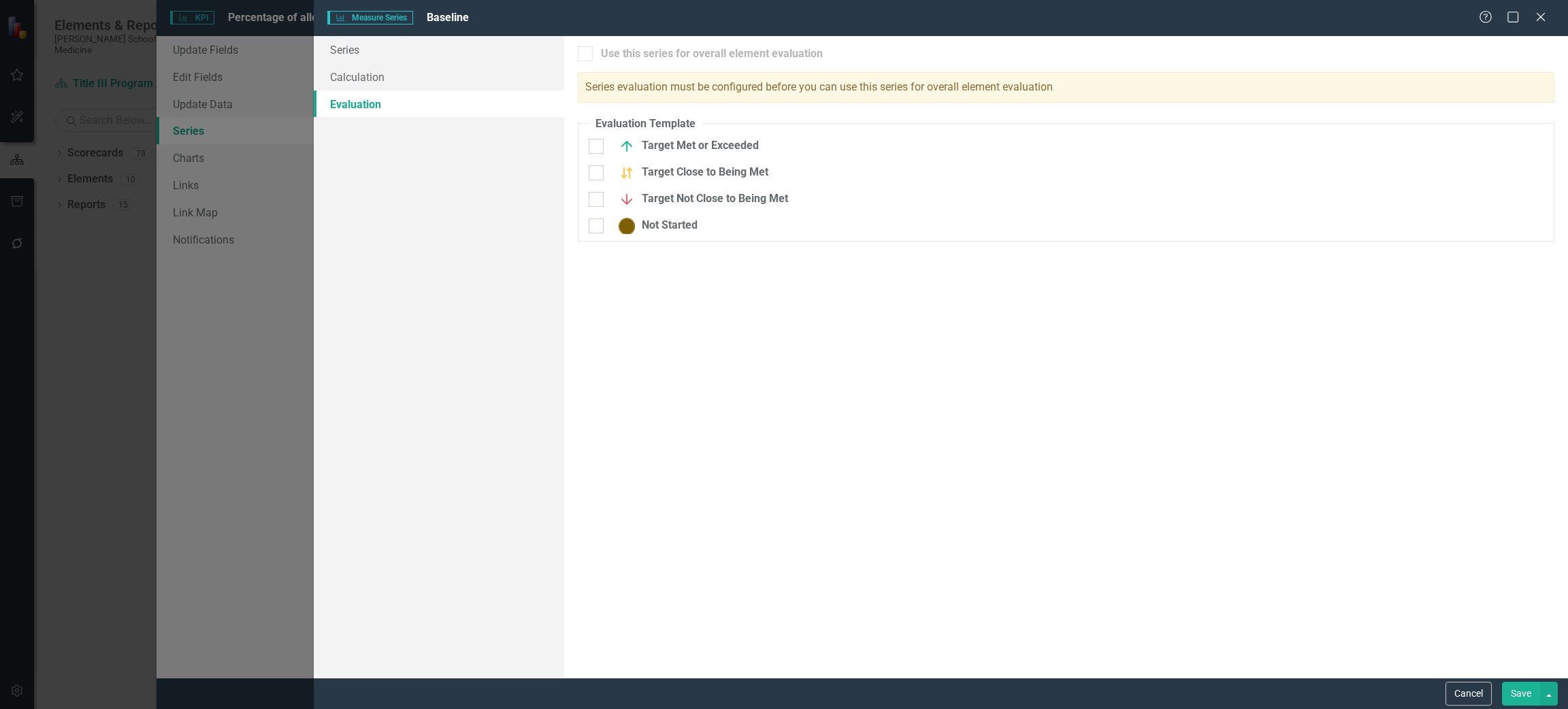
click at [1493, 692] on div "Cancel Save" at bounding box center [1500, 694] width 116 height 24
click at [1482, 697] on button "Cancel" at bounding box center [1469, 694] width 47 height 24
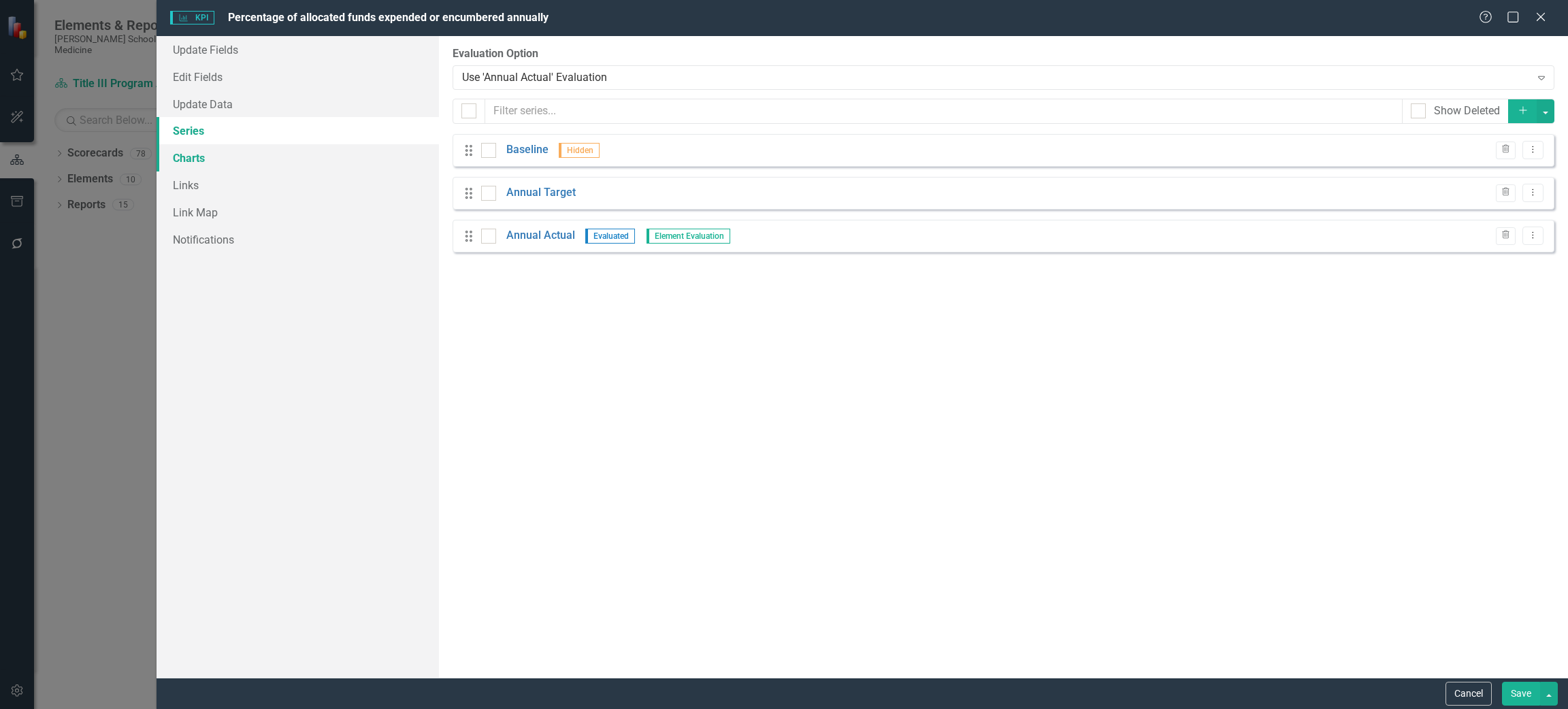
click at [216, 150] on link "Charts" at bounding box center [298, 158] width 282 height 27
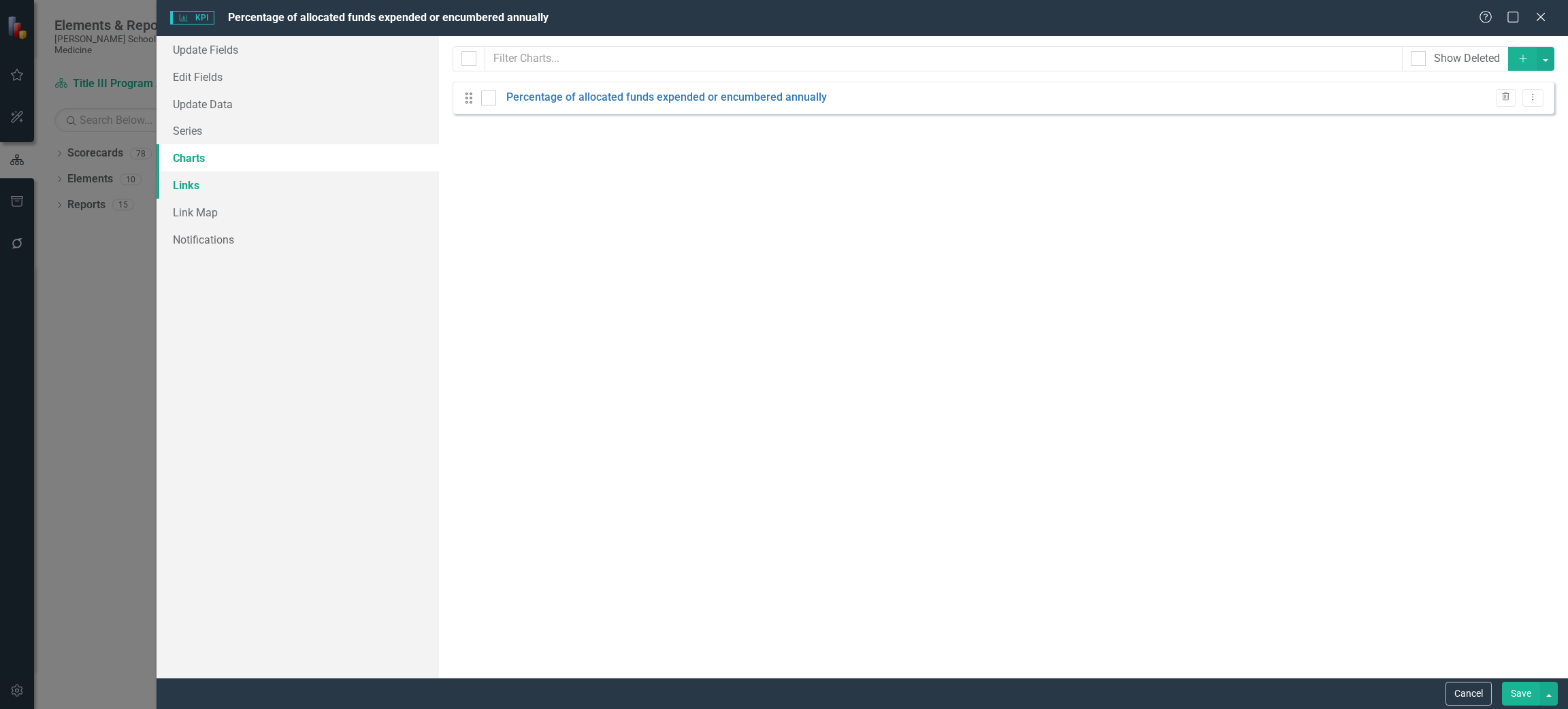
click at [212, 180] on link "Links" at bounding box center [298, 185] width 282 height 27
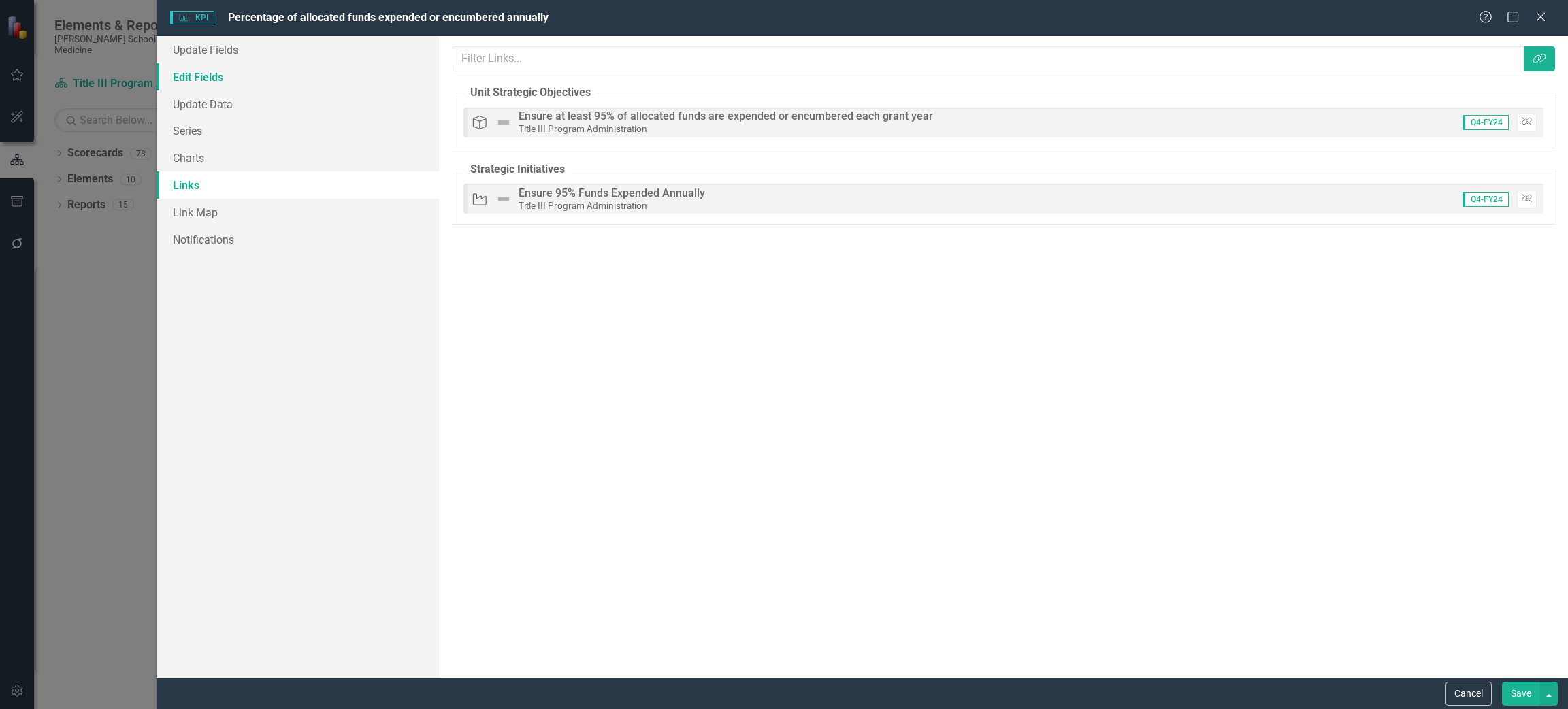
click at [198, 71] on link "Edit Fields" at bounding box center [298, 77] width 282 height 27
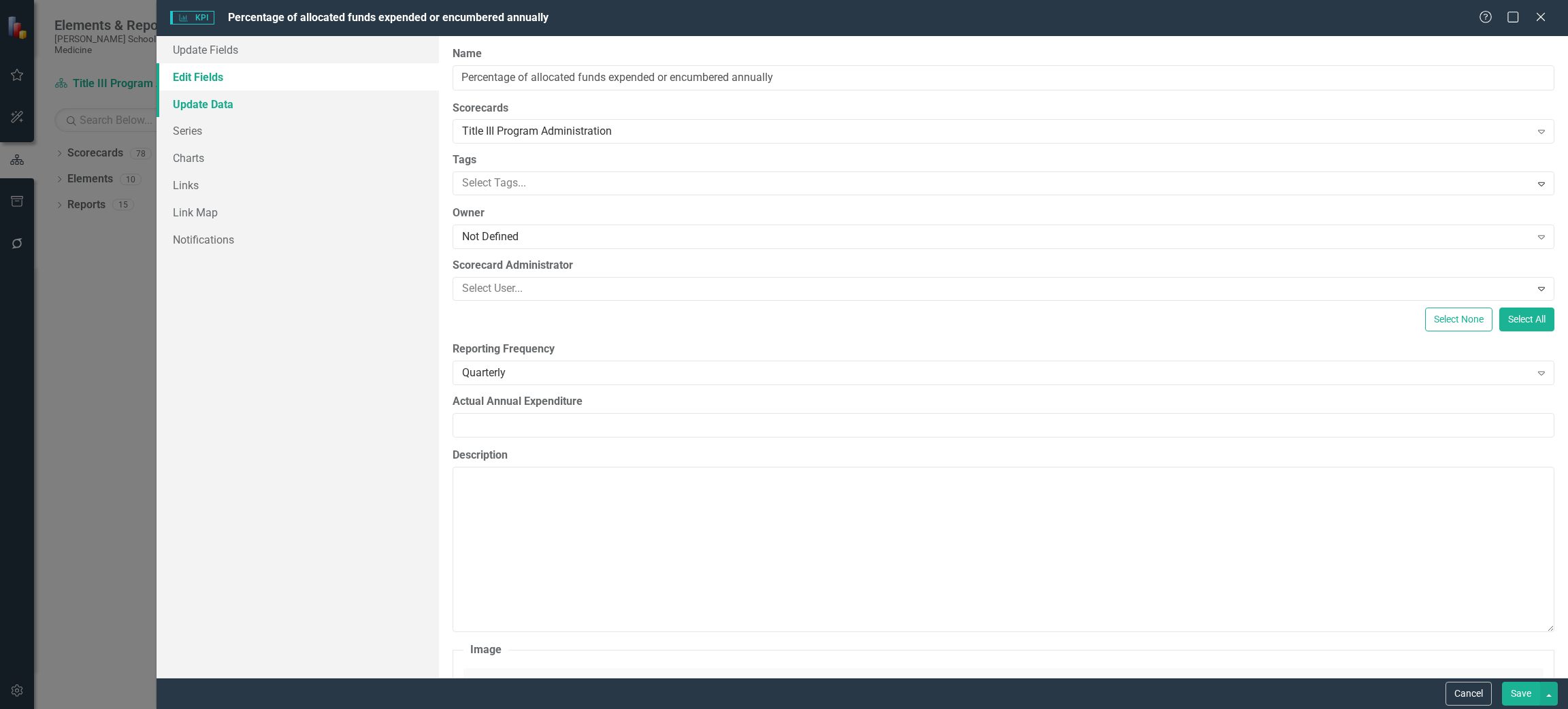
click at [239, 102] on link "Update Data" at bounding box center [298, 104] width 282 height 27
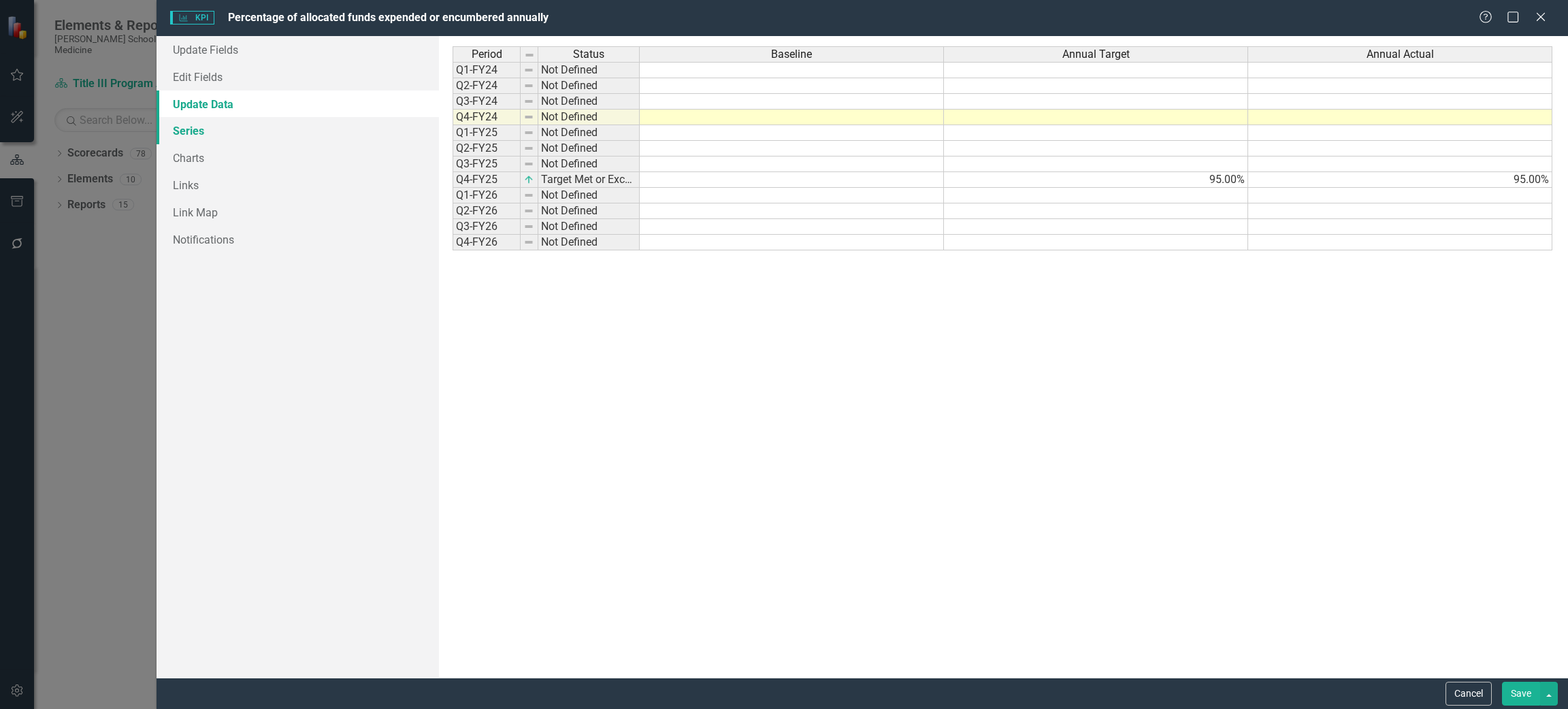
click at [240, 134] on link "Series" at bounding box center [298, 131] width 282 height 27
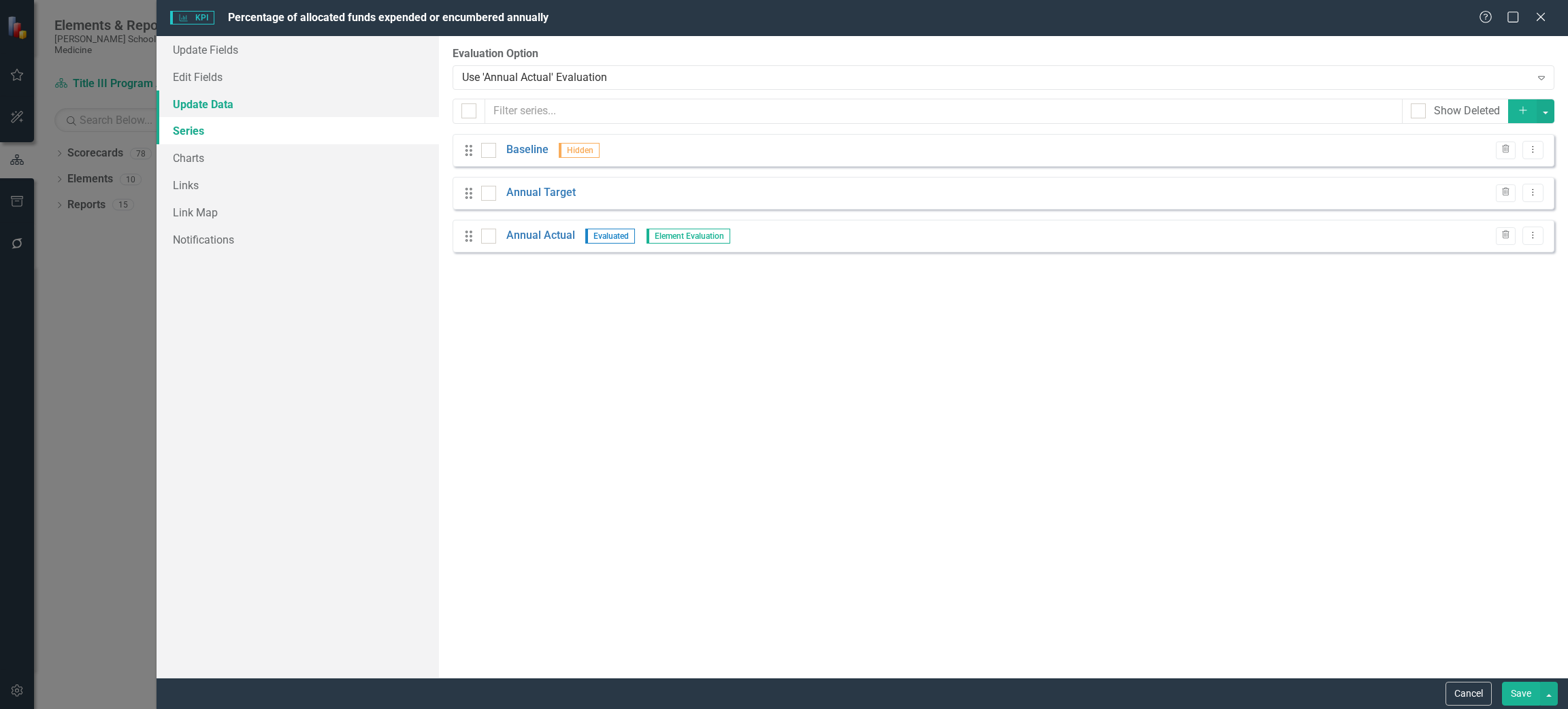
click at [246, 104] on link "Update Data" at bounding box center [298, 104] width 282 height 27
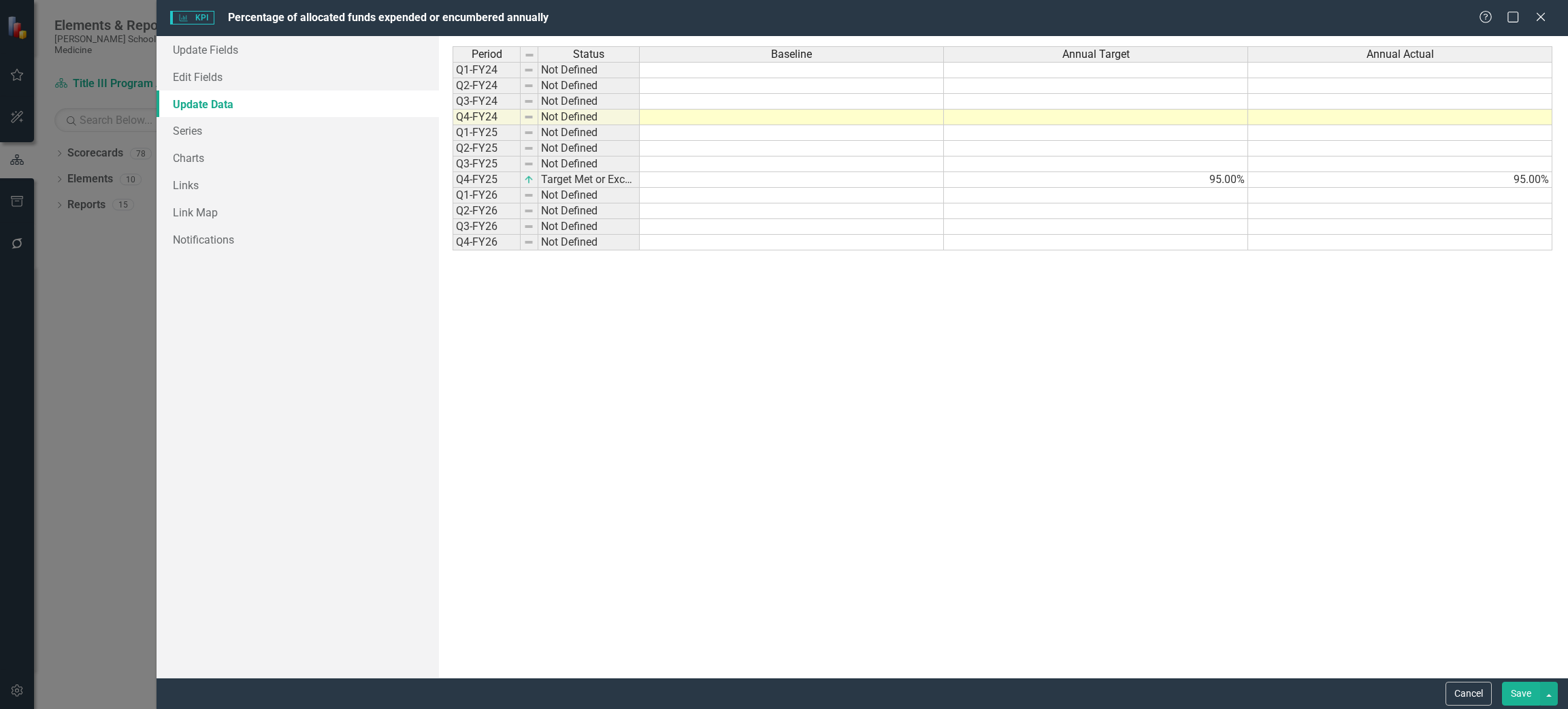
click at [484, 76] on td "Q1-FY24" at bounding box center [486, 70] width 68 height 17
click at [203, 122] on link "Series" at bounding box center [298, 131] width 282 height 27
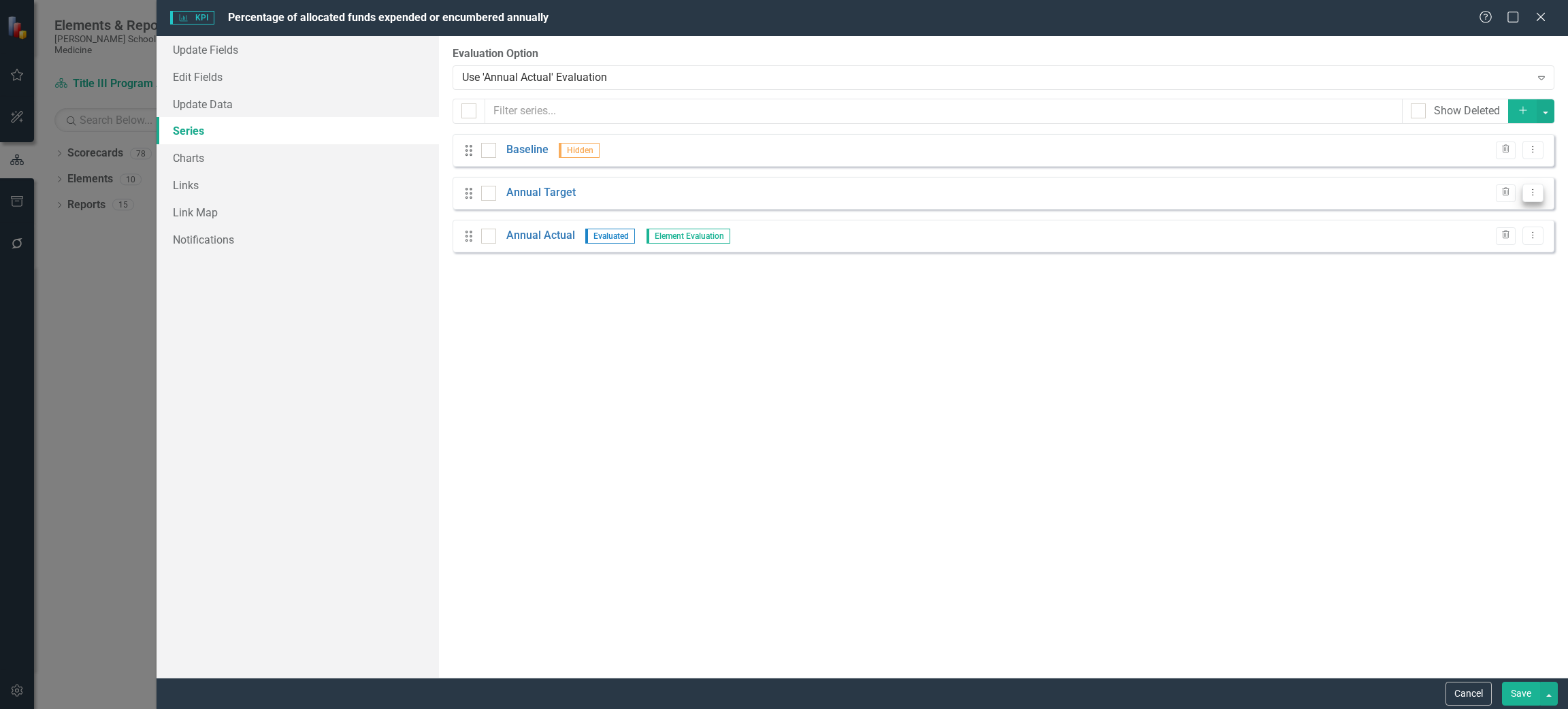
click at [1539, 195] on button "Dropdown Menu" at bounding box center [1533, 193] width 21 height 18
click at [1467, 208] on link "Edit Edit Measure Series" at bounding box center [1466, 216] width 155 height 26
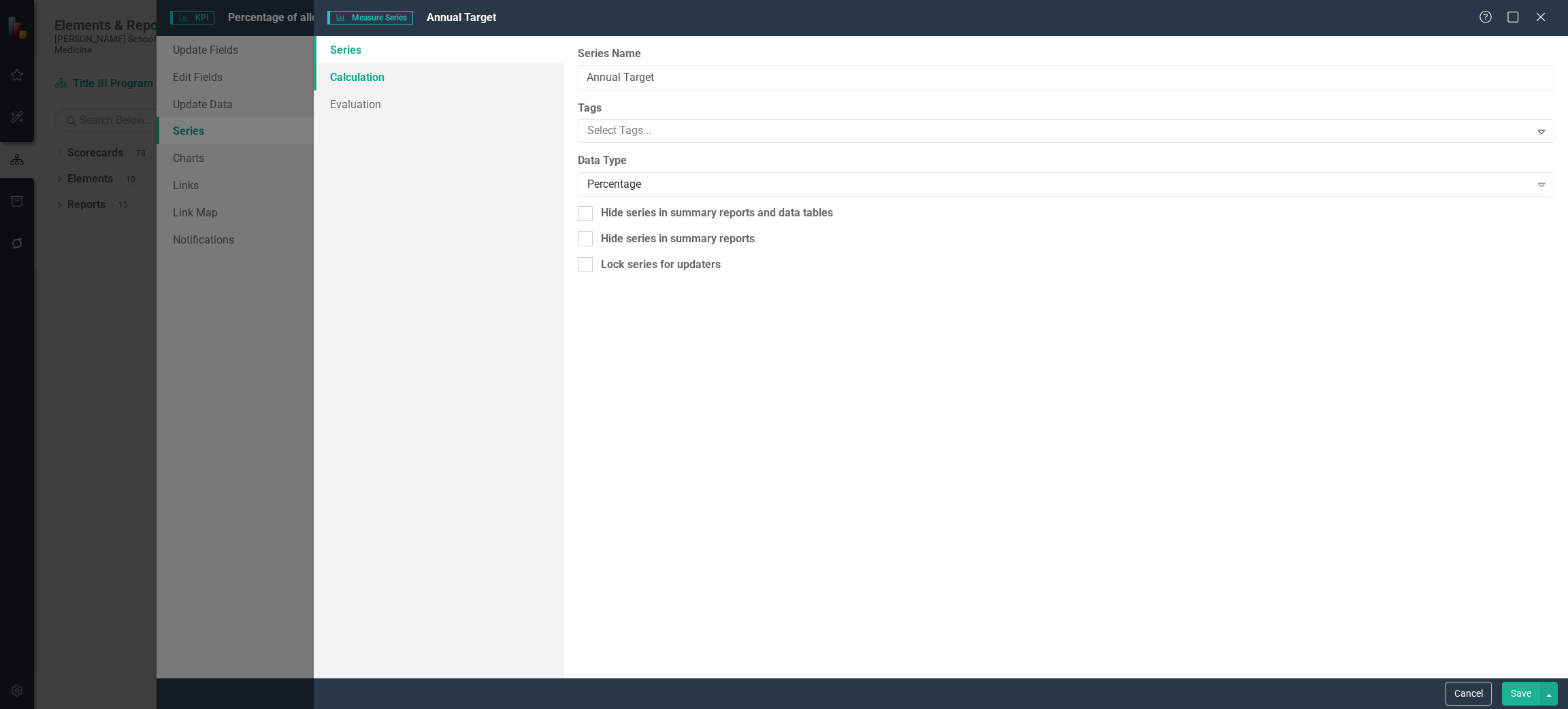
click at [403, 83] on link "Calculation" at bounding box center [440, 77] width 251 height 27
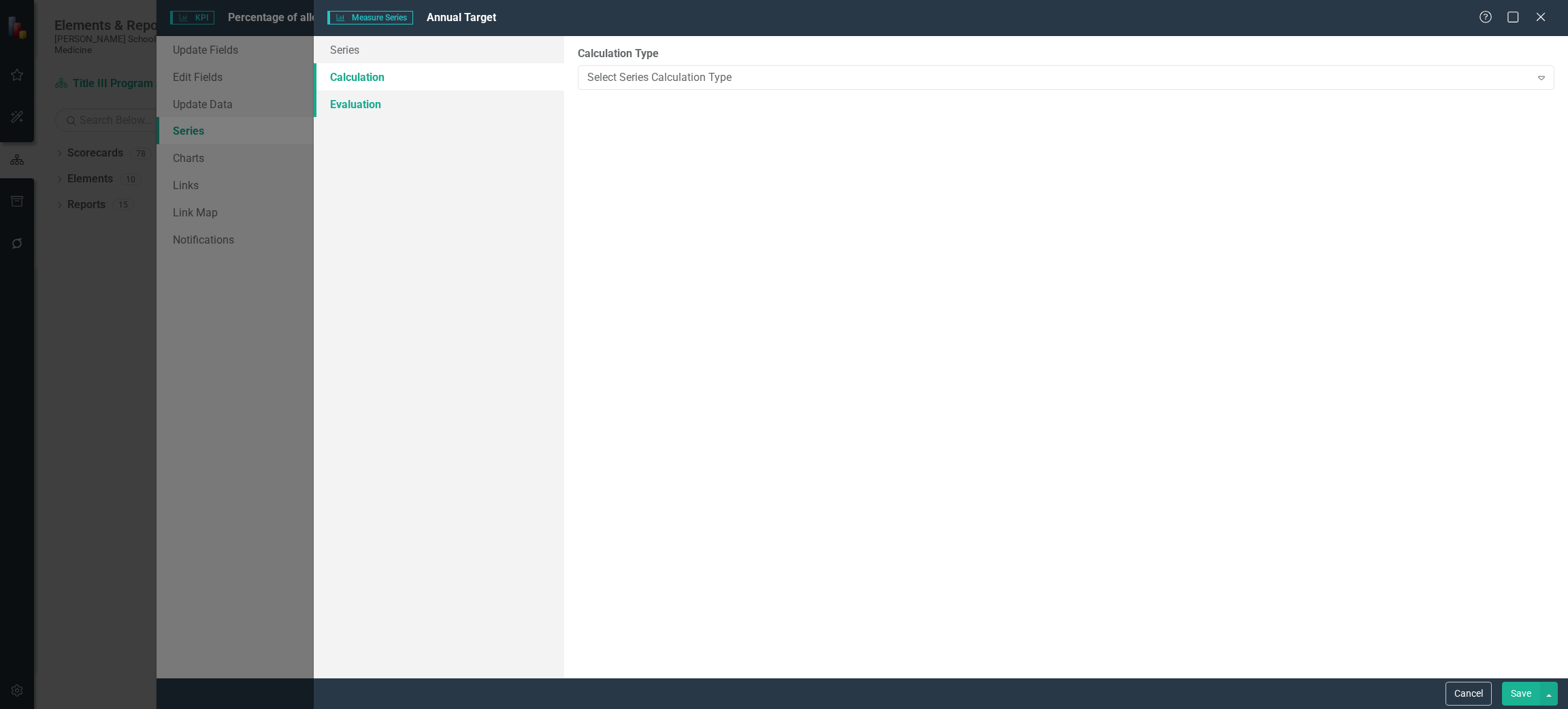
click at [409, 104] on link "Evaluation" at bounding box center [440, 104] width 251 height 27
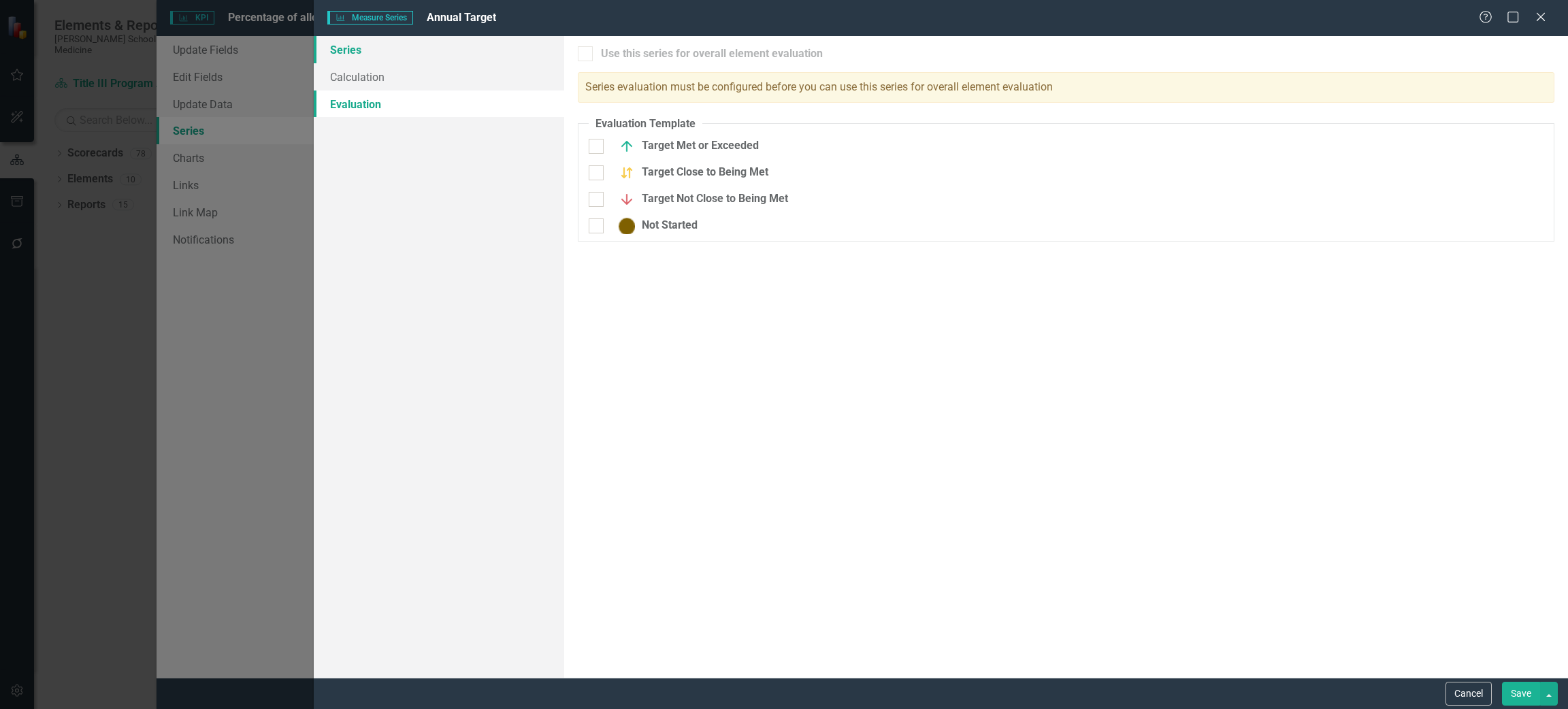
click at [386, 53] on link "Series" at bounding box center [440, 50] width 251 height 27
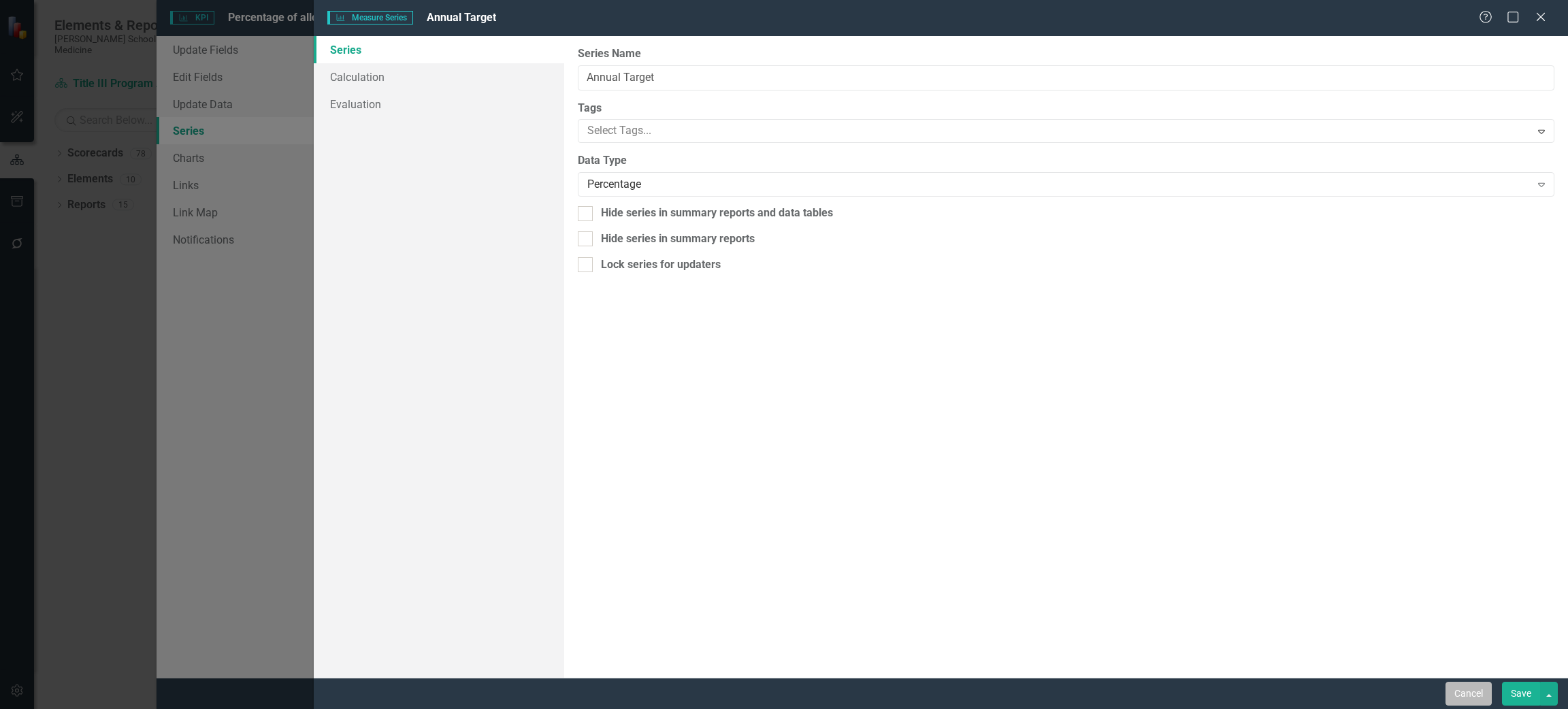
click at [1464, 689] on button "Cancel" at bounding box center [1469, 694] width 47 height 24
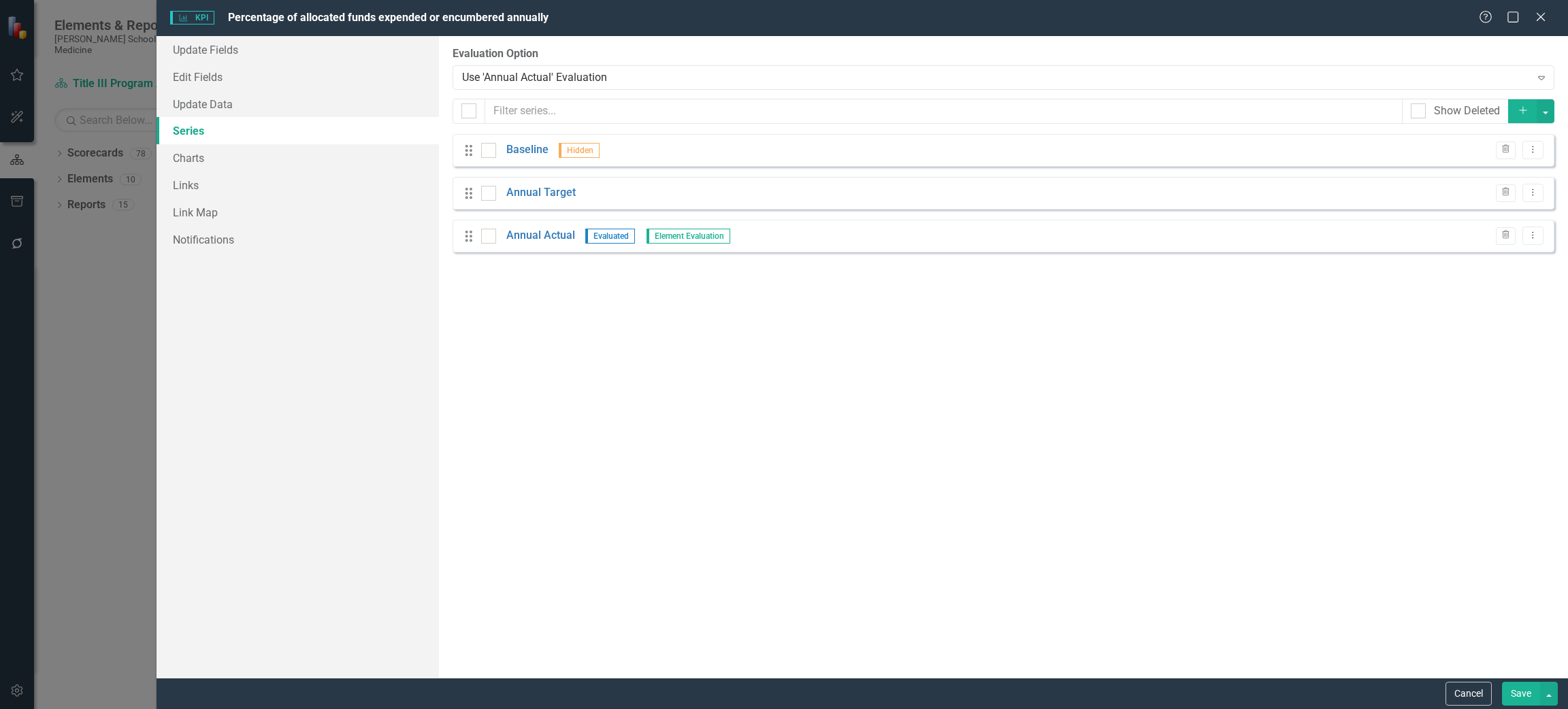
click at [1533, 239] on icon "Dropdown Menu" at bounding box center [1532, 235] width 11 height 9
click at [1462, 260] on link "Edit Edit Measure Series" at bounding box center [1466, 259] width 155 height 26
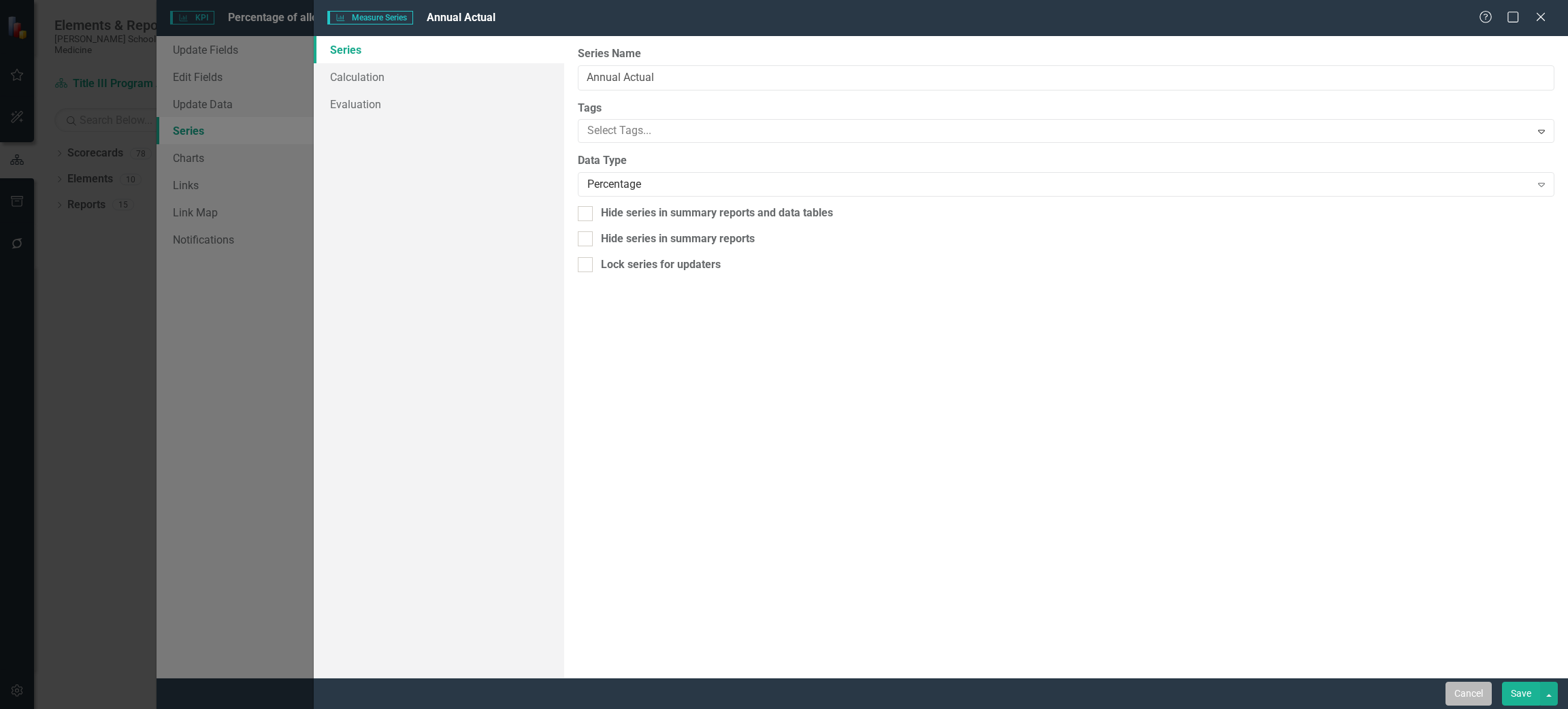
click at [1457, 687] on button "Cancel" at bounding box center [1469, 694] width 47 height 24
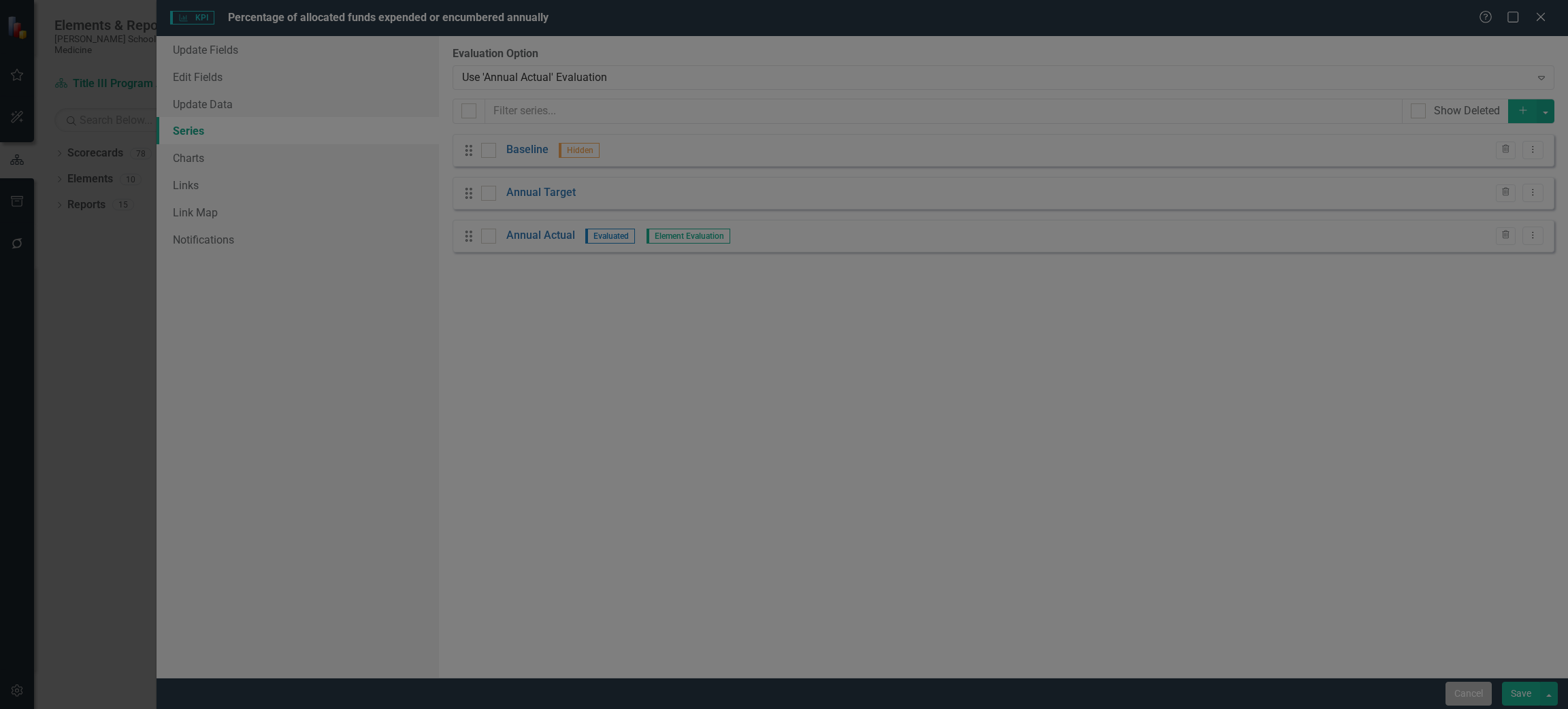
click at [1465, 692] on button "Cancel" at bounding box center [1469, 694] width 47 height 24
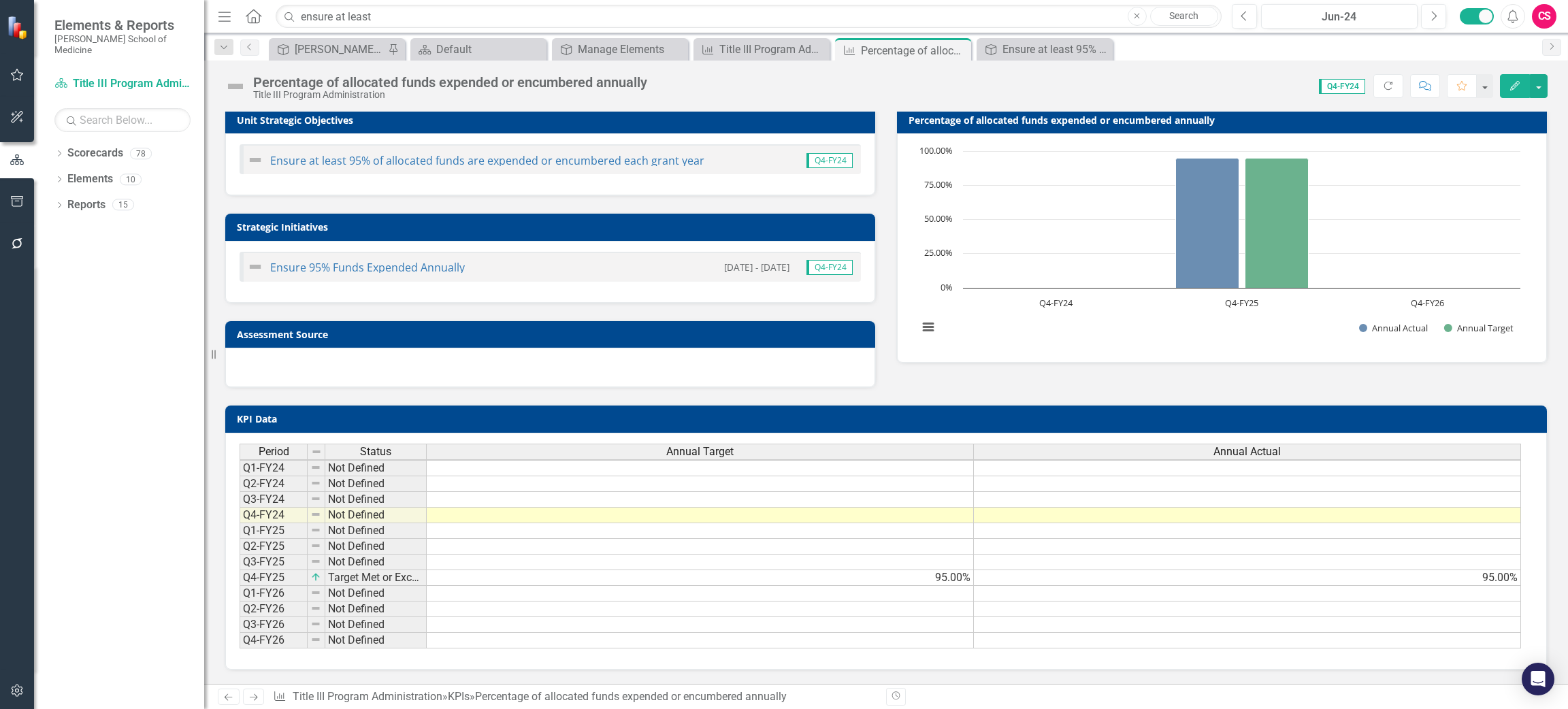
click at [11, 695] on icon "button" at bounding box center [17, 690] width 14 height 11
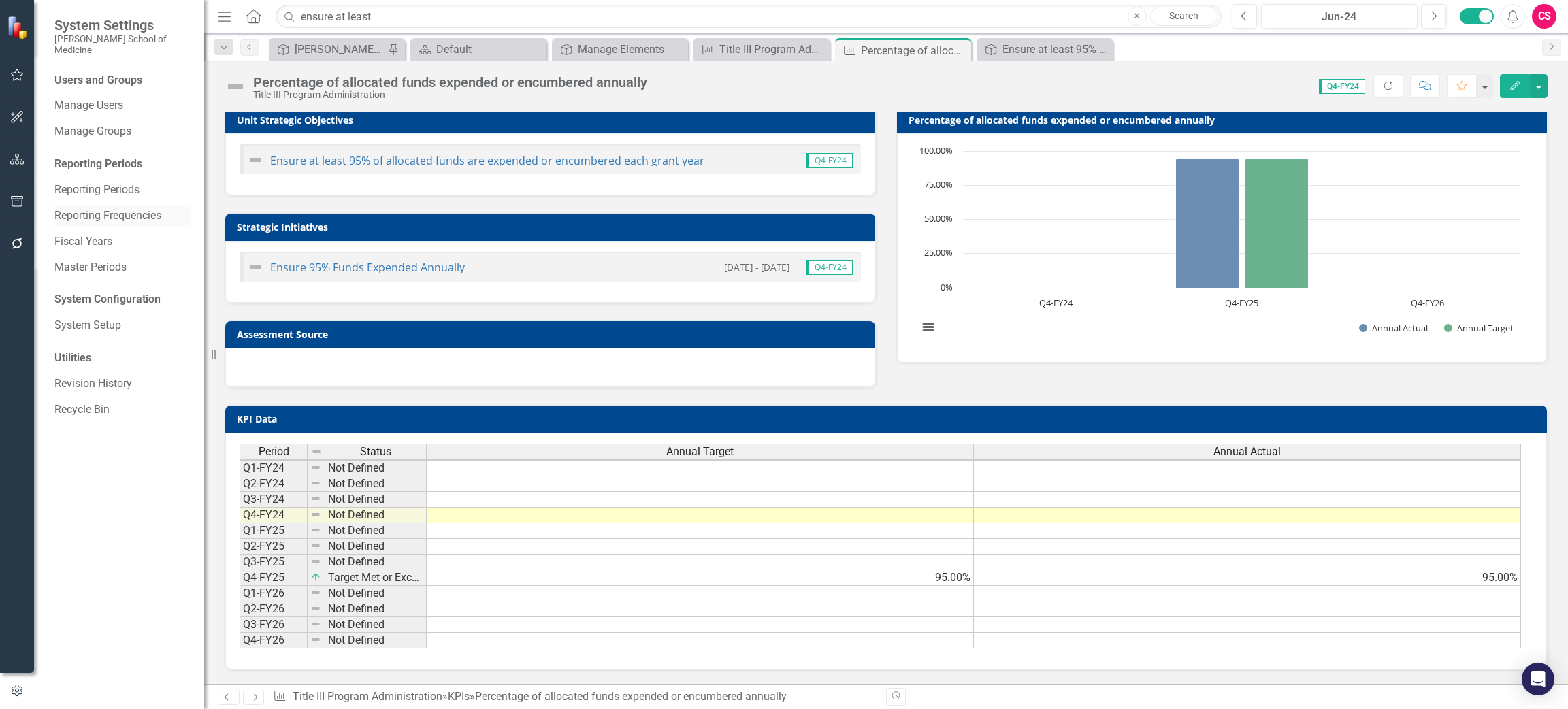
click at [105, 208] on link "Reporting Frequencies" at bounding box center [122, 216] width 136 height 16
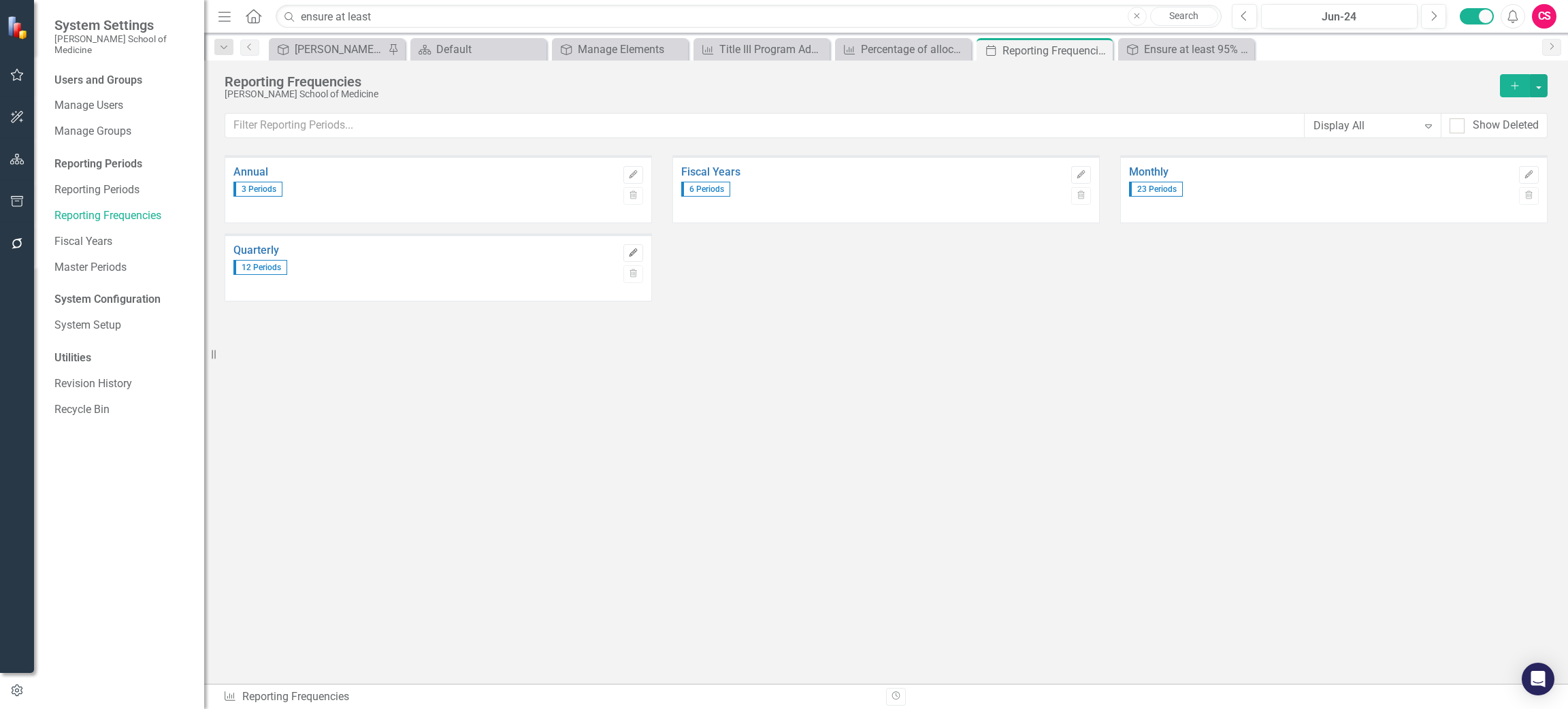
click at [636, 250] on icon "Edit" at bounding box center [633, 253] width 11 height 8
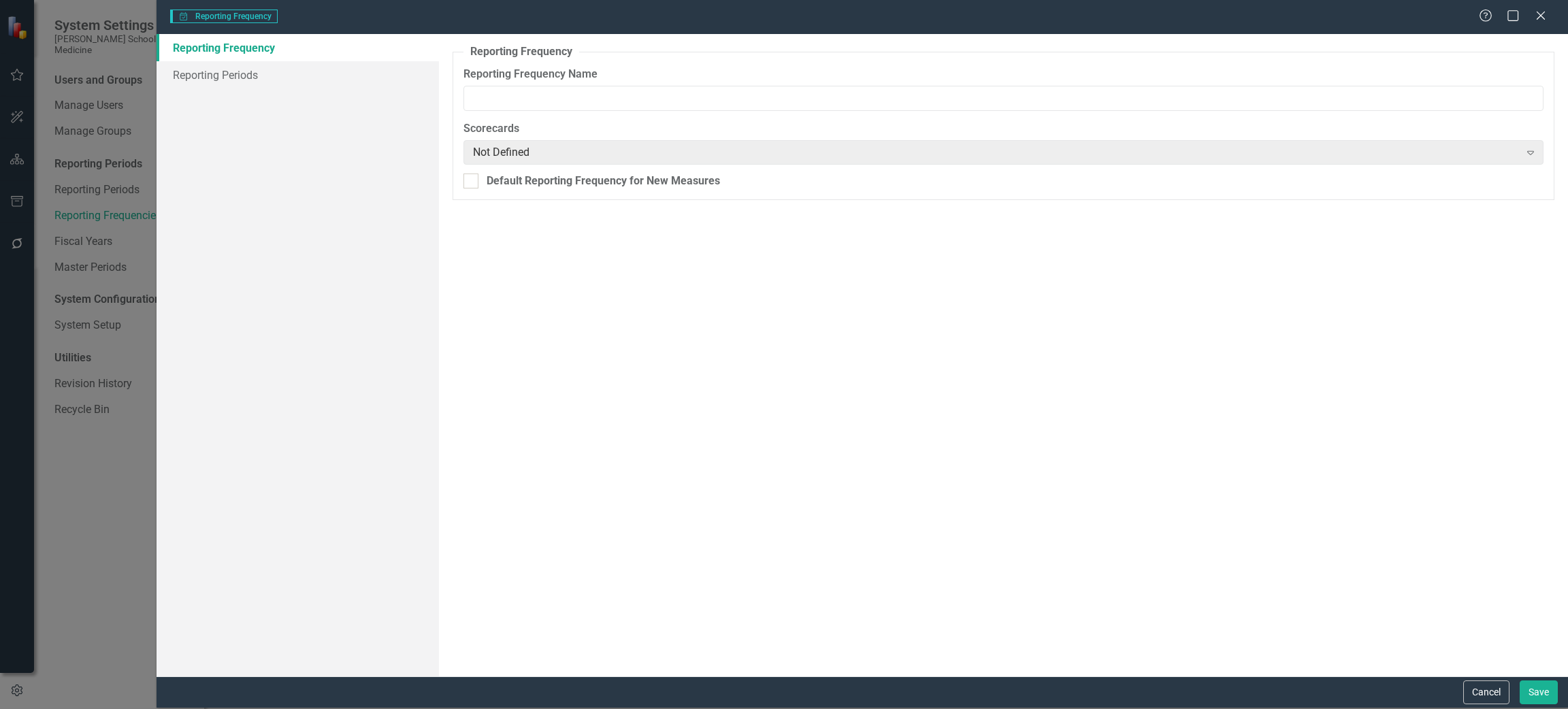
type input "Quarterly"
click at [292, 68] on link "Reporting Periods" at bounding box center [298, 75] width 282 height 27
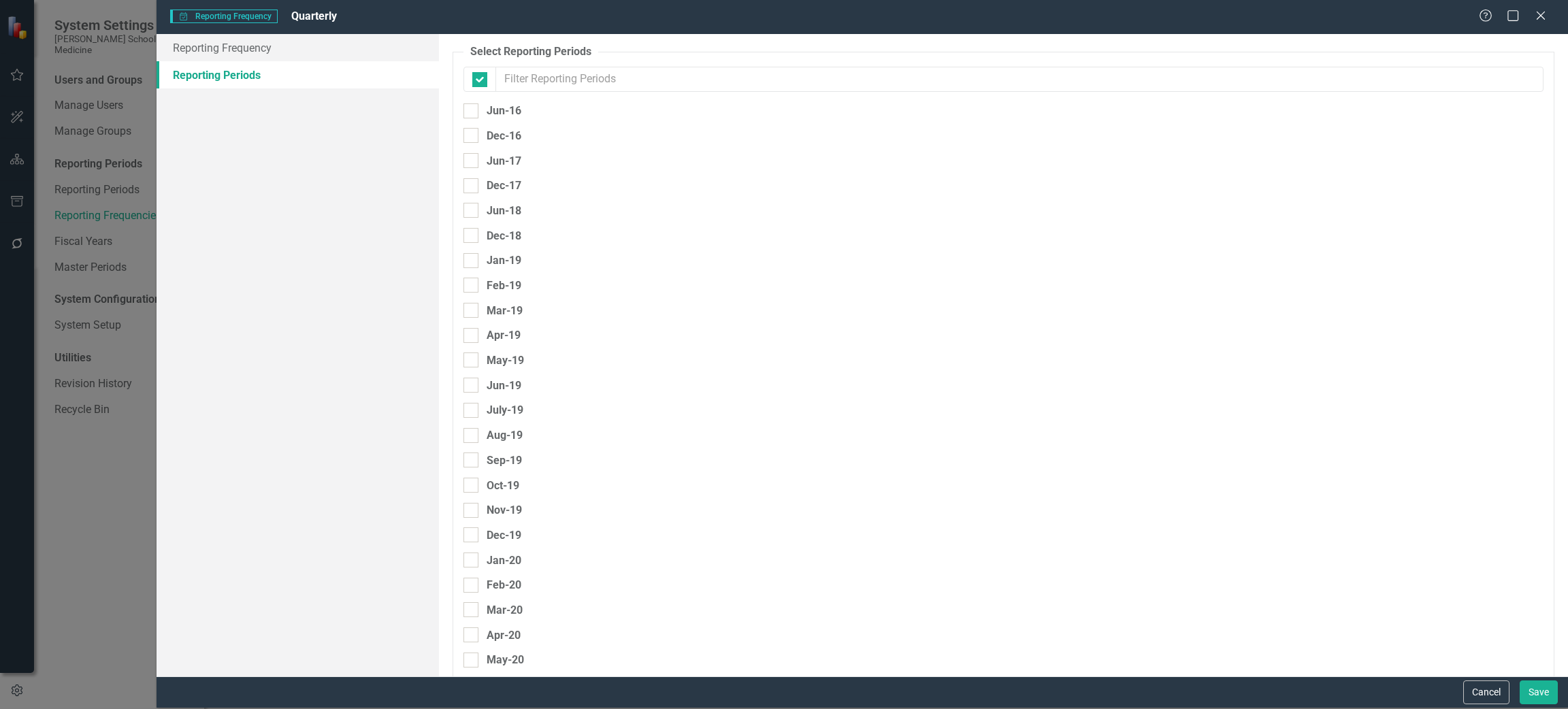
checkbox input "false"
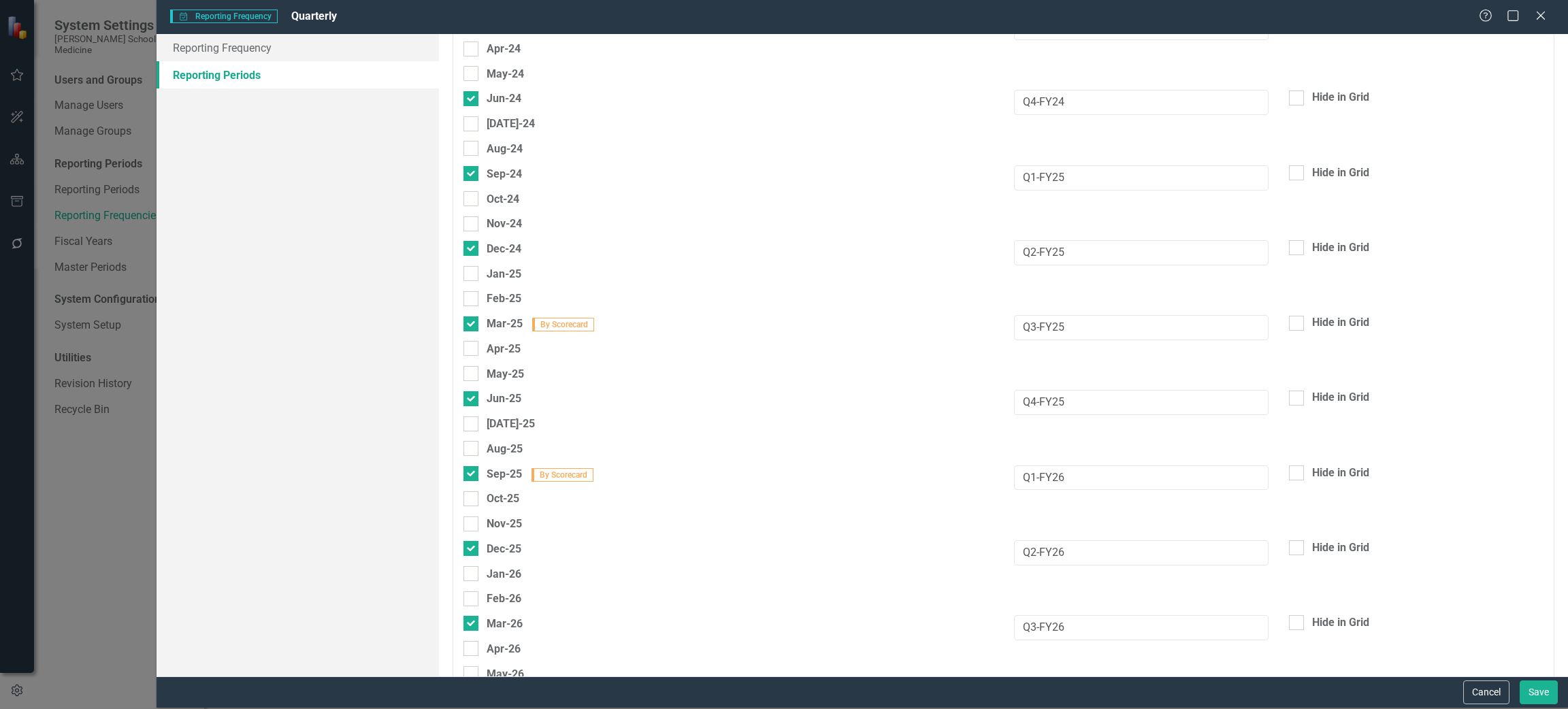
scroll to position [1772, 0]
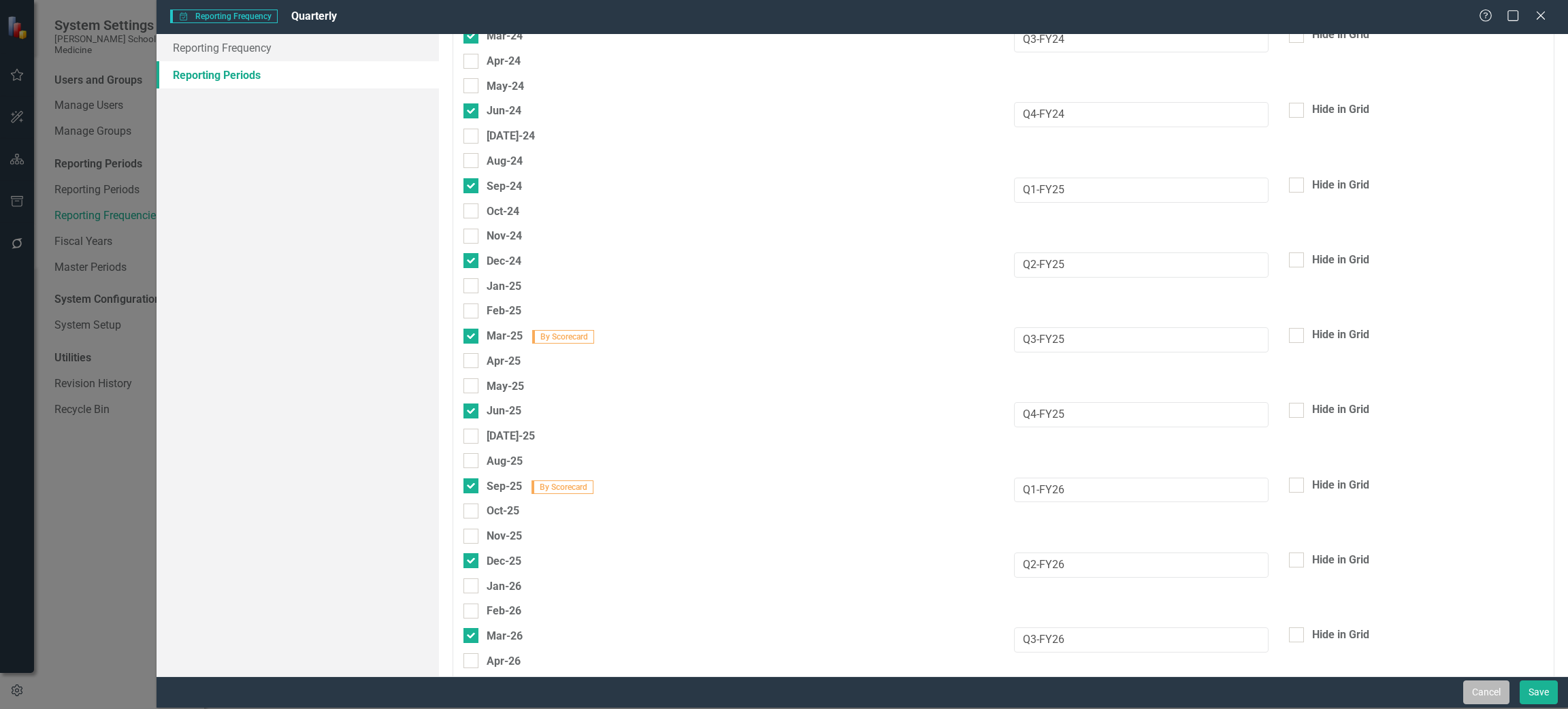
click at [1491, 695] on button "Cancel" at bounding box center [1486, 692] width 47 height 24
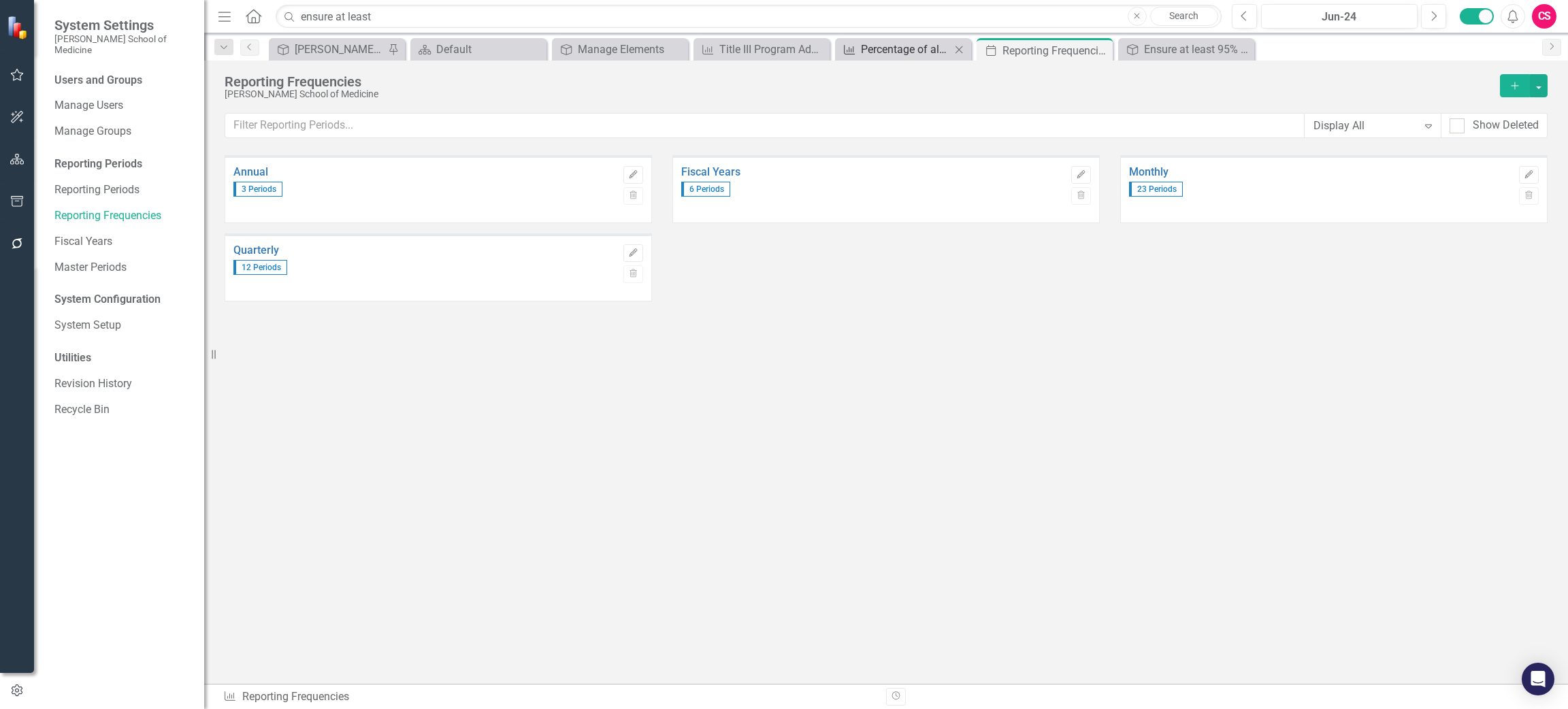
click at [909, 43] on div "Percentage of allocated funds expended or encumbered annually" at bounding box center [906, 49] width 90 height 17
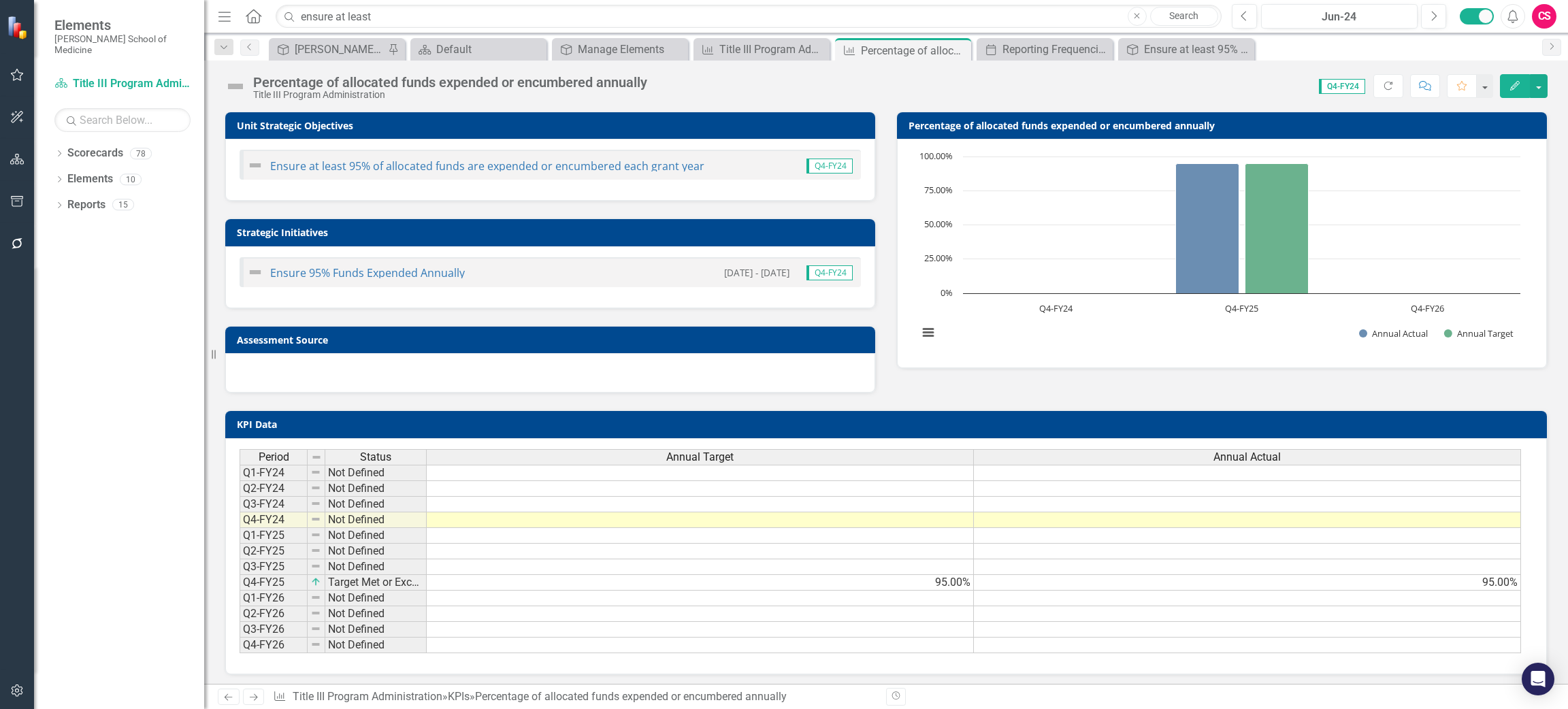
click at [1521, 83] on button "Edit" at bounding box center [1515, 86] width 30 height 24
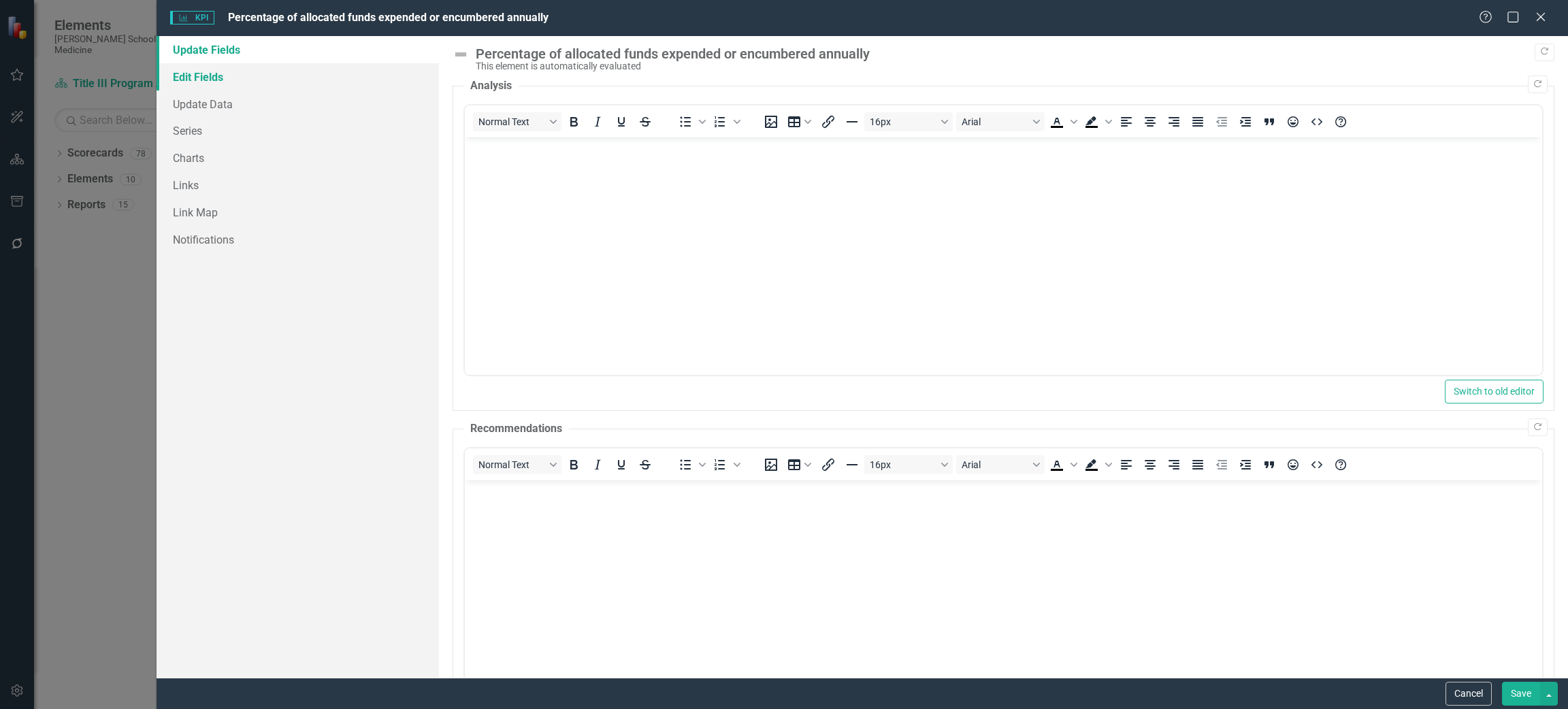
click at [194, 76] on link "Edit Fields" at bounding box center [298, 77] width 282 height 27
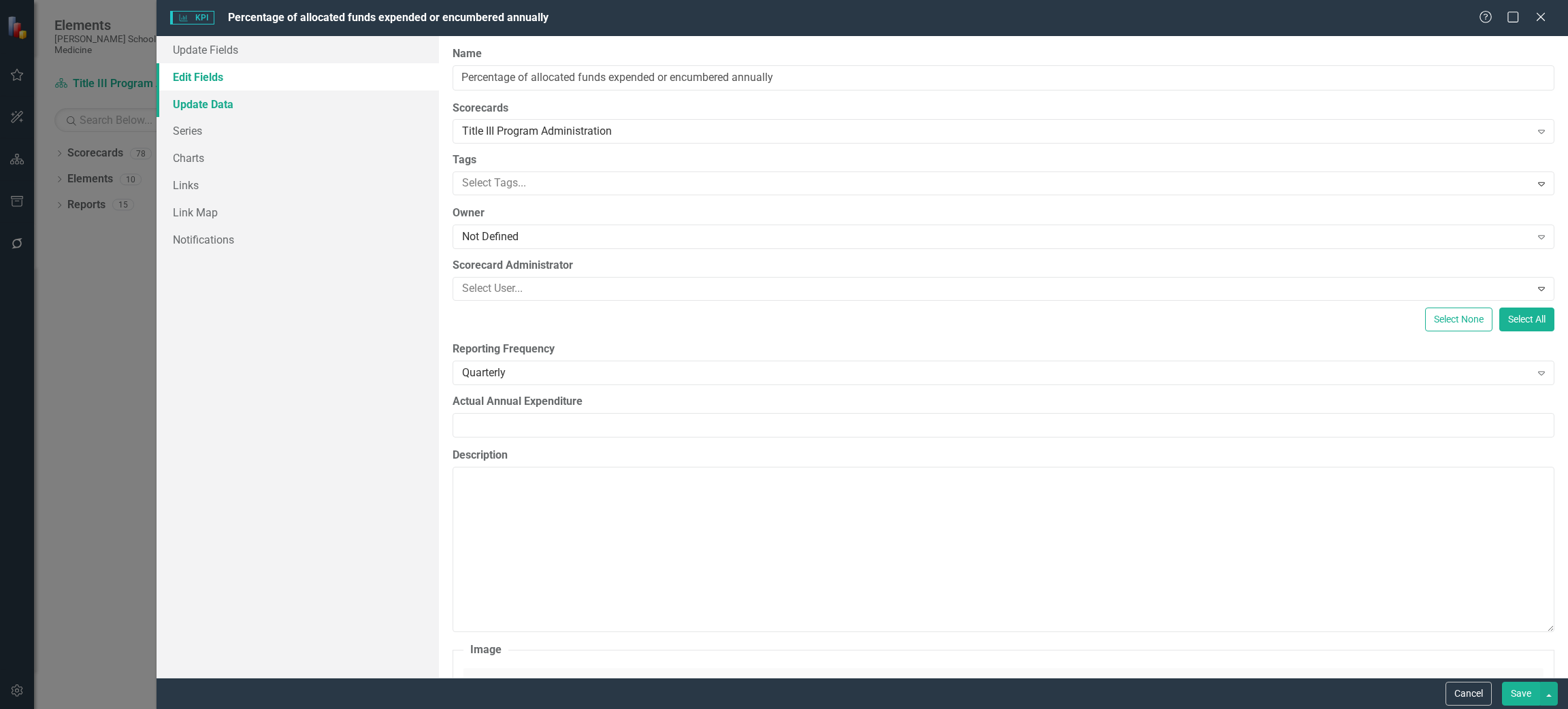
click at [214, 98] on link "Update Data" at bounding box center [298, 104] width 282 height 27
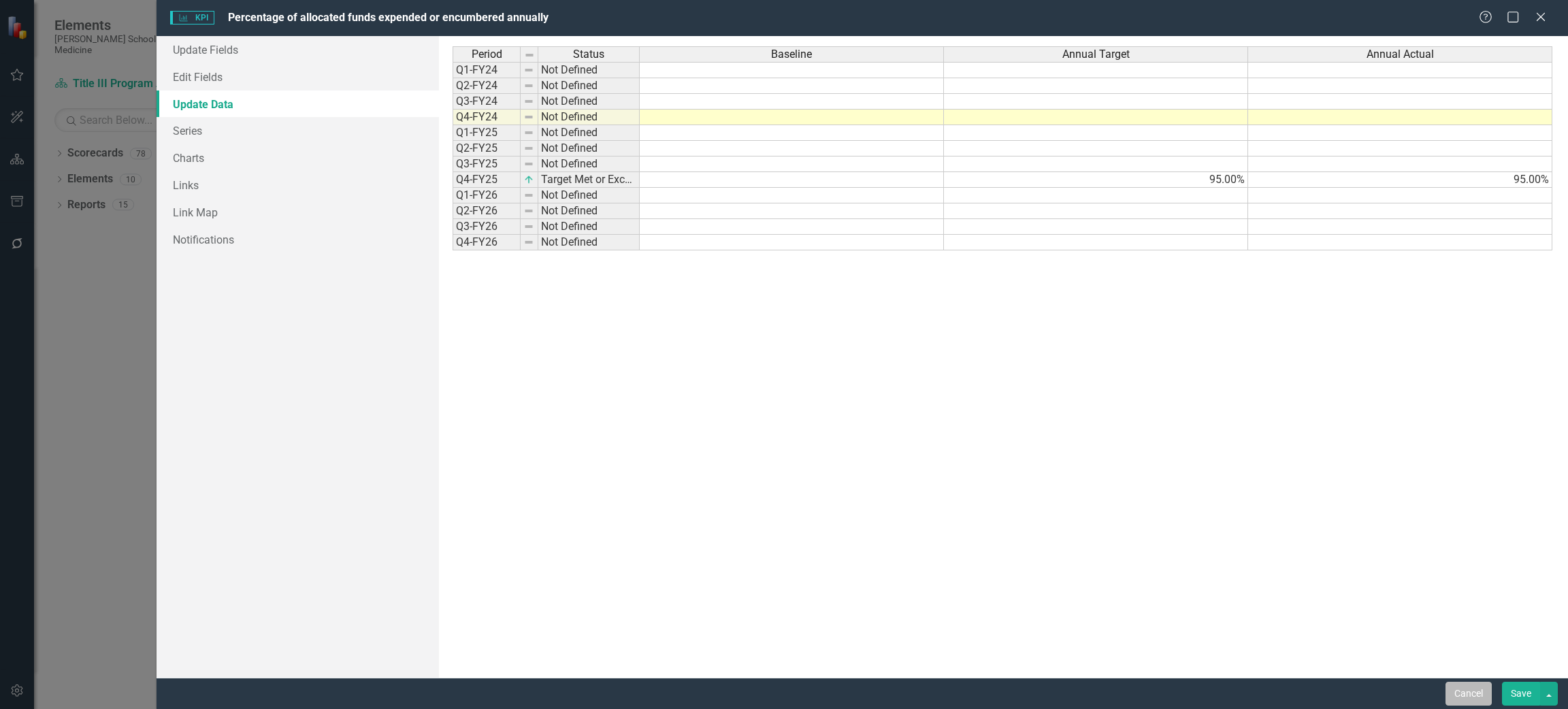
click at [1453, 686] on button "Cancel" at bounding box center [1469, 694] width 47 height 24
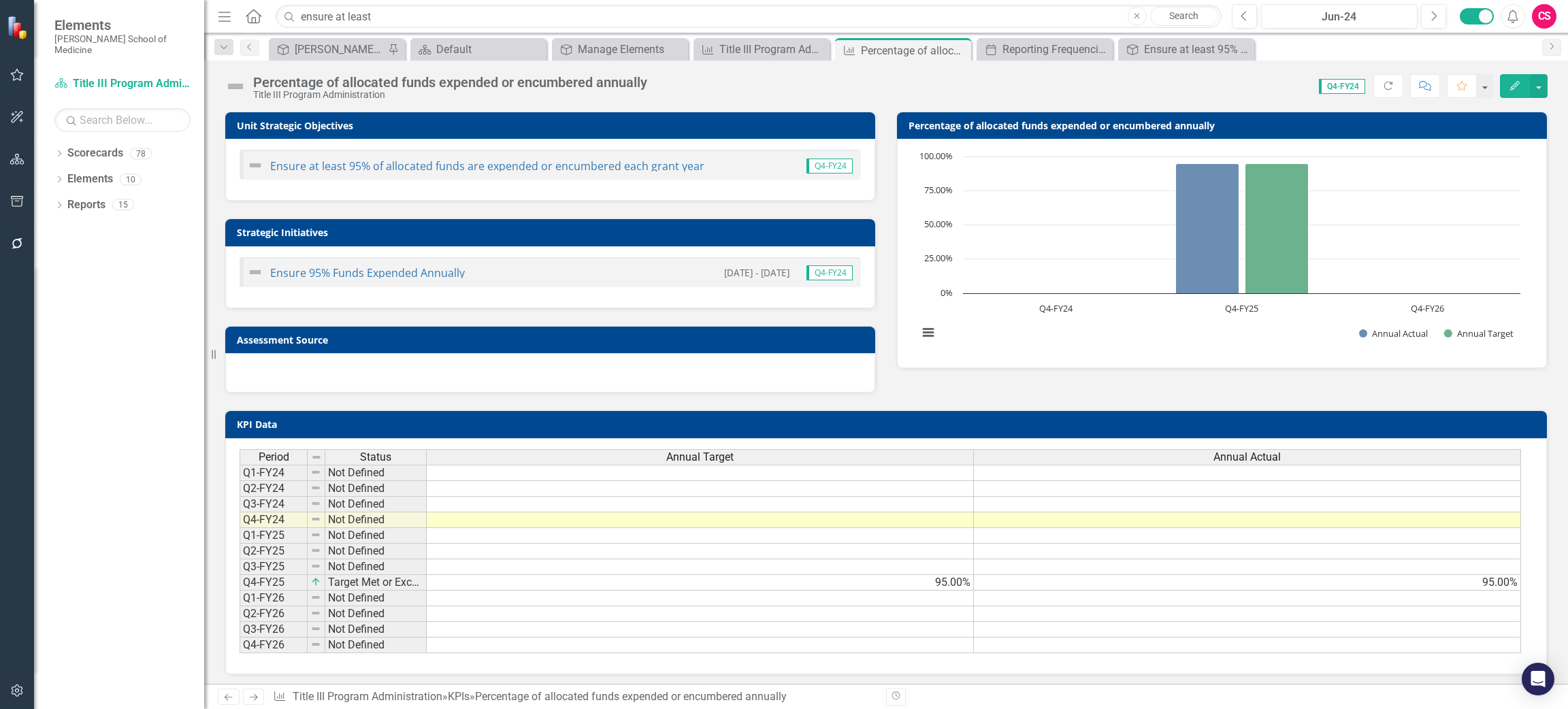
click at [22, 692] on icon "button" at bounding box center [16, 690] width 11 height 12
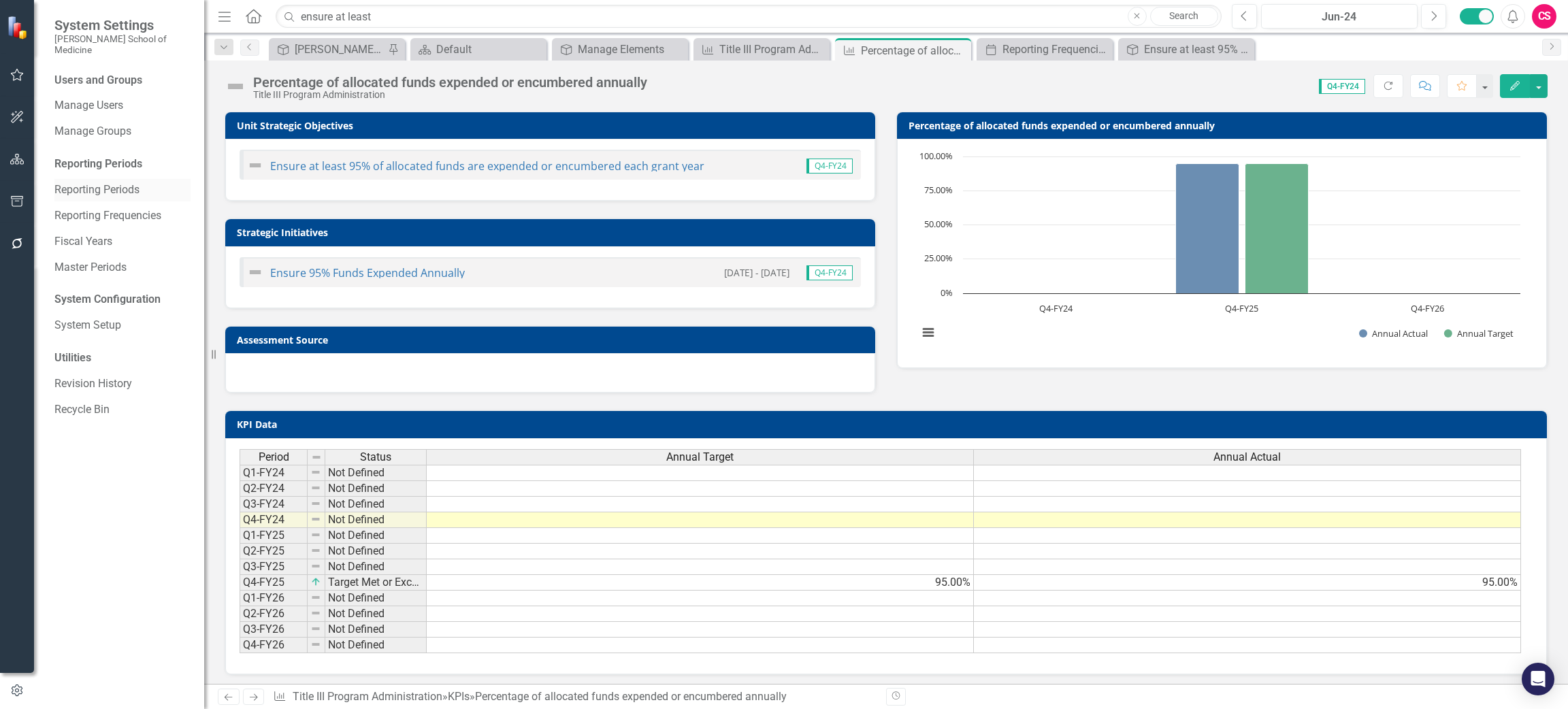
click at [100, 183] on link "Reporting Periods" at bounding box center [122, 190] width 136 height 16
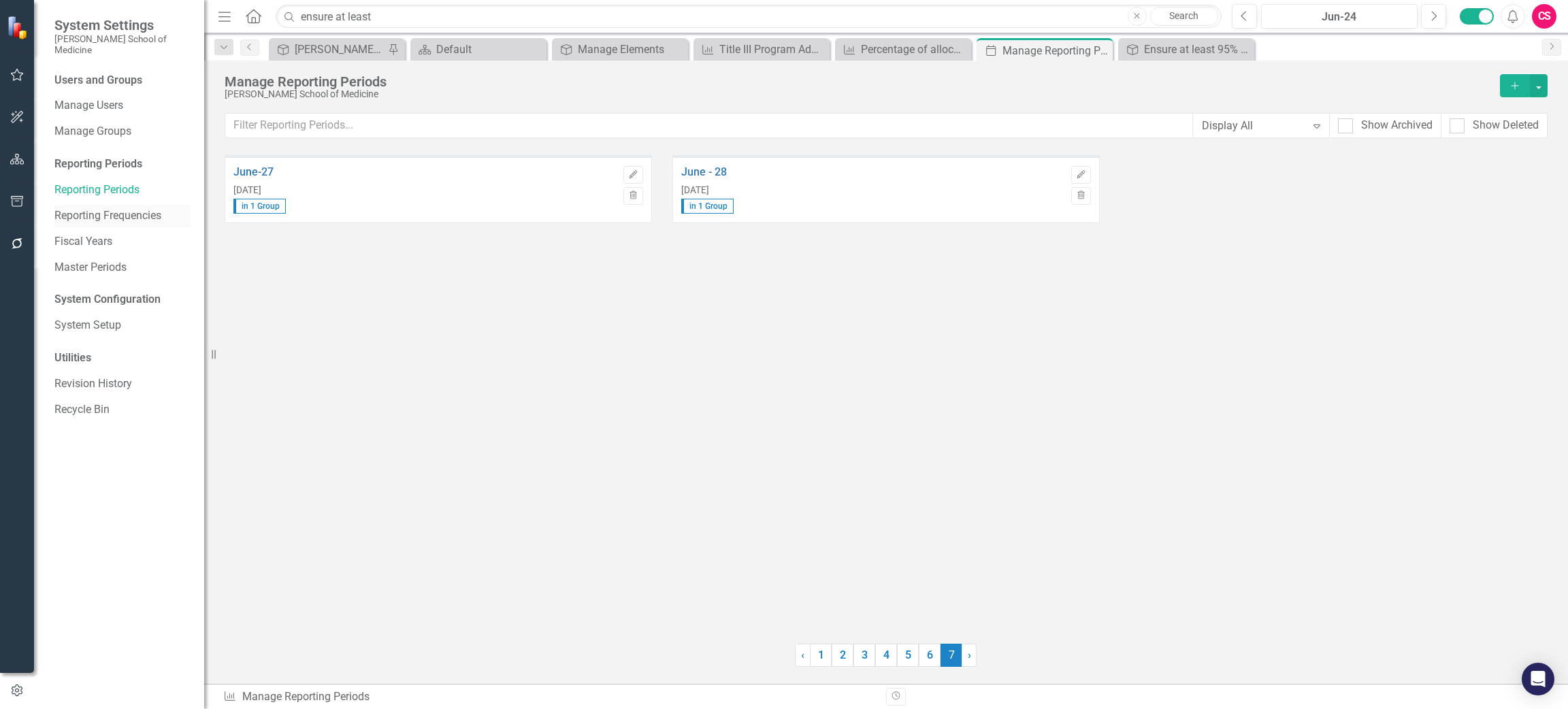
click at [101, 211] on link "Reporting Frequencies" at bounding box center [122, 216] width 136 height 16
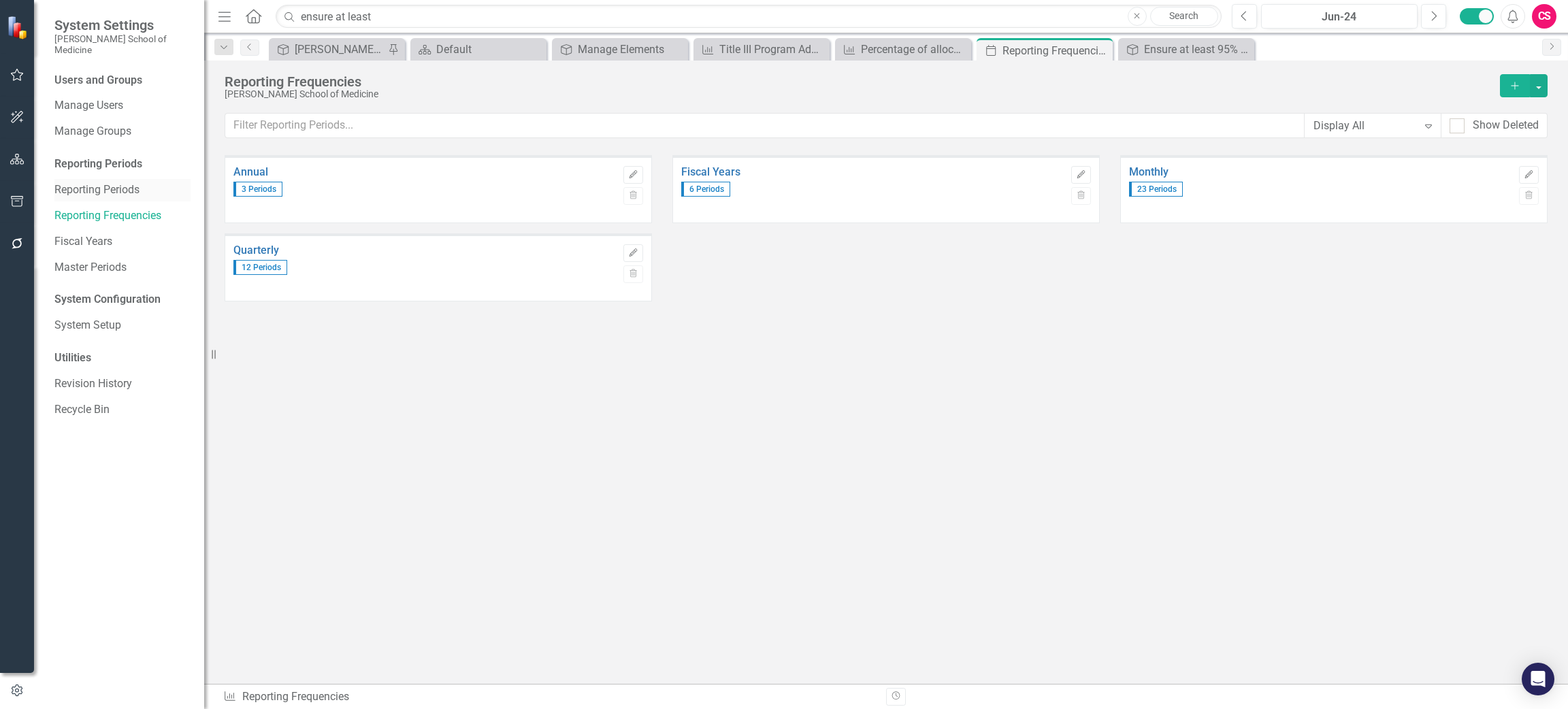
click at [104, 188] on div "Reporting Periods" at bounding box center [122, 190] width 136 height 23
click at [107, 183] on link "Reporting Periods" at bounding box center [122, 190] width 136 height 16
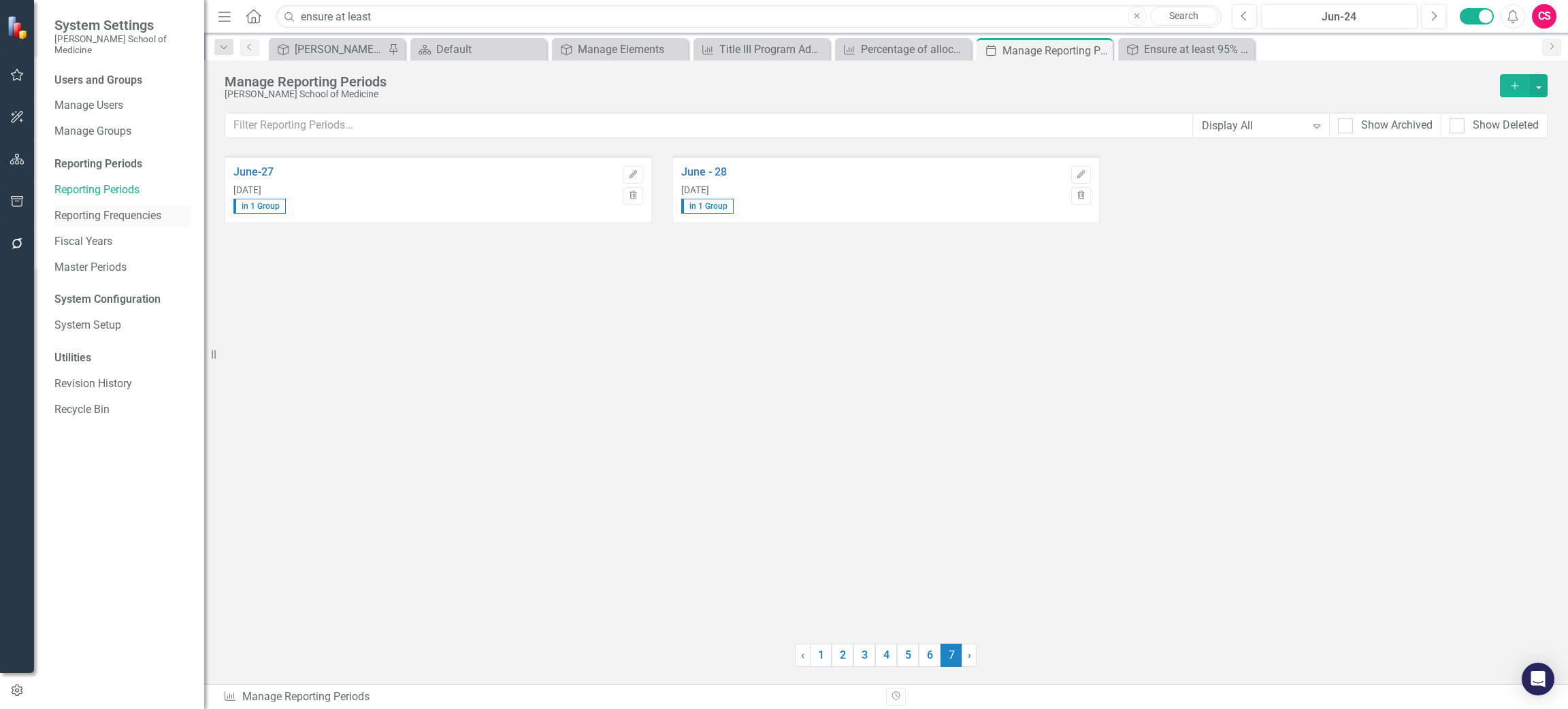
click at [108, 208] on link "Reporting Frequencies" at bounding box center [122, 216] width 136 height 16
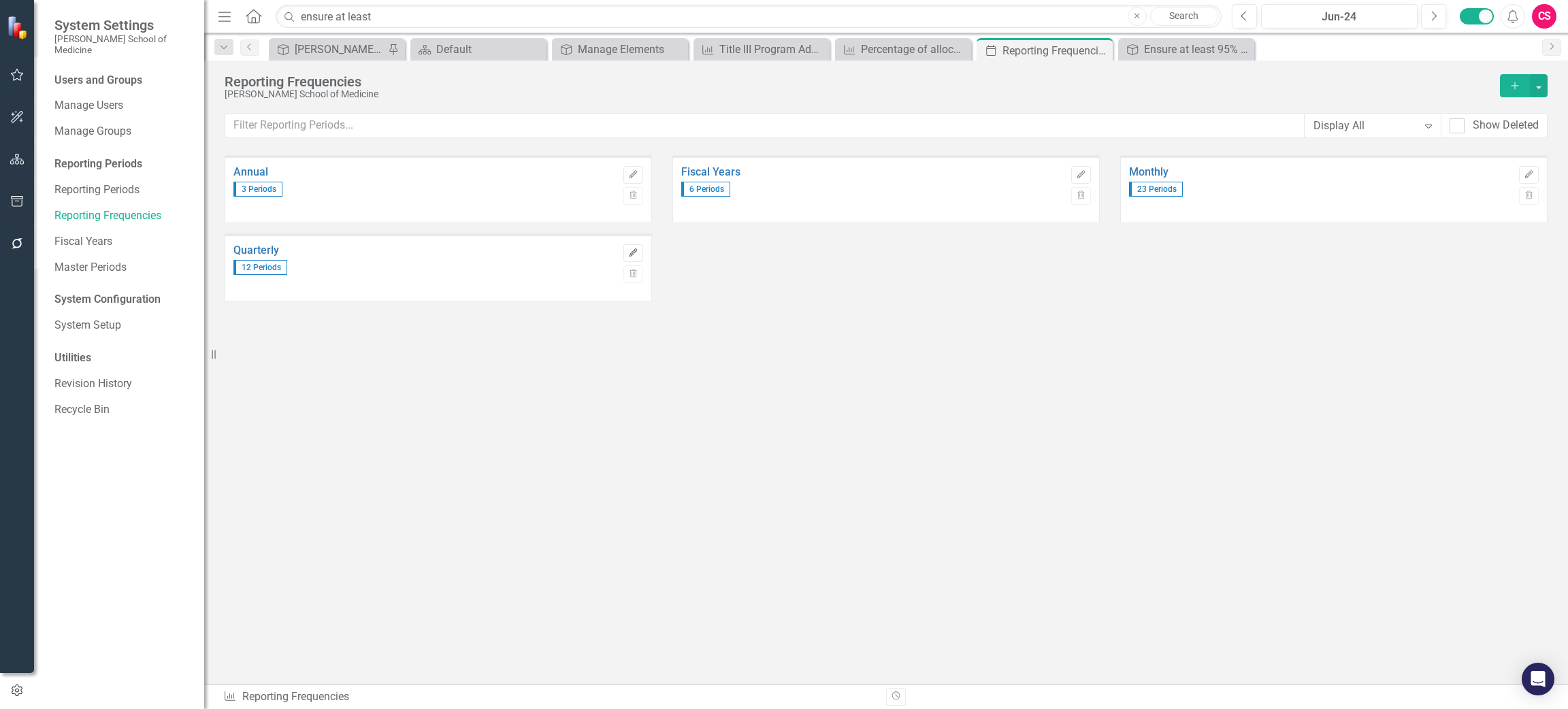
click at [632, 255] on icon "button" at bounding box center [633, 252] width 8 height 8
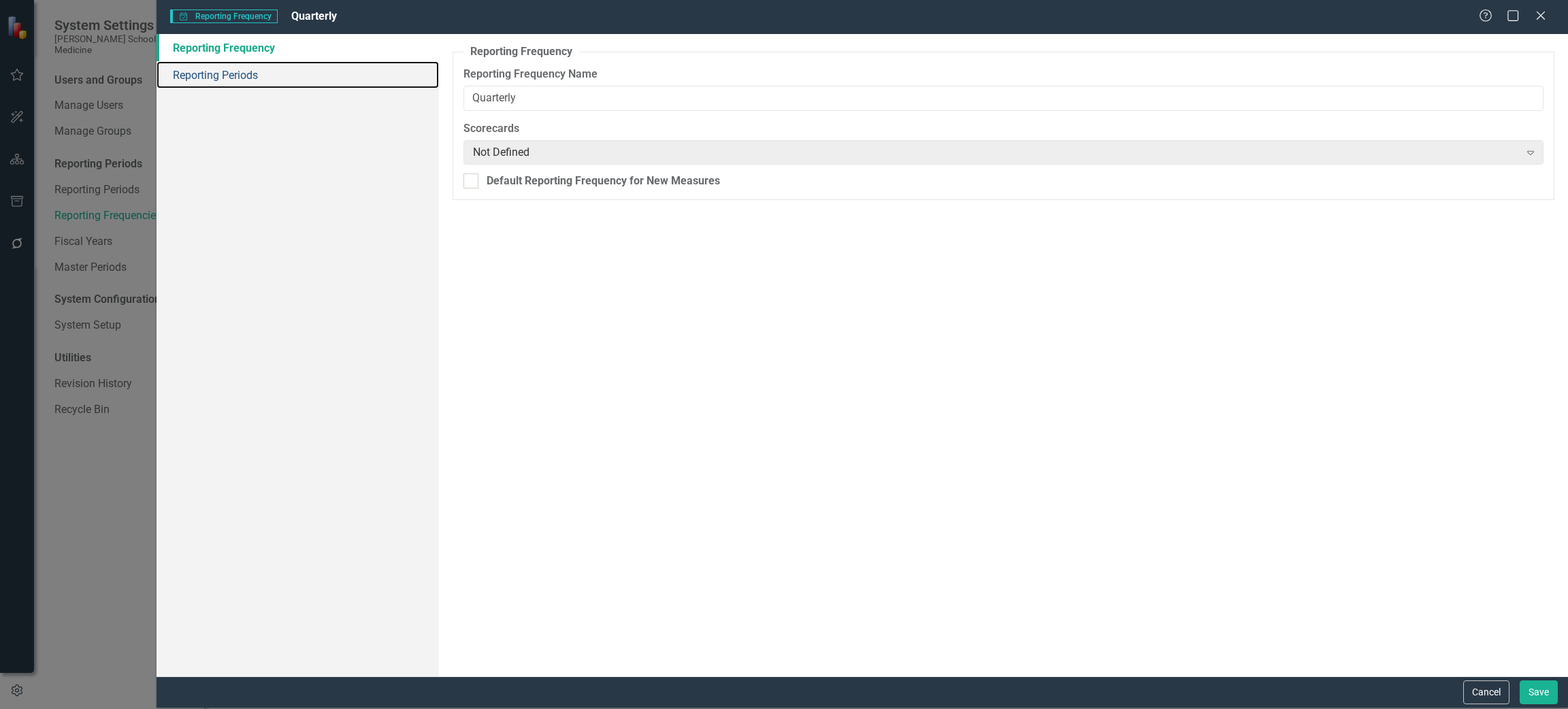
click at [224, 75] on link "Reporting Periods" at bounding box center [298, 75] width 282 height 27
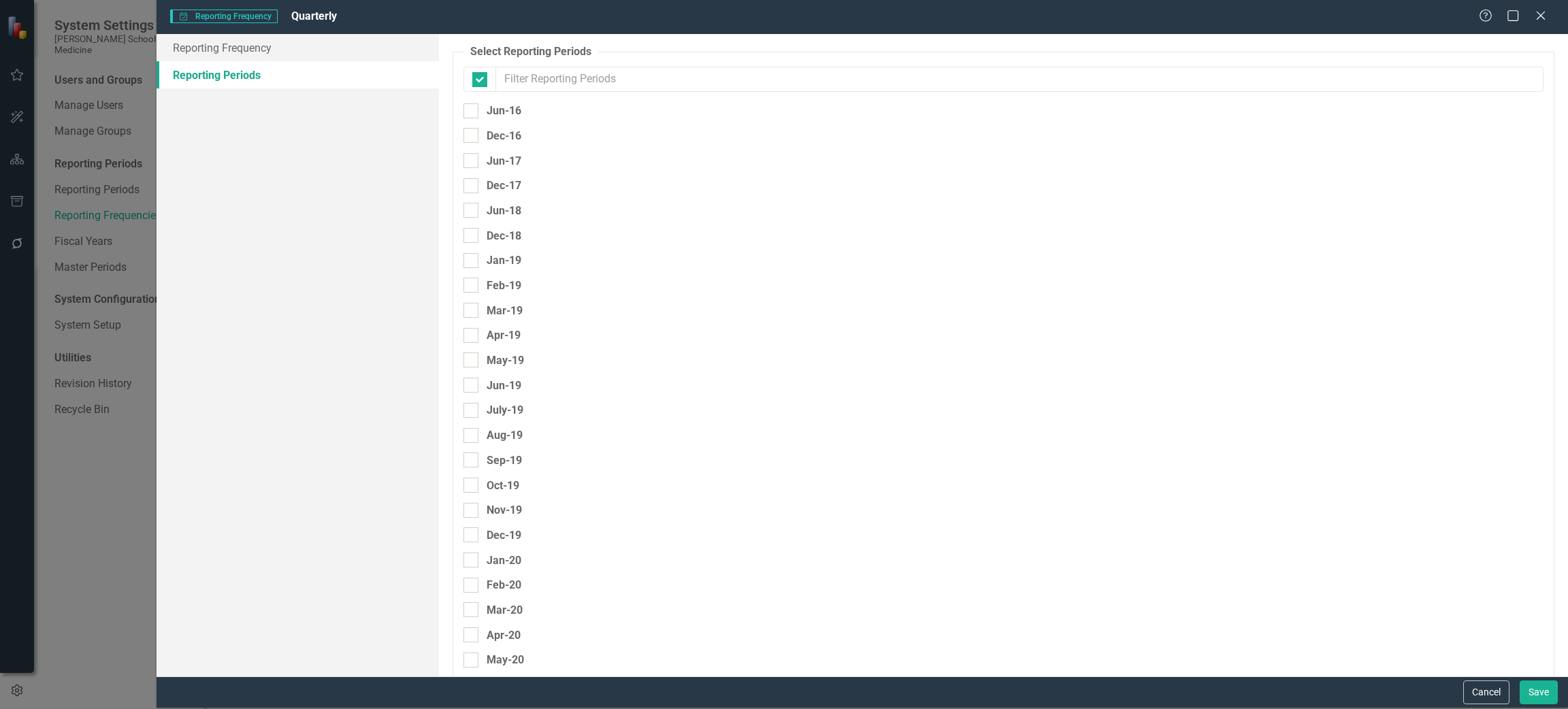
checkbox input "false"
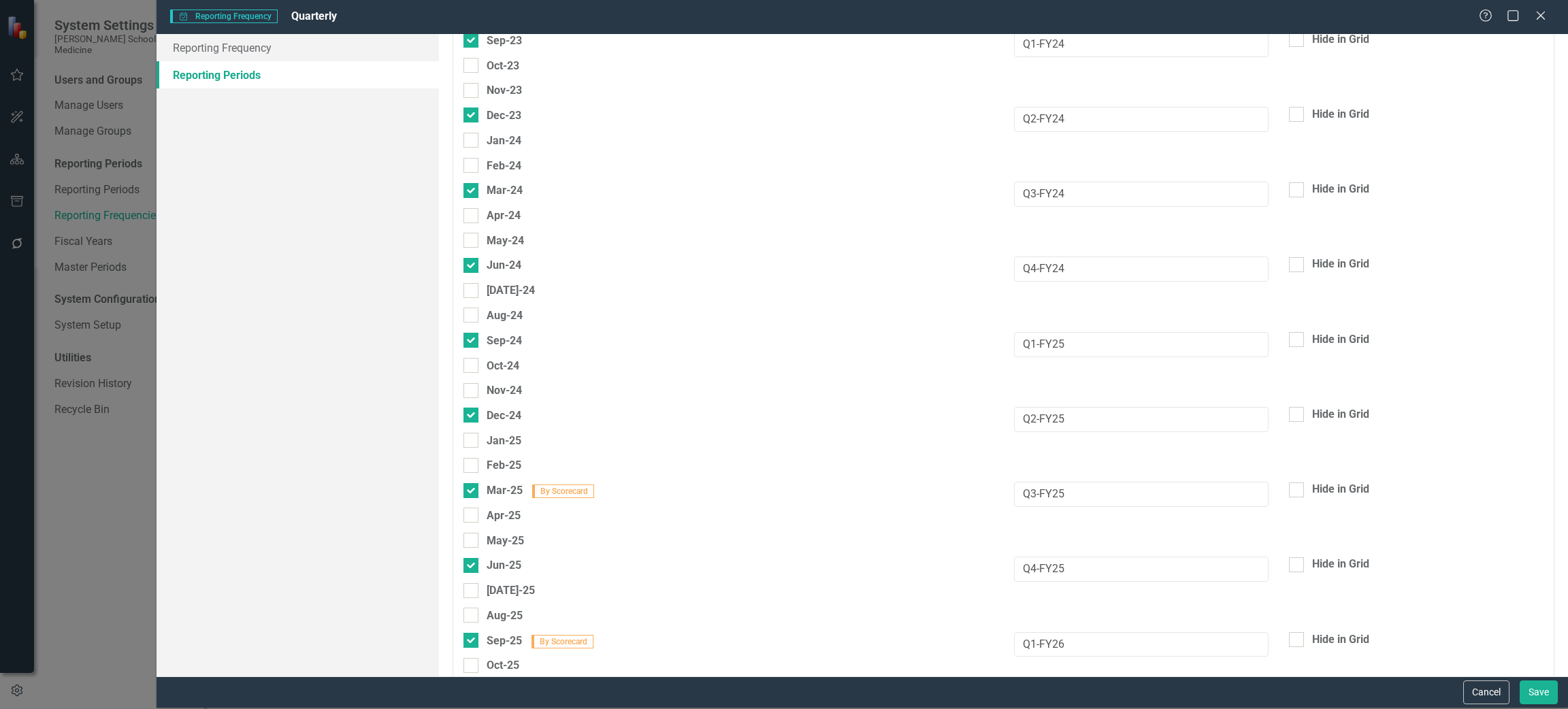
scroll to position [1621, 0]
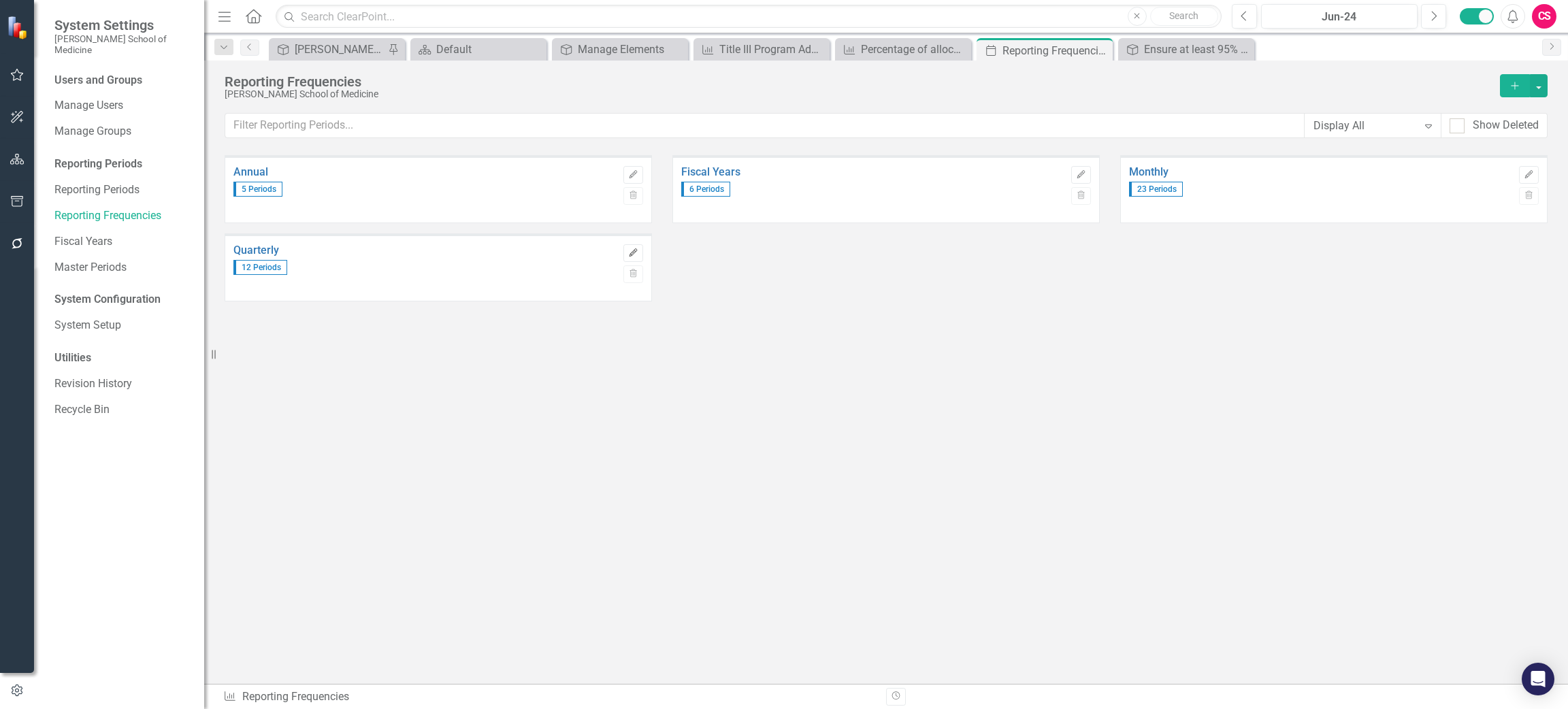
click at [636, 247] on button "Edit" at bounding box center [633, 253] width 20 height 18
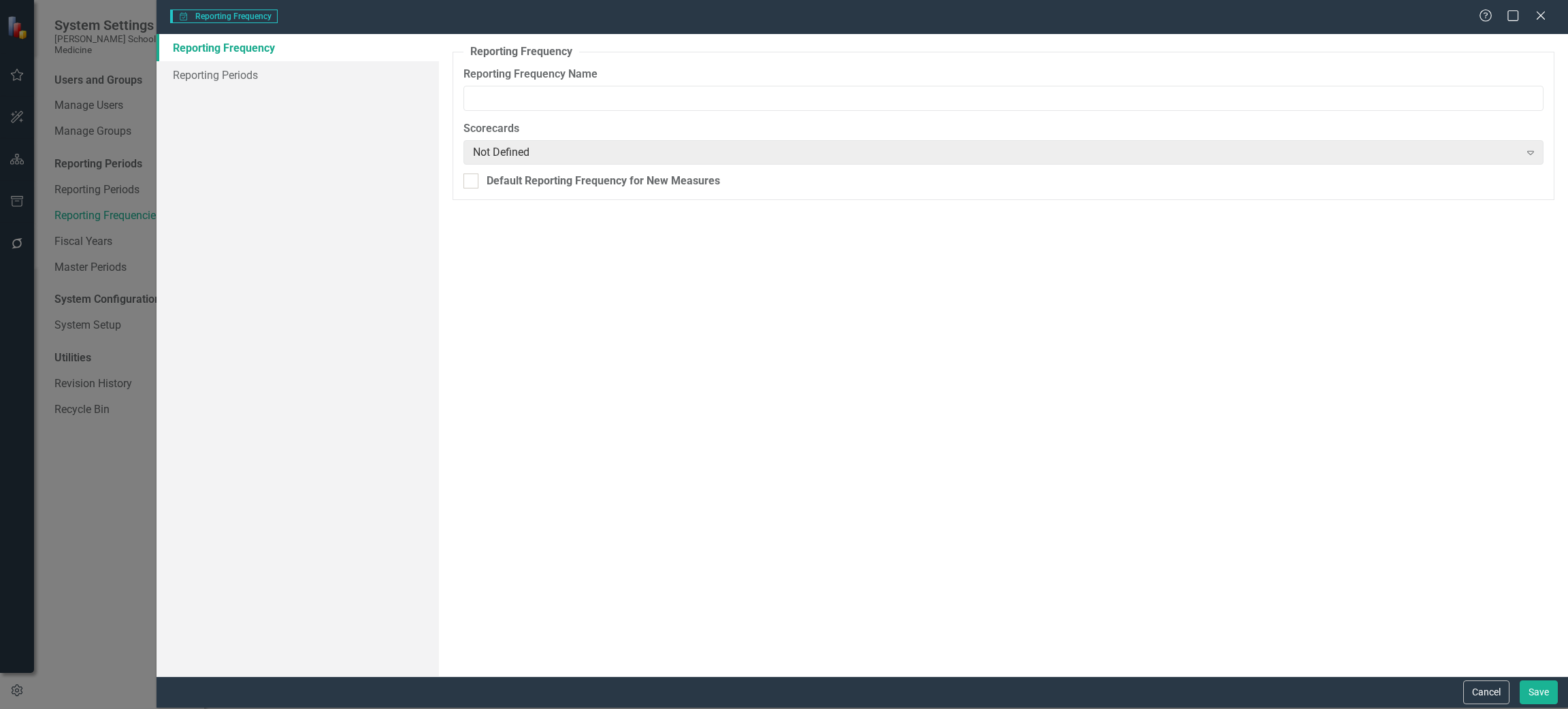
type input "Quarterly"
click at [264, 76] on link "Reporting Periods" at bounding box center [298, 75] width 282 height 27
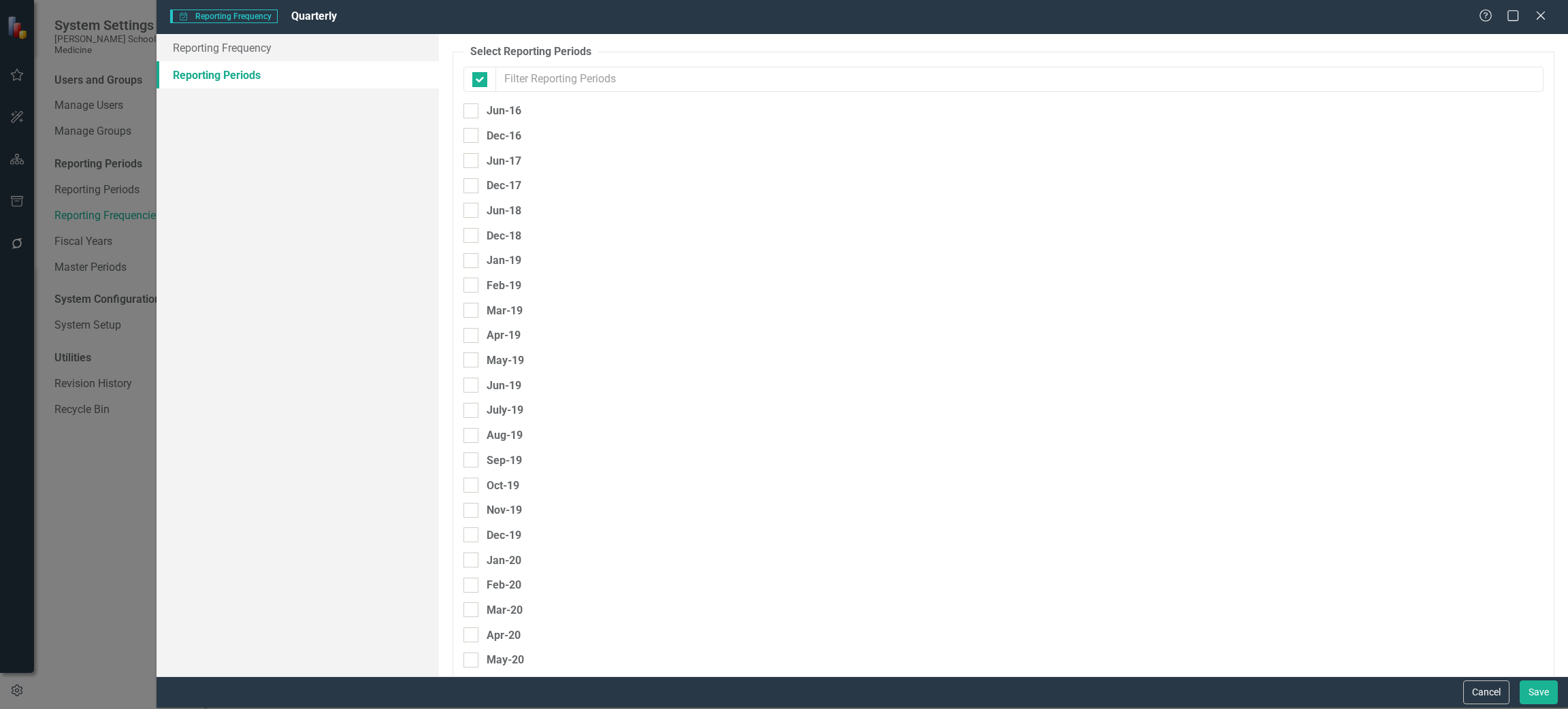
checkbox input "false"
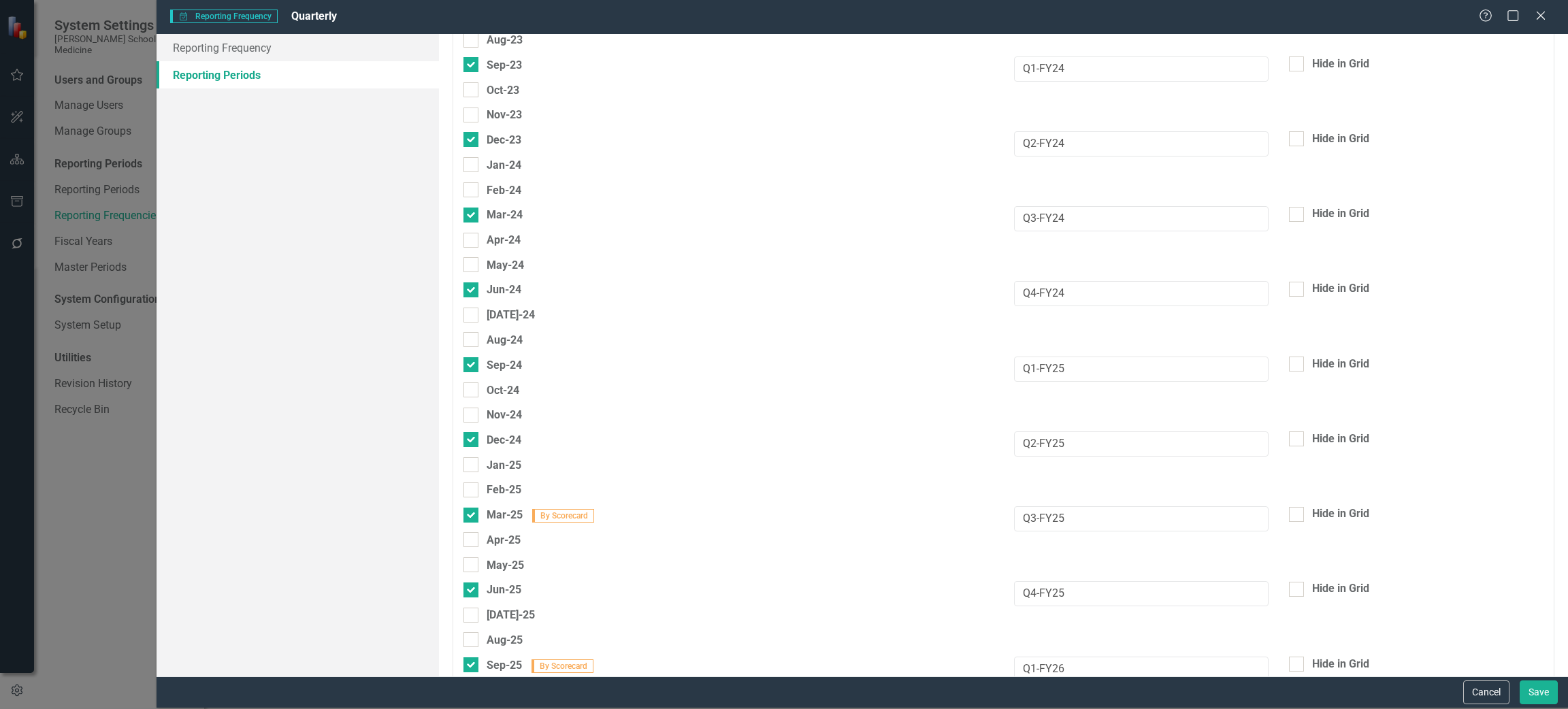
scroll to position [1429, 0]
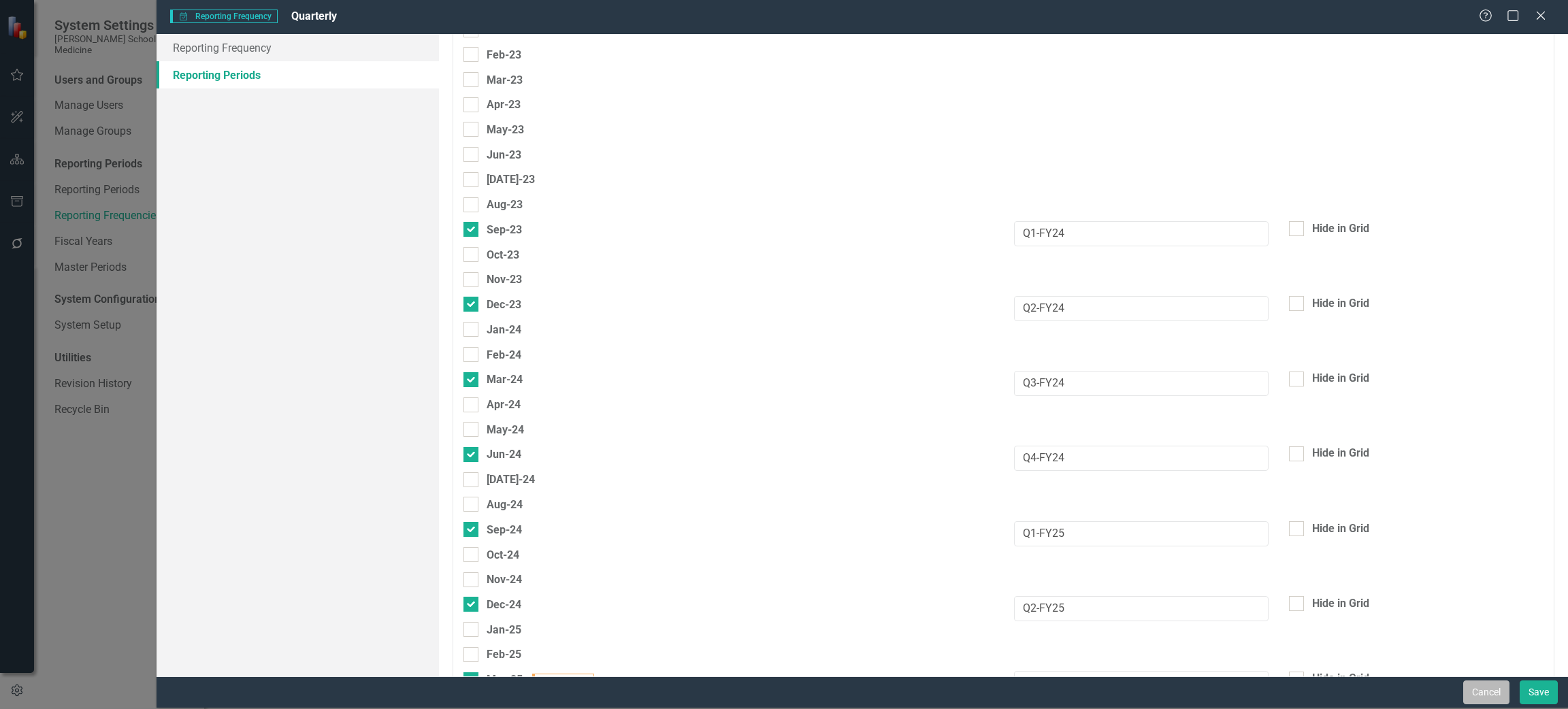
click at [1493, 692] on button "Cancel" at bounding box center [1486, 692] width 47 height 24
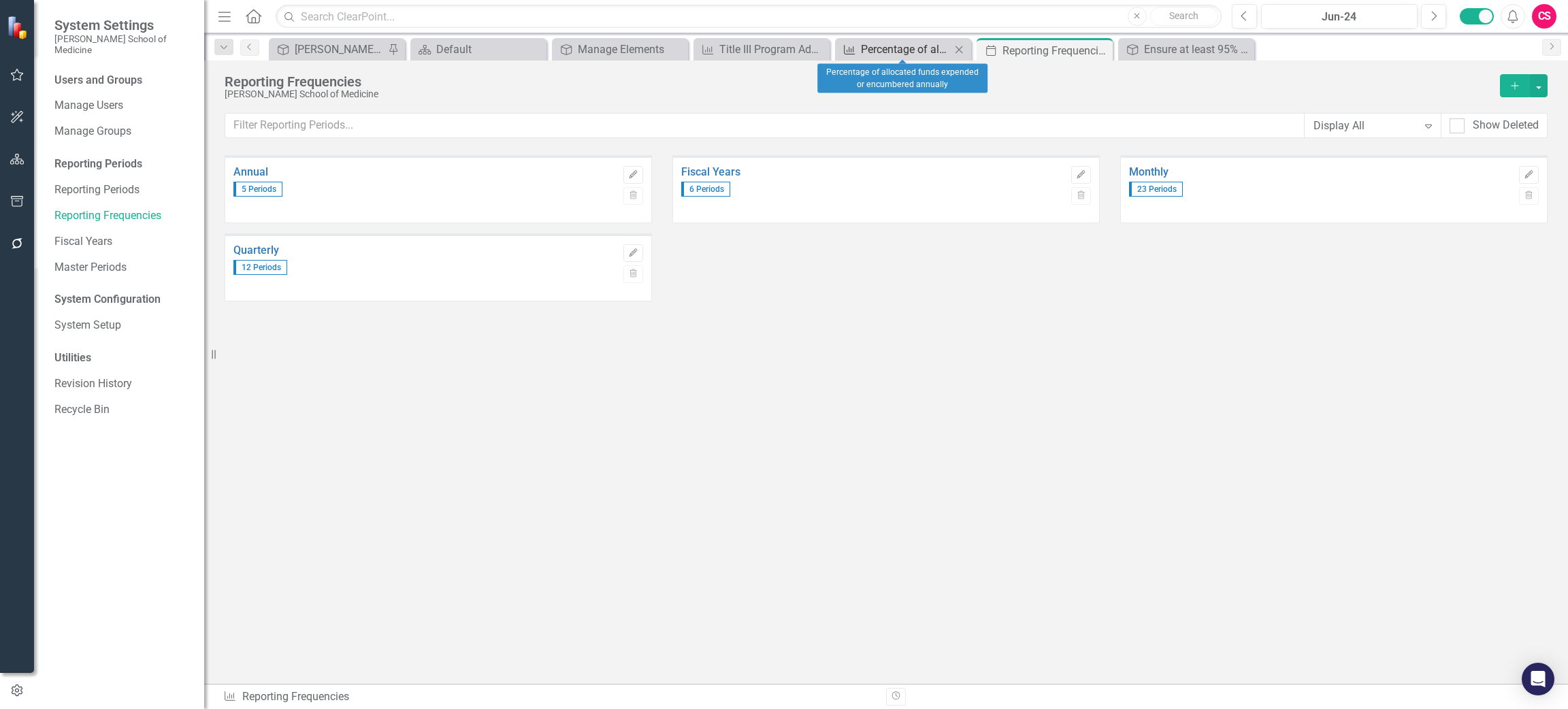
click at [868, 50] on div "Percentage of allocated funds expended or encumbered annually" at bounding box center [906, 49] width 90 height 17
